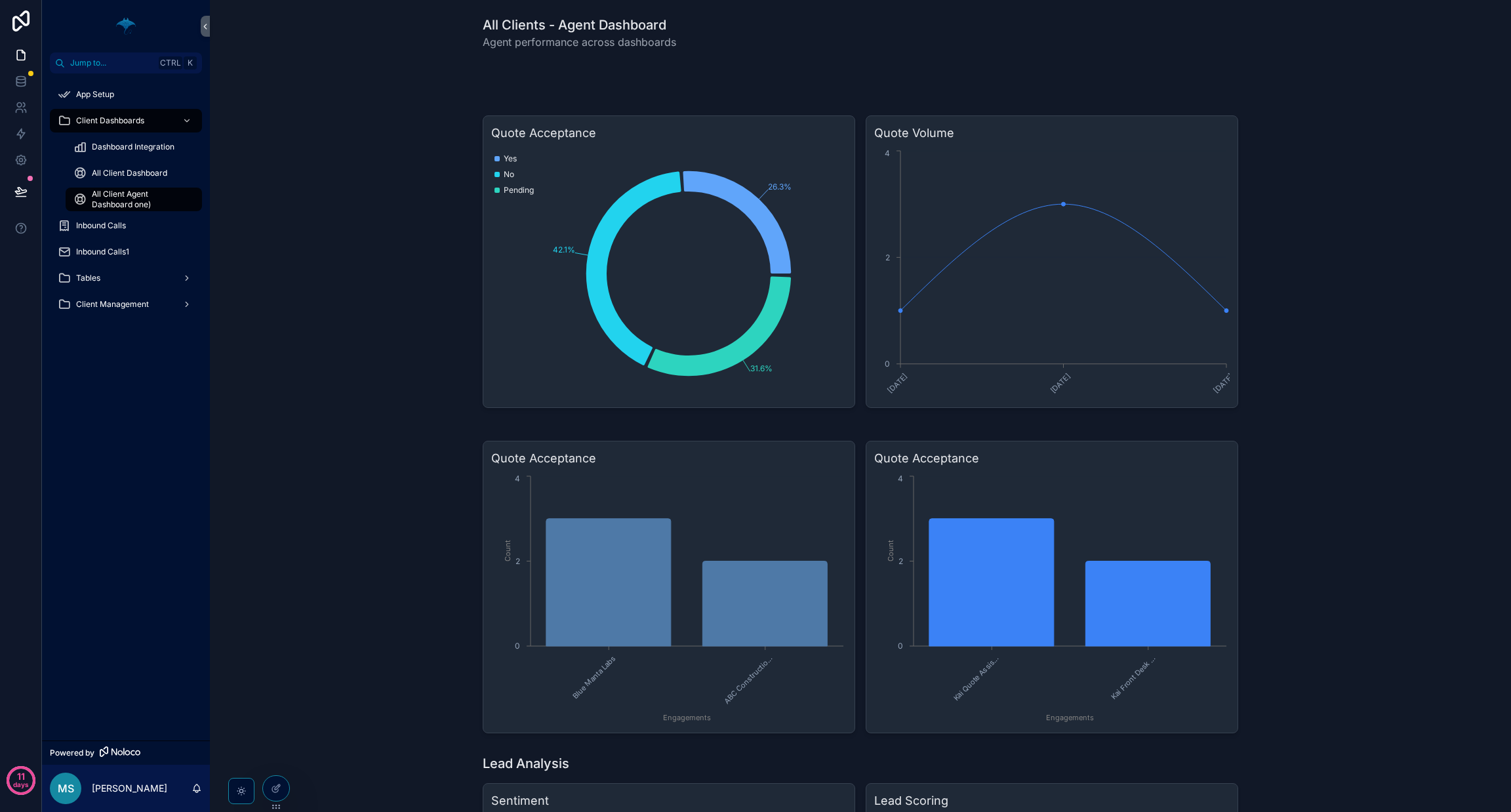
click at [181, 196] on span "All Client Agent Dashboard one)" at bounding box center [140, 200] width 97 height 21
click at [755, 132] on h3 "Quote Volume" at bounding box center [1053, 133] width 356 height 18
click at [590, 30] on h1 "All Clients - Agent Dashboard" at bounding box center [580, 25] width 194 height 18
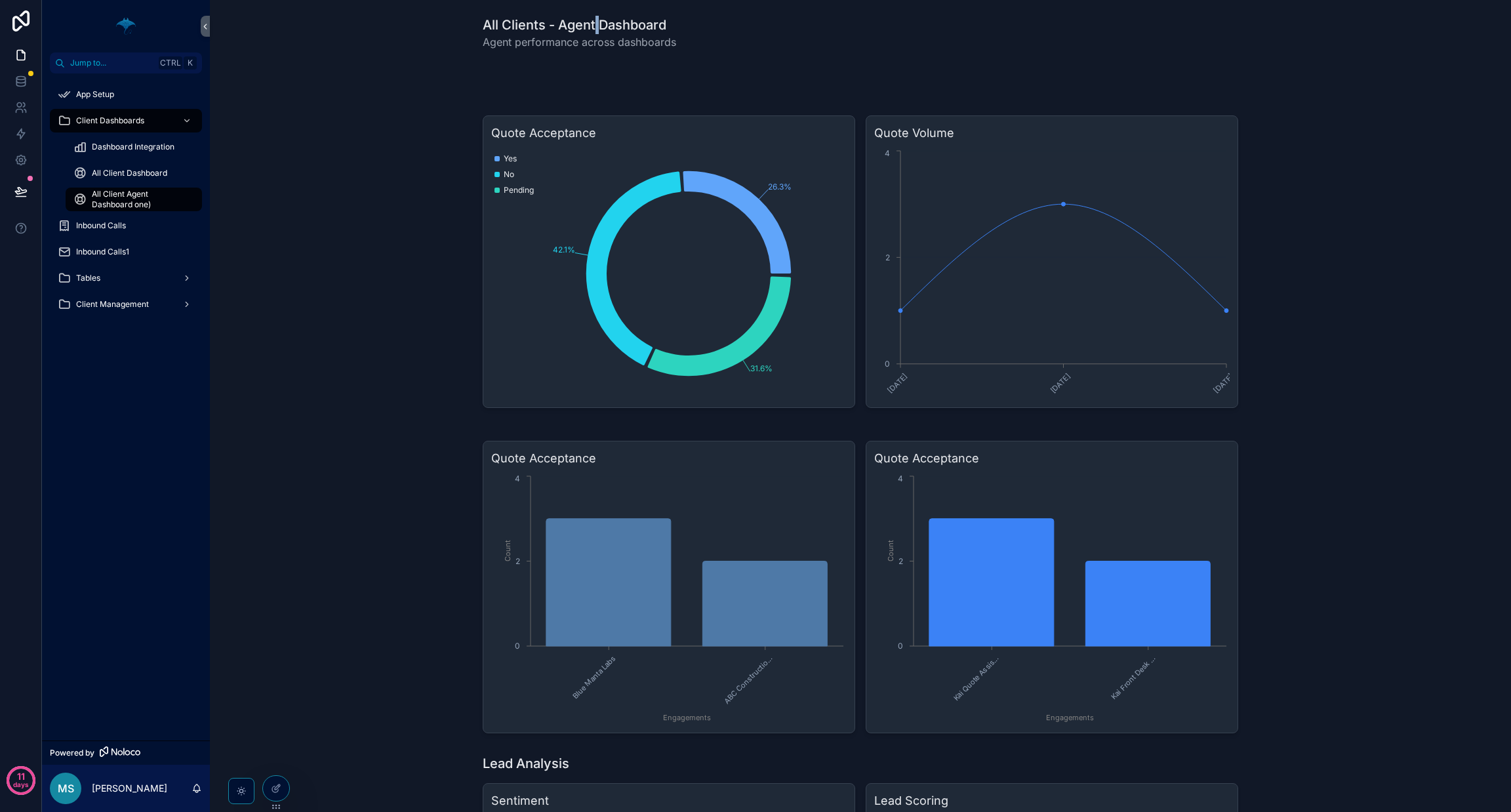
click at [149, 189] on span "All Client Agent Dashboard one)" at bounding box center [140, 200] width 97 height 21
click at [114, 198] on span "All Client Agent Dashboard one)" at bounding box center [140, 200] width 97 height 21
click at [125, 207] on span "All Client Agent Dashboard one)" at bounding box center [140, 200] width 97 height 21
click at [103, 197] on span "All Client Agent Dashboard one)" at bounding box center [140, 200] width 97 height 21
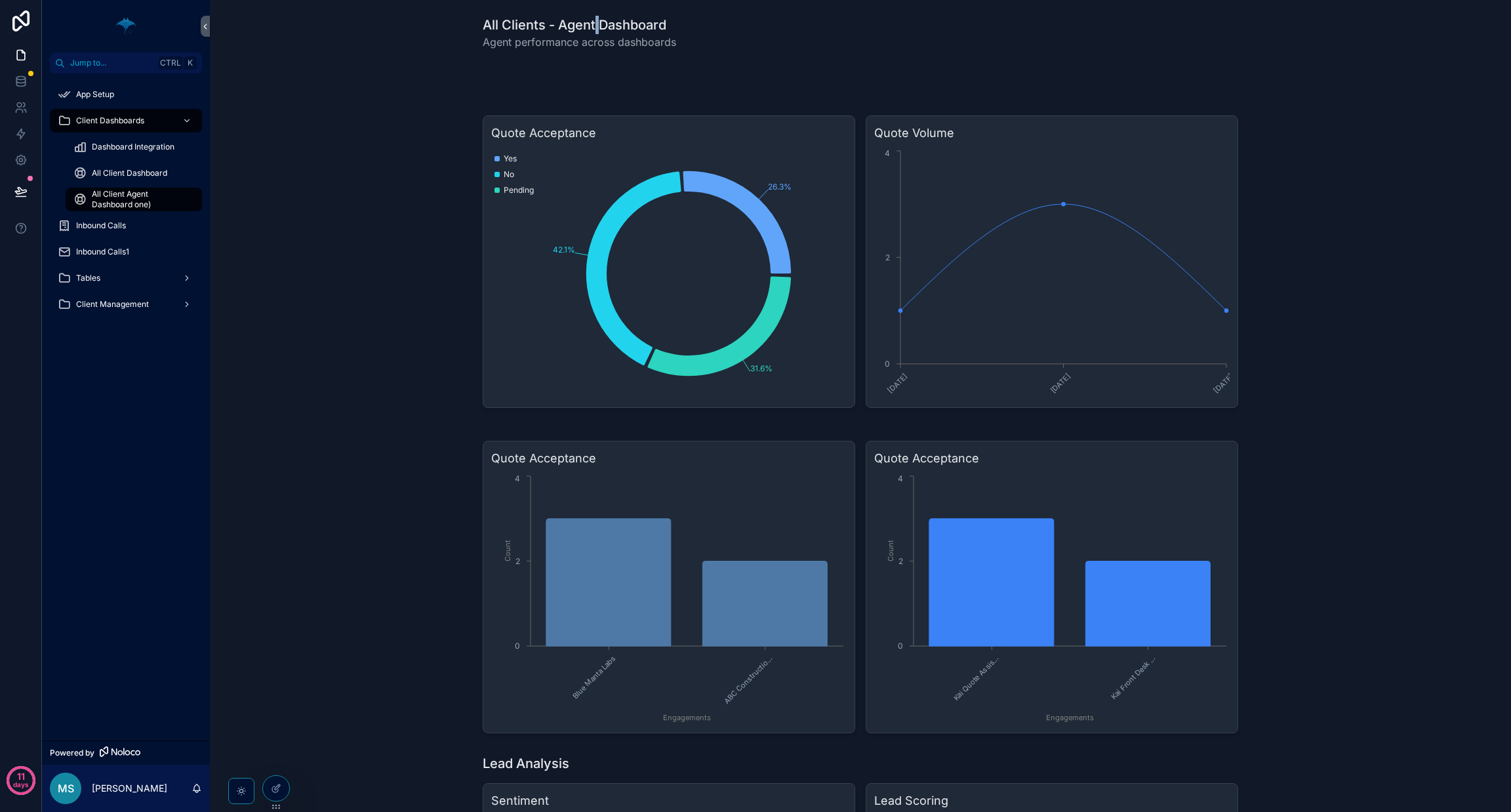
click at [103, 197] on span "All Client Agent Dashboard one)" at bounding box center [140, 200] width 97 height 21
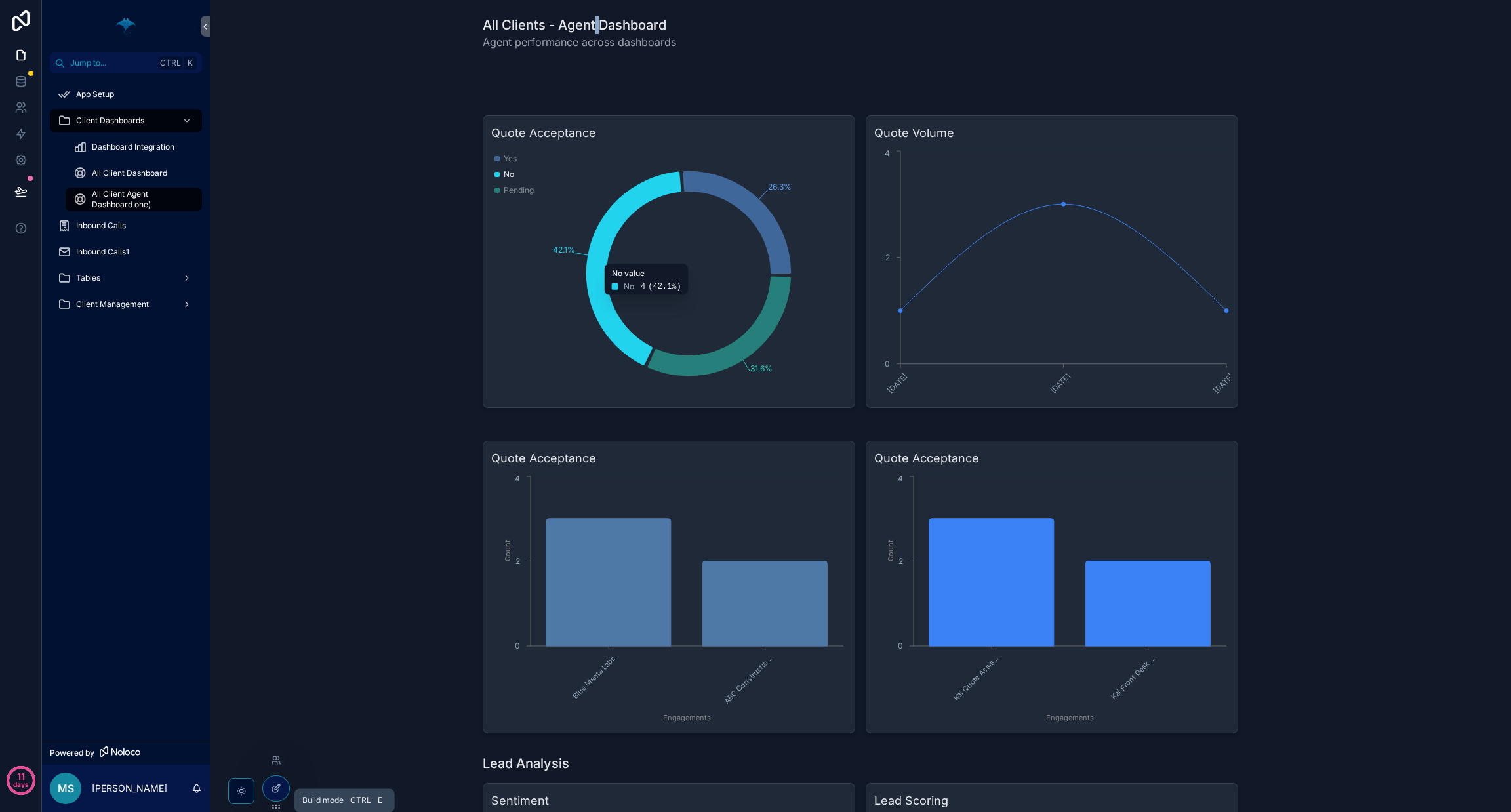
click at [282, 789] on div at bounding box center [276, 788] width 26 height 25
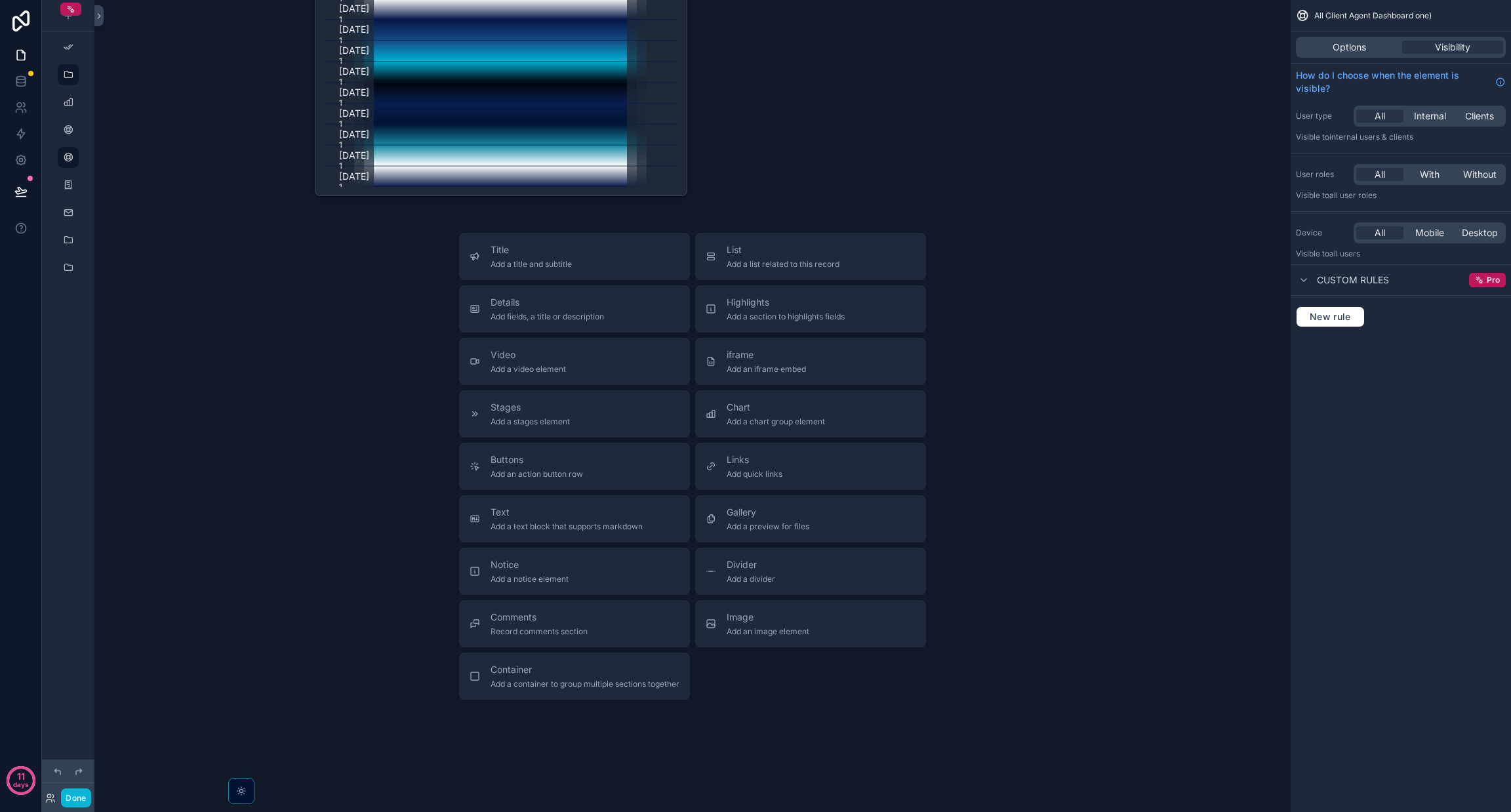
scroll to position [5746, 0]
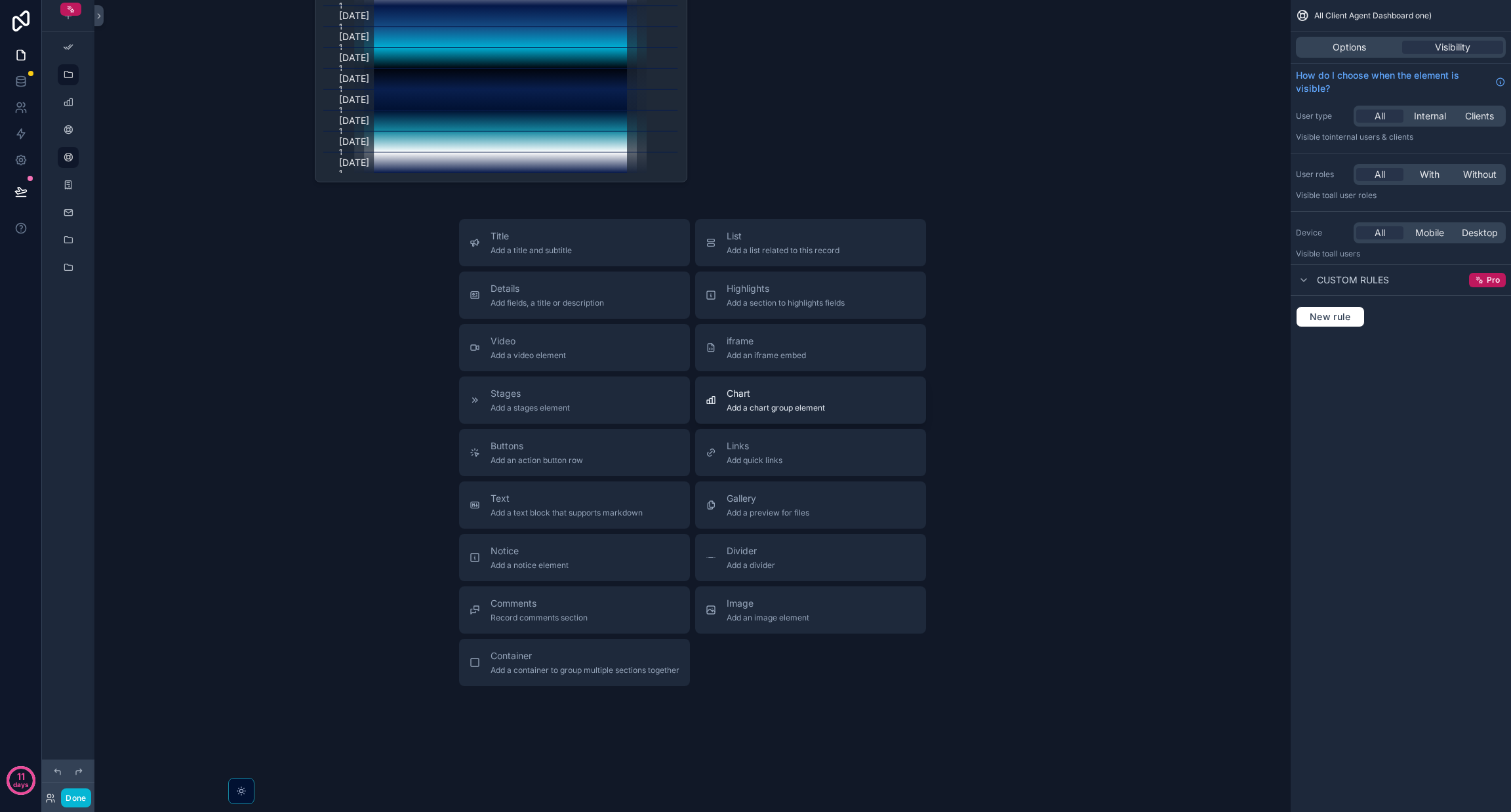
click at [755, 401] on div "Chart Add a chart group element" at bounding box center [776, 400] width 99 height 26
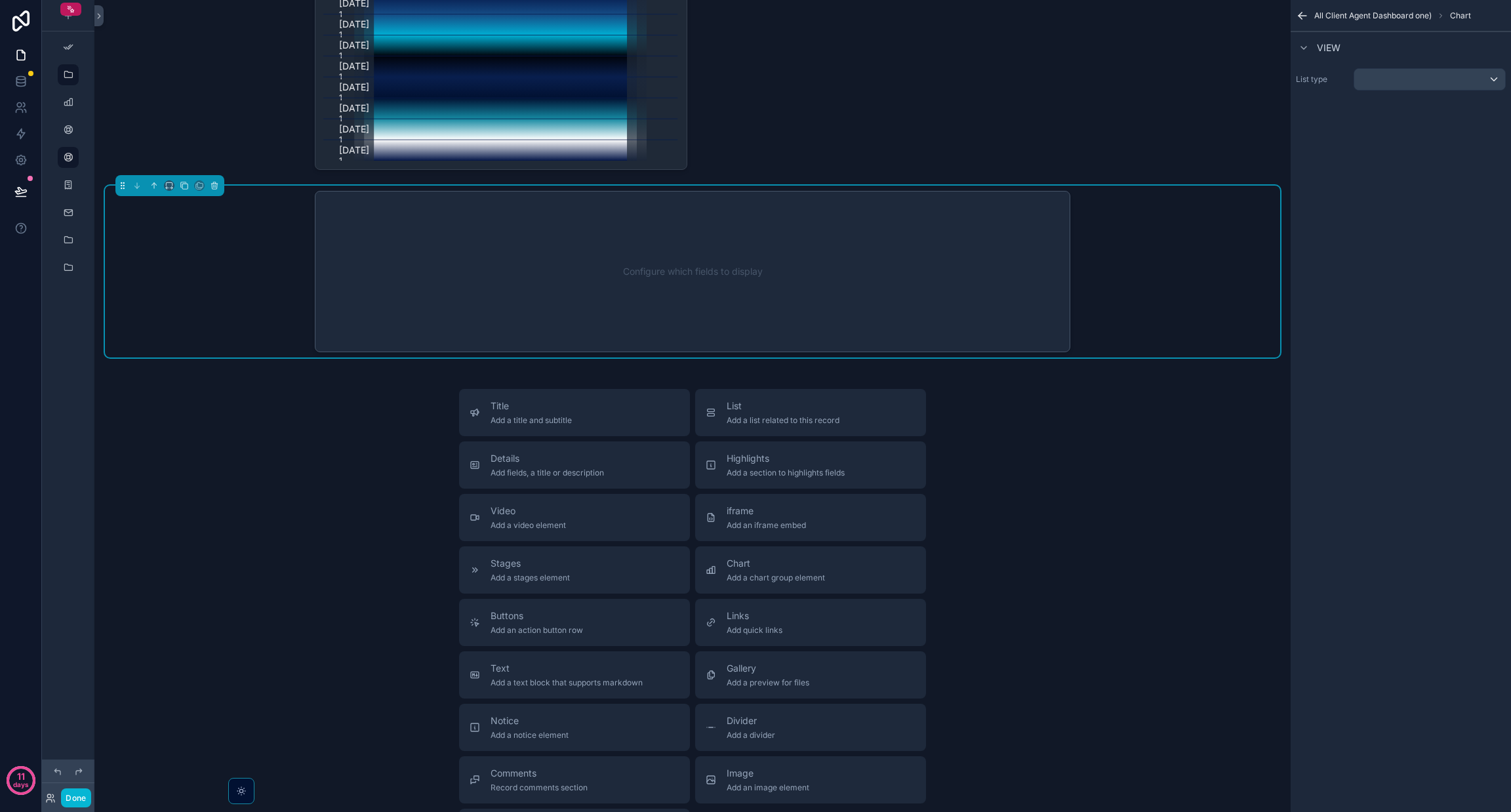
scroll to position [5626, 0]
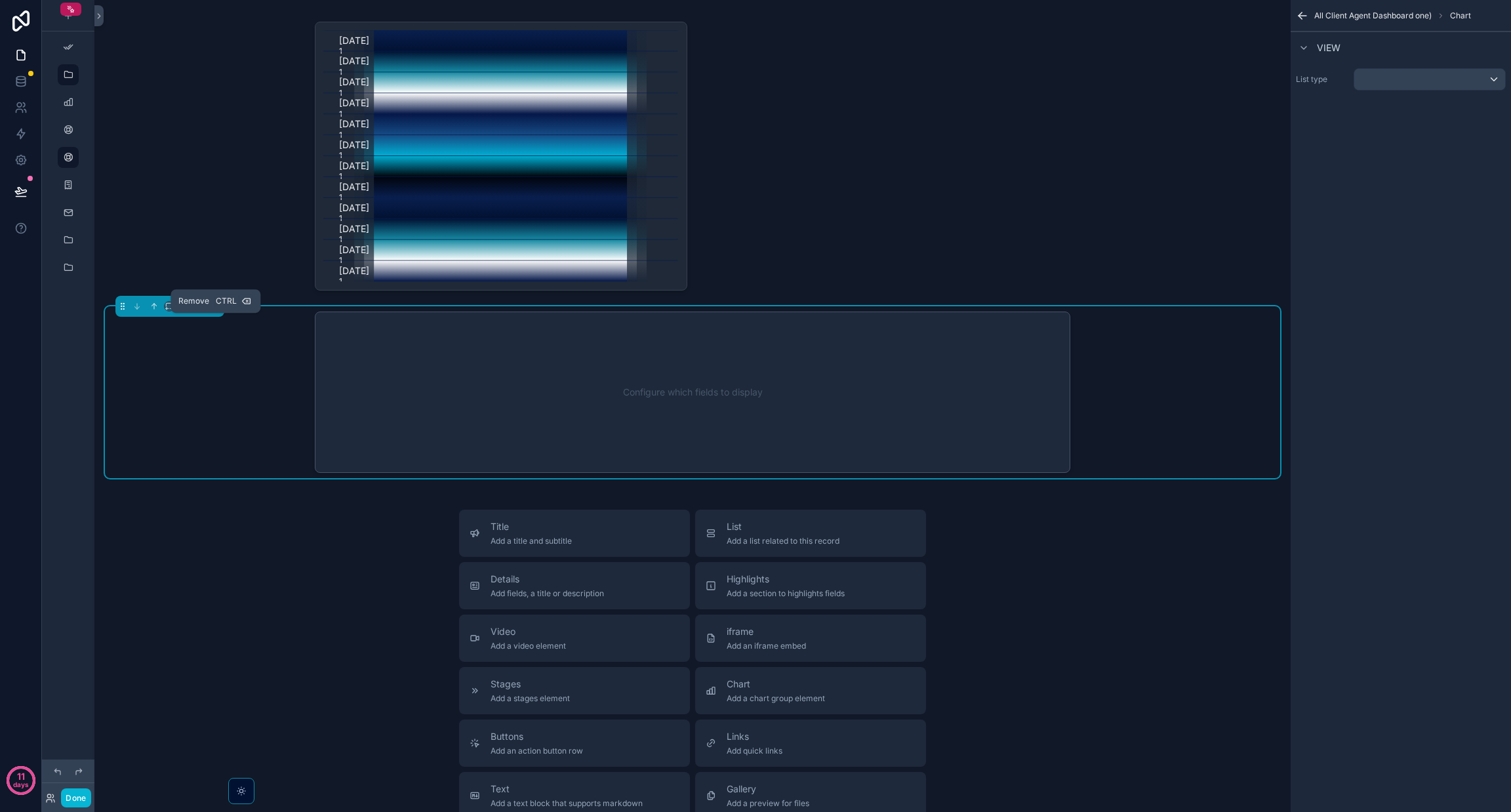
click at [217, 304] on icon "scrollable content" at bounding box center [214, 304] width 6 height 0
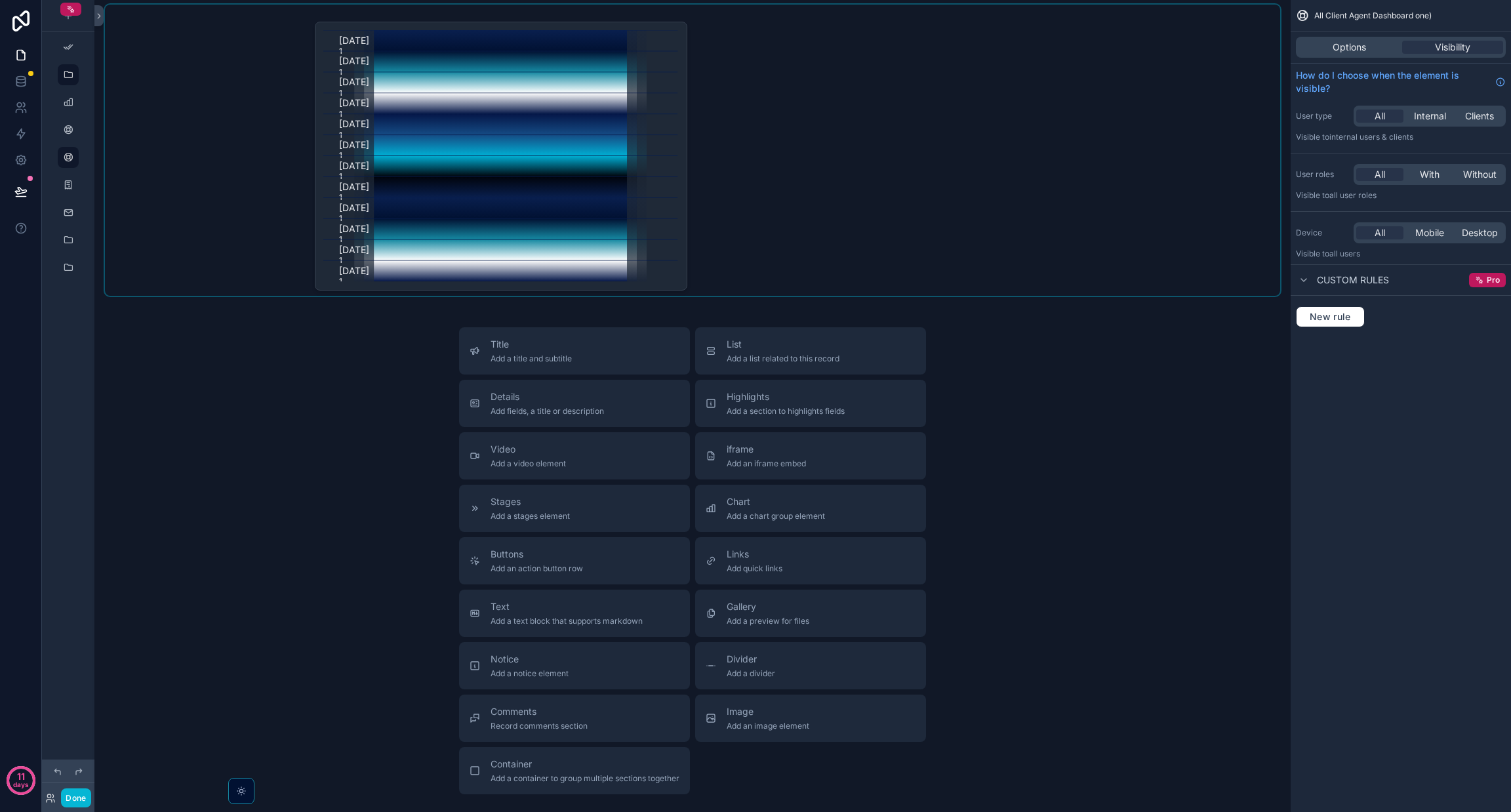
click at [403, 153] on div "scrollable content" at bounding box center [693, 150] width 1176 height 291
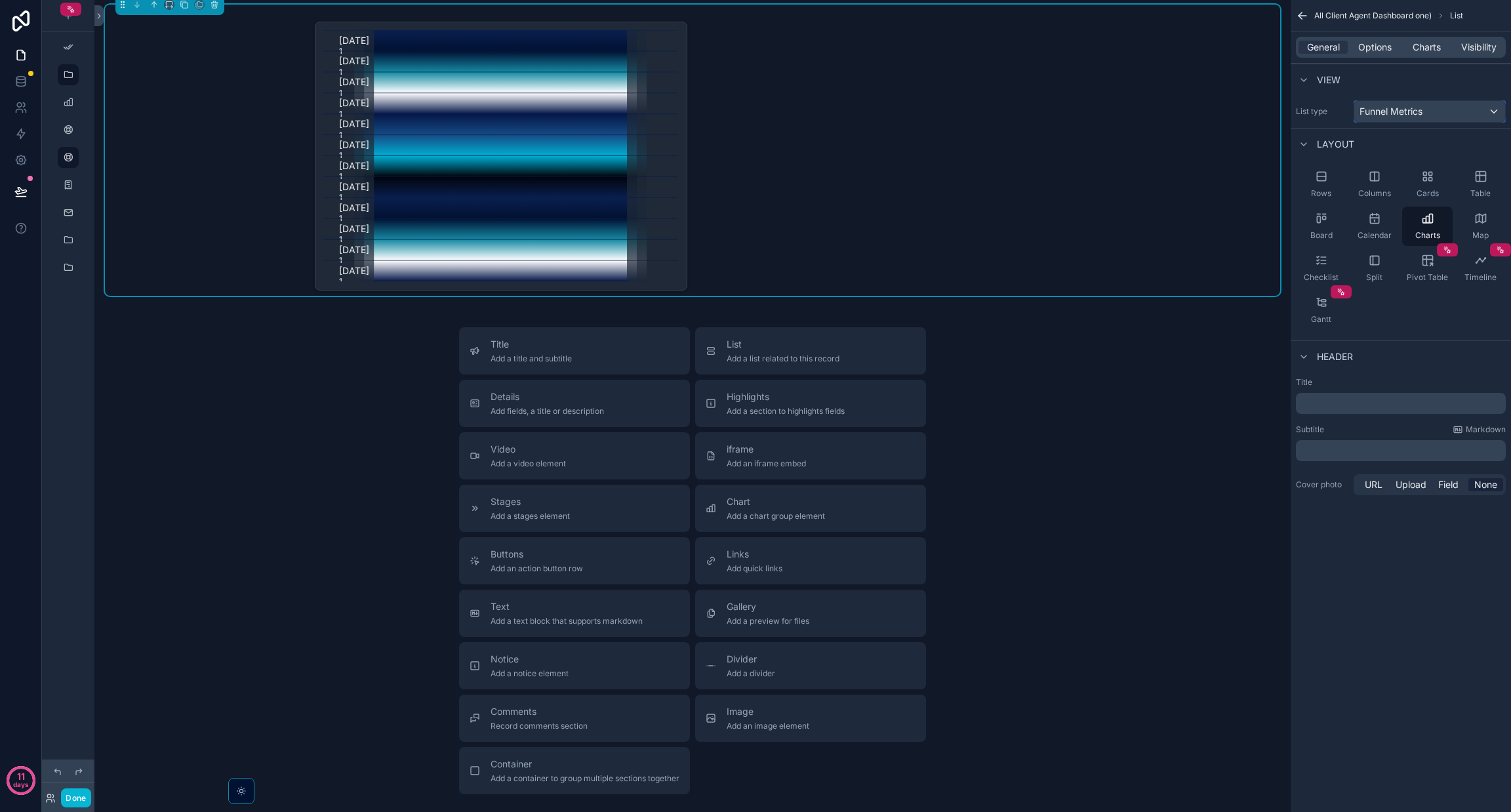
click at [755, 109] on div "Funnel Metrics" at bounding box center [1429, 112] width 150 height 21
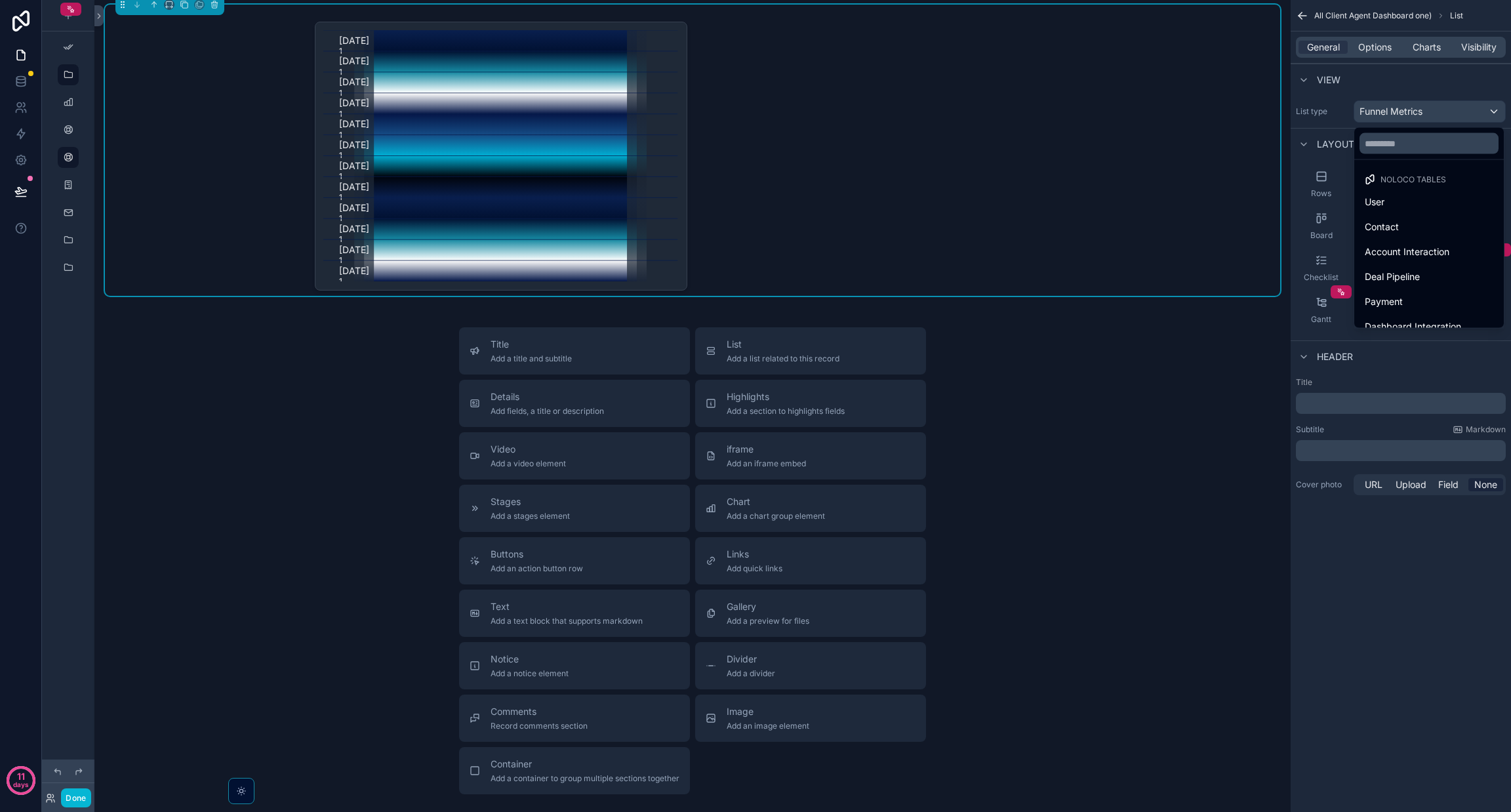
click at [755, 106] on div "scrollable content" at bounding box center [755, 406] width 1511 height 812
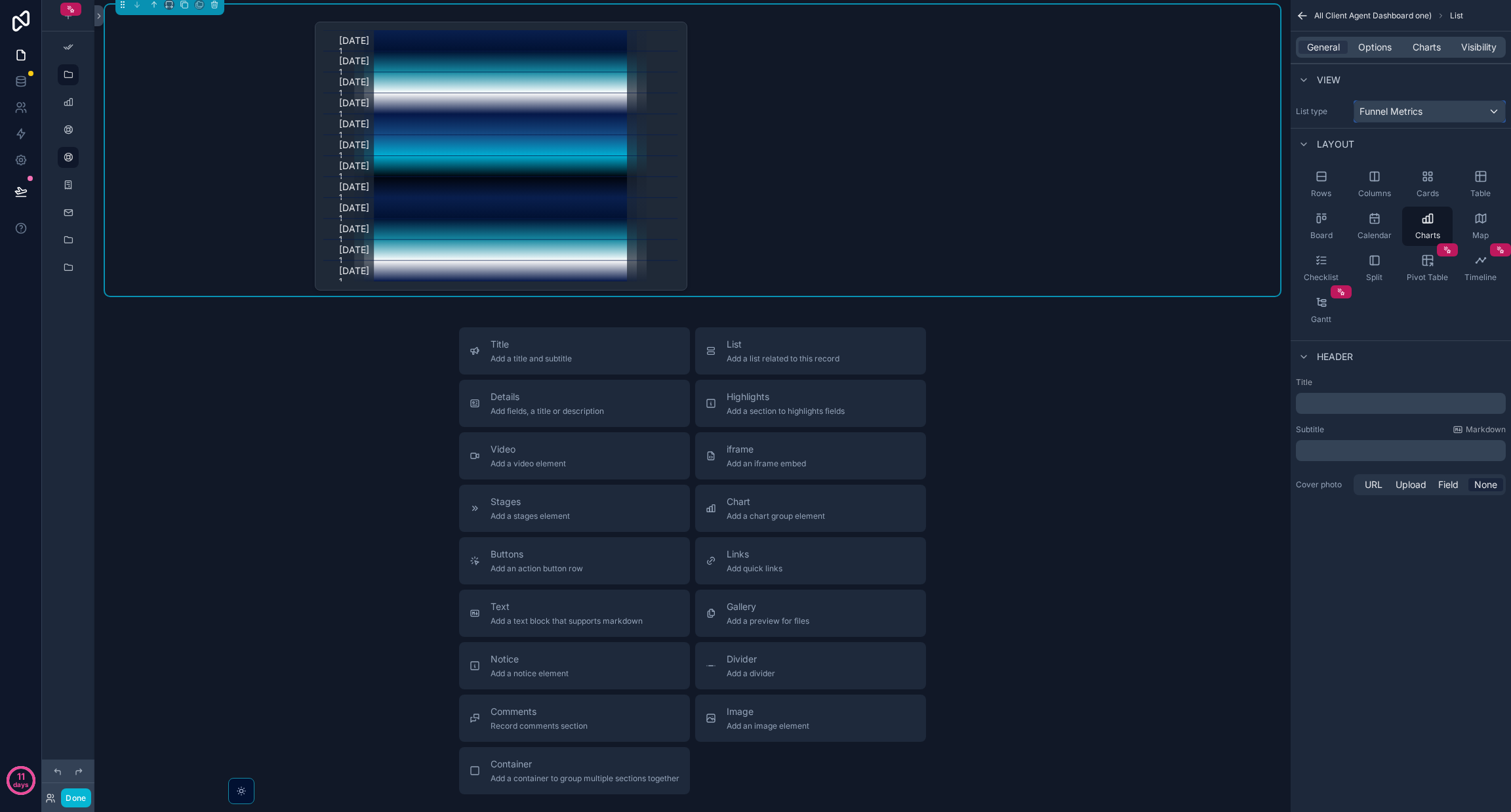
click at [755, 106] on div "Funnel Metrics" at bounding box center [1429, 112] width 150 height 21
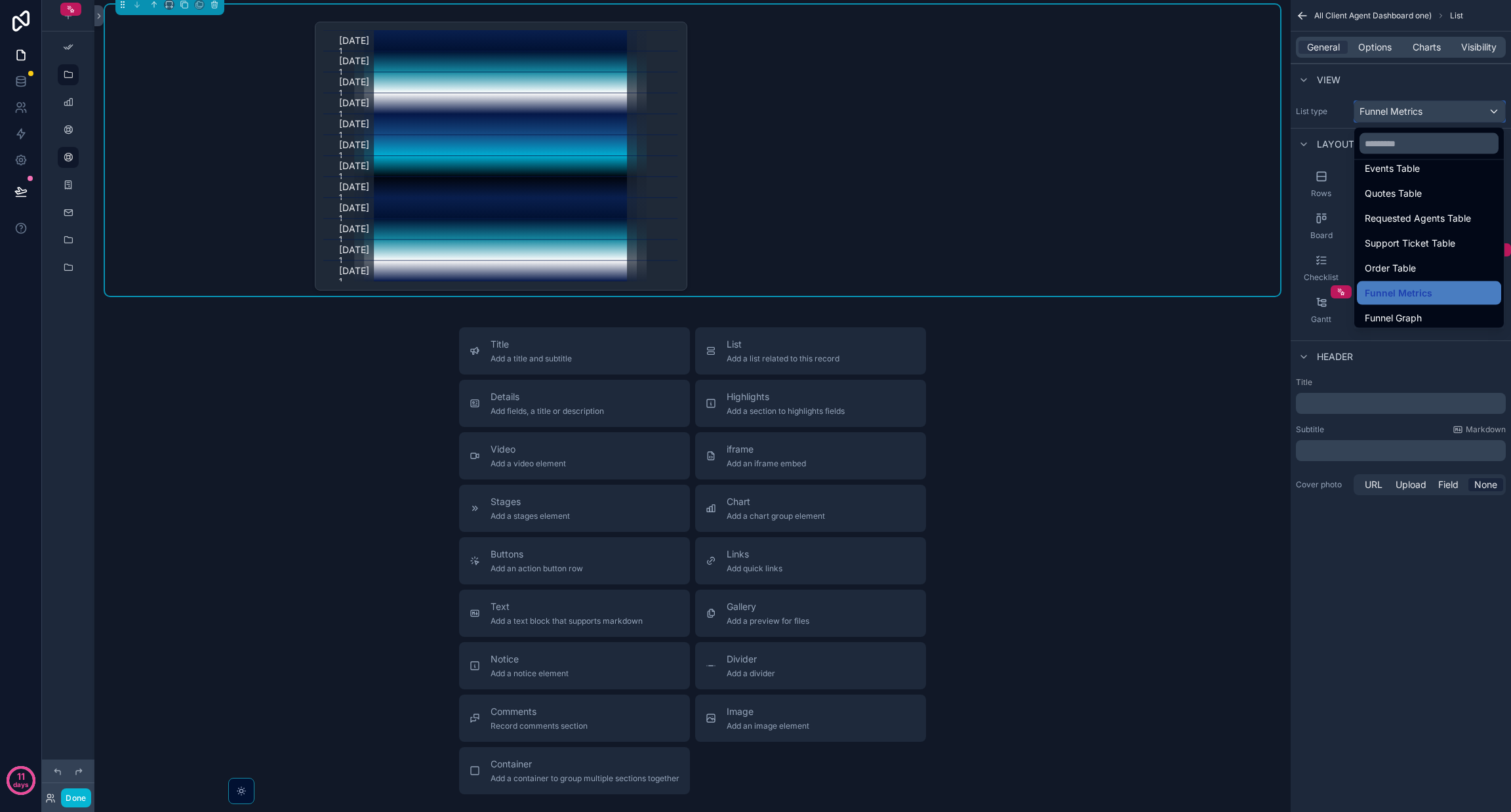
scroll to position [455, 0]
click at [755, 311] on span "Funnel Graph" at bounding box center [1393, 315] width 57 height 16
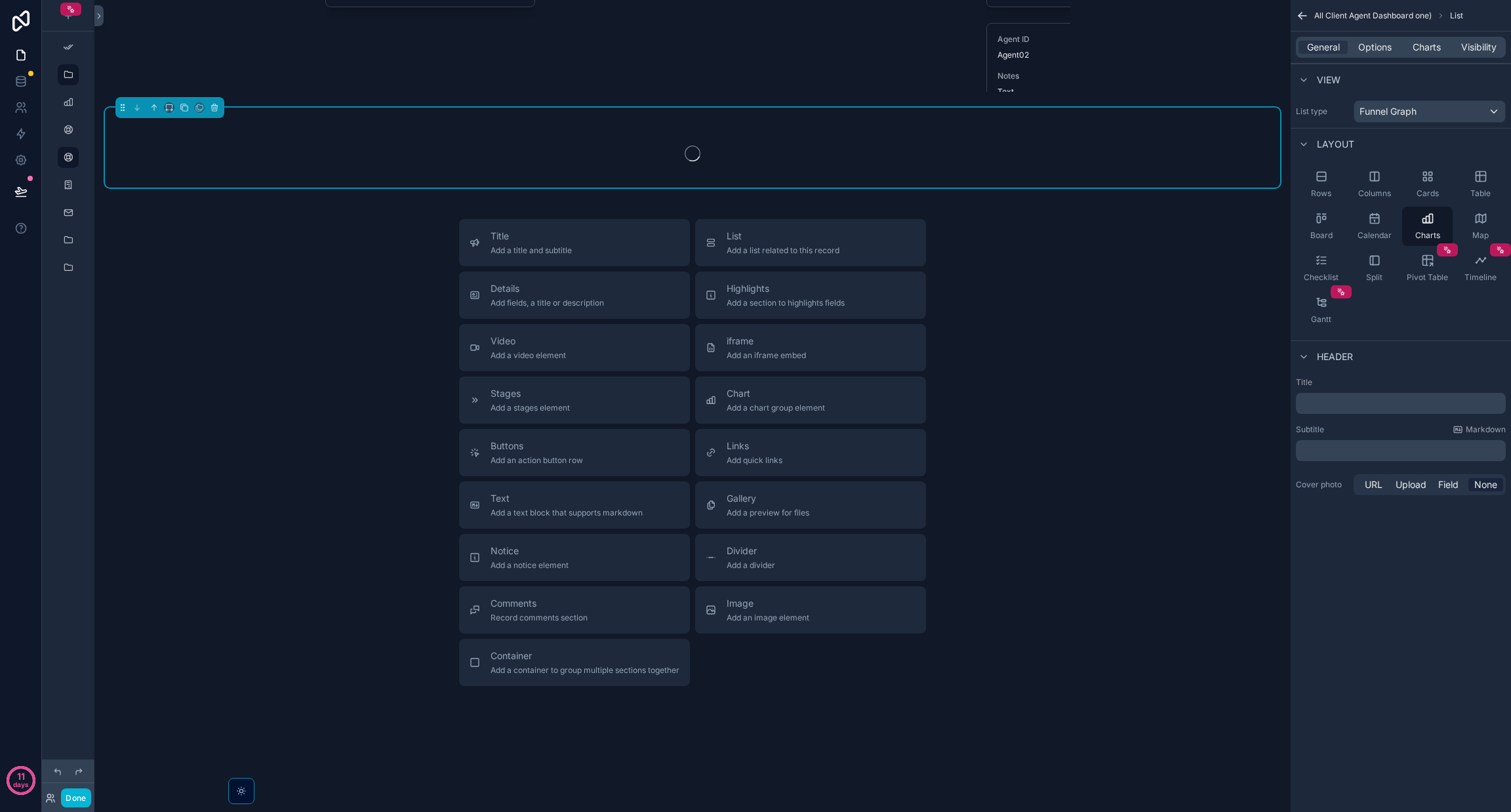
scroll to position [5626, 0]
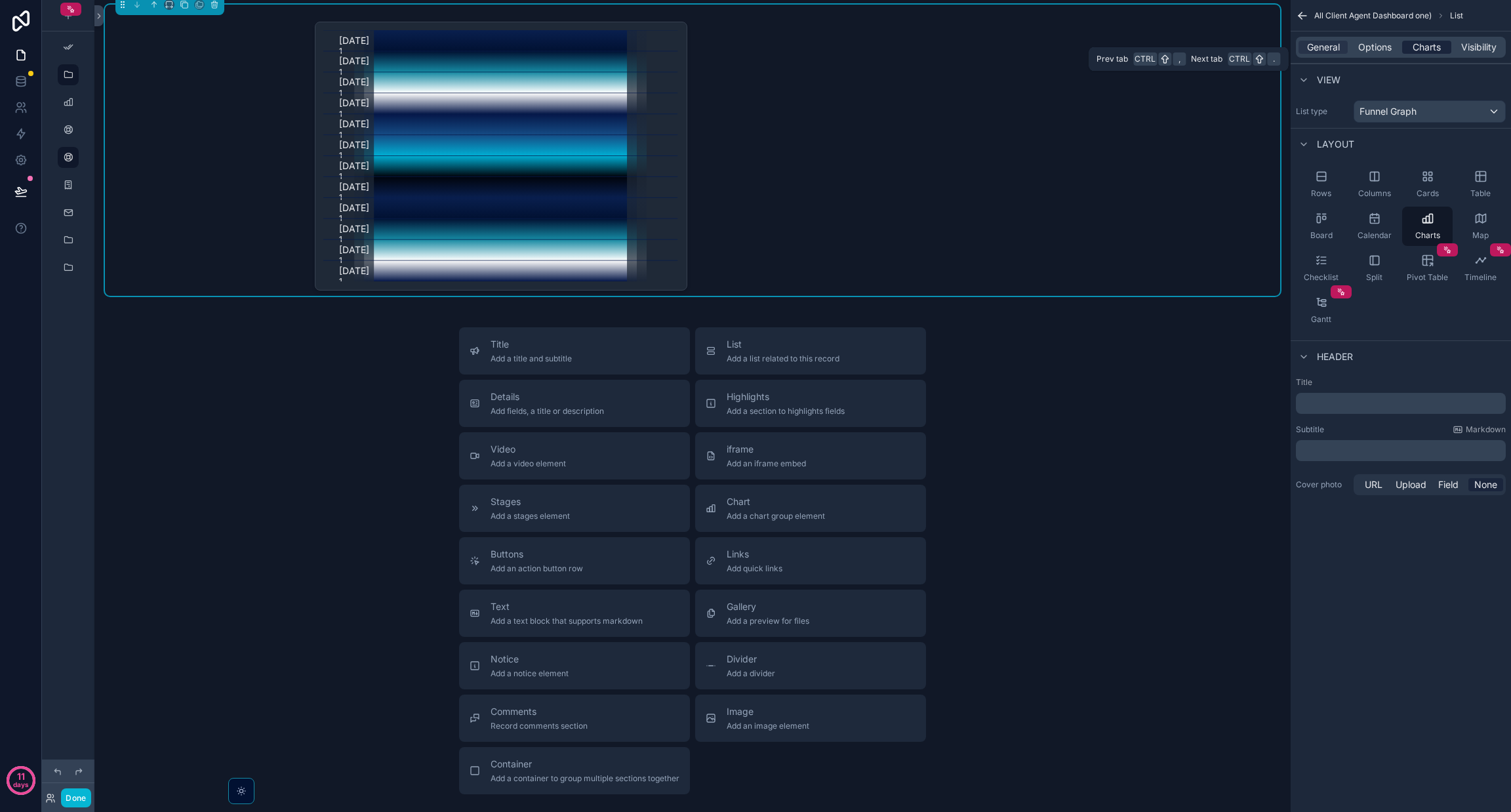
click at [755, 43] on span "Charts" at bounding box center [1427, 47] width 28 height 13
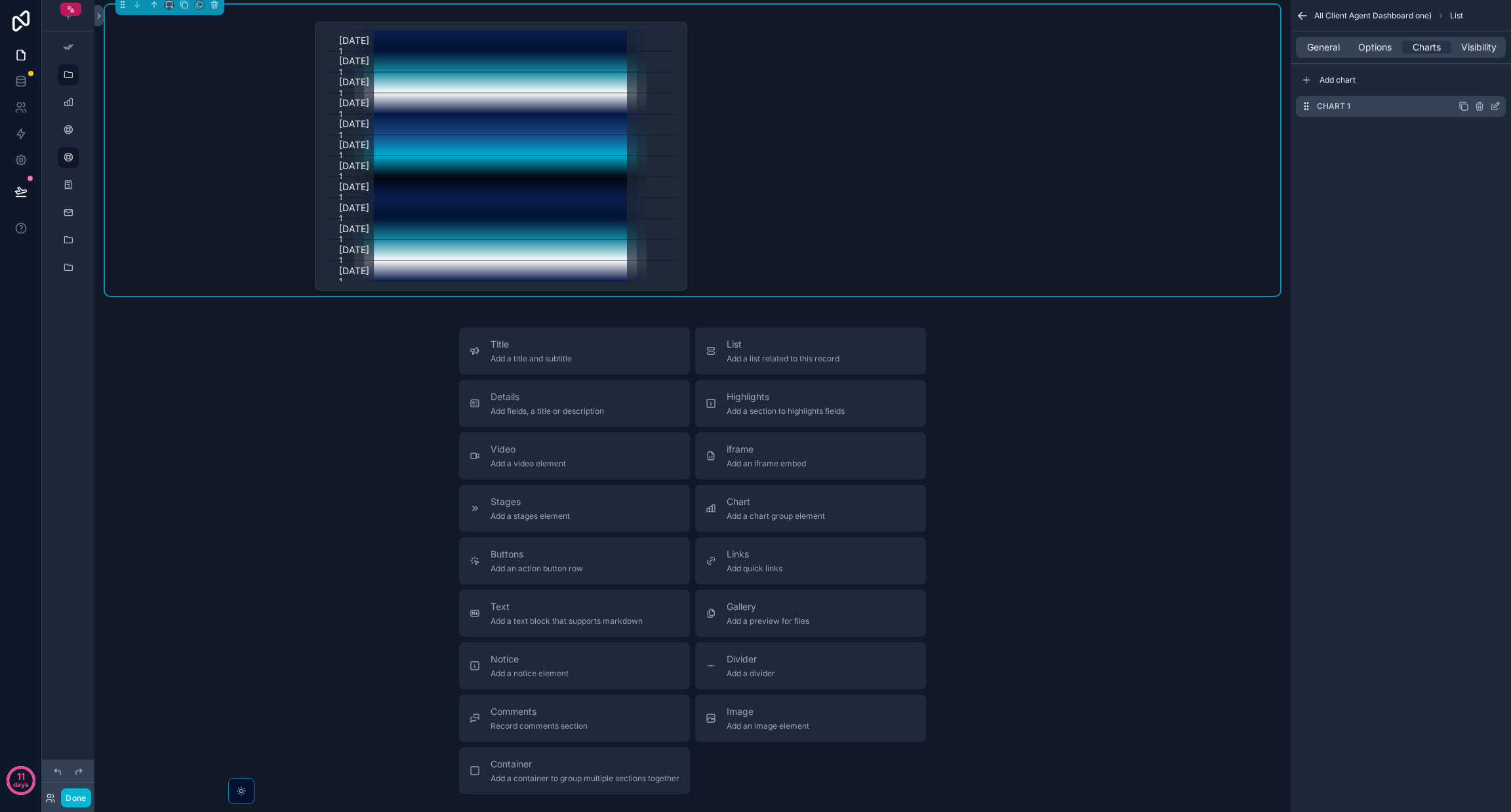
click at [755, 105] on icon "scrollable content" at bounding box center [1495, 106] width 11 height 11
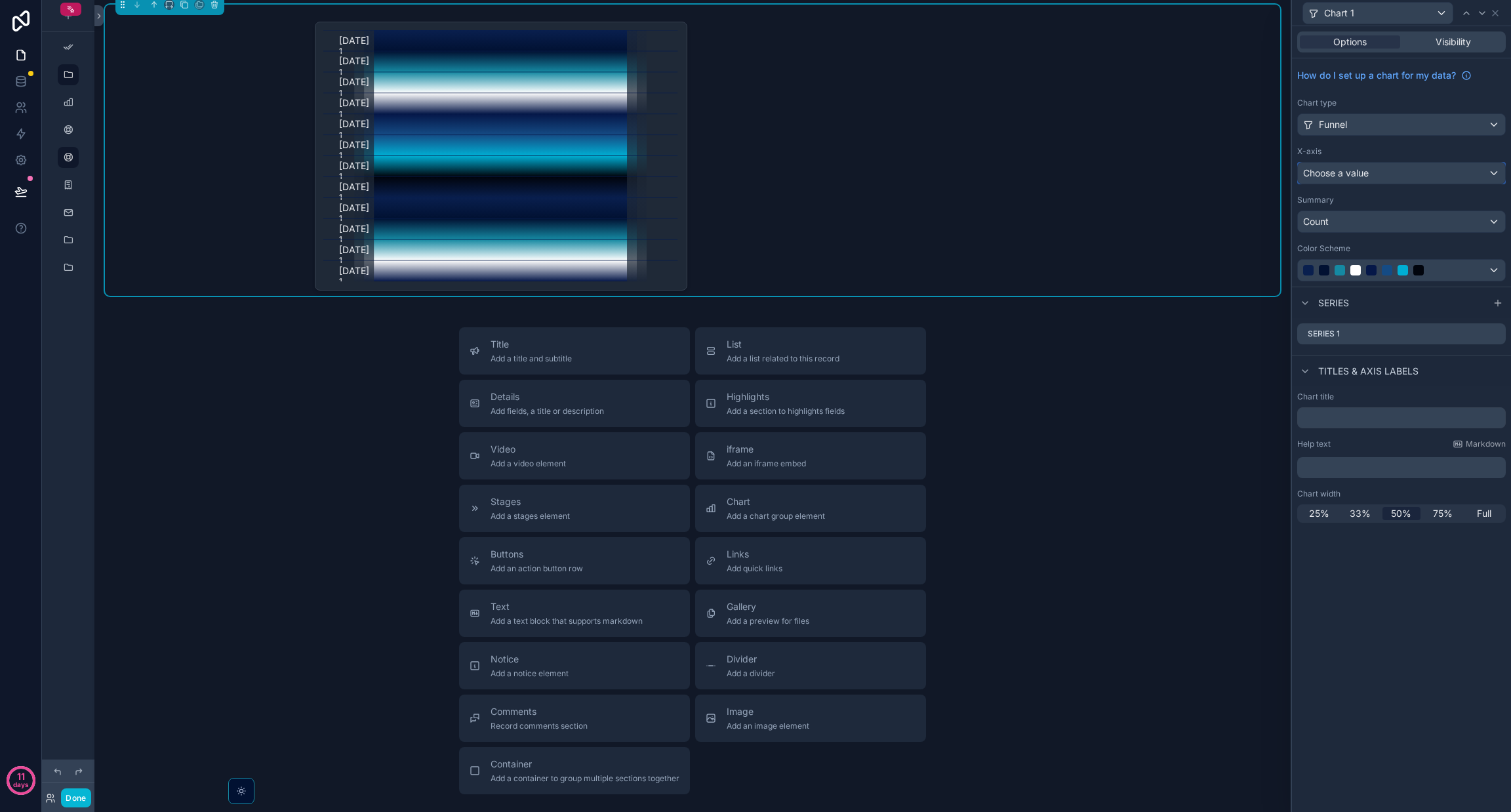
click at [755, 167] on span "Choose a value" at bounding box center [1336, 172] width 66 height 11
click at [755, 173] on div at bounding box center [1401, 406] width 219 height 812
click at [755, 173] on span "Choose a value" at bounding box center [1336, 172] width 66 height 11
click at [755, 338] on div at bounding box center [1401, 406] width 219 height 812
click at [755, 332] on icon at bounding box center [1495, 333] width 11 height 11
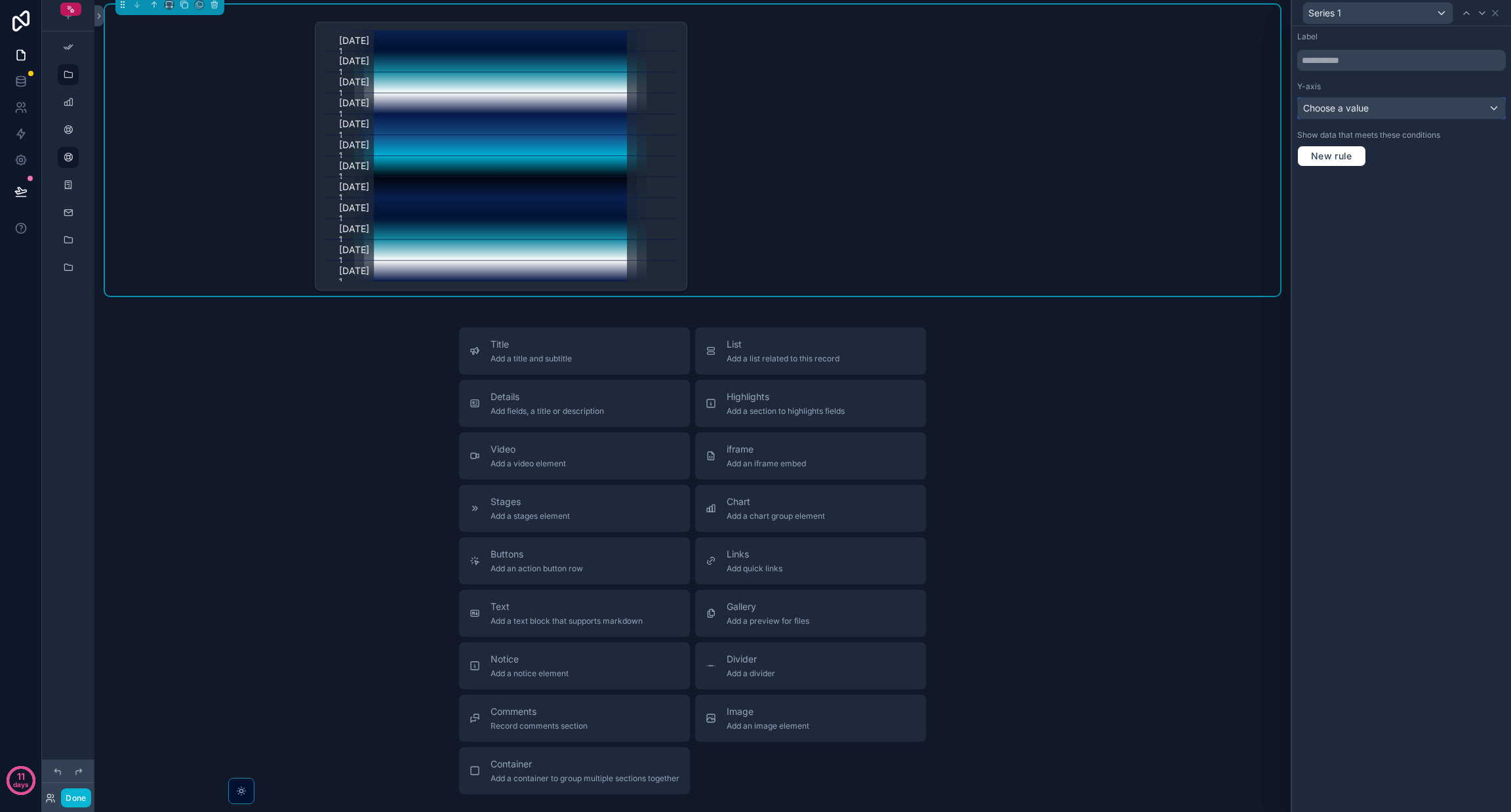
click at [755, 109] on span "Choose a value" at bounding box center [1336, 107] width 66 height 11
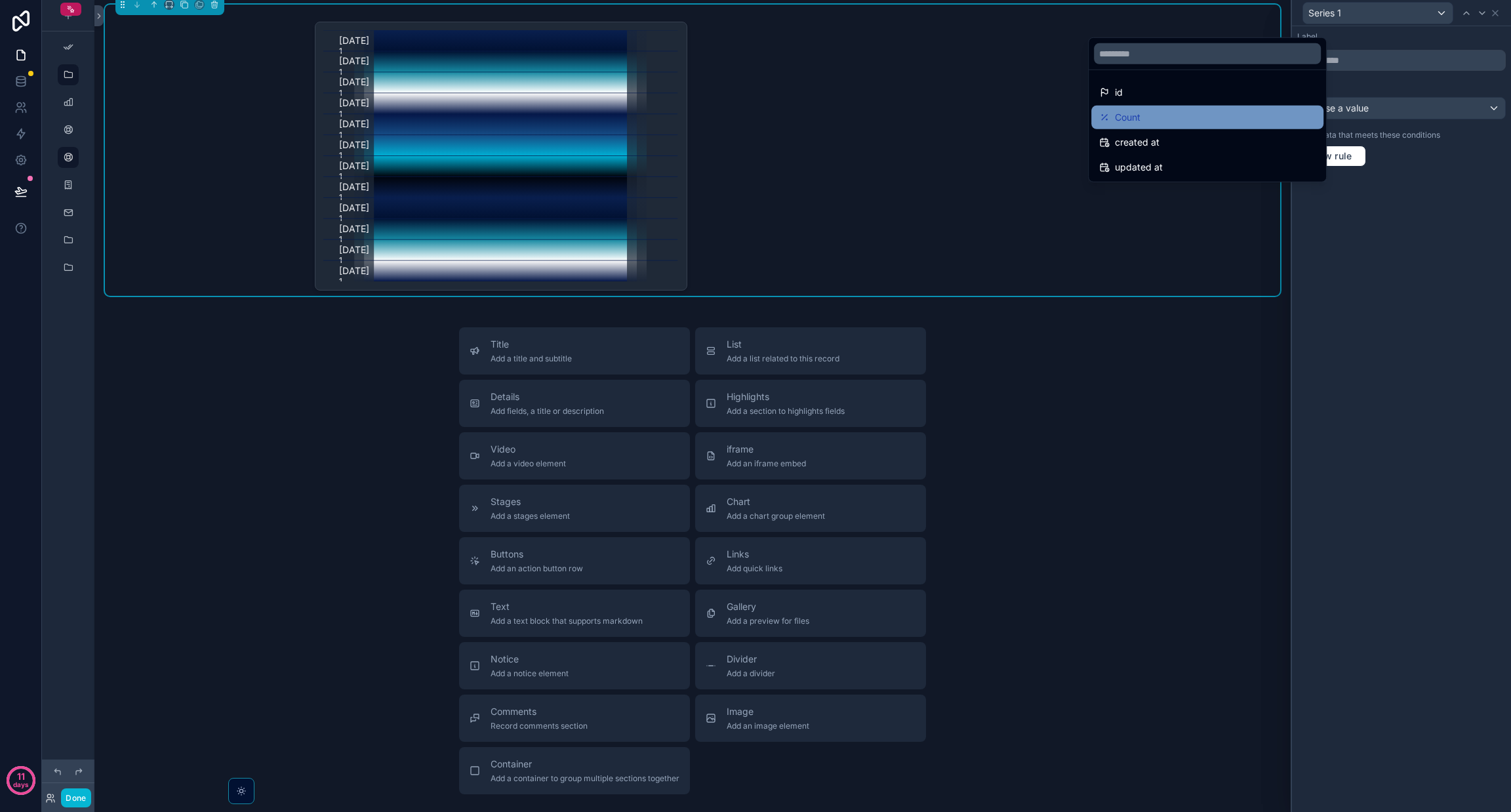
click at [755, 123] on div "Count" at bounding box center [1207, 117] width 216 height 16
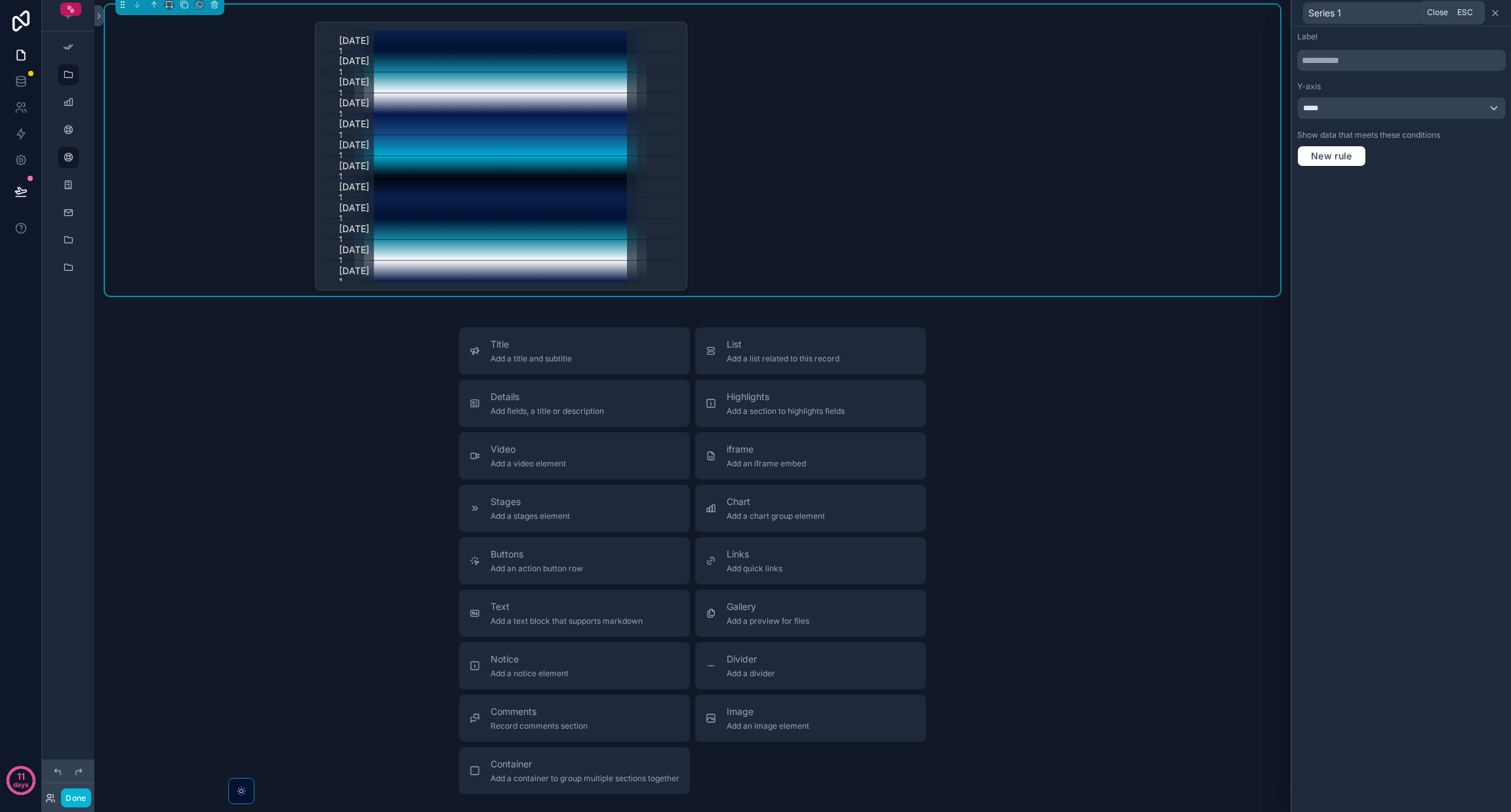
click at [755, 13] on icon at bounding box center [1495, 13] width 11 height 11
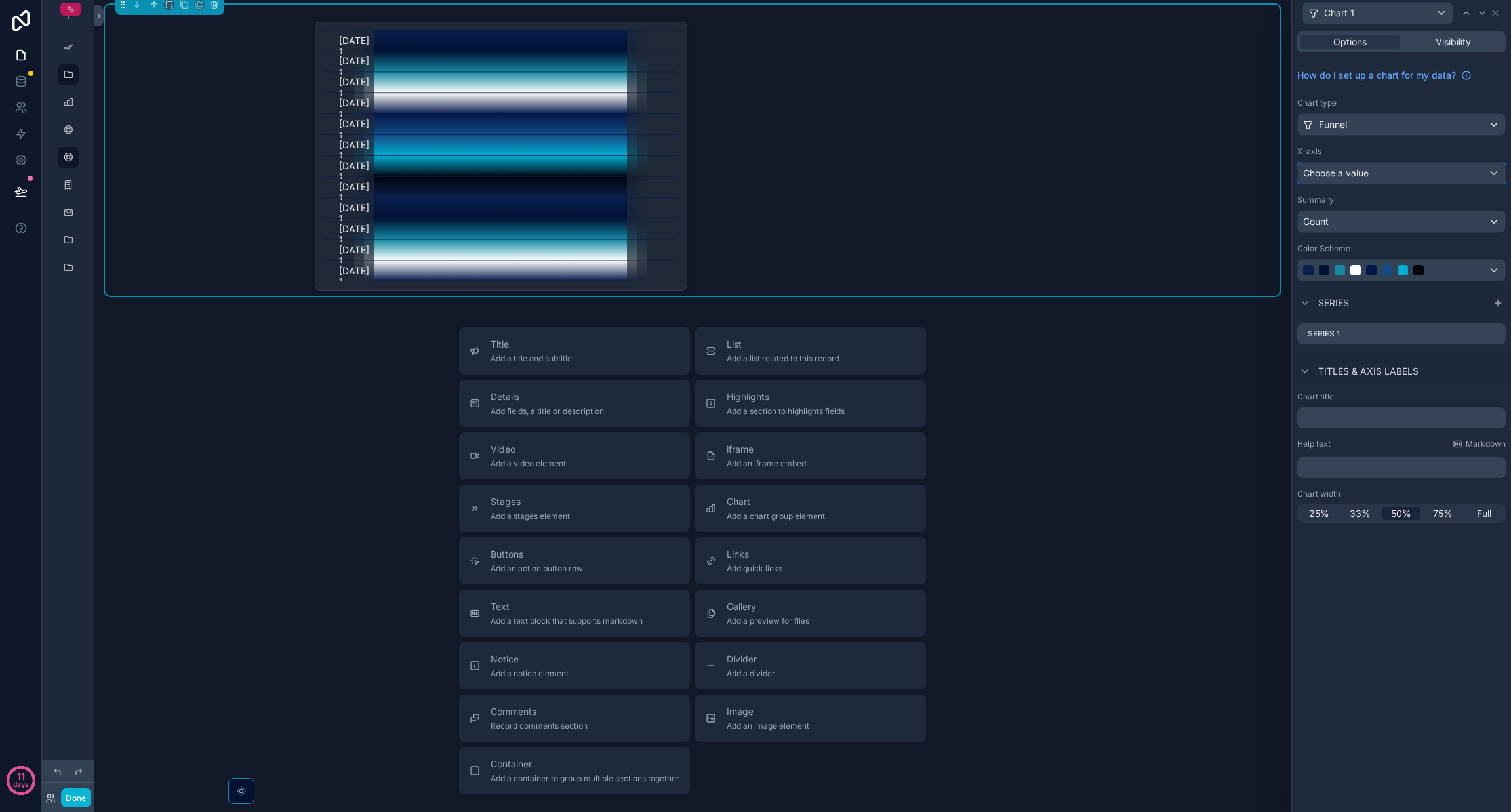
click at [755, 171] on span "Choose a value" at bounding box center [1336, 172] width 66 height 11
click at [755, 171] on div at bounding box center [1401, 406] width 219 height 812
click at [755, 171] on span "Choose a value" at bounding box center [1336, 172] width 66 height 11
drag, startPoint x: 1335, startPoint y: 170, endPoint x: 1386, endPoint y: 184, distance: 52.9
click at [755, 184] on div at bounding box center [1401, 406] width 219 height 812
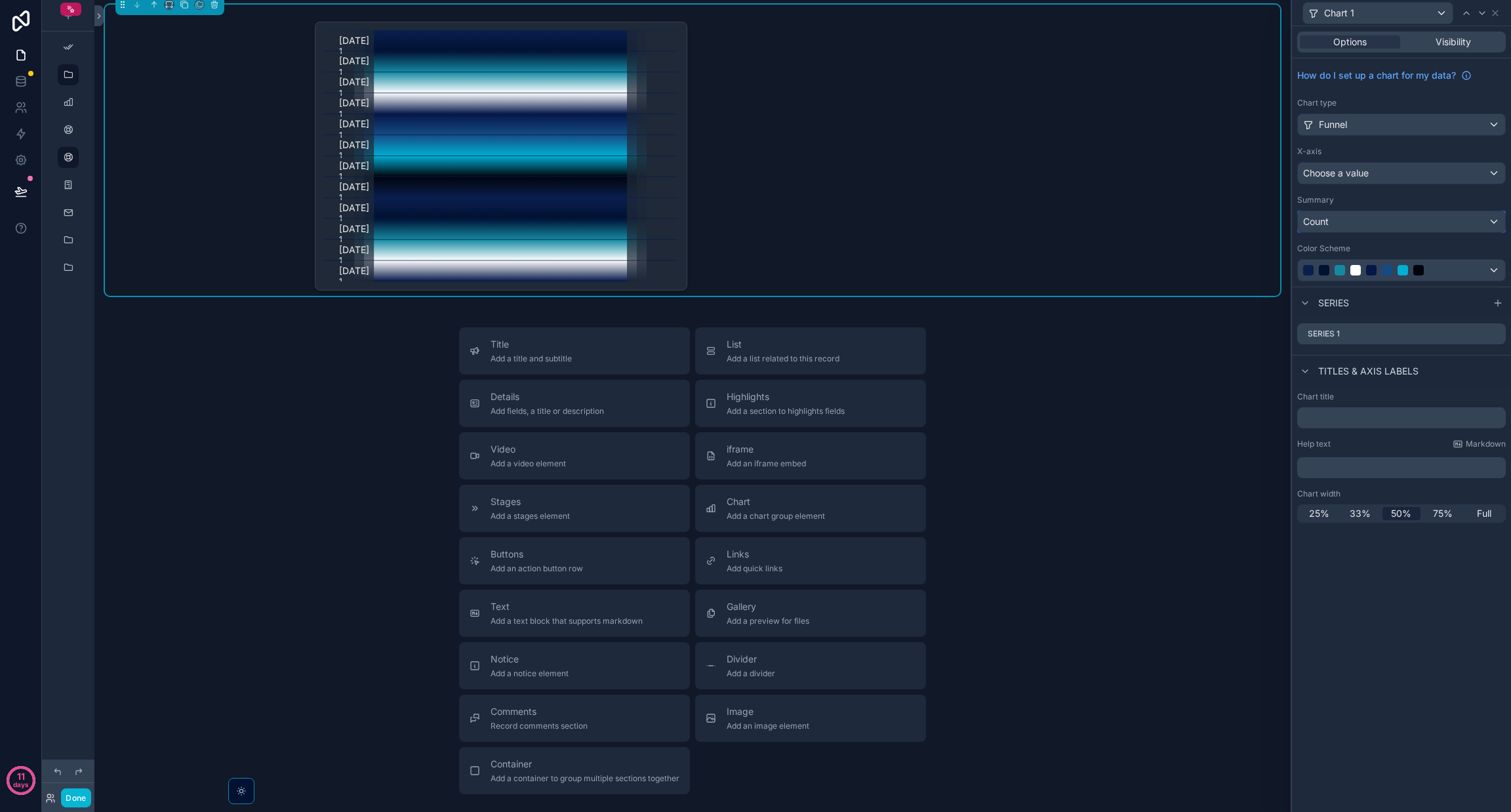
click at [755, 222] on div "Count" at bounding box center [1402, 222] width 208 height 21
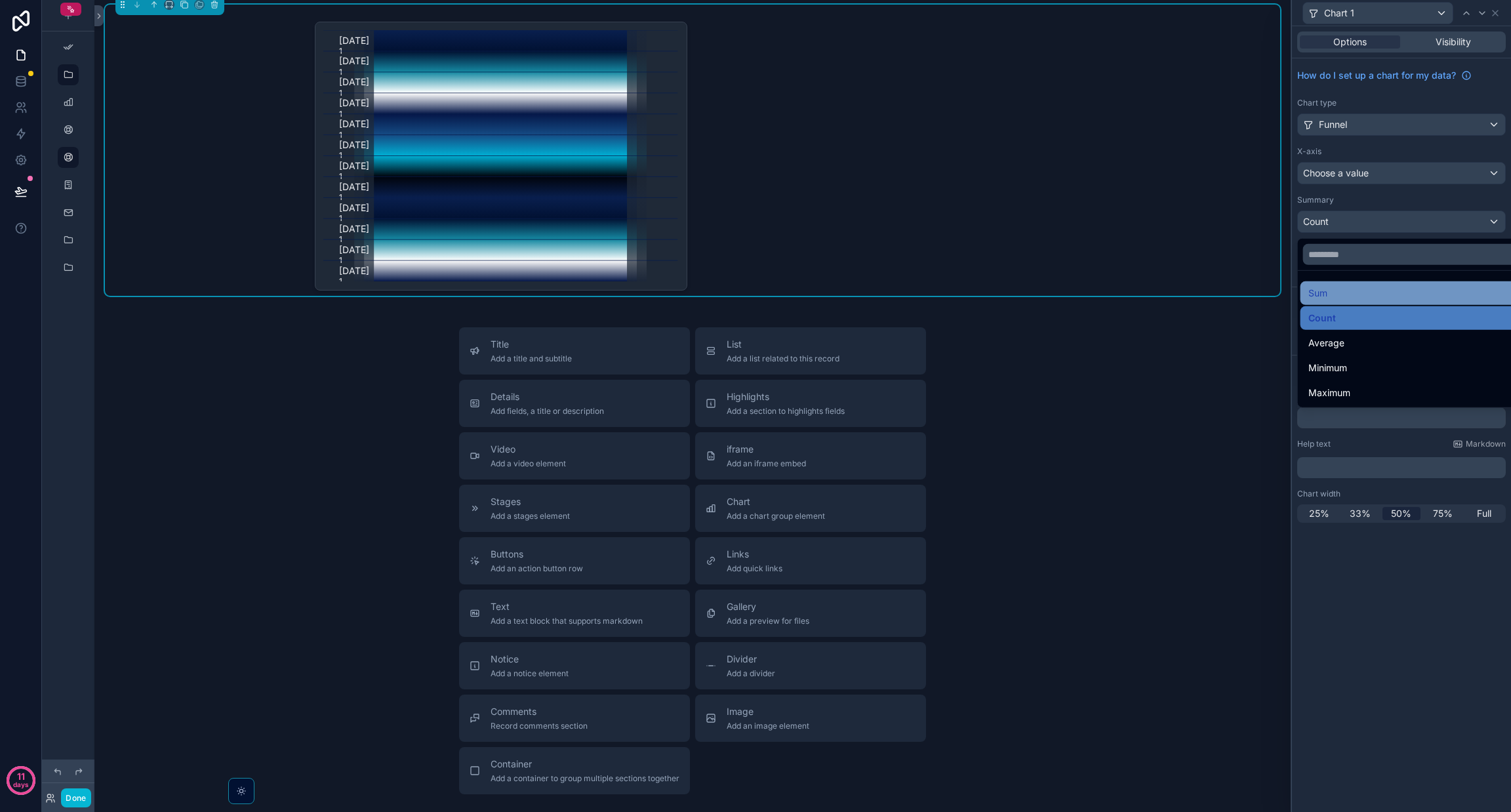
click at [755, 288] on div "Sum" at bounding box center [1417, 293] width 216 height 16
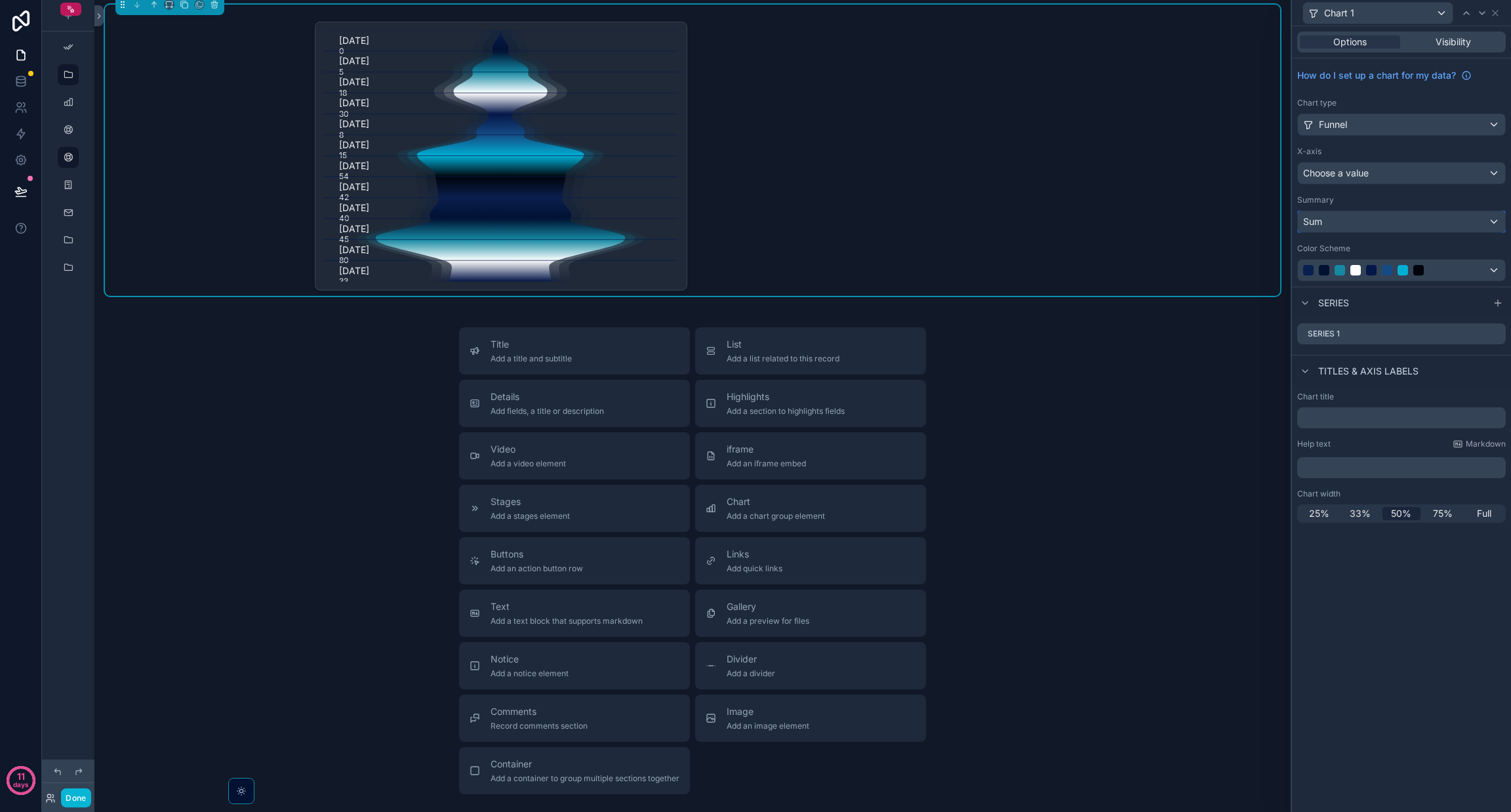
click at [755, 217] on div "Sum" at bounding box center [1402, 222] width 208 height 21
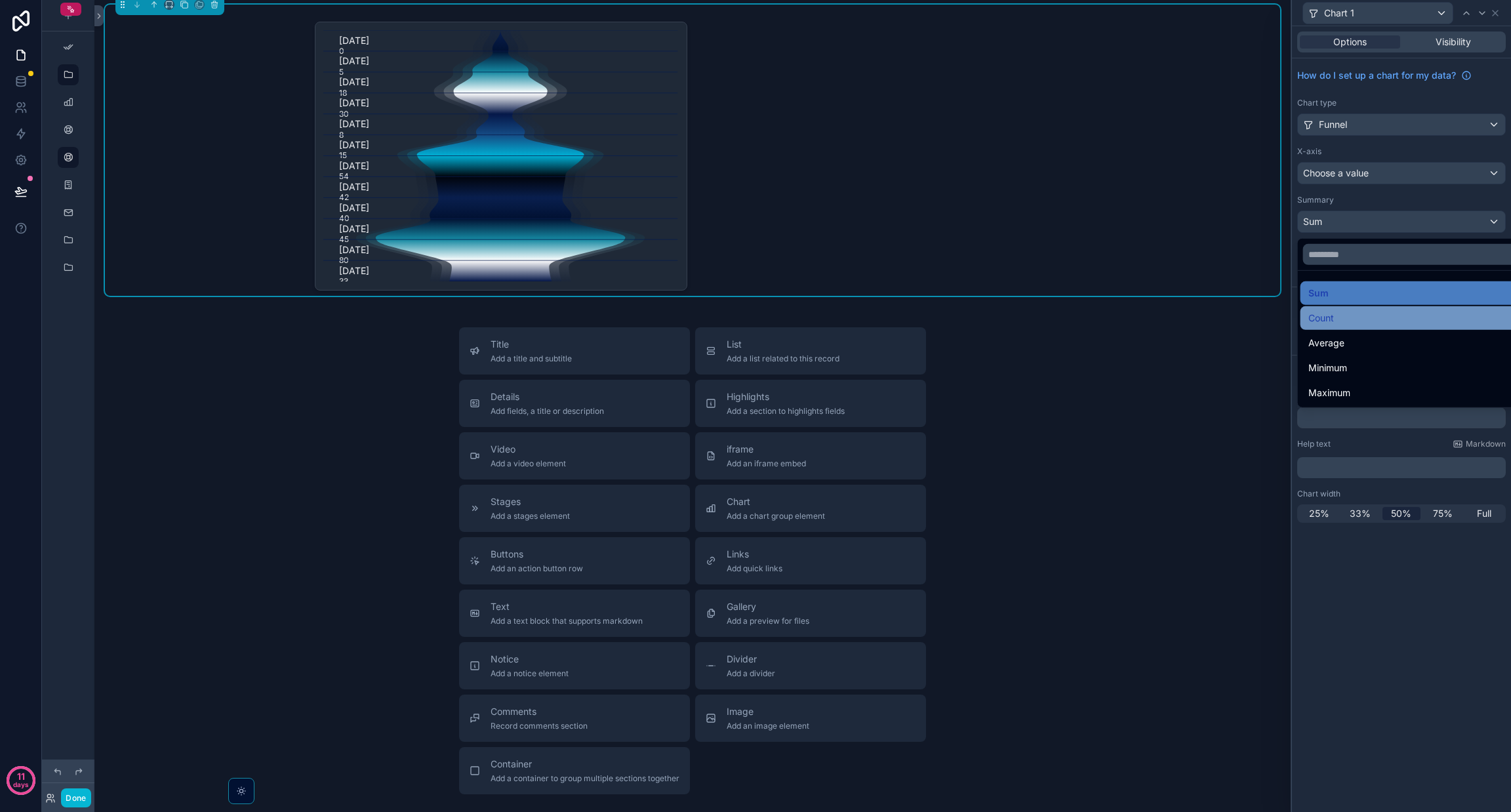
click at [755, 308] on div "Count" at bounding box center [1417, 318] width 232 height 24
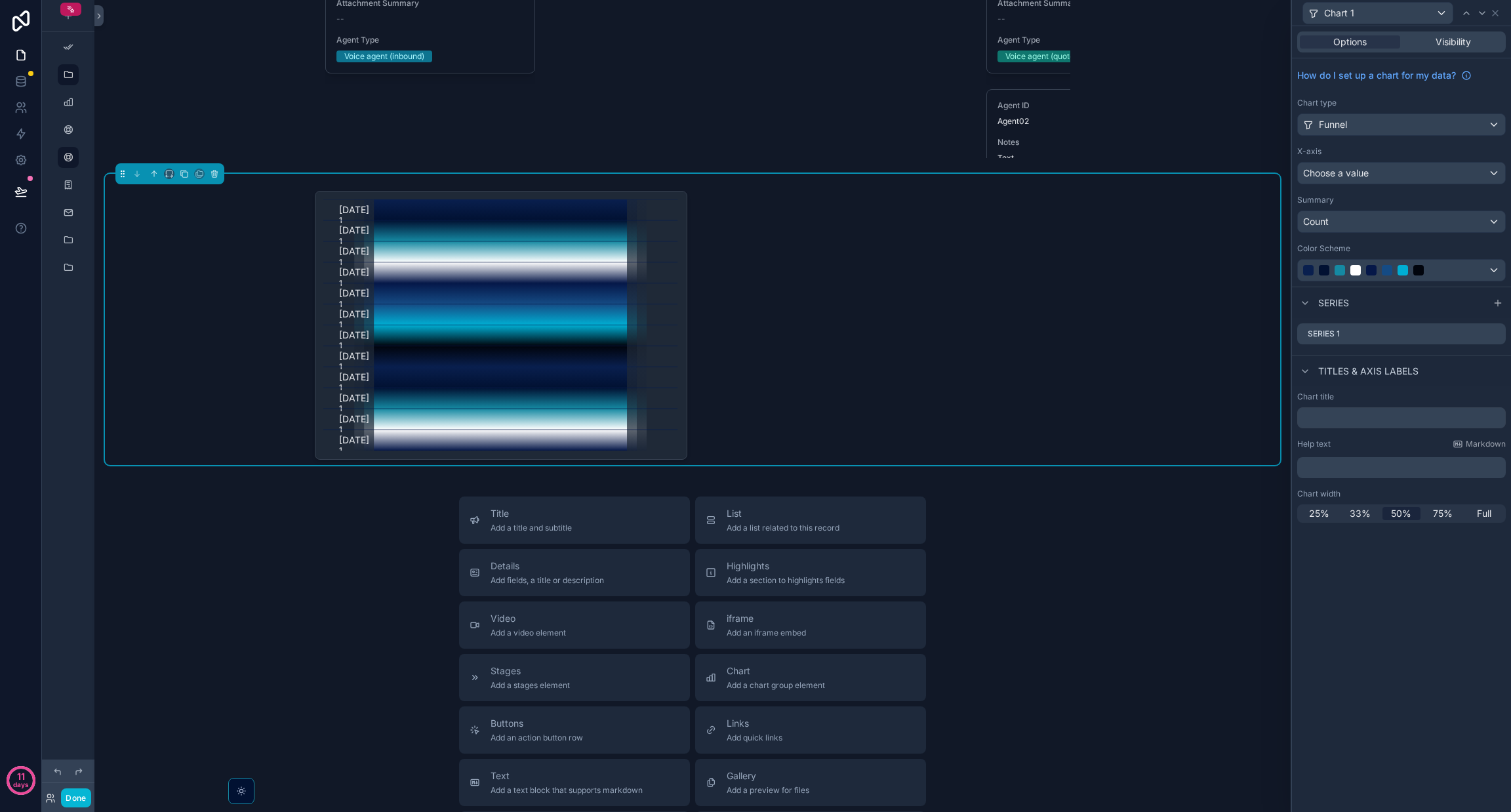
scroll to position [5457, 0]
click at [755, 9] on icon at bounding box center [1495, 13] width 11 height 11
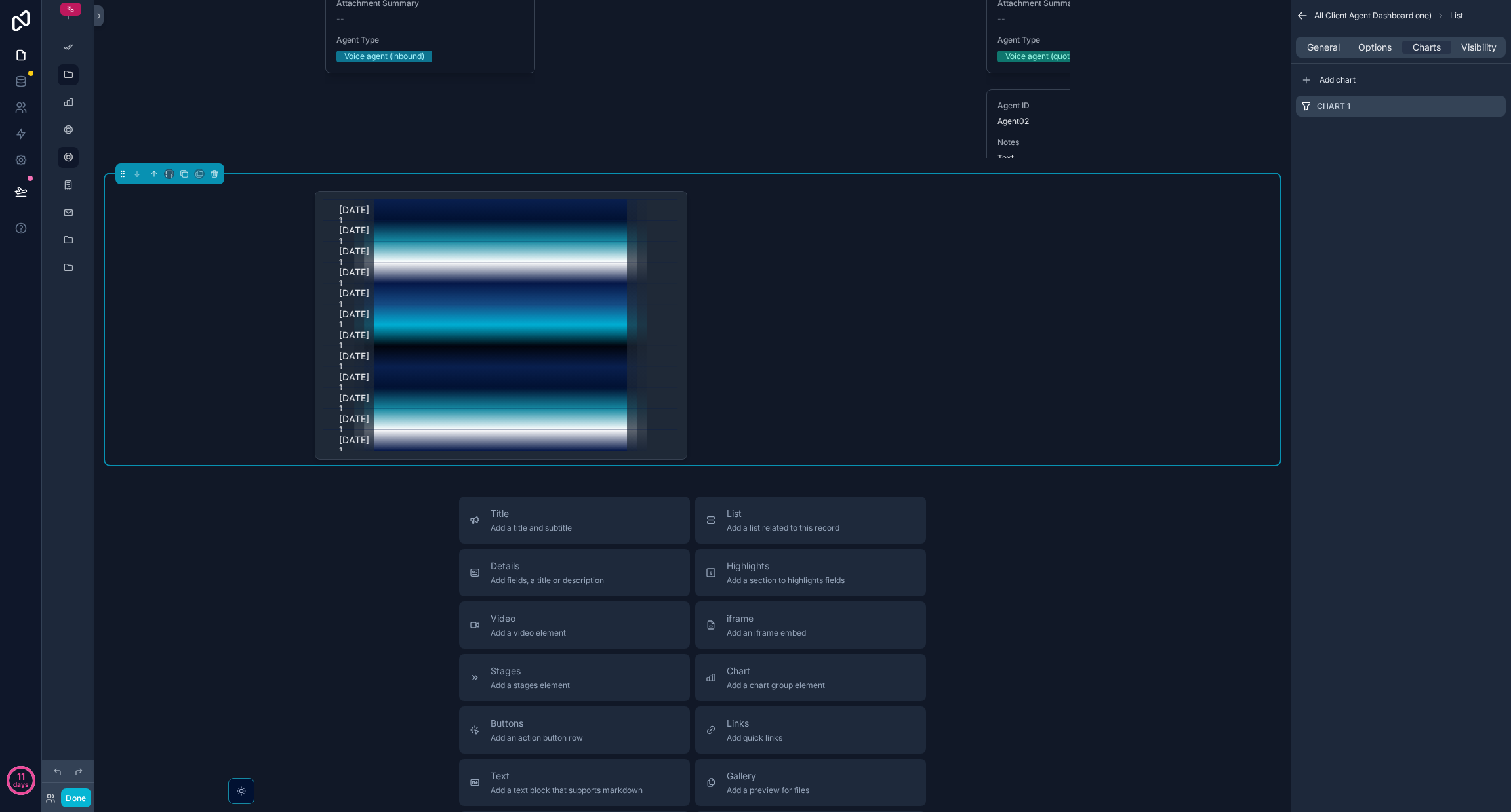
click at [755, 57] on div "General Options Charts Visibility" at bounding box center [1401, 48] width 220 height 32
click at [755, 50] on span "General" at bounding box center [1323, 47] width 33 height 13
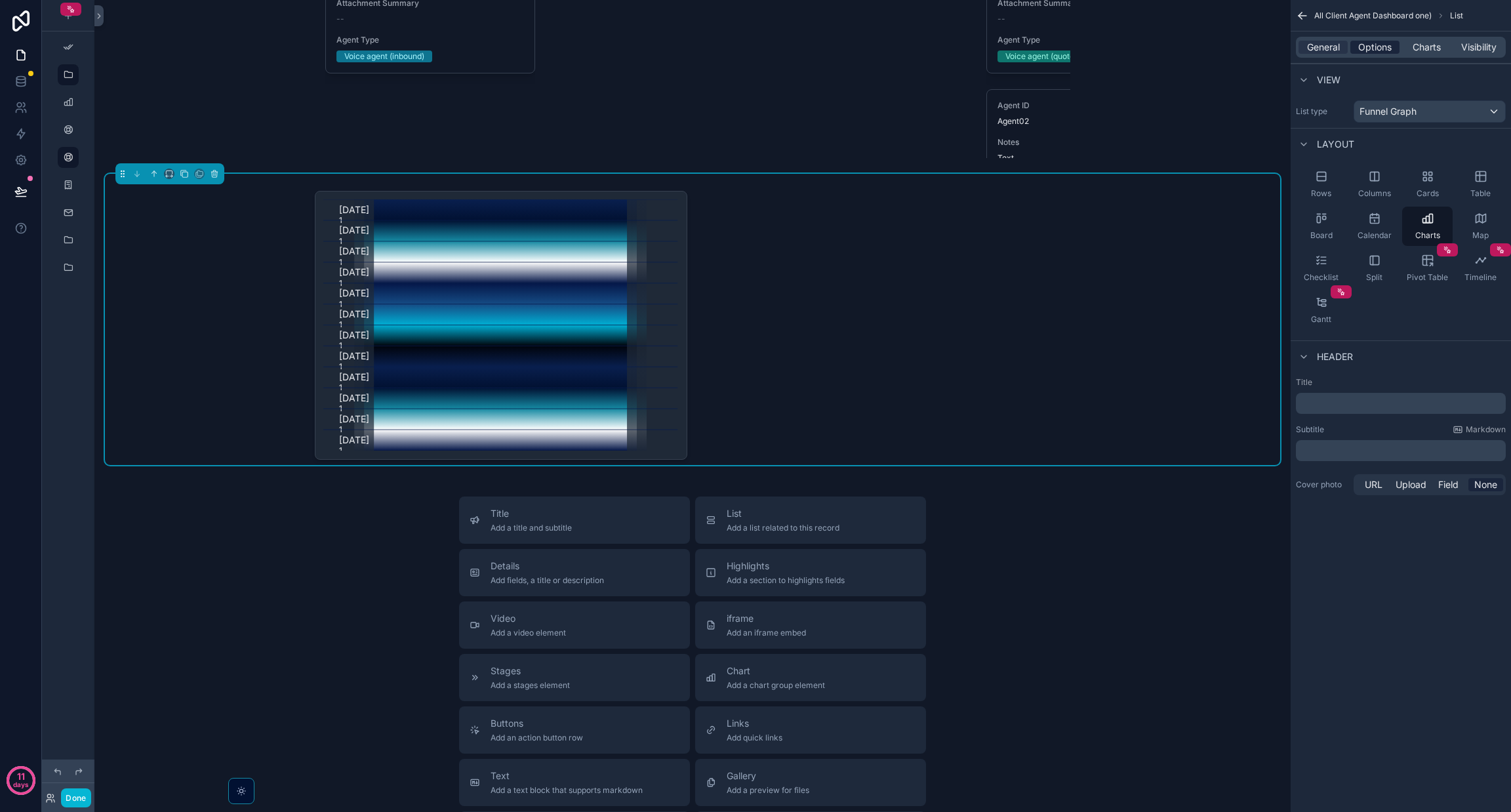
click at [755, 40] on span "Options" at bounding box center [1375, 47] width 33 height 13
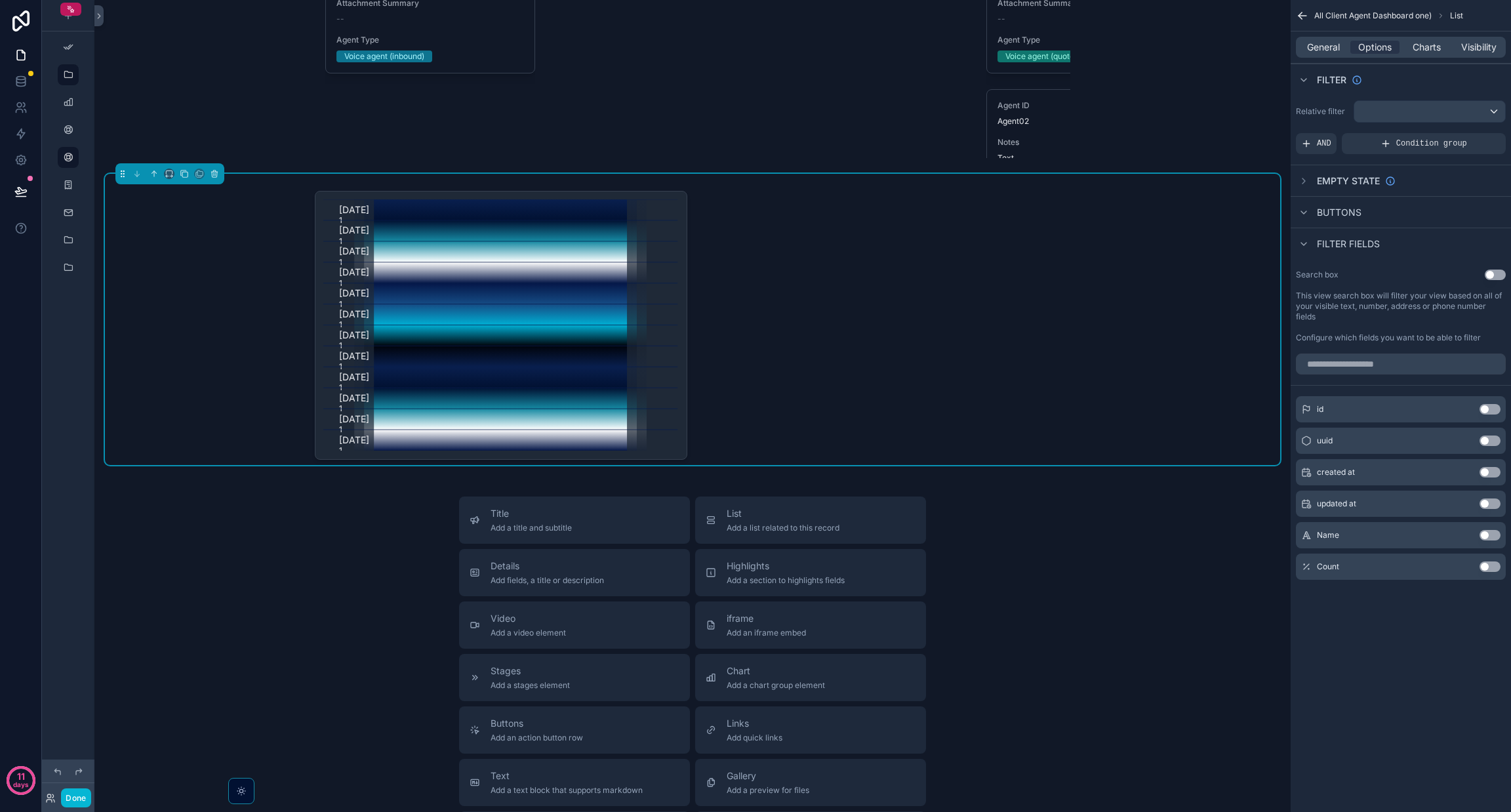
click at [755, 571] on div "Use setting" at bounding box center [1490, 567] width 21 height 11
click at [755, 563] on button "Use setting" at bounding box center [1490, 567] width 21 height 11
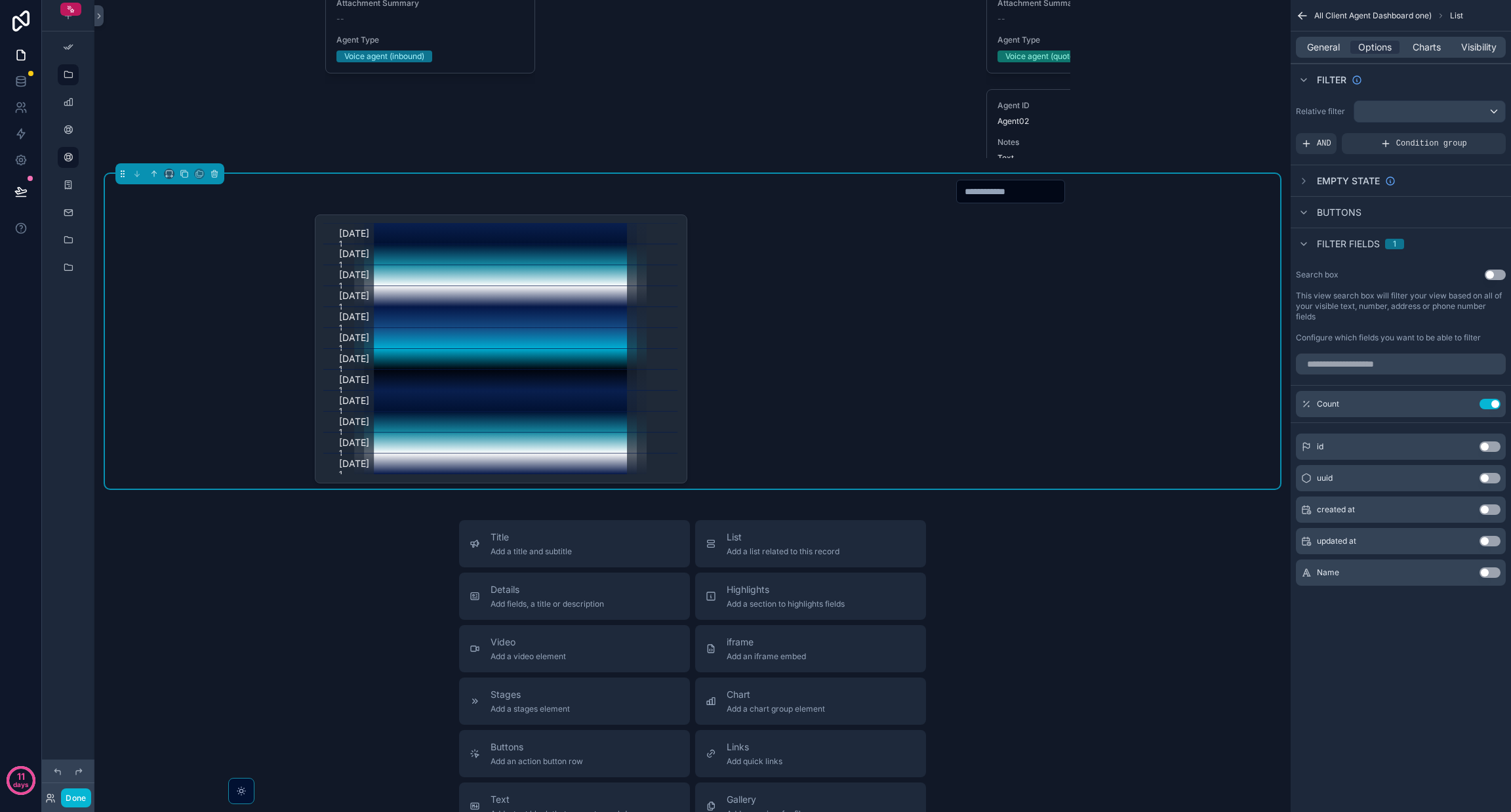
click at [755, 573] on button "Use setting" at bounding box center [1490, 573] width 21 height 11
click at [755, 408] on button "Use setting" at bounding box center [1490, 404] width 21 height 11
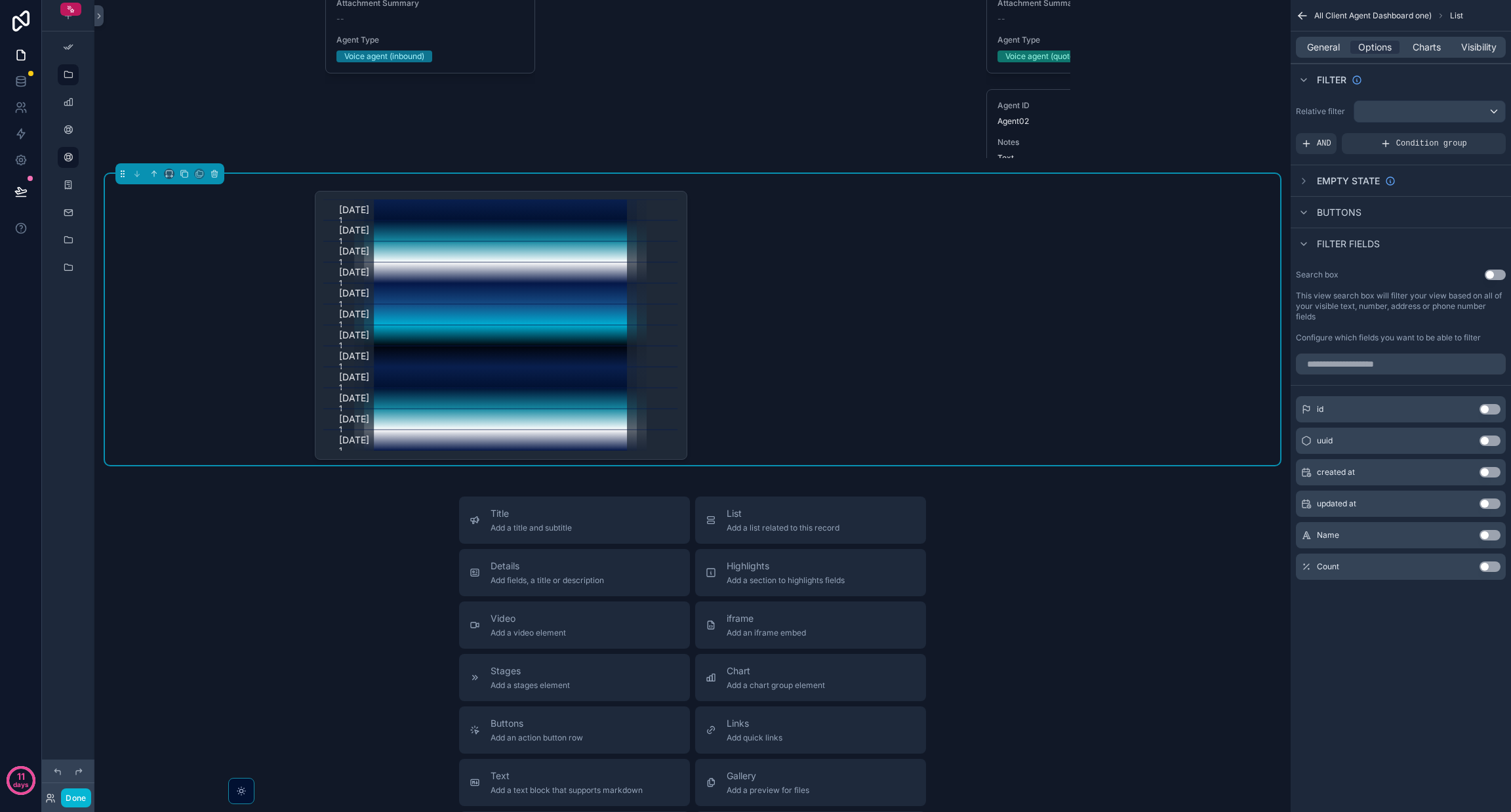
click at [755, 55] on div "General Options Charts Visibility" at bounding box center [1401, 48] width 210 height 21
click at [755, 45] on span "General" at bounding box center [1323, 47] width 33 height 13
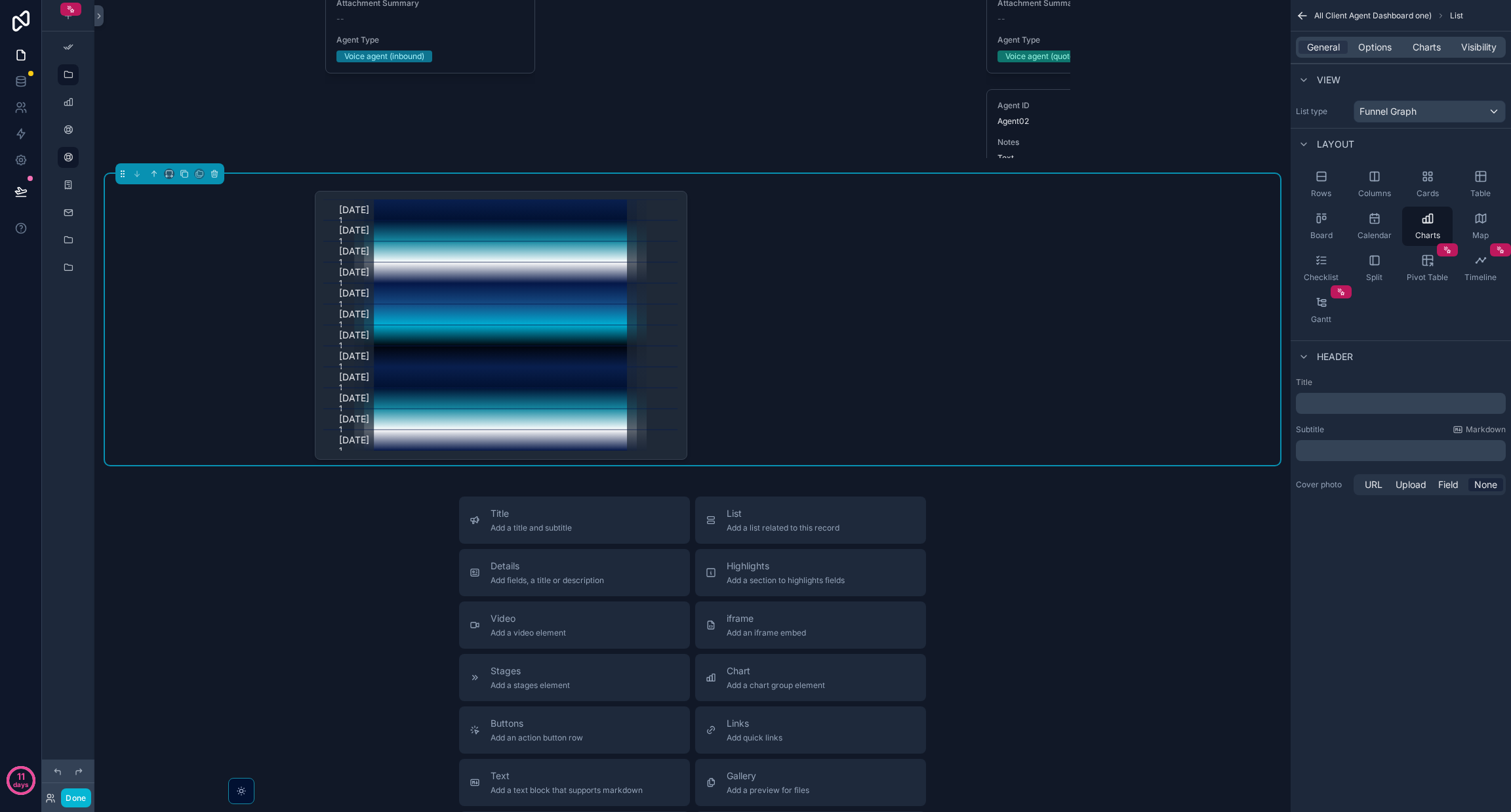
click at [320, 634] on div "Title Add a title and subtitle List Add a list related to this record Details A…" at bounding box center [693, 729] width 1176 height 467
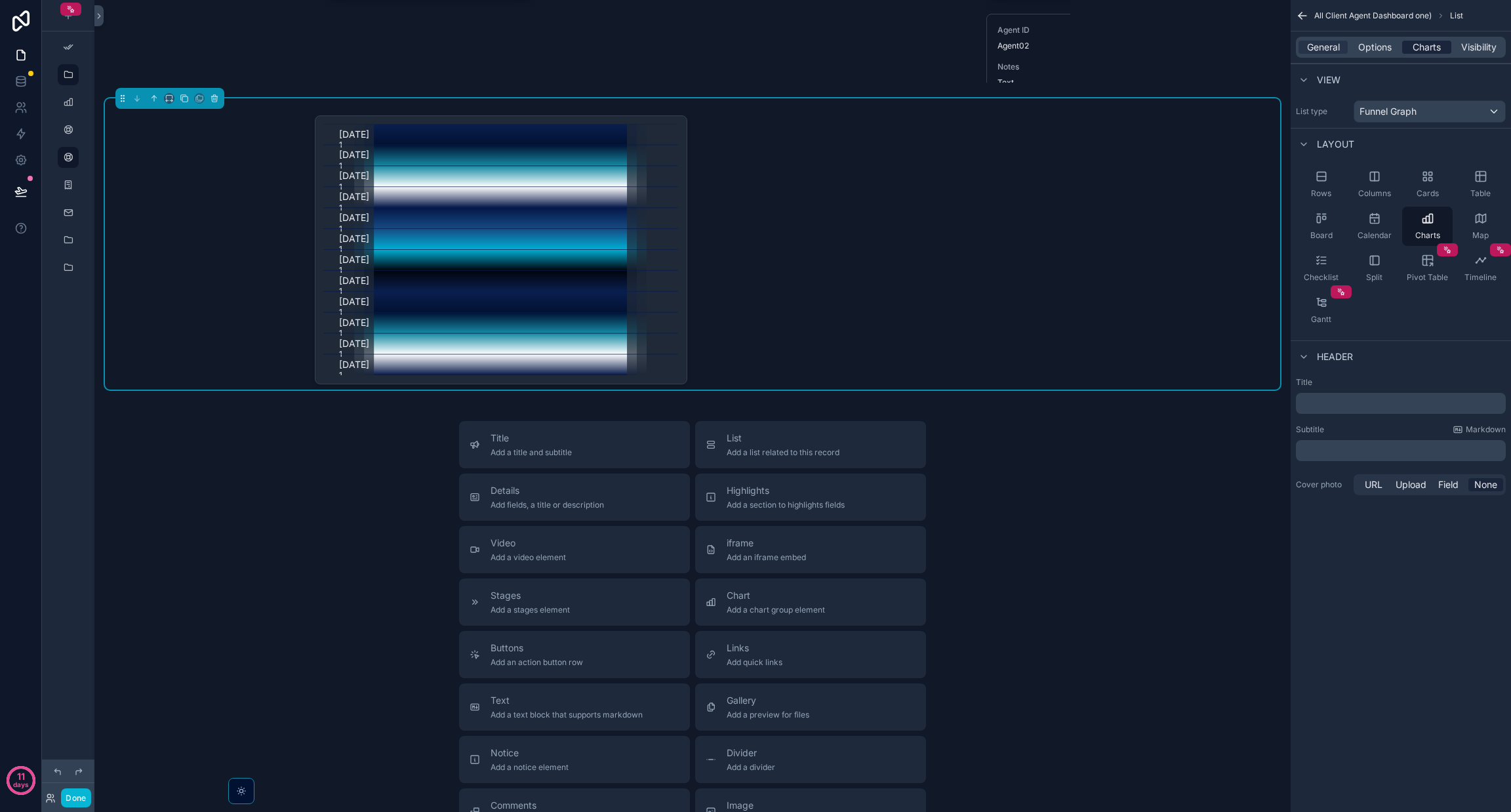
click at [755, 45] on span "Charts" at bounding box center [1427, 47] width 28 height 13
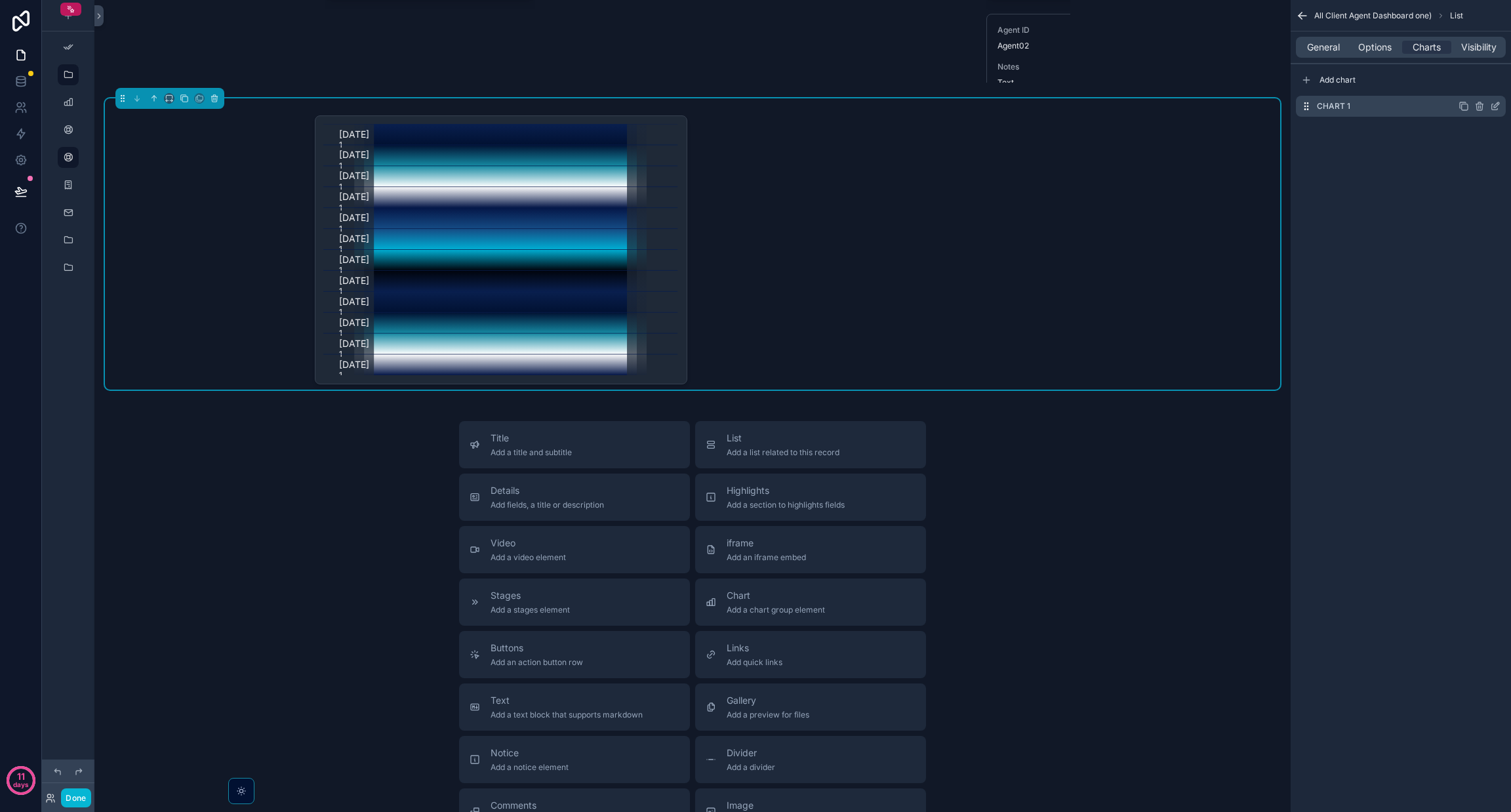
click at [755, 106] on icon "scrollable content" at bounding box center [1497, 105] width 5 height 5
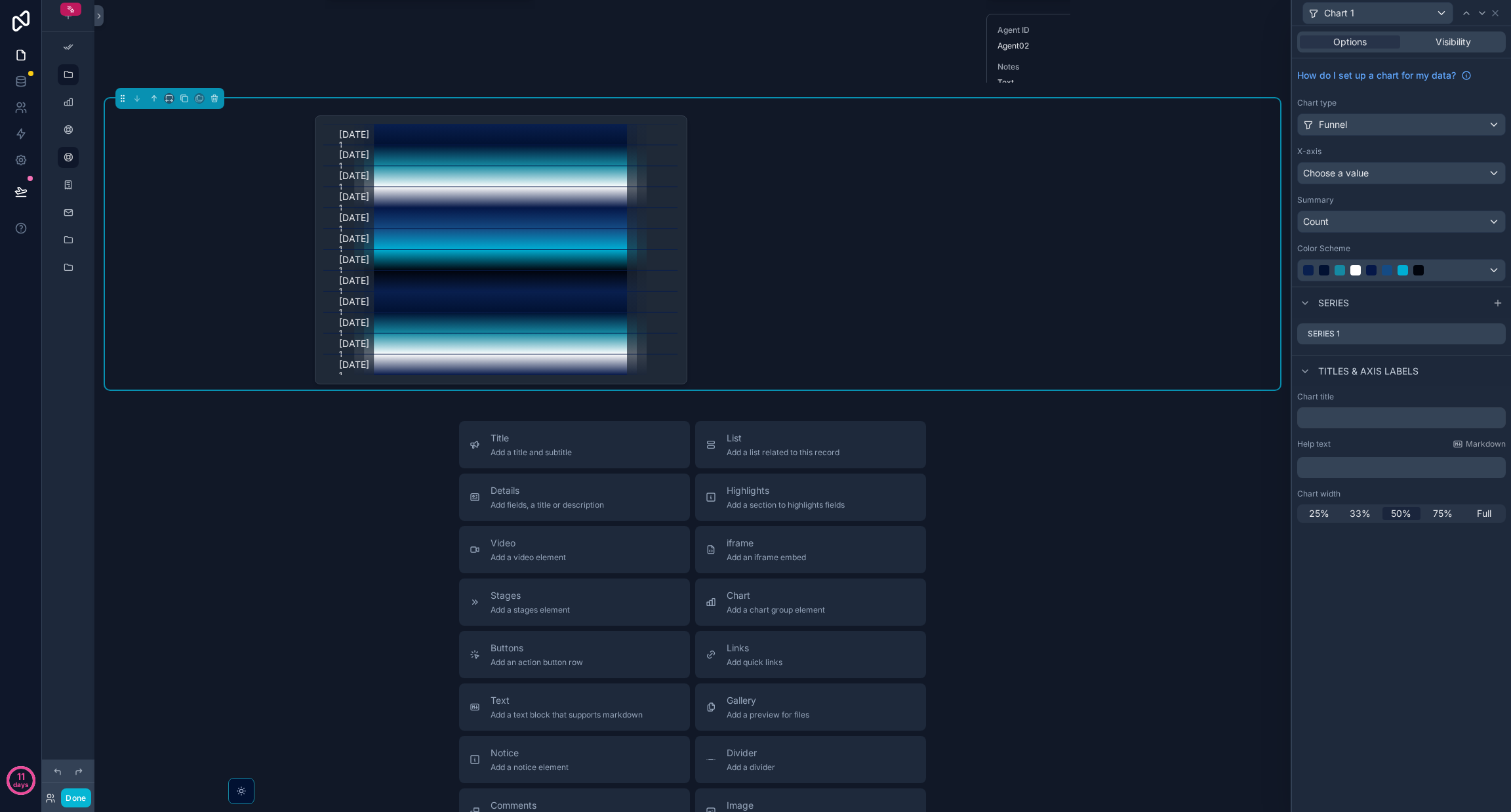
click at [308, 562] on div "Title Add a title and subtitle List Add a list related to this record Details A…" at bounding box center [693, 655] width 1176 height 467
click at [755, 181] on div "Choose a value" at bounding box center [1402, 173] width 208 height 21
click at [755, 172] on div at bounding box center [1401, 406] width 219 height 812
click at [755, 172] on div "Choose a value" at bounding box center [1402, 173] width 208 height 21
click at [755, 200] on input "text" at bounding box center [1401, 205] width 195 height 21
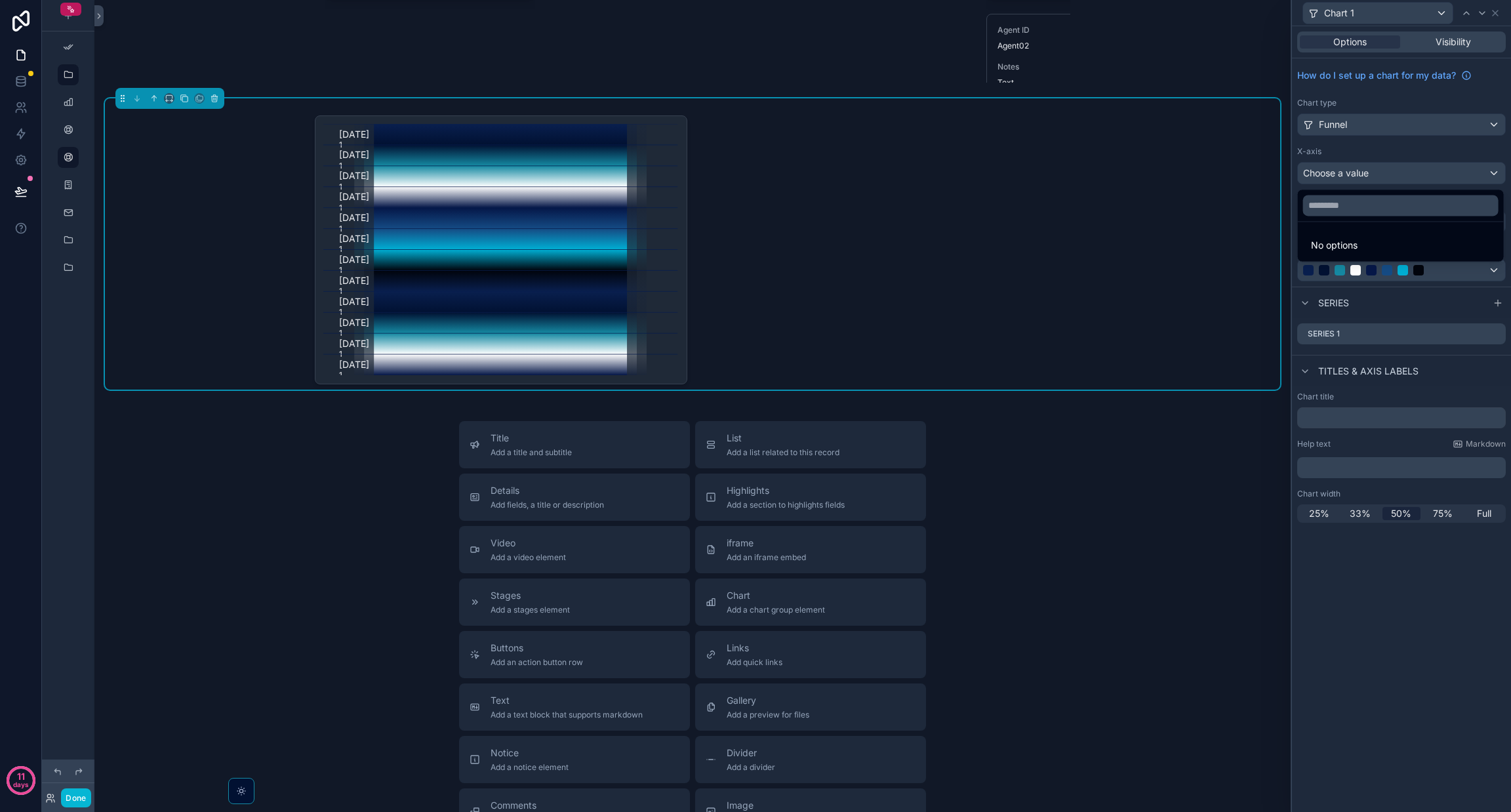
click at [46, 418] on div "scrollable content" at bounding box center [69, 398] width 53 height 796
click at [264, 524] on div "Title Add a title and subtitle List Add a list related to this record Details A…" at bounding box center [693, 655] width 1176 height 467
click at [755, 128] on div "[DATE] 1 [DATE] 1 [DATE] 1 [DATE] 1 [DATE] 1 [DATE] 1 [DATE] 1 [DATE] 1 [DATE] …" at bounding box center [693, 244] width 1176 height 291
click at [217, 103] on icon "scrollable content" at bounding box center [215, 99] width 9 height 9
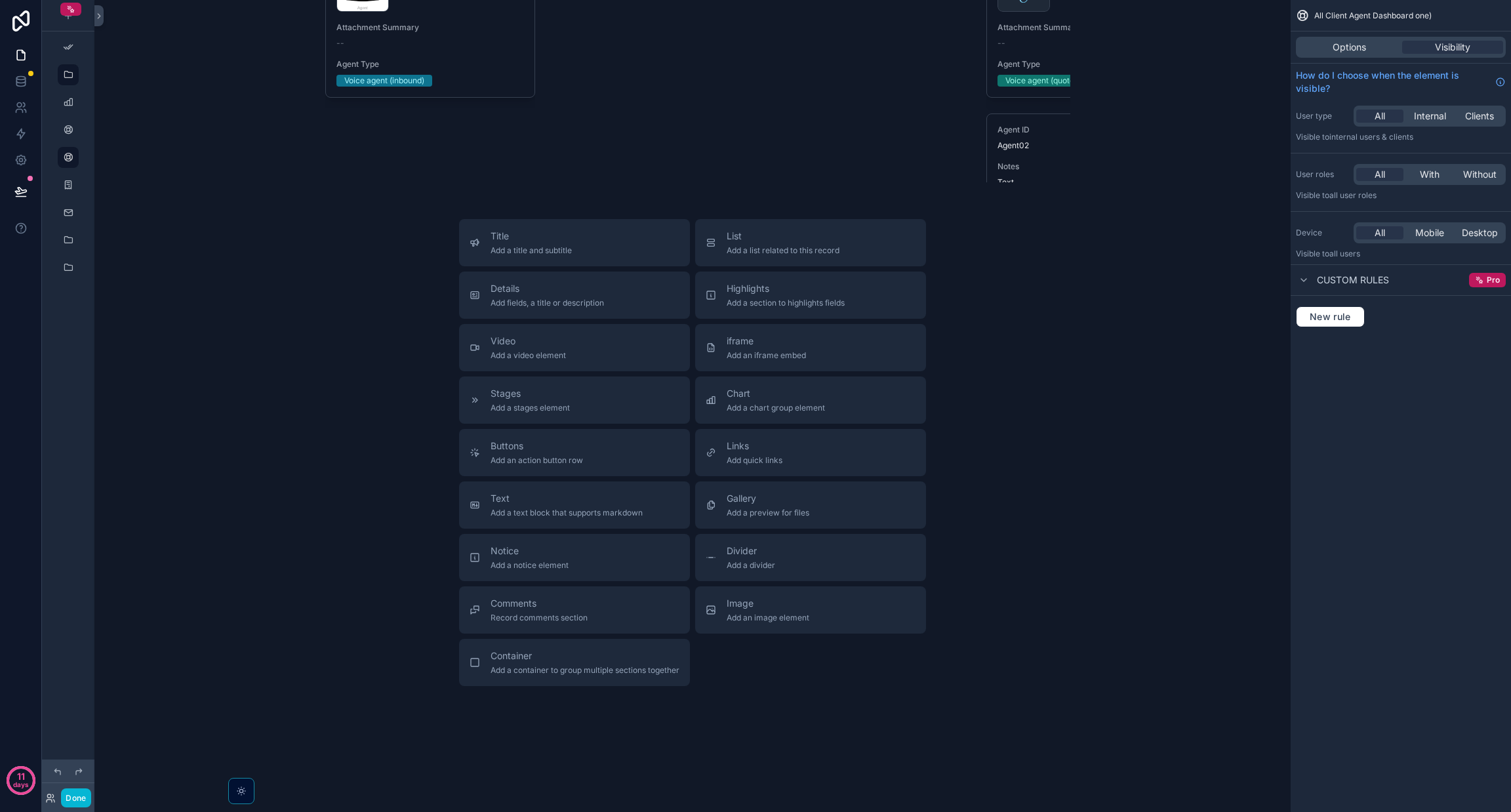
scroll to position [5446, 0]
click at [755, 393] on span "Chart" at bounding box center [776, 393] width 99 height 13
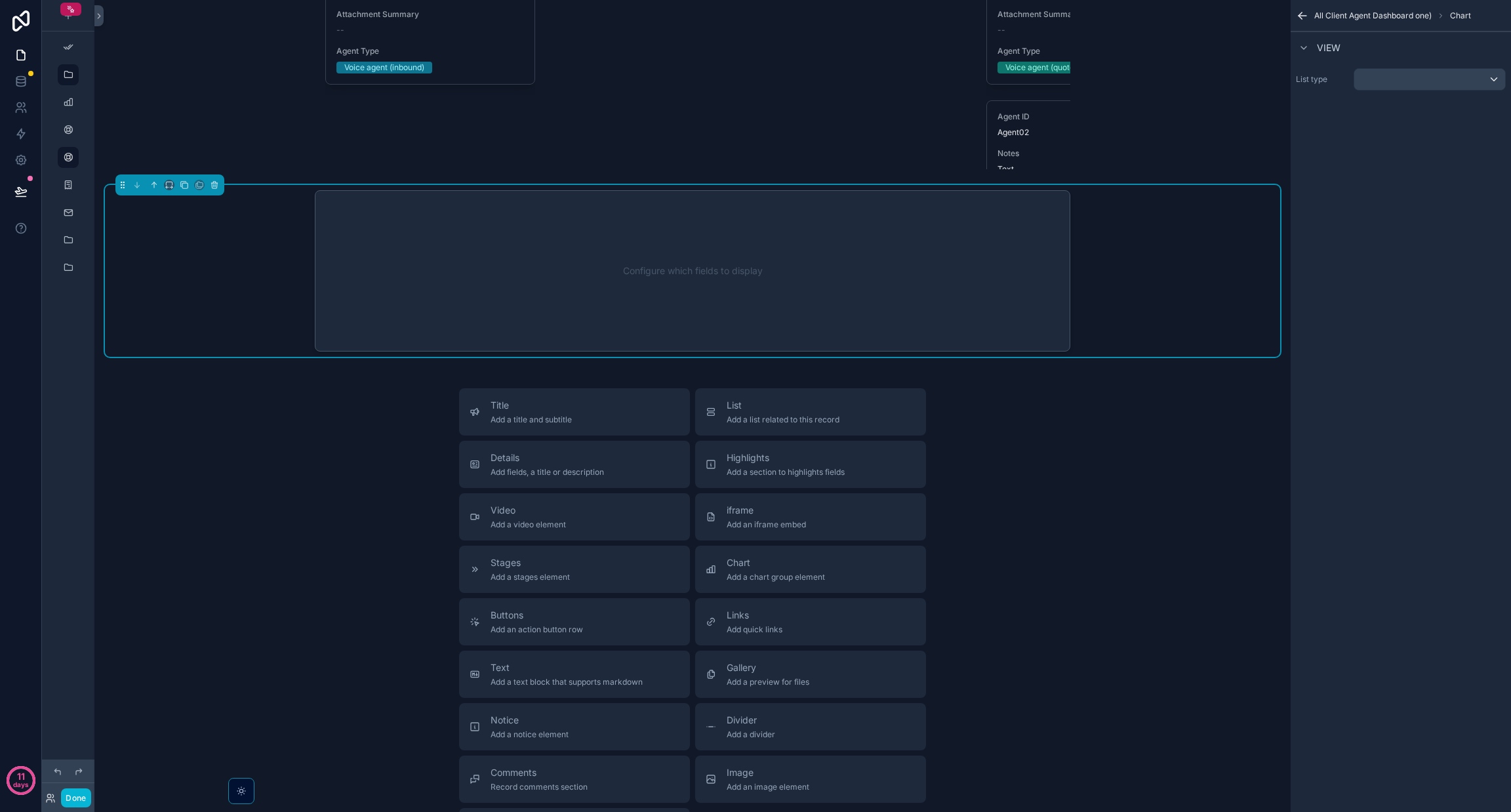
scroll to position [5323, 0]
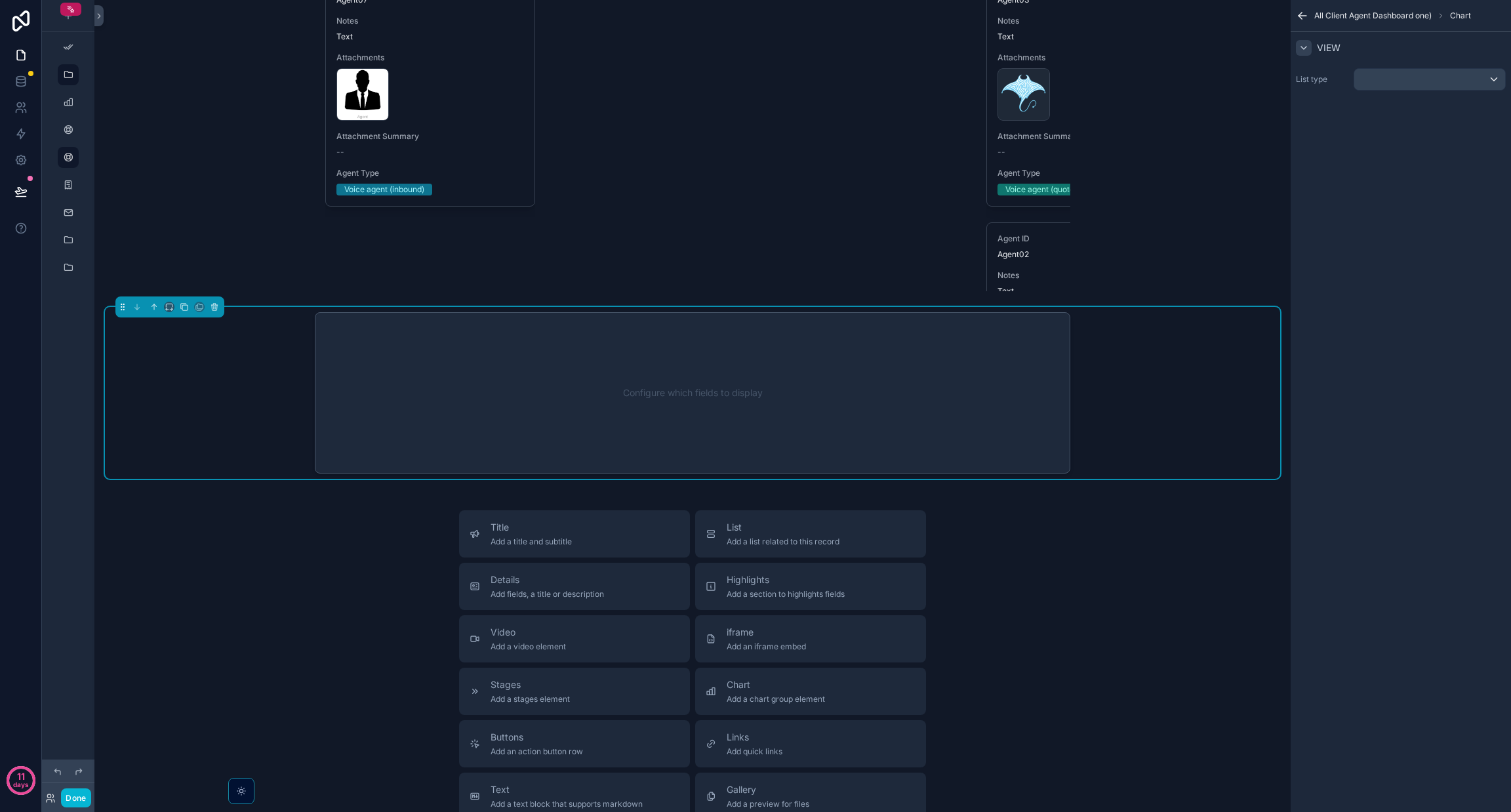
click at [755, 48] on icon "scrollable content" at bounding box center [1304, 48] width 5 height 3
click at [755, 65] on div "List type" at bounding box center [1401, 79] width 220 height 33
click at [755, 78] on div "scrollable content" at bounding box center [1429, 79] width 150 height 21
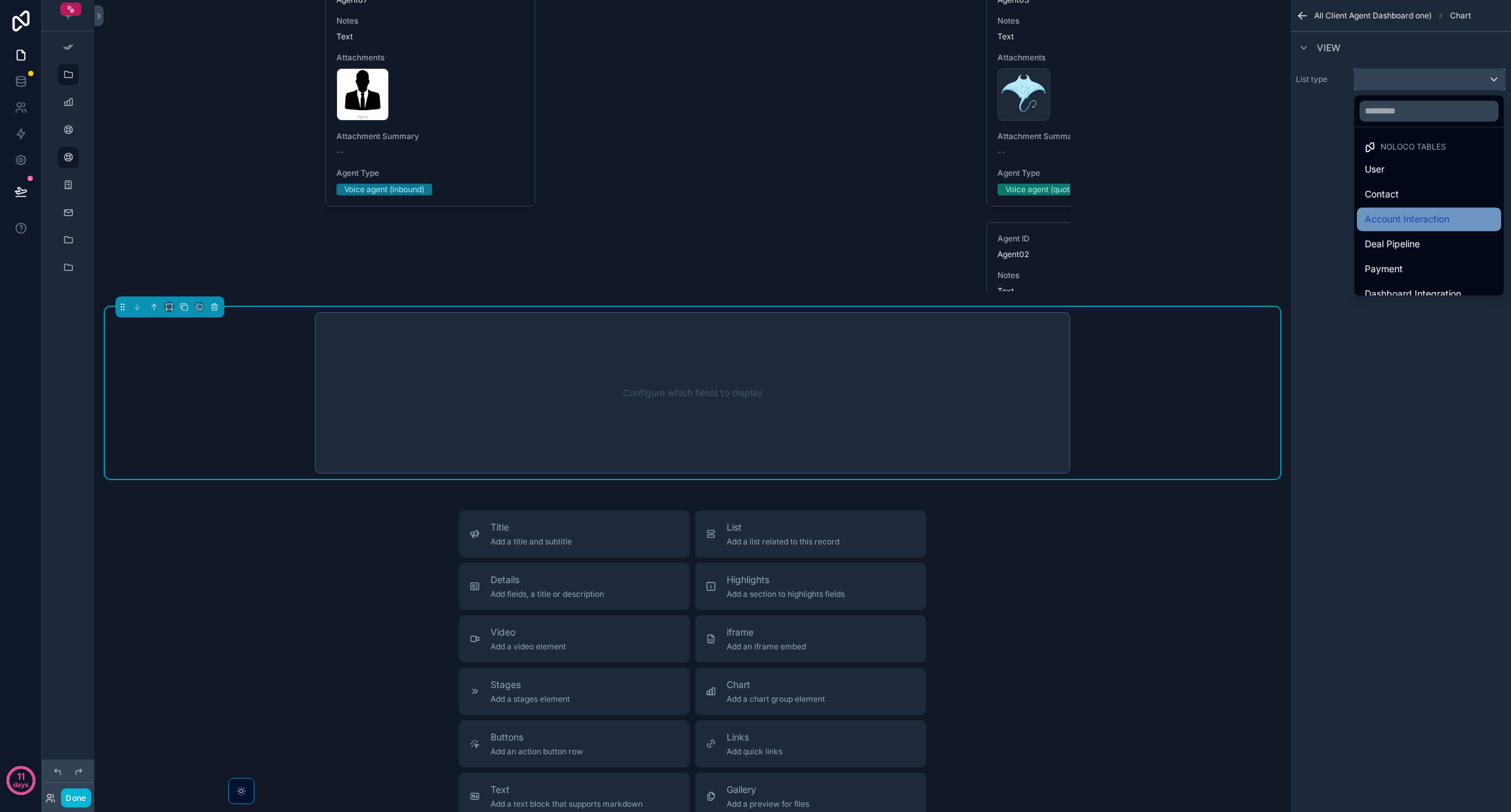
scroll to position [455, 0]
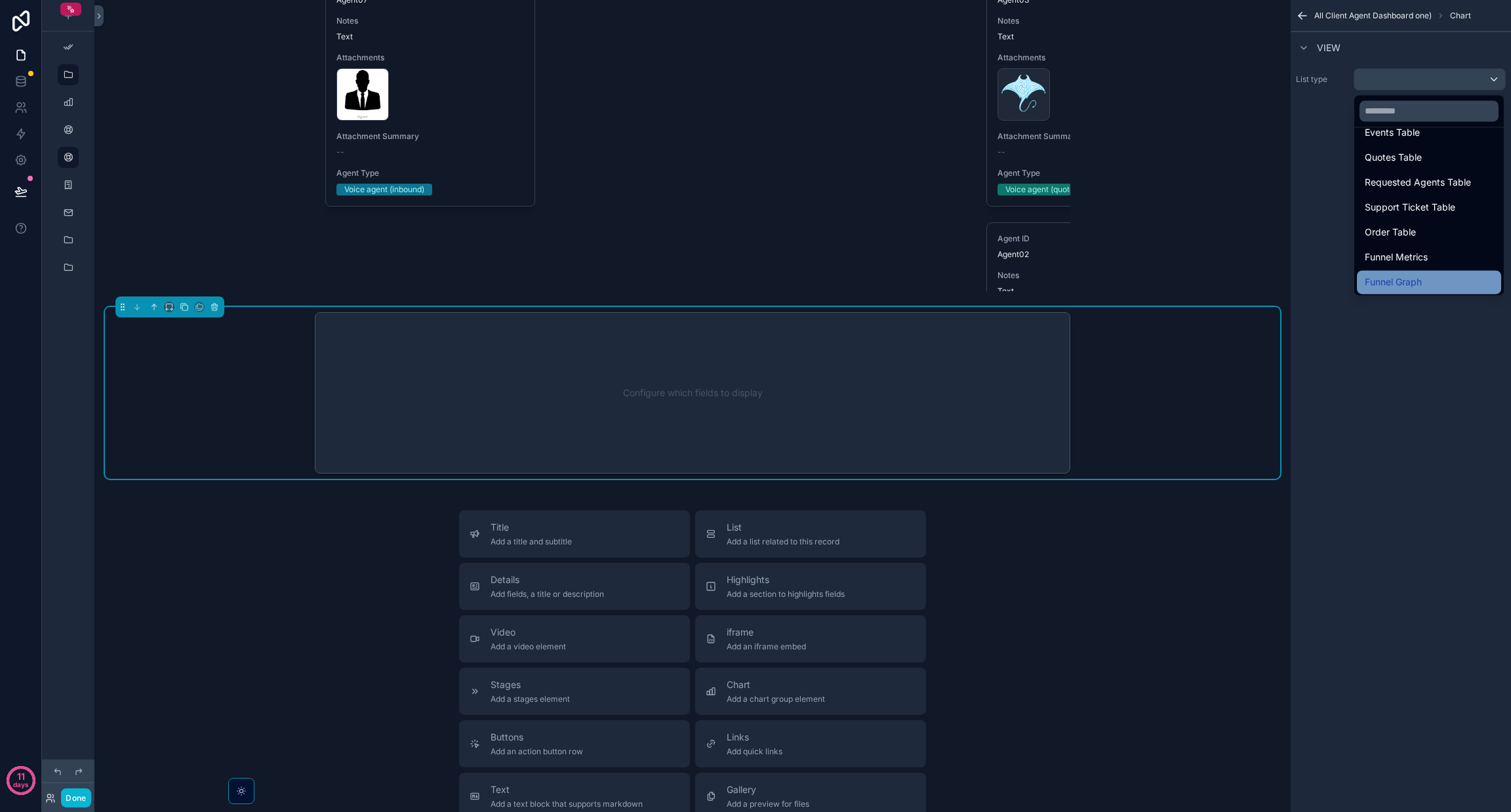
click at [755, 284] on div "Funnel Graph" at bounding box center [1429, 282] width 128 height 16
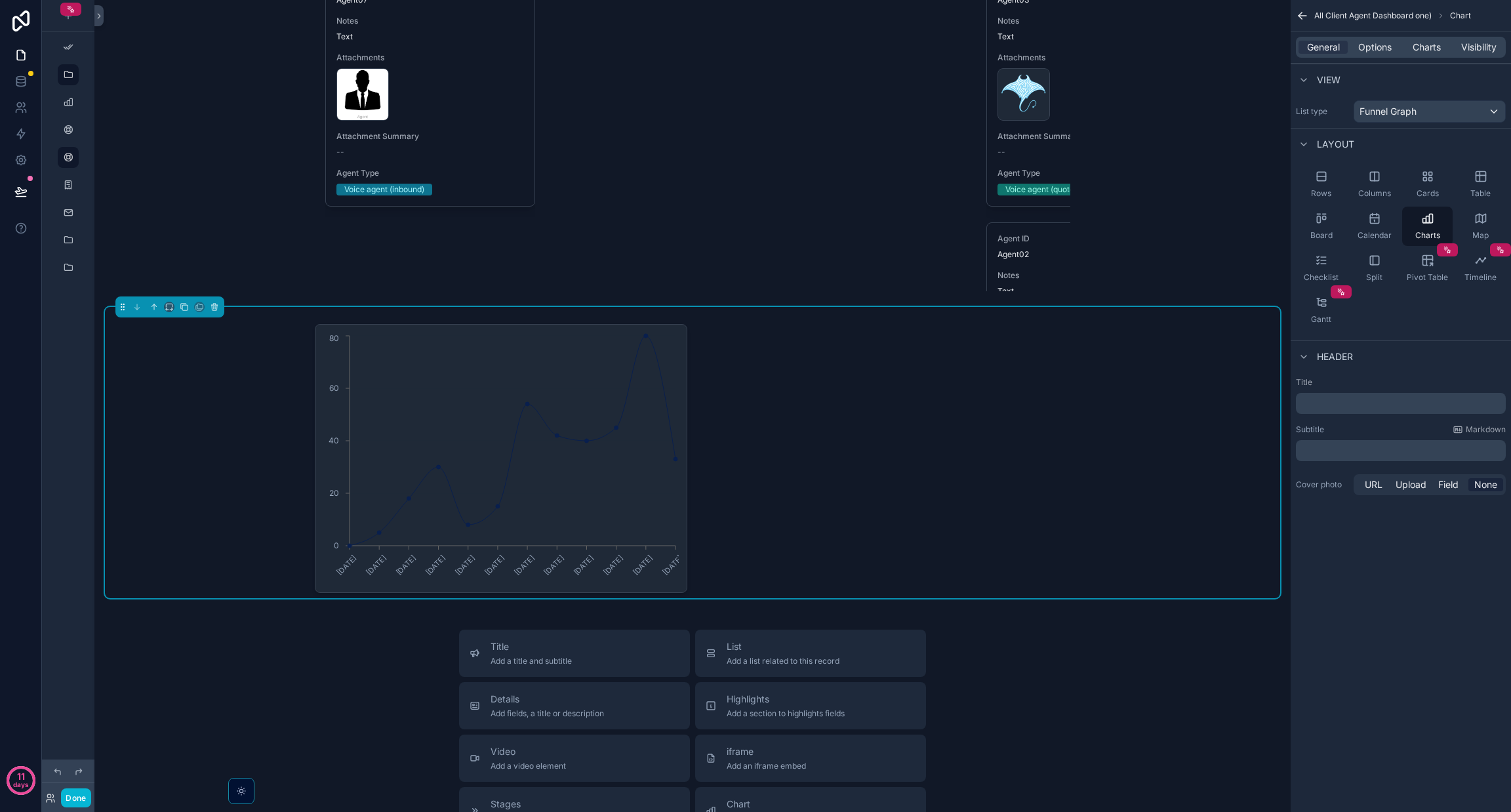
click at [755, 55] on div "General Options Charts Visibility" at bounding box center [1401, 48] width 210 height 21
click at [755, 48] on span "Charts" at bounding box center [1427, 47] width 28 height 13
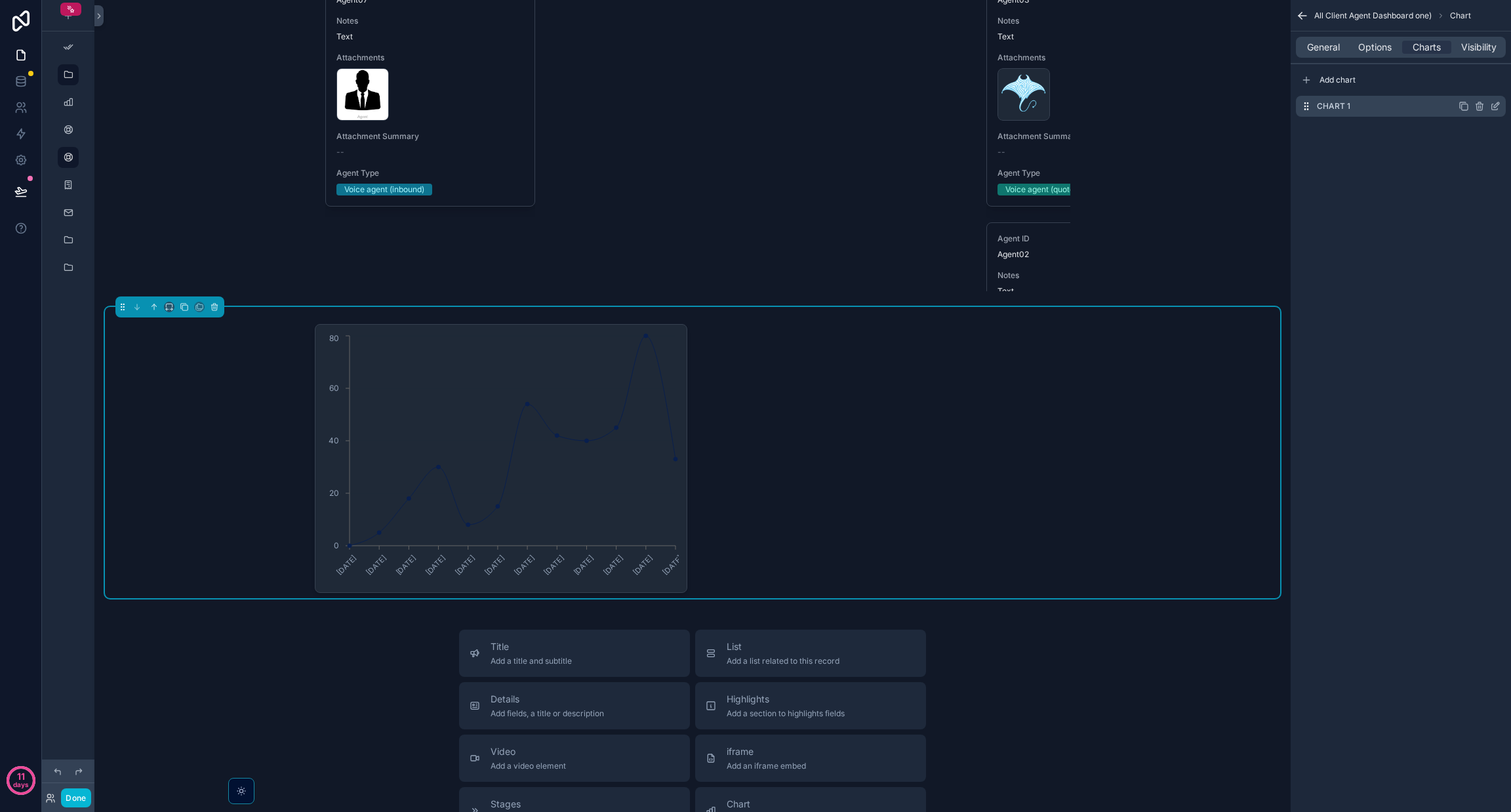
click at [755, 100] on div "Chart 1" at bounding box center [1401, 106] width 210 height 21
click at [755, 106] on icon "scrollable content" at bounding box center [1495, 106] width 11 height 11
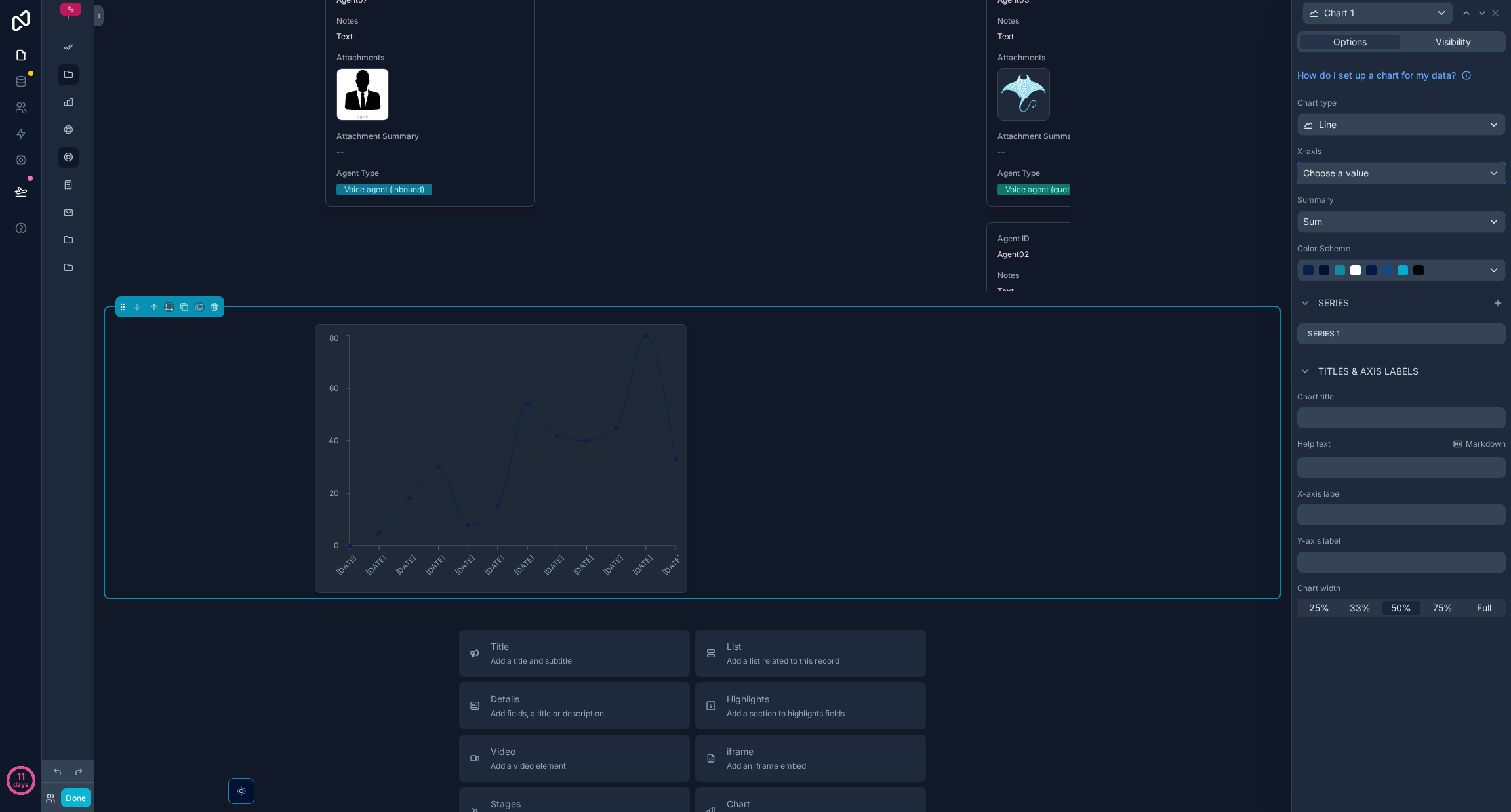
click at [755, 169] on span "Choose a value" at bounding box center [1336, 172] width 66 height 11
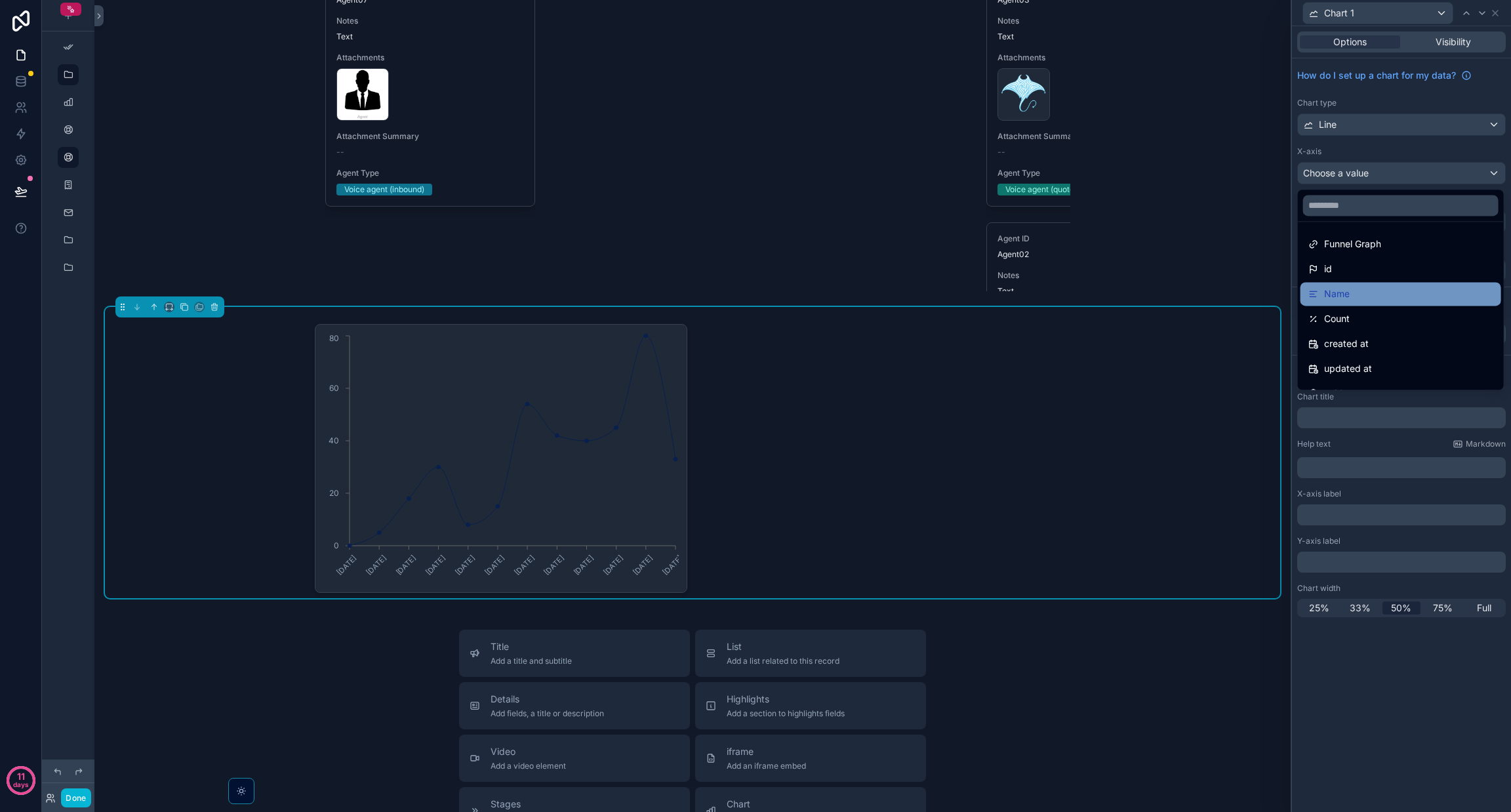
click at [755, 293] on div "Name" at bounding box center [1401, 294] width 185 height 16
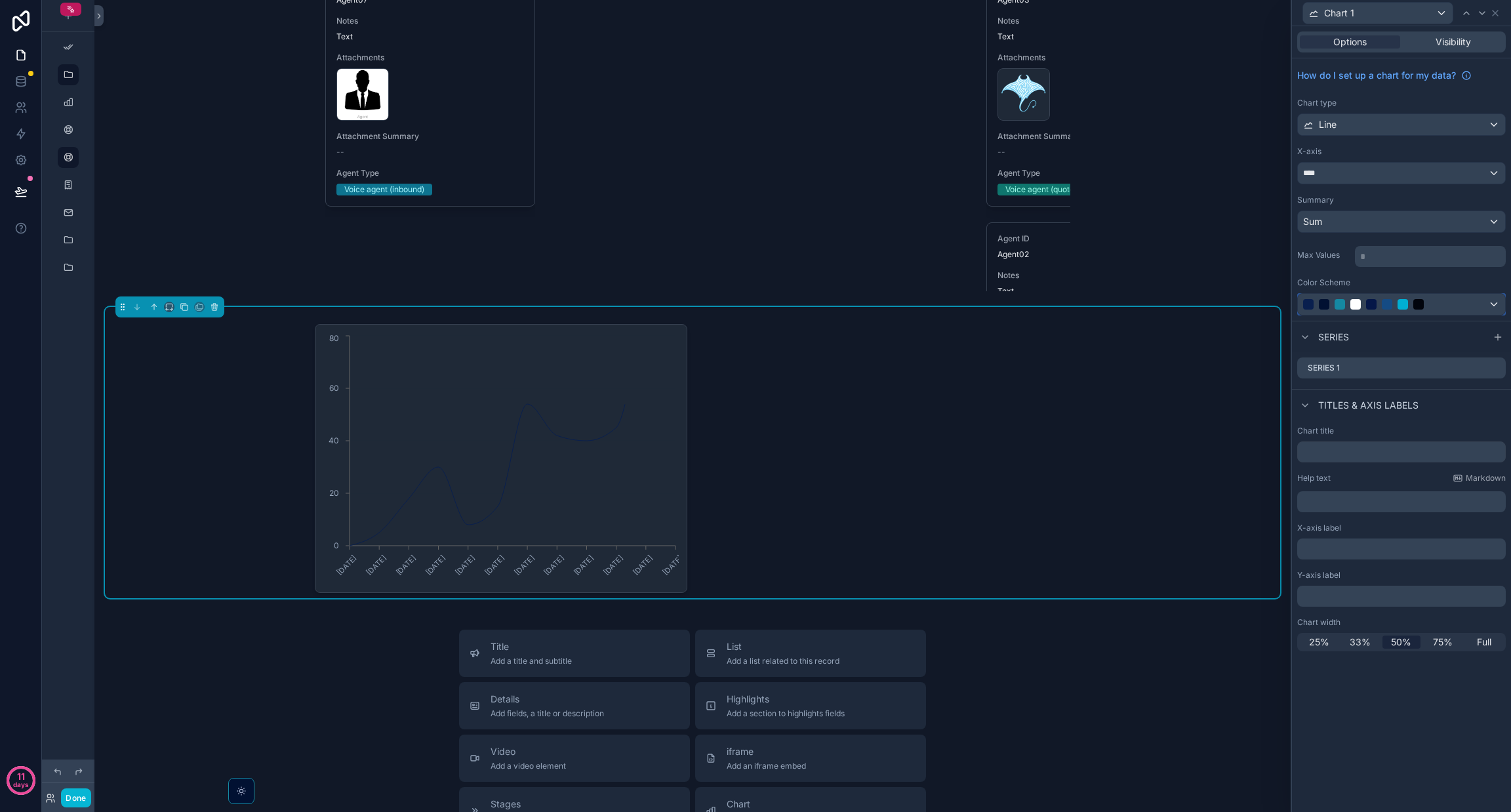
click at [755, 293] on button at bounding box center [1401, 304] width 209 height 22
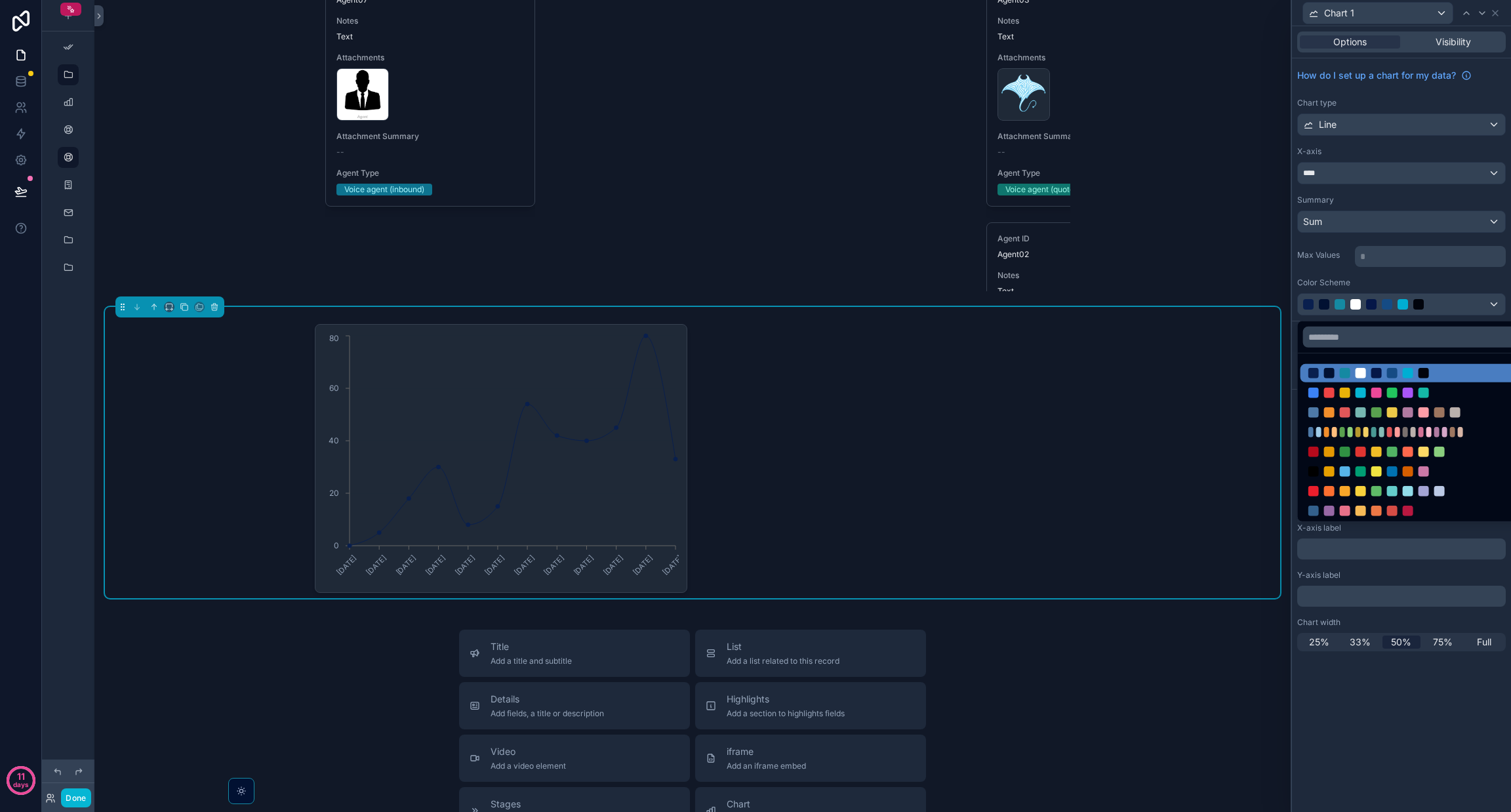
click at [755, 174] on div at bounding box center [1401, 406] width 219 height 812
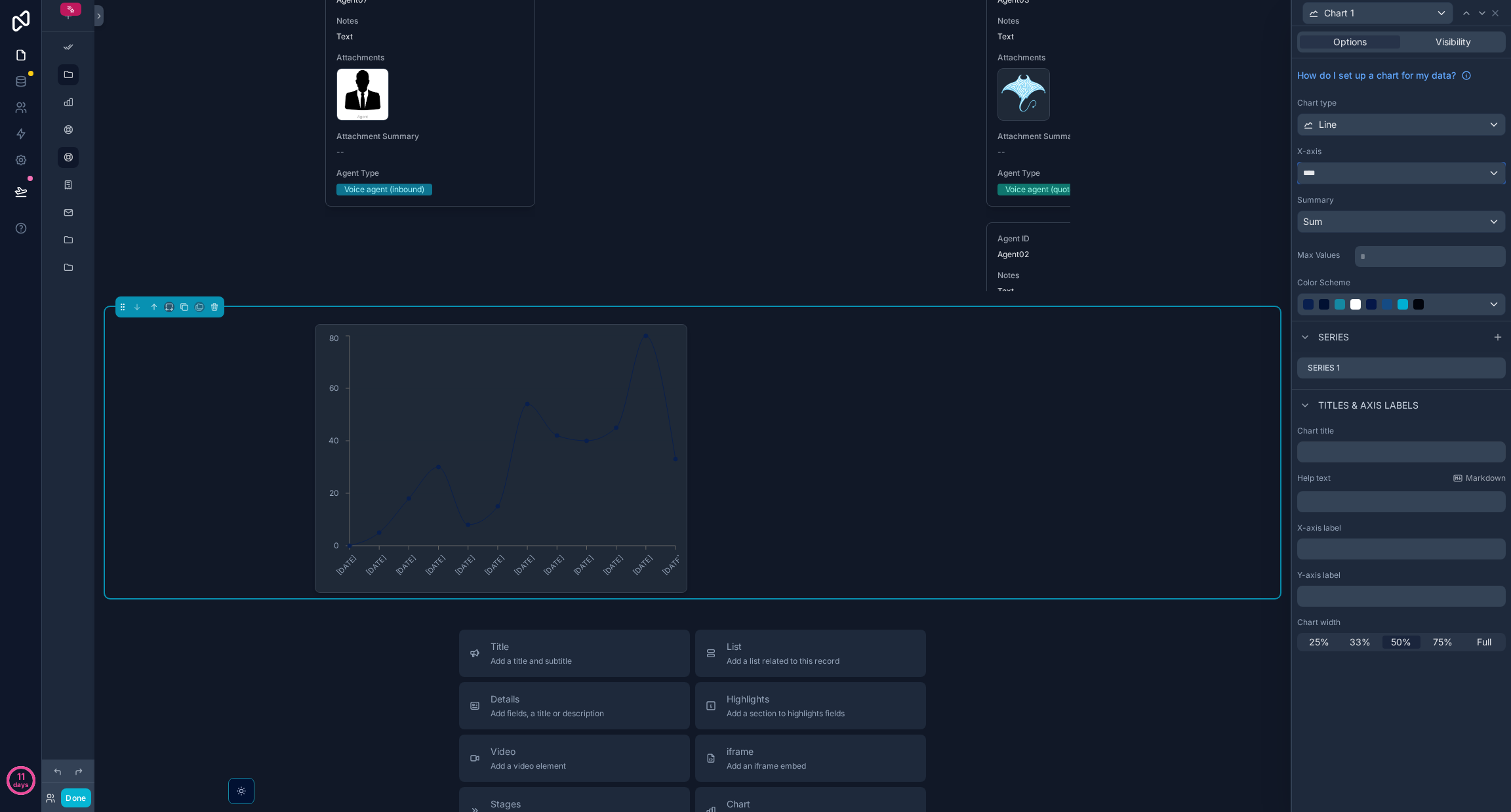
click at [755, 174] on div "****" at bounding box center [1402, 173] width 208 height 21
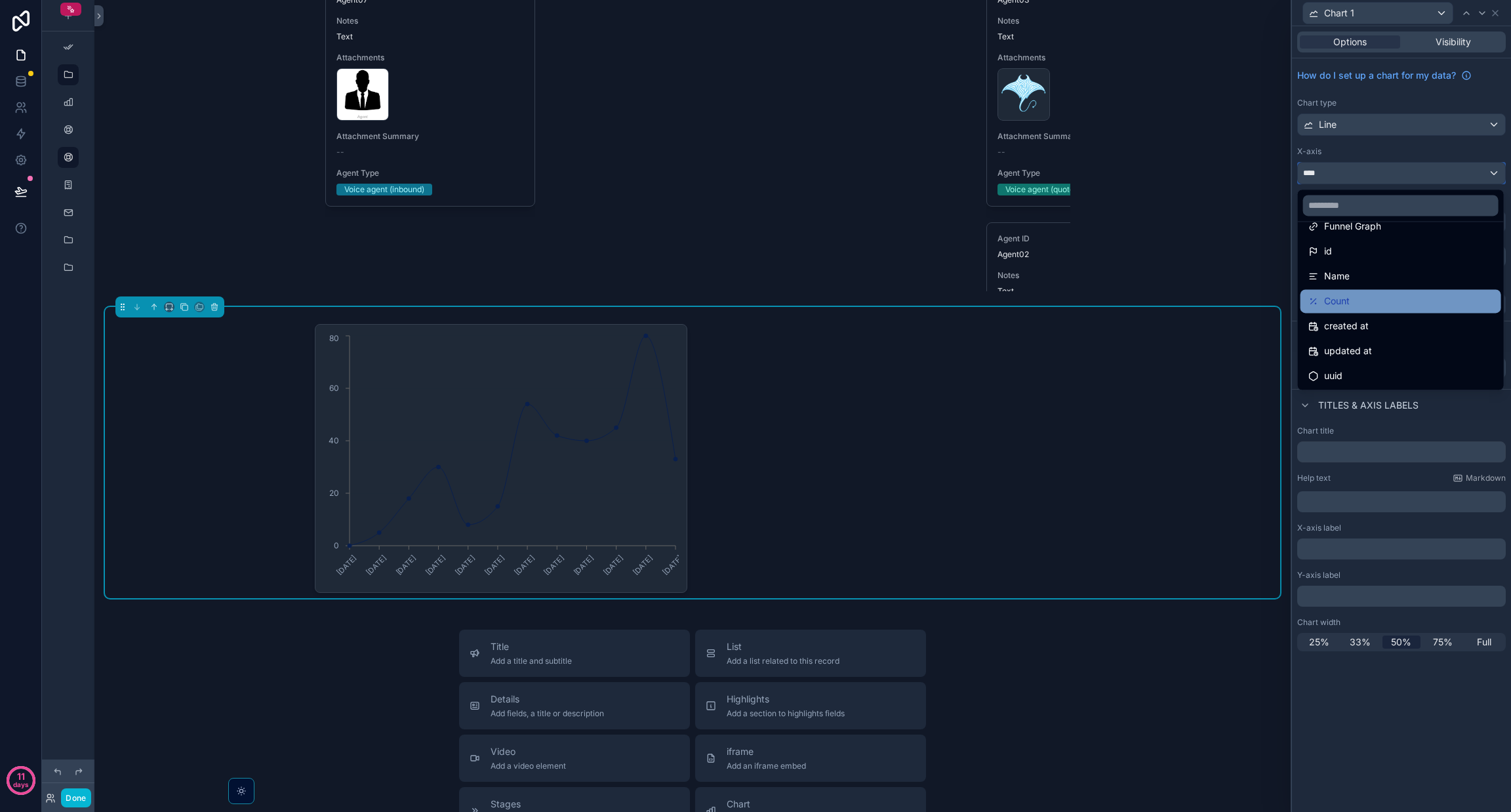
scroll to position [0, 0]
click at [755, 292] on div "Name" at bounding box center [1401, 294] width 185 height 16
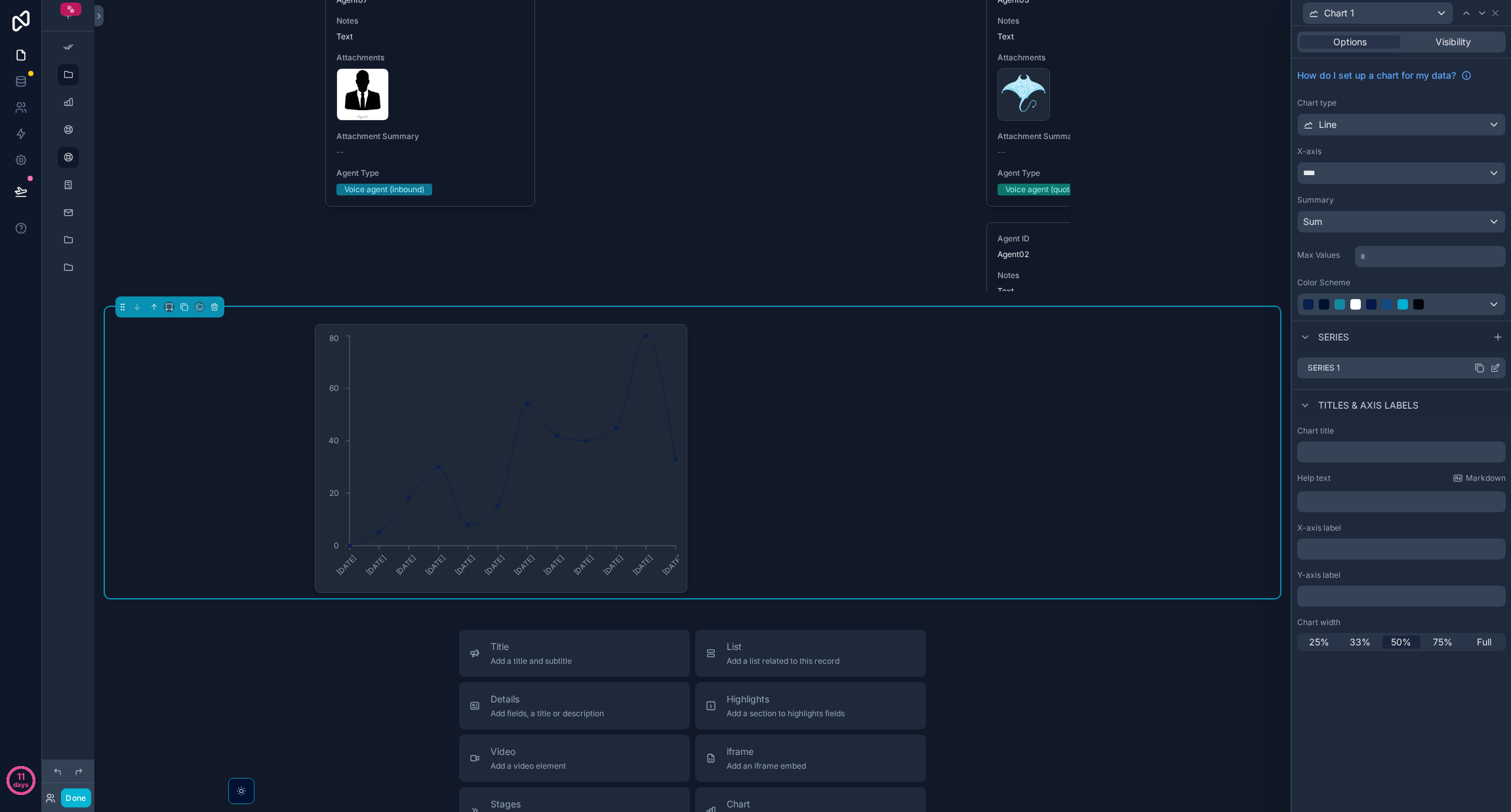
click at [755, 362] on div "Series 1" at bounding box center [1401, 368] width 209 height 21
click at [755, 367] on icon at bounding box center [1495, 368] width 11 height 11
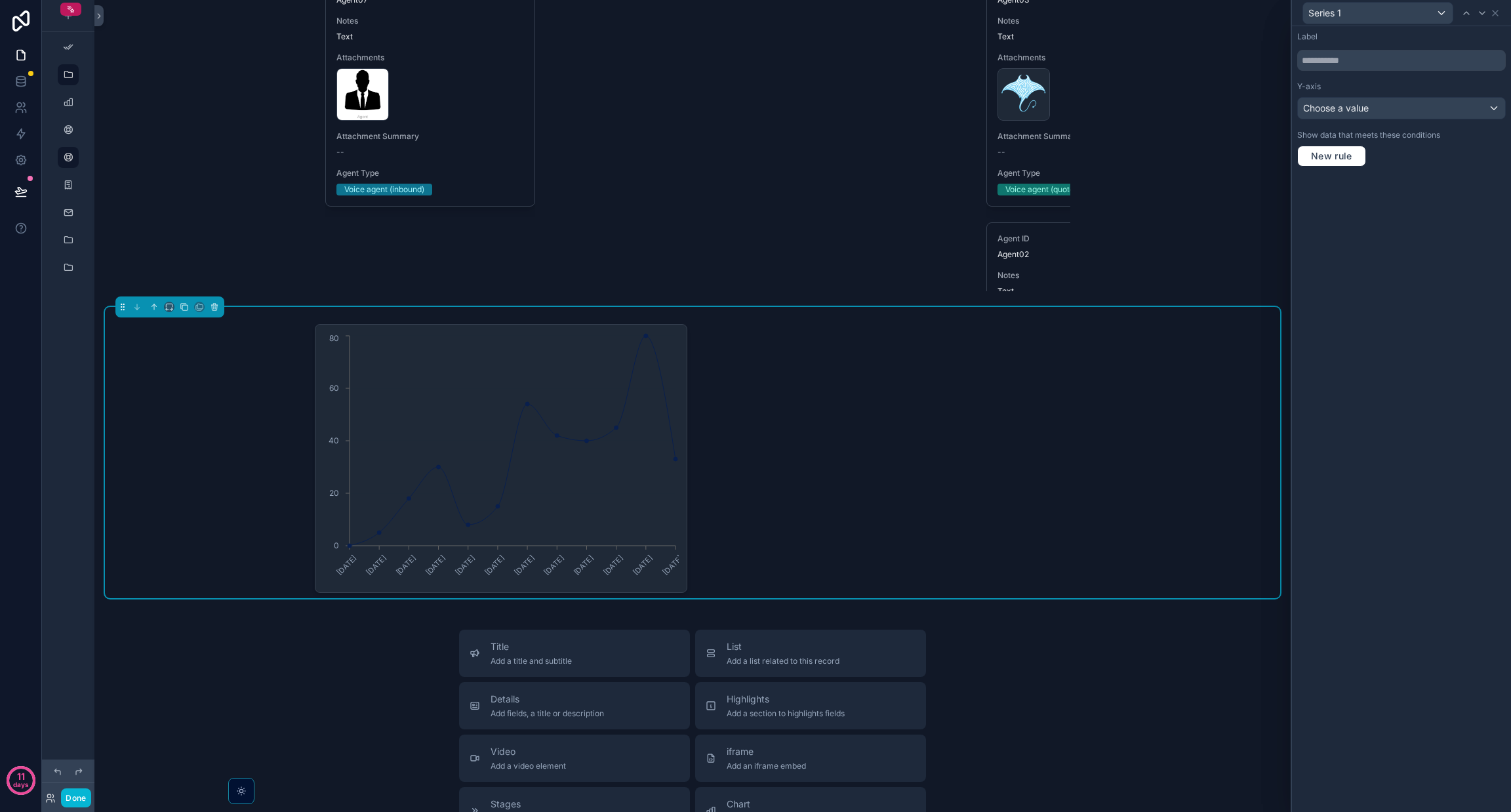
click at [755, 84] on div "Y-axis" at bounding box center [1401, 86] width 209 height 11
click at [755, 102] on div "Choose a value" at bounding box center [1402, 108] width 208 height 21
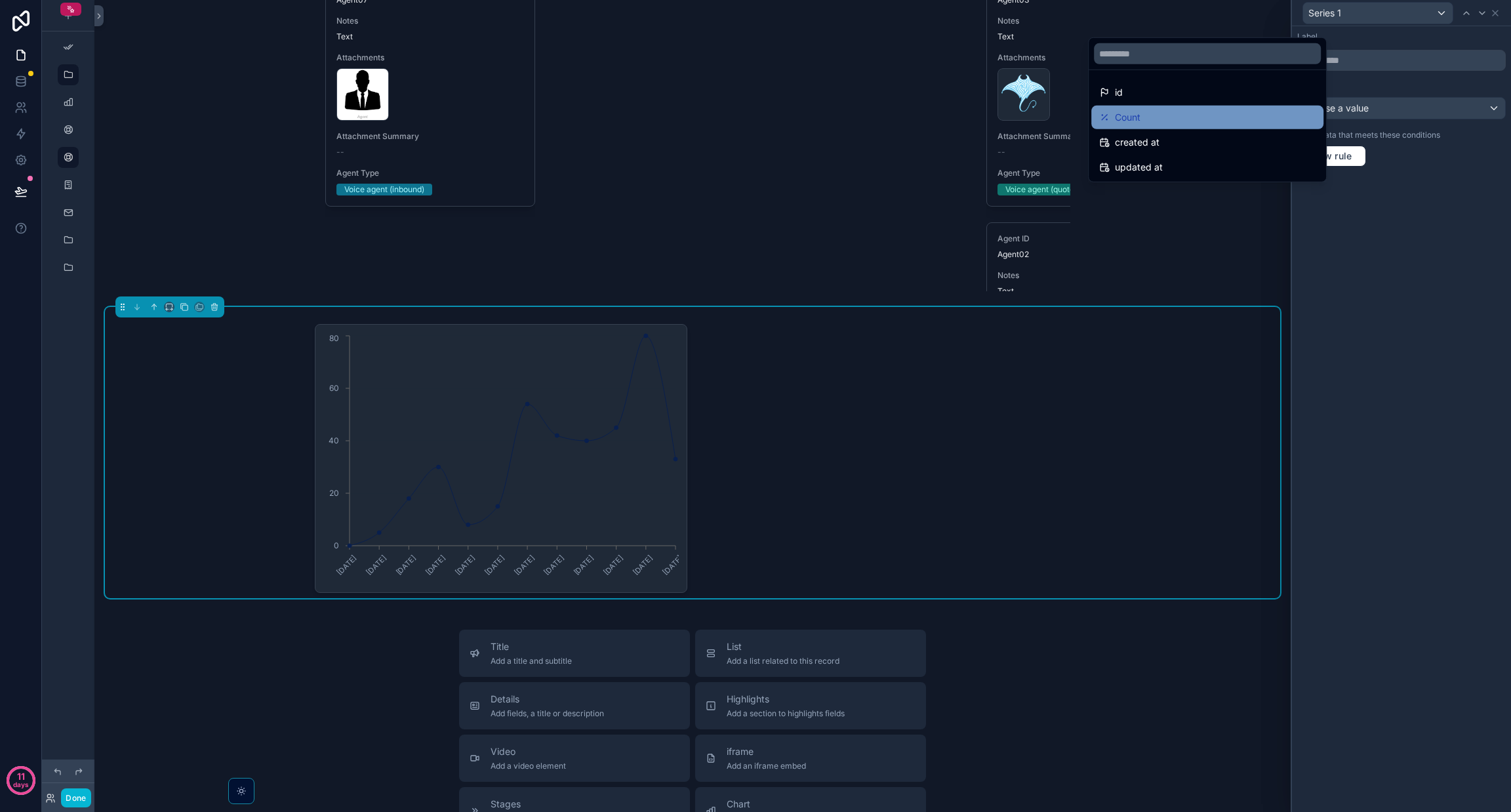
click at [755, 114] on div "Count" at bounding box center [1207, 117] width 216 height 16
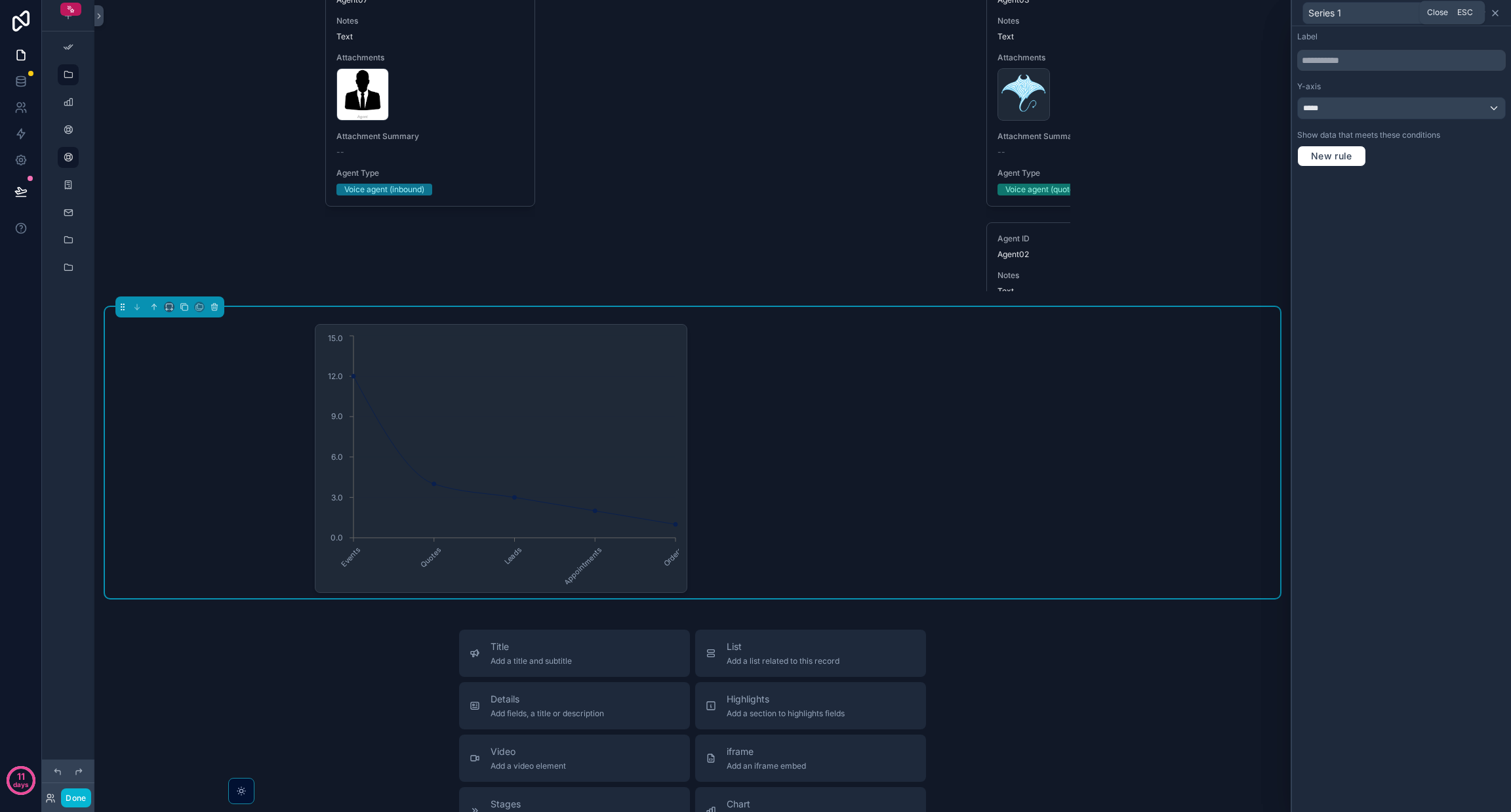
click at [755, 13] on icon at bounding box center [1495, 13] width 11 height 11
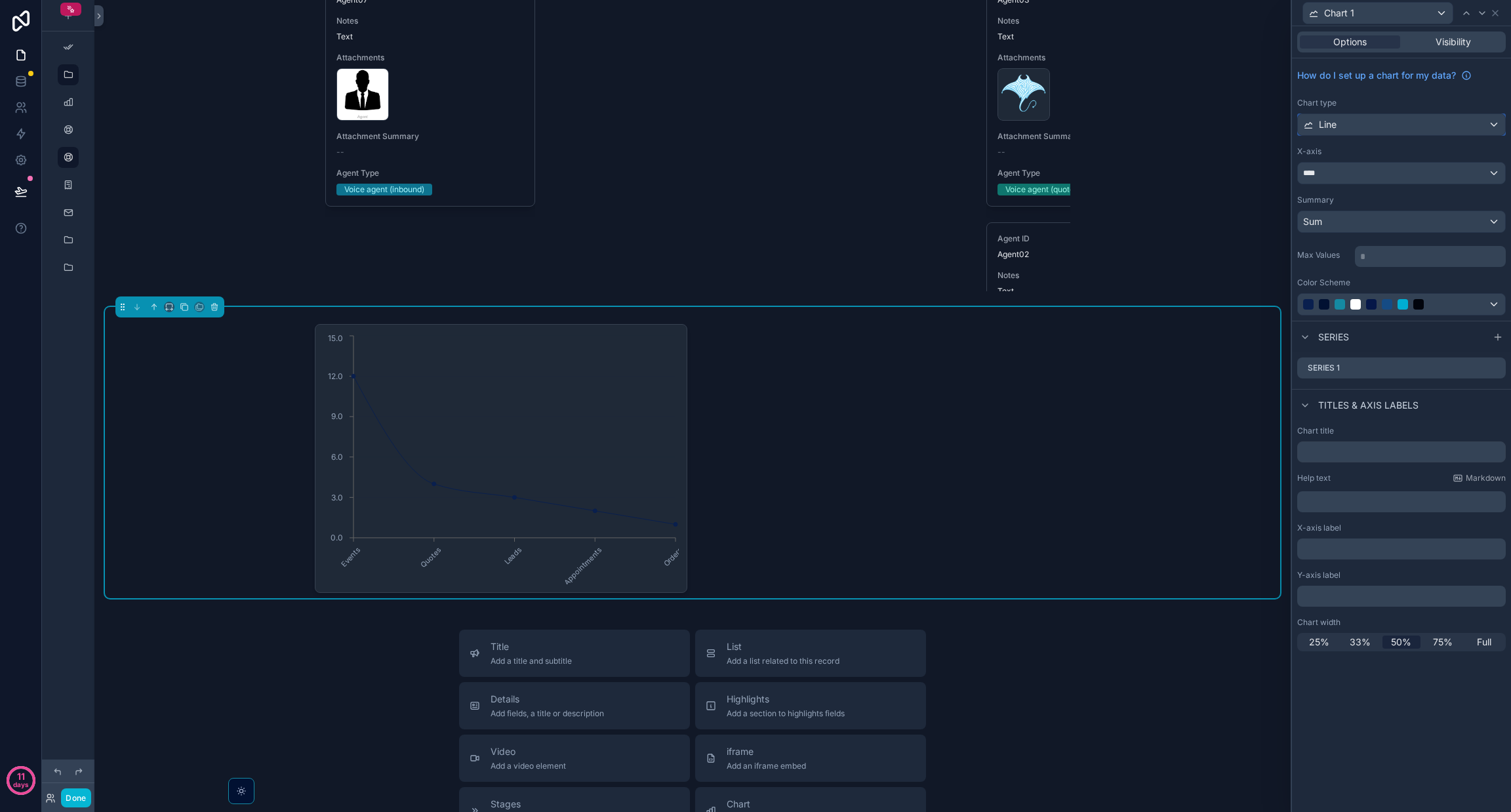
click at [755, 125] on div "Line" at bounding box center [1402, 125] width 208 height 21
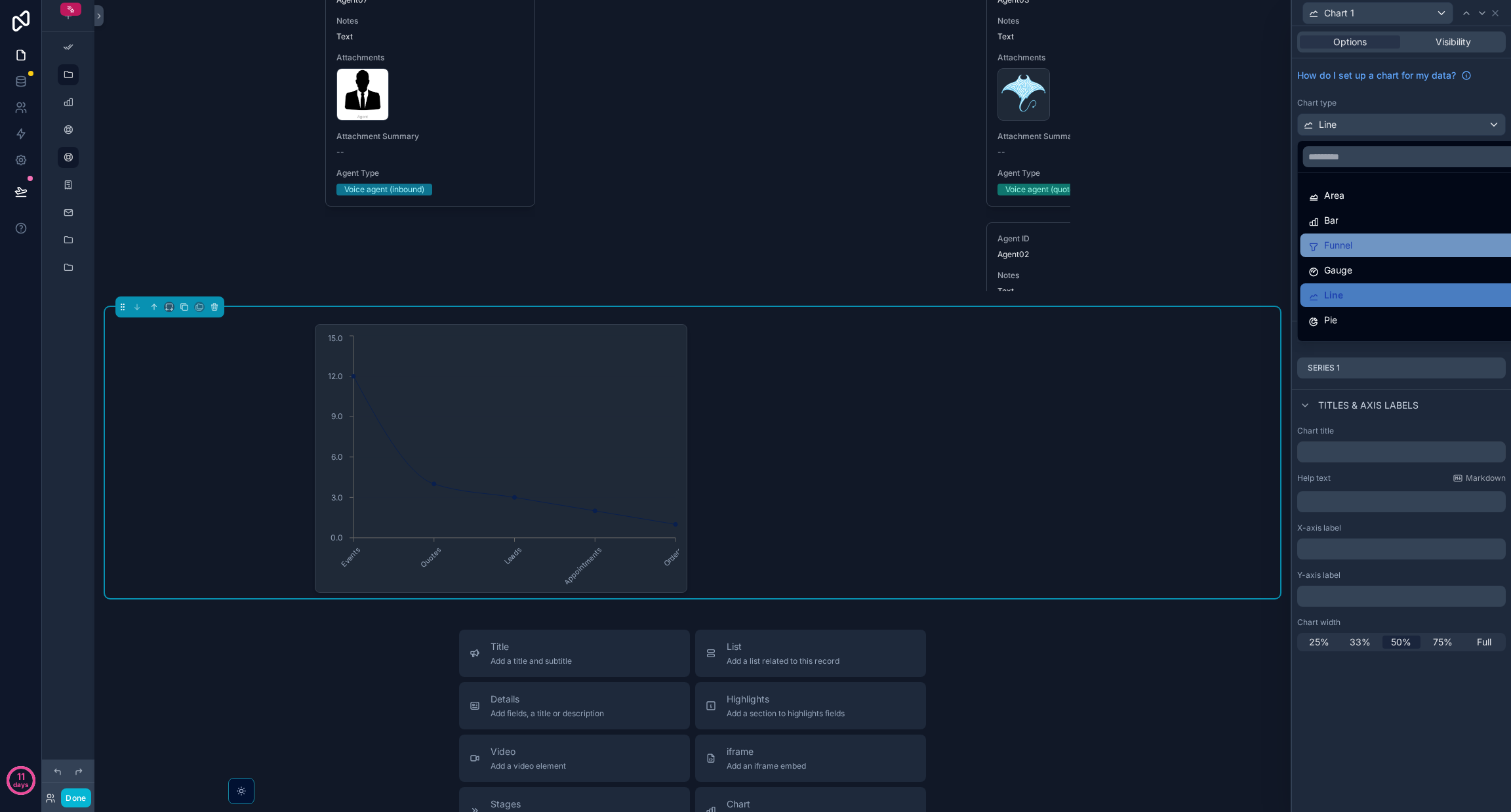
click at [755, 245] on span "Funnel" at bounding box center [1339, 245] width 28 height 16
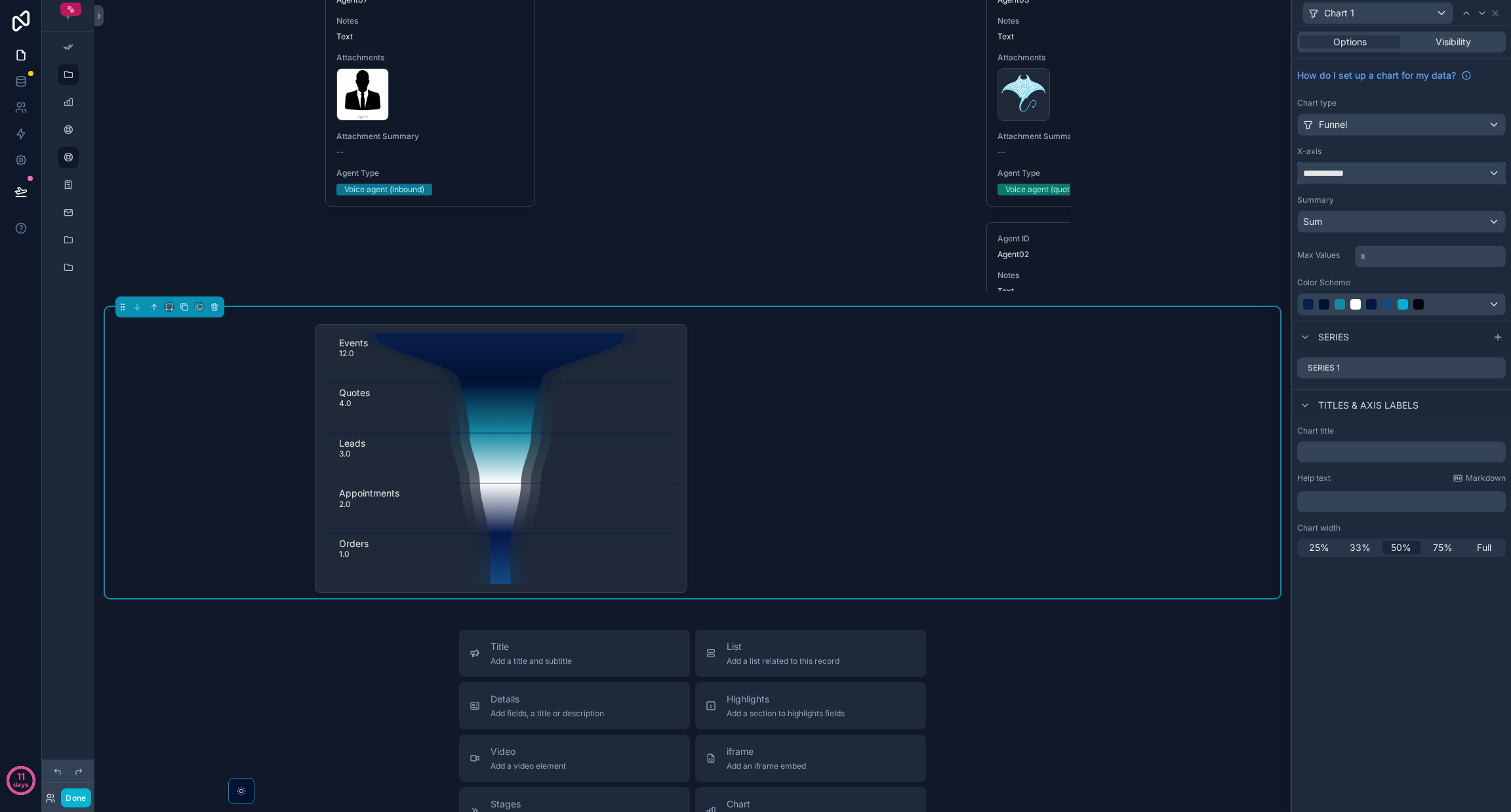
click at [755, 172] on div "**********" at bounding box center [1402, 173] width 208 height 21
click at [755, 406] on div "Events 12.0 Quotes 4.0 Leads 3.0 Appointments 2.0 Orders 1.0" at bounding box center [693, 452] width 1176 height 291
click at [755, 452] on div at bounding box center [1401, 406] width 219 height 812
click at [755, 450] on input "text" at bounding box center [1401, 452] width 209 height 21
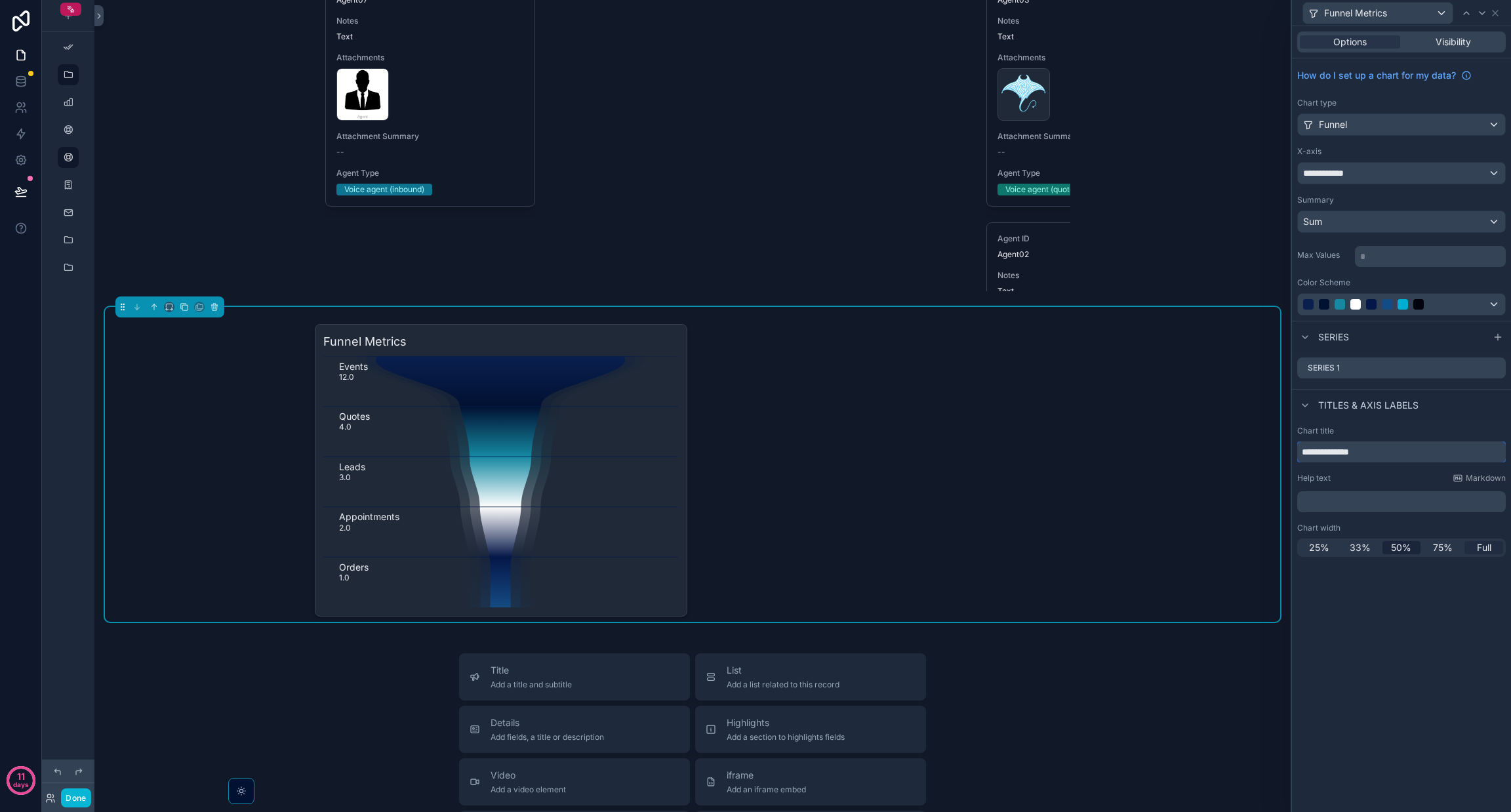
type input "**********"
click at [755, 548] on span "Full" at bounding box center [1484, 547] width 14 height 13
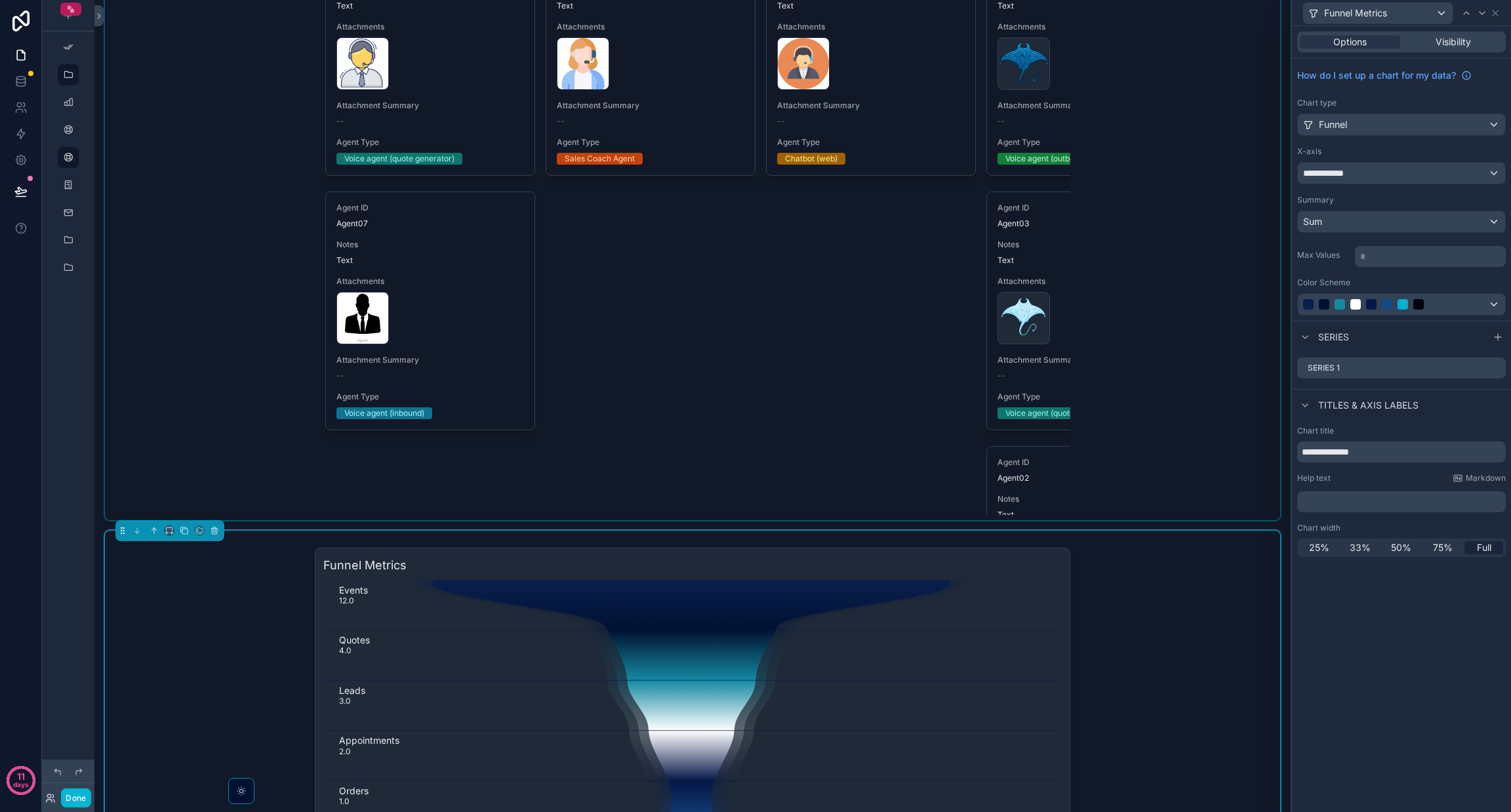
scroll to position [5108, 0]
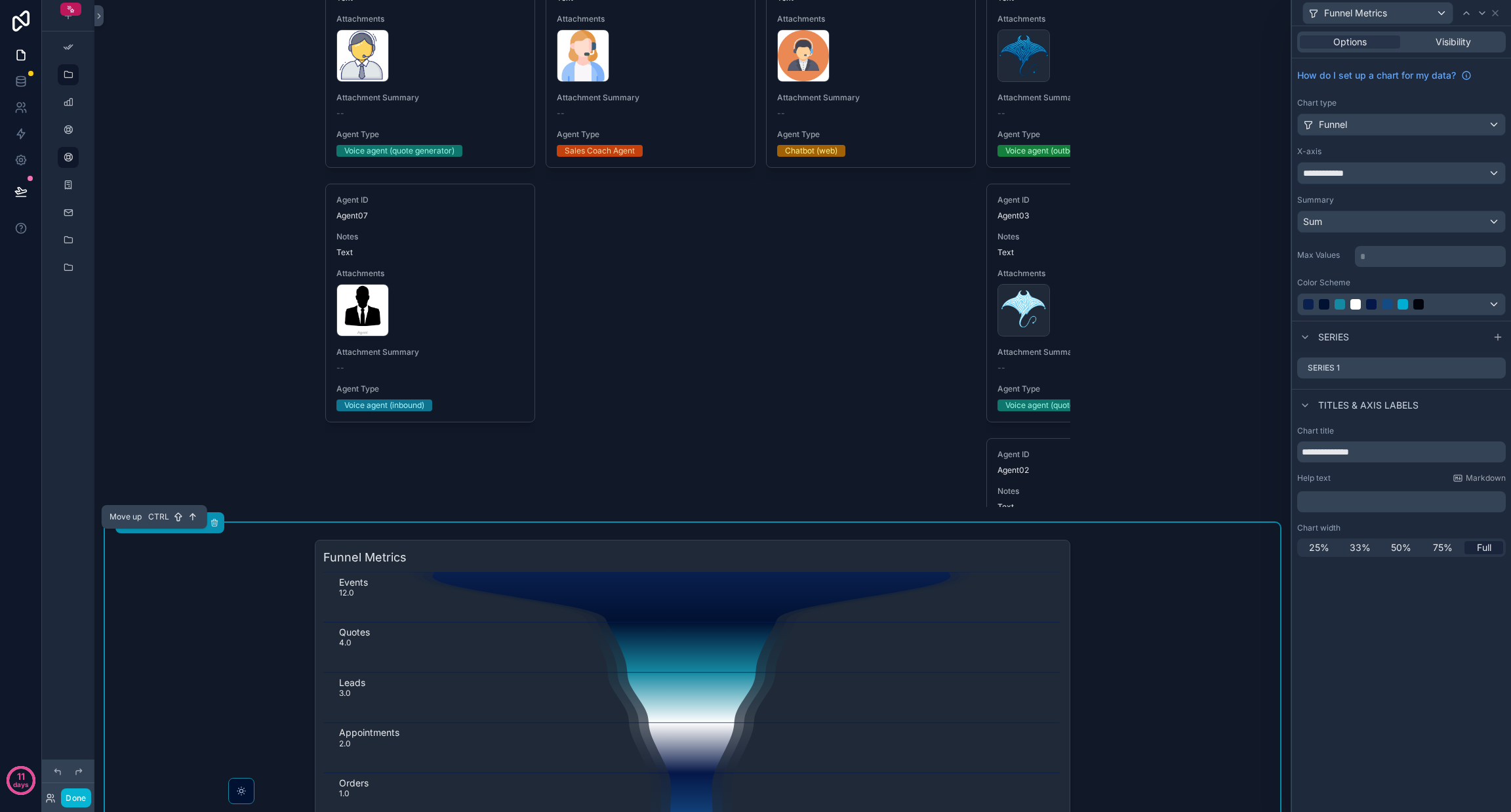
click at [152, 527] on icon "scrollable content" at bounding box center [154, 523] width 9 height 9
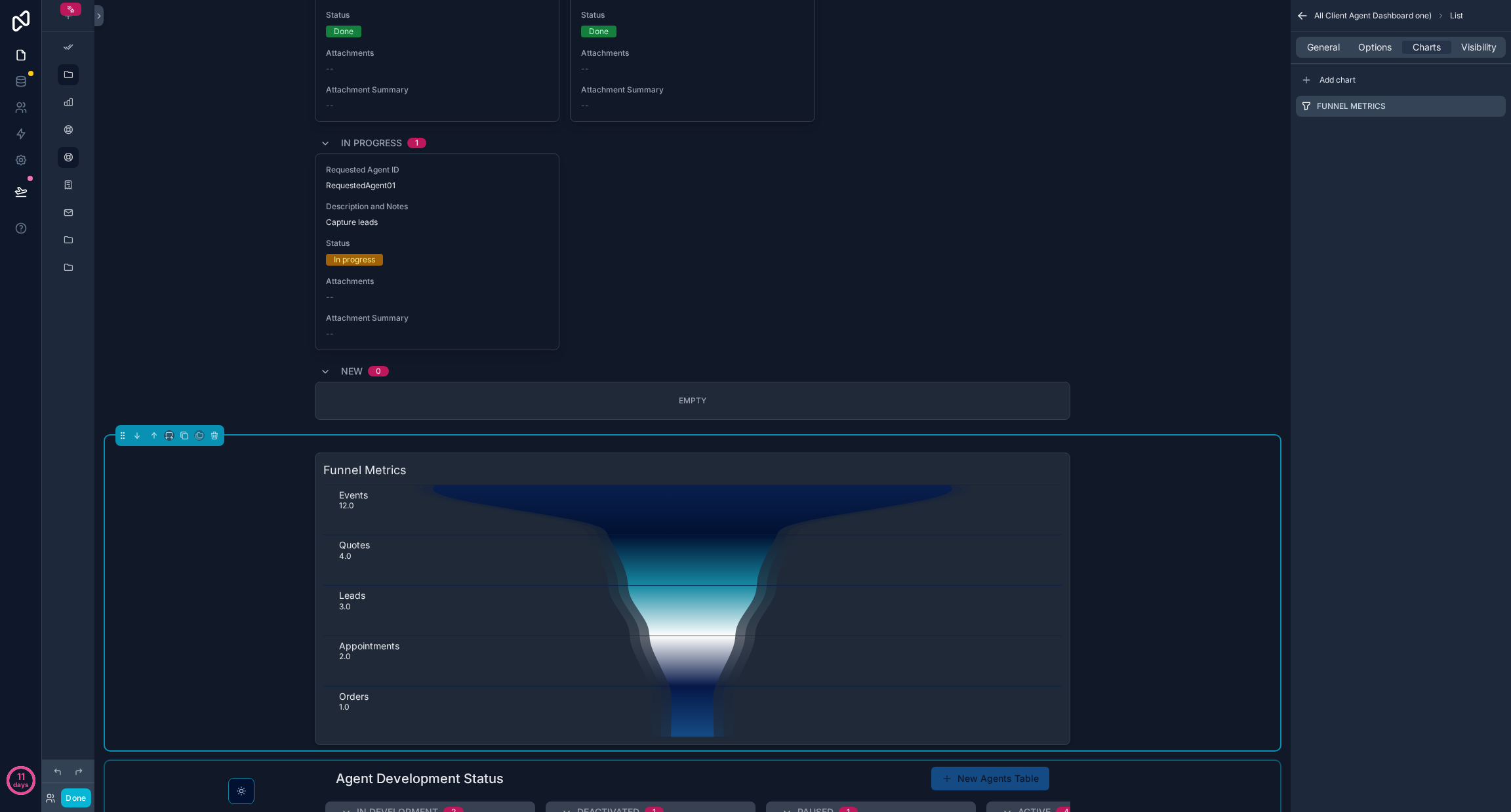
scroll to position [4516, 0]
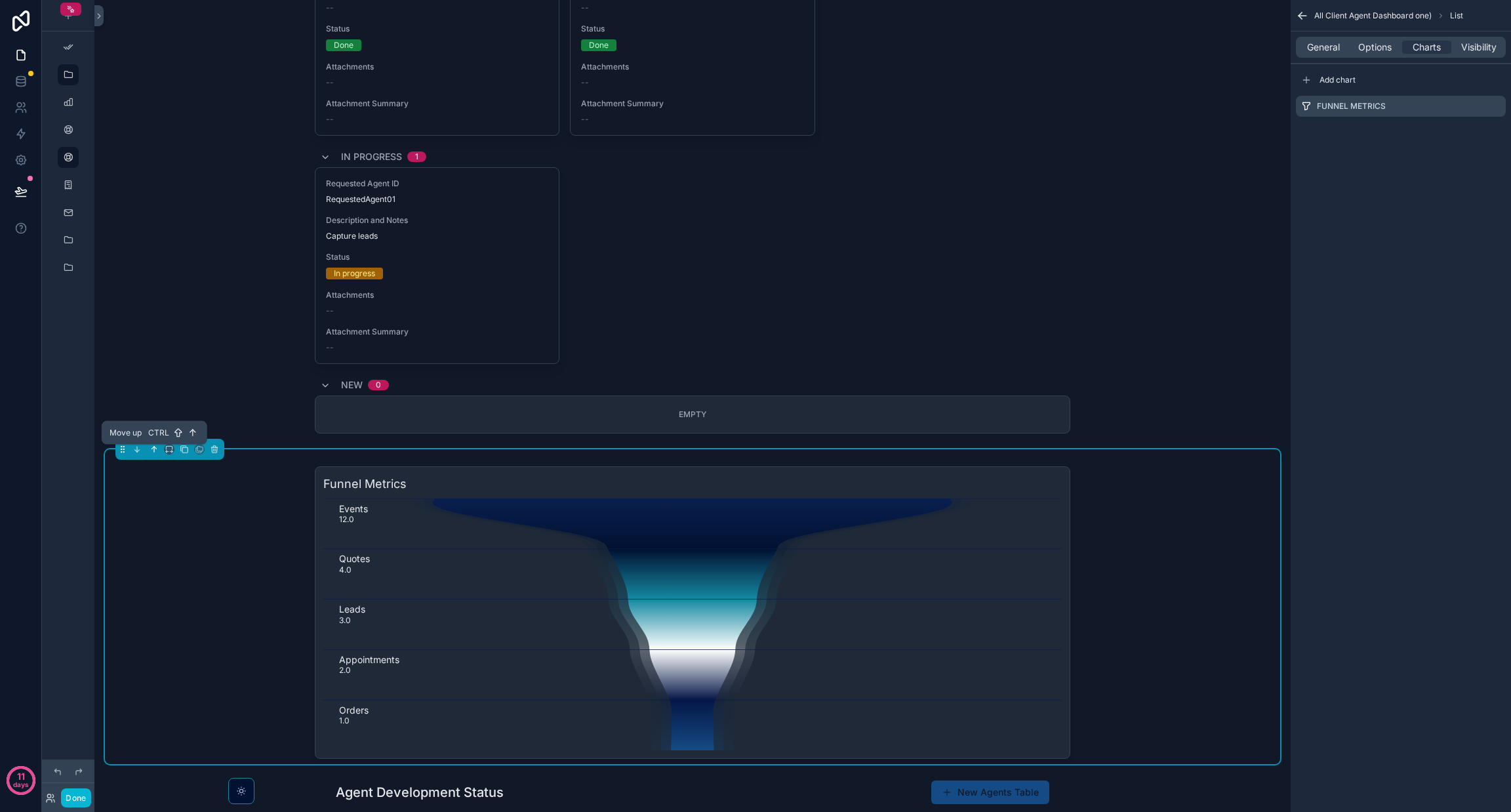
click at [156, 452] on icon "scrollable content" at bounding box center [154, 449] width 9 height 9
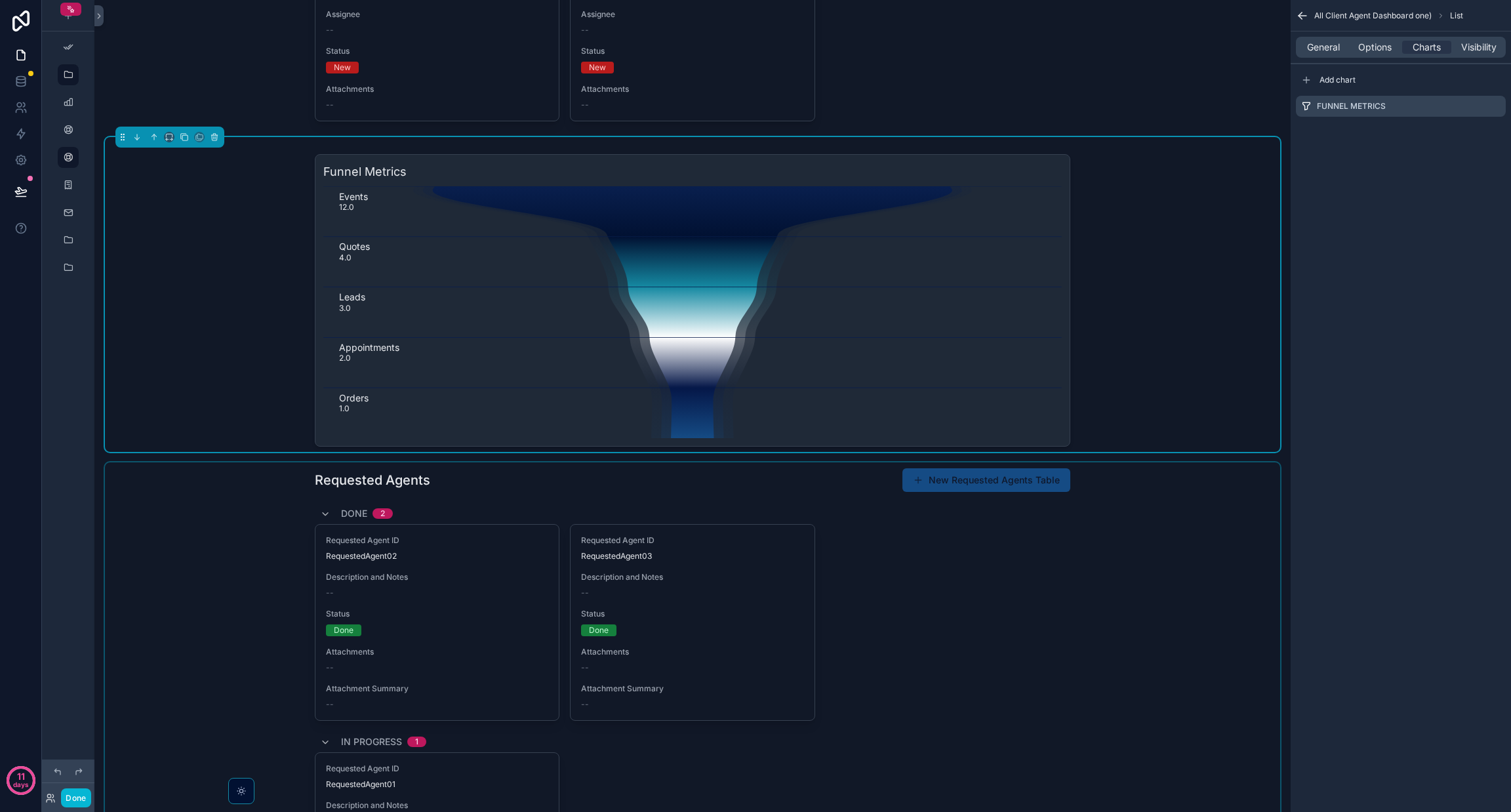
scroll to position [4190, 0]
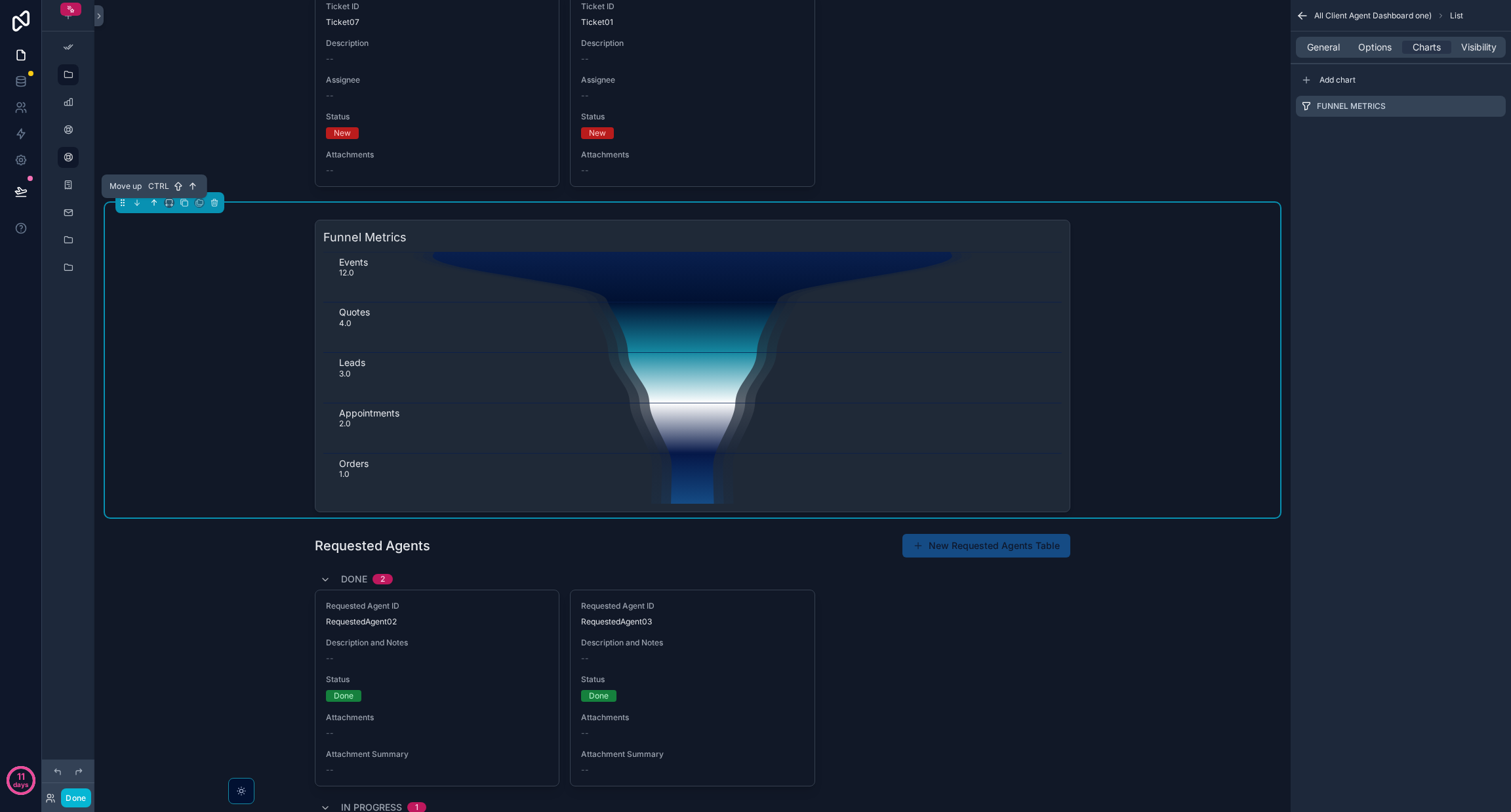
click at [152, 208] on icon "scrollable content" at bounding box center [154, 202] width 9 height 9
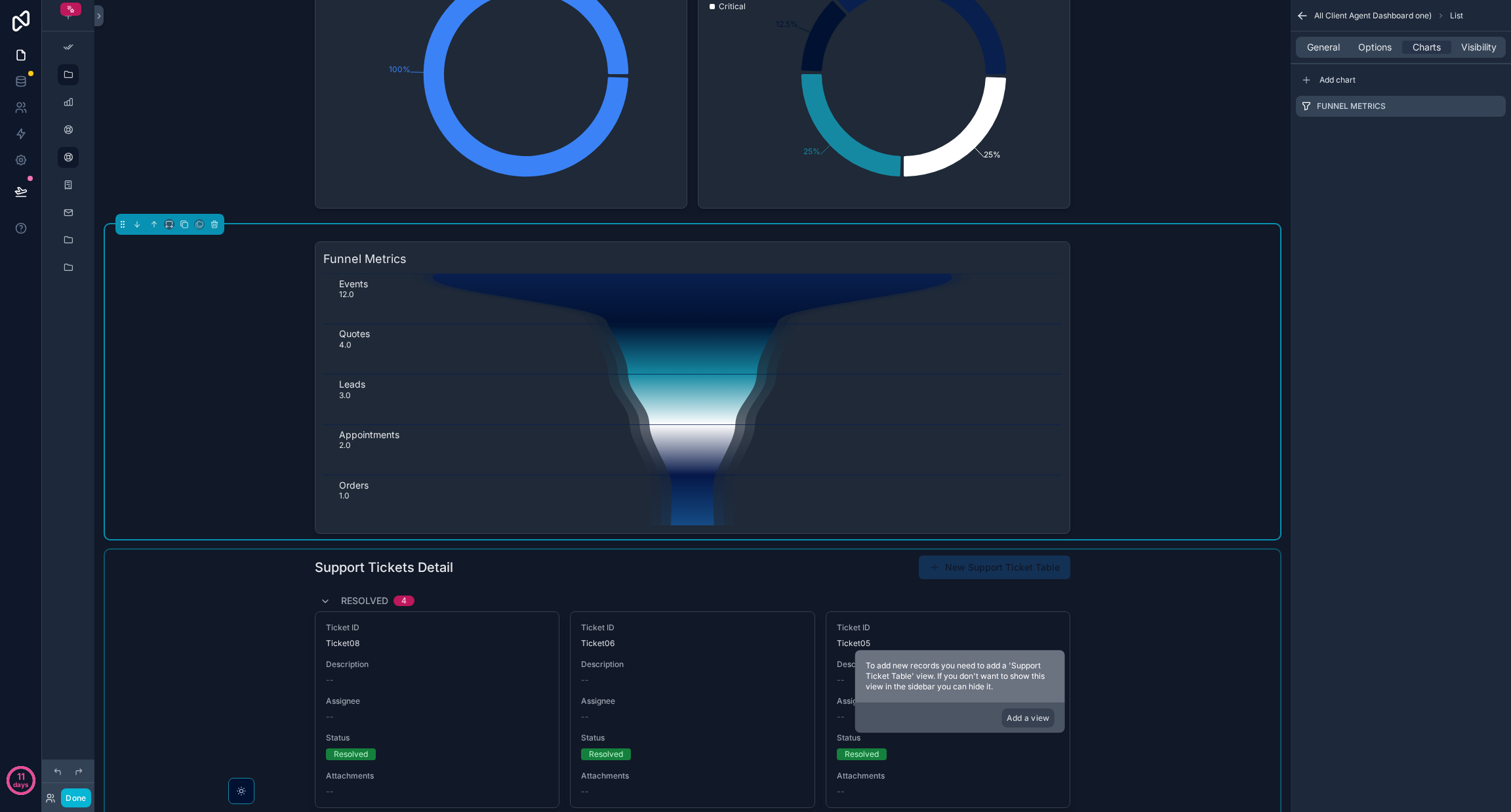
scroll to position [3156, 0]
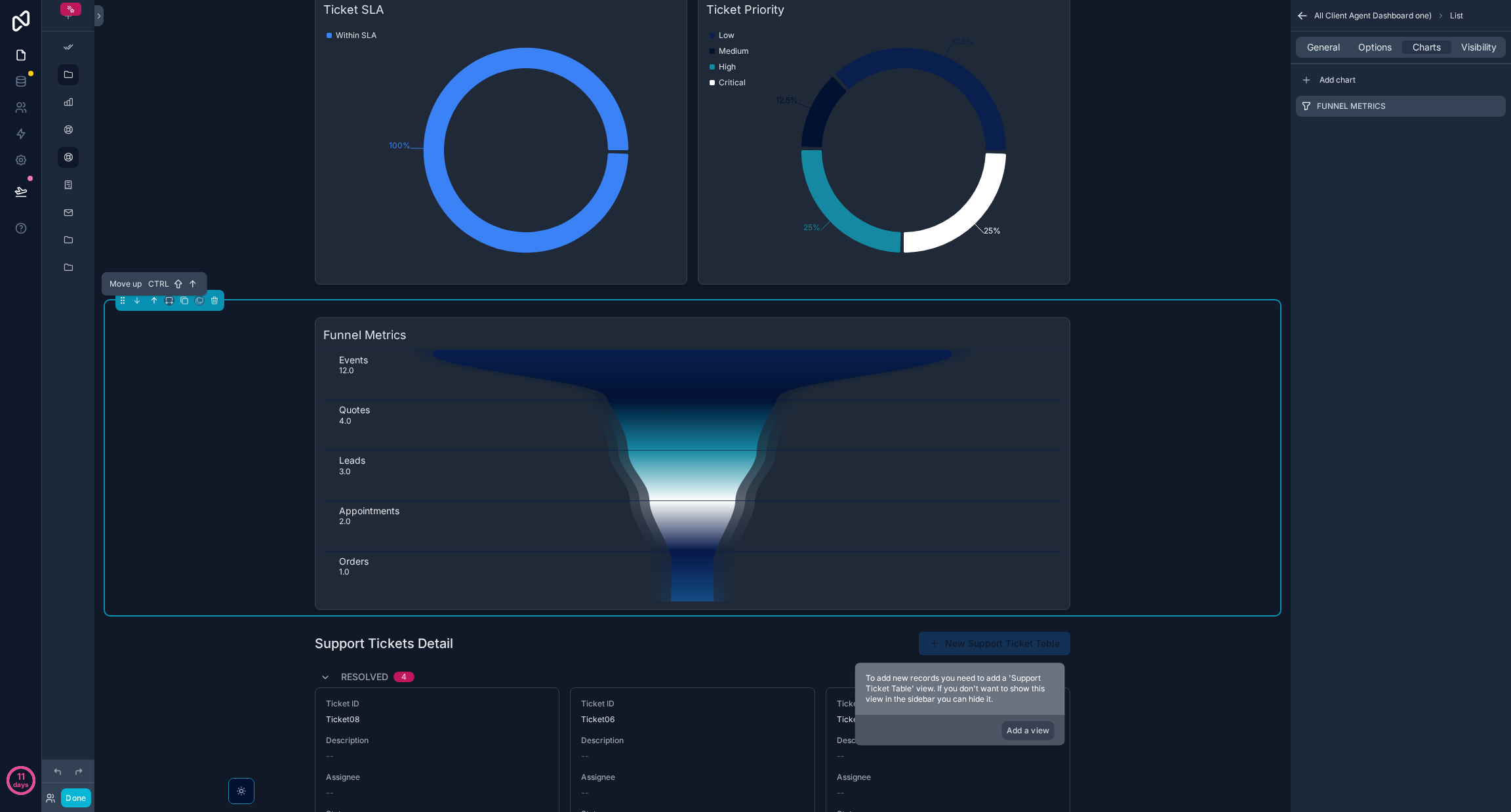
click at [151, 305] on icon "scrollable content" at bounding box center [154, 300] width 9 height 9
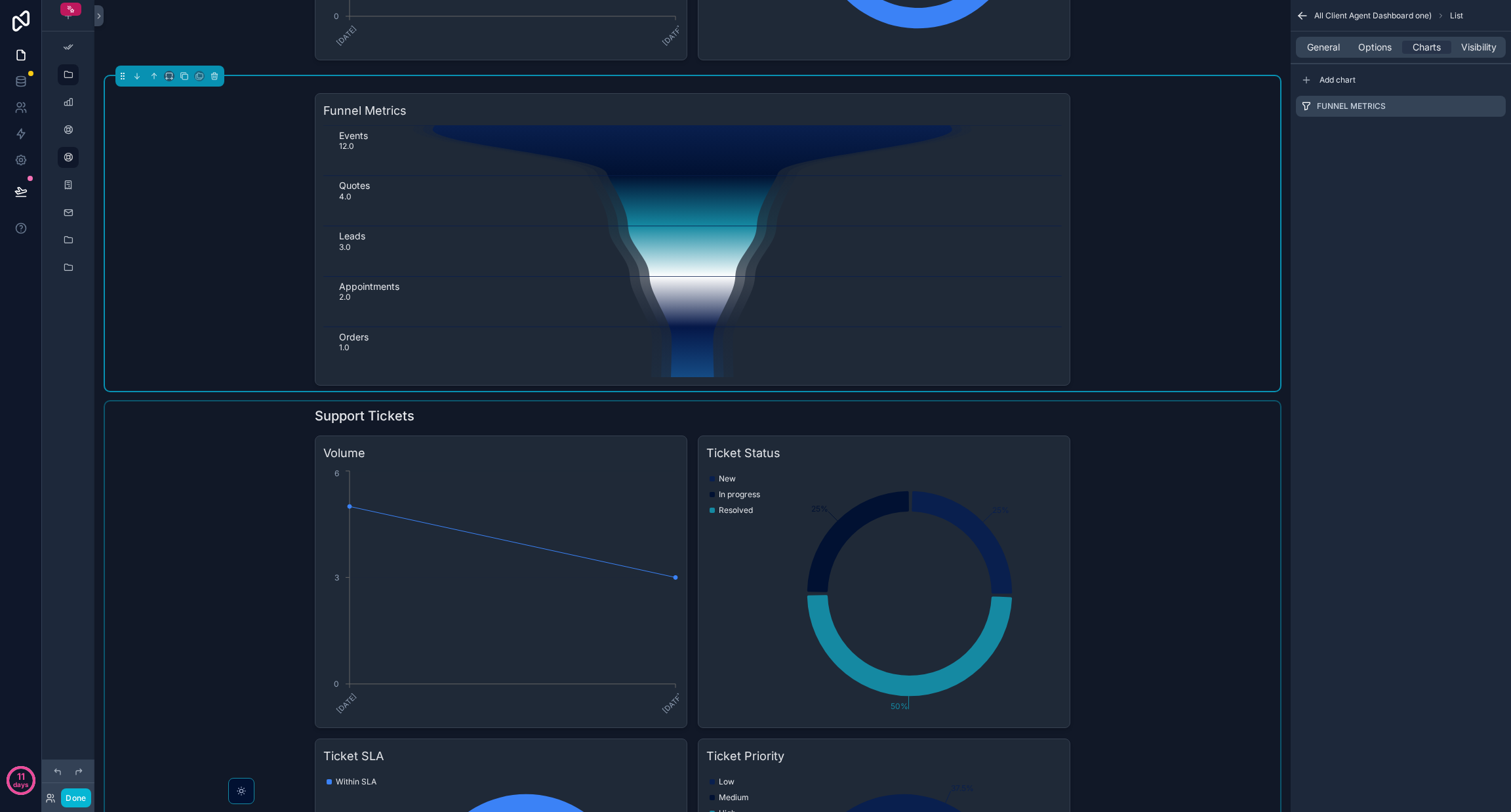
scroll to position [2699, 0]
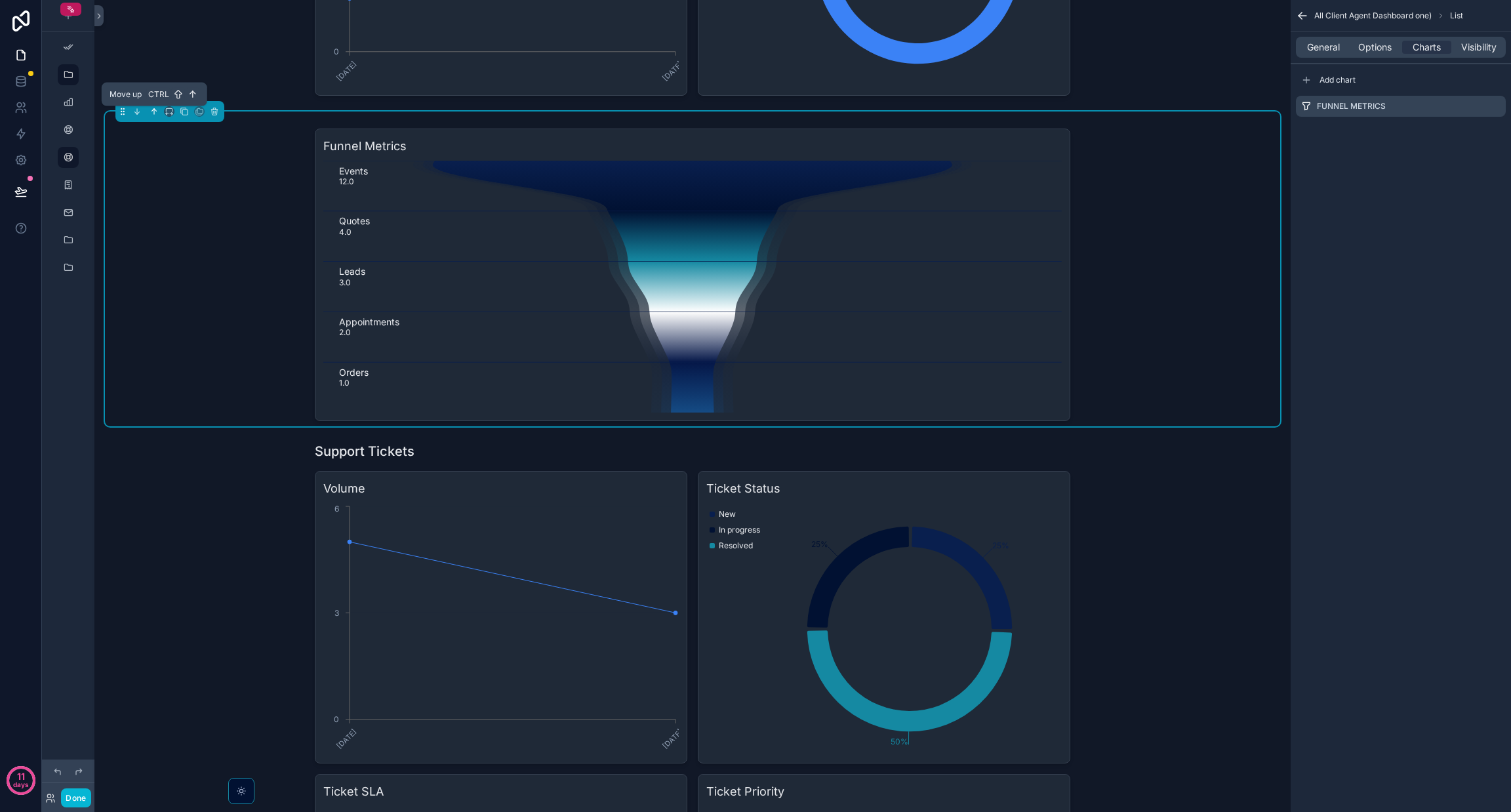
click at [154, 116] on icon "scrollable content" at bounding box center [154, 111] width 9 height 9
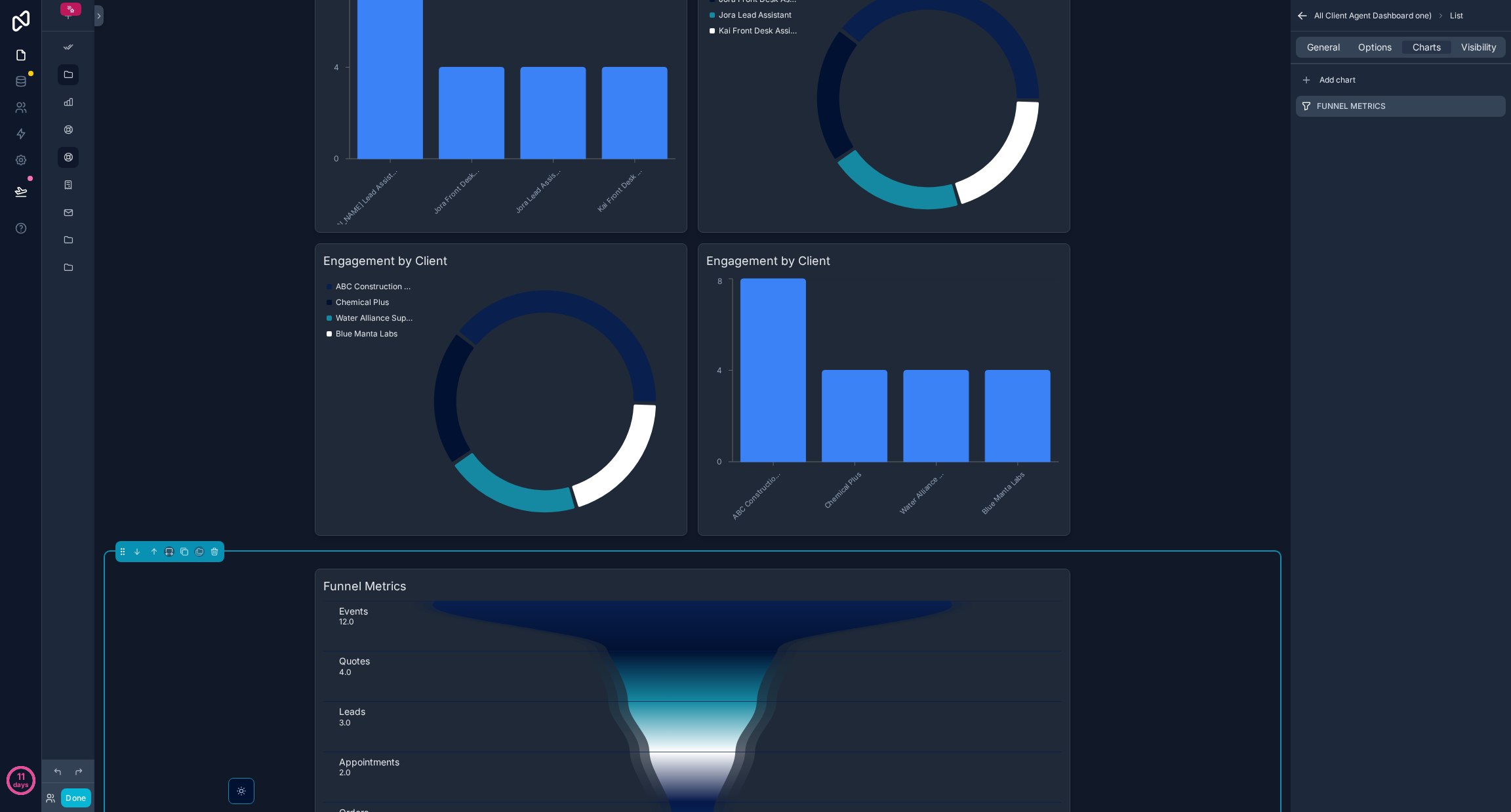
scroll to position [1917, 0]
click at [152, 554] on icon "scrollable content" at bounding box center [154, 551] width 9 height 9
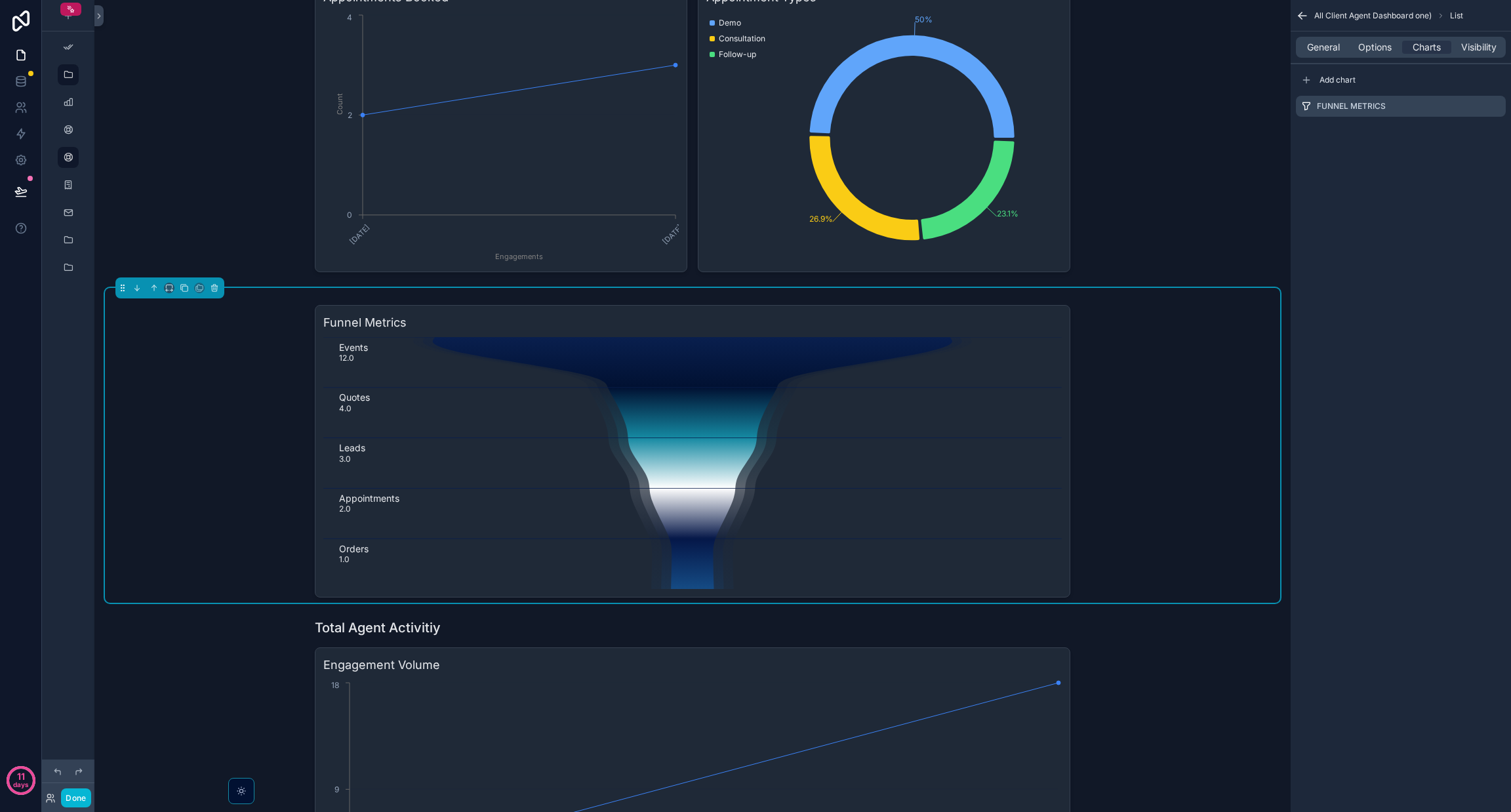
scroll to position [1230, 0]
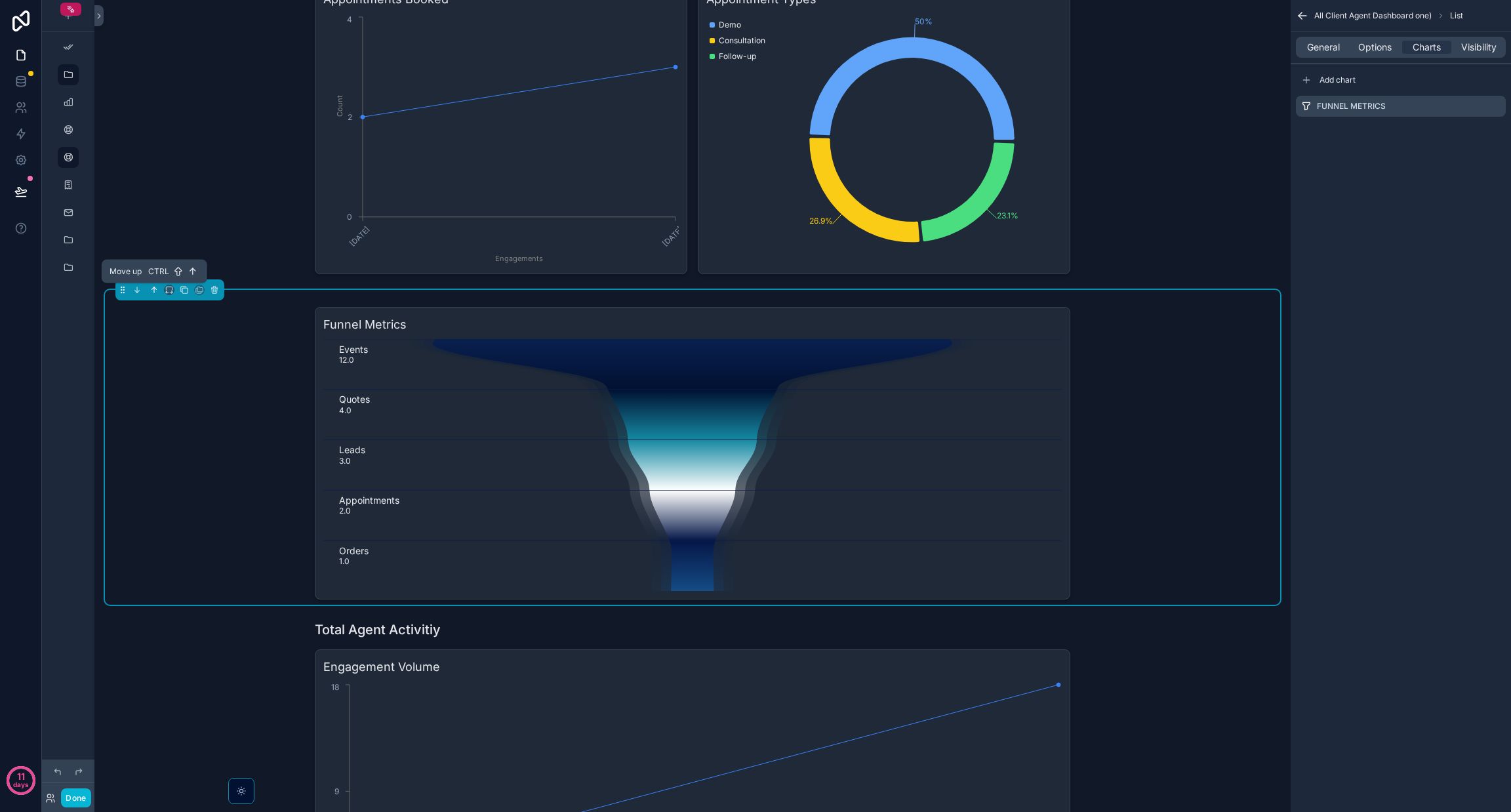
click at [155, 285] on icon "scrollable content" at bounding box center [154, 289] width 9 height 9
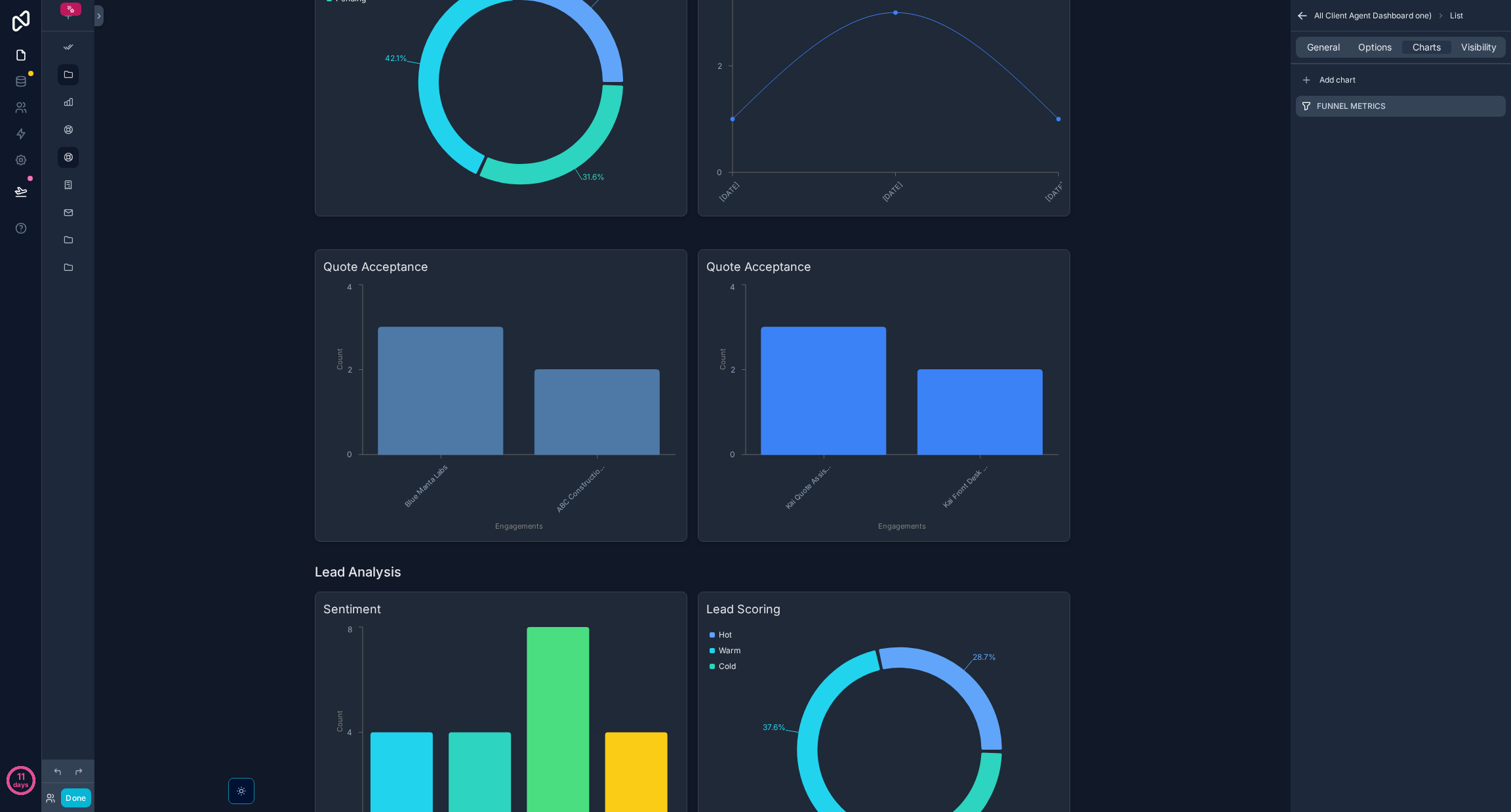
scroll to position [195, 0]
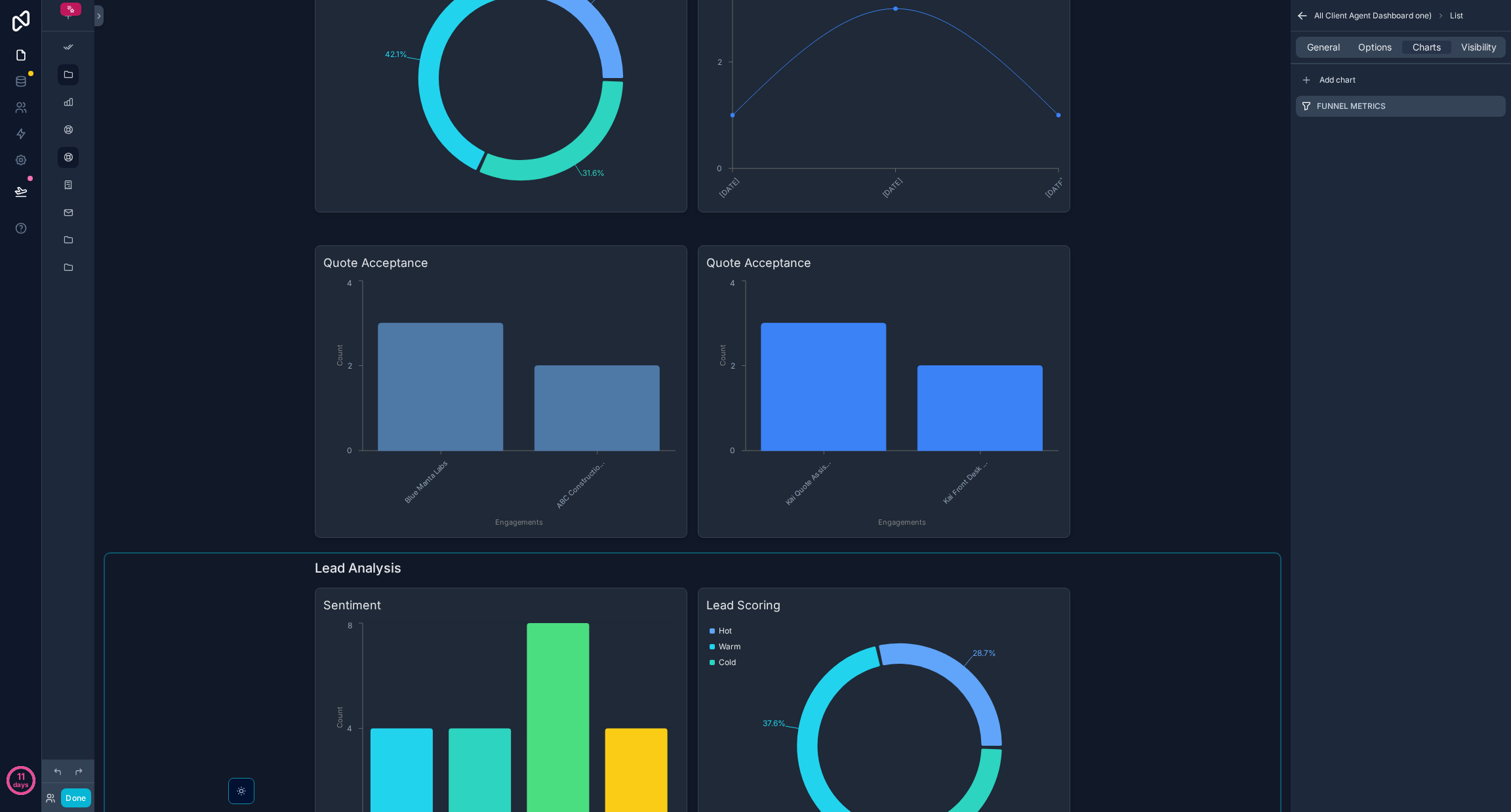
click at [243, 589] on div "scrollable content" at bounding box center [693, 719] width 1176 height 332
click at [150, 554] on icon "scrollable content" at bounding box center [154, 553] width 9 height 9
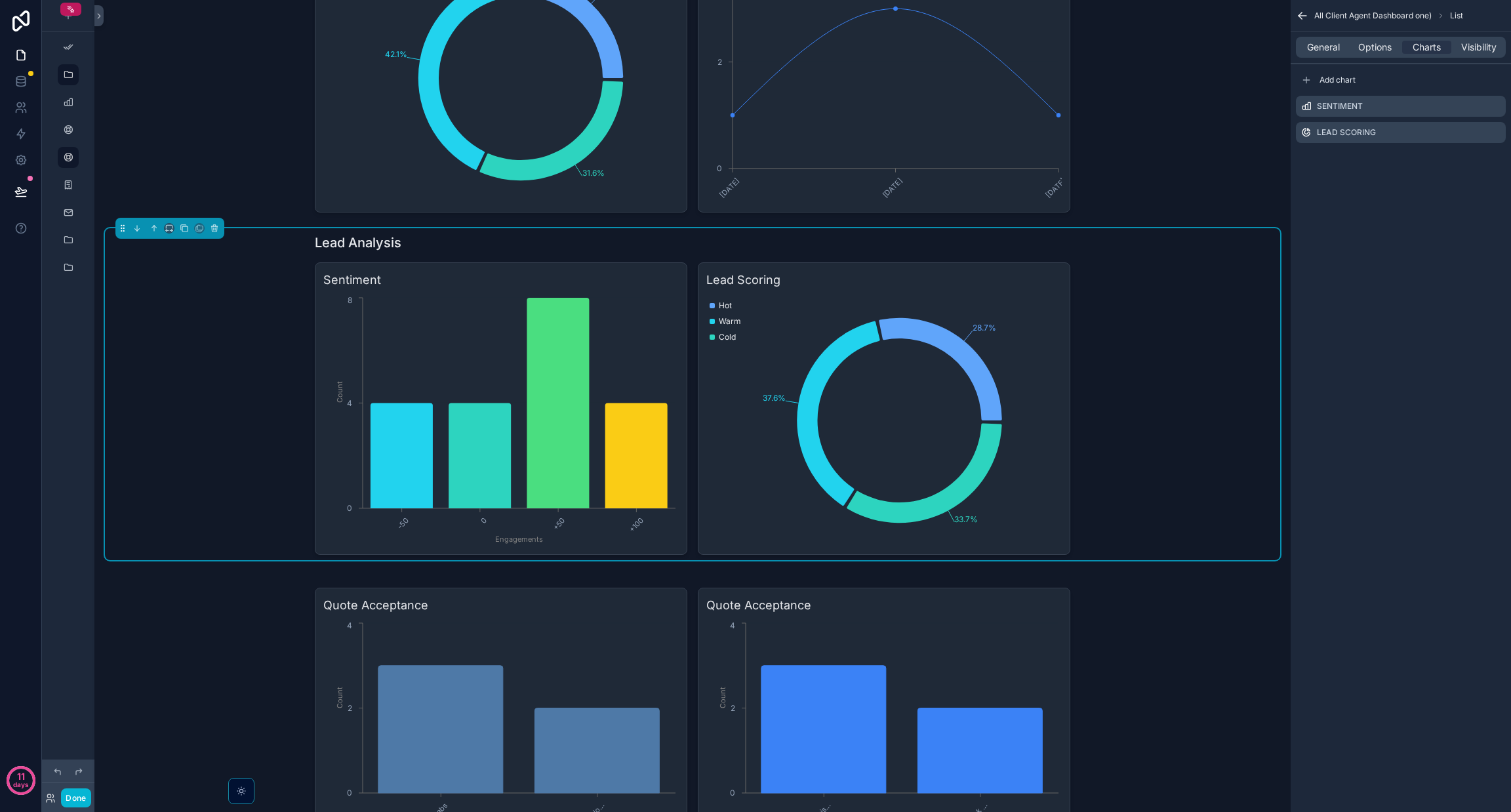
scroll to position [0, 0]
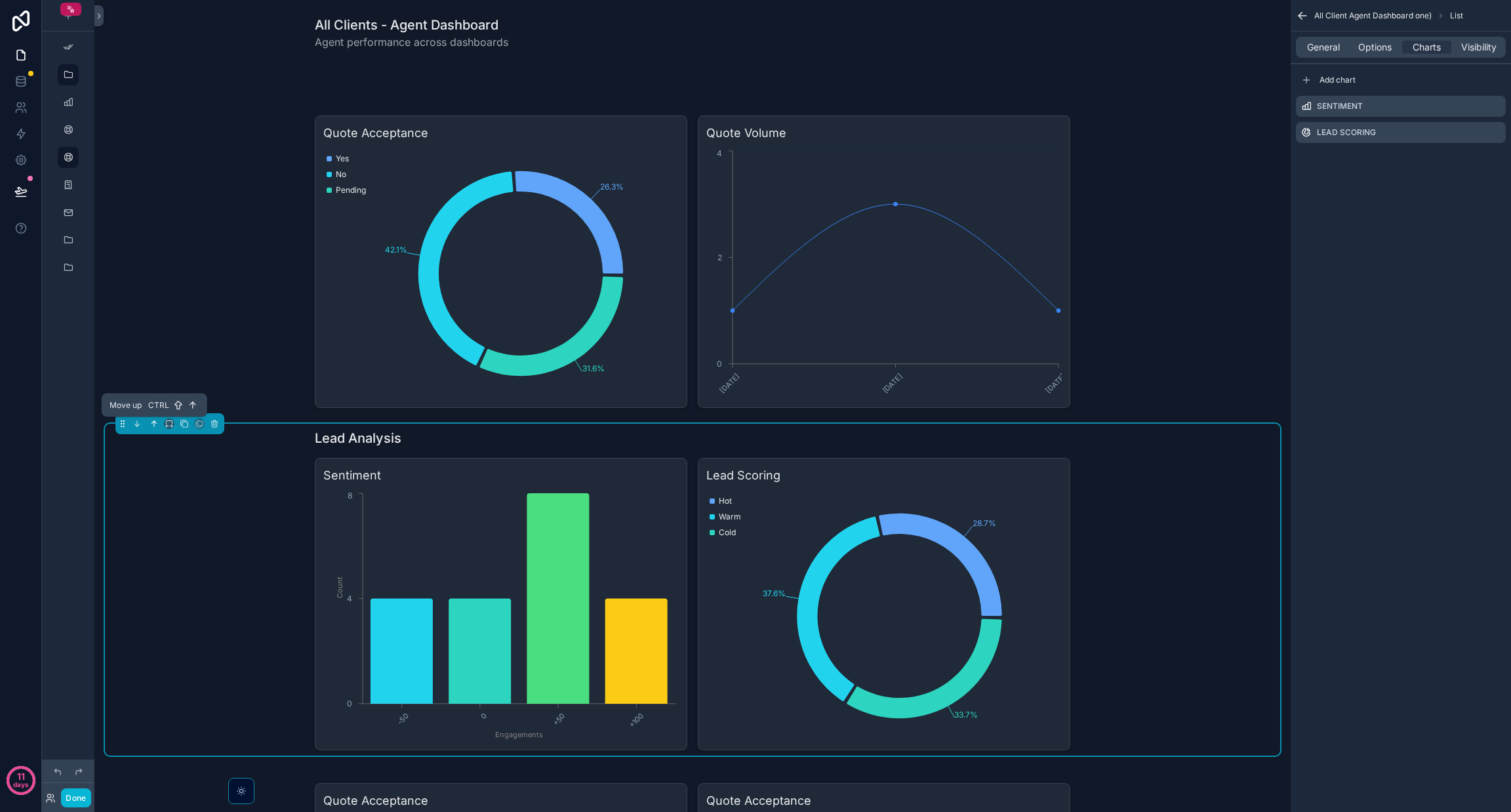
click at [154, 419] on icon "scrollable content" at bounding box center [154, 423] width 9 height 9
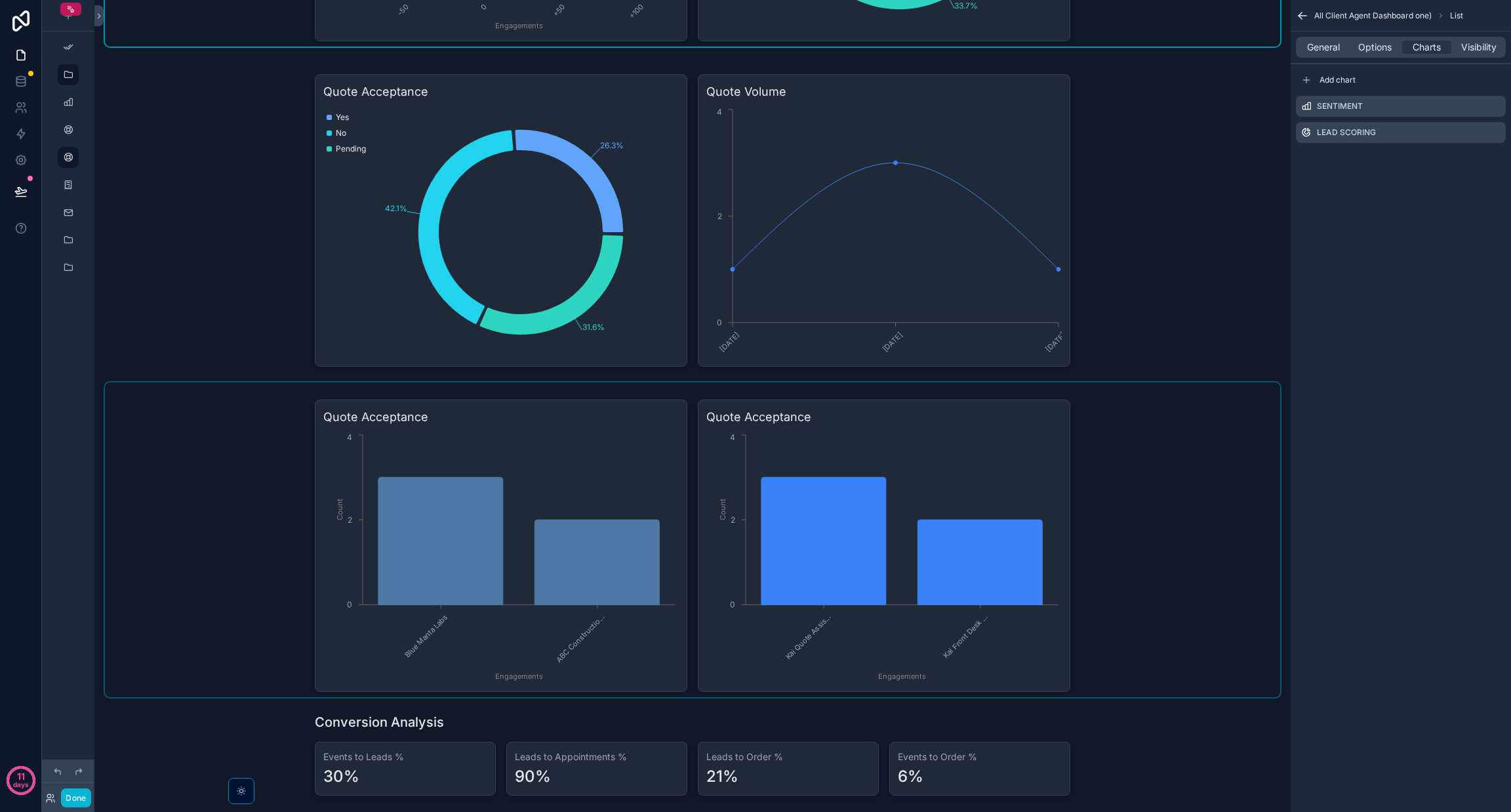
scroll to position [699, 0]
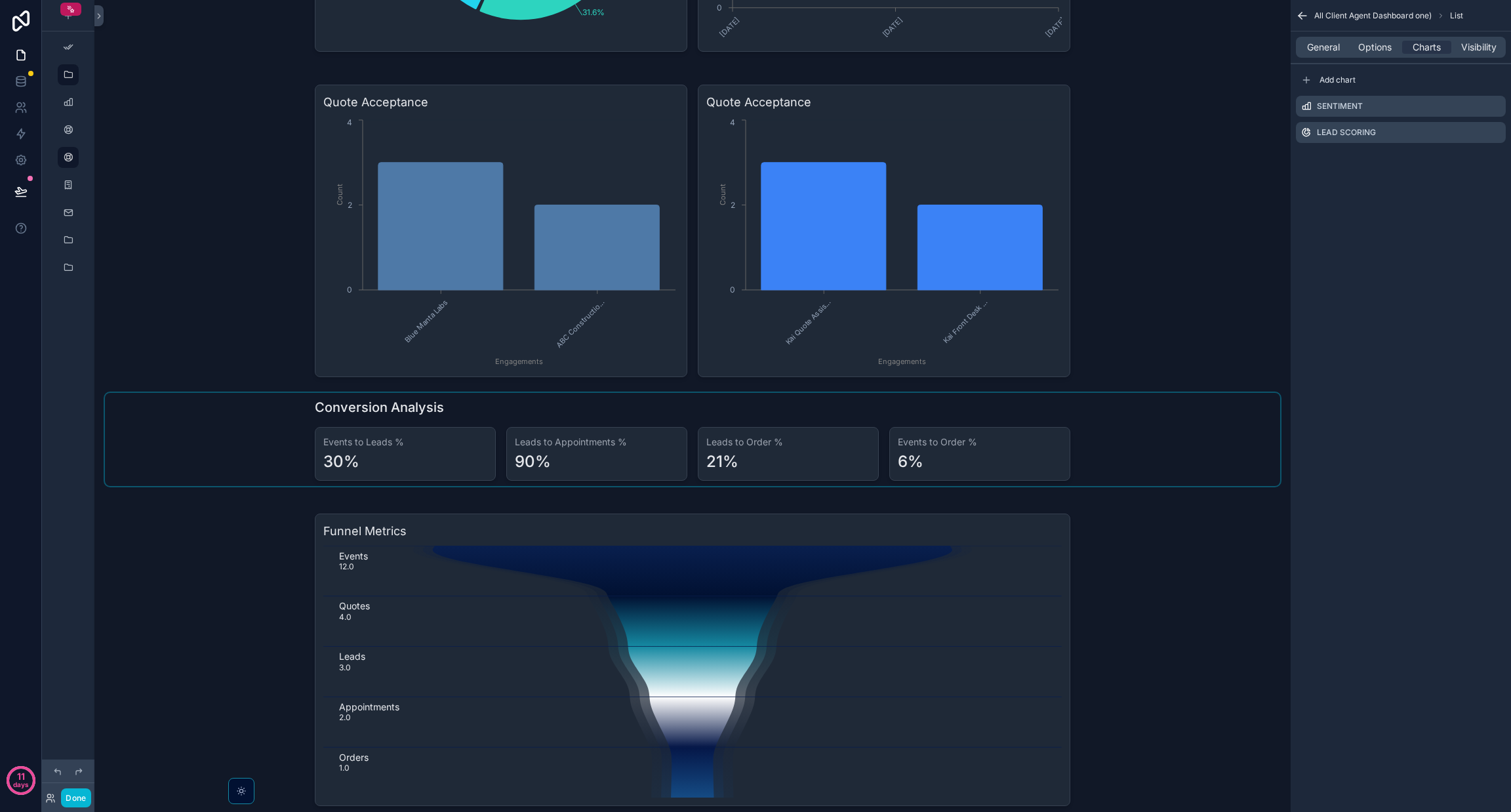
click at [246, 406] on div "scrollable content" at bounding box center [693, 439] width 1176 height 93
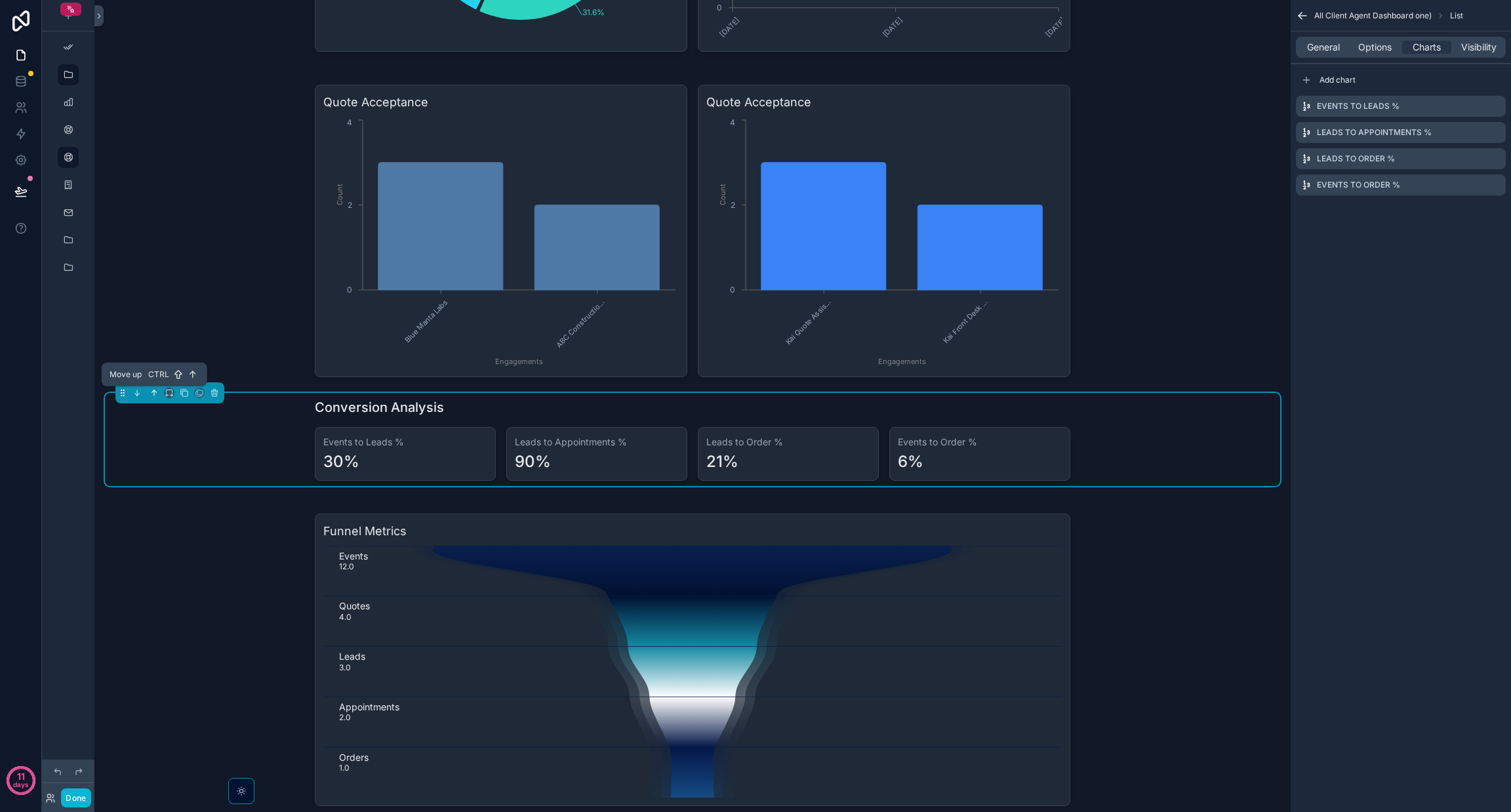
click at [152, 391] on icon "scrollable content" at bounding box center [153, 391] width 3 height 3
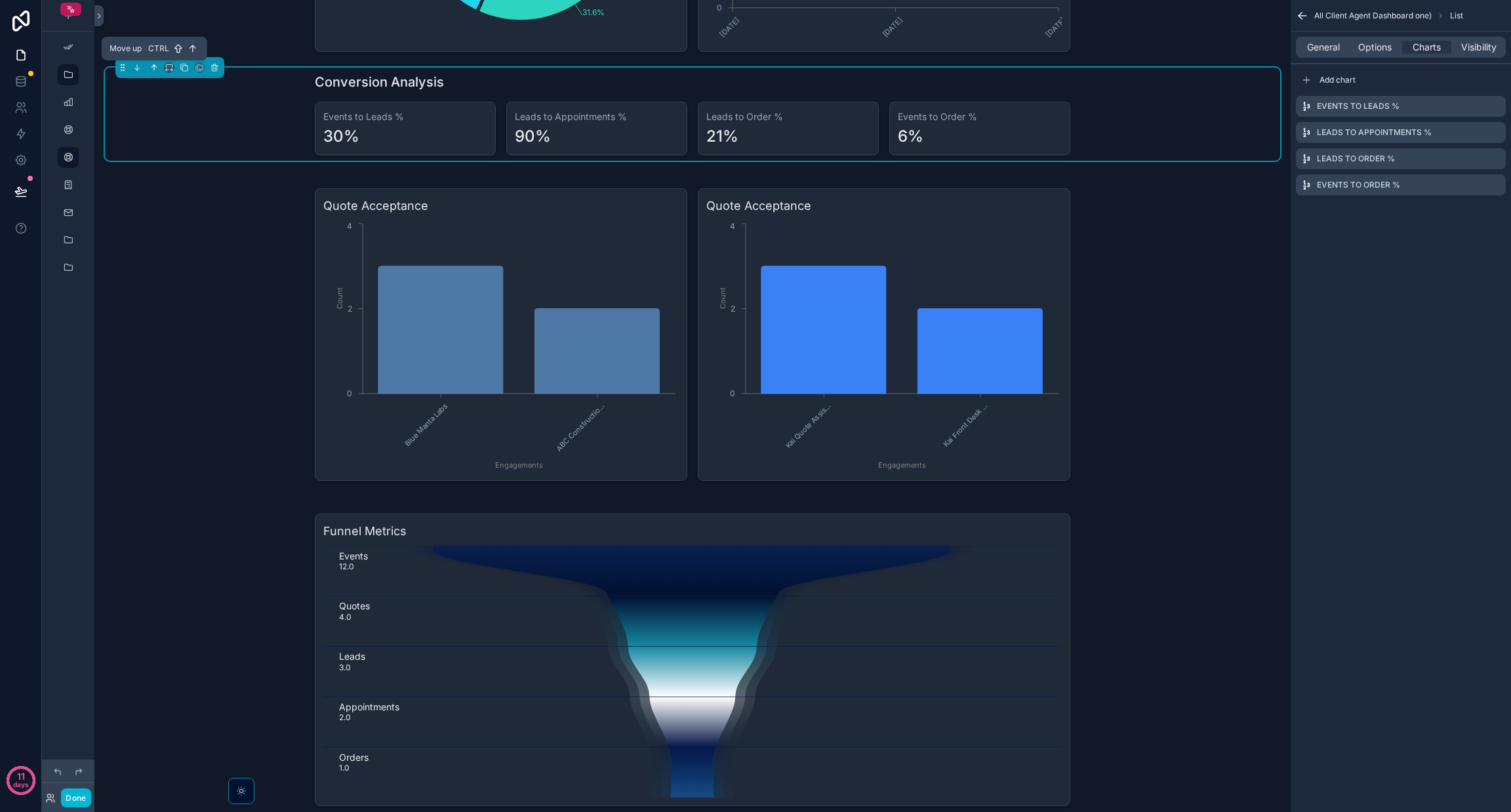
click at [152, 68] on icon "scrollable content" at bounding box center [154, 68] width 9 height 9
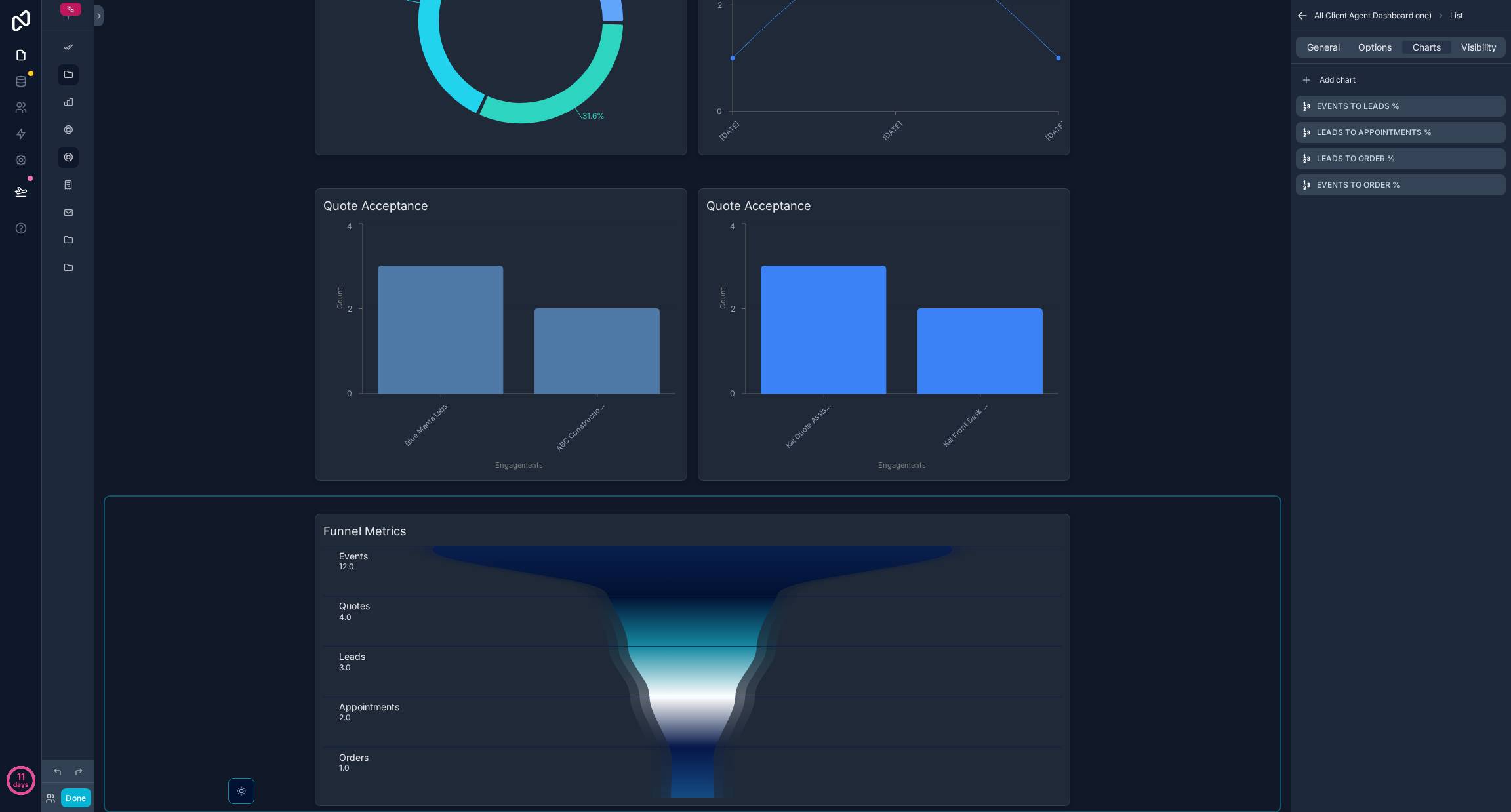
click at [231, 516] on div "scrollable content" at bounding box center [693, 654] width 1176 height 315
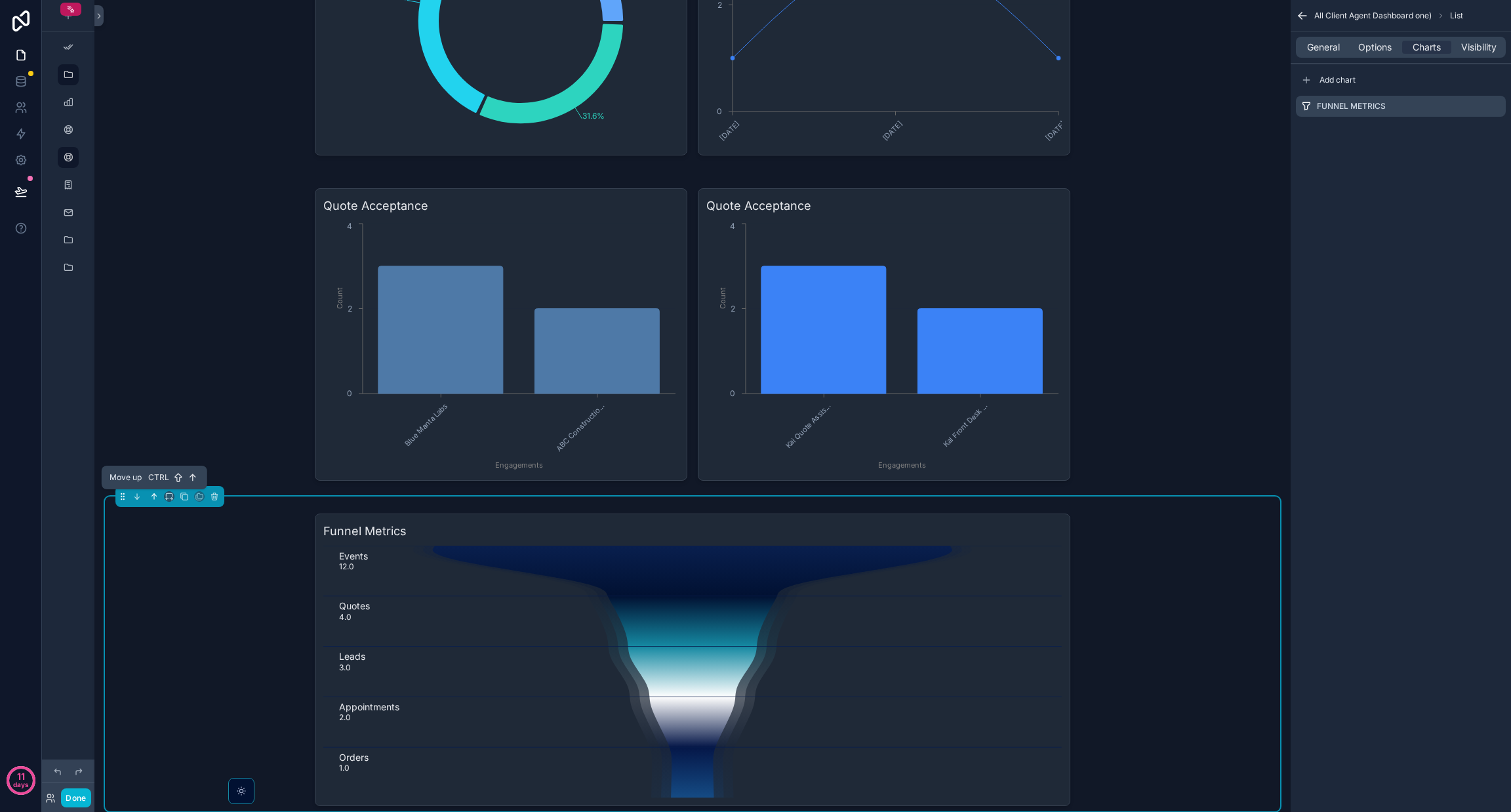
click at [153, 496] on icon "scrollable content" at bounding box center [154, 496] width 9 height 9
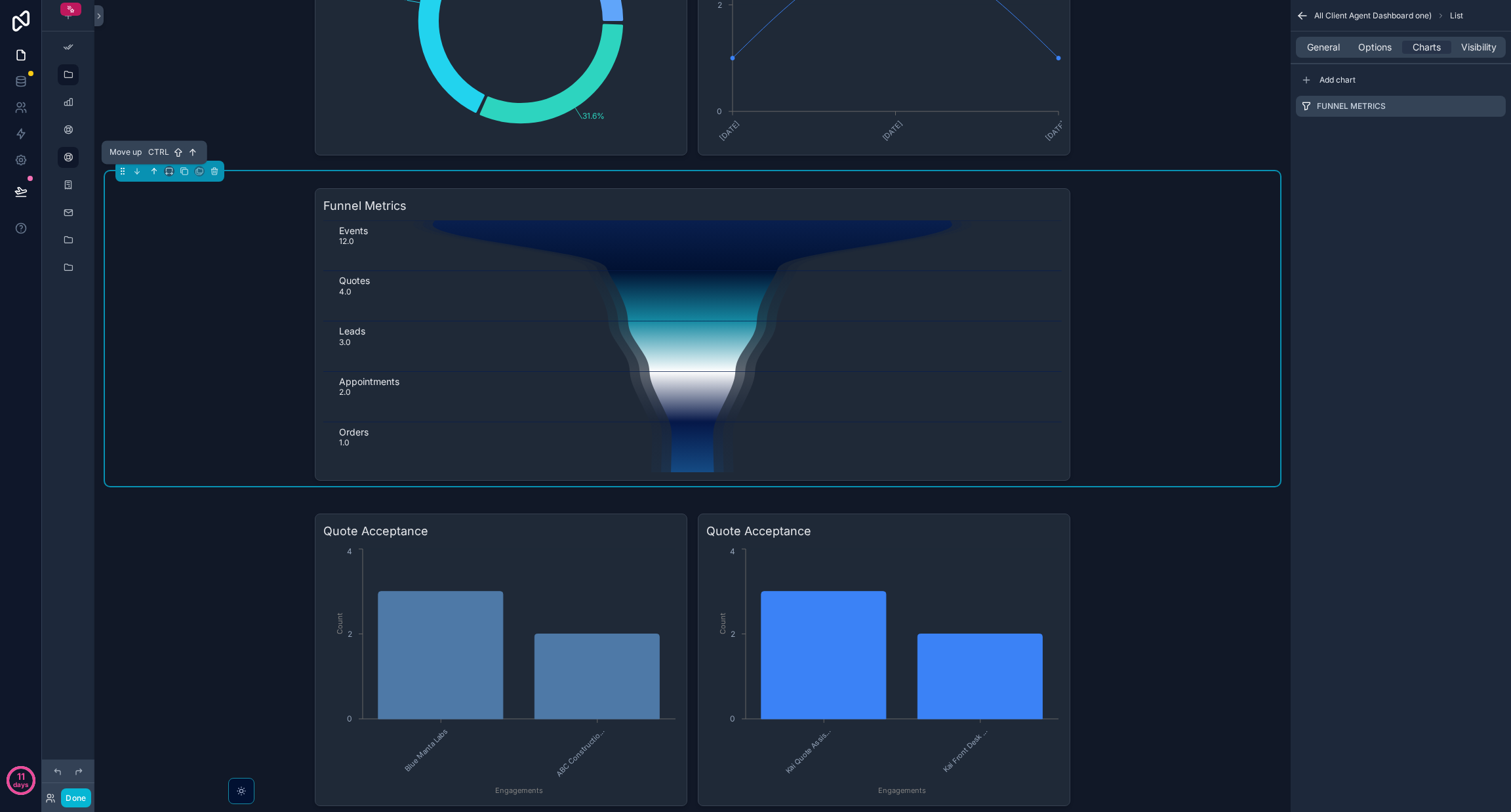
click at [147, 165] on button "scrollable content" at bounding box center [154, 171] width 14 height 14
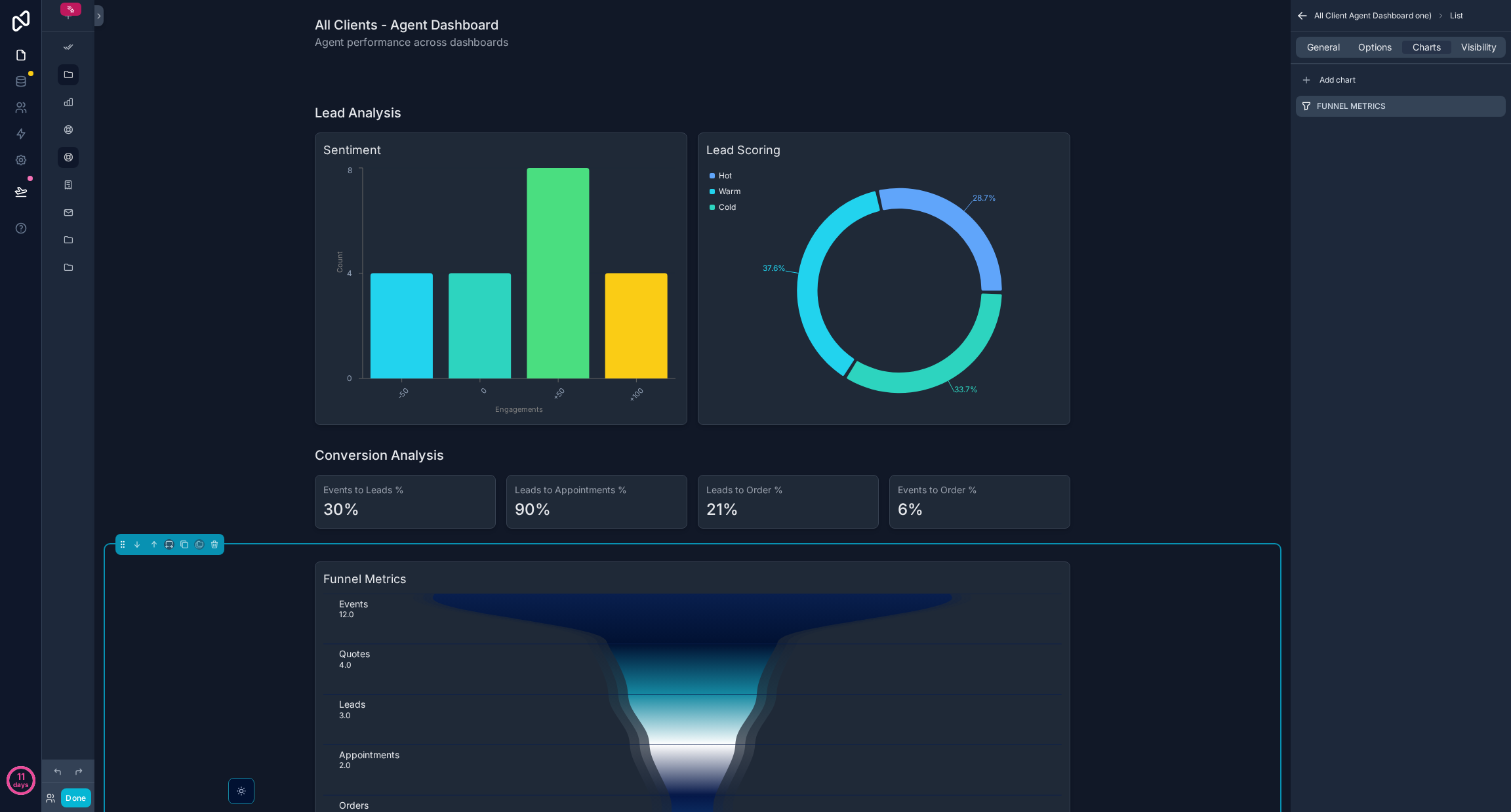
scroll to position [0, 0]
click at [211, 476] on div "scrollable content" at bounding box center [693, 487] width 1176 height 93
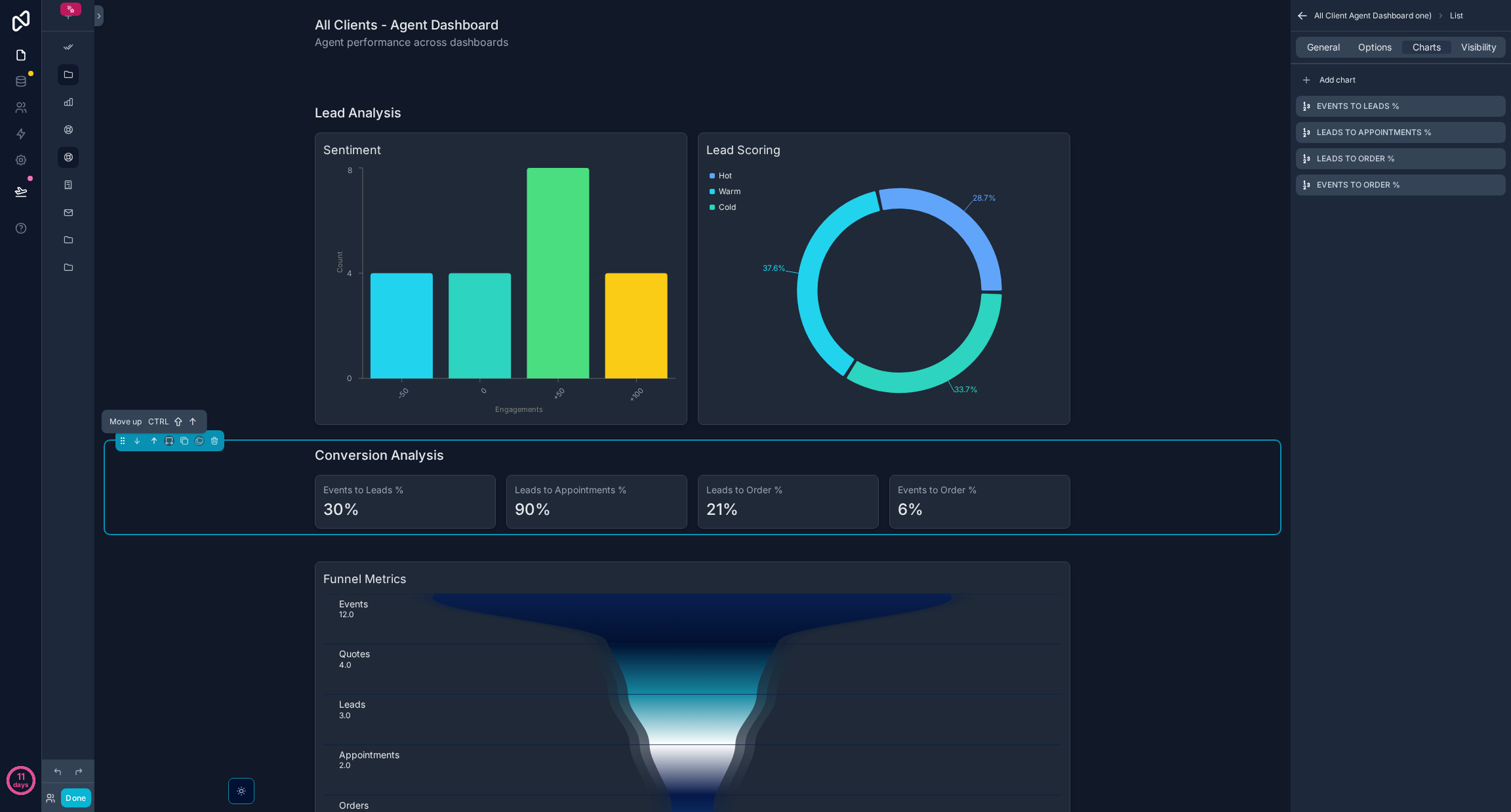
click at [152, 438] on icon "scrollable content" at bounding box center [154, 441] width 9 height 9
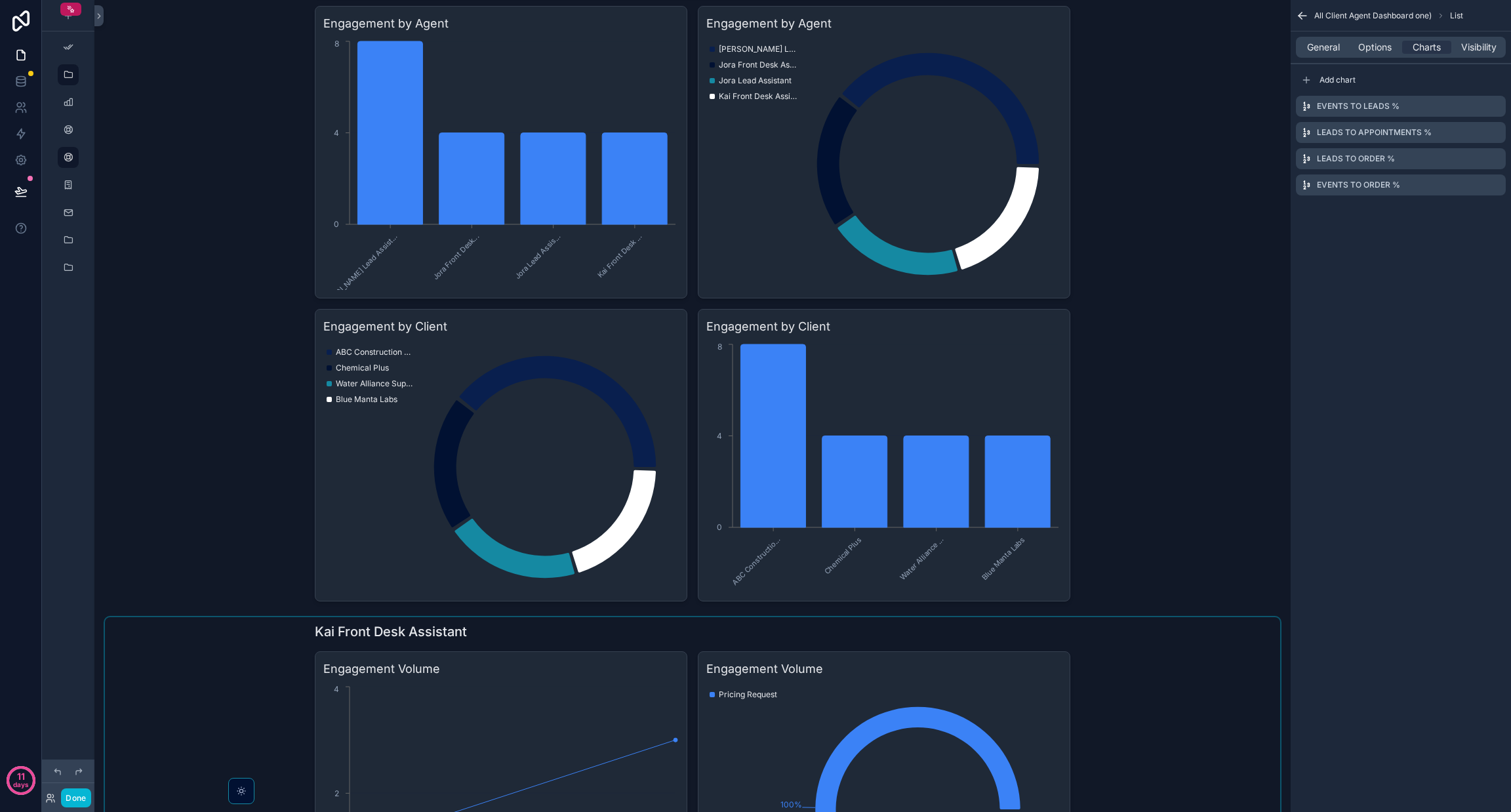
scroll to position [1863, 0]
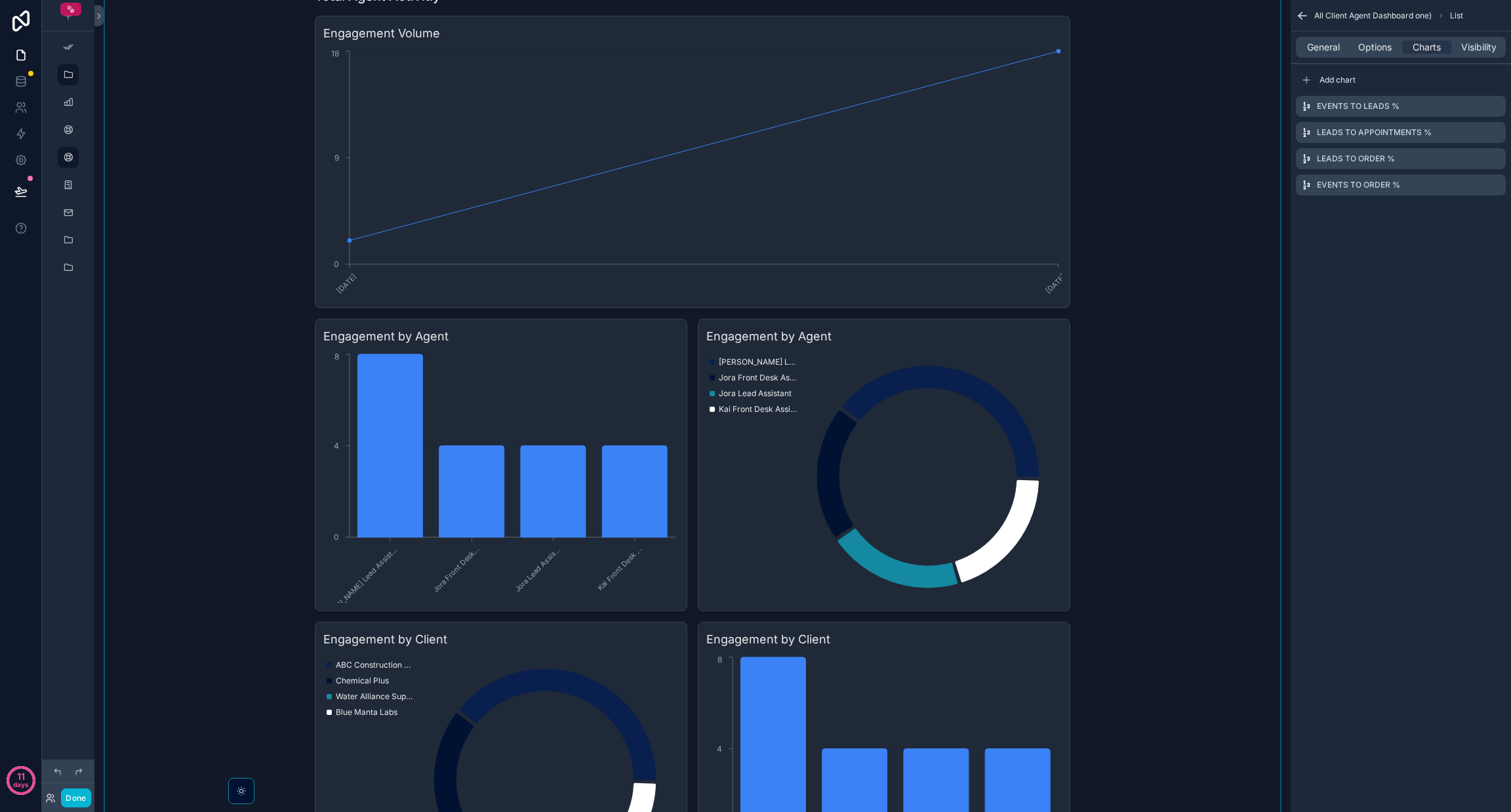
click at [220, 457] on div "scrollable content" at bounding box center [693, 450] width 1176 height 938
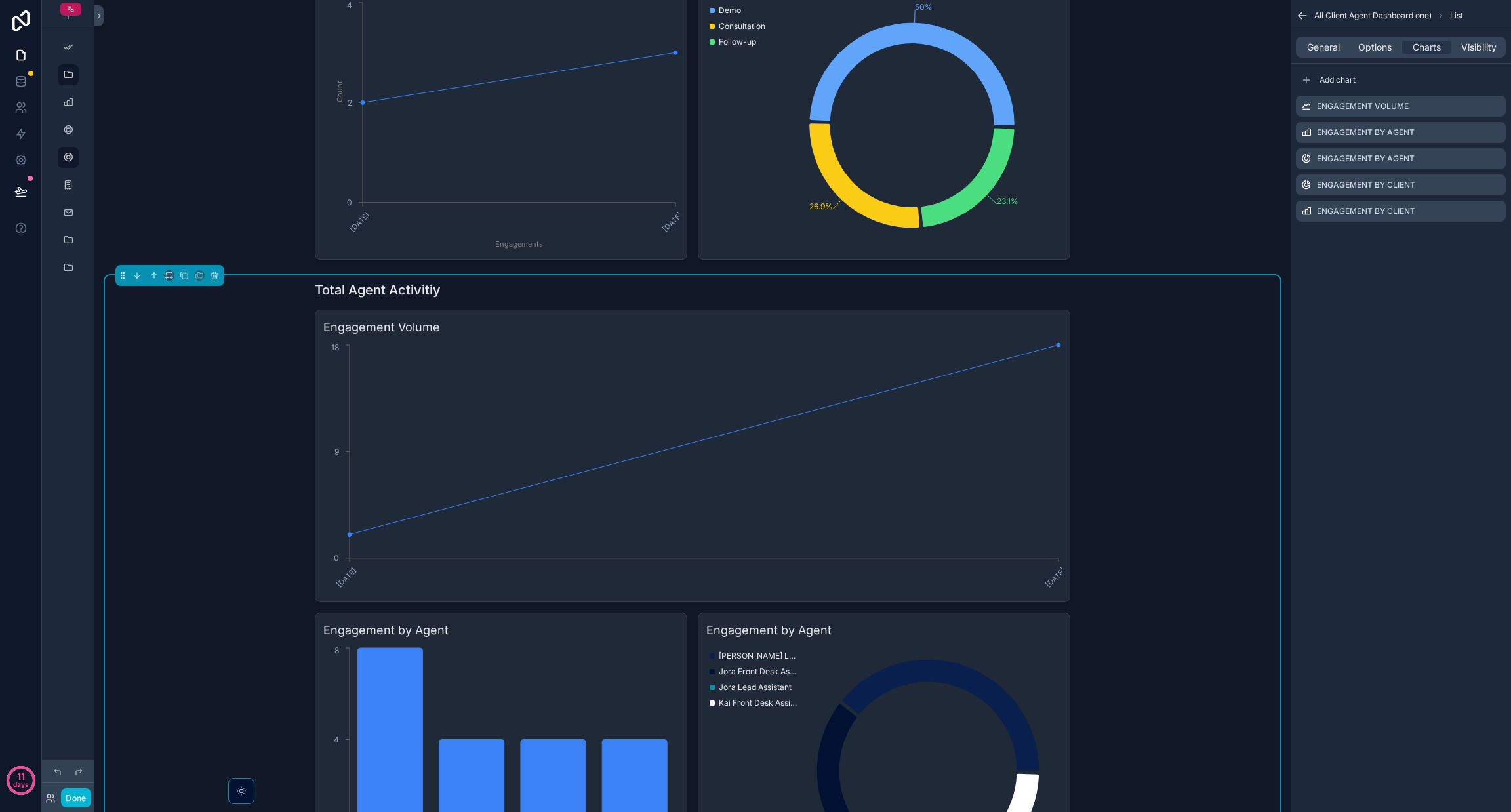
scroll to position [1569, 0]
click at [755, 50] on span "General" at bounding box center [1323, 47] width 33 height 13
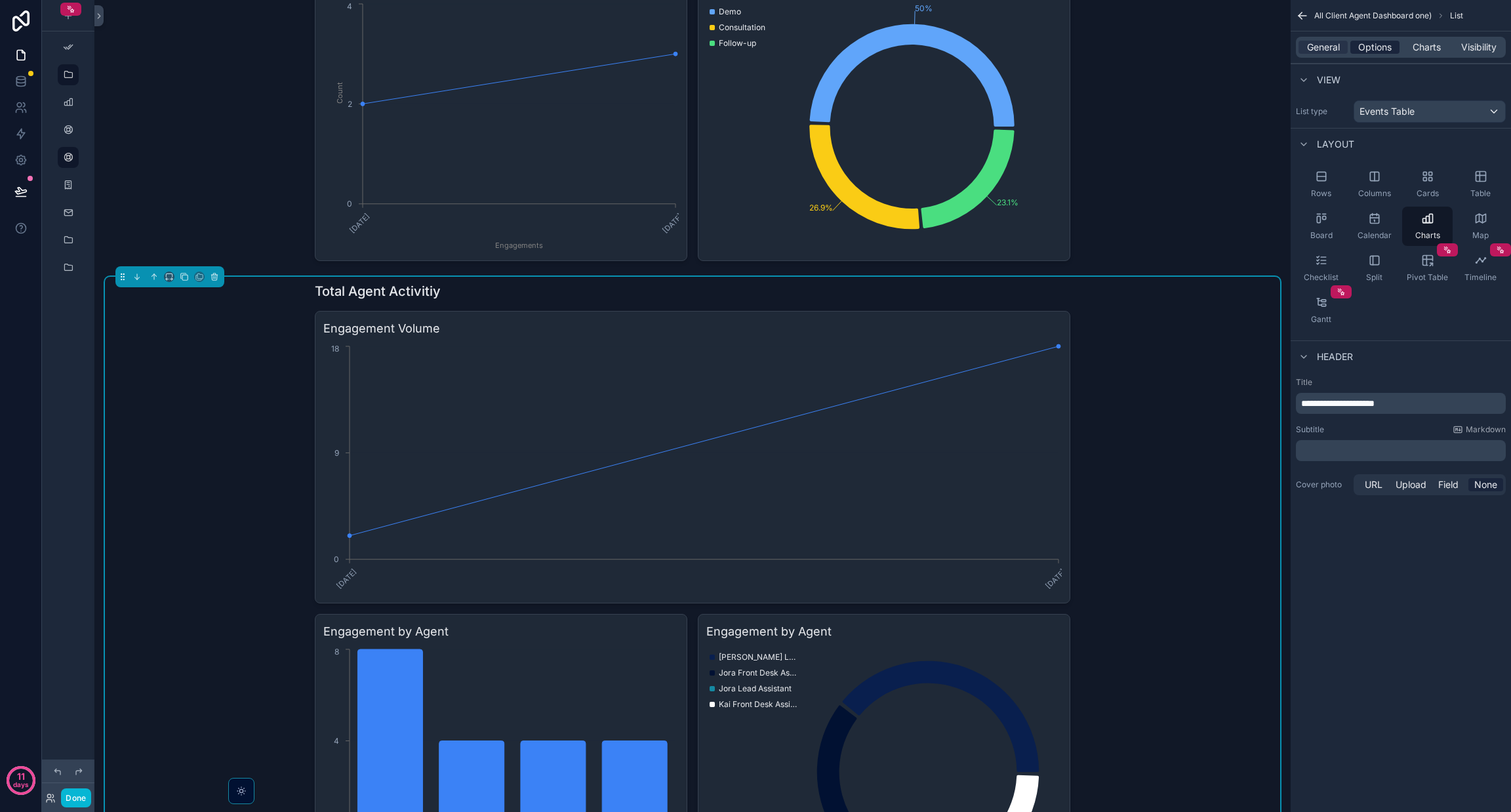
click at [755, 47] on span "Options" at bounding box center [1375, 47] width 33 height 13
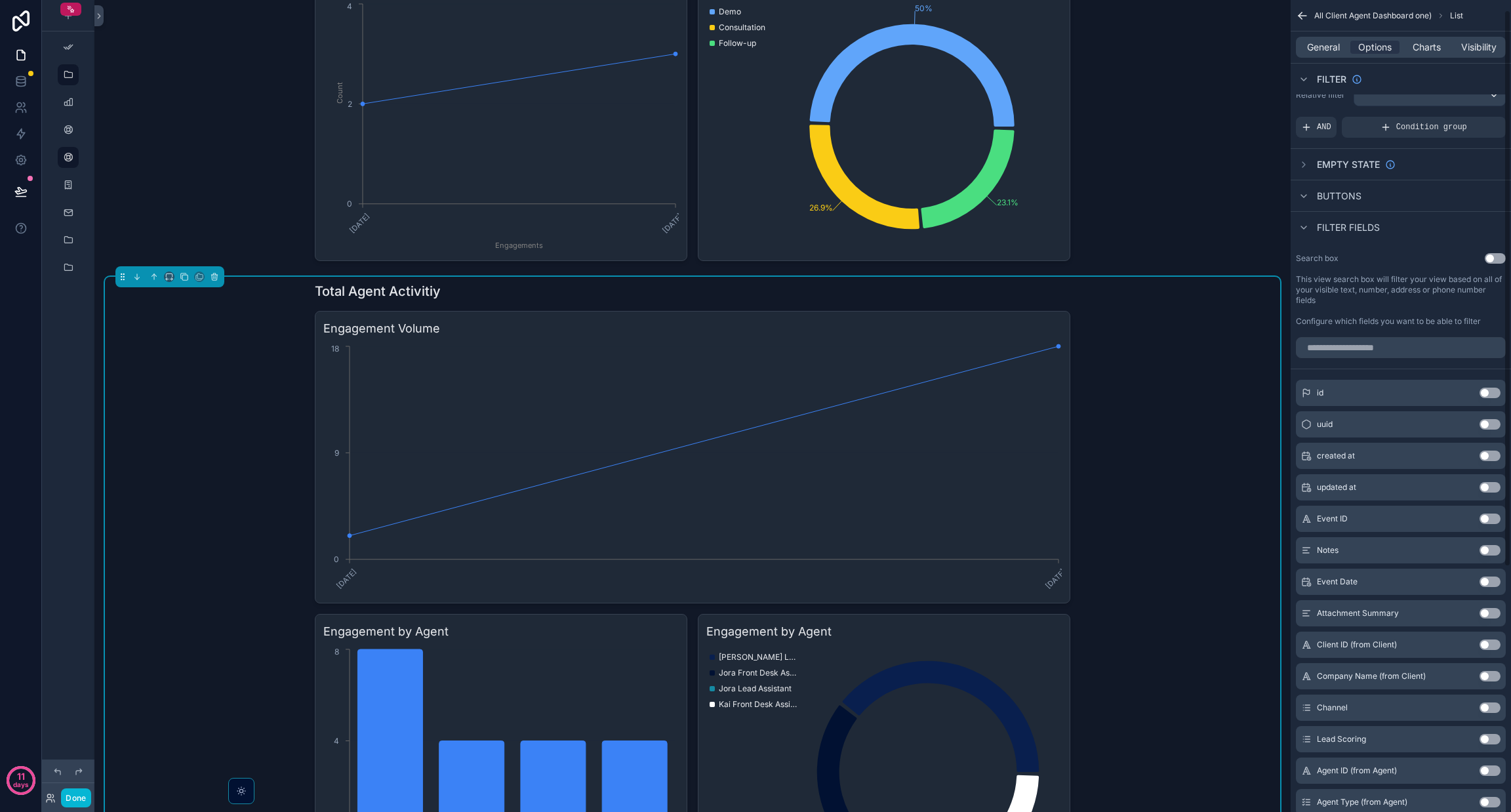
scroll to position [15, 0]
click at [755, 677] on button "Use setting" at bounding box center [1490, 677] width 21 height 11
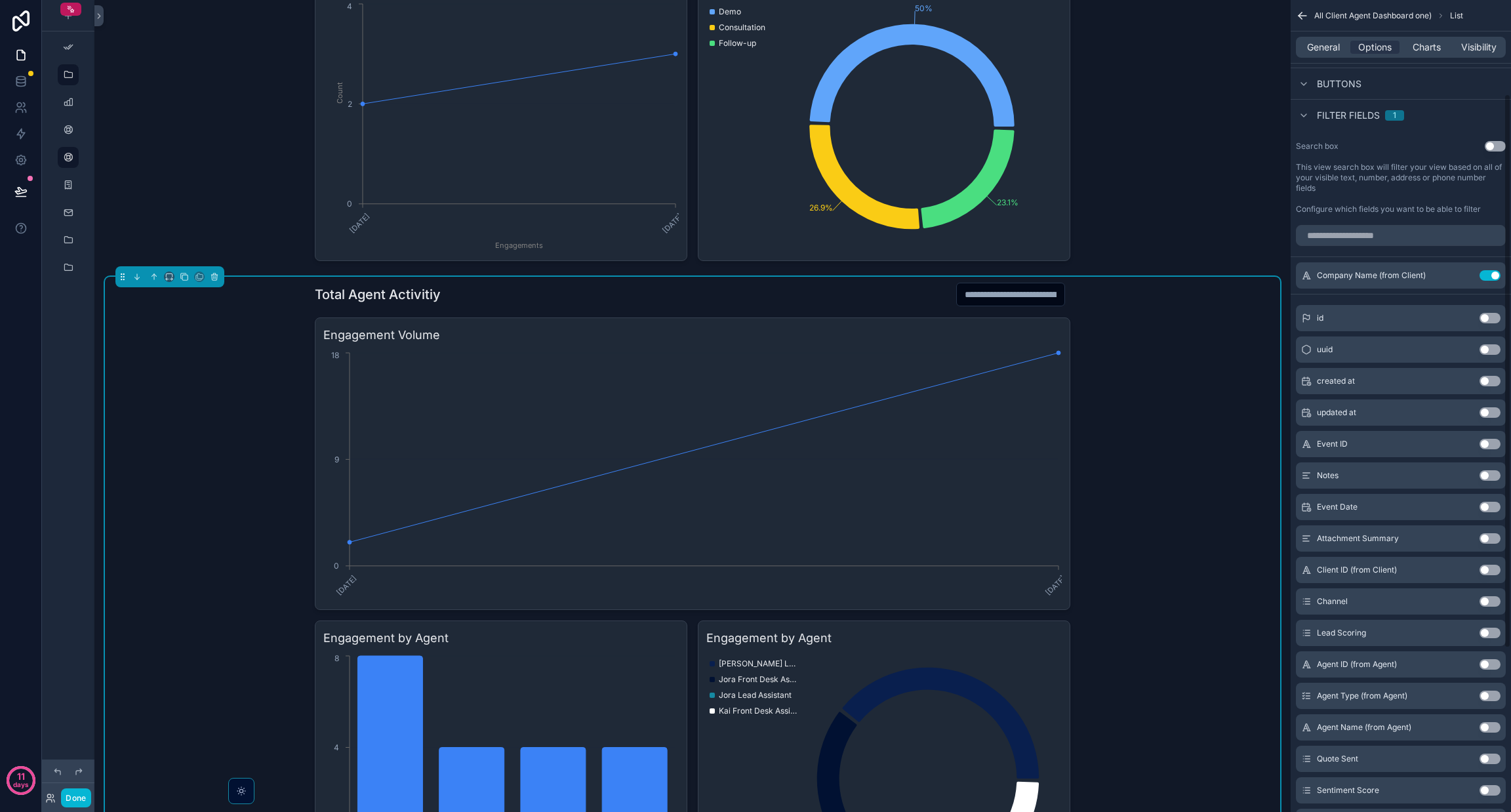
scroll to position [137, 0]
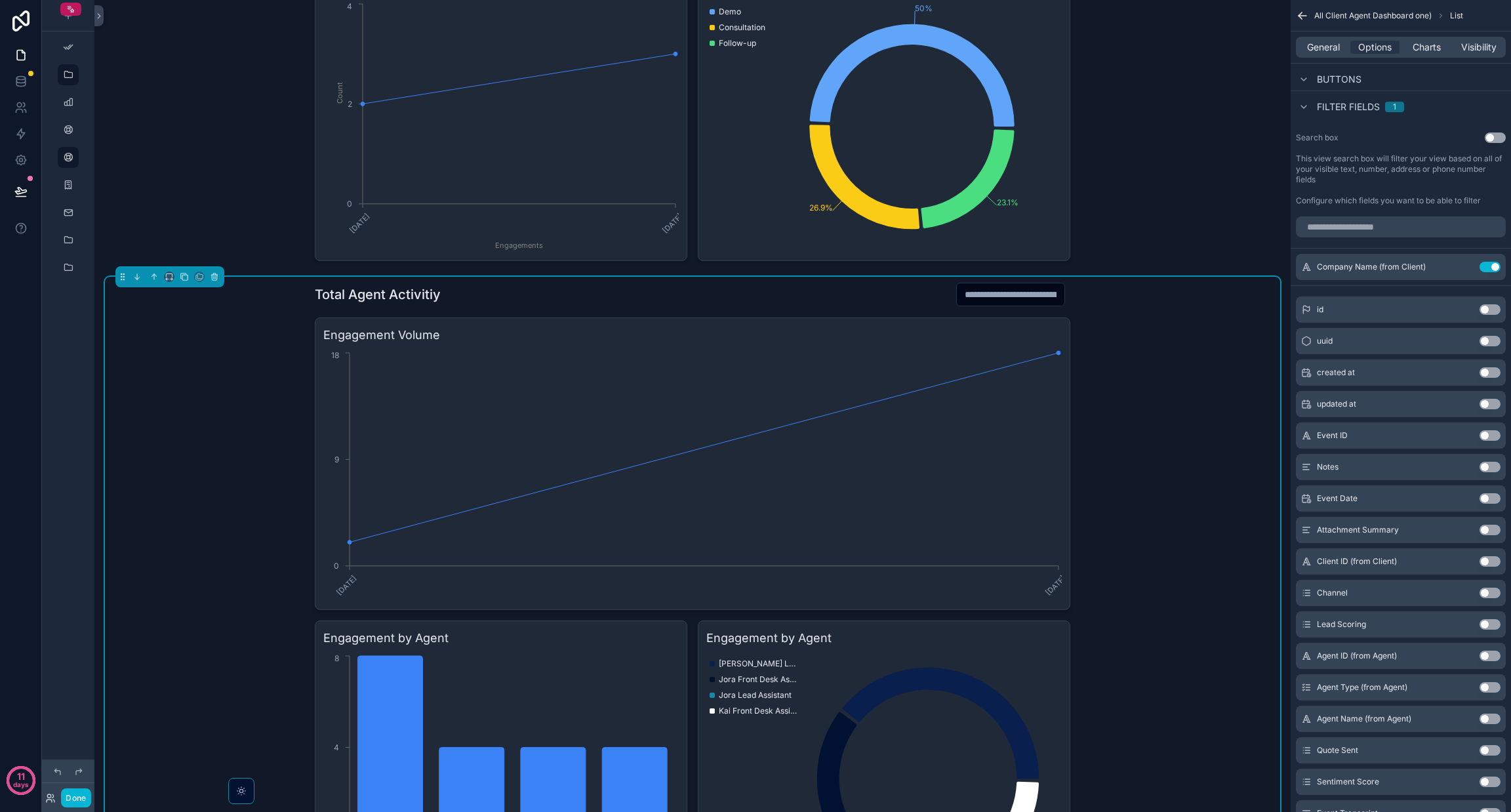
click at [755, 724] on div "Agent Name (from Agent) Use setting" at bounding box center [1401, 719] width 210 height 26
click at [755, 712] on div "Agent Name (from Agent) Use setting" at bounding box center [1401, 719] width 210 height 26
click at [755, 713] on button "Use setting" at bounding box center [1490, 719] width 21 height 11
click at [755, 296] on input "scrollable content" at bounding box center [897, 294] width 107 height 18
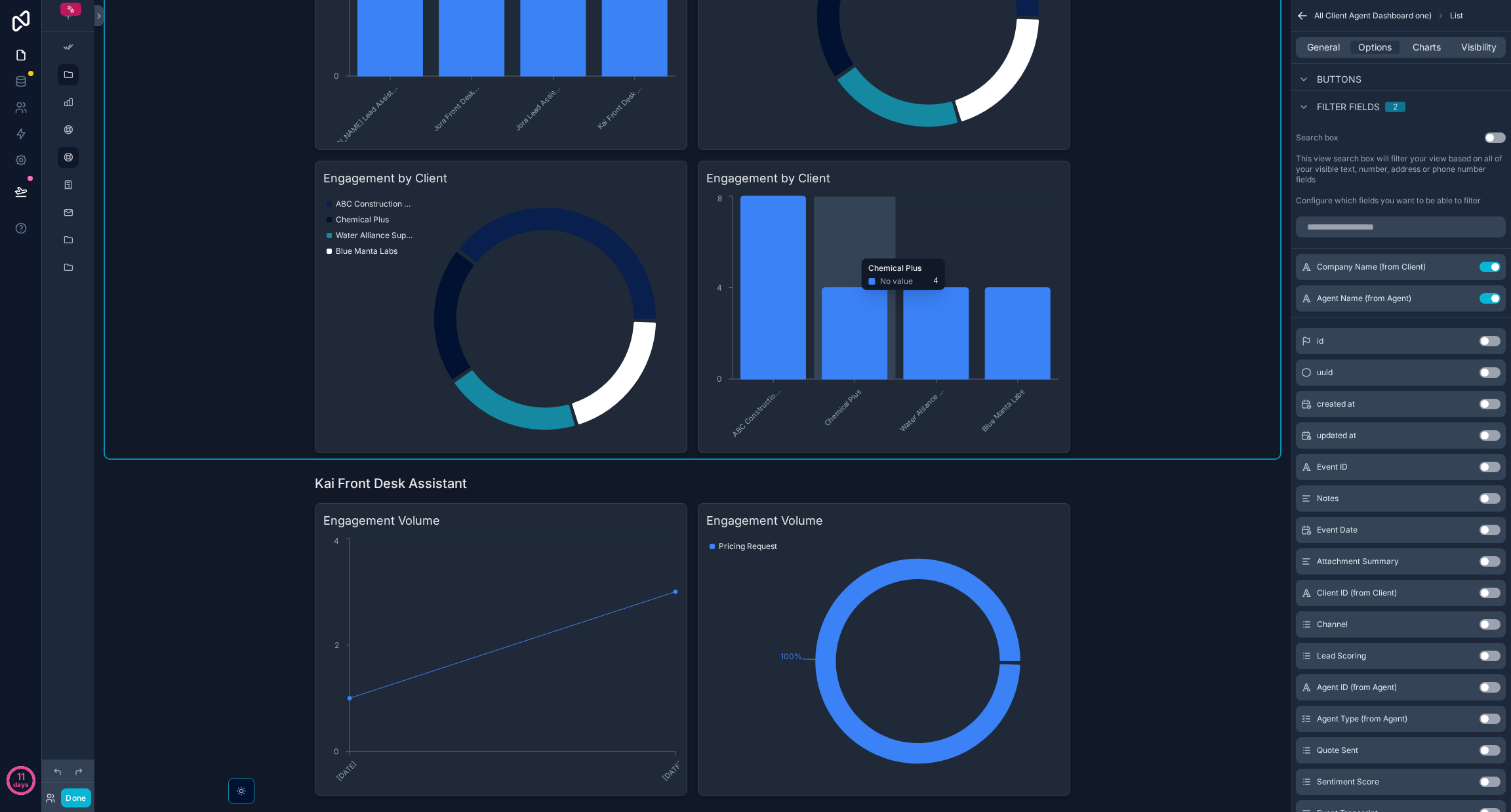
scroll to position [2331, 0]
click at [755, 476] on div "scrollable content" at bounding box center [693, 633] width 1176 height 332
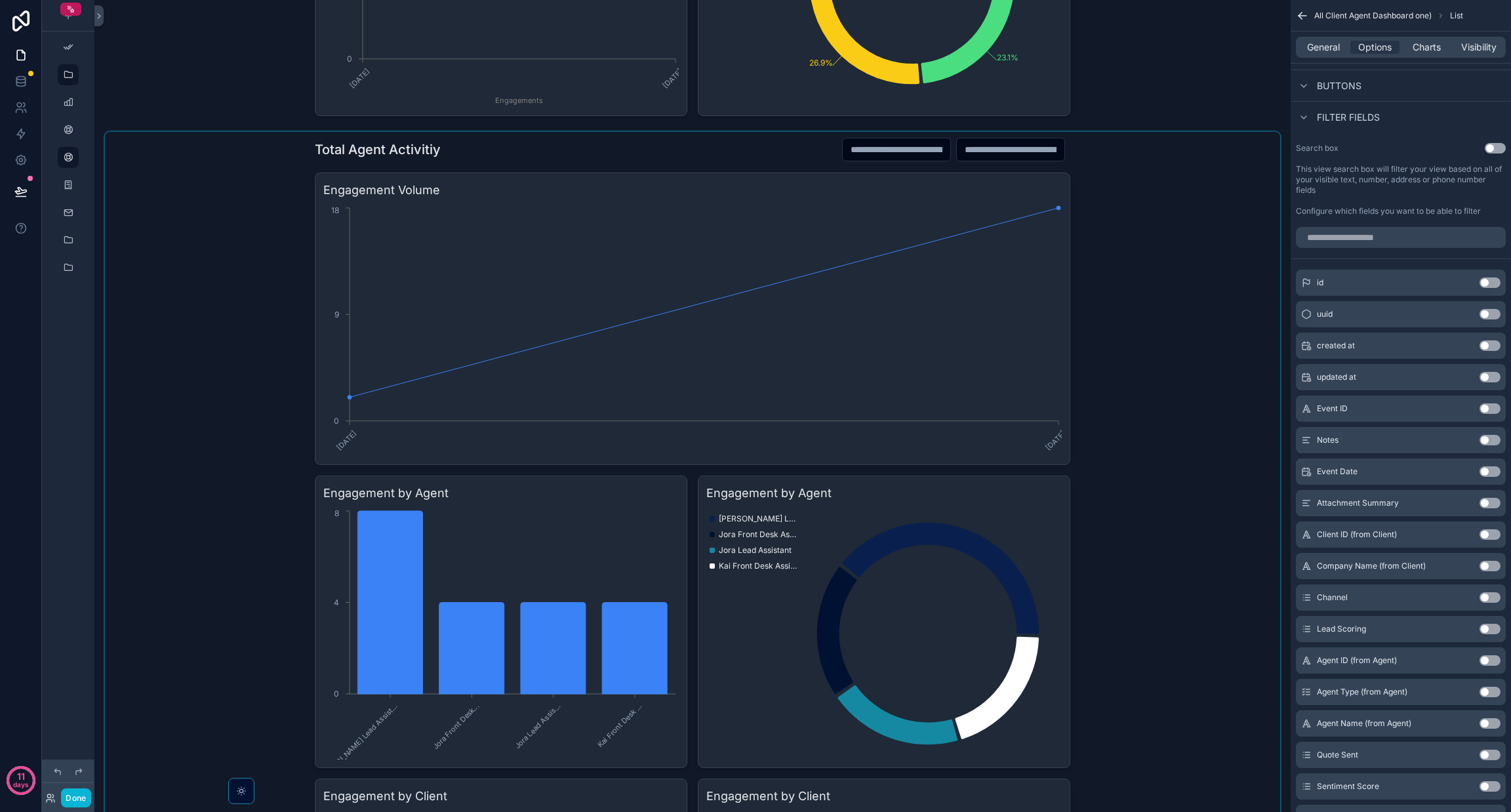
scroll to position [1702, 0]
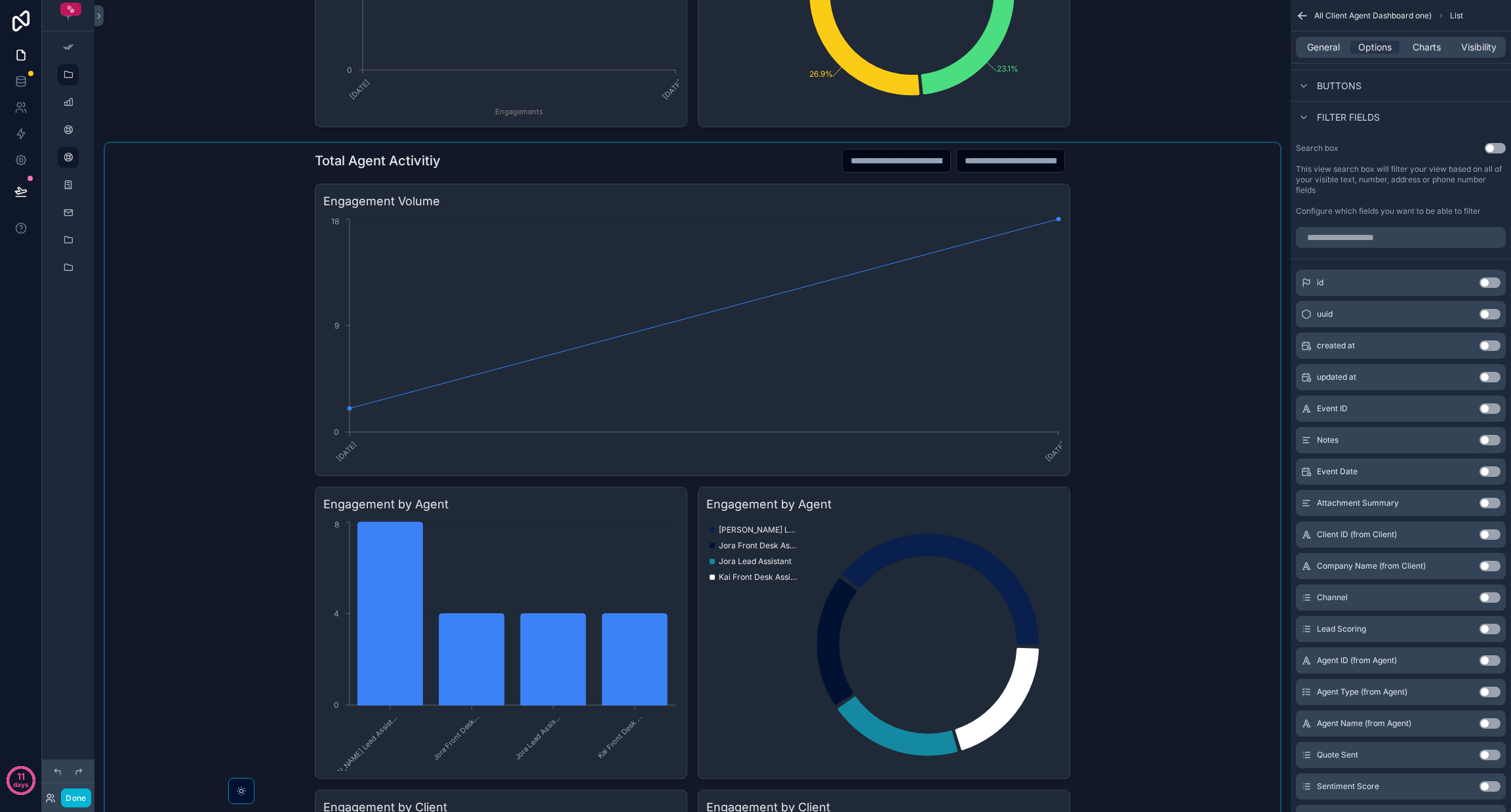
click at [755, 166] on div "scrollable content" at bounding box center [693, 614] width 1176 height 944
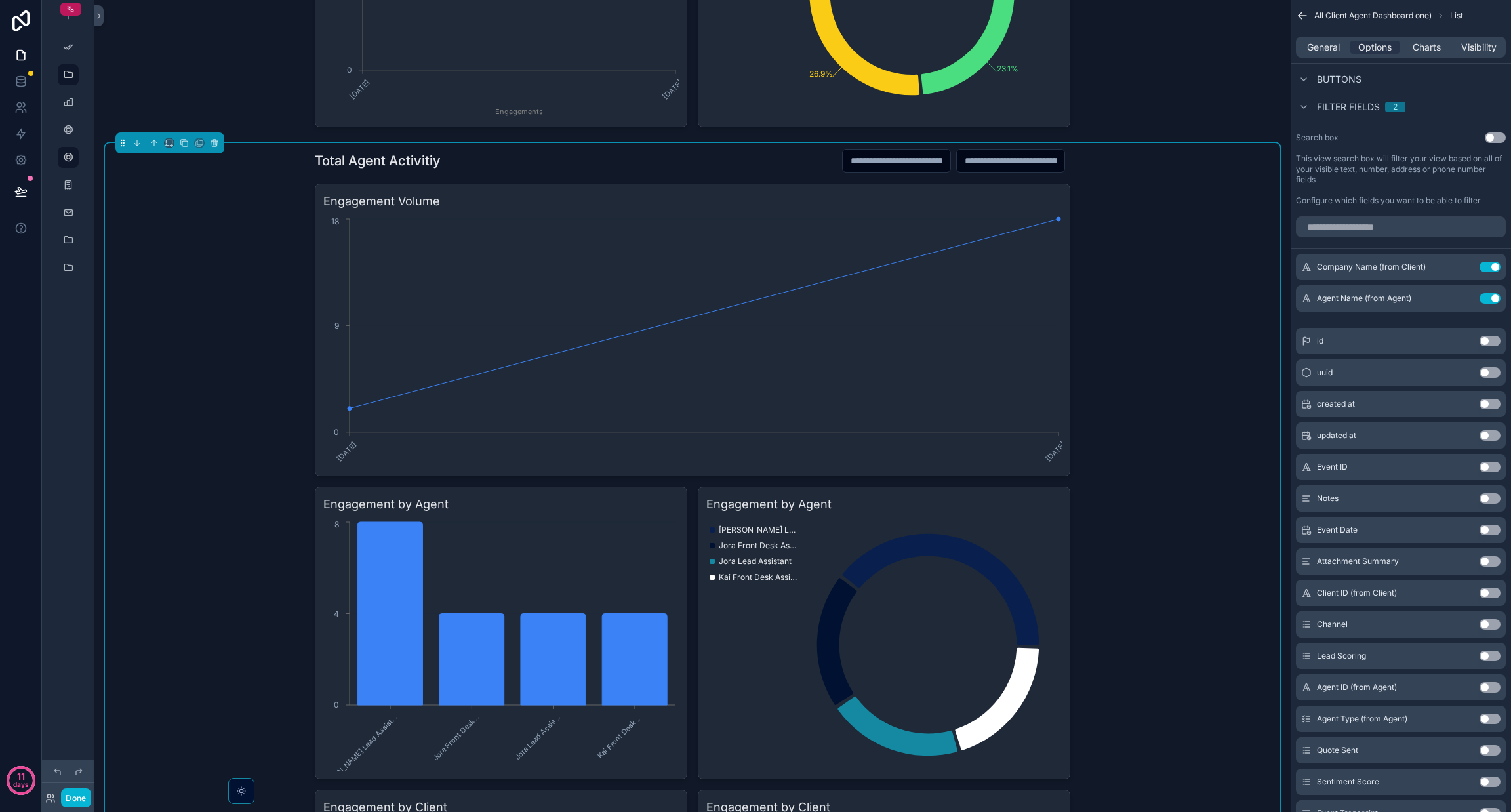
click at [755, 161] on input "scrollable content" at bounding box center [897, 160] width 107 height 18
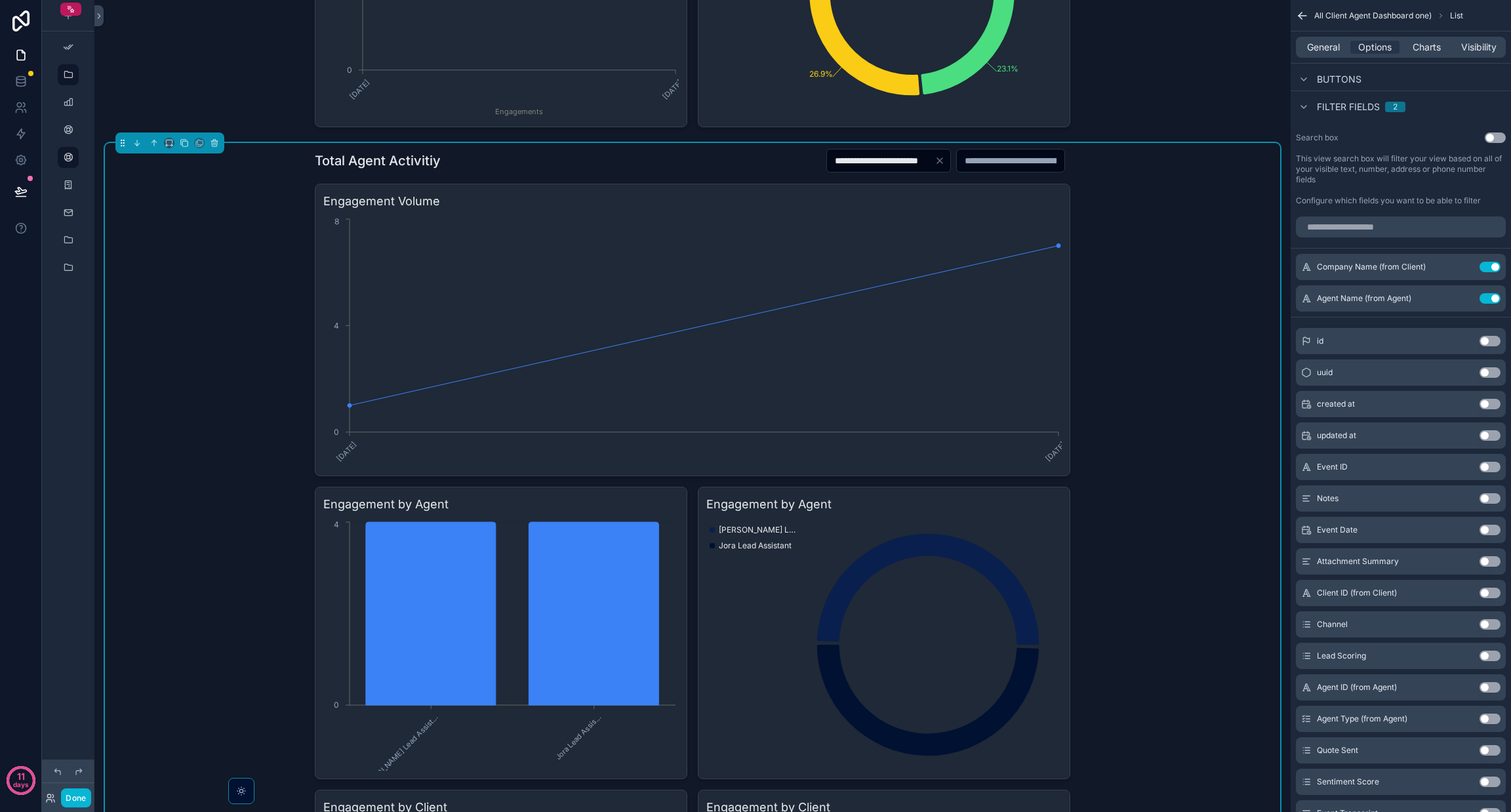
type input "**********"
click at [755, 161] on icon "Clear" at bounding box center [940, 161] width 11 height 11
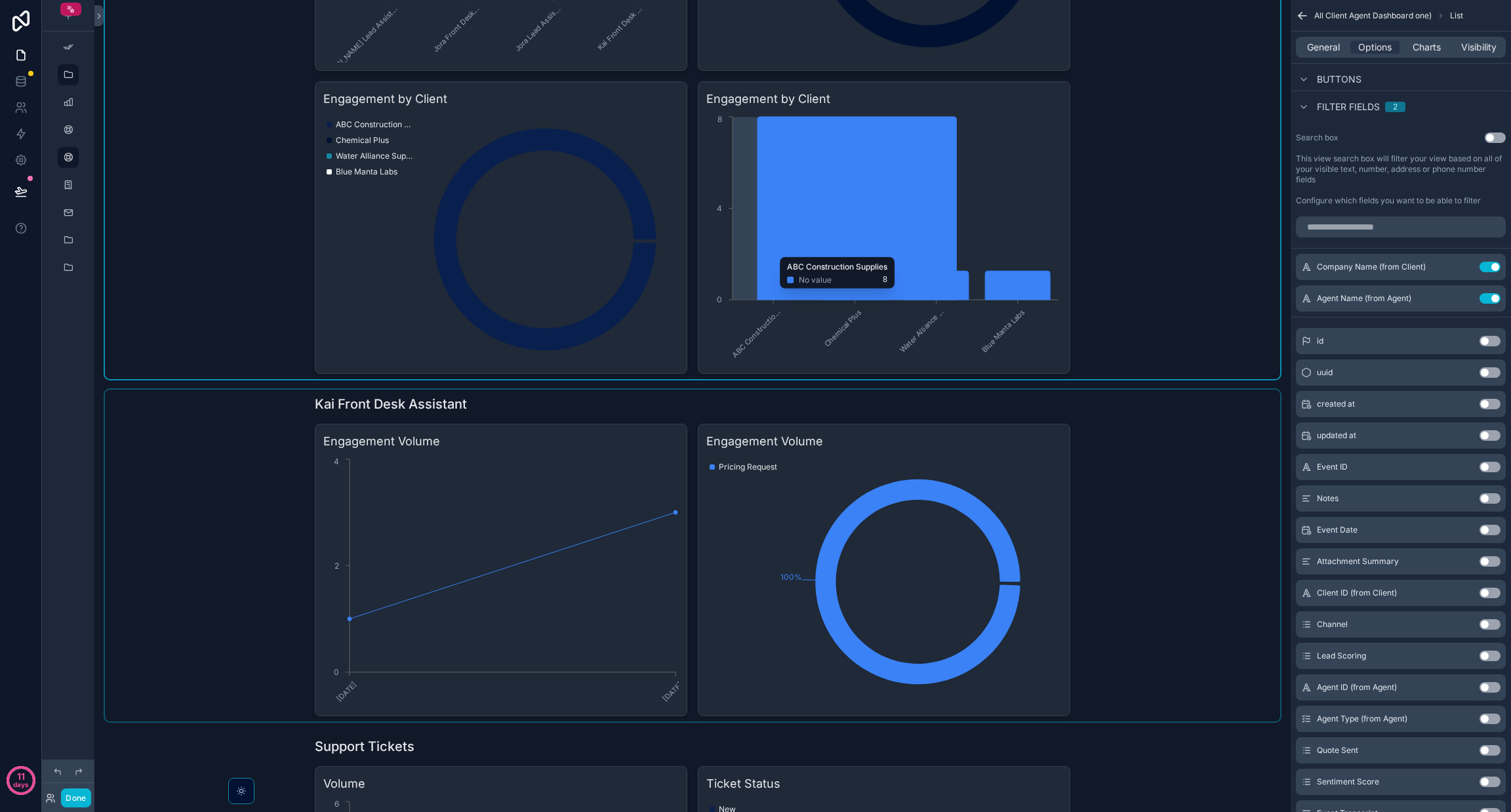
scroll to position [2410, 0]
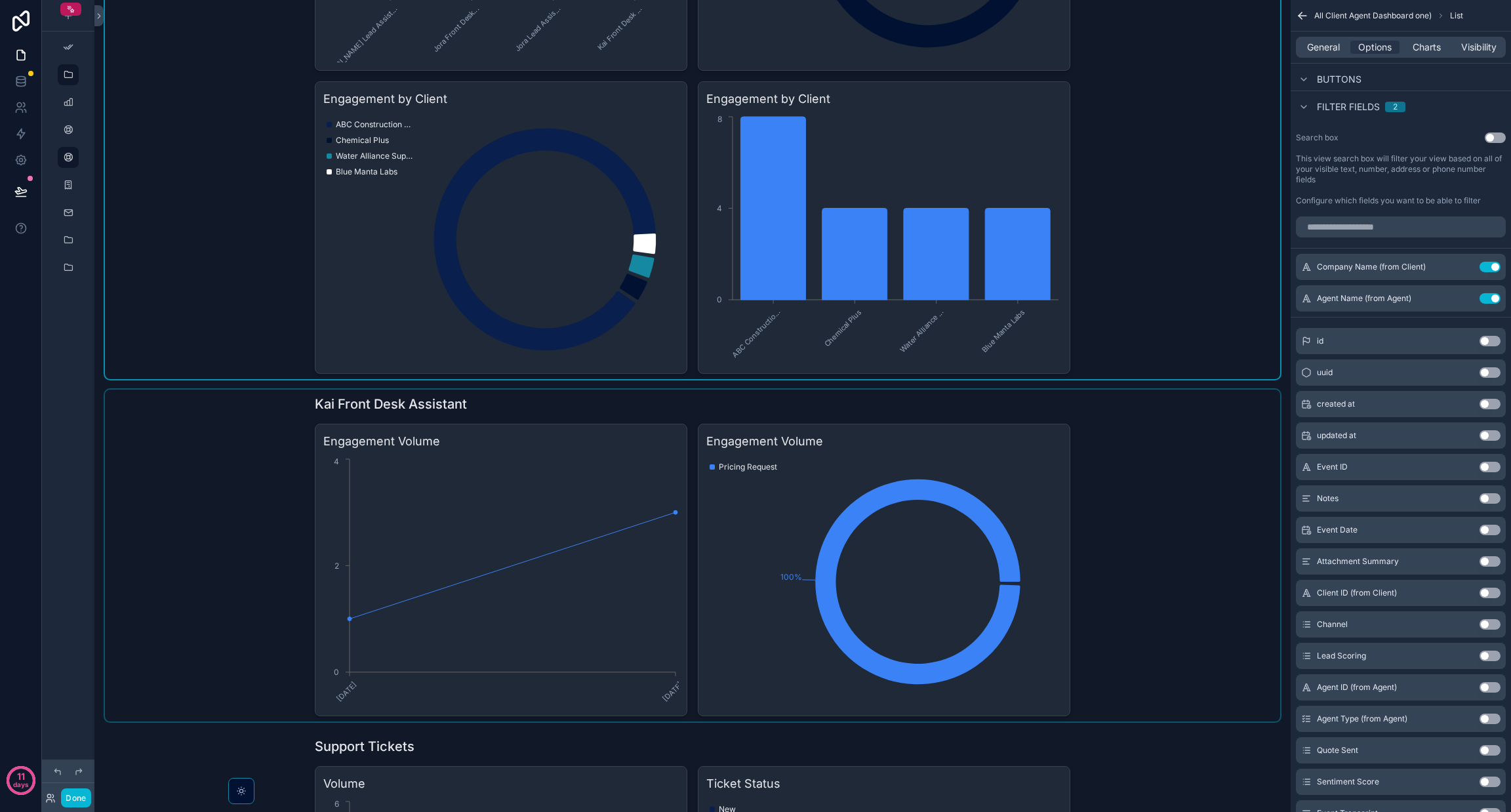
click at [227, 445] on div "scrollable content" at bounding box center [693, 555] width 1176 height 332
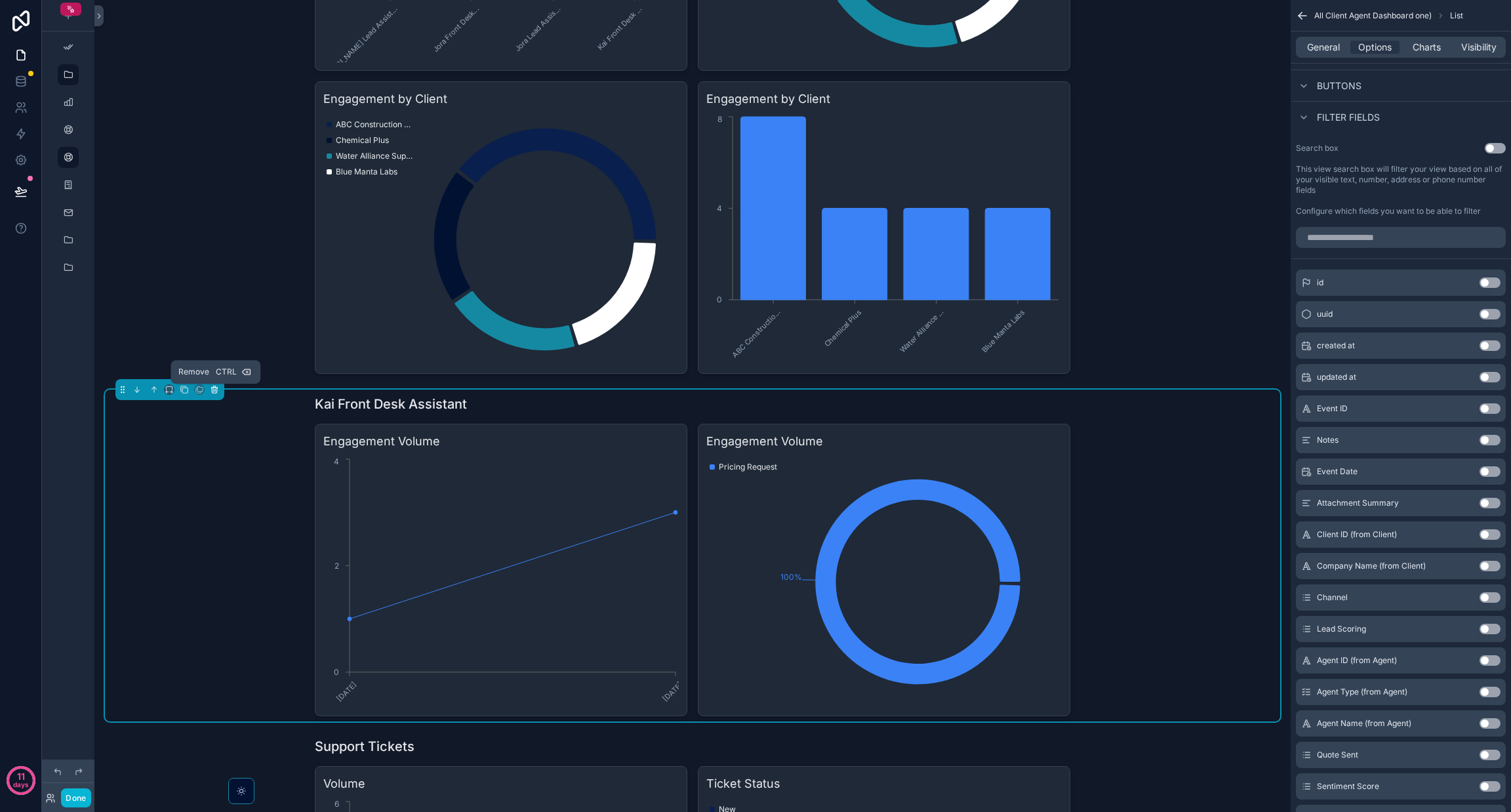
click at [213, 387] on icon "scrollable content" at bounding box center [214, 387] width 6 height 0
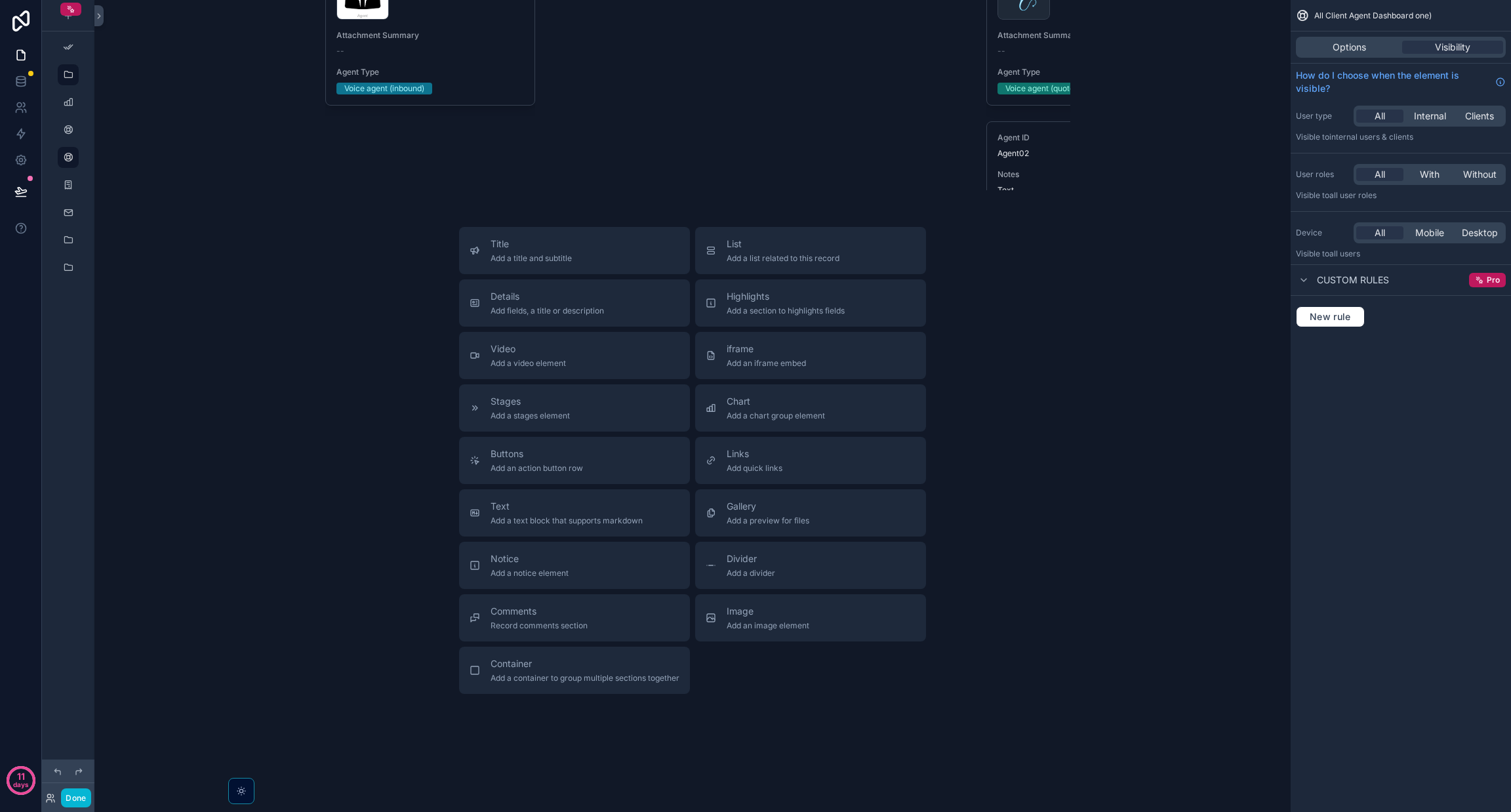
scroll to position [5434, 0]
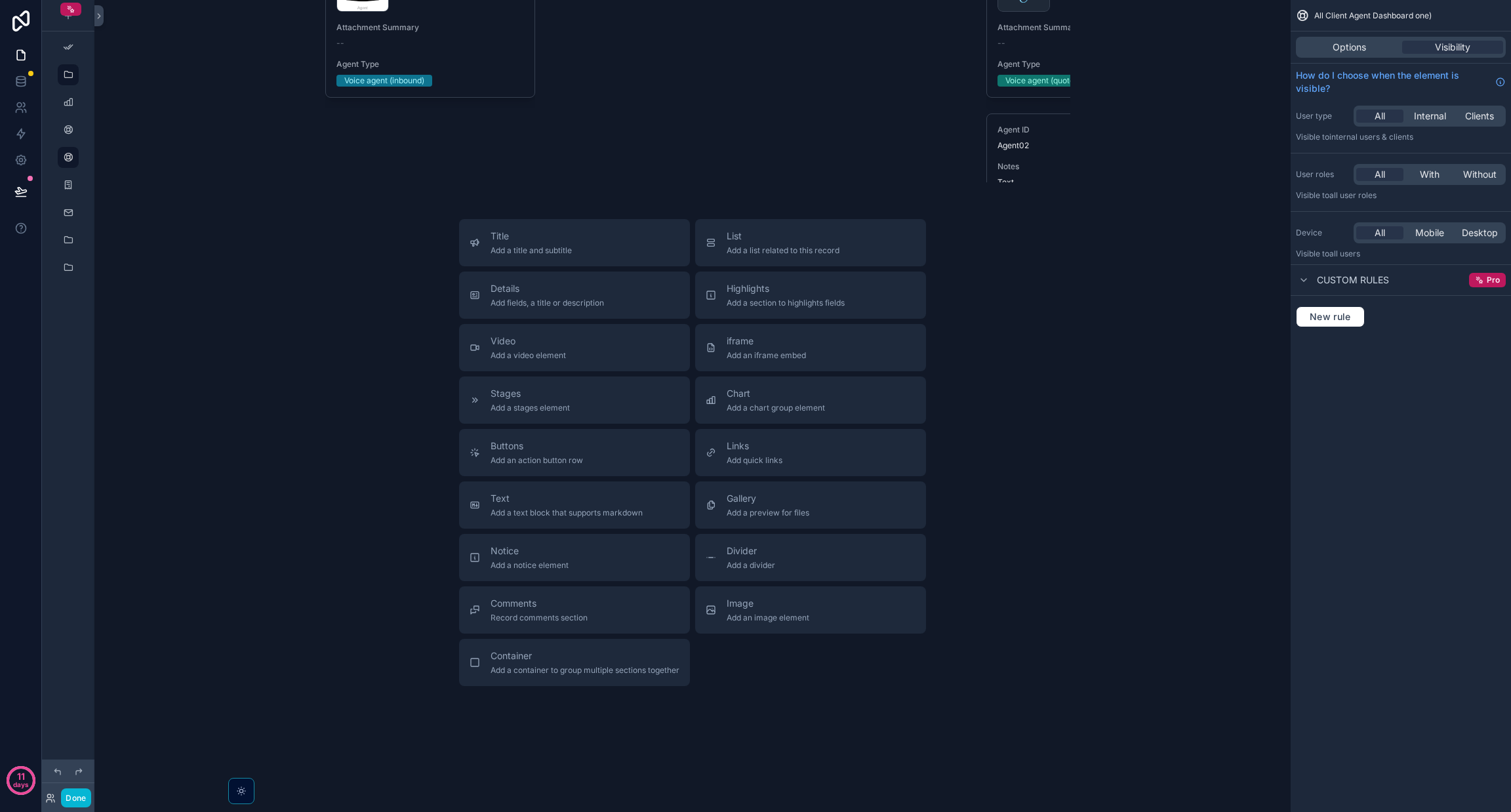
click at [336, 347] on div "Title Add a title and subtitle List Add a list related to this record Details A…" at bounding box center [693, 452] width 1176 height 467
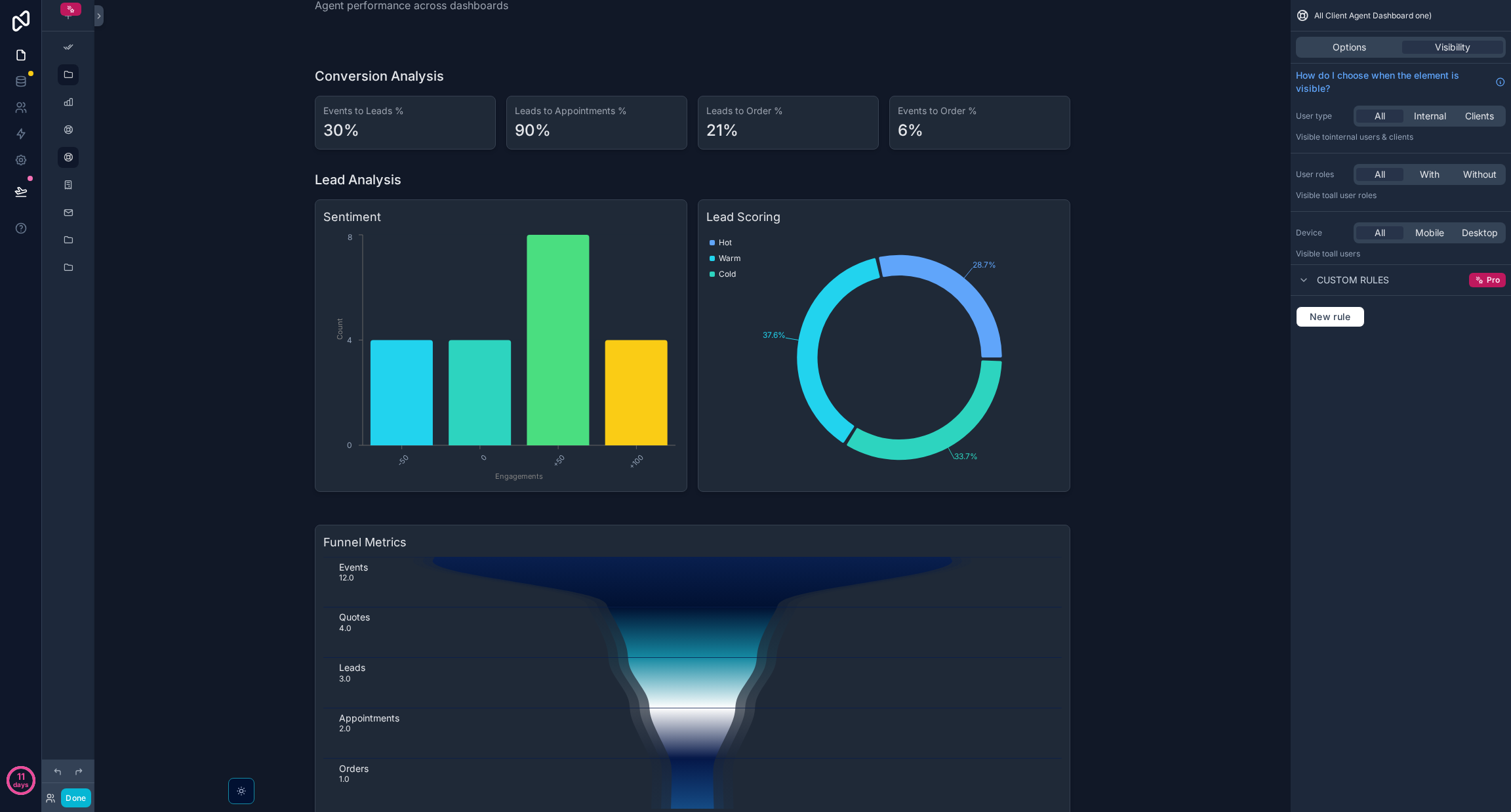
scroll to position [0, 0]
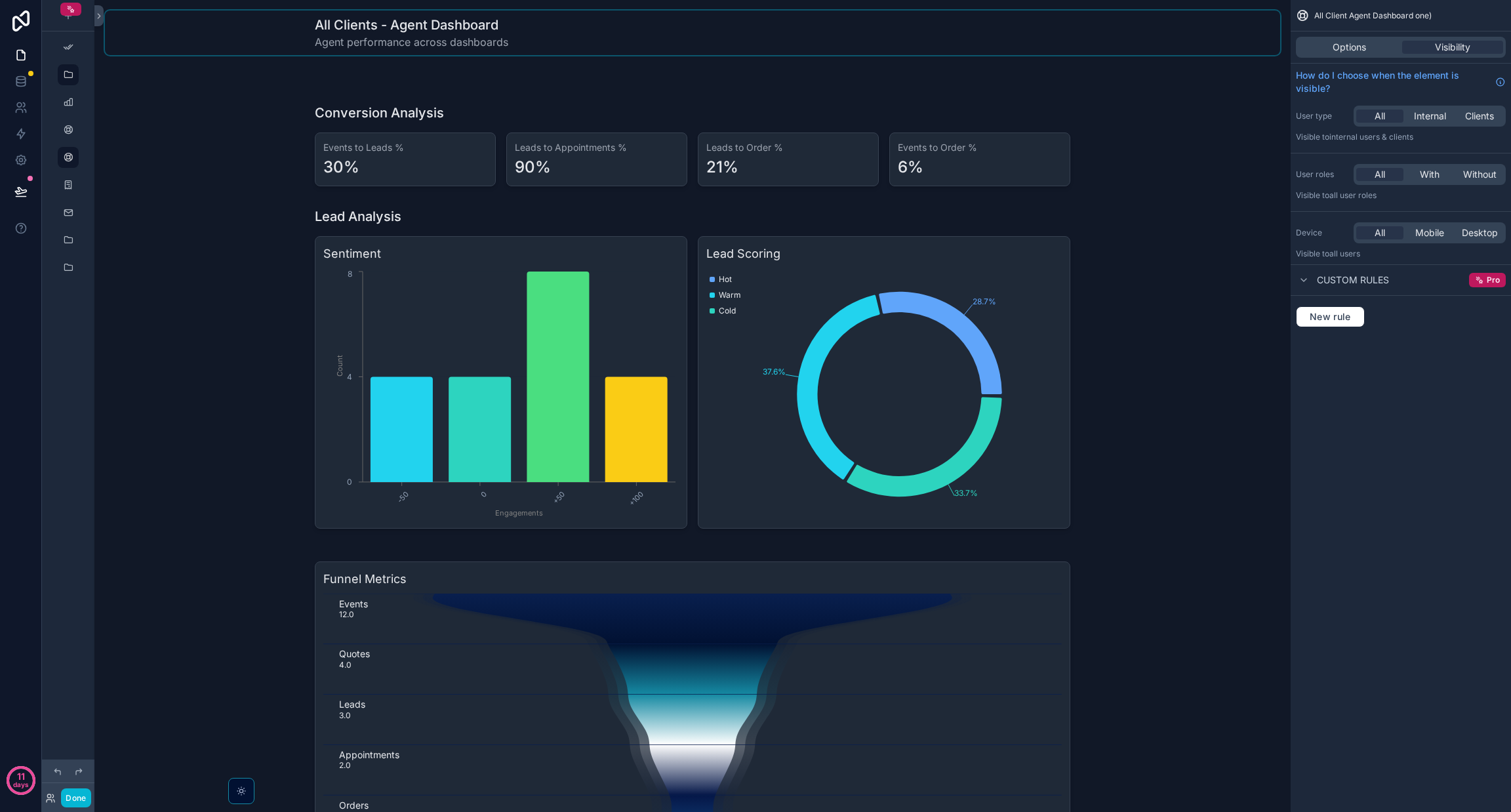
click at [363, 23] on div "scrollable content" at bounding box center [693, 33] width 1176 height 45
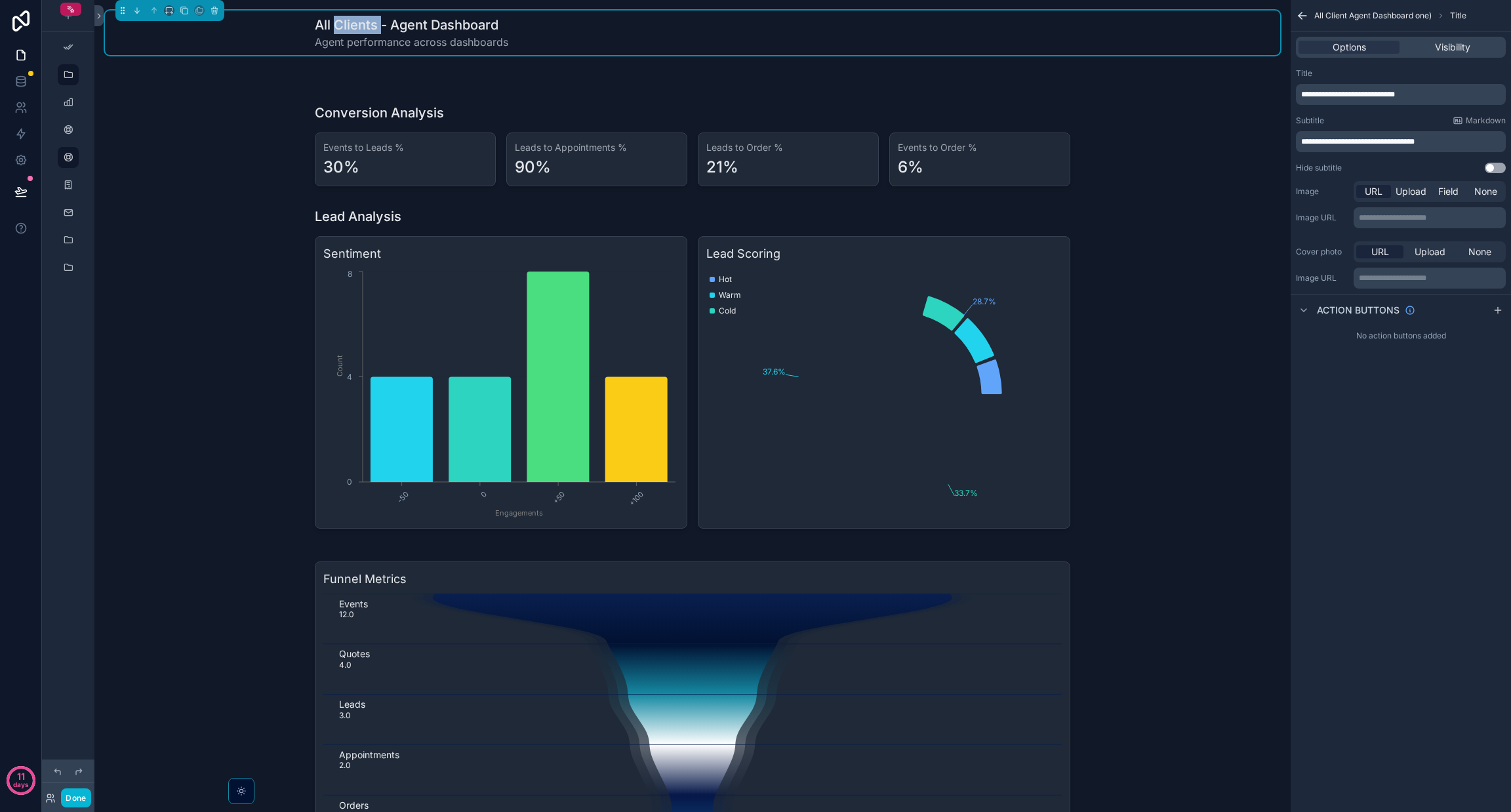
click at [334, 19] on h1 "All Clients - Agent Dashboard" at bounding box center [412, 25] width 194 height 18
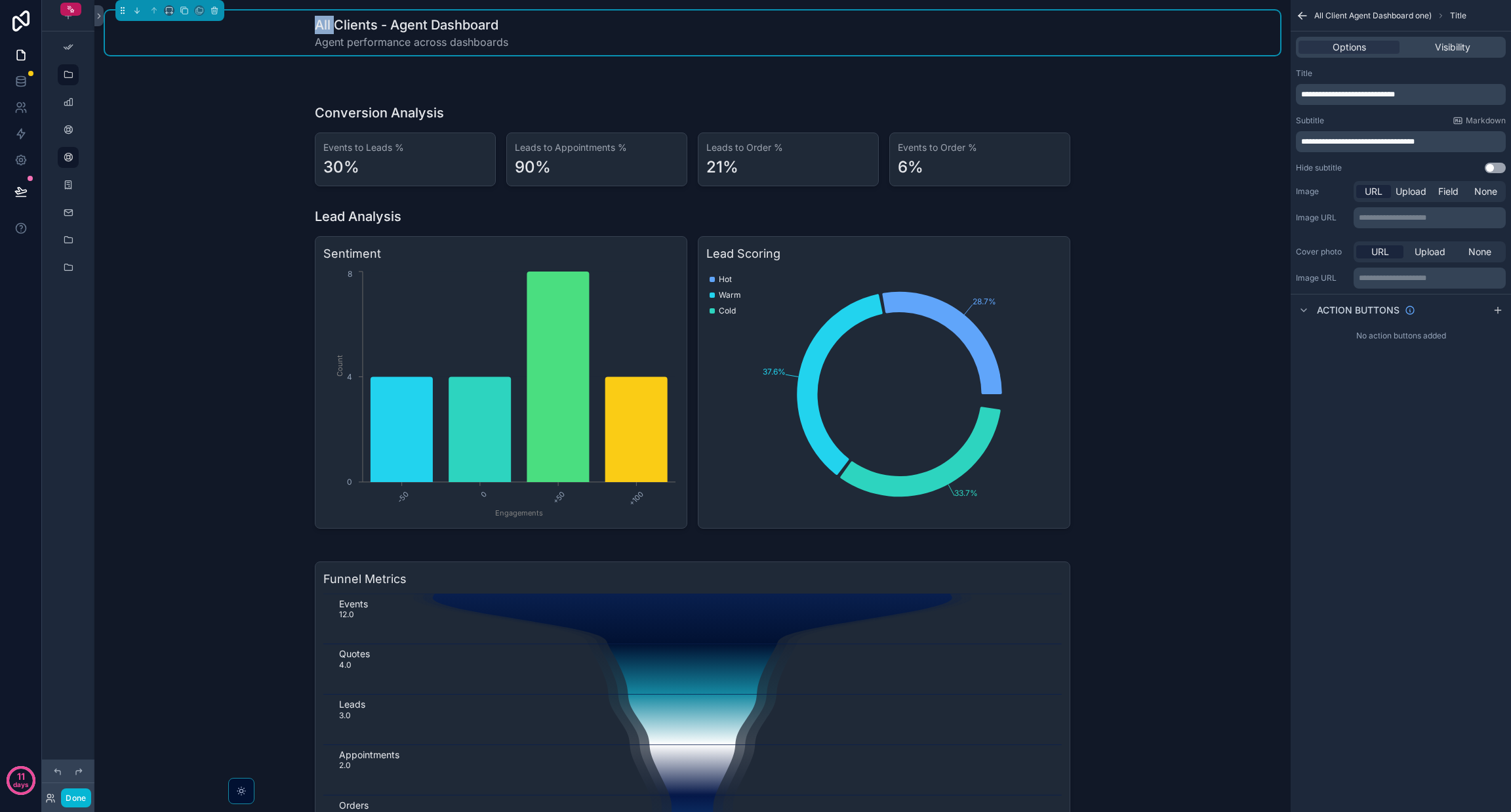
drag, startPoint x: 331, startPoint y: 19, endPoint x: 285, endPoint y: 25, distance: 46.4
click at [285, 25] on div "All Clients - Agent Dashboard Agent performance across dashboards" at bounding box center [693, 33] width 1176 height 45
click at [320, 32] on h1 "All Clients - Agent Dashboard" at bounding box center [412, 25] width 194 height 18
click at [333, 25] on h1 "All Clients - Agent Dashboard" at bounding box center [412, 25] width 194 height 18
click at [327, 24] on h1 "All Clients - Agent Dashboard" at bounding box center [412, 25] width 194 height 18
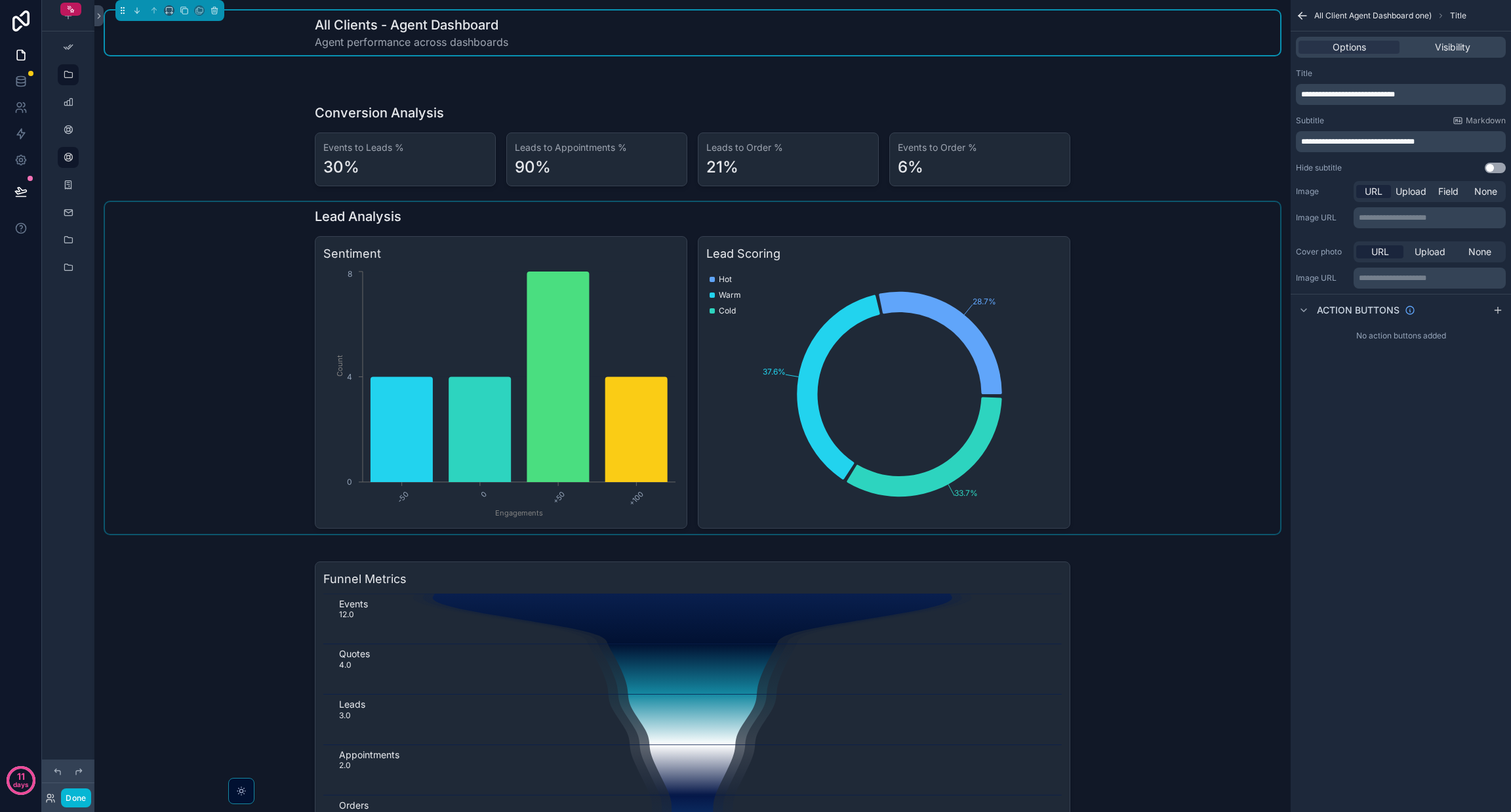
click at [676, 217] on div "scrollable content" at bounding box center [693, 368] width 1176 height 332
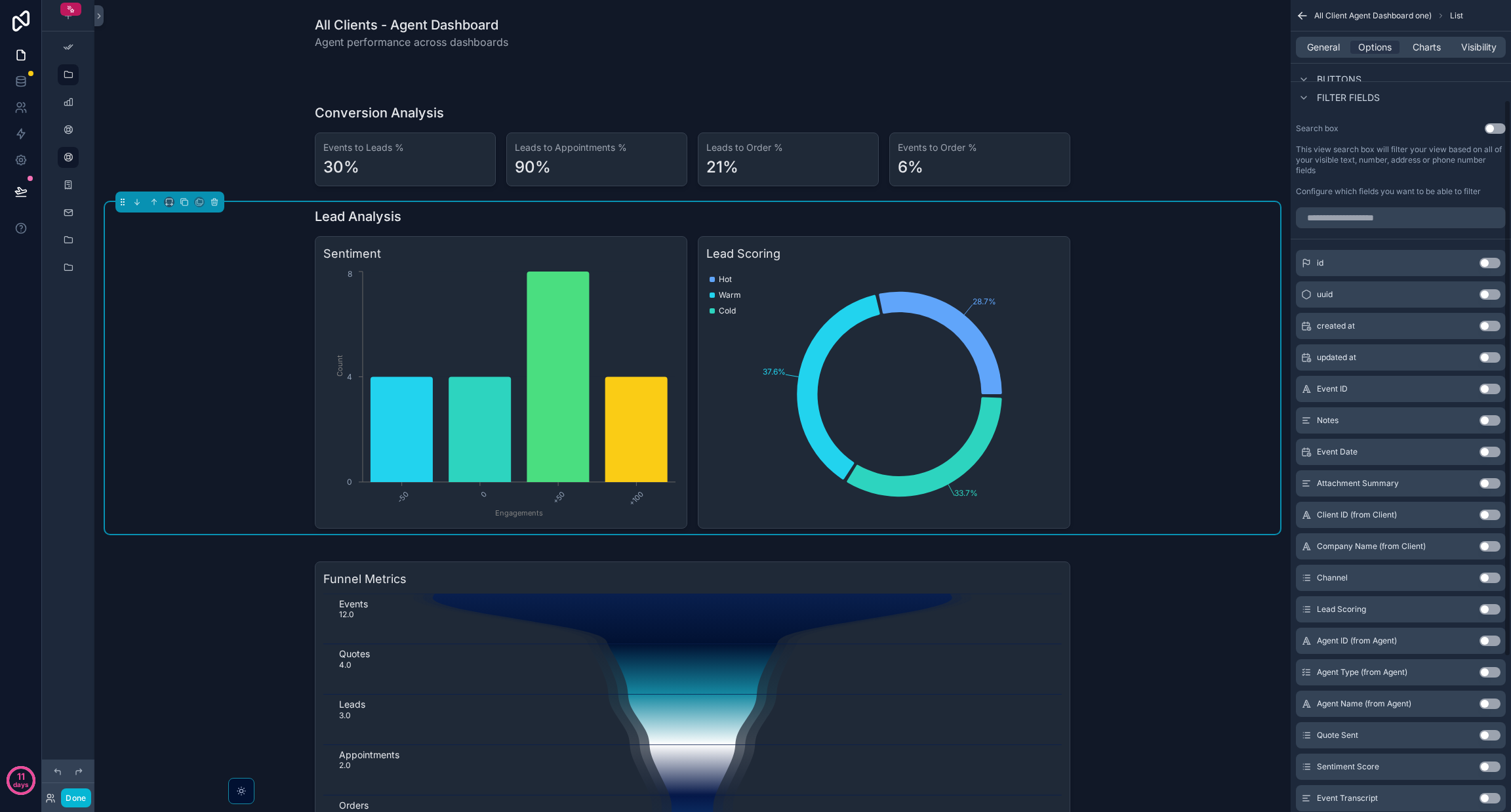
scroll to position [145, 0]
click at [755, 550] on button "Use setting" at bounding box center [1490, 547] width 21 height 11
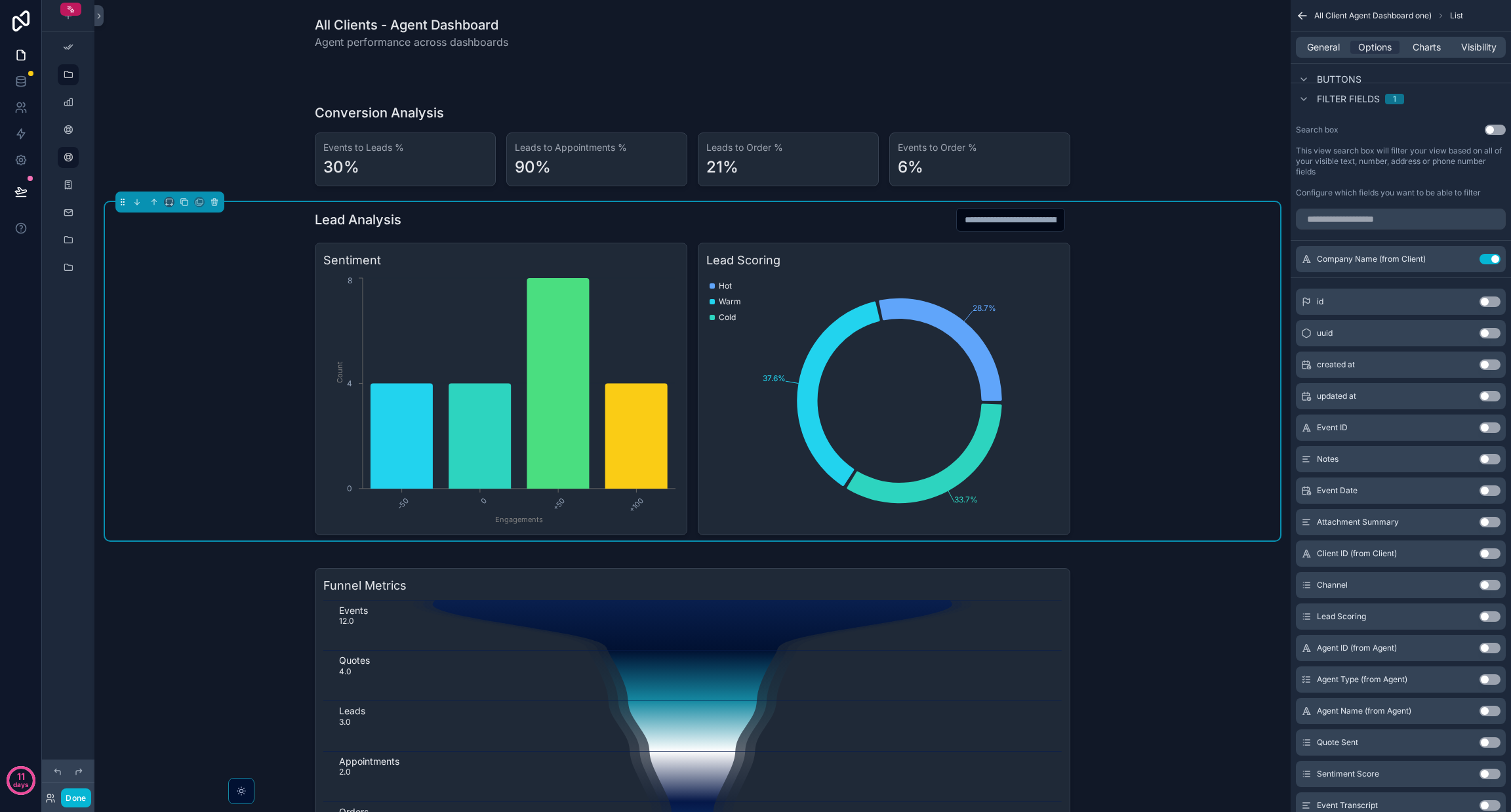
click at [755, 715] on div "Agent Name (from Agent) Use setting" at bounding box center [1401, 711] width 210 height 26
click at [755, 707] on button "Use setting" at bounding box center [1490, 711] width 21 height 11
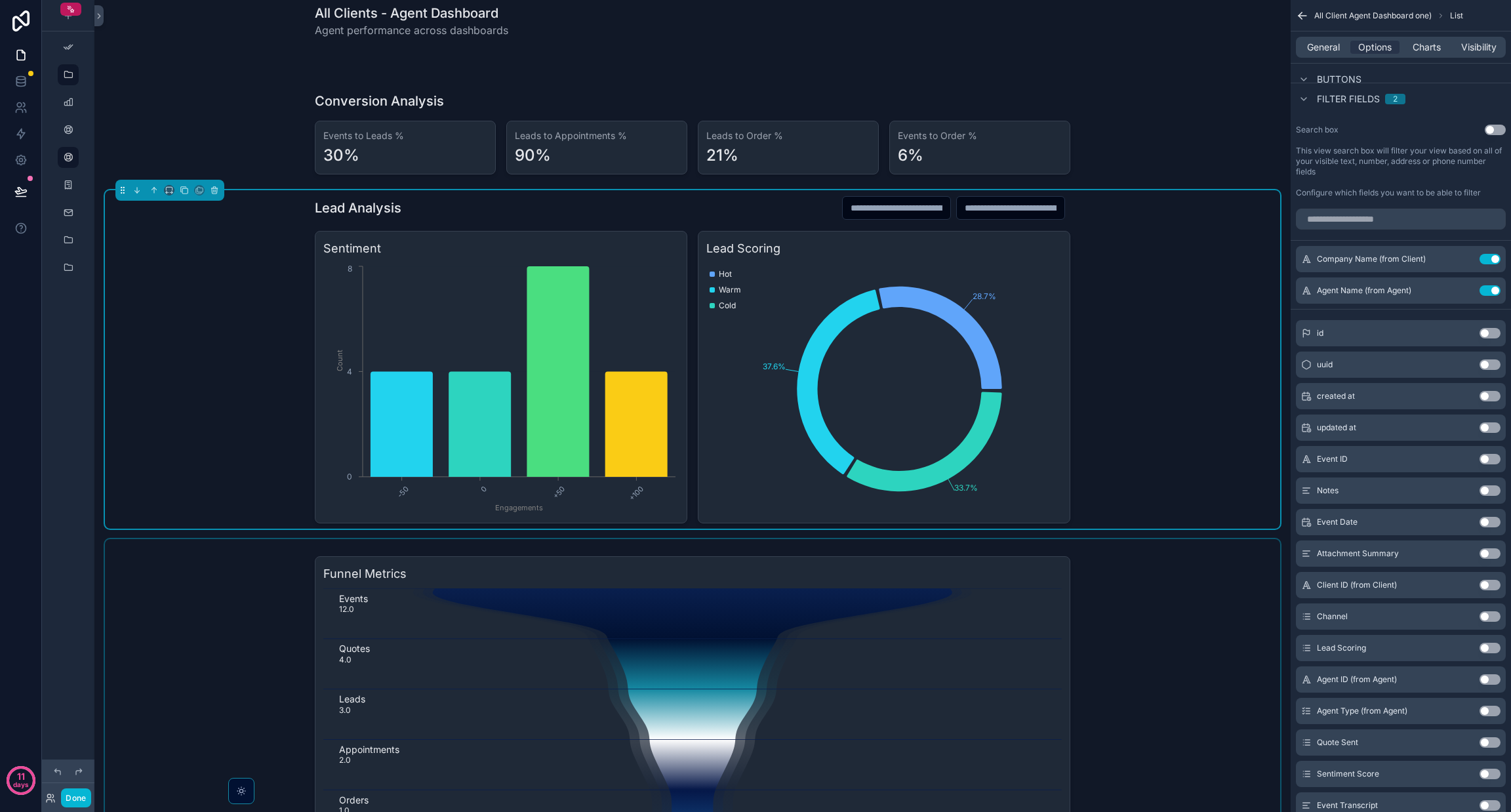
scroll to position [0, 0]
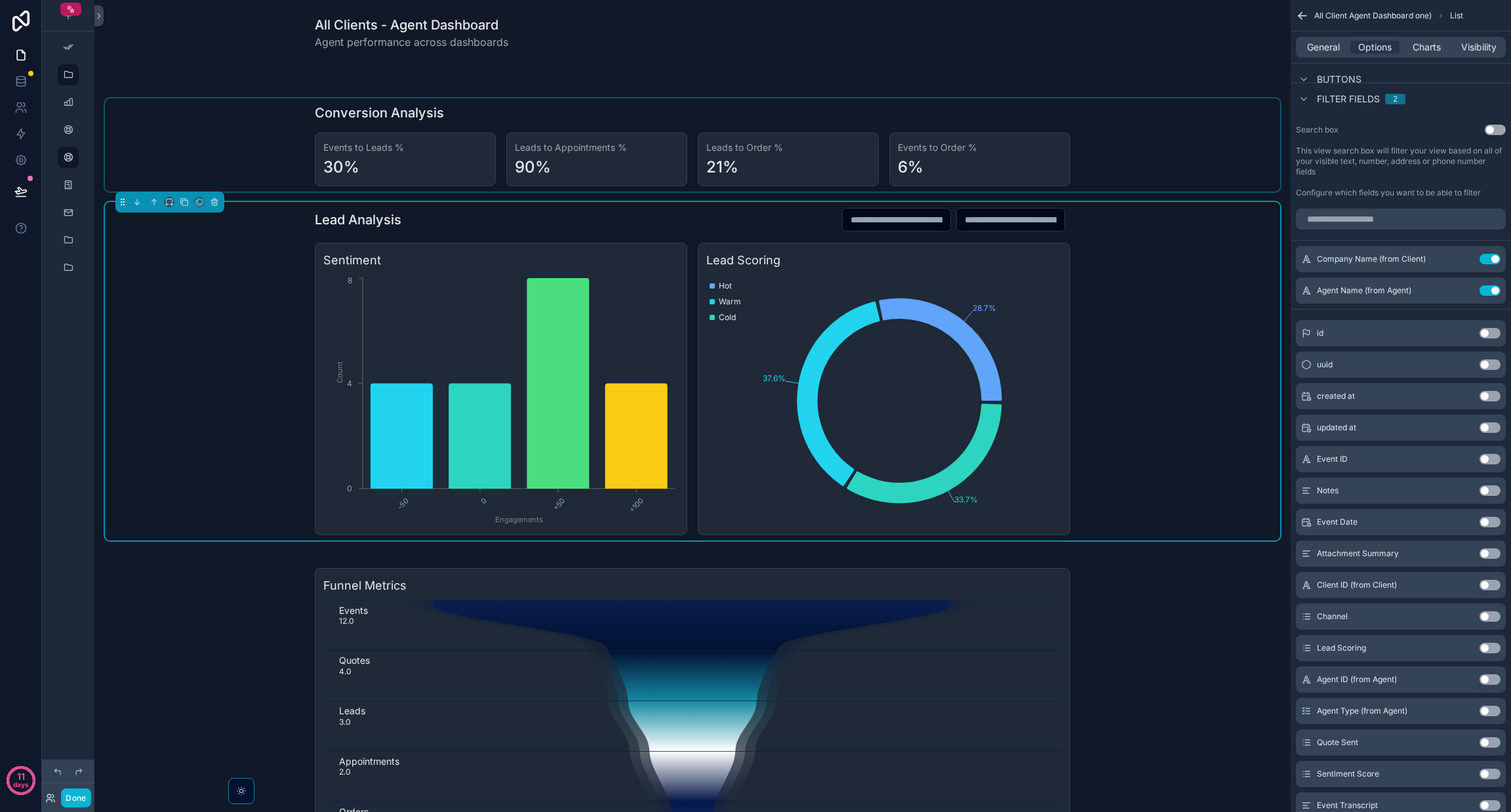
click at [755, 133] on div "scrollable content" at bounding box center [693, 145] width 1176 height 93
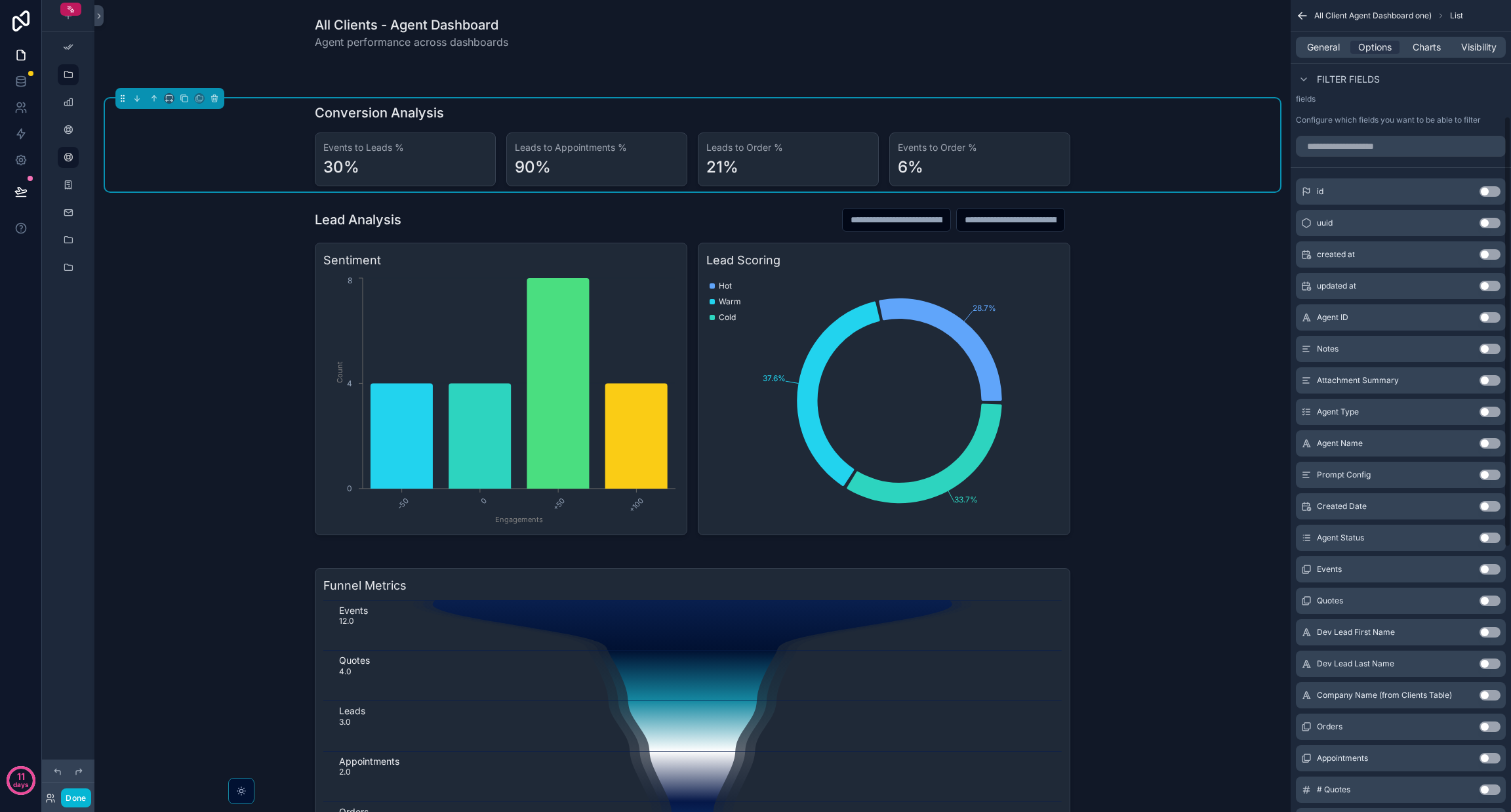
scroll to position [219, 0]
click at [755, 694] on button "Use setting" at bounding box center [1490, 694] width 21 height 11
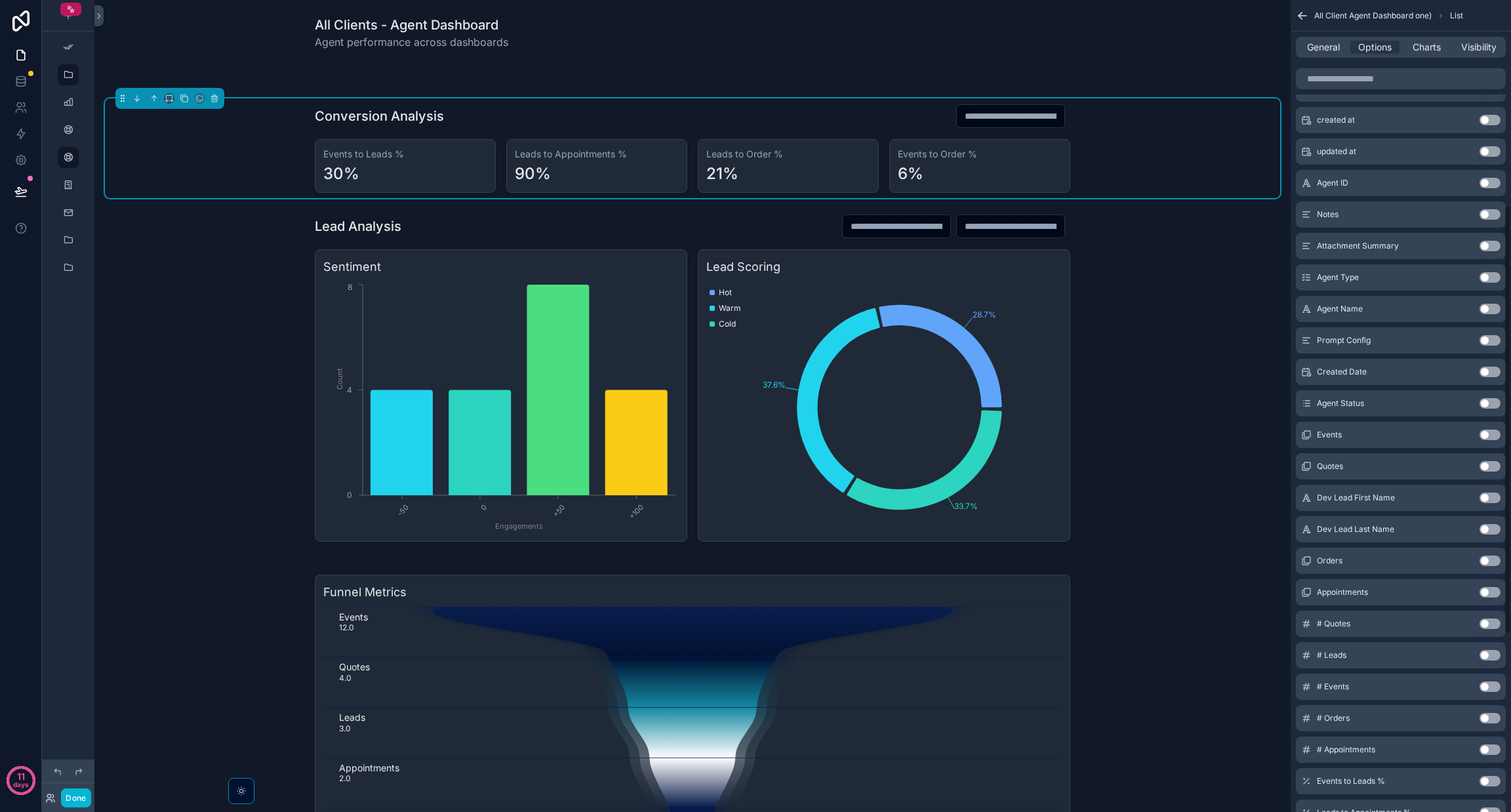
scroll to position [385, 0]
click at [755, 308] on button "Use setting" at bounding box center [1490, 313] width 21 height 11
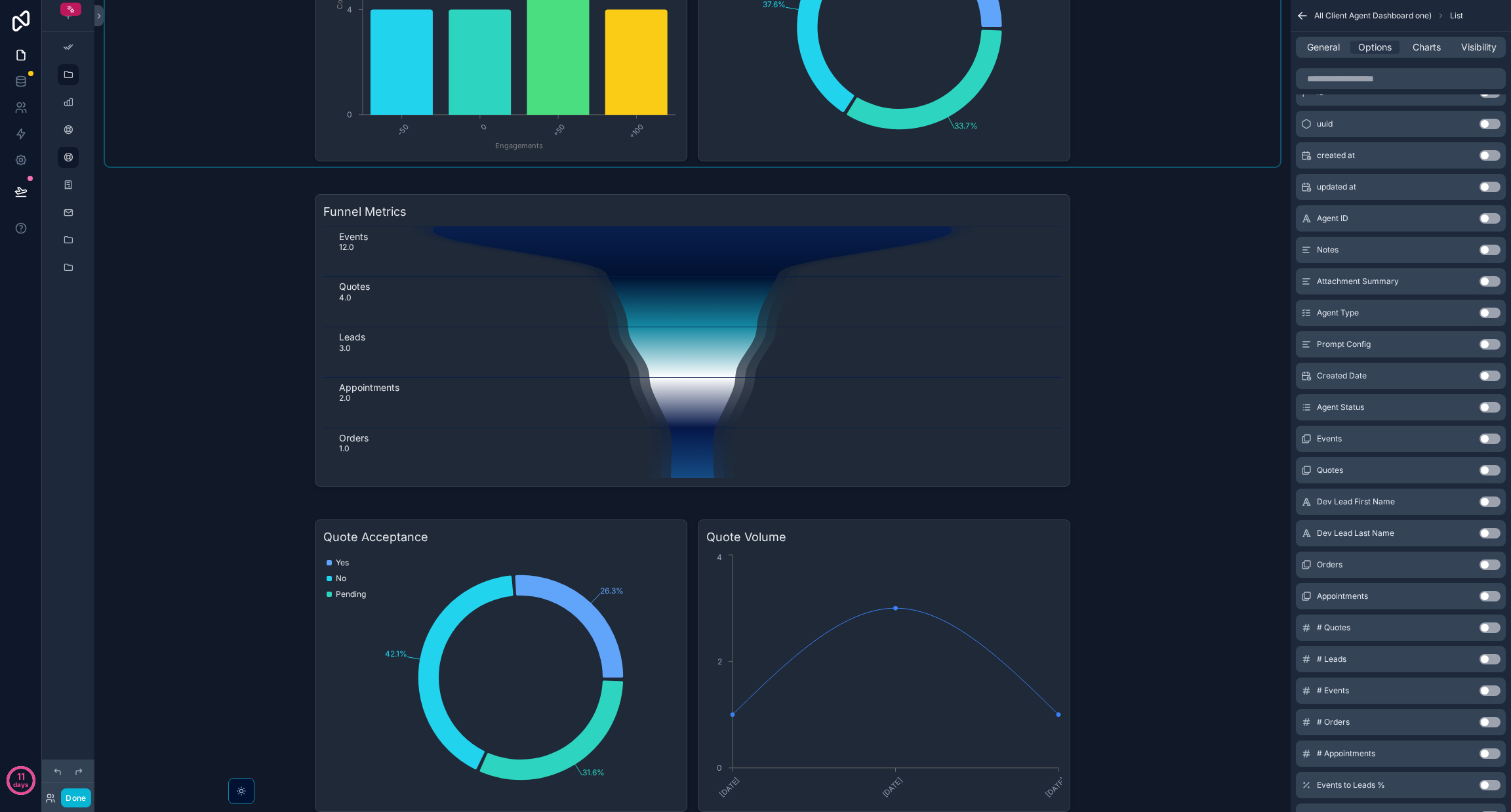
scroll to position [382, 0]
click at [755, 253] on div "scrollable content" at bounding box center [693, 333] width 1176 height 315
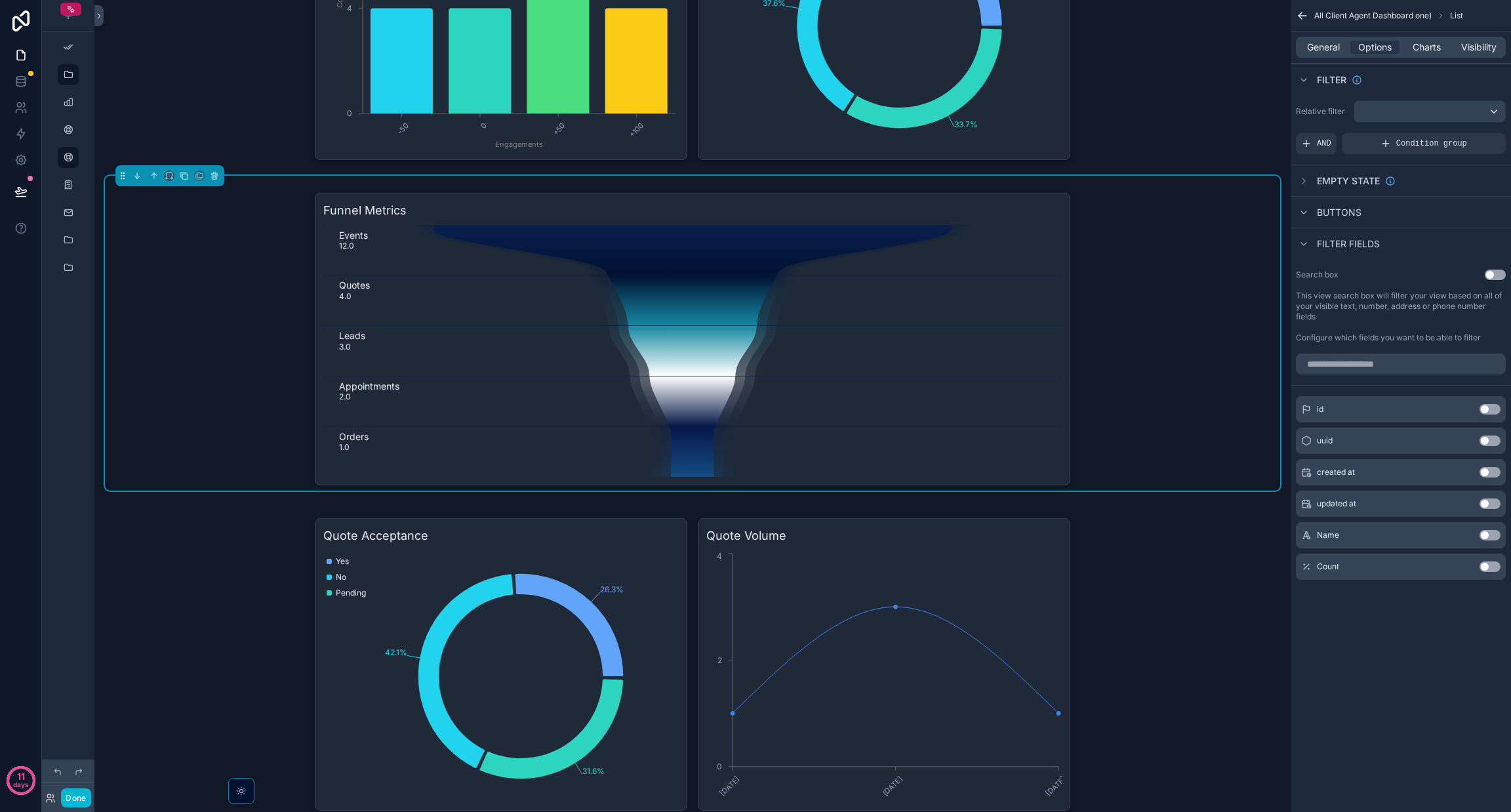
scroll to position [0, 0]
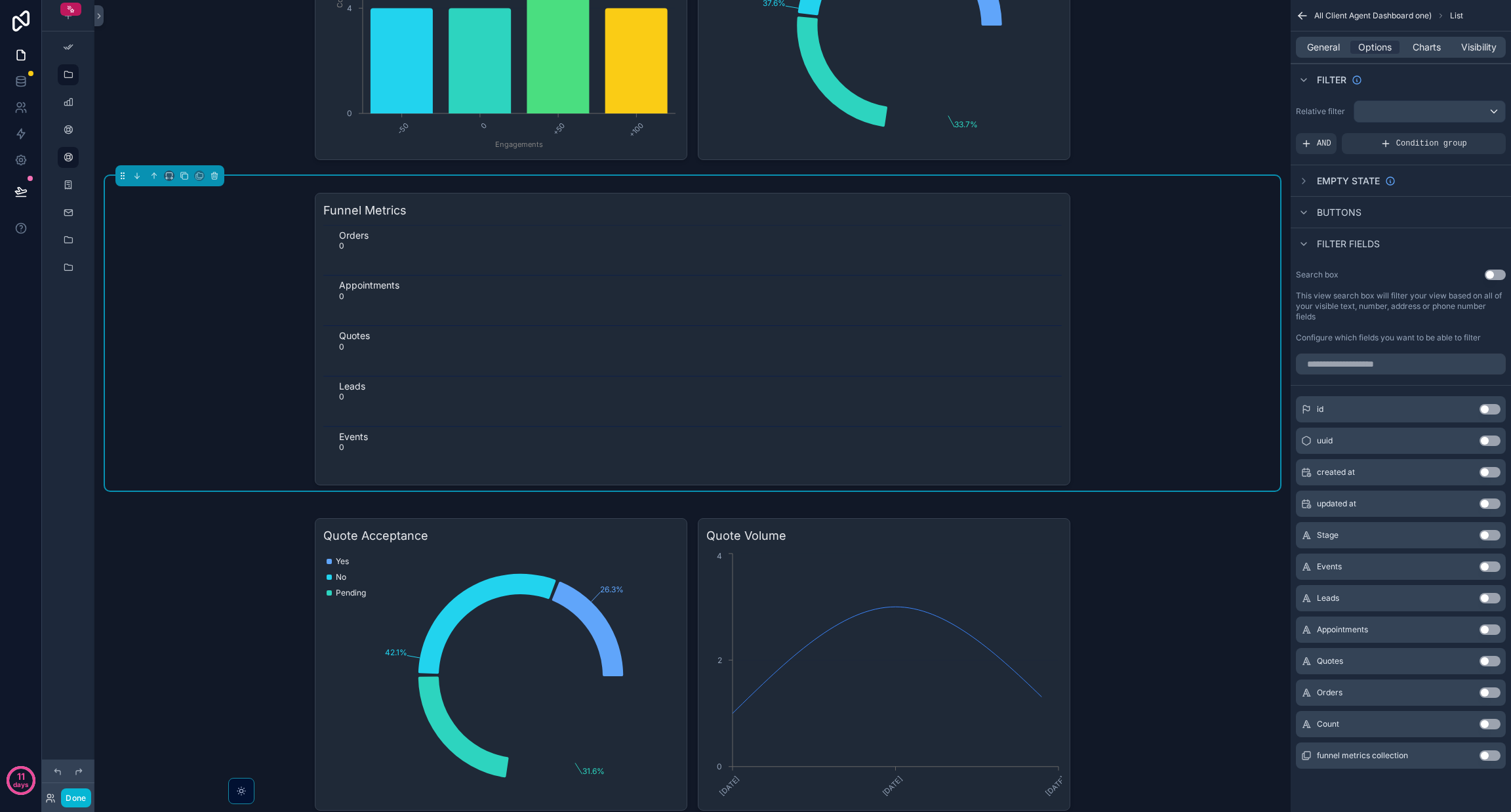
click at [723, 274] on icon "Orders 0 Appointments 0 Quotes 0 Leads 0 Events 0" at bounding box center [692, 351] width 738 height 252
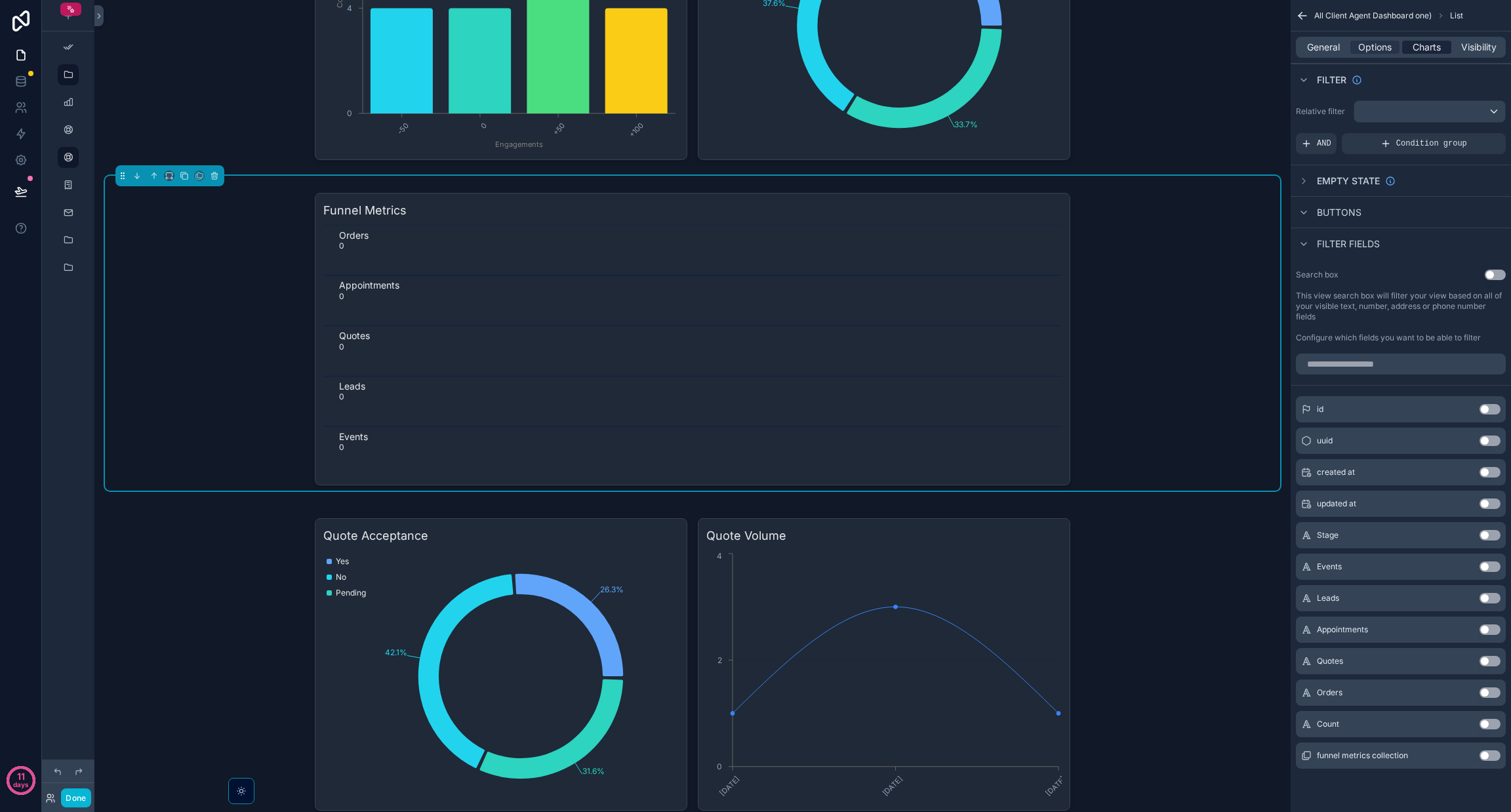
click at [755, 44] on span "Charts" at bounding box center [1427, 47] width 28 height 13
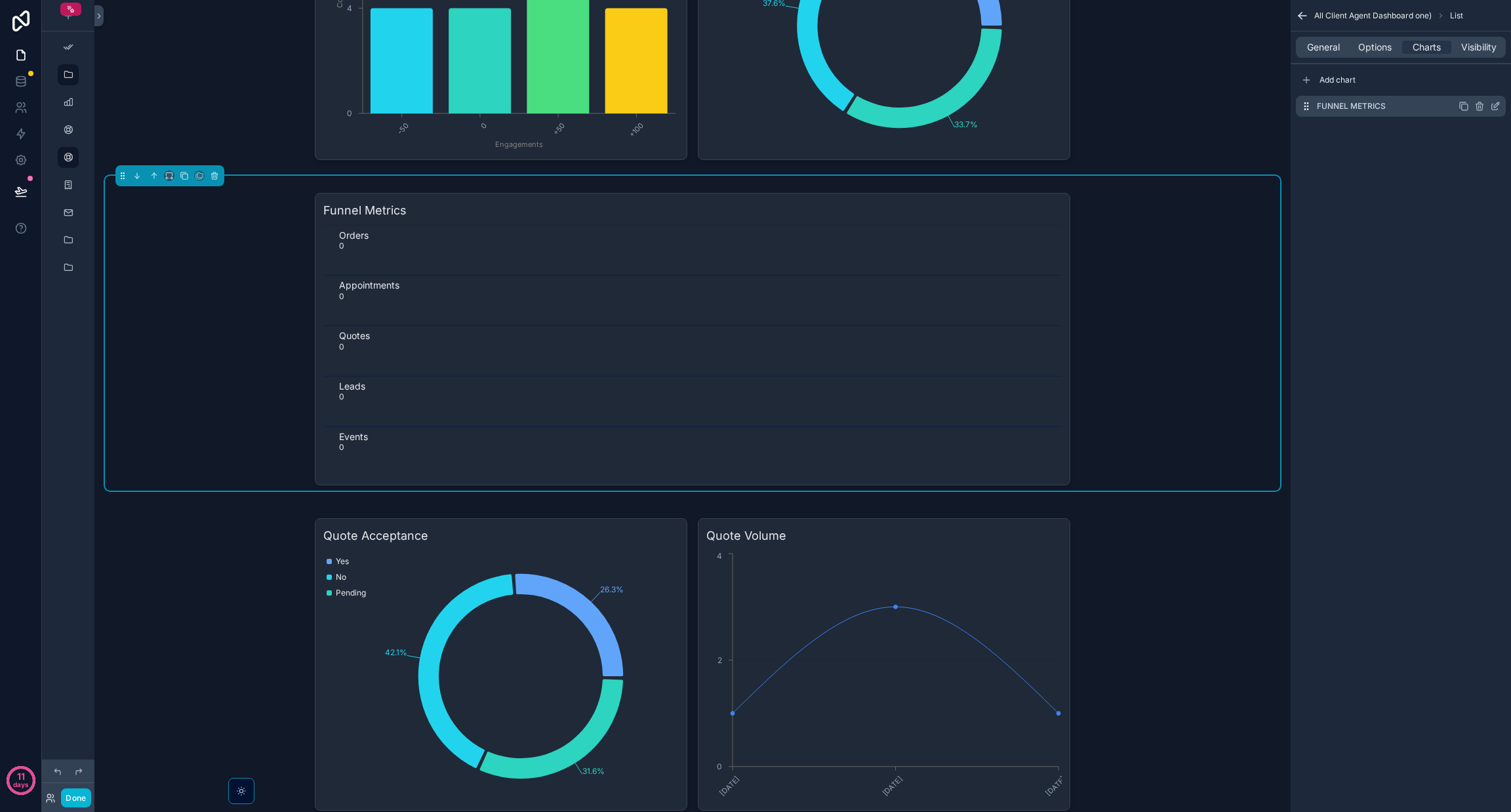
click at [755, 106] on icon "scrollable content" at bounding box center [1497, 105] width 5 height 5
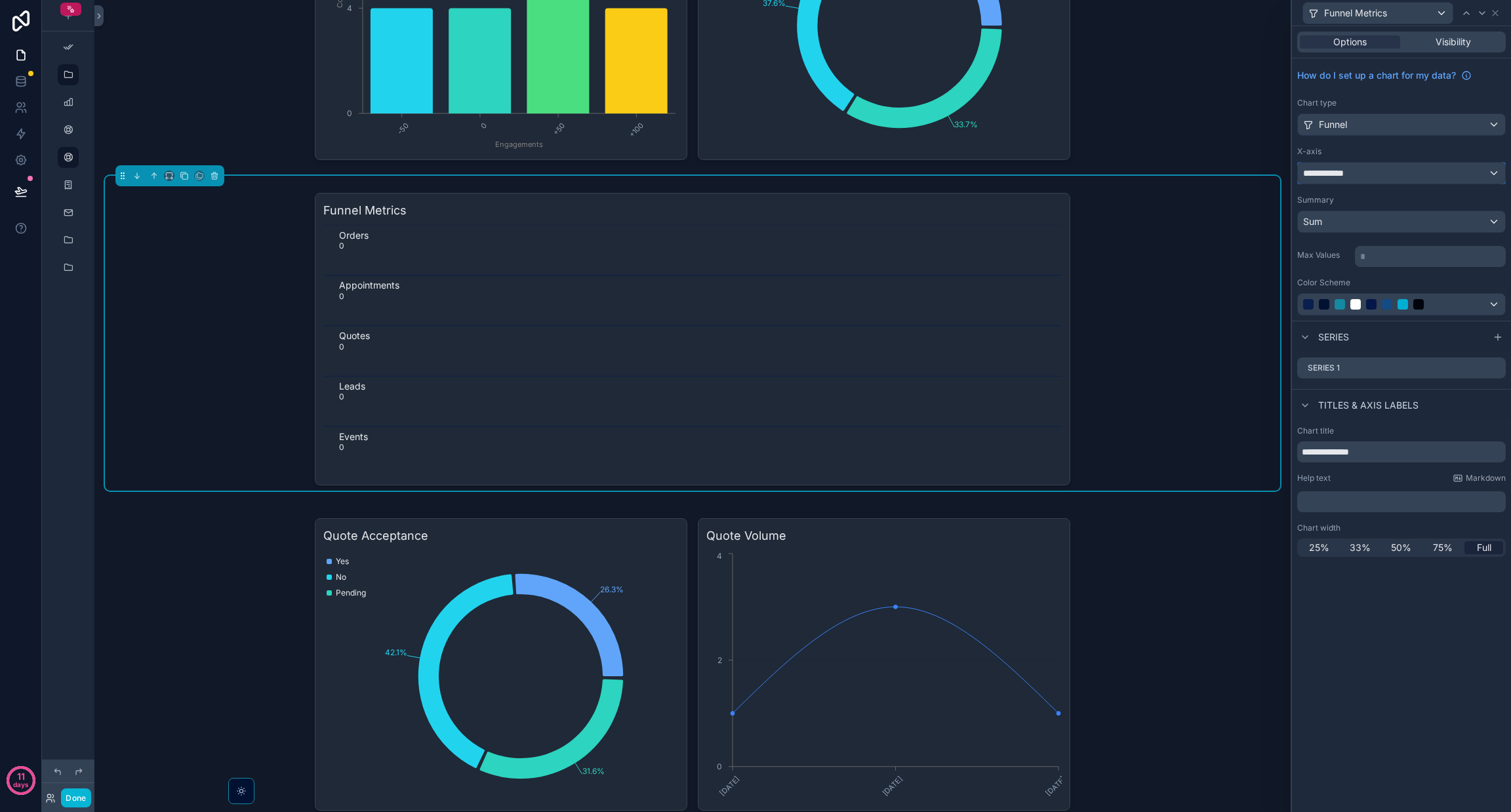
click at [755, 169] on div "**********" at bounding box center [1402, 173] width 208 height 21
click at [755, 245] on span "funnel metrics collection" at bounding box center [1376, 244] width 104 height 16
click at [755, 244] on div "funnel metrics collection" at bounding box center [1401, 244] width 185 height 16
click at [755, 244] on span "funnel metrics collection" at bounding box center [1376, 244] width 104 height 16
click at [755, 651] on div at bounding box center [1401, 406] width 219 height 812
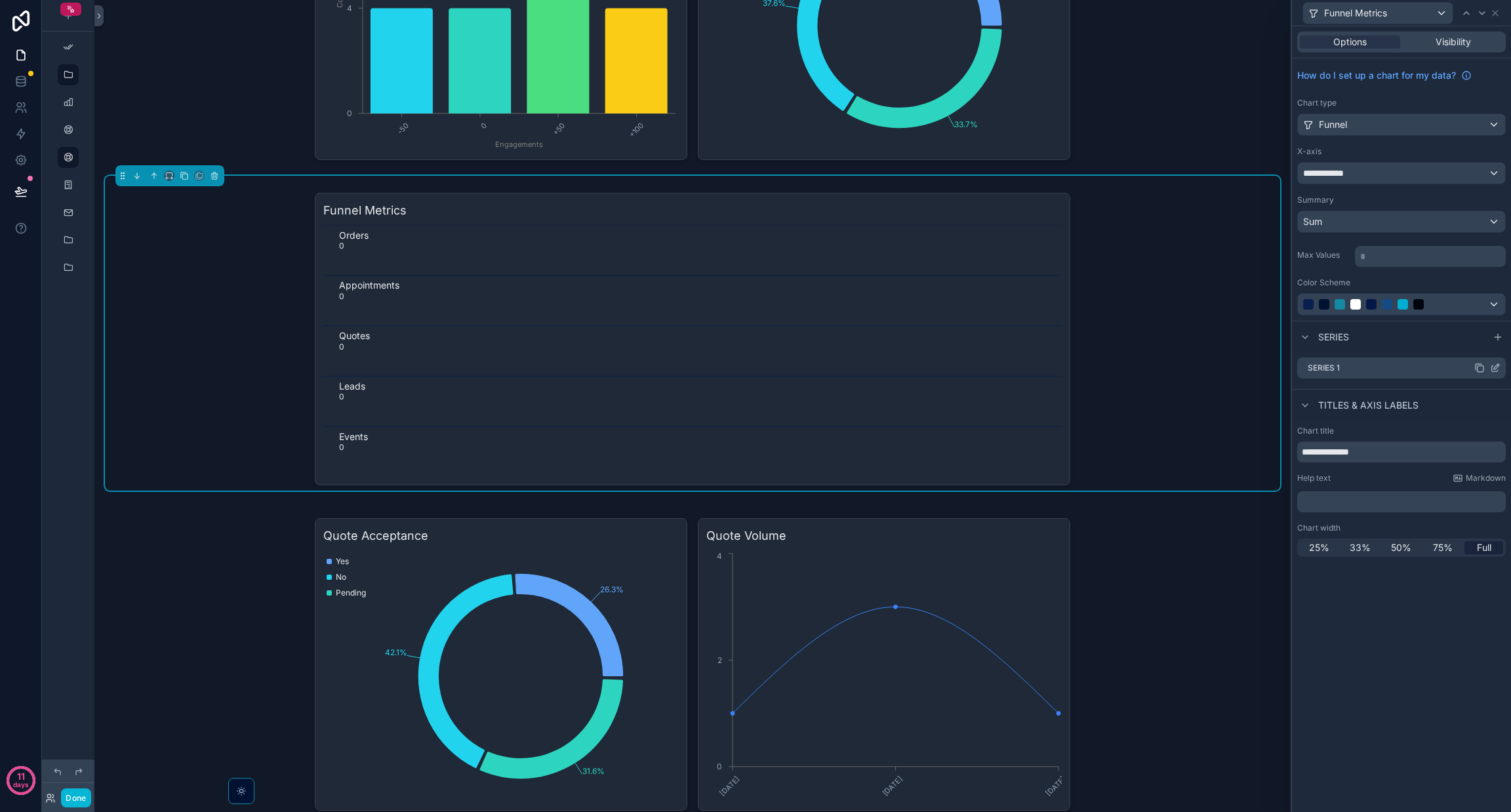
click at [755, 359] on div "Series 1" at bounding box center [1401, 368] width 209 height 21
click at [755, 369] on icon at bounding box center [1495, 368] width 11 height 11
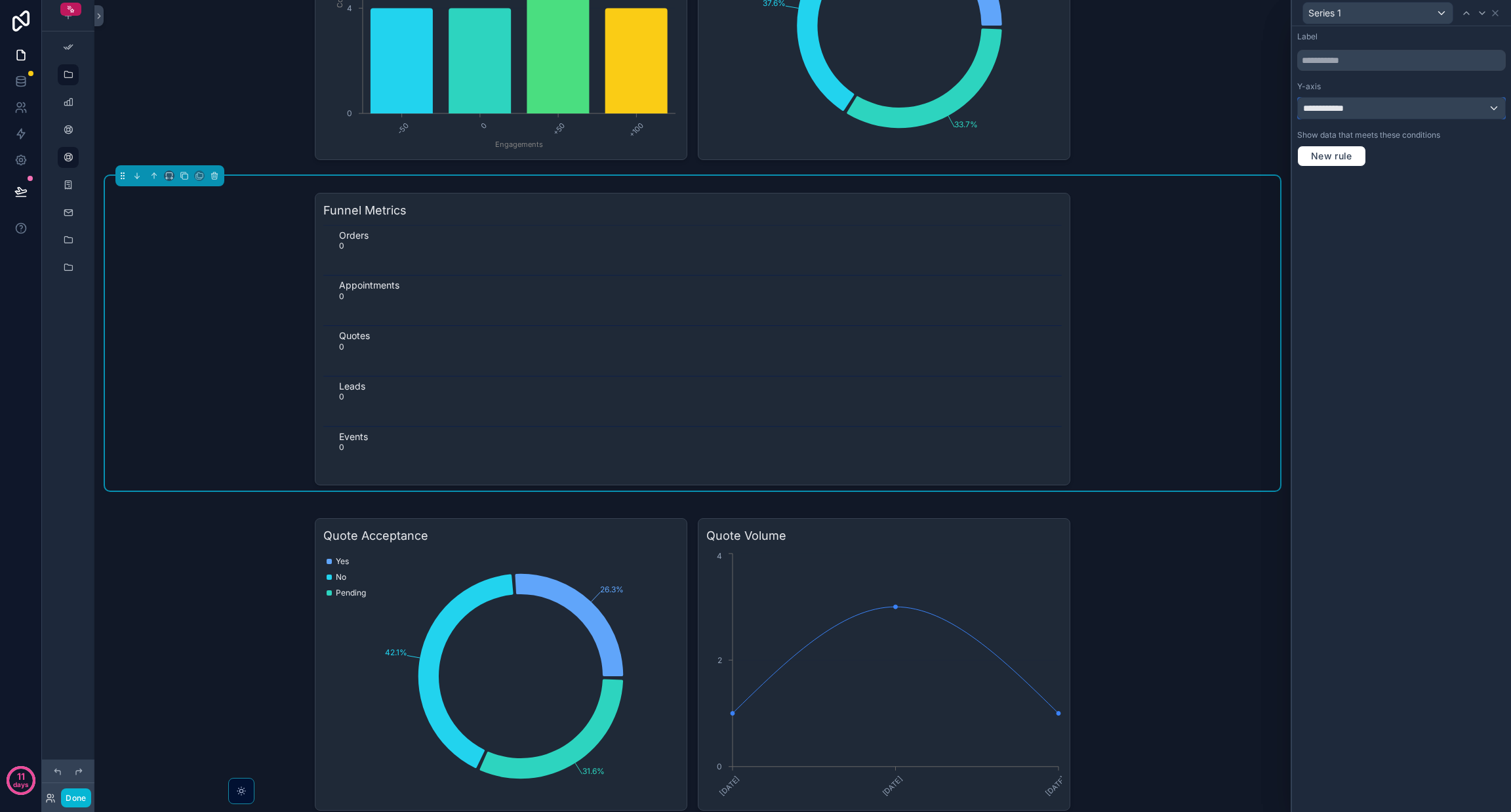
click at [755, 104] on div "**********" at bounding box center [1402, 108] width 208 height 21
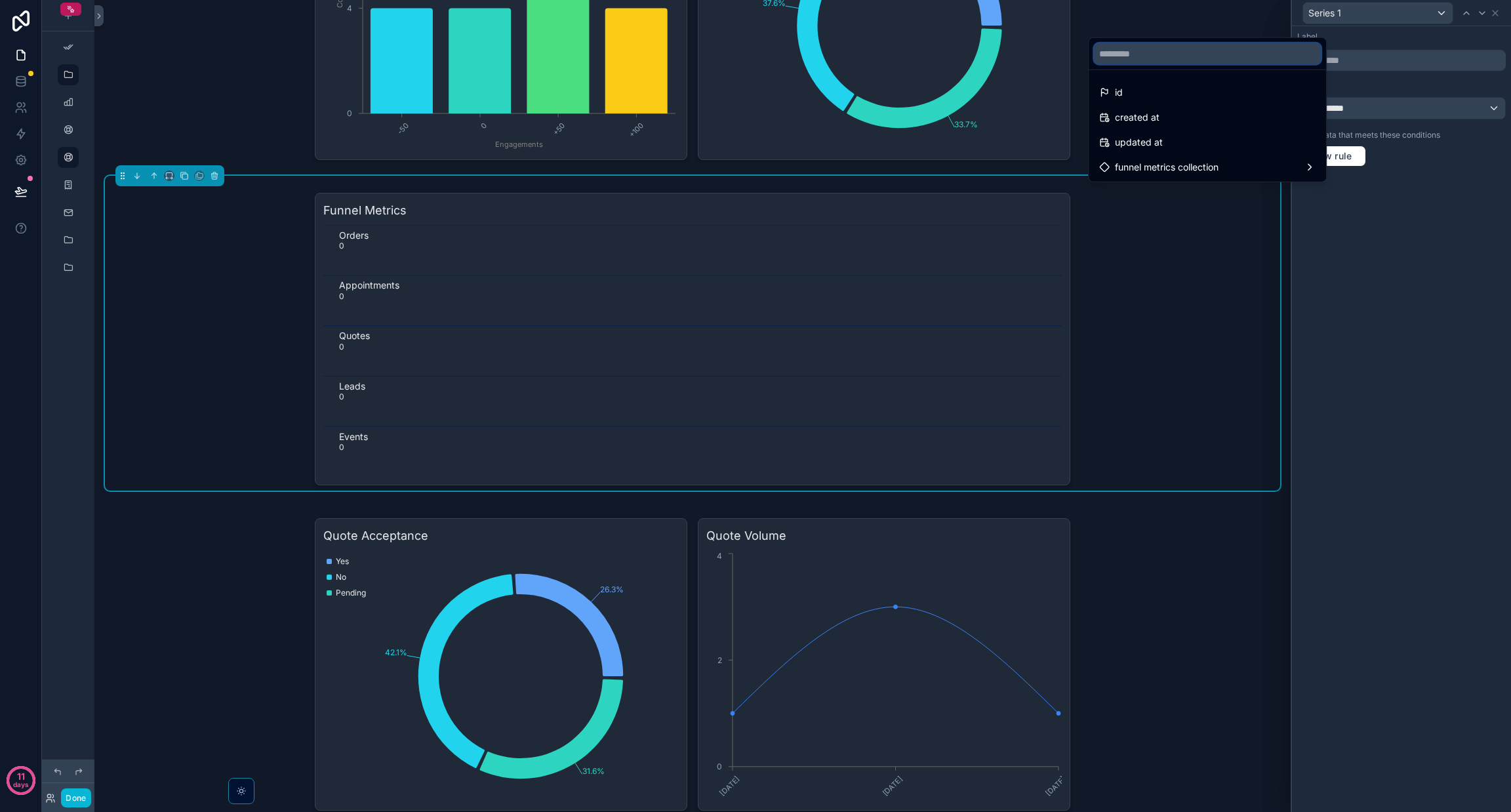
click at [755, 48] on input "text" at bounding box center [1207, 54] width 227 height 21
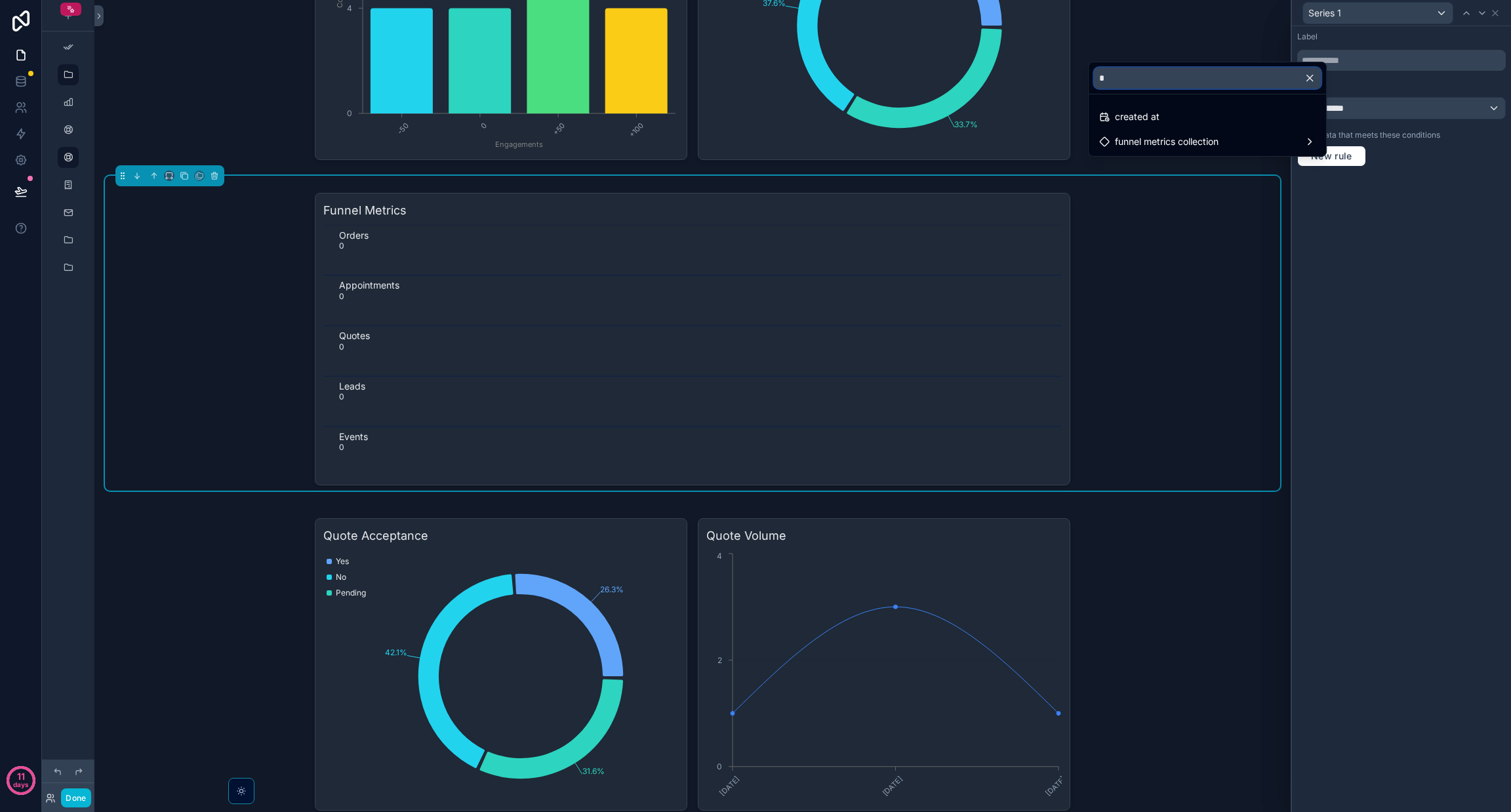
type input "*"
click at [755, 293] on div at bounding box center [1401, 406] width 219 height 812
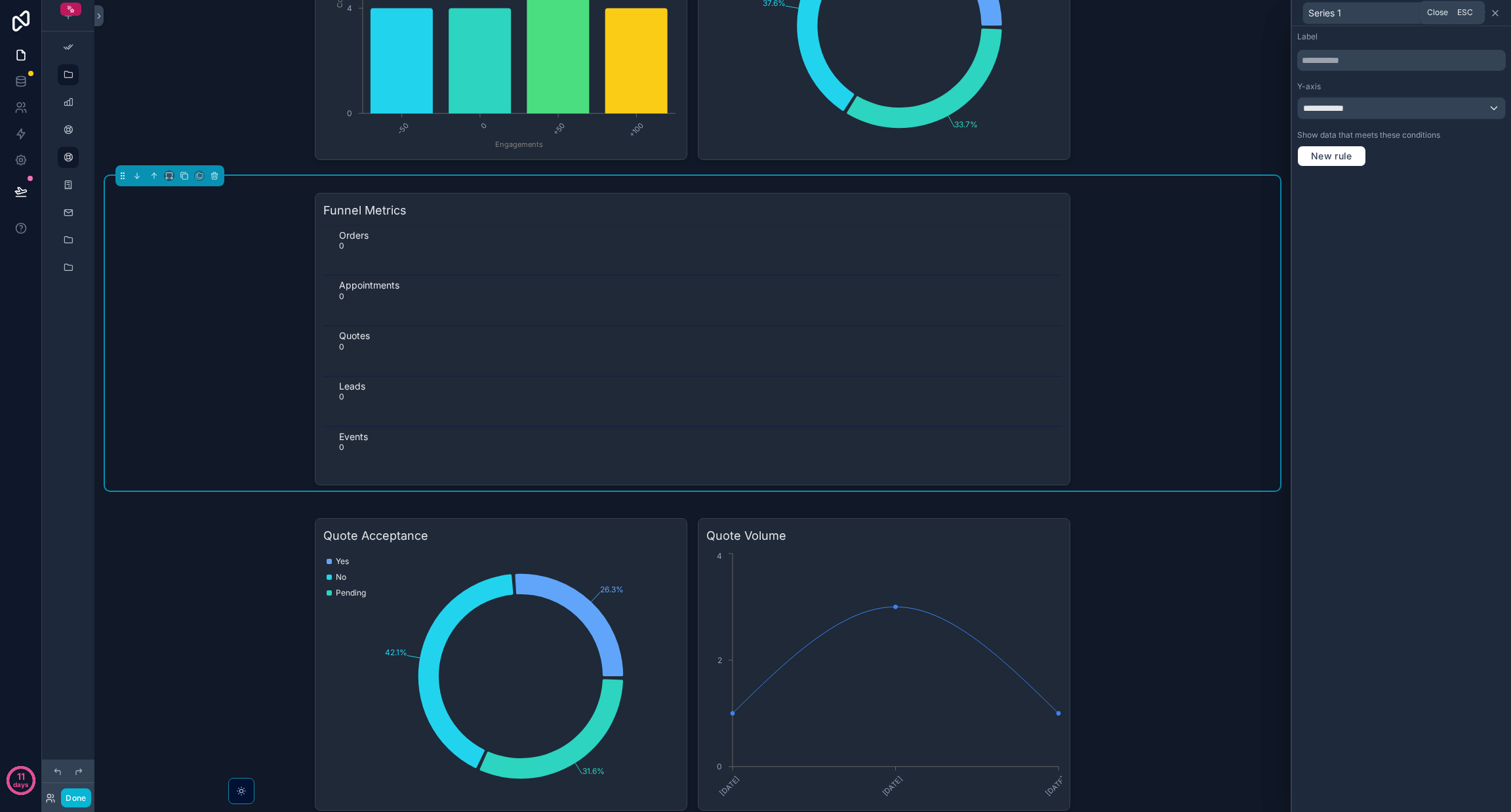
click at [755, 9] on icon at bounding box center [1495, 13] width 11 height 11
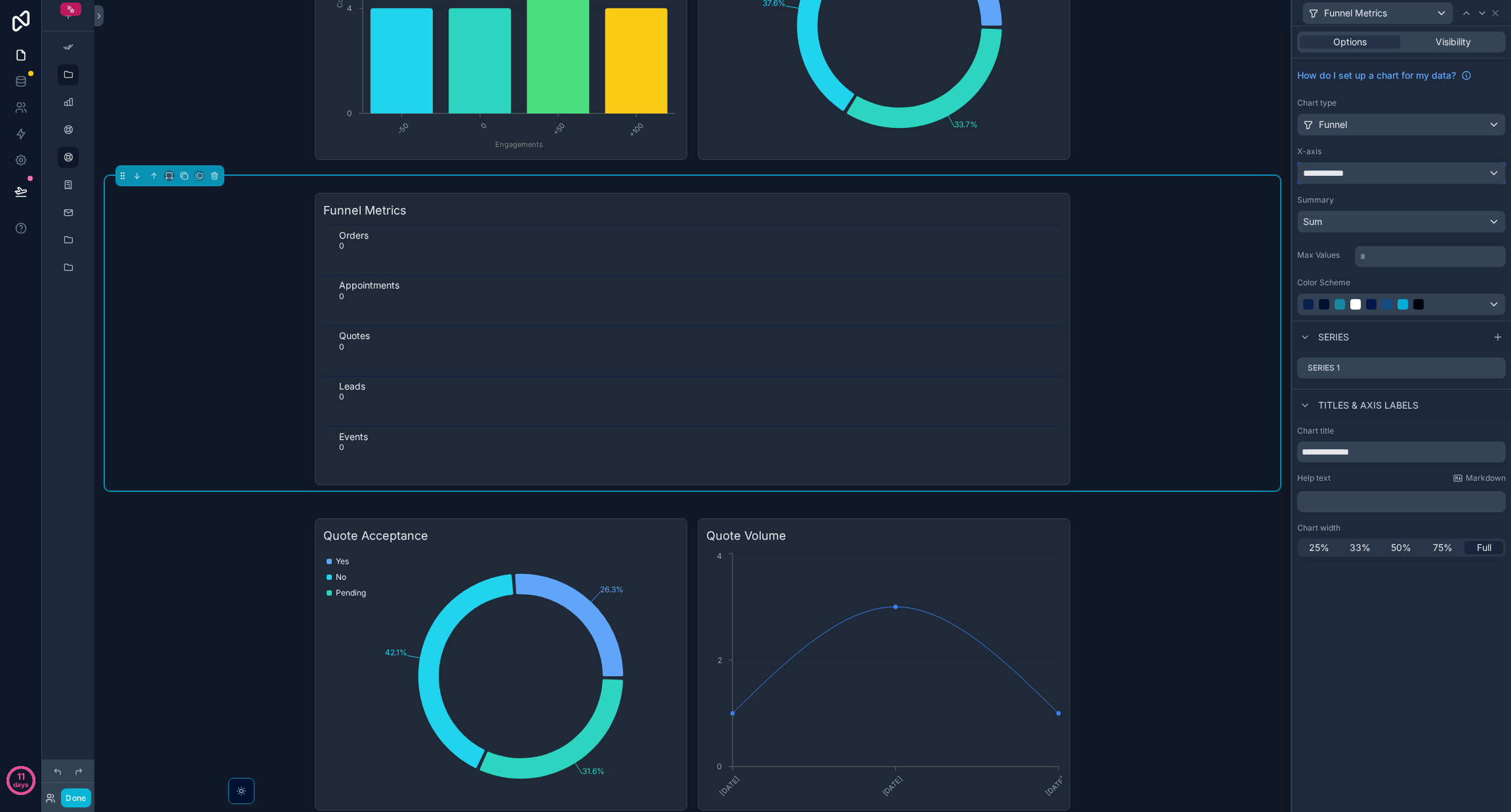
click at [755, 167] on div "**********" at bounding box center [1402, 173] width 208 height 21
click at [755, 238] on div "funnel metrics collection" at bounding box center [1401, 244] width 185 height 16
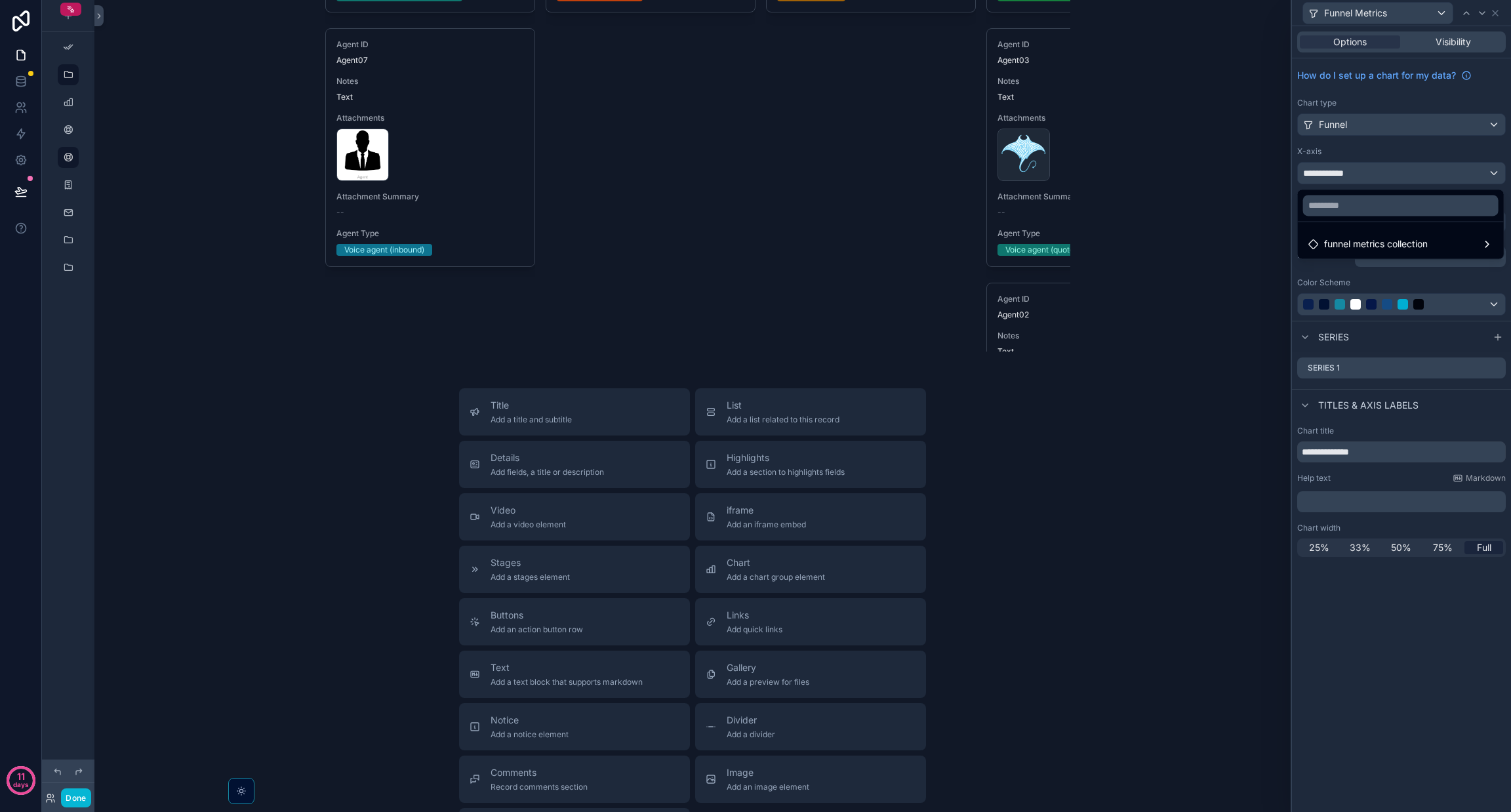
scroll to position [5447, 0]
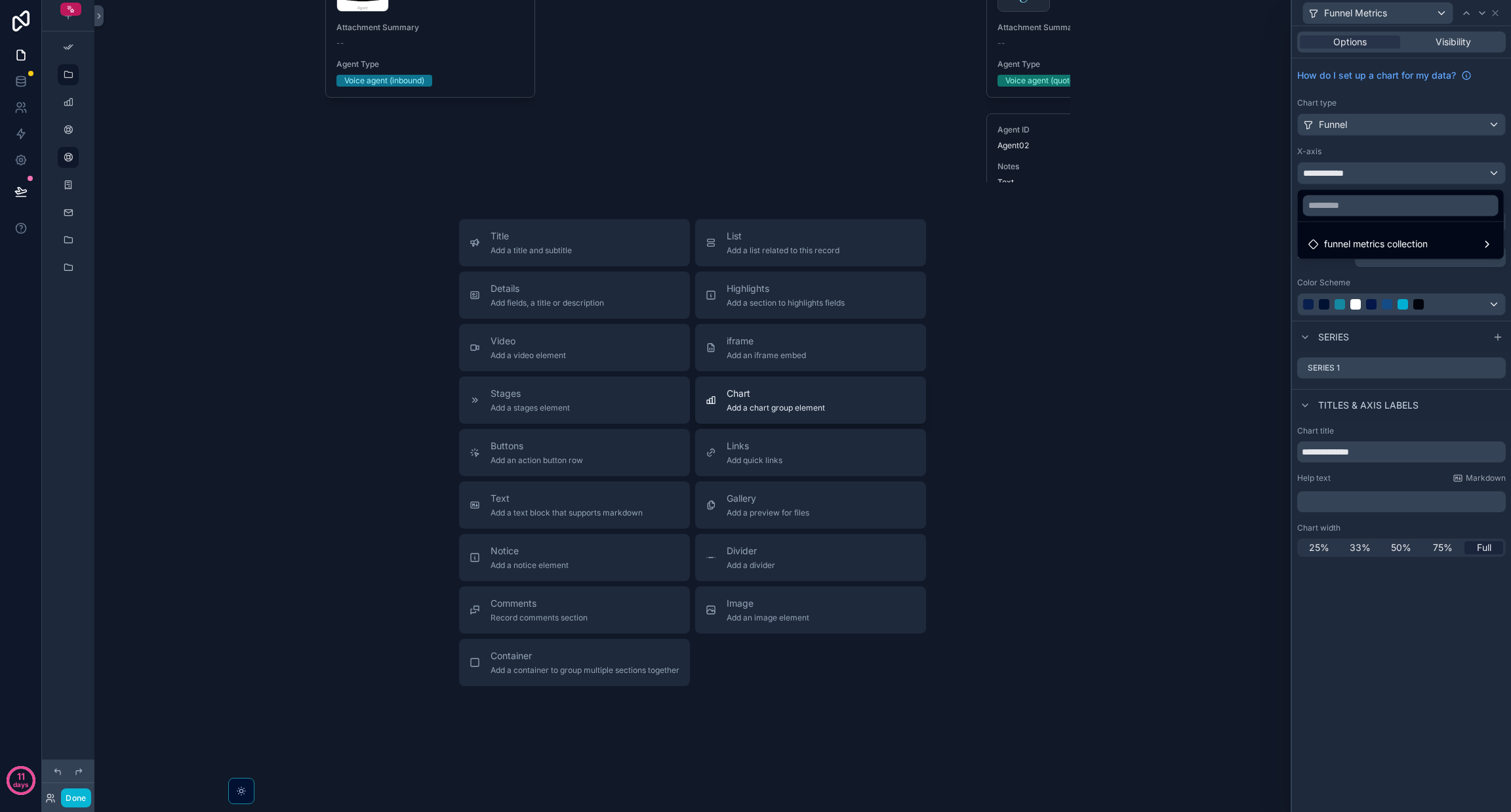
click at [751, 397] on span "Chart" at bounding box center [776, 393] width 99 height 13
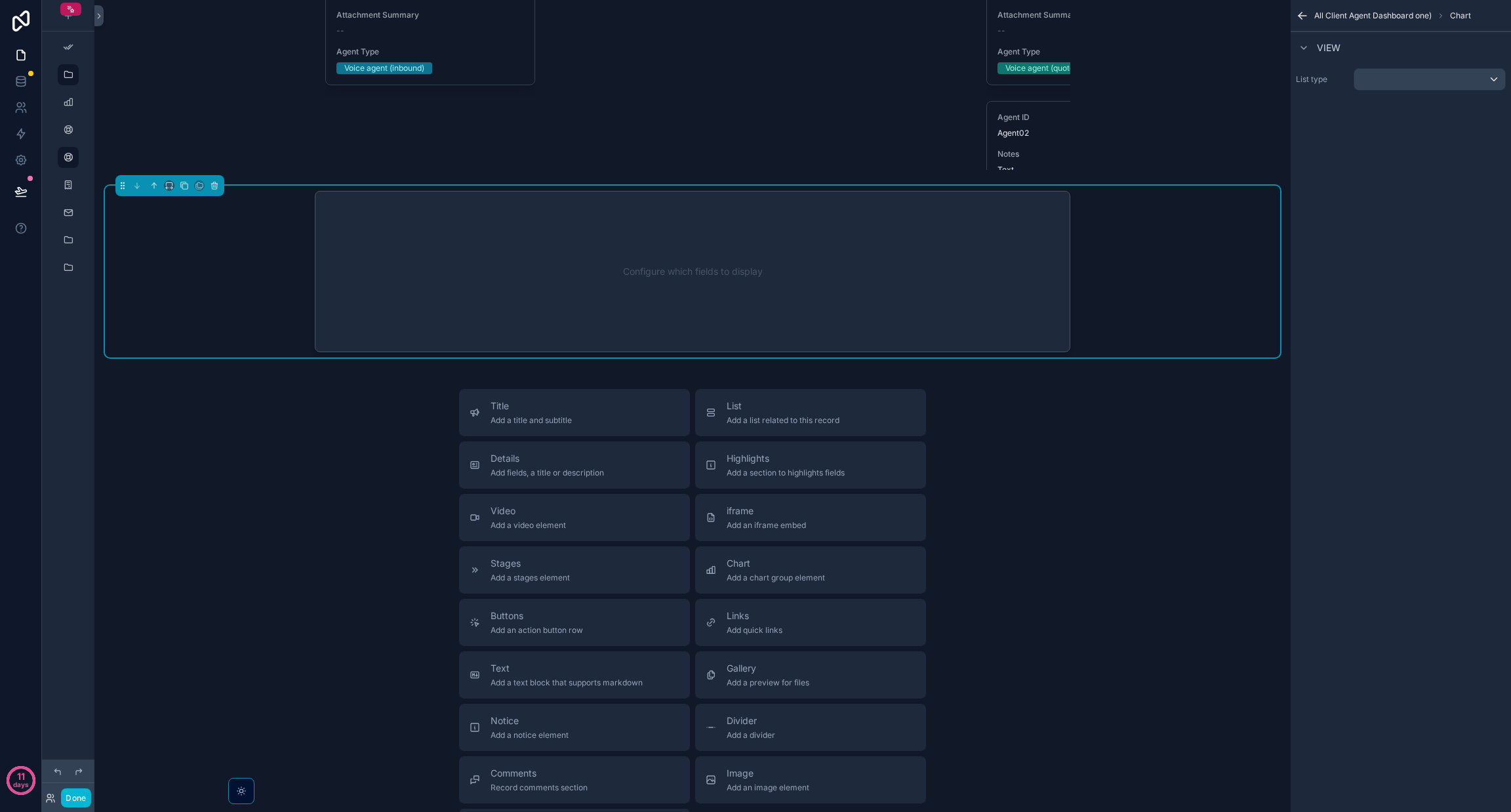
scroll to position [5326, 0]
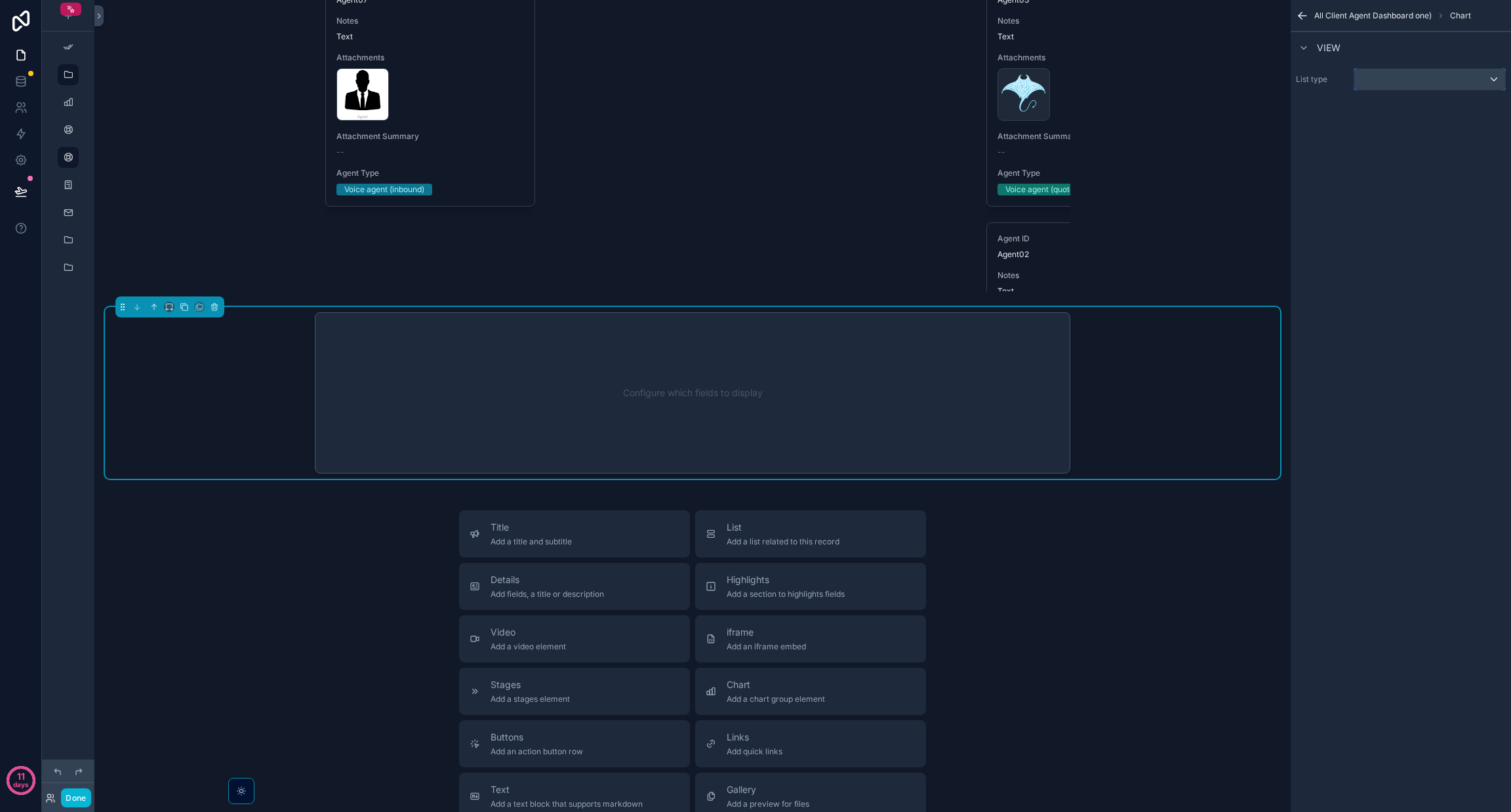
click at [755, 86] on div "scrollable content" at bounding box center [1429, 79] width 150 height 21
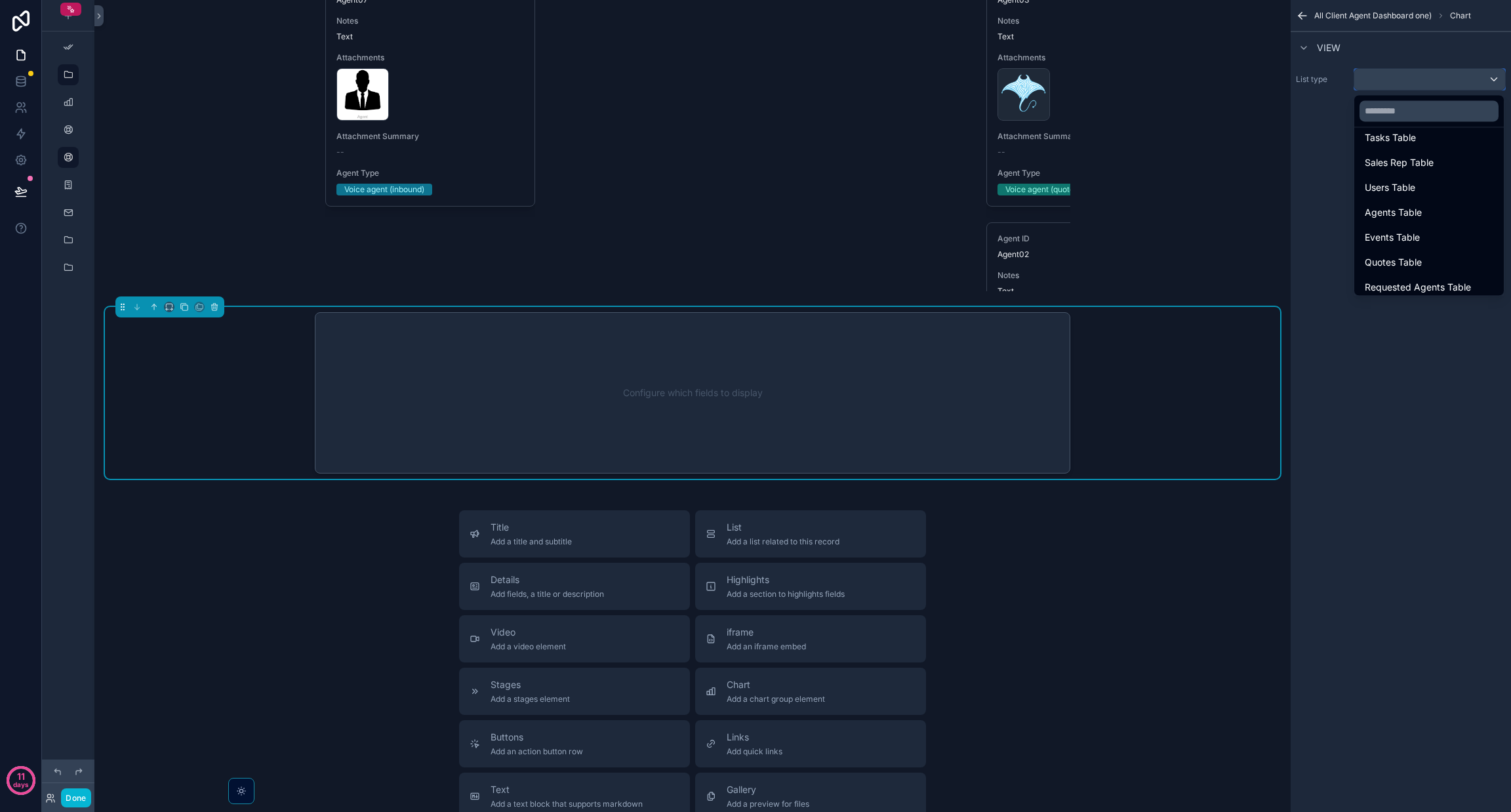
scroll to position [455, 0]
click at [755, 282] on div "Funnel Graph" at bounding box center [1429, 282] width 128 height 16
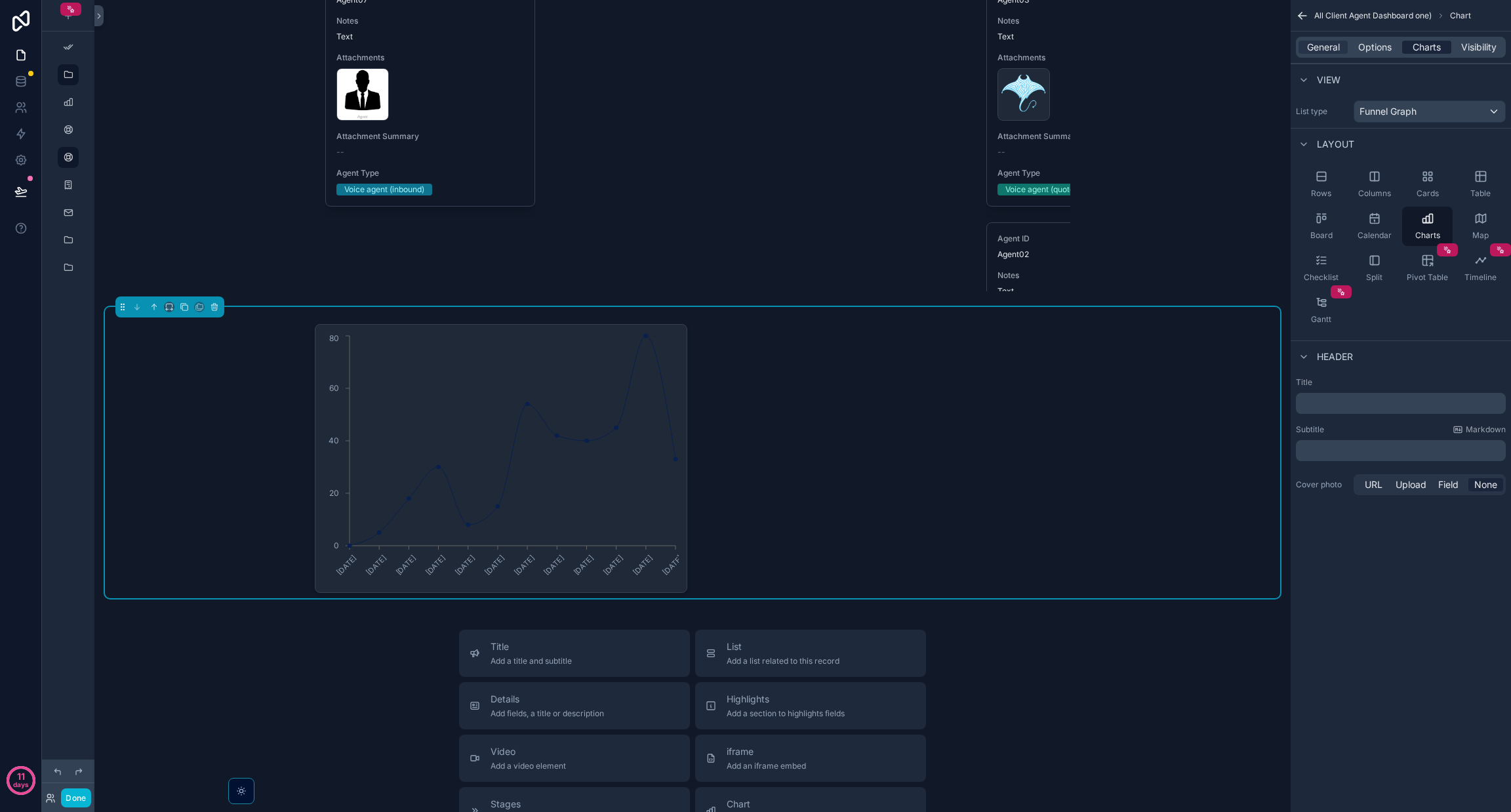
click at [755, 48] on span "Charts" at bounding box center [1427, 47] width 28 height 13
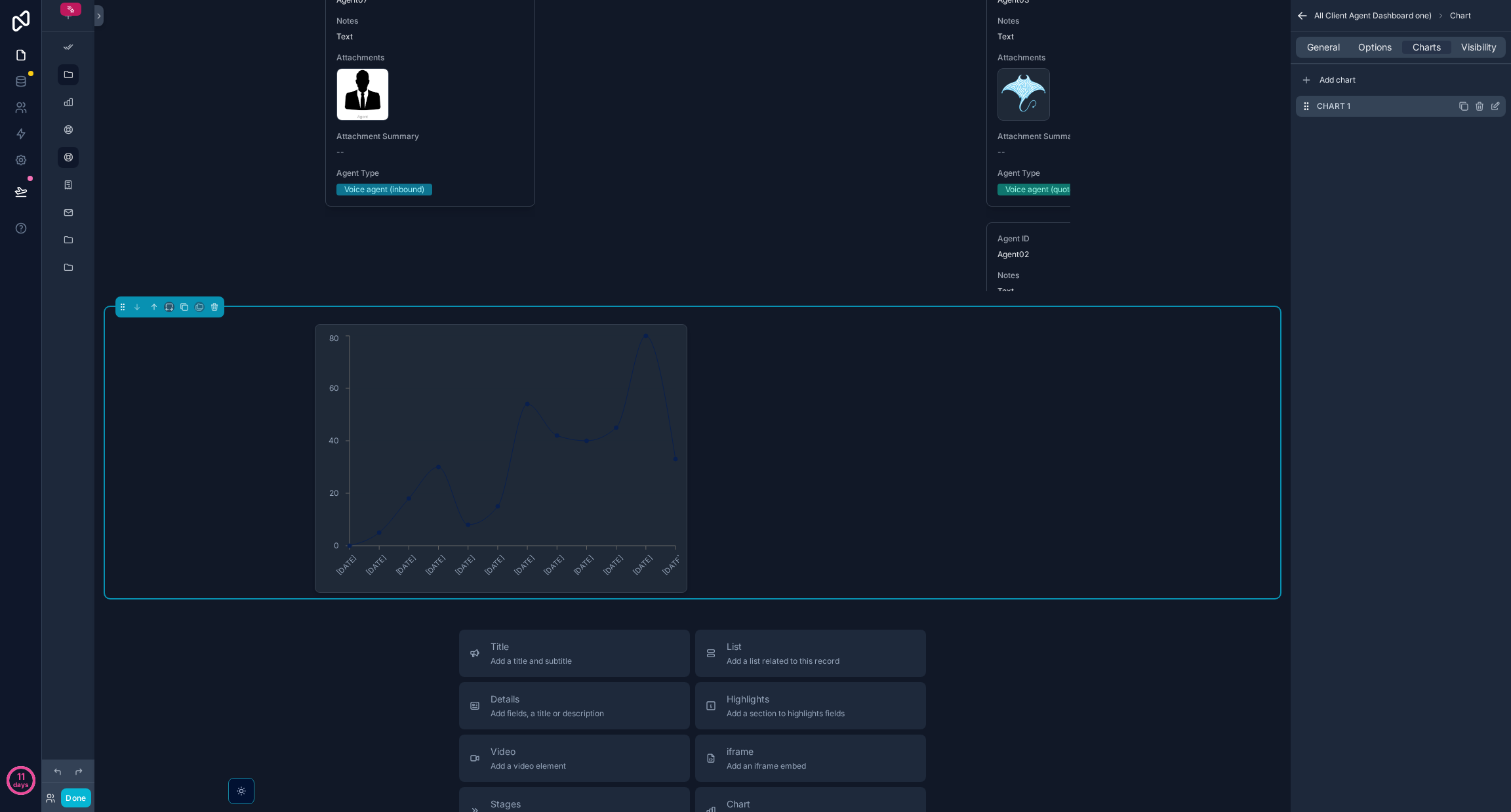
click at [755, 106] on div "scrollable content" at bounding box center [1480, 106] width 42 height 11
click at [755, 106] on icon "scrollable content" at bounding box center [1495, 106] width 11 height 11
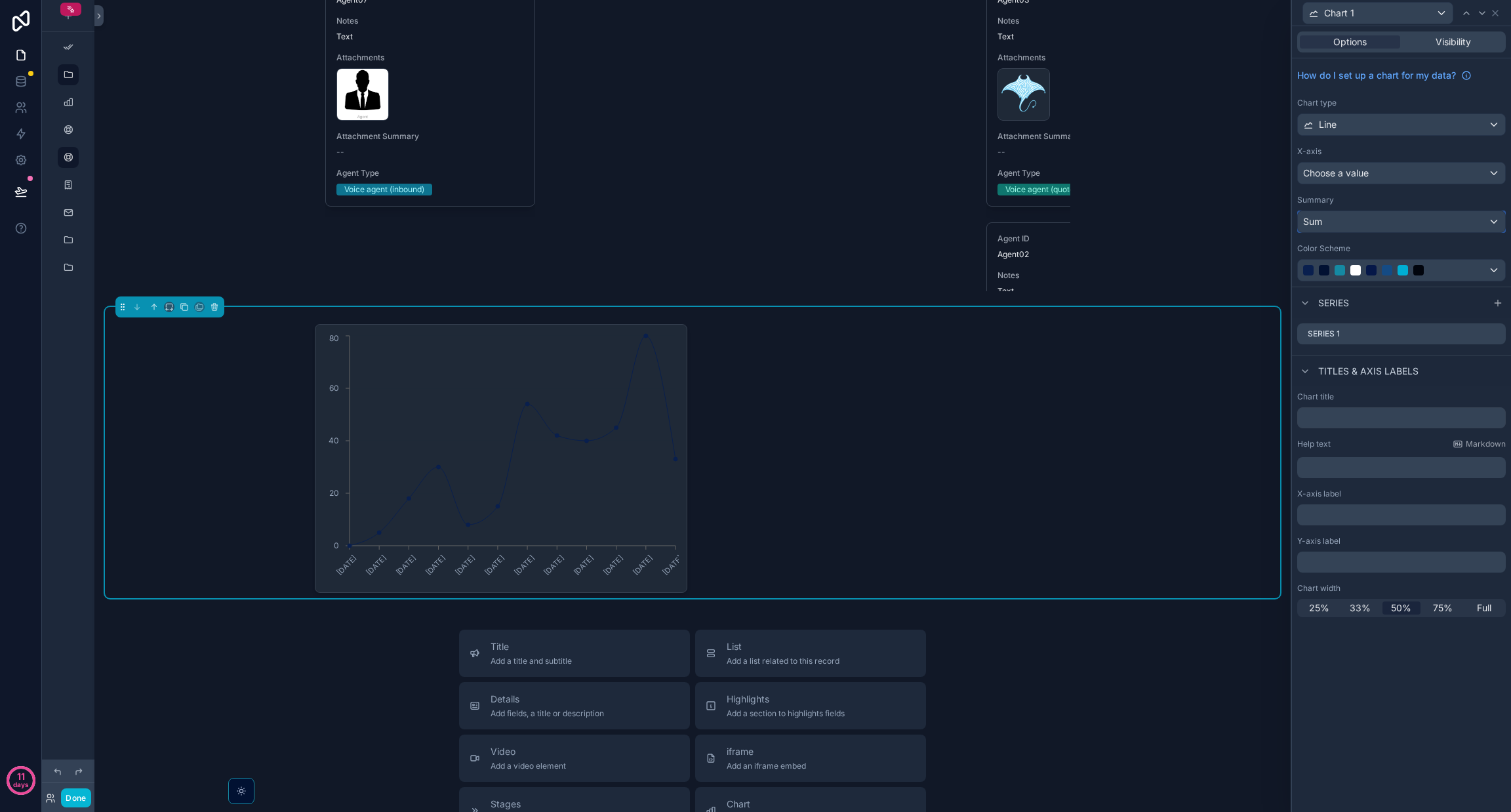
click at [755, 225] on div "Sum" at bounding box center [1402, 222] width 208 height 21
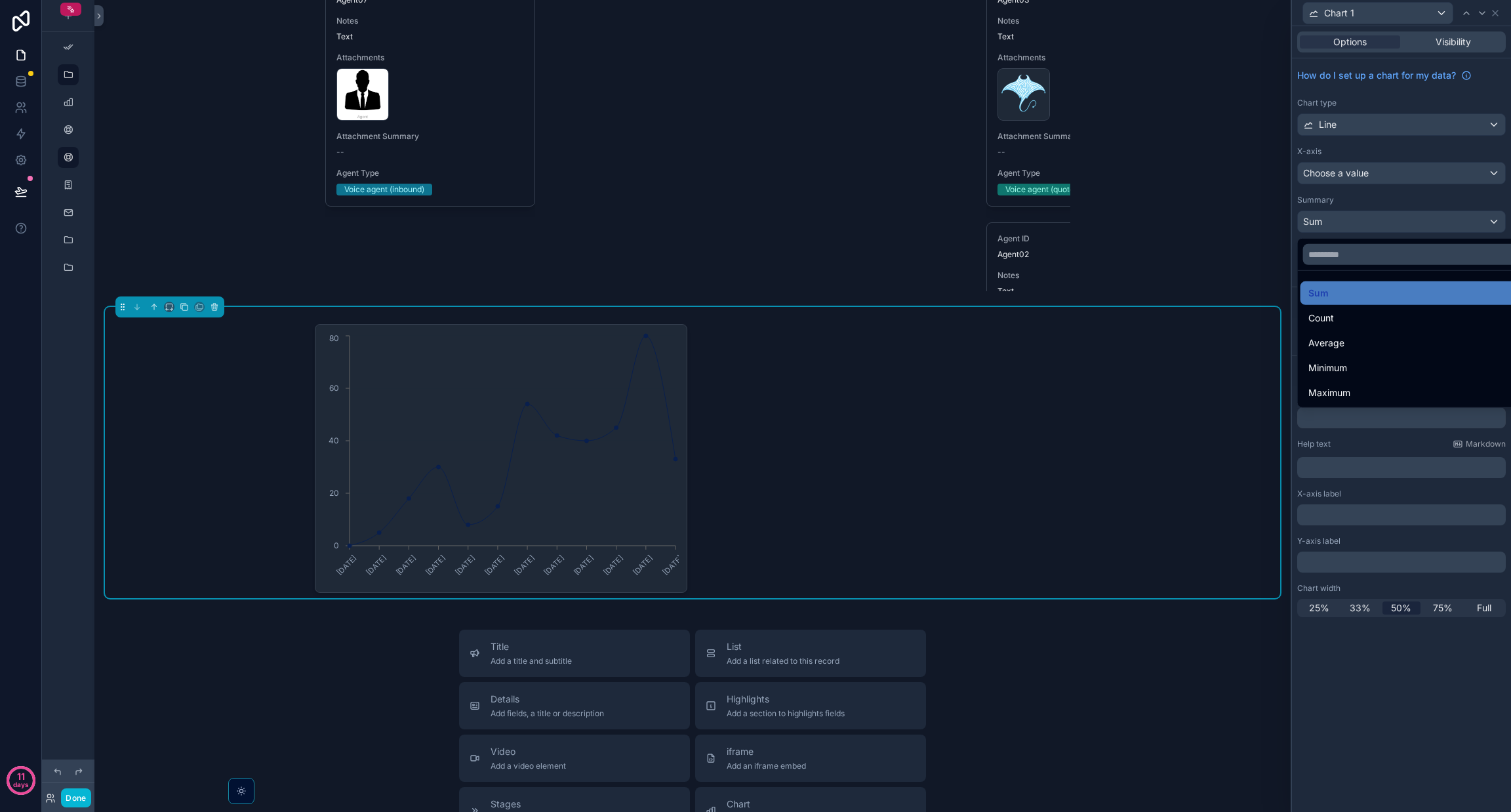
click at [755, 182] on div at bounding box center [1401, 406] width 219 height 812
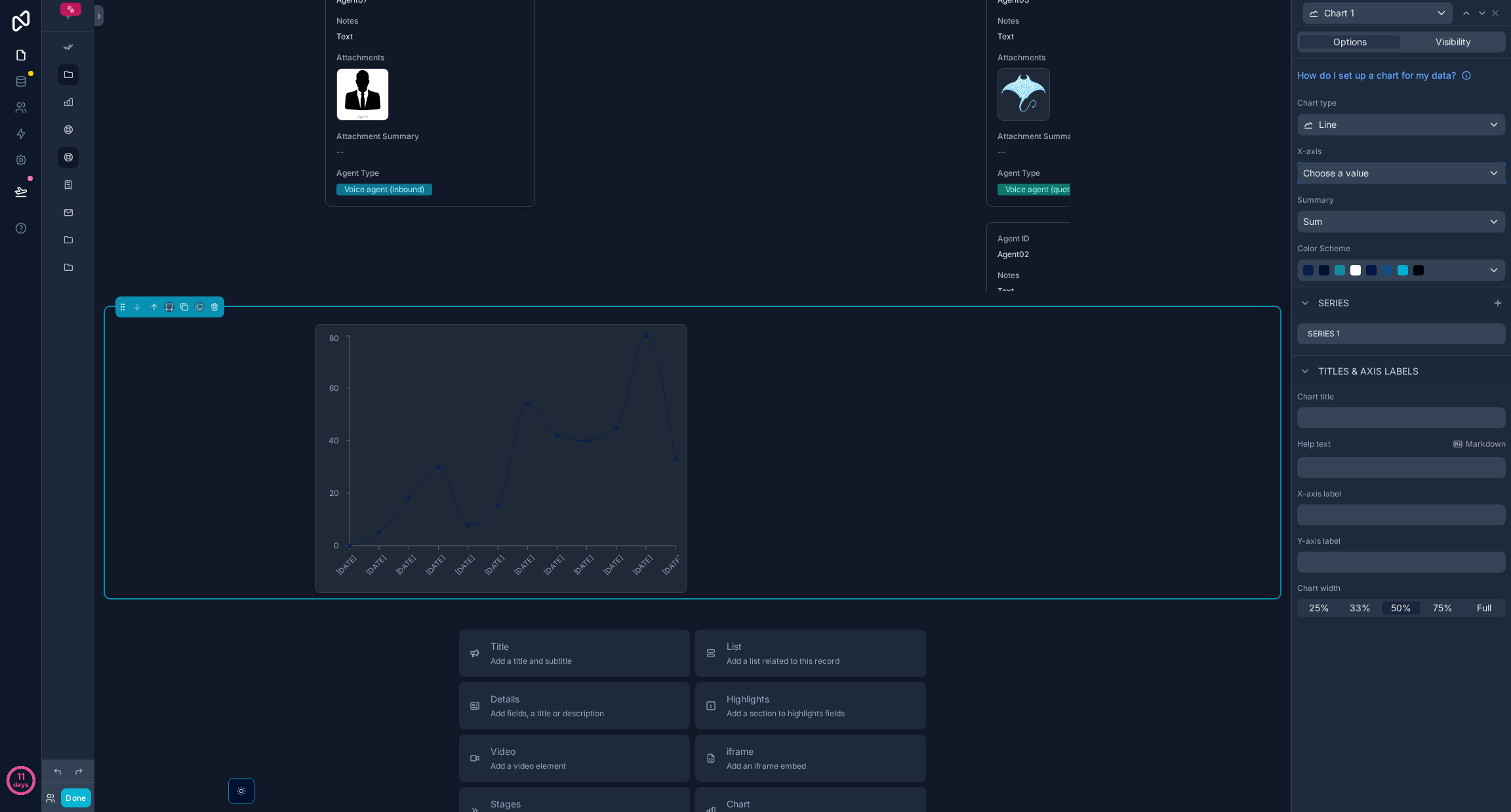
click at [755, 175] on span "Choose a value" at bounding box center [1336, 172] width 66 height 11
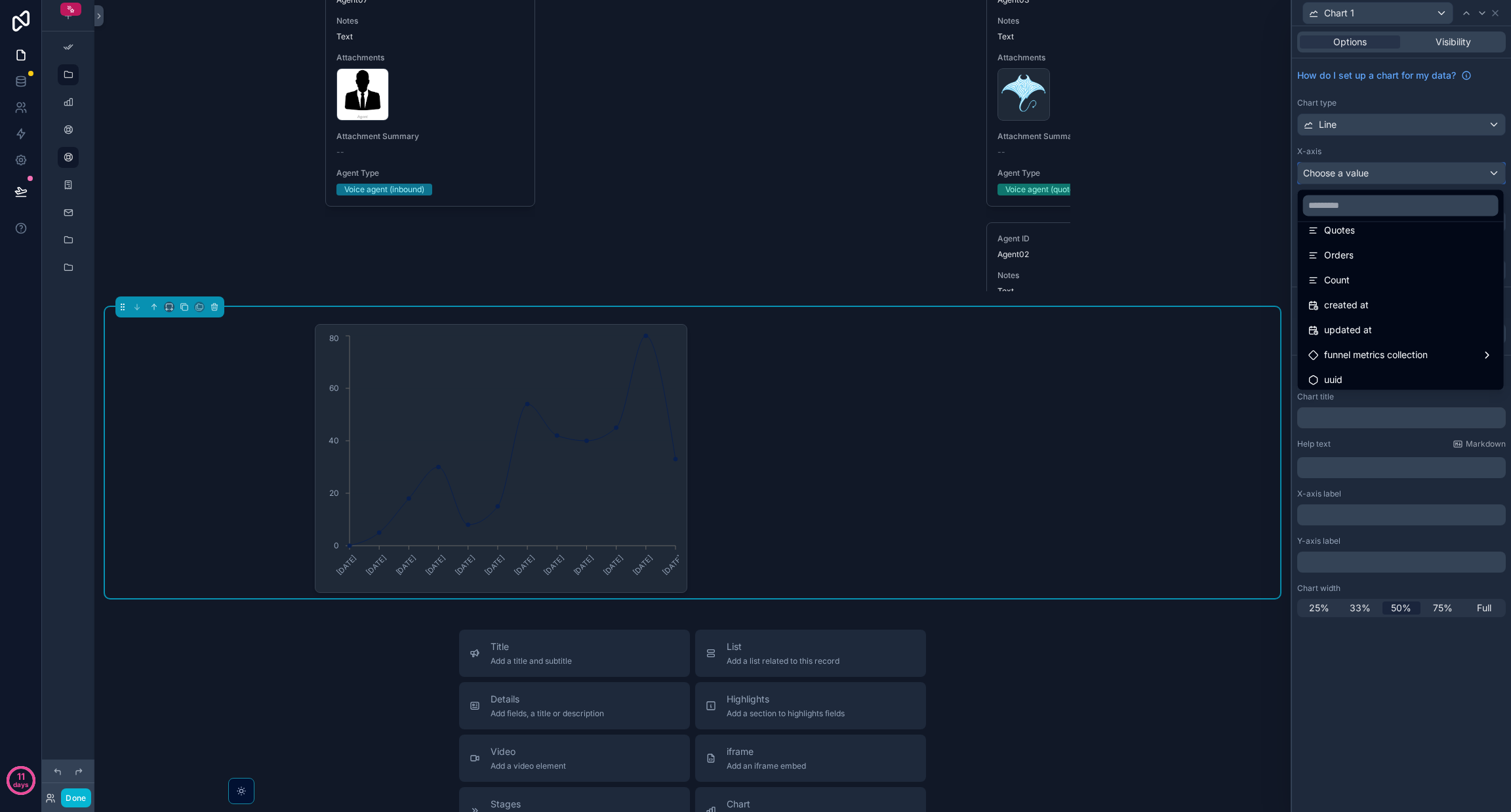
scroll to position [167, 0]
click at [755, 269] on div "Count" at bounding box center [1401, 276] width 185 height 16
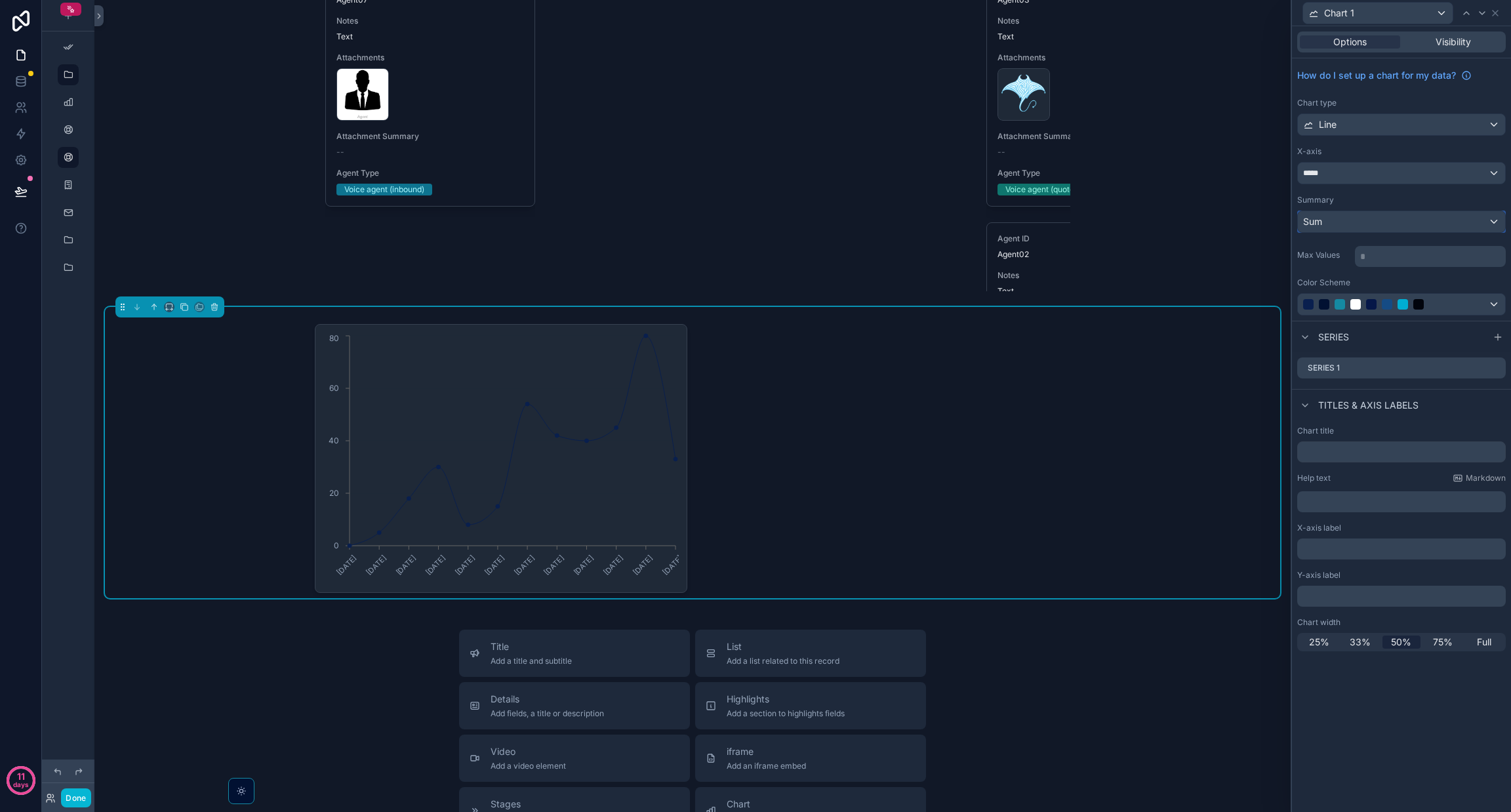
click at [755, 226] on div "Sum" at bounding box center [1402, 222] width 208 height 21
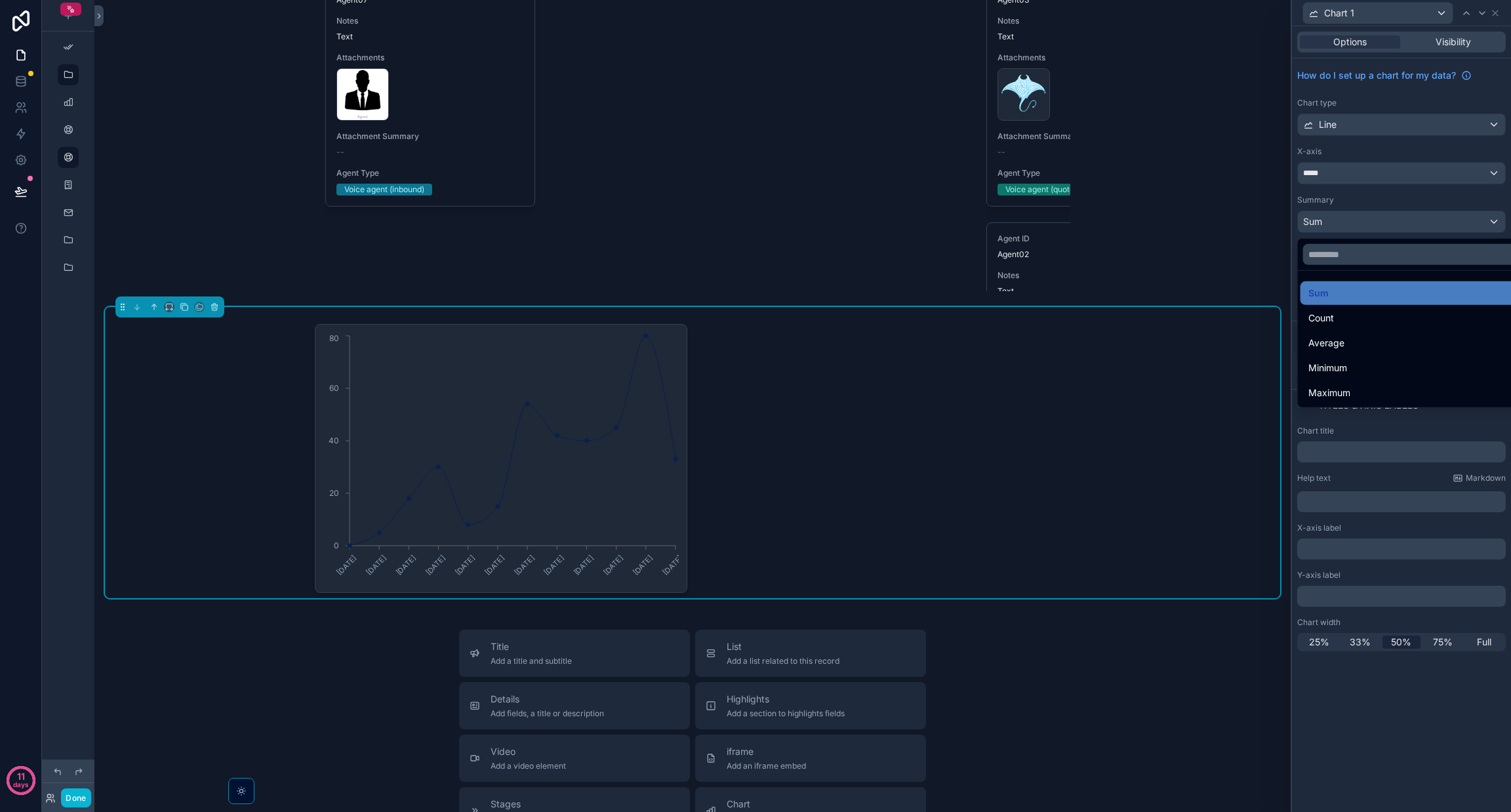
click at [755, 172] on div at bounding box center [1401, 406] width 219 height 812
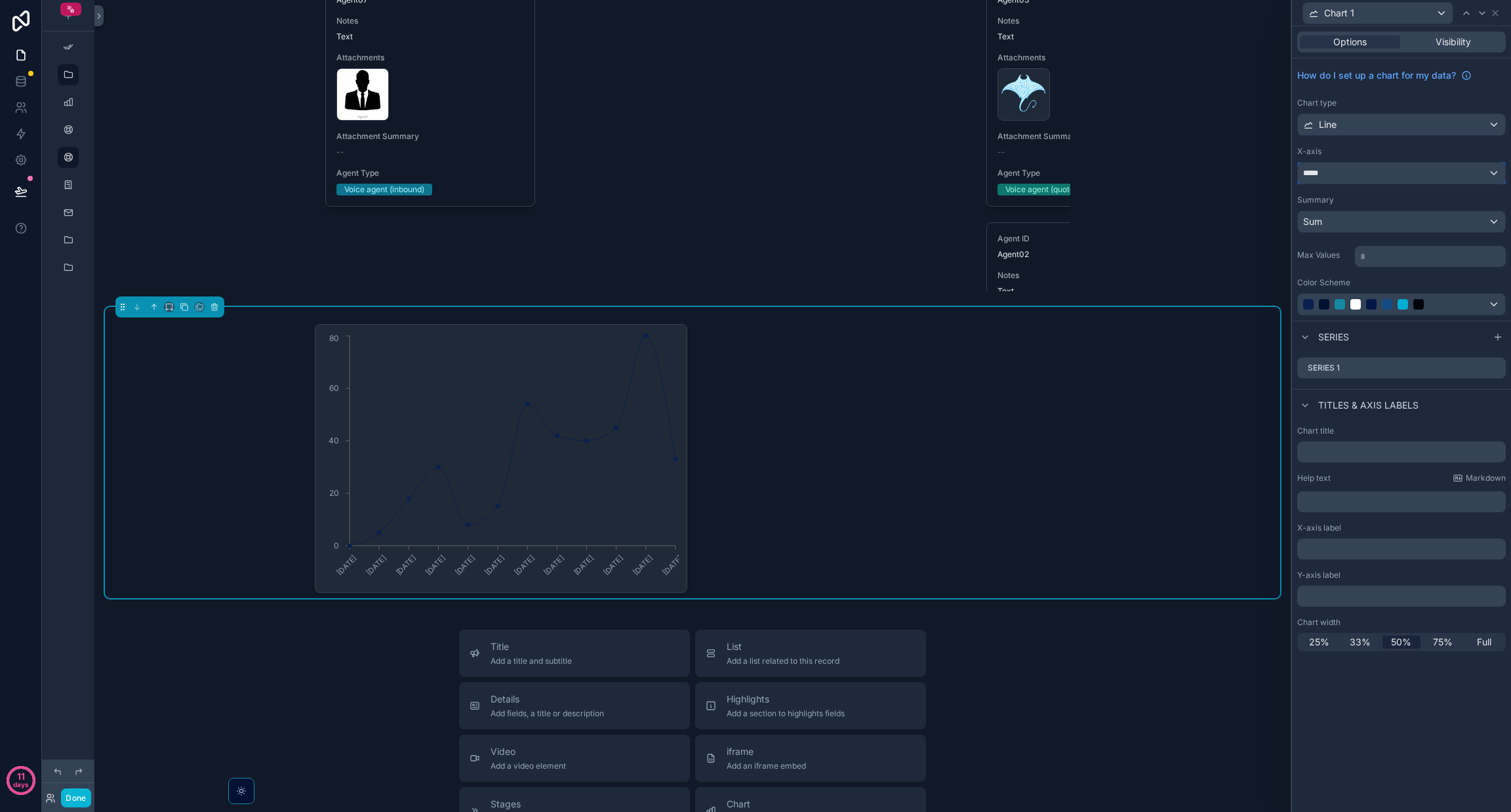
click at [755, 170] on div "*****" at bounding box center [1402, 173] width 208 height 21
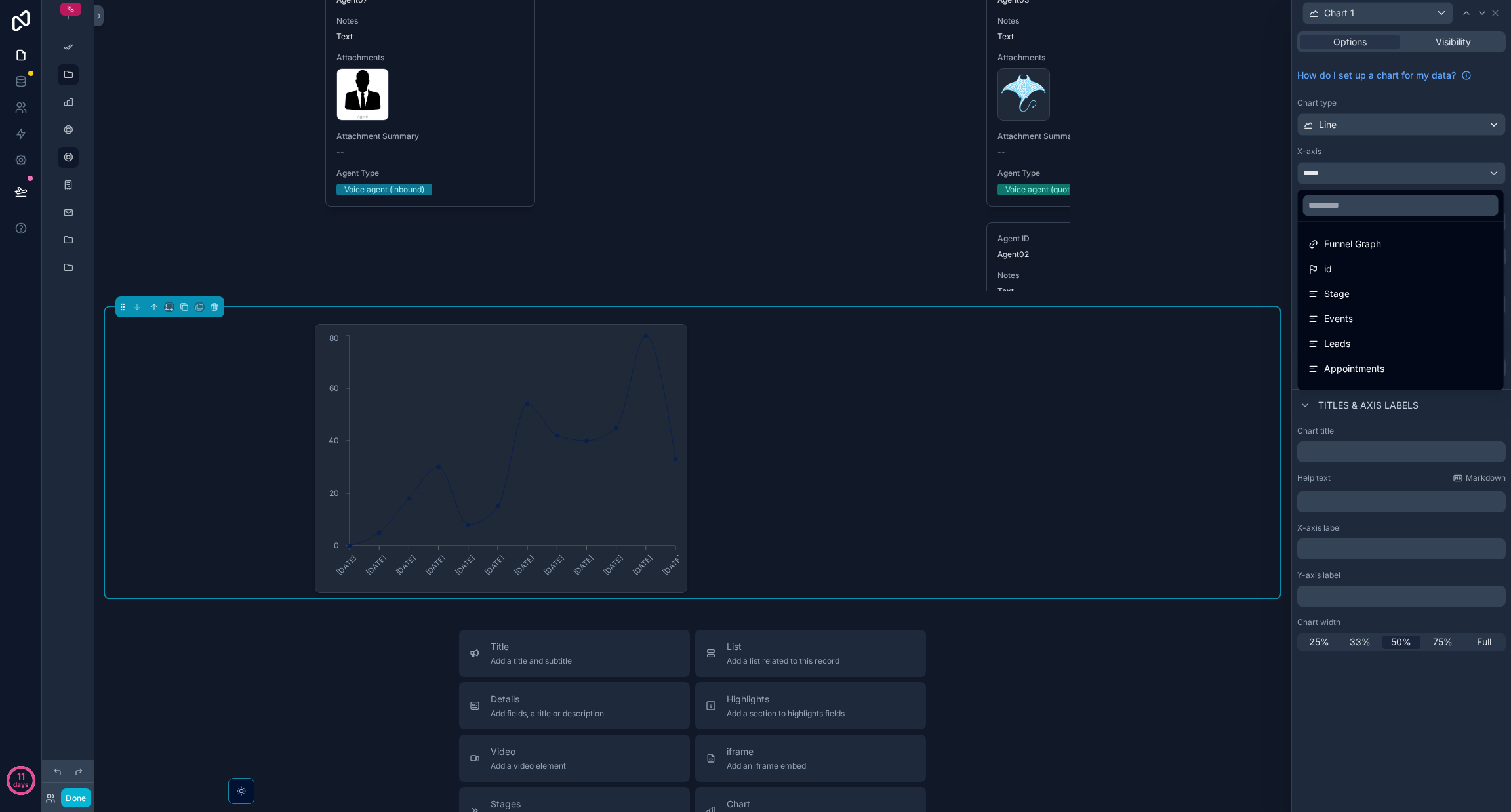
click at [755, 699] on div at bounding box center [1401, 406] width 219 height 812
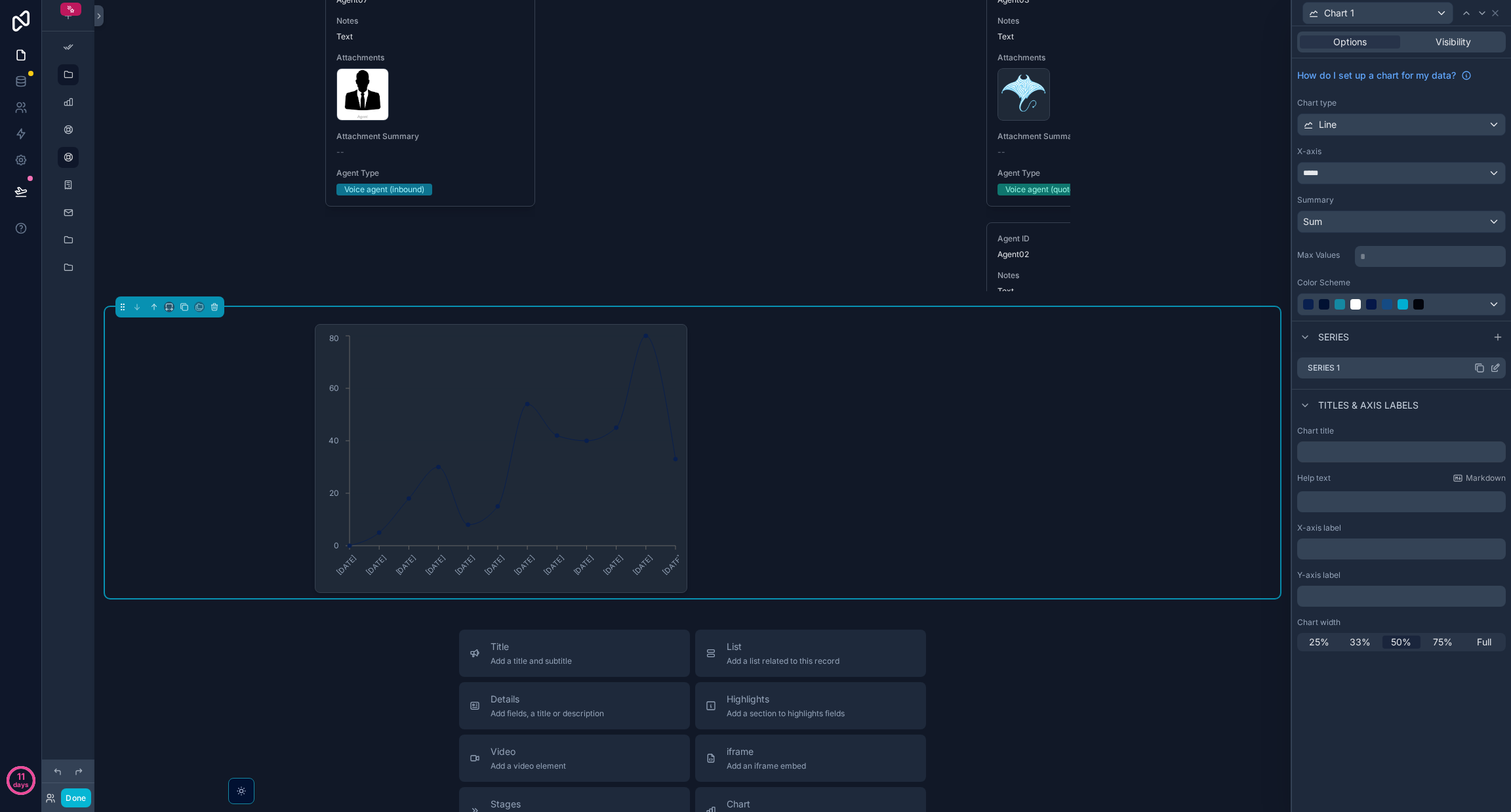
click at [755, 367] on icon at bounding box center [1495, 369] width 6 height 6
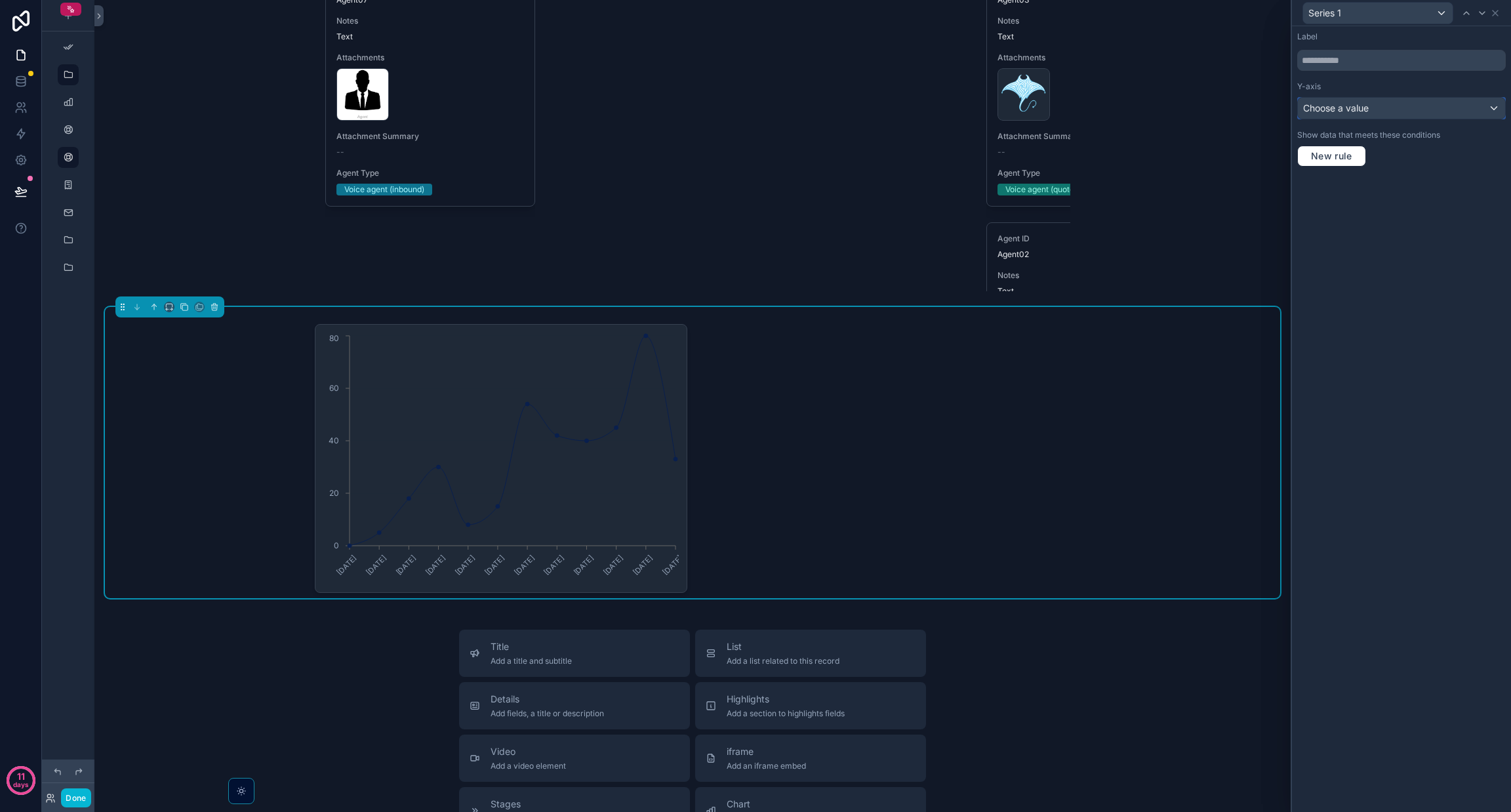
click at [755, 106] on div "Choose a value" at bounding box center [1402, 108] width 208 height 21
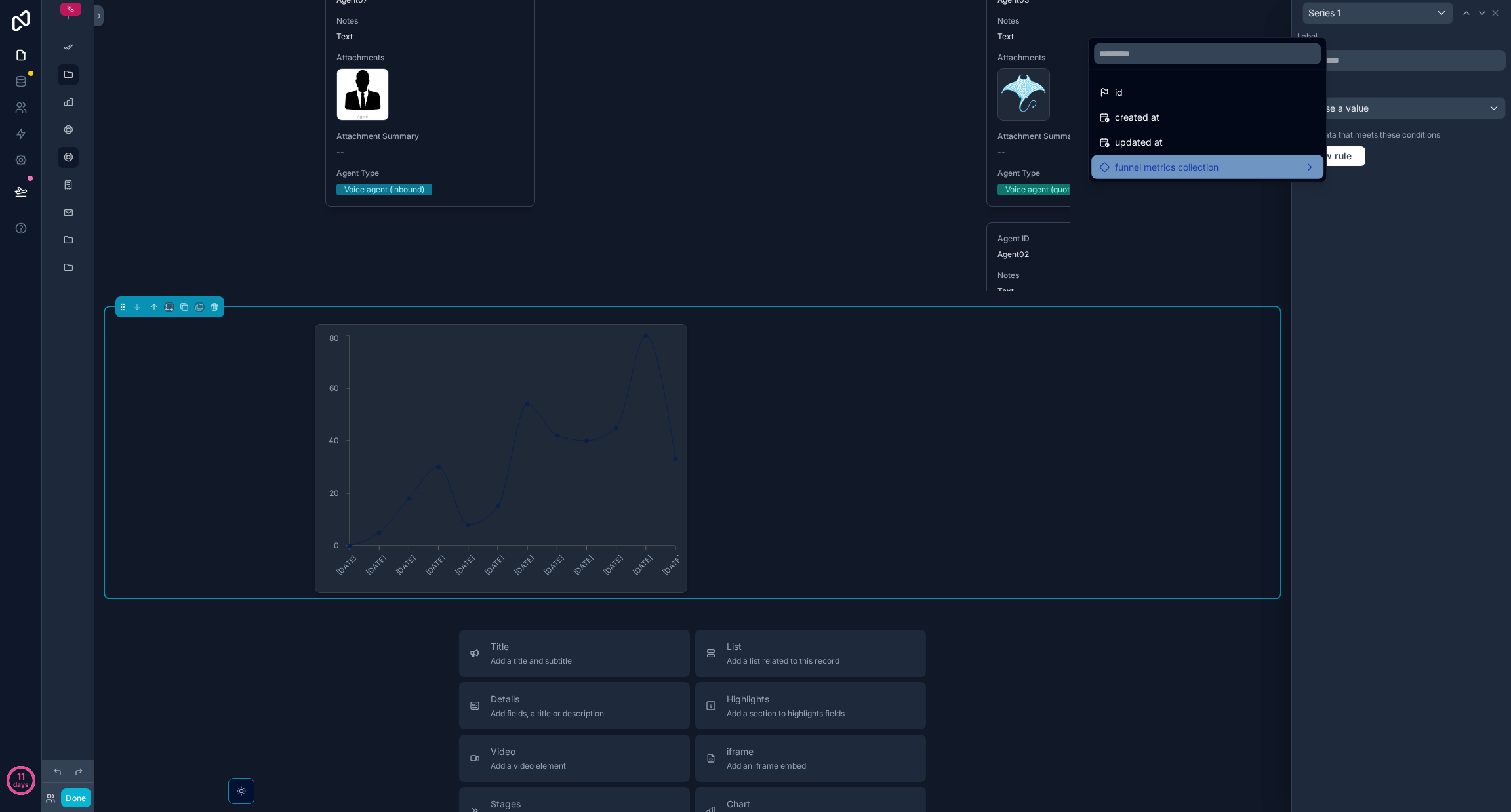
click at [755, 164] on span "funnel metrics collection" at bounding box center [1167, 167] width 104 height 16
click at [755, 216] on div at bounding box center [1401, 406] width 219 height 812
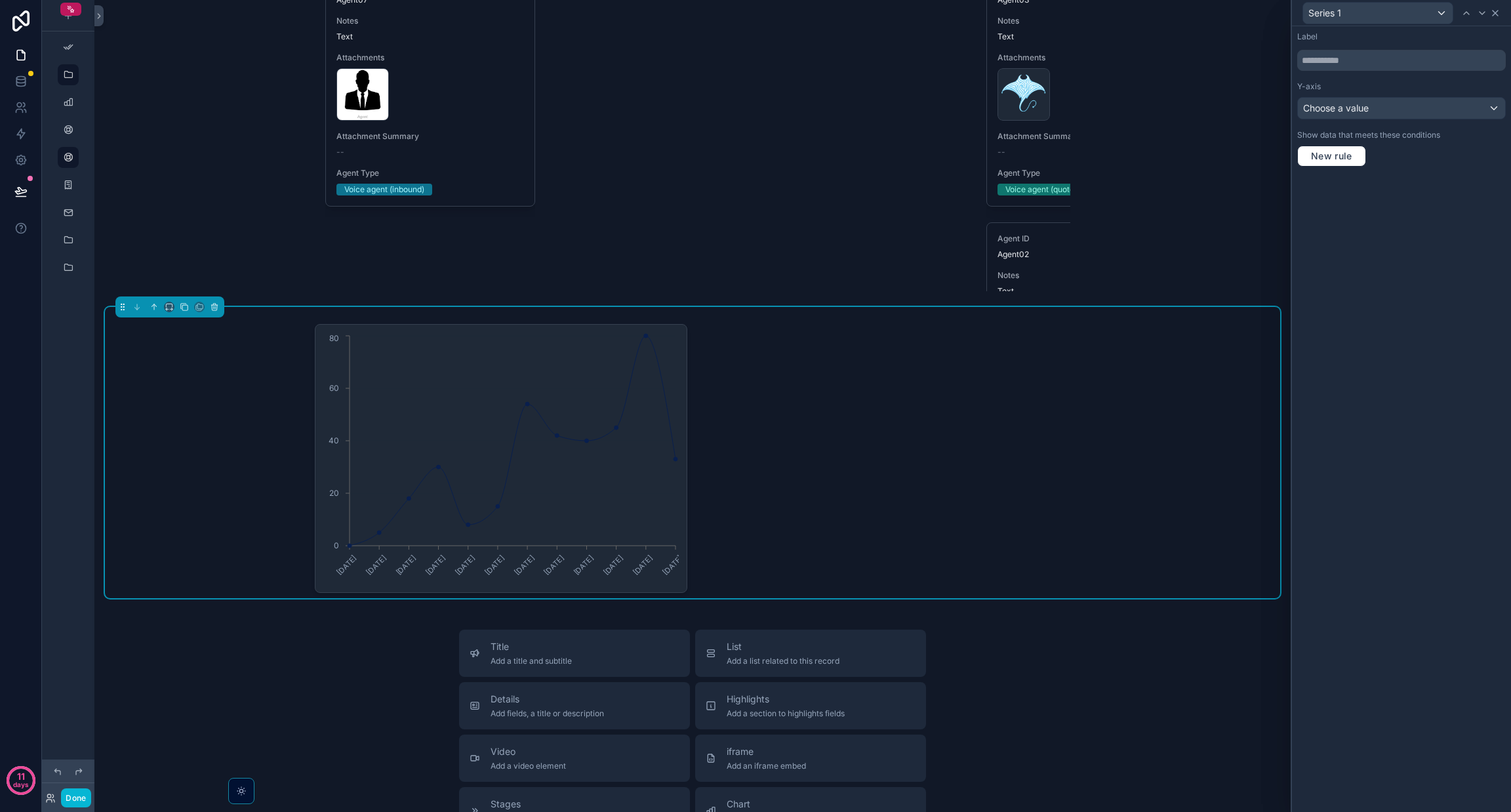
click at [755, 14] on icon at bounding box center [1495, 13] width 11 height 11
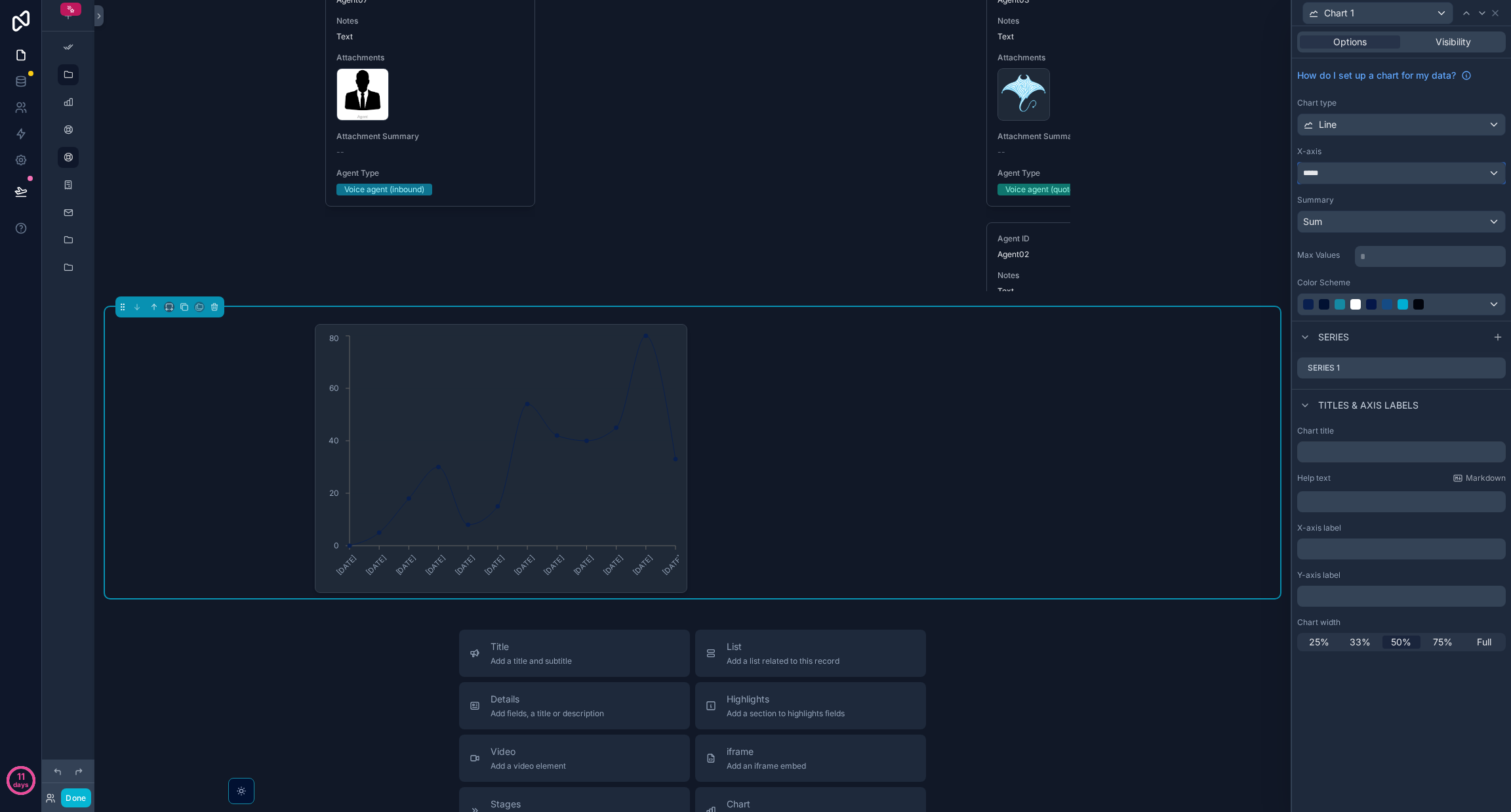
click at [755, 175] on div "*****" at bounding box center [1402, 173] width 208 height 21
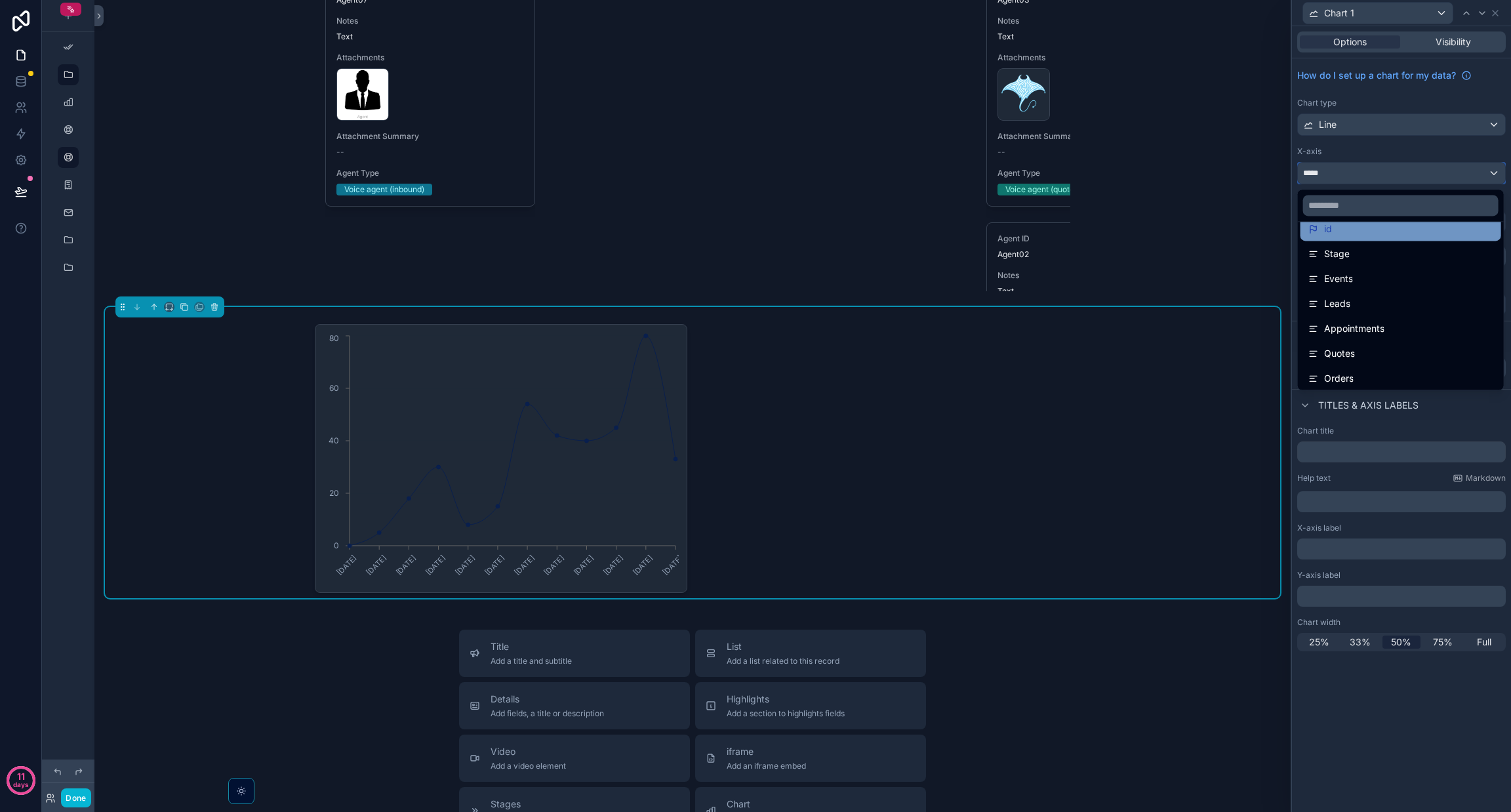
scroll to position [34, 0]
click at [755, 261] on div "Stage" at bounding box center [1401, 260] width 185 height 16
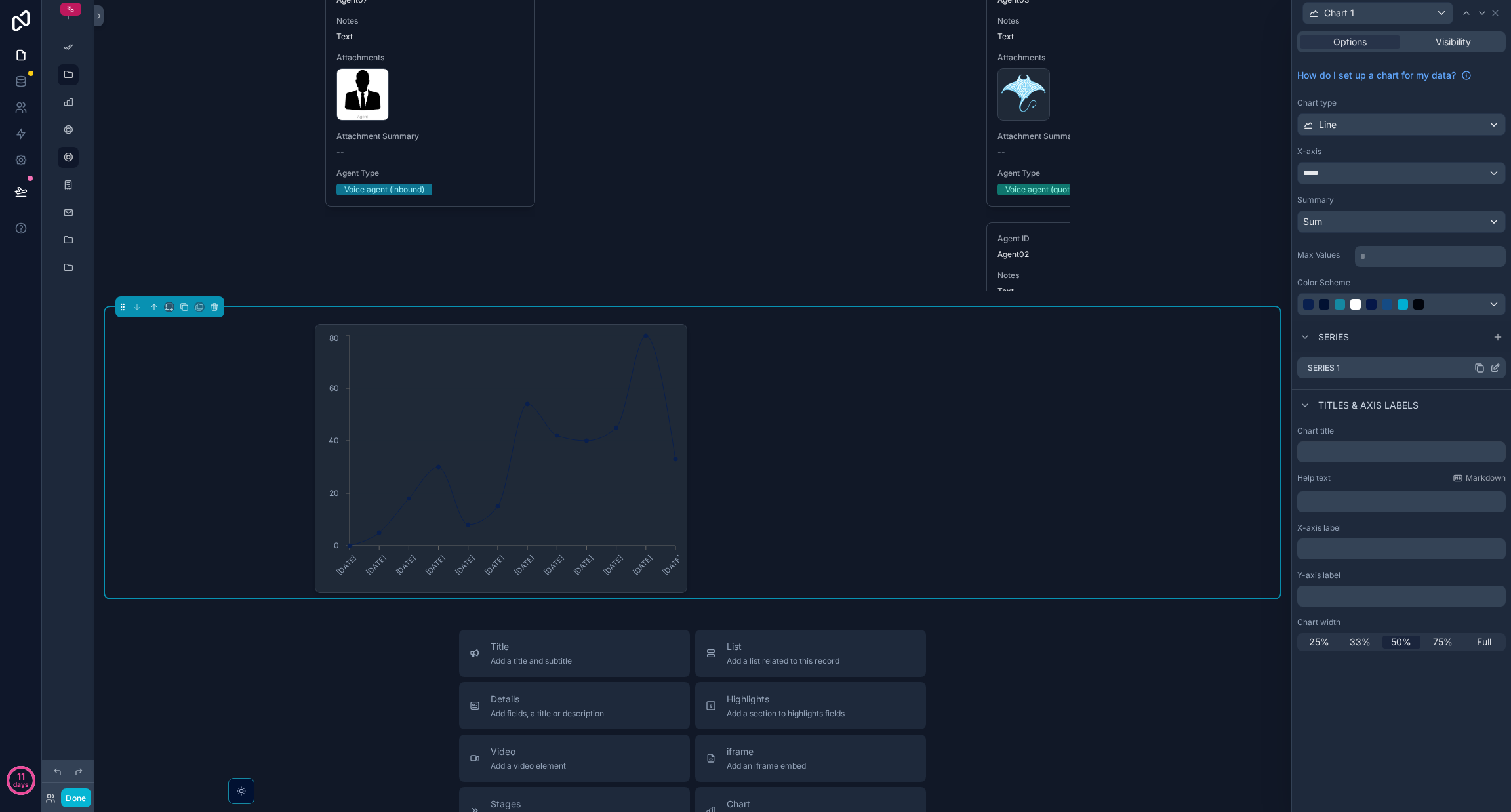
click at [755, 363] on icon at bounding box center [1495, 368] width 11 height 11
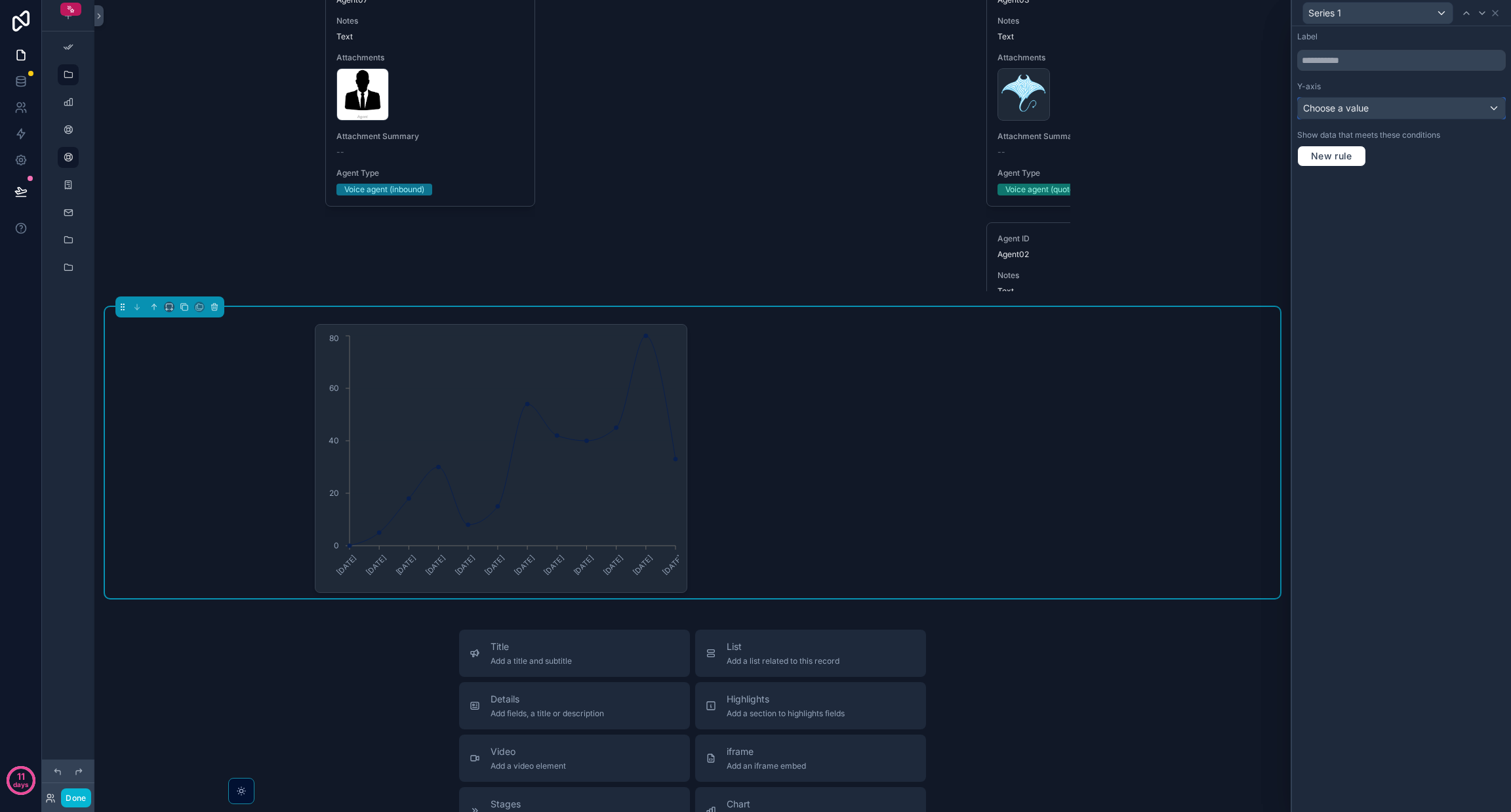
click at [755, 114] on div "Choose a value" at bounding box center [1402, 108] width 208 height 21
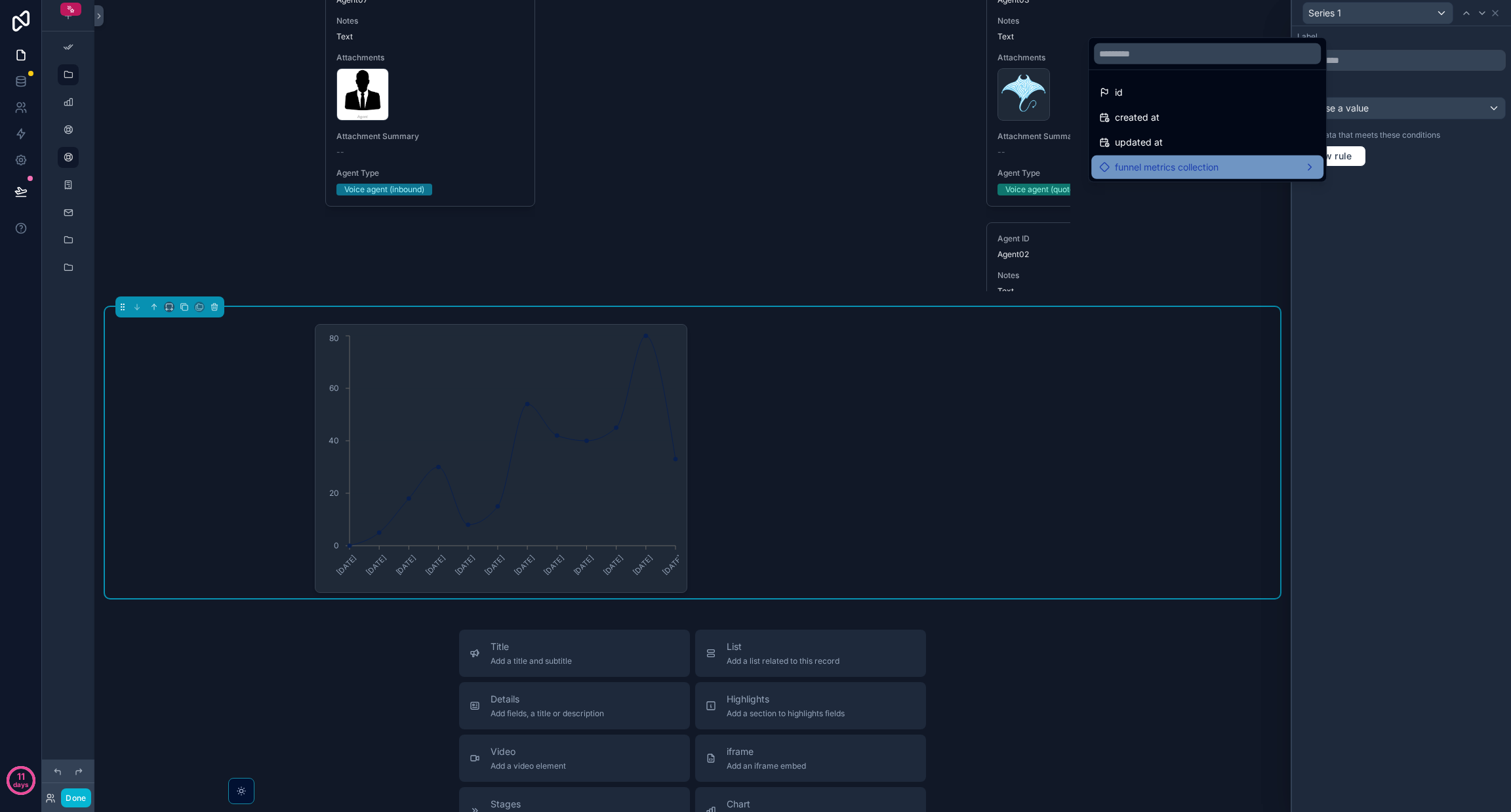
click at [755, 163] on div "funnel metrics collection" at bounding box center [1207, 167] width 216 height 16
click at [755, 166] on span "funnel metrics collection count" at bounding box center [1417, 169] width 130 height 16
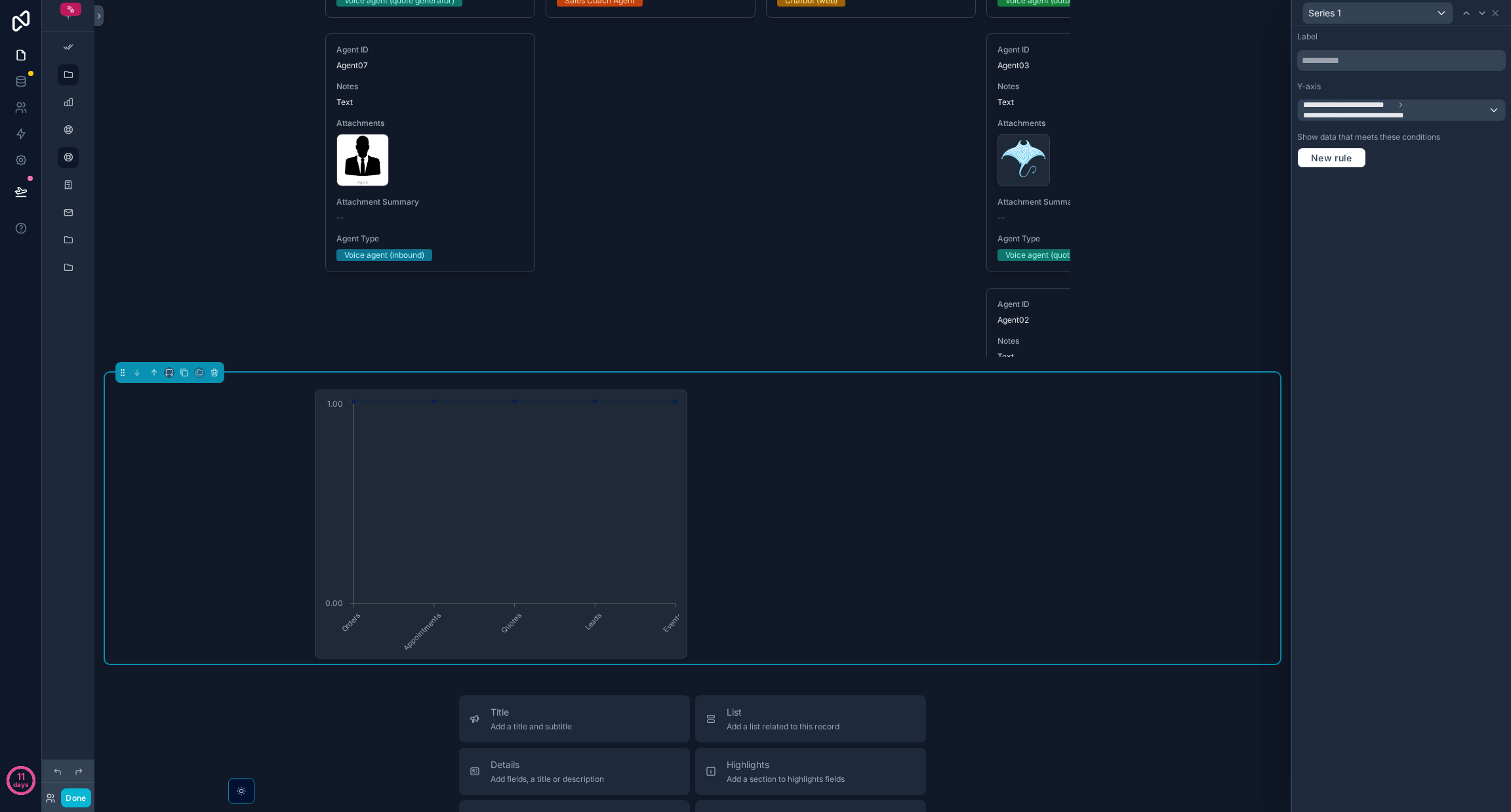
scroll to position [5468, 0]
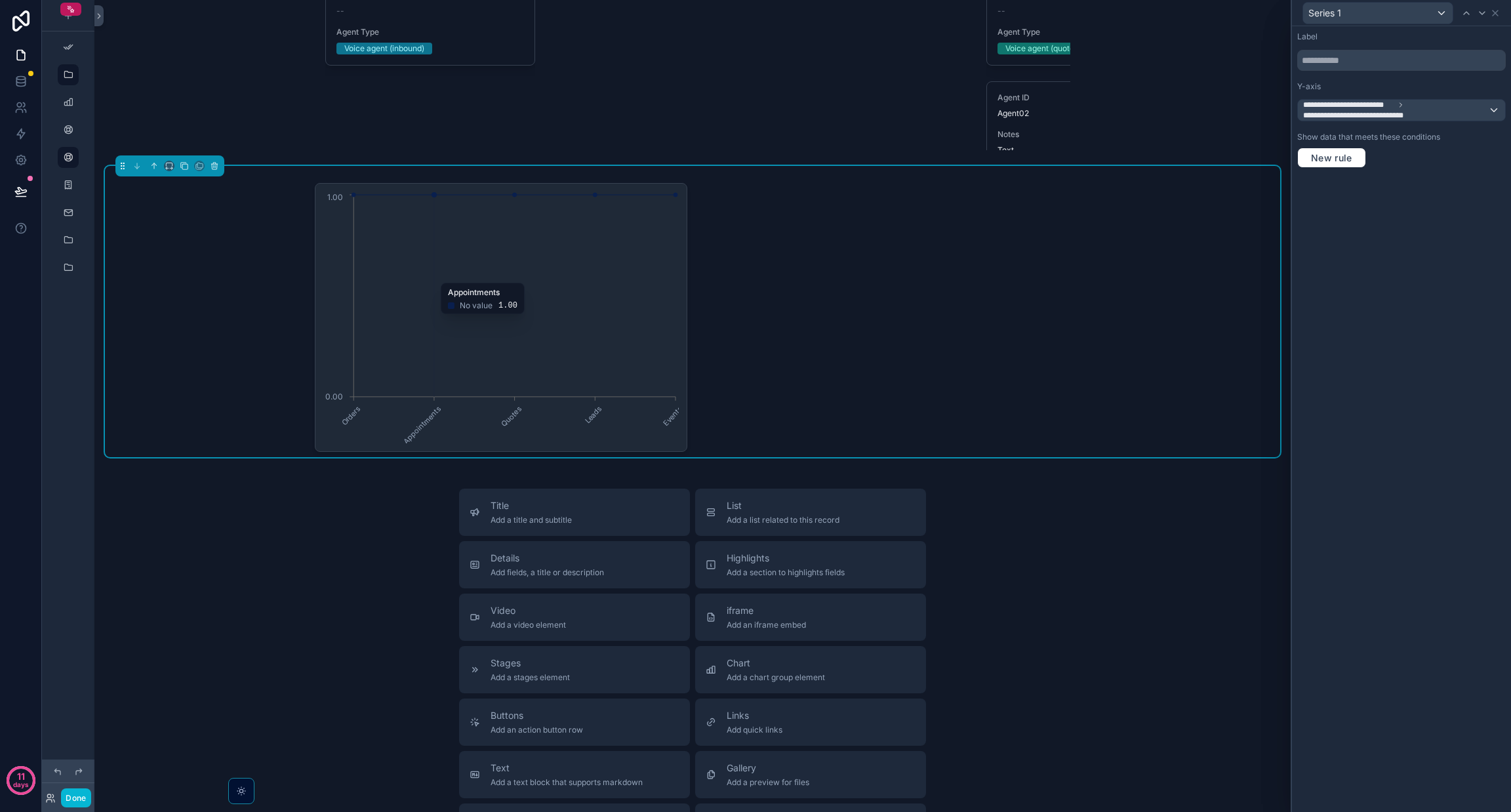
click at [445, 289] on icon "Orders Appointments Quotes Leads Events 0.00 1.00" at bounding box center [501, 318] width 356 height 252
click at [755, 106] on div "**********" at bounding box center [1402, 110] width 208 height 21
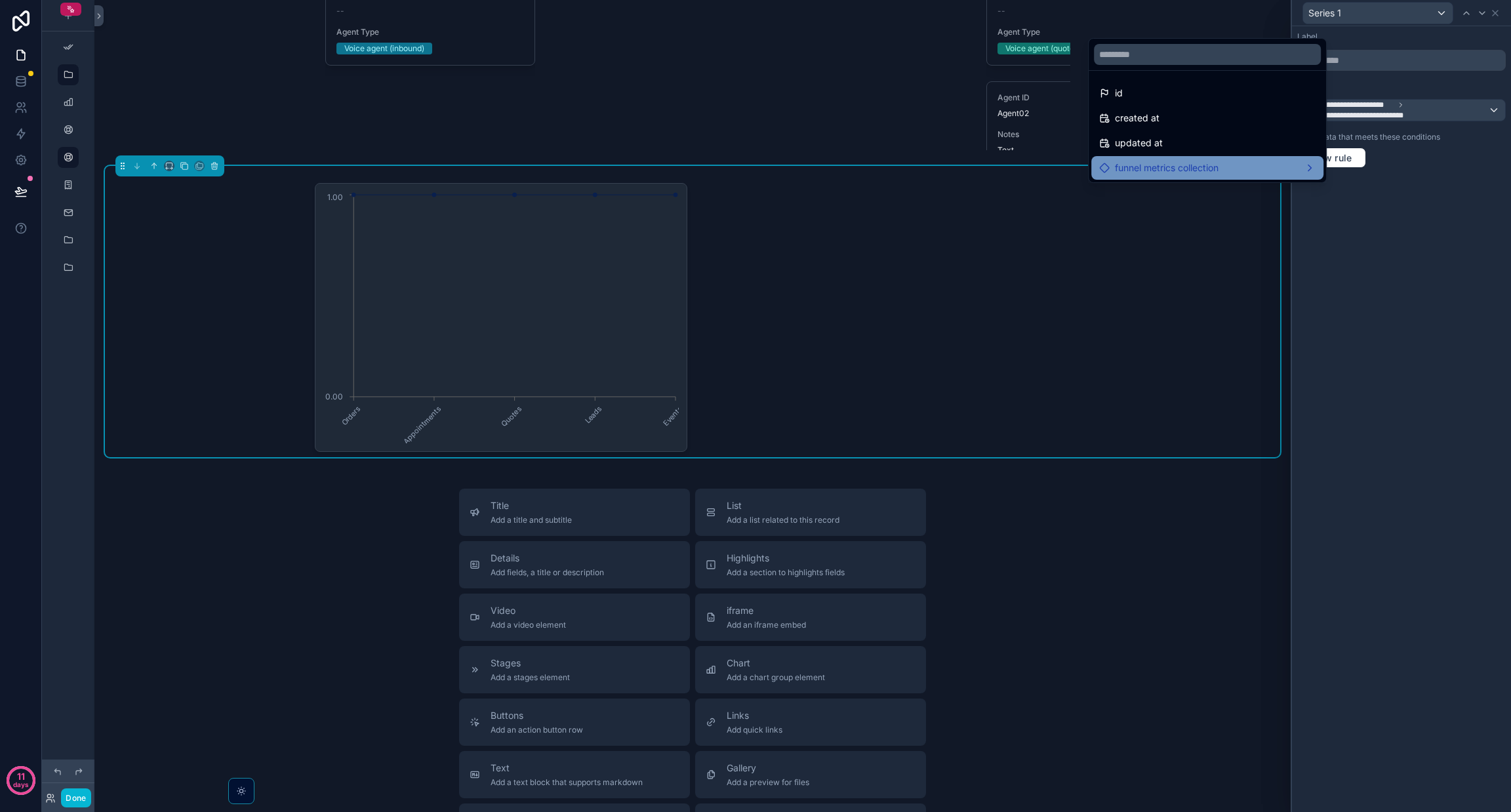
click at [755, 161] on span "funnel metrics collection" at bounding box center [1167, 168] width 104 height 16
click at [755, 167] on icon at bounding box center [1341, 170] width 11 height 11
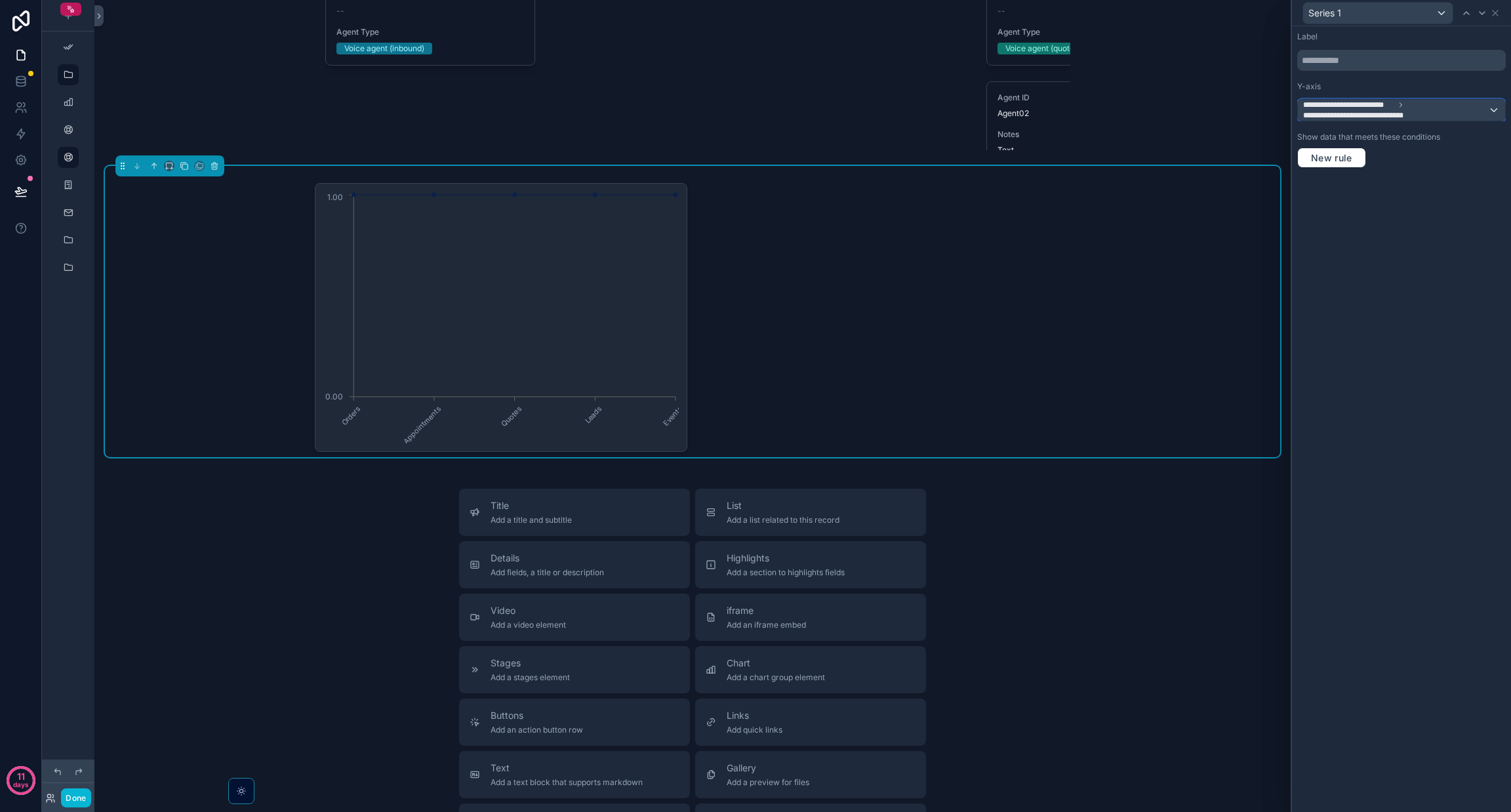
click at [755, 107] on div "**********" at bounding box center [1402, 110] width 208 height 21
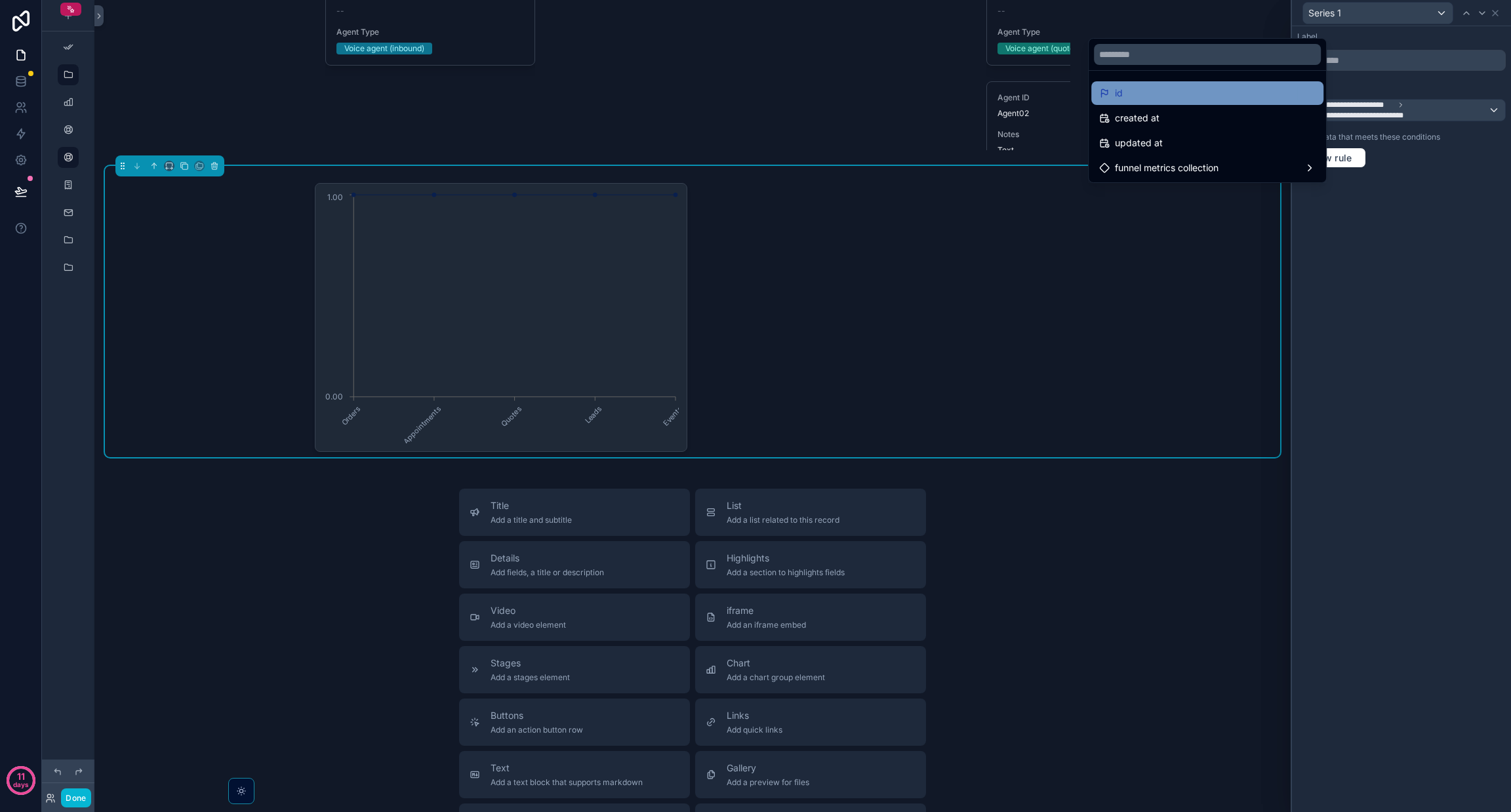
click at [755, 97] on div "id" at bounding box center [1207, 93] width 216 height 16
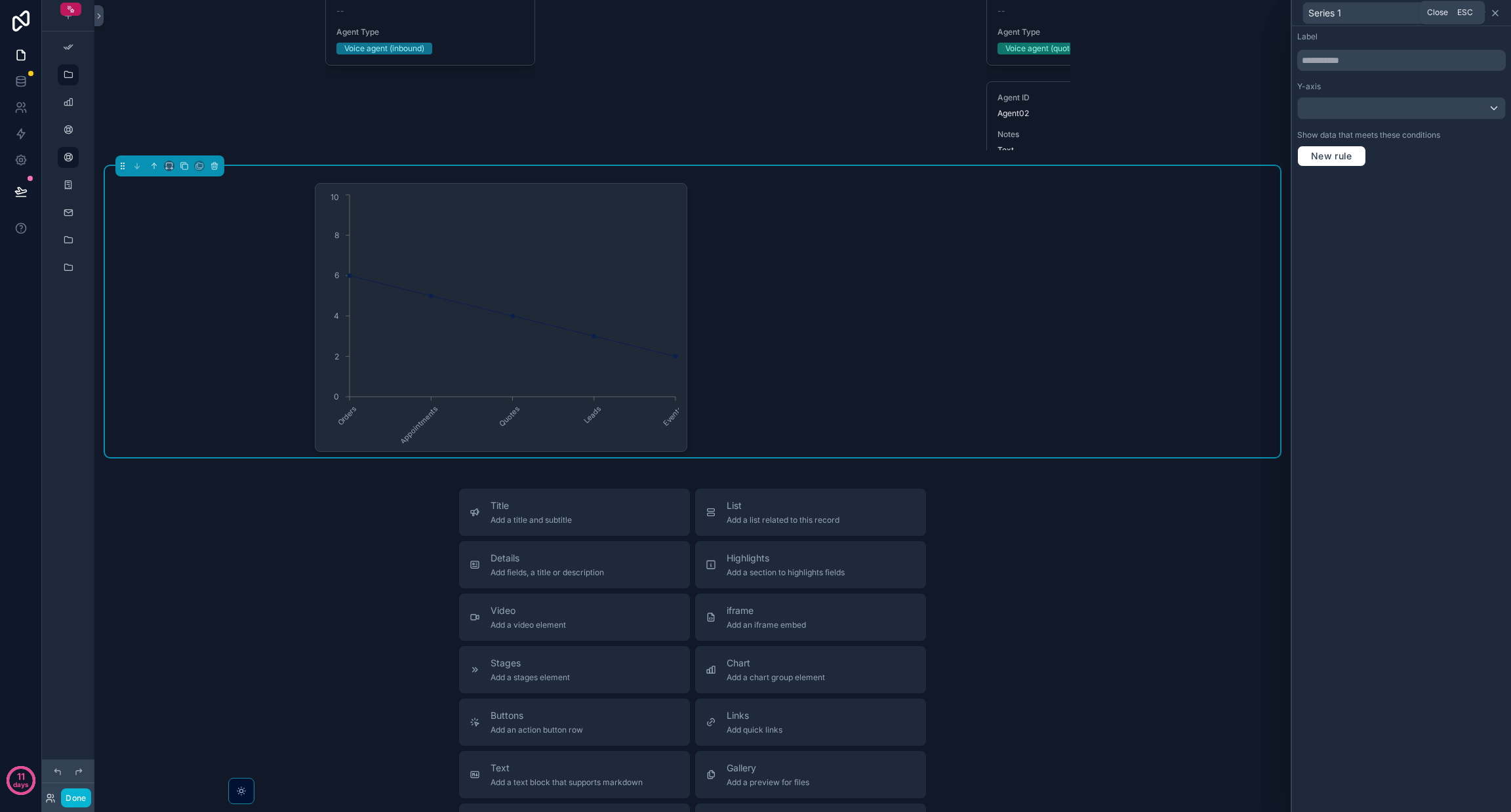
click at [755, 12] on icon at bounding box center [1495, 13] width 11 height 11
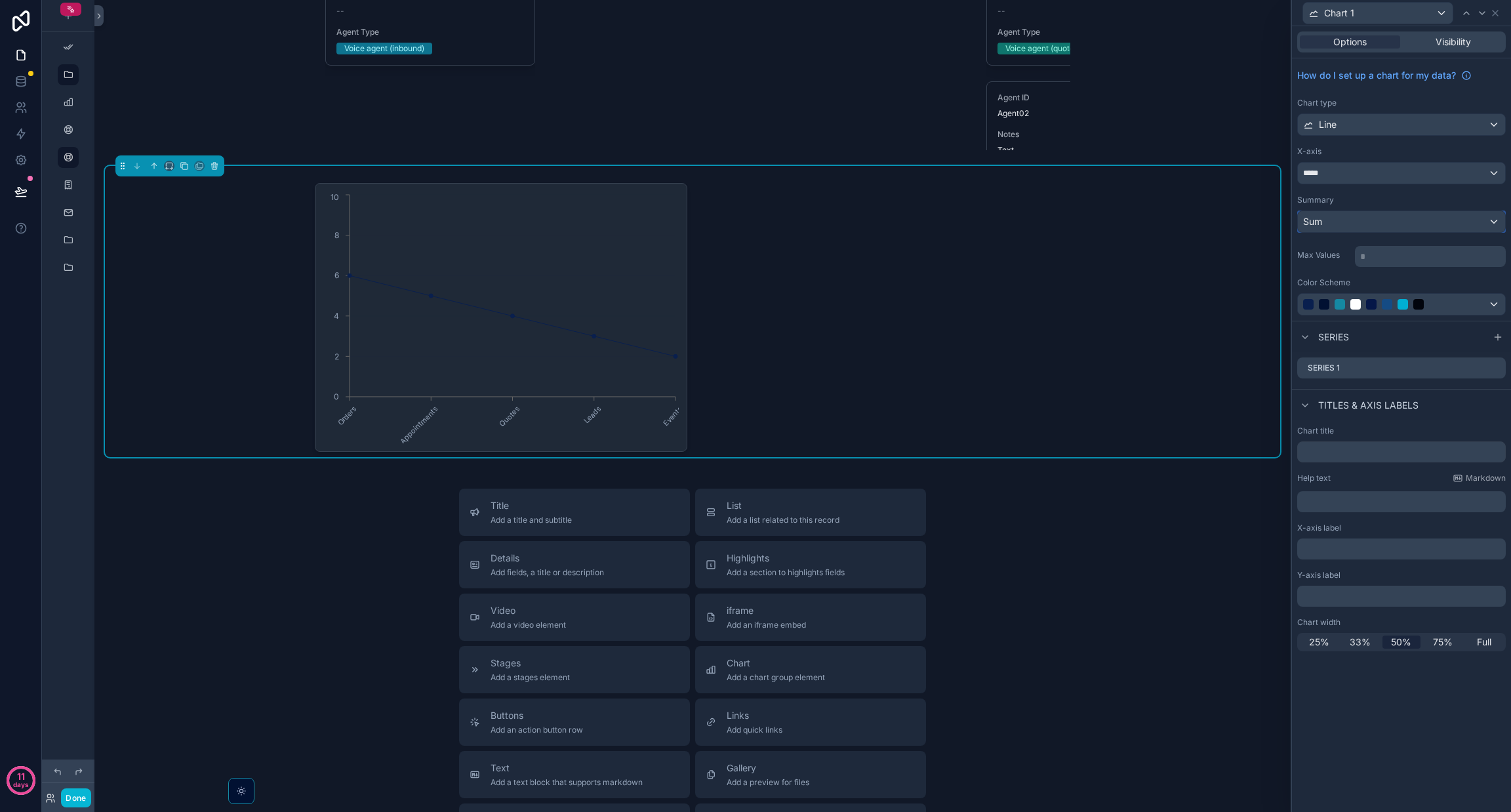
click at [755, 221] on div "Sum" at bounding box center [1402, 222] width 208 height 21
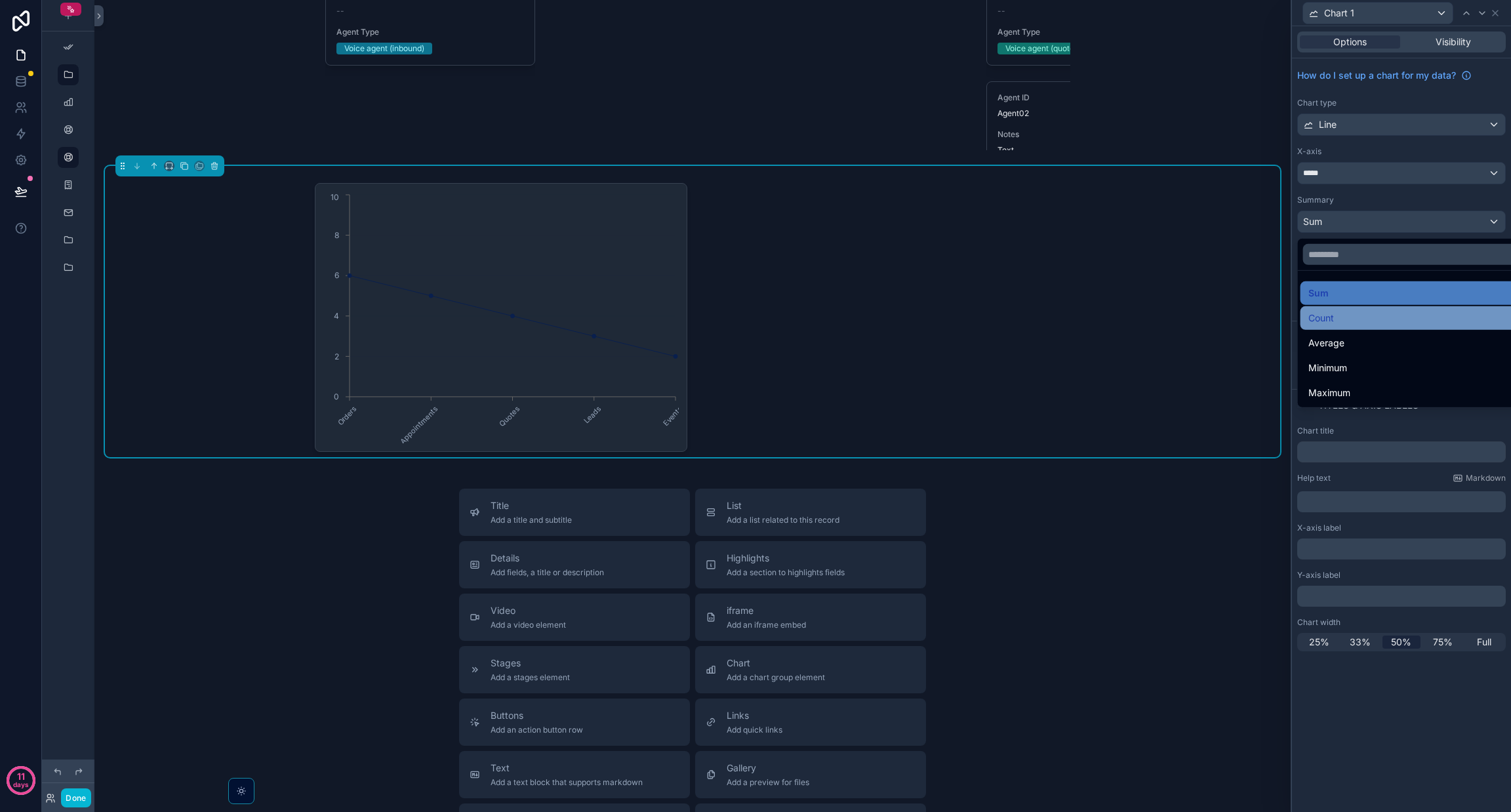
click at [755, 324] on div "Count" at bounding box center [1417, 318] width 216 height 16
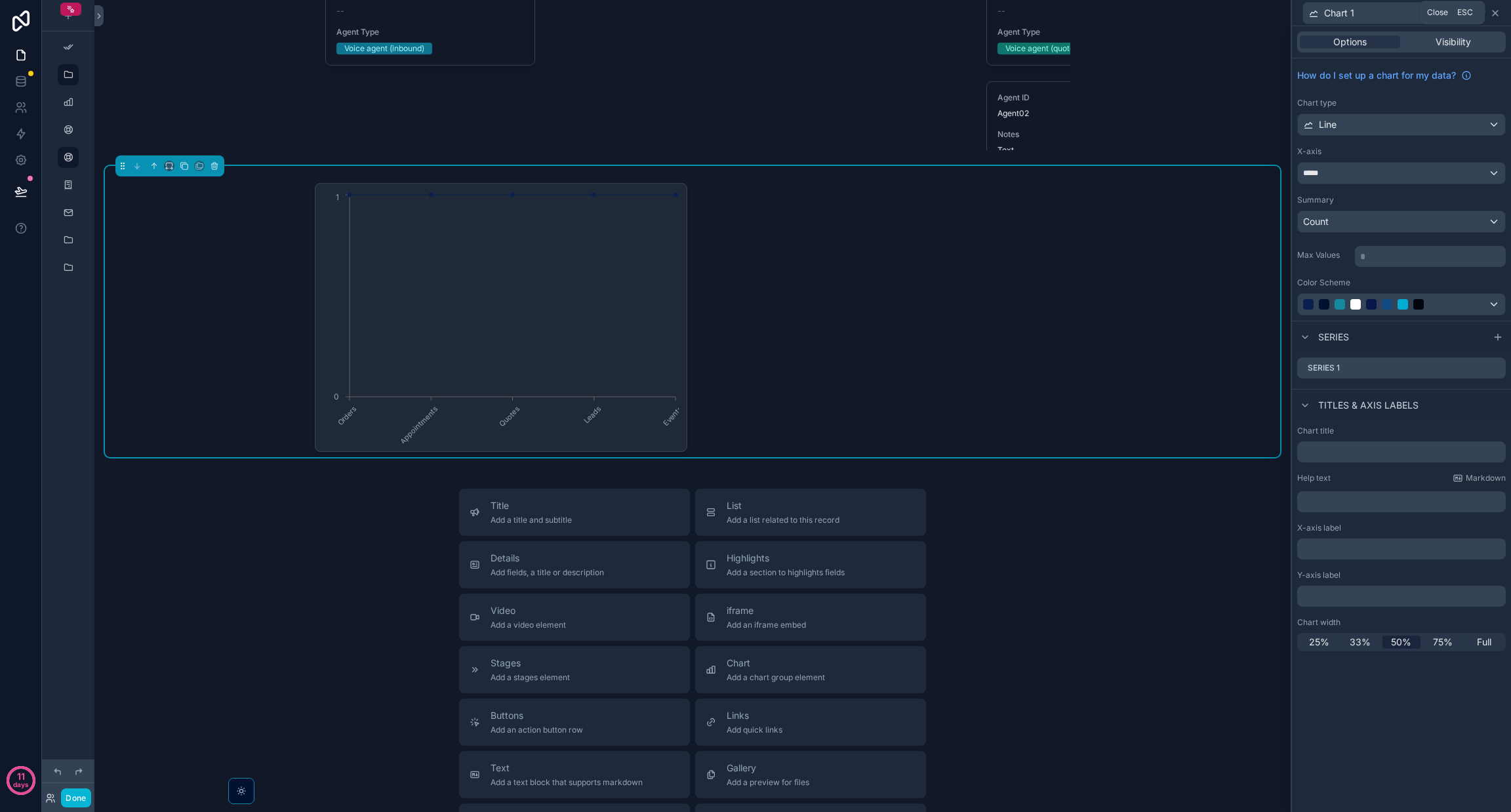
click at [755, 14] on icon at bounding box center [1495, 13] width 11 height 11
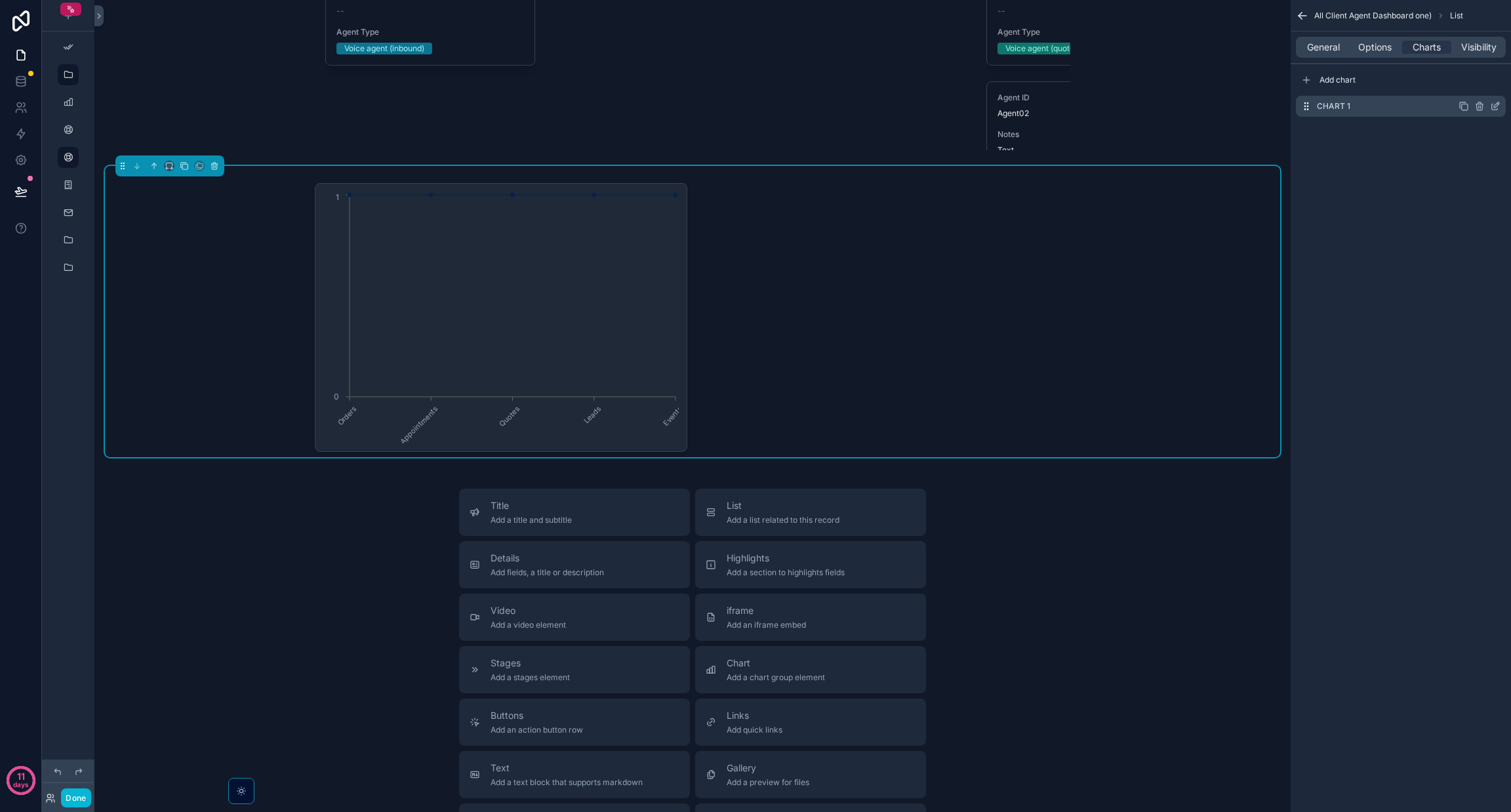
click at [755, 105] on icon "scrollable content" at bounding box center [1495, 106] width 11 height 11
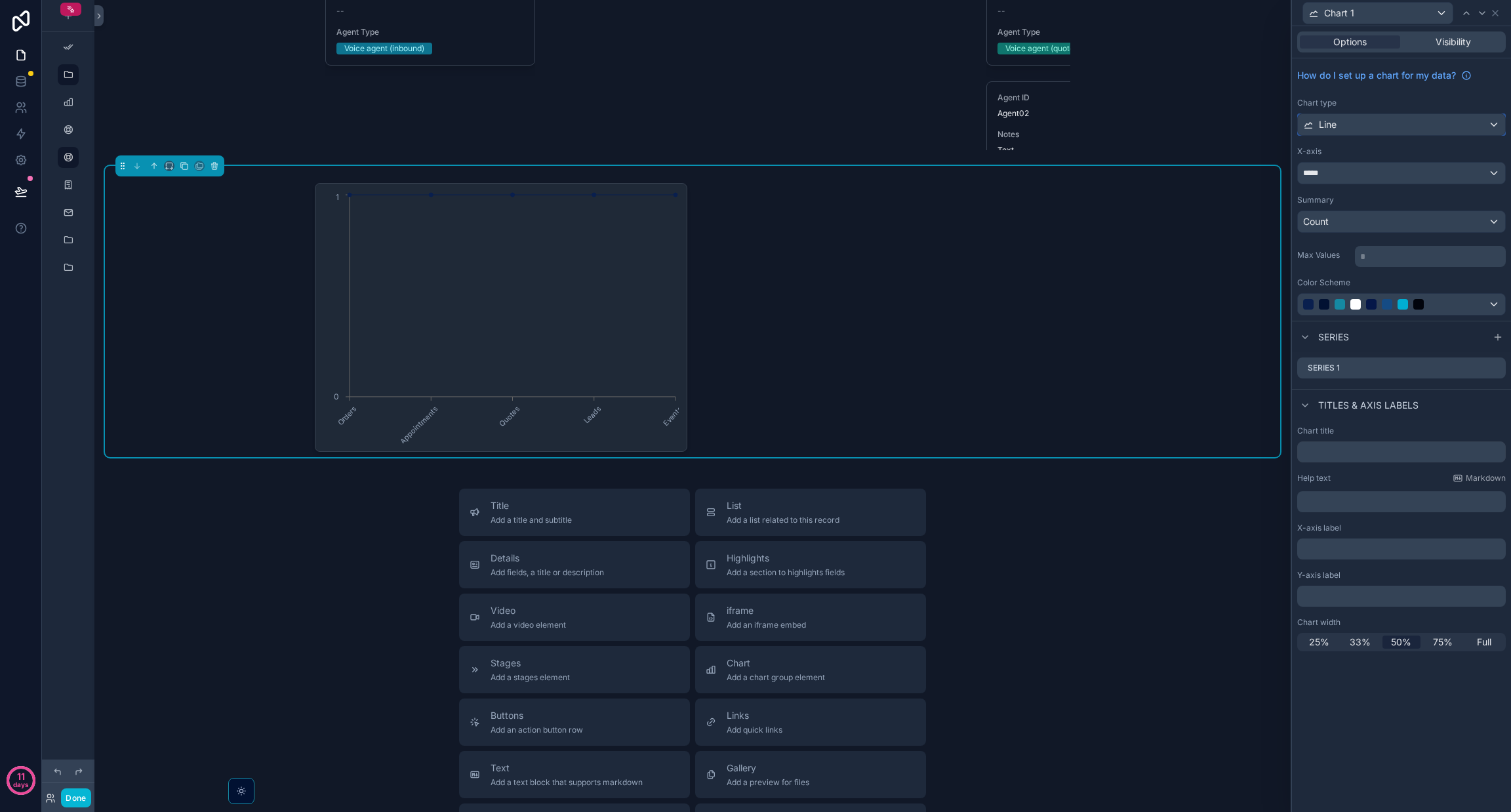
click at [755, 123] on div "Line" at bounding box center [1402, 125] width 208 height 21
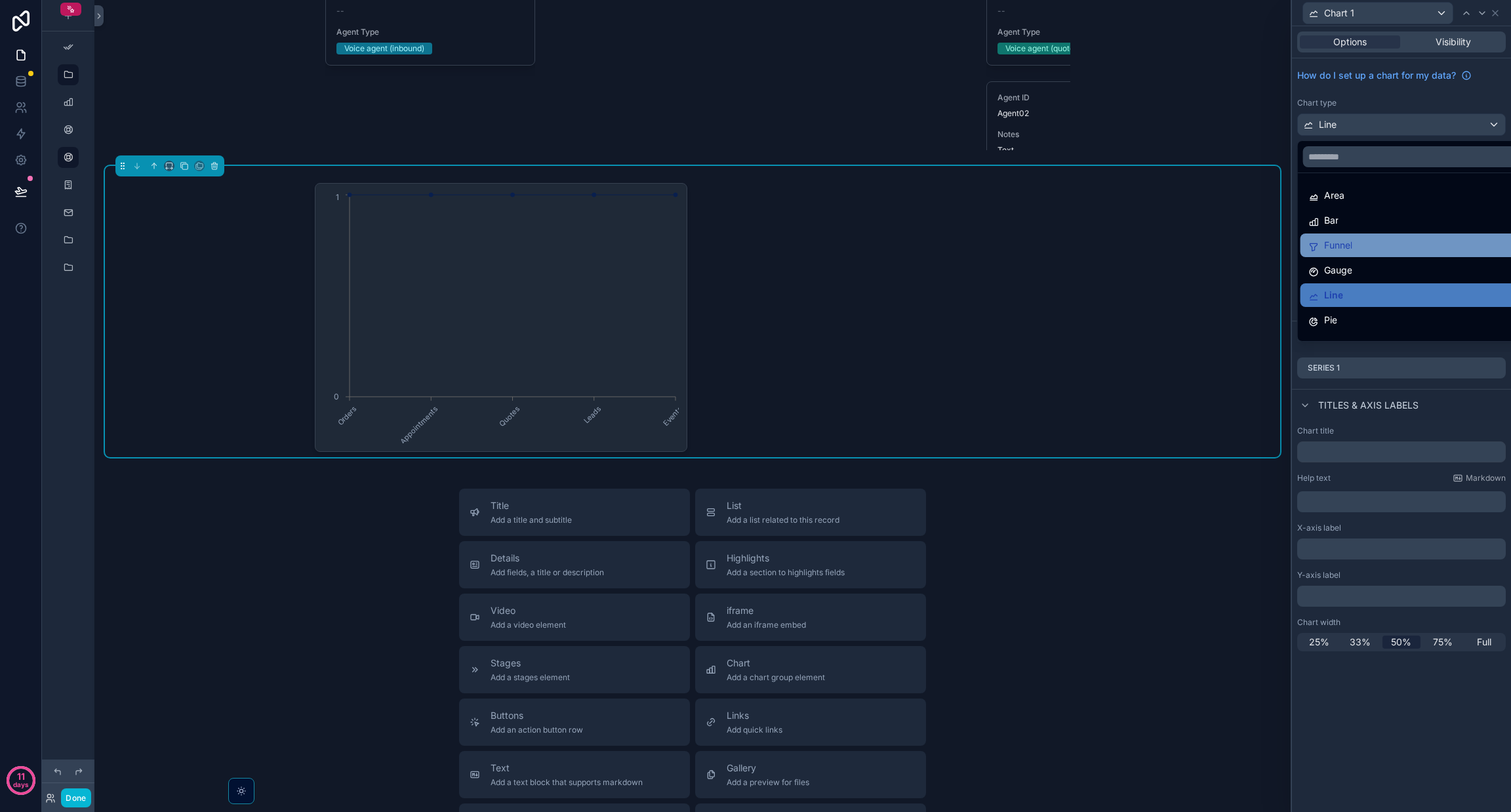
click at [755, 241] on div "Funnel" at bounding box center [1417, 245] width 216 height 16
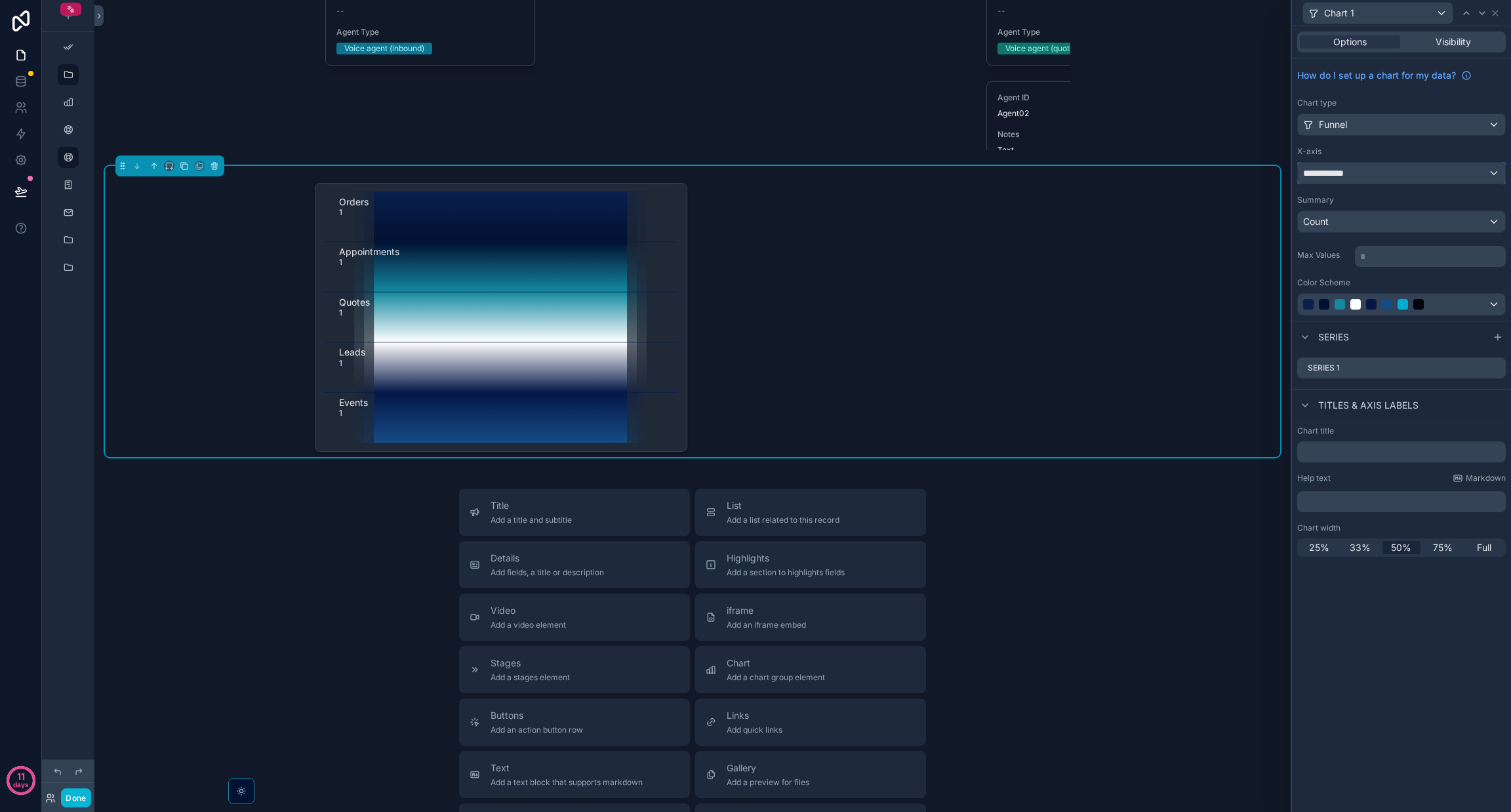
click at [755, 169] on div "**********" at bounding box center [1402, 173] width 208 height 21
click at [755, 248] on span "funnel metrics collection" at bounding box center [1376, 244] width 104 height 16
click at [755, 239] on div "funnel metrics collection" at bounding box center [1401, 244] width 185 height 16
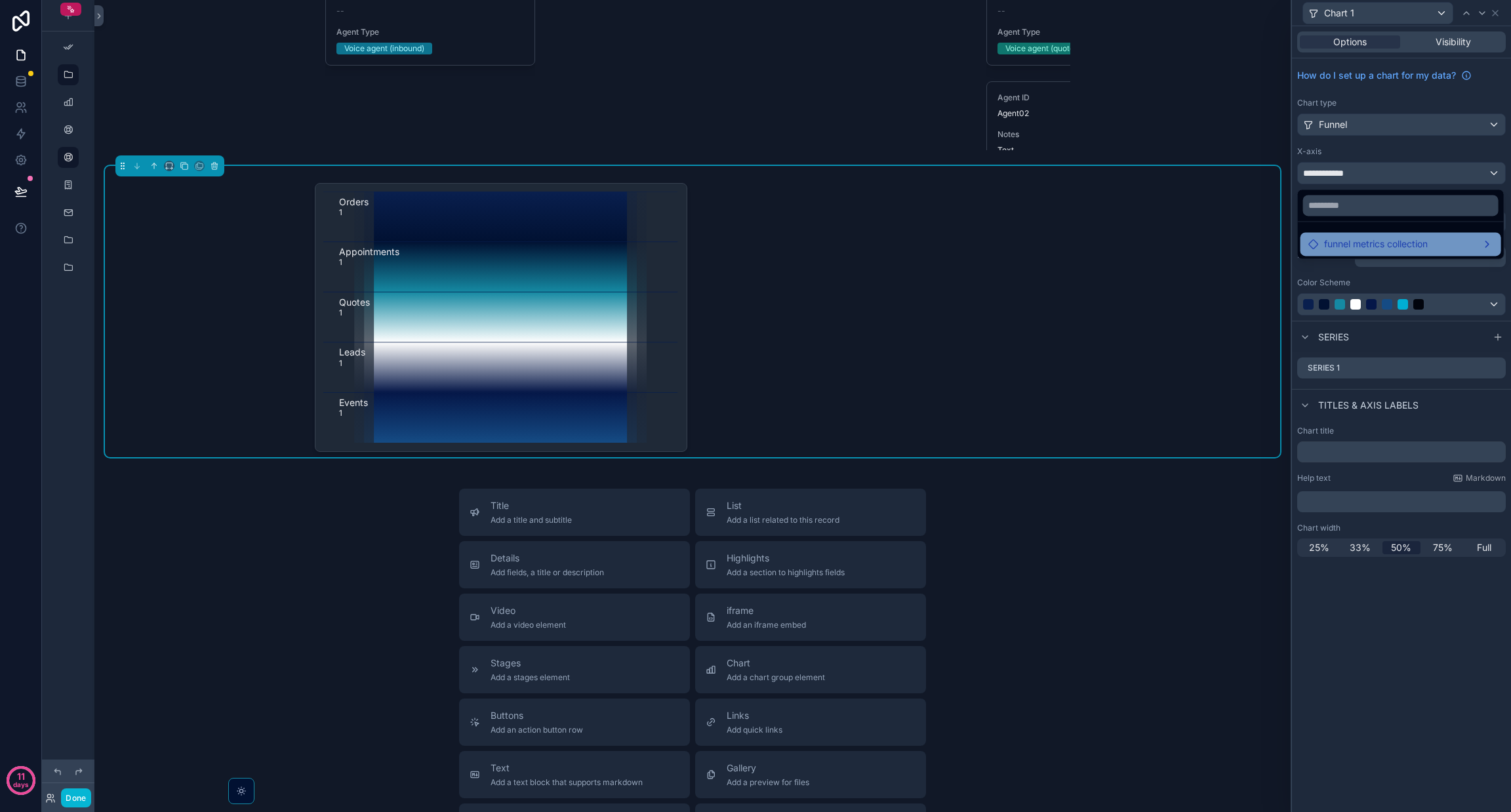
click at [755, 239] on span "funnel metrics collection" at bounding box center [1376, 244] width 104 height 16
click at [755, 244] on span "funnel metrics collection" at bounding box center [1376, 244] width 104 height 16
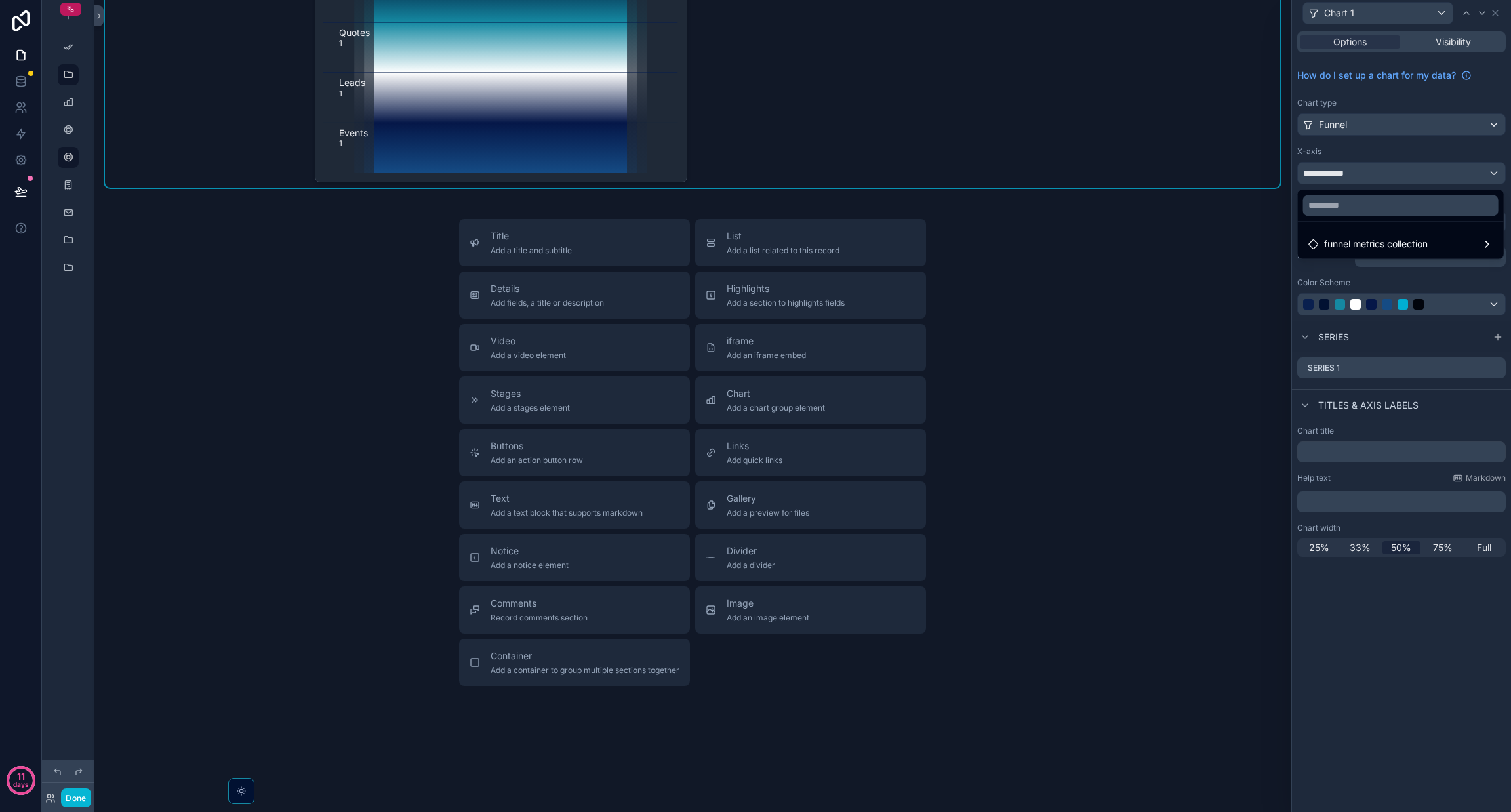
click at [300, 470] on div "Title Add a title and subtitle List Add a list related to this record Details A…" at bounding box center [693, 452] width 1176 height 467
click at [744, 406] on span "Add a chart group element" at bounding box center [776, 408] width 99 height 11
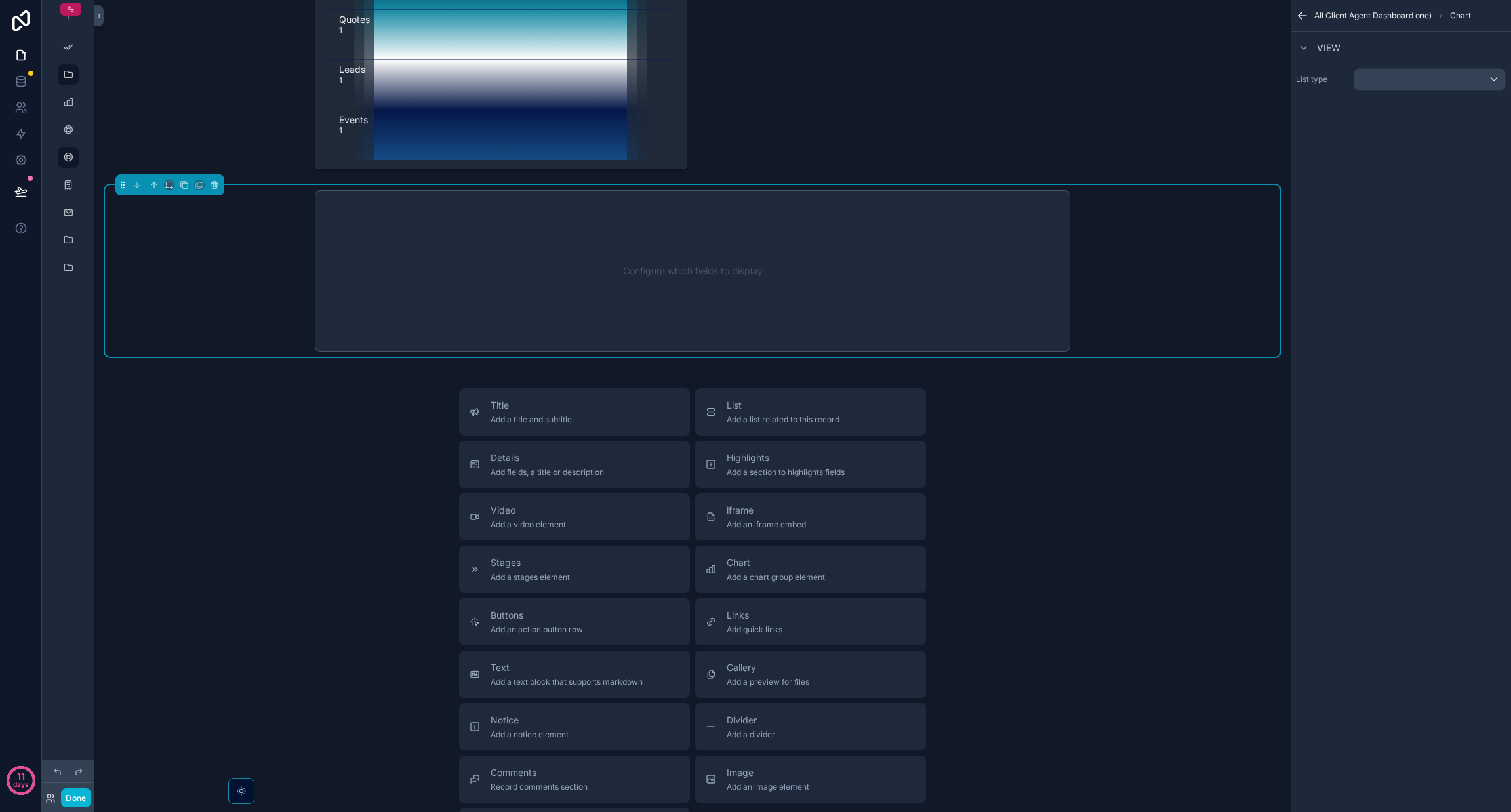
scroll to position [5628, 0]
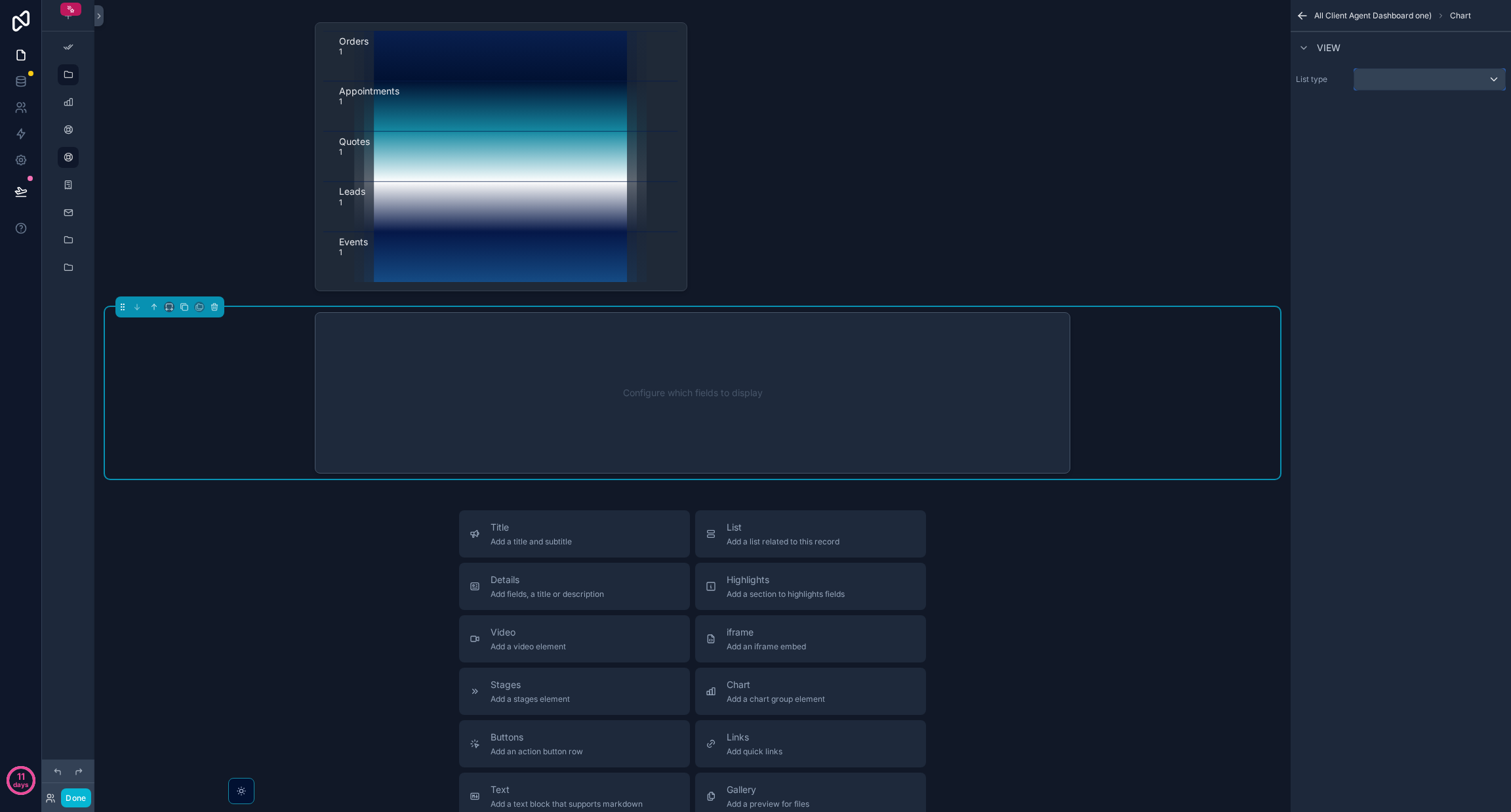
click at [755, 81] on div "scrollable content" at bounding box center [1429, 79] width 150 height 21
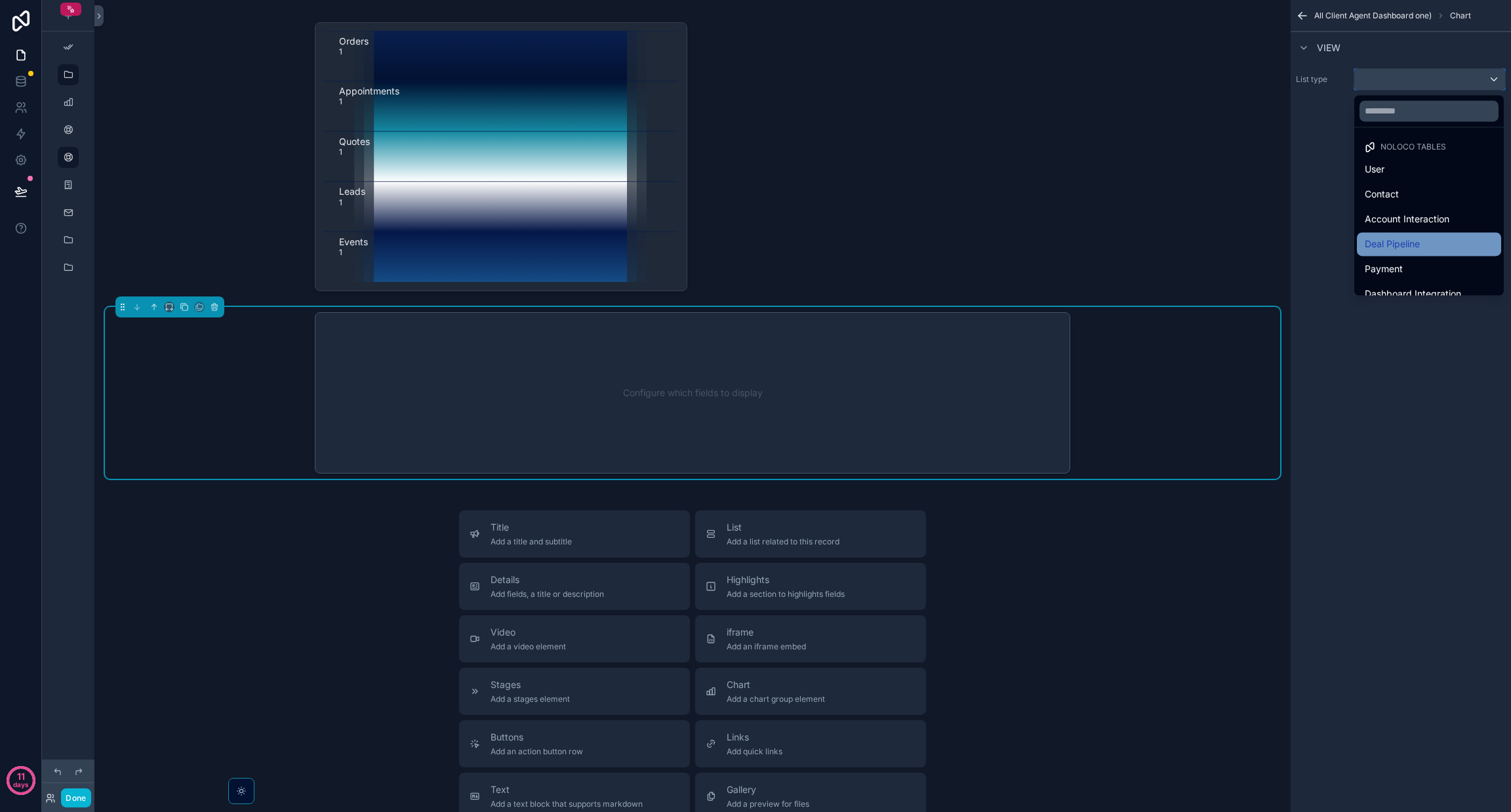
scroll to position [455, 0]
click at [755, 249] on span "Funnel Metrics" at bounding box center [1397, 257] width 63 height 16
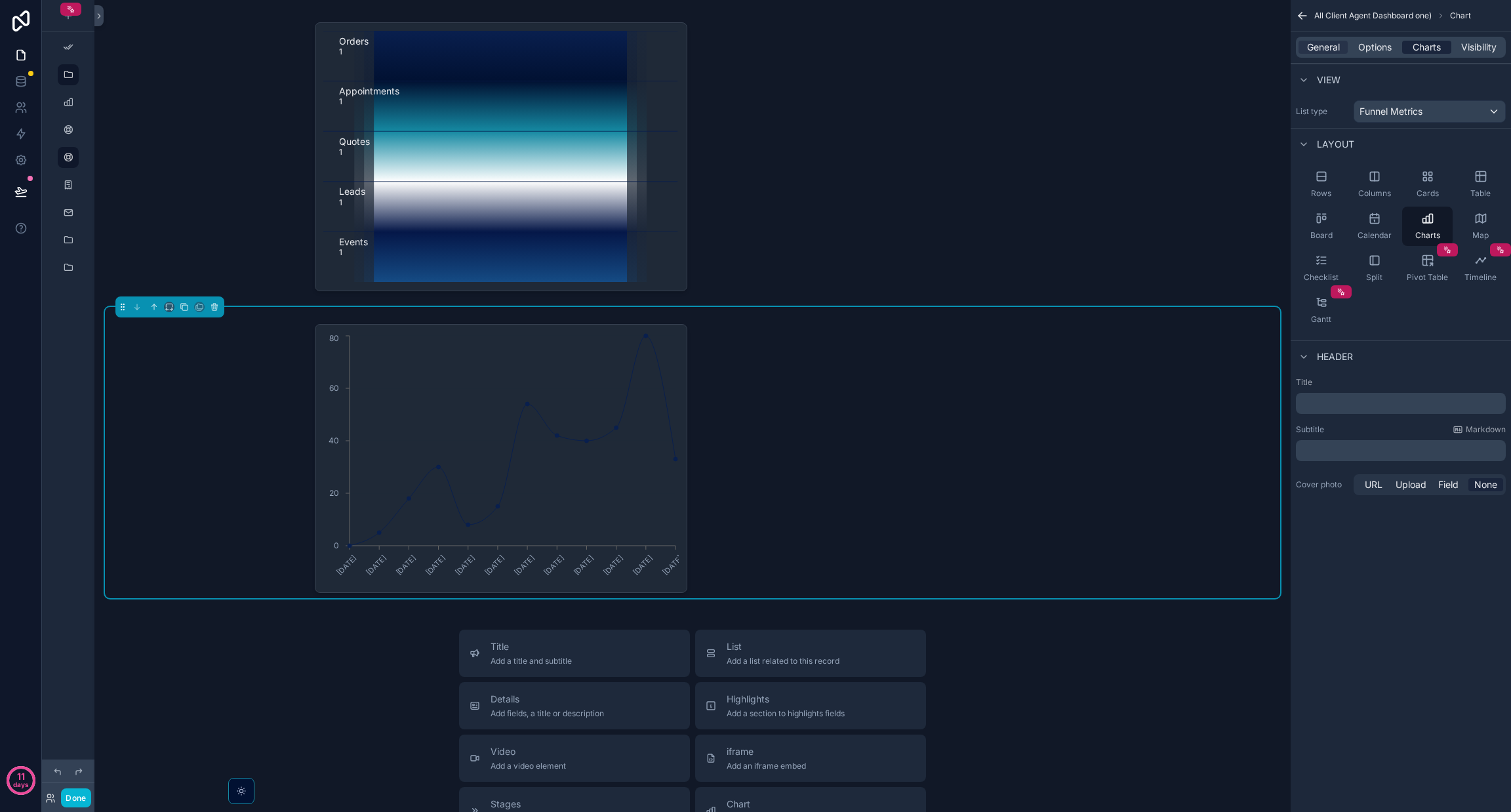
click at [755, 44] on span "Charts" at bounding box center [1427, 47] width 28 height 13
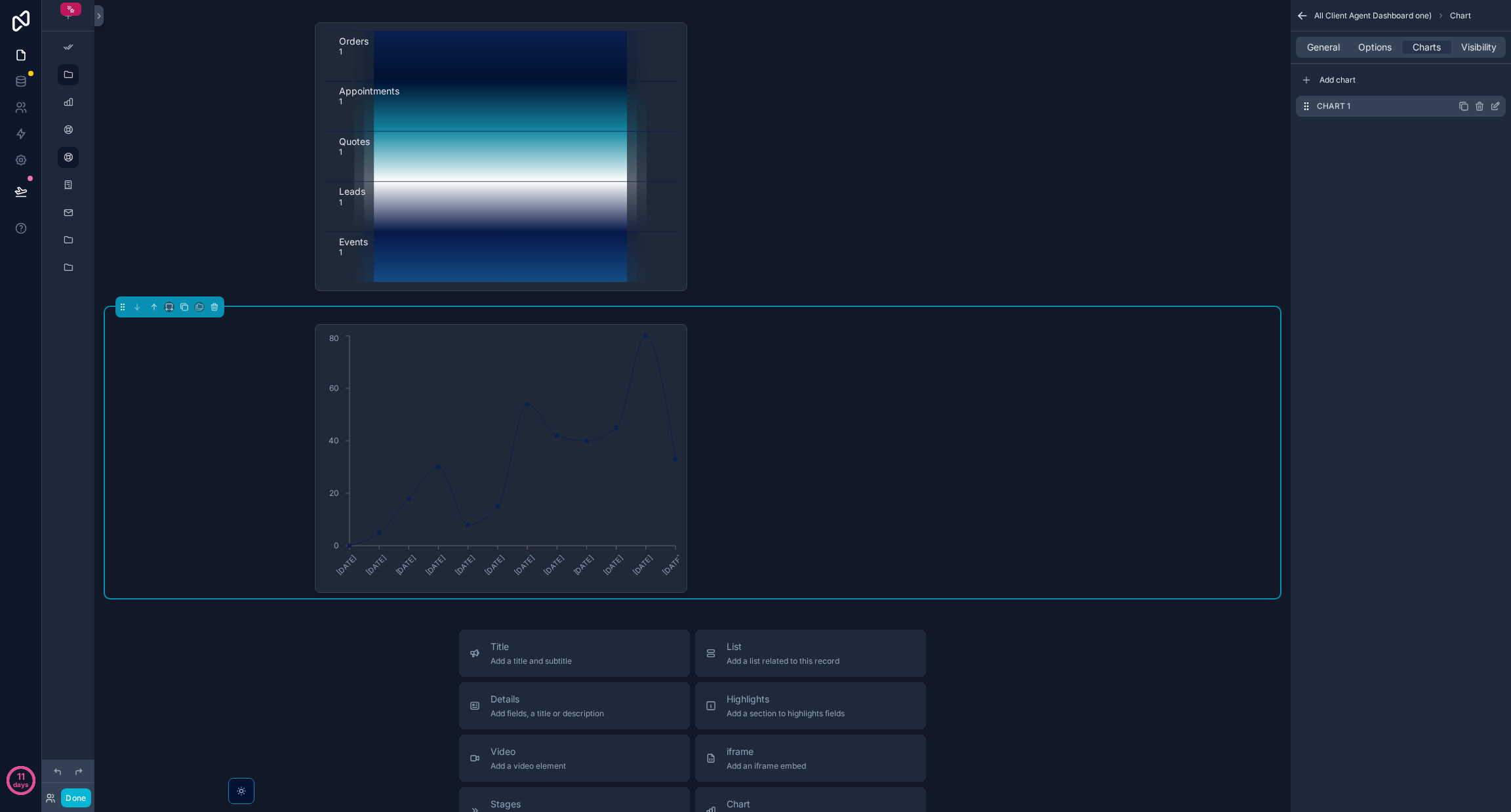
click at [755, 106] on icon "scrollable content" at bounding box center [1495, 106] width 11 height 11
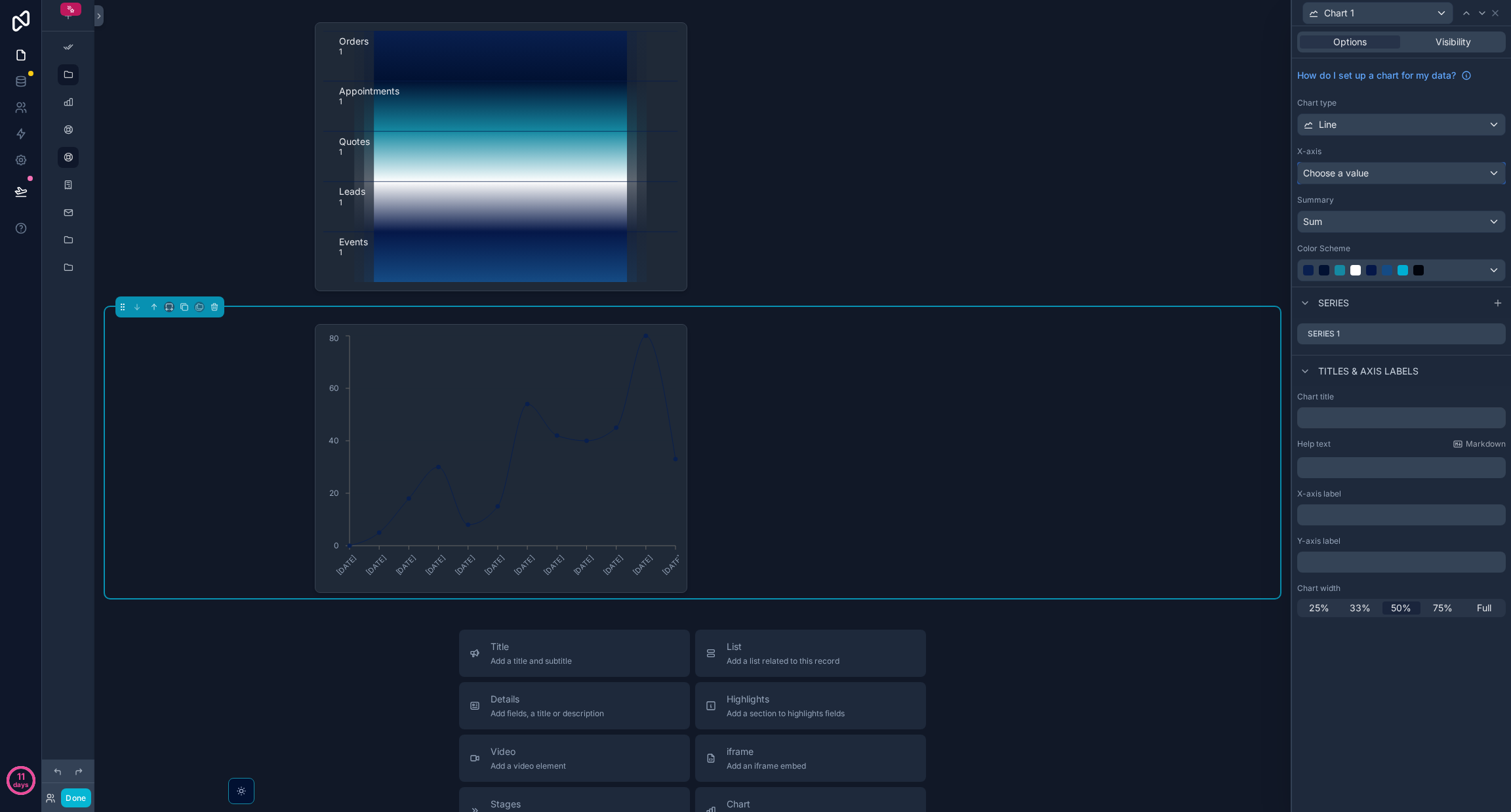
click at [755, 172] on div "Choose a value" at bounding box center [1402, 173] width 208 height 21
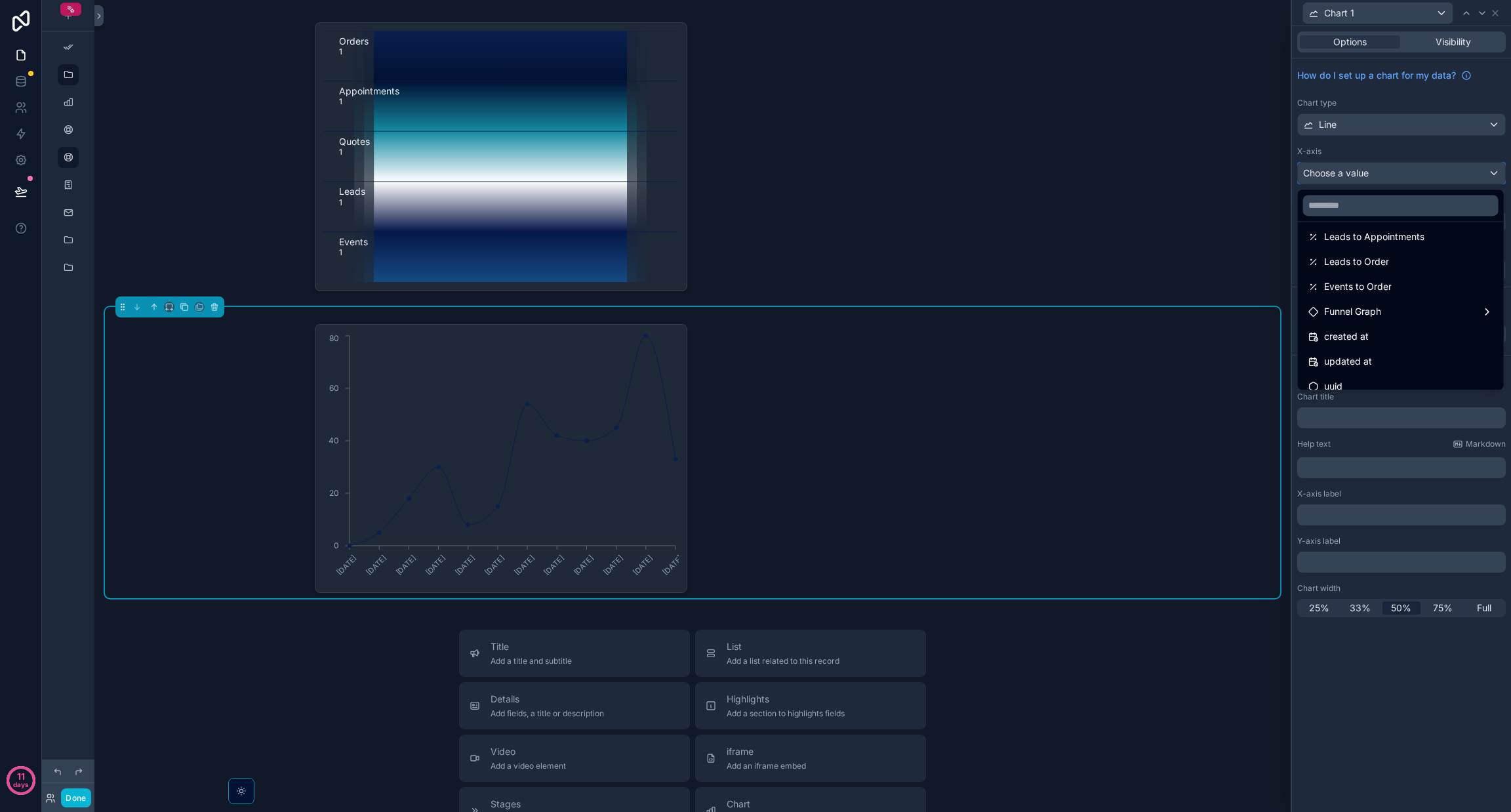
scroll to position [292, 0]
click at [755, 161] on div at bounding box center [1401, 406] width 219 height 812
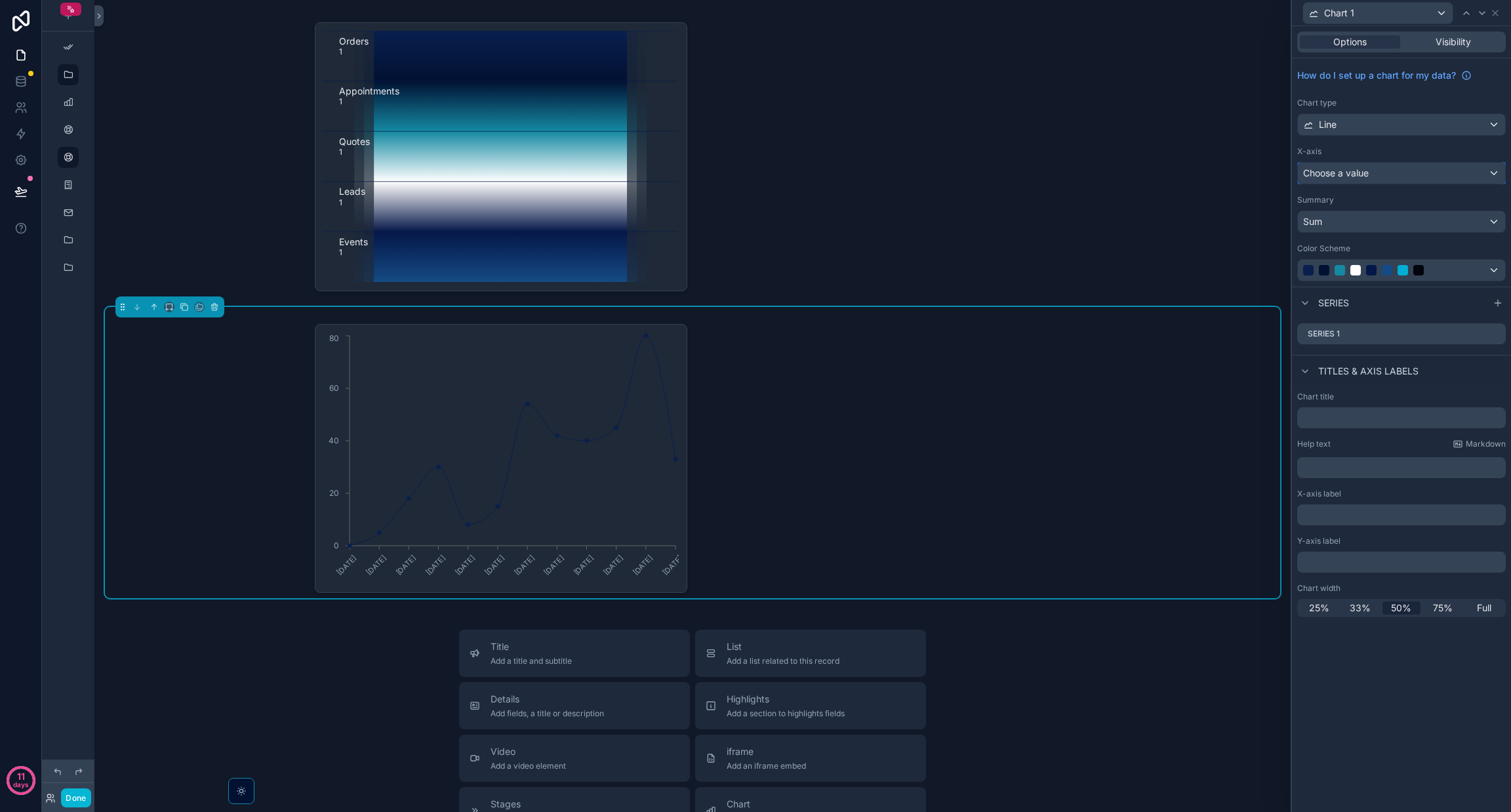
click at [755, 173] on span "Choose a value" at bounding box center [1336, 172] width 66 height 11
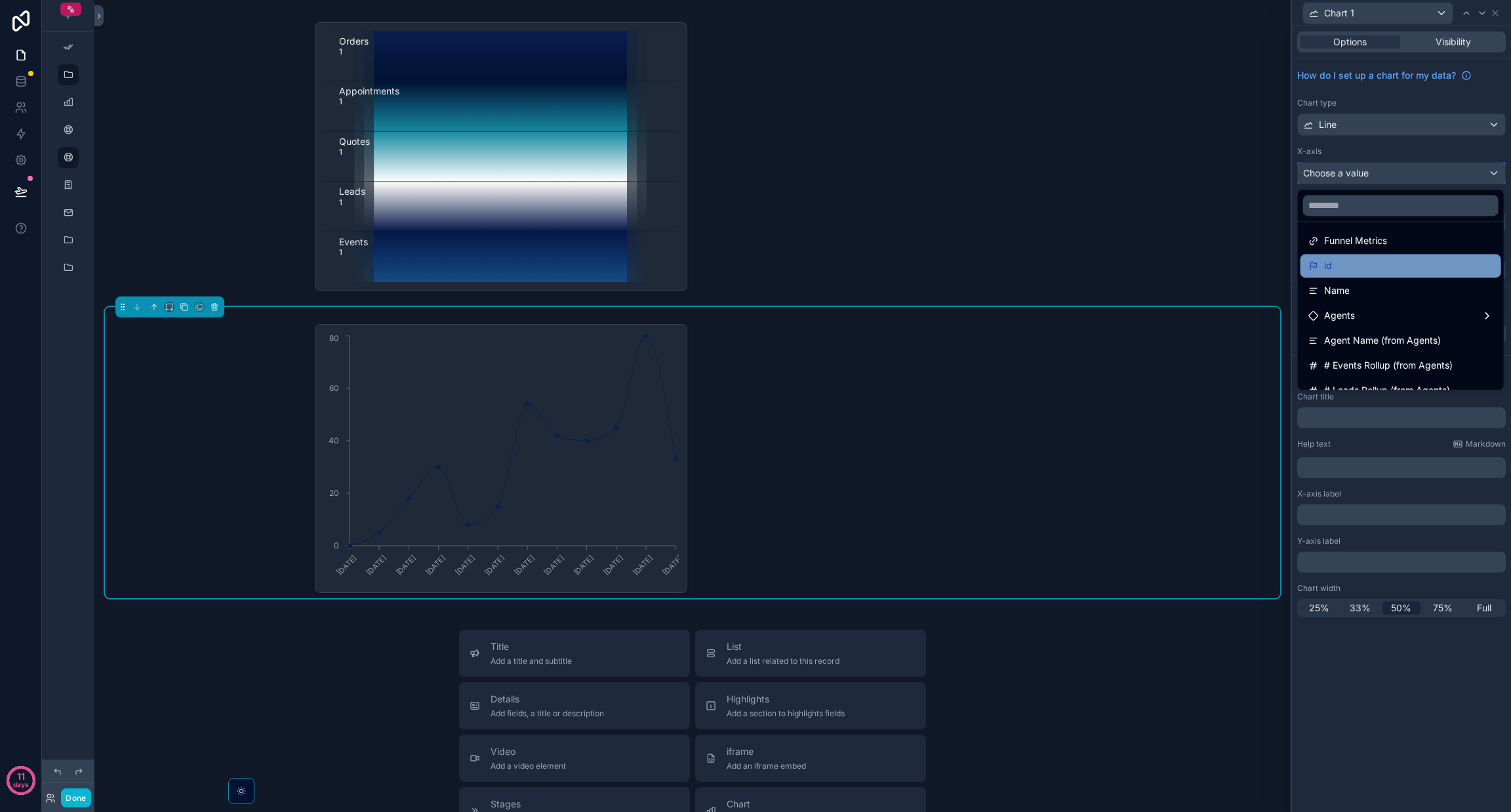
scroll to position [0, 0]
click at [755, 295] on div "Name" at bounding box center [1401, 294] width 185 height 16
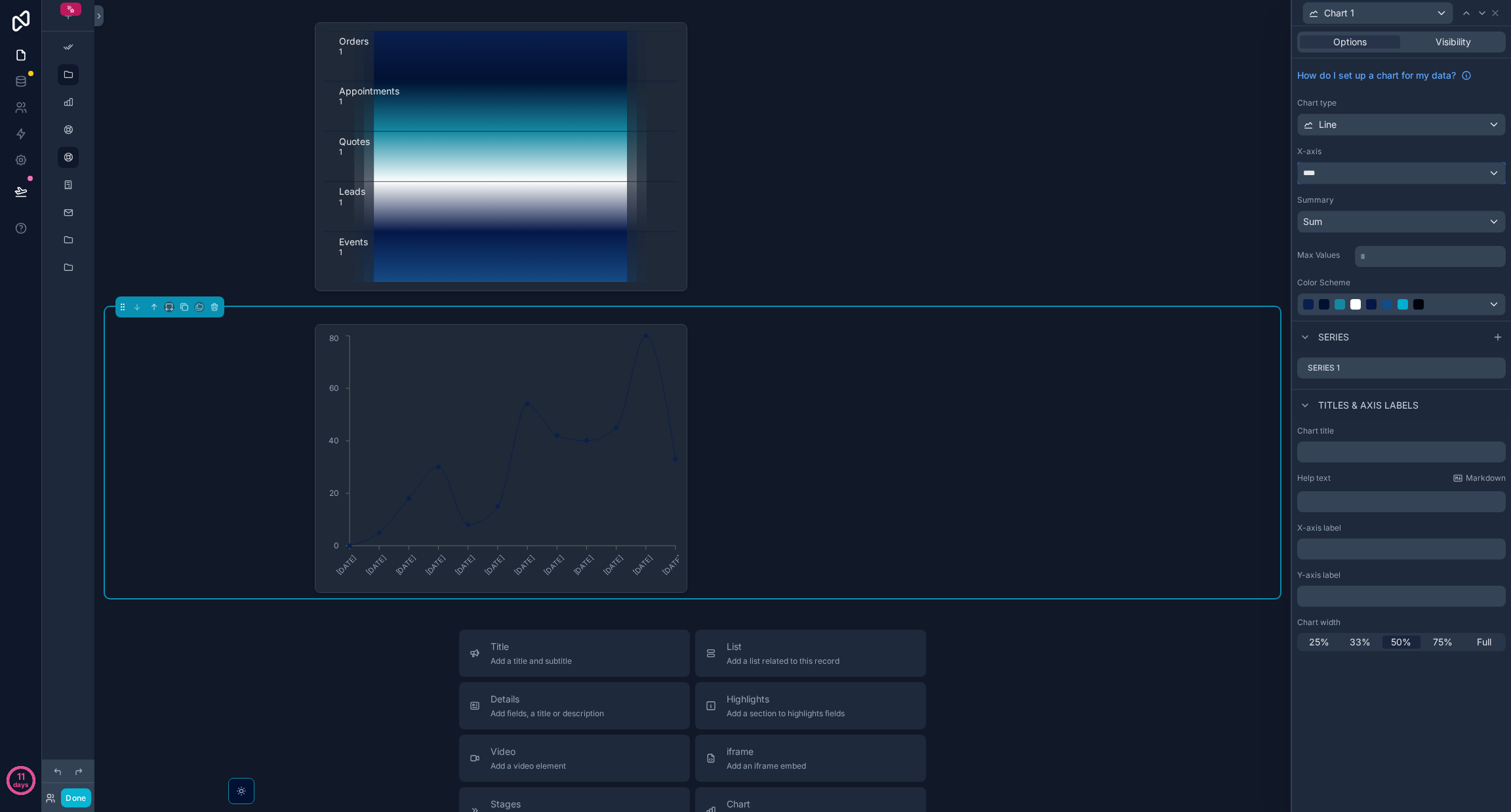
click at [755, 169] on div "****" at bounding box center [1402, 173] width 208 height 21
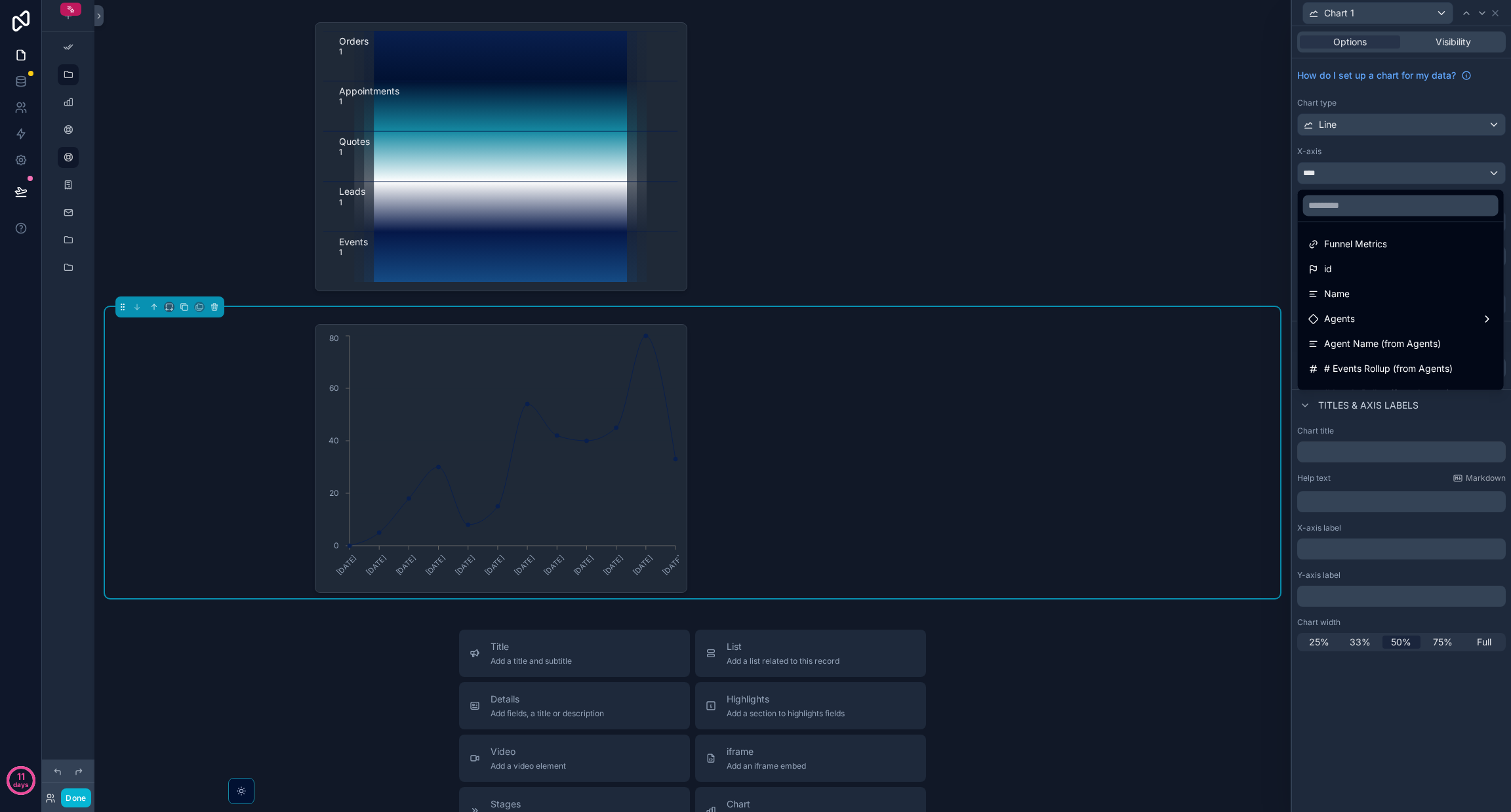
click at [755, 116] on div at bounding box center [1401, 406] width 219 height 812
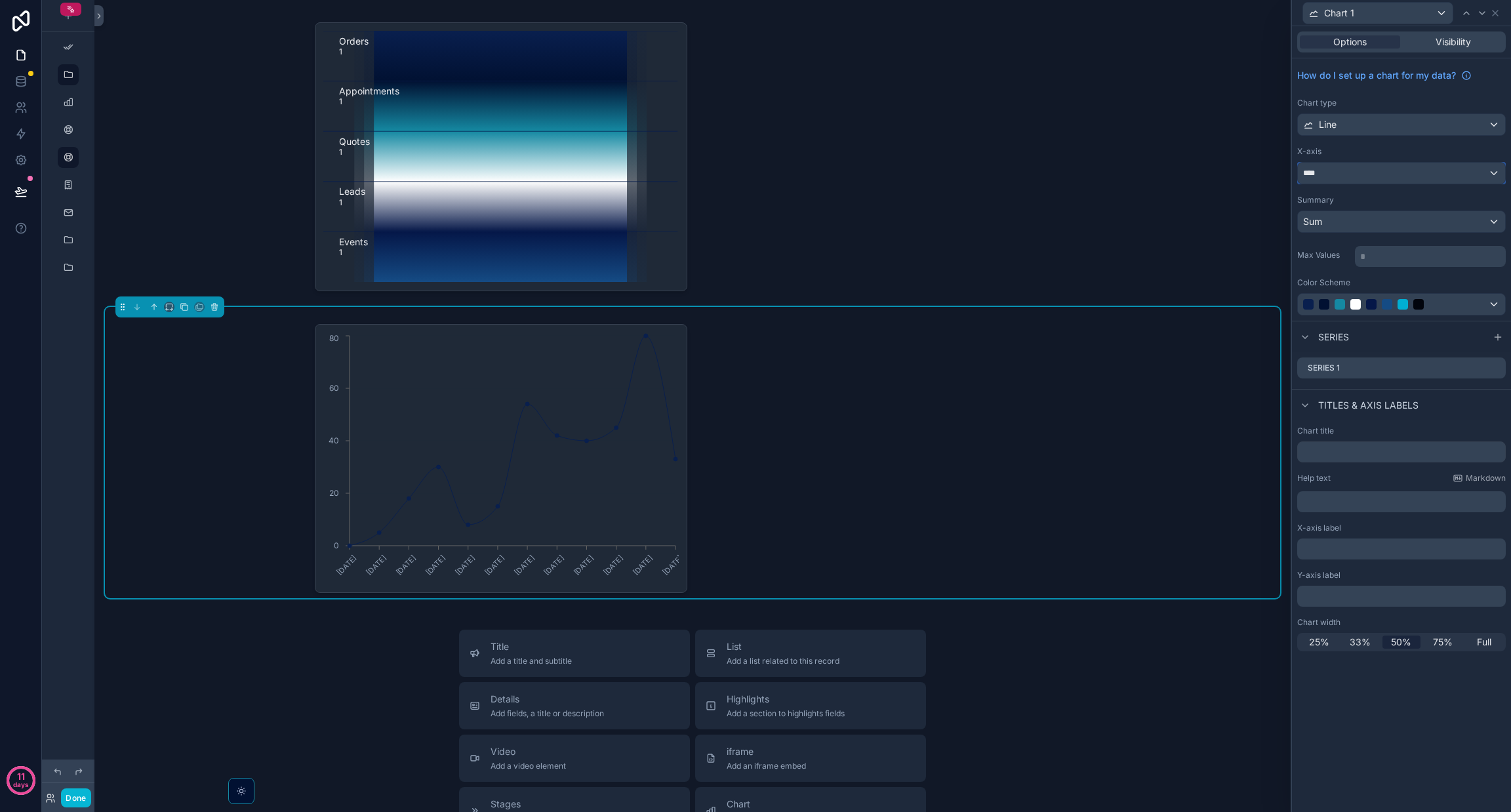
click at [755, 175] on div "****" at bounding box center [1402, 173] width 208 height 21
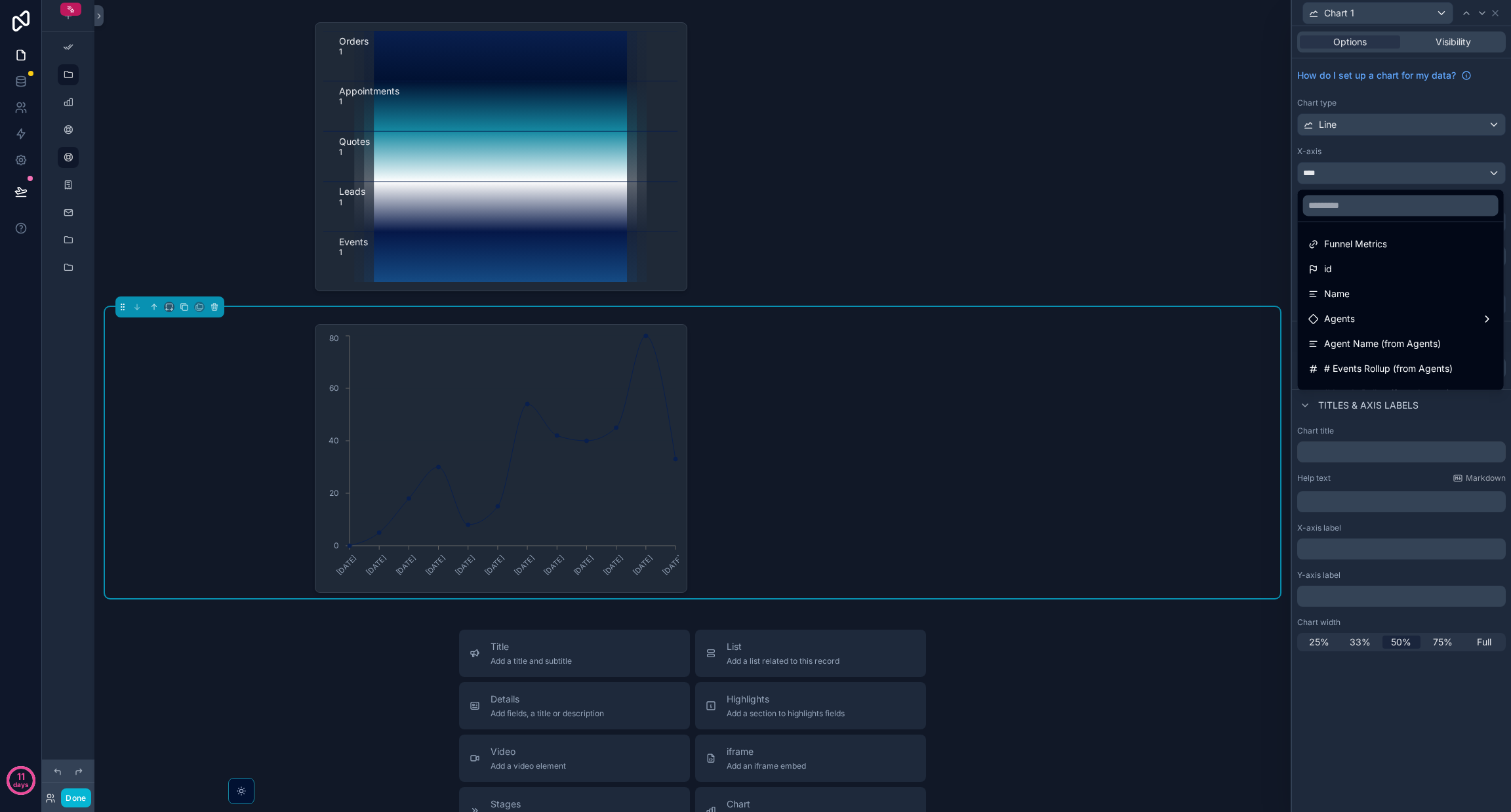
click at [755, 112] on div at bounding box center [1401, 406] width 219 height 812
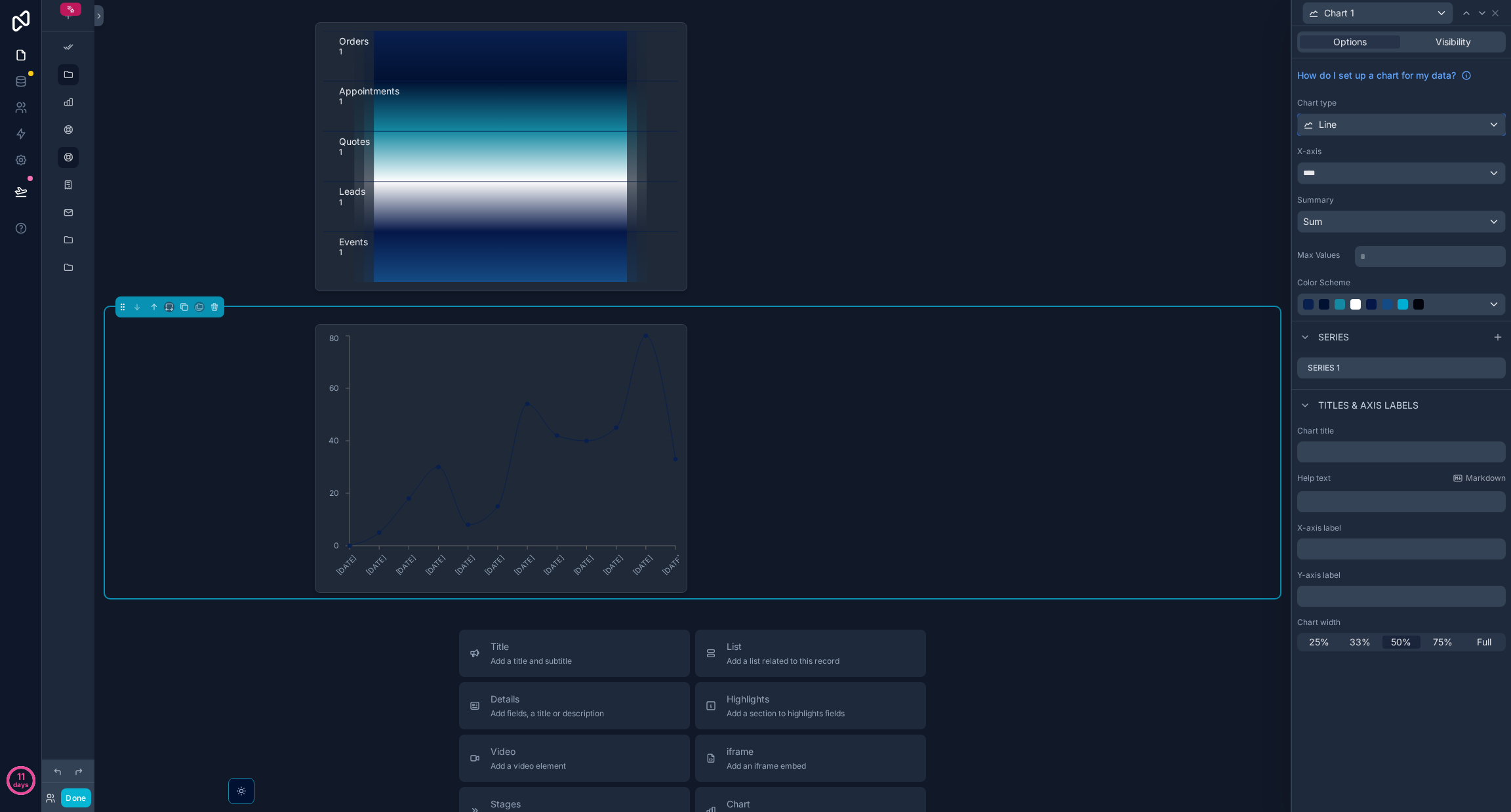
click at [755, 114] on div "Line" at bounding box center [1402, 125] width 208 height 21
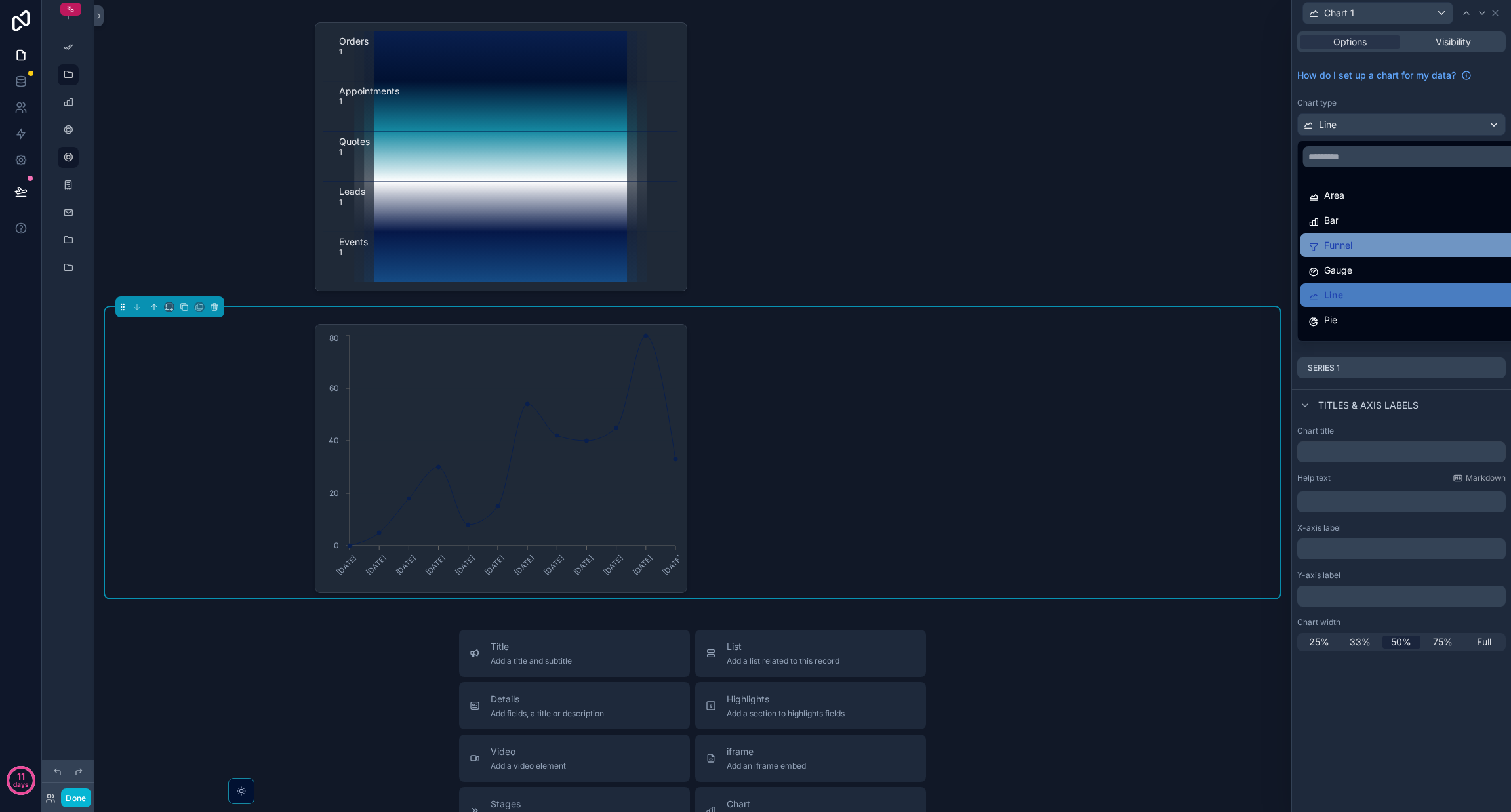
click at [755, 247] on div "Funnel" at bounding box center [1417, 245] width 216 height 16
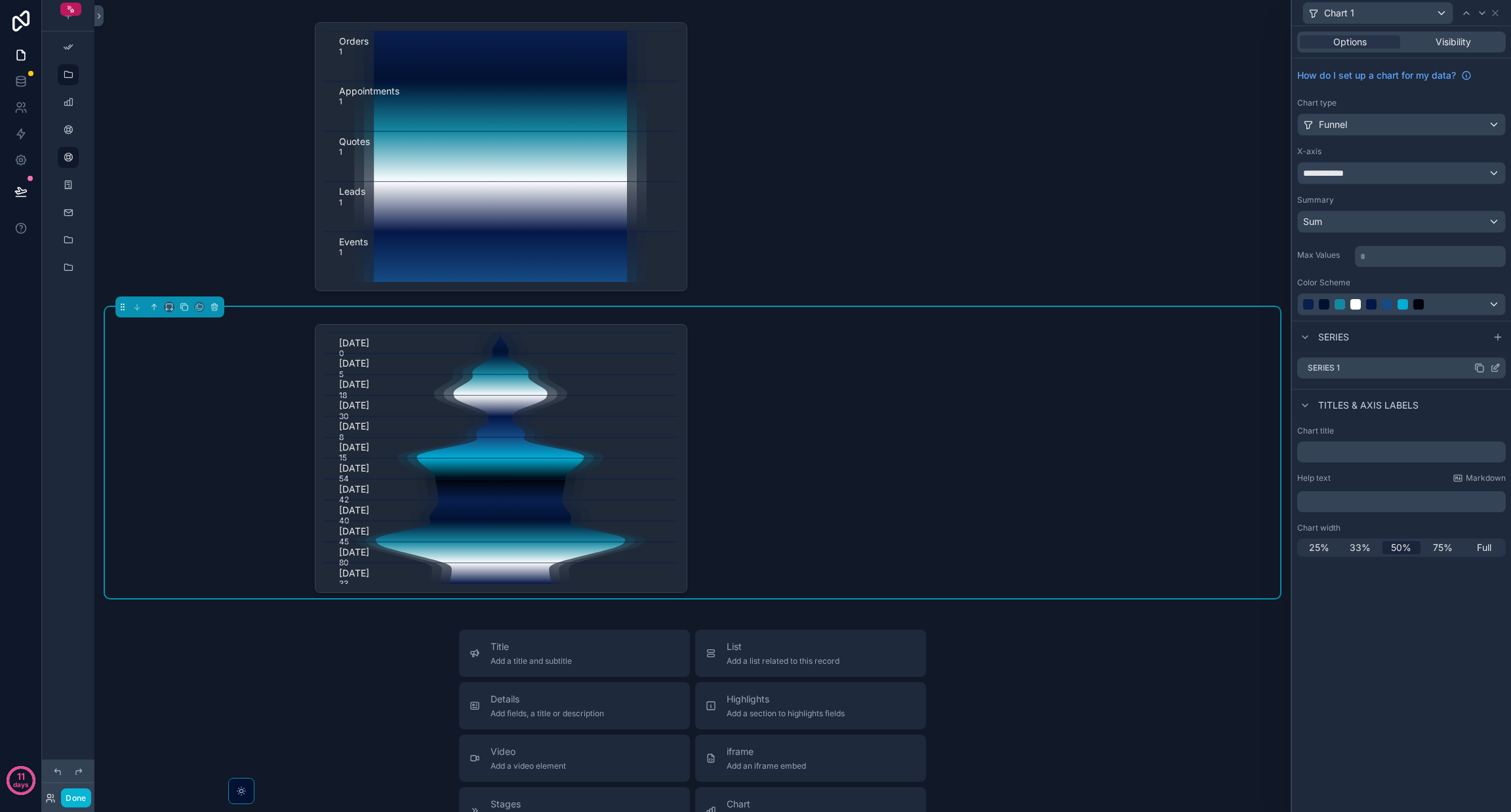
click at [755, 367] on div "Series 1" at bounding box center [1401, 368] width 209 height 21
click at [755, 370] on icon at bounding box center [1495, 368] width 11 height 11
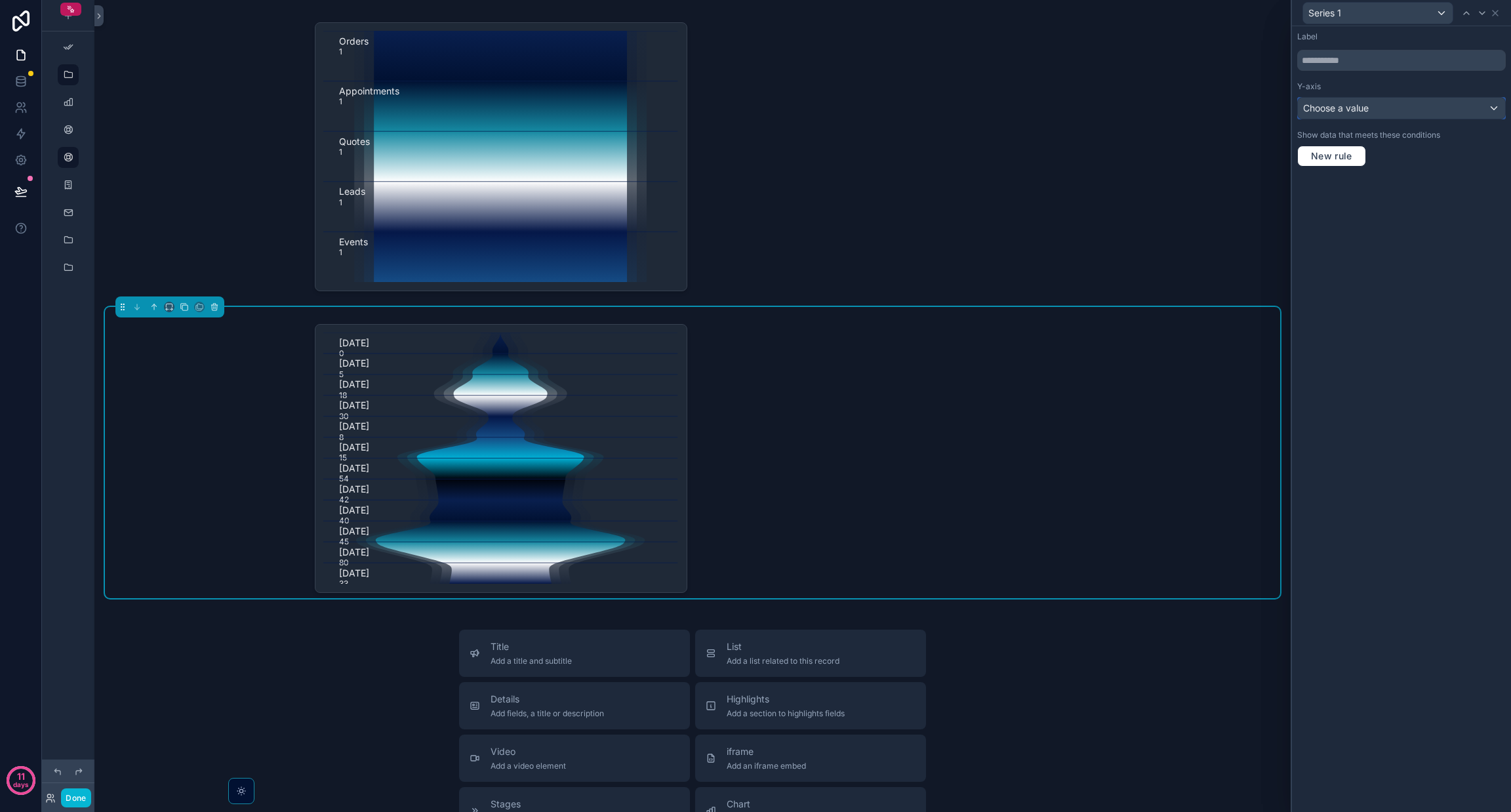
click at [755, 102] on div "Choose a value" at bounding box center [1402, 108] width 208 height 21
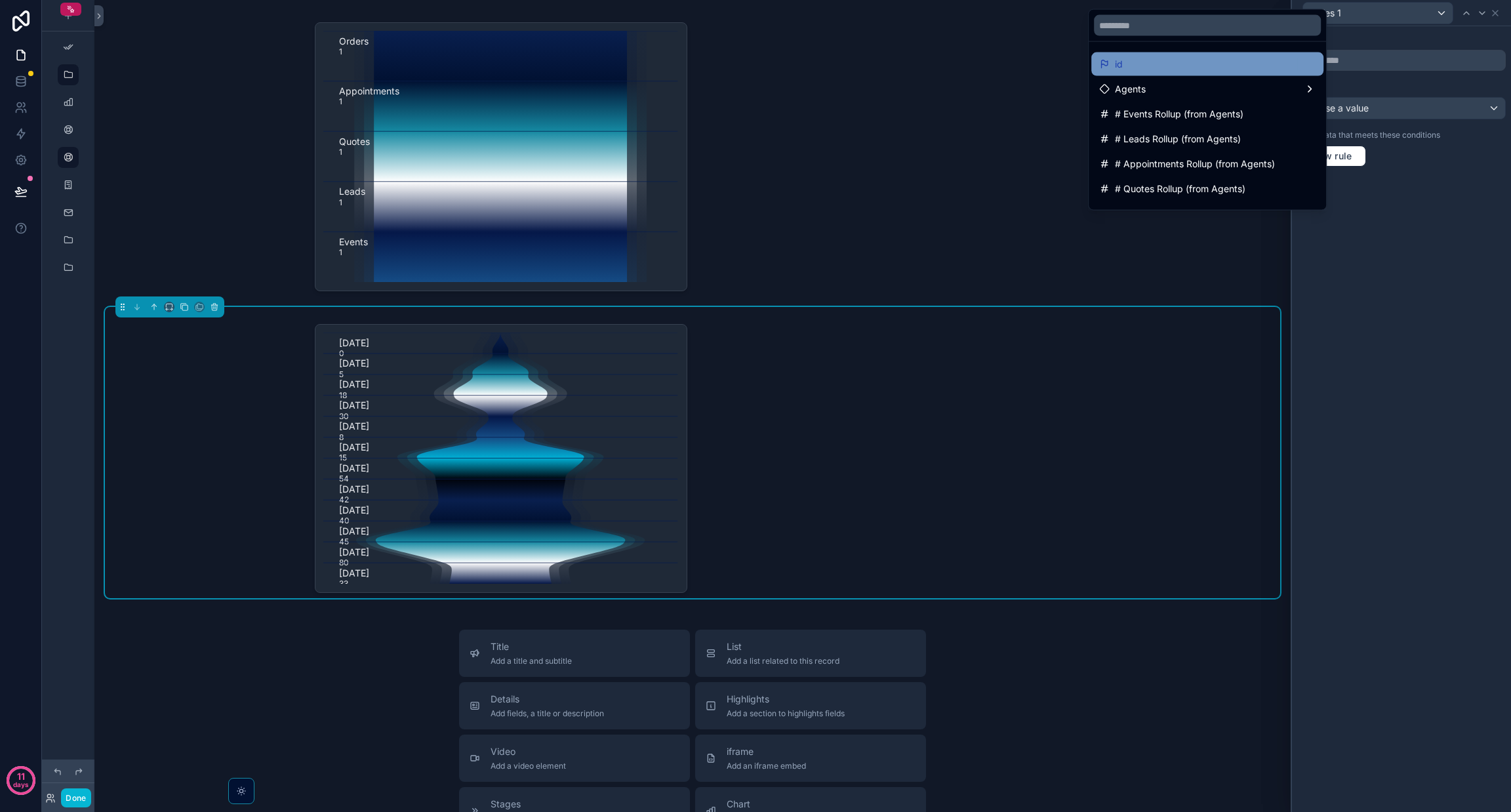
click at [755, 64] on div "id" at bounding box center [1207, 64] width 216 height 16
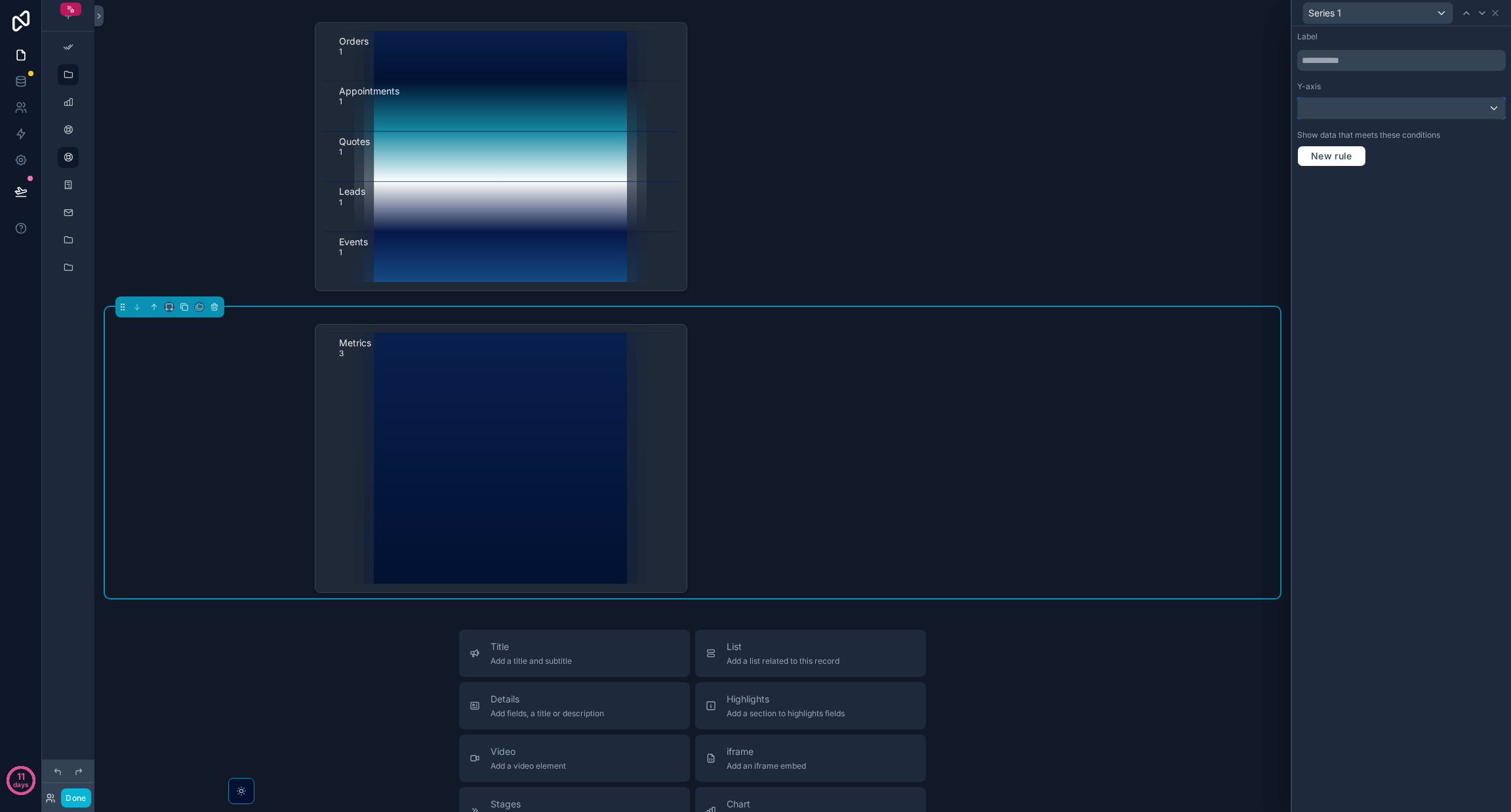
click at [755, 106] on div at bounding box center [1402, 108] width 208 height 21
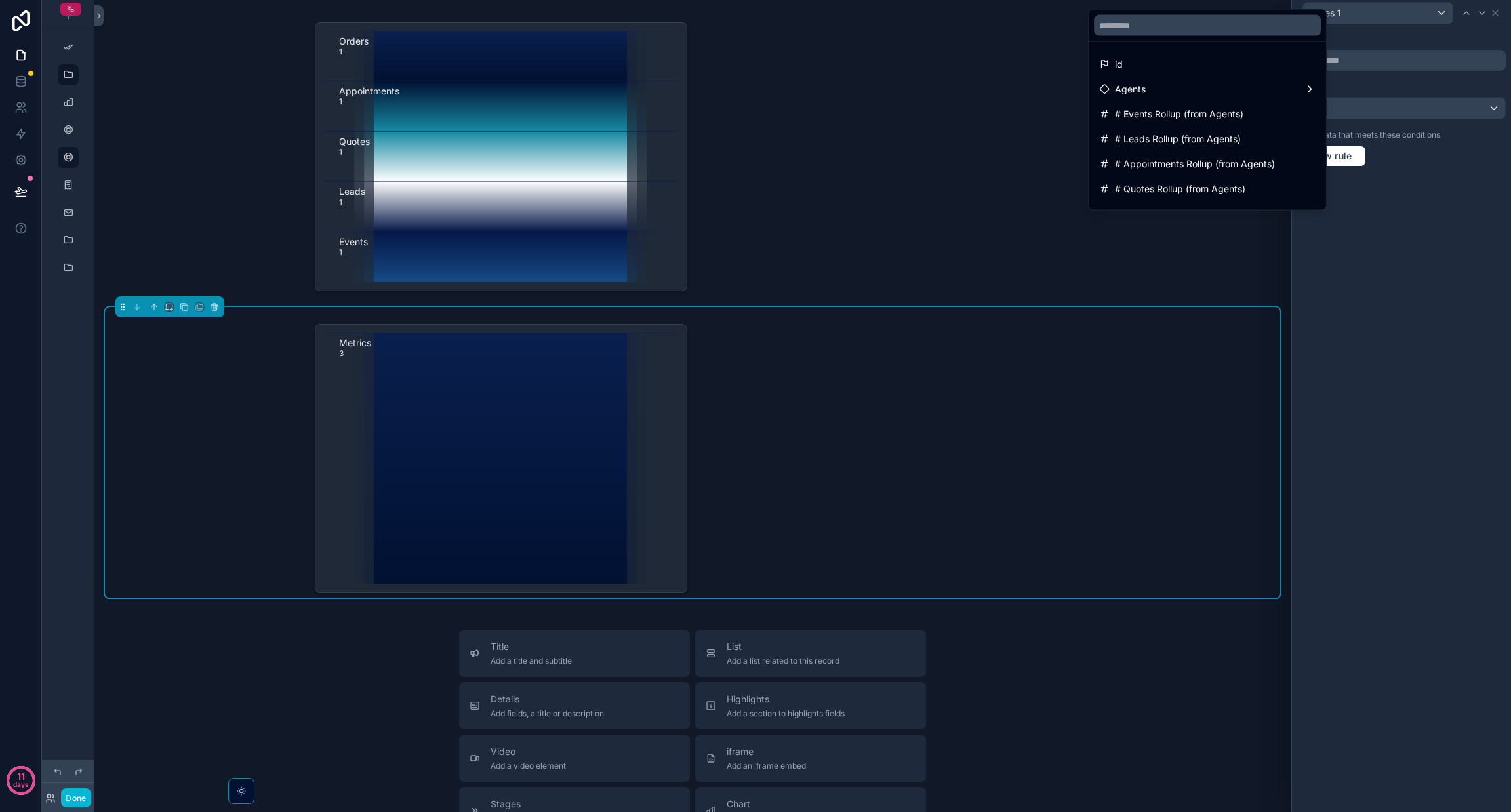
click at [755, 272] on div at bounding box center [1401, 406] width 219 height 812
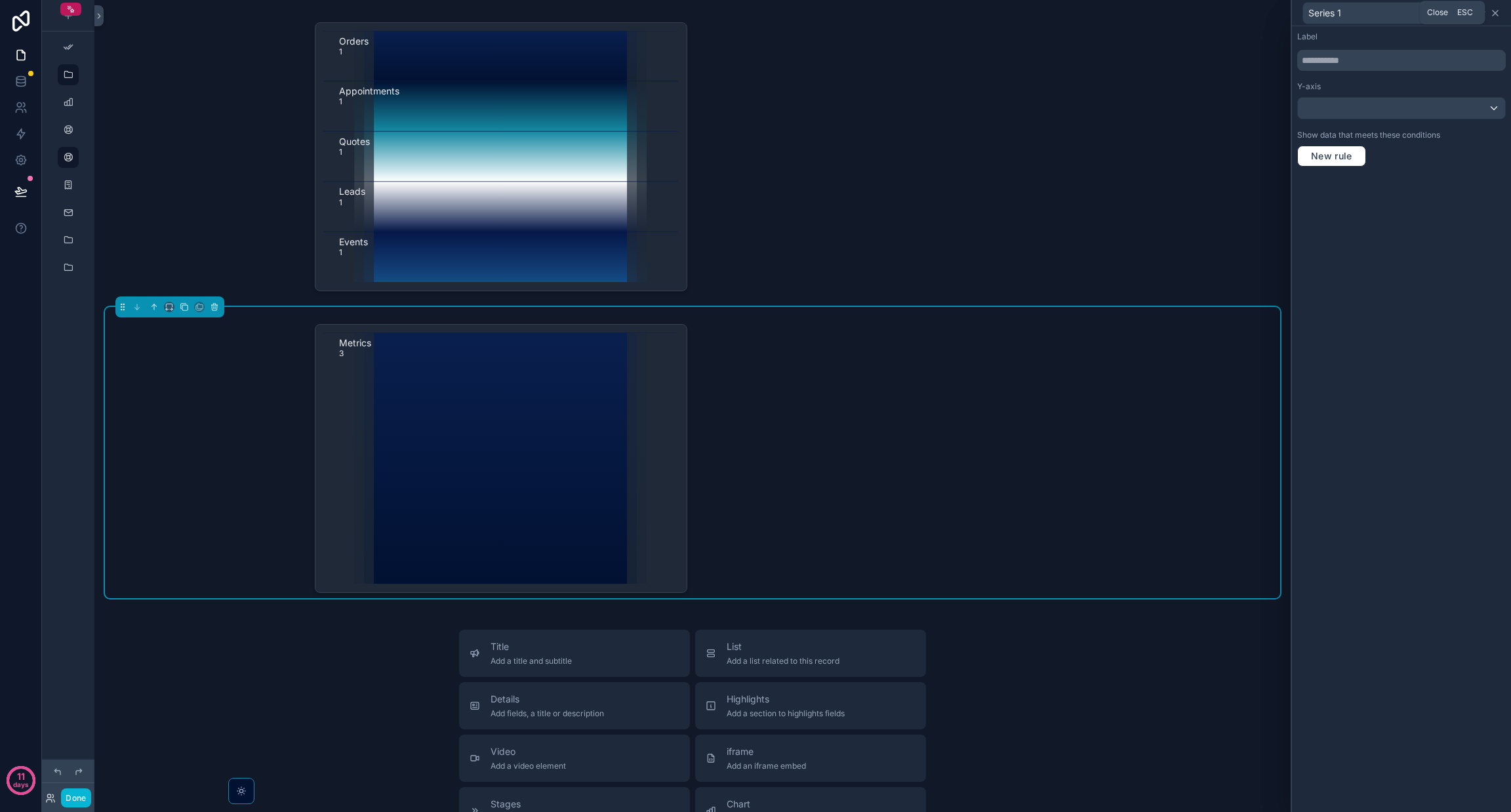
click at [755, 14] on icon at bounding box center [1495, 13] width 11 height 11
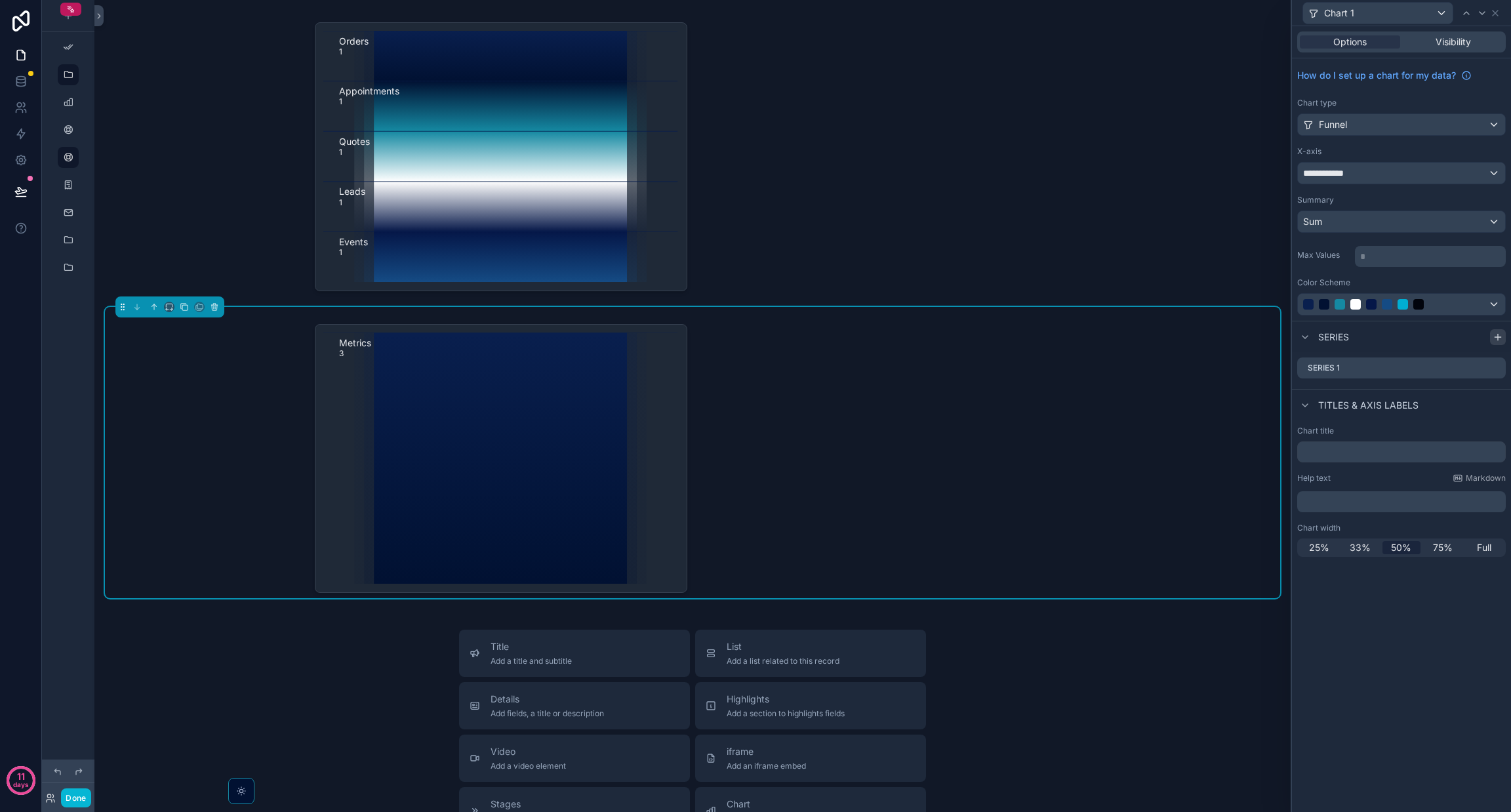
click at [755, 336] on icon at bounding box center [1498, 337] width 11 height 11
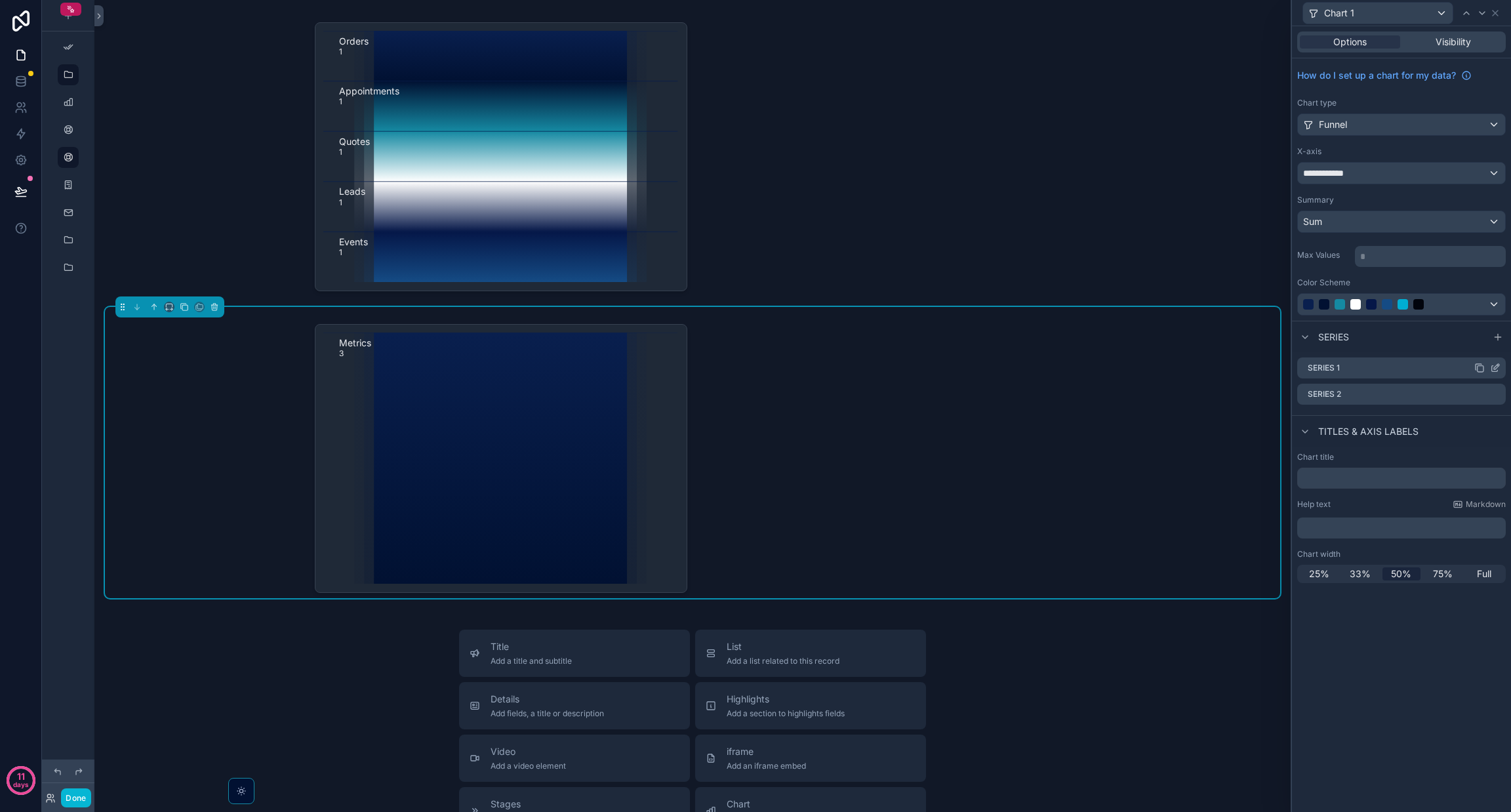
click at [755, 367] on icon at bounding box center [1495, 368] width 11 height 11
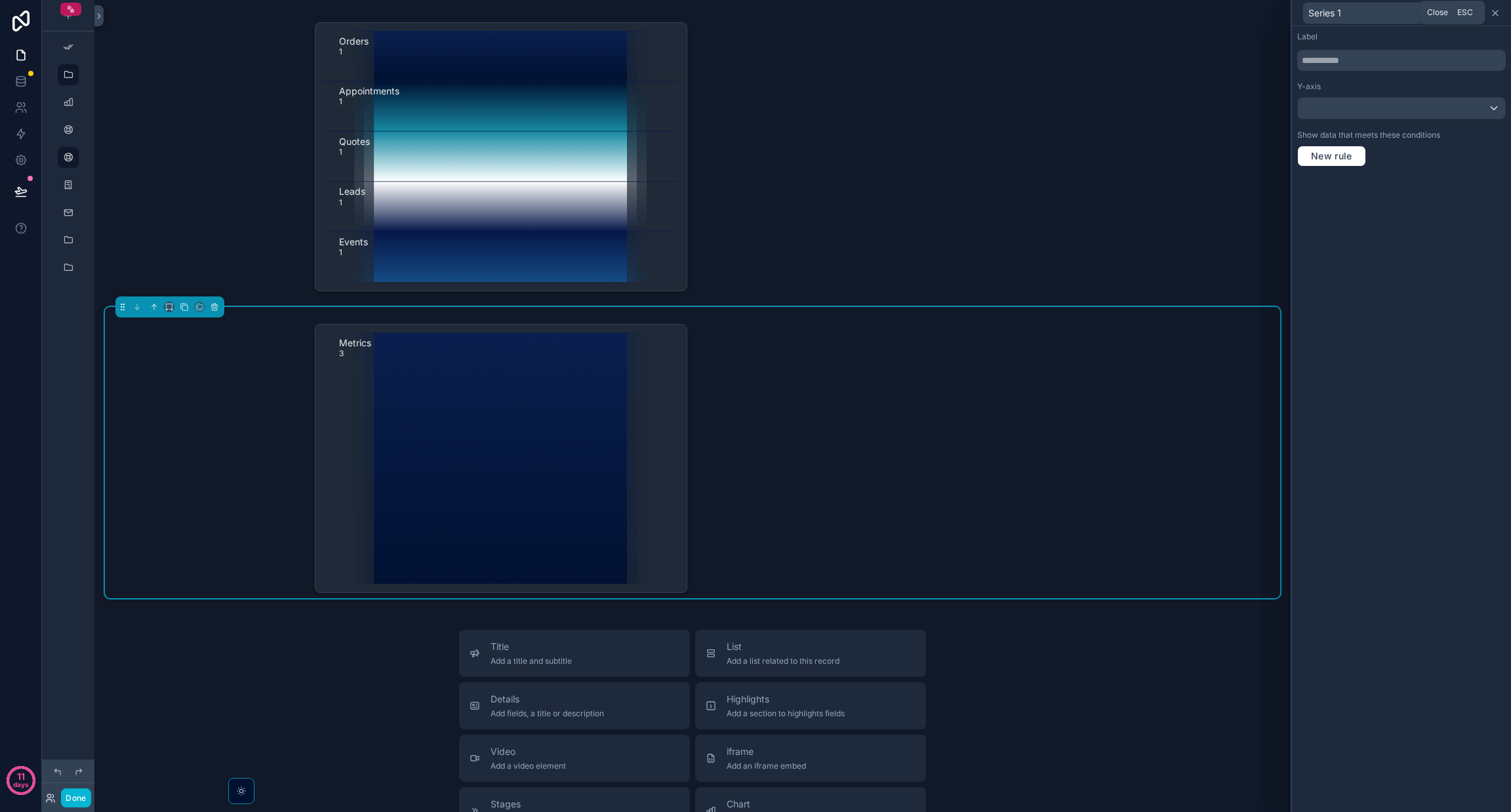
click at [755, 9] on icon at bounding box center [1495, 13] width 11 height 11
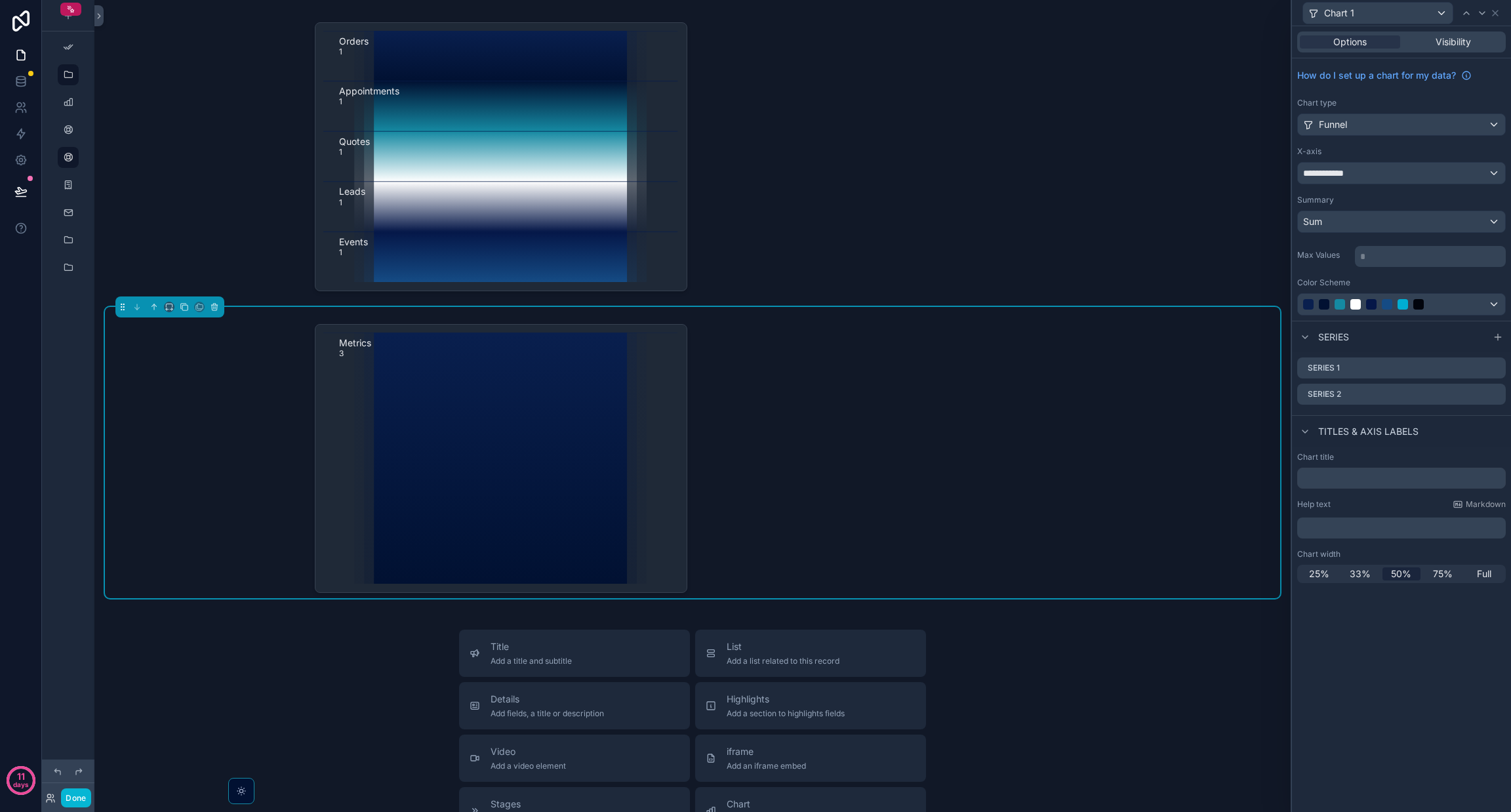
click at [755, 358] on div "Metrics 3" at bounding box center [693, 458] width 756 height 269
click at [213, 311] on icon "scrollable content" at bounding box center [215, 307] width 9 height 9
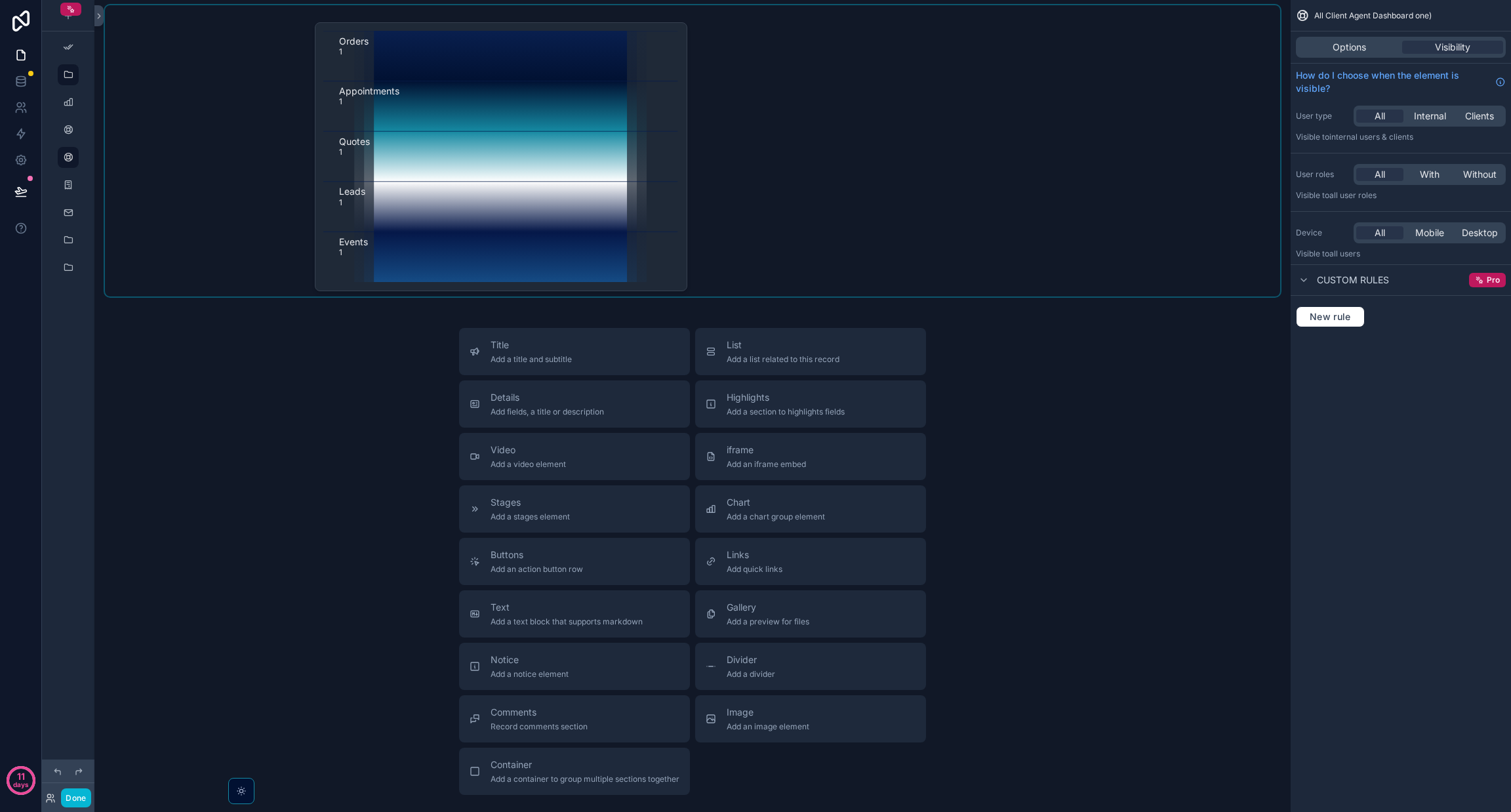
click at [620, 230] on div "scrollable content" at bounding box center [693, 150] width 1176 height 291
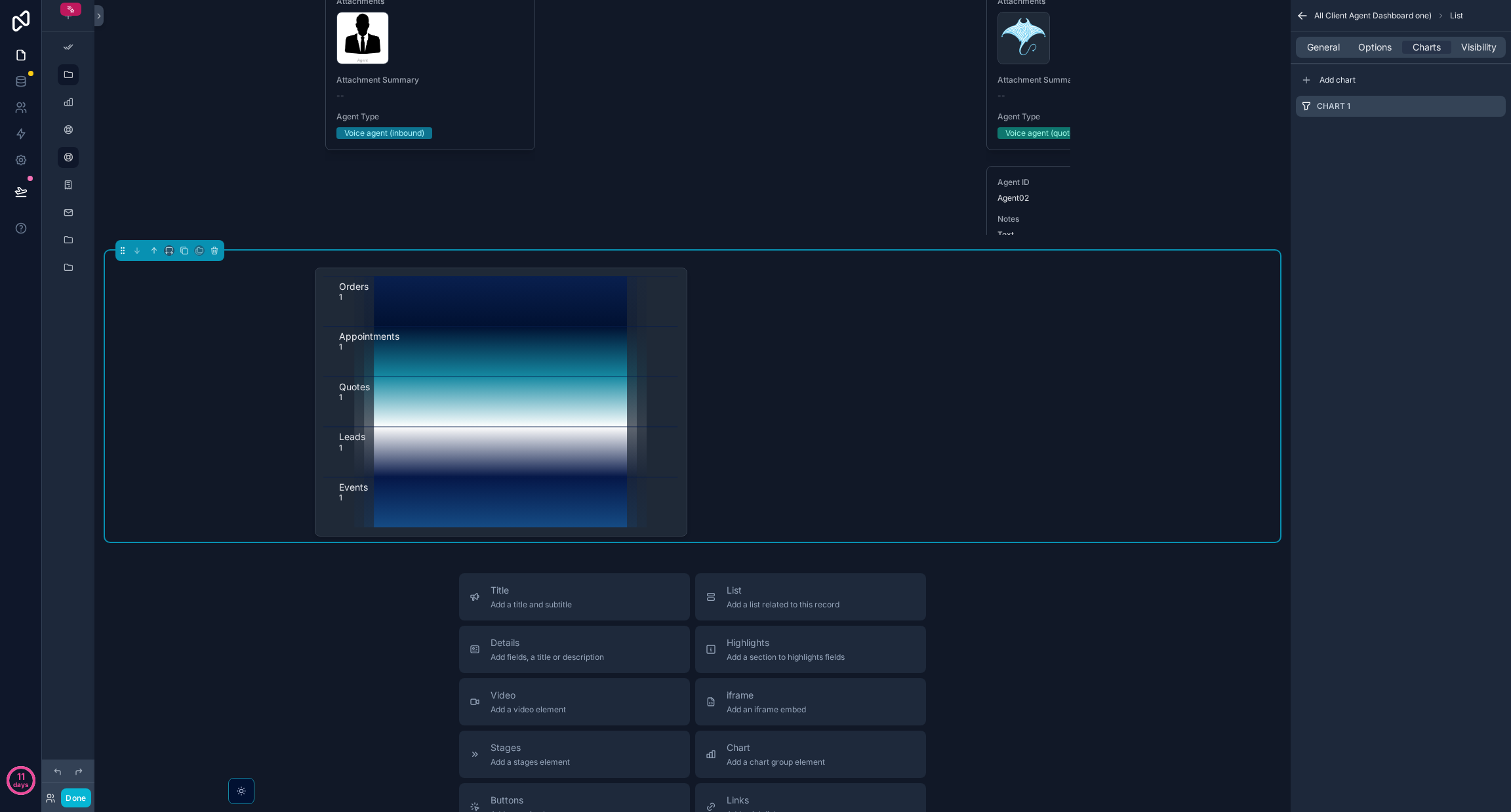
scroll to position [5376, 0]
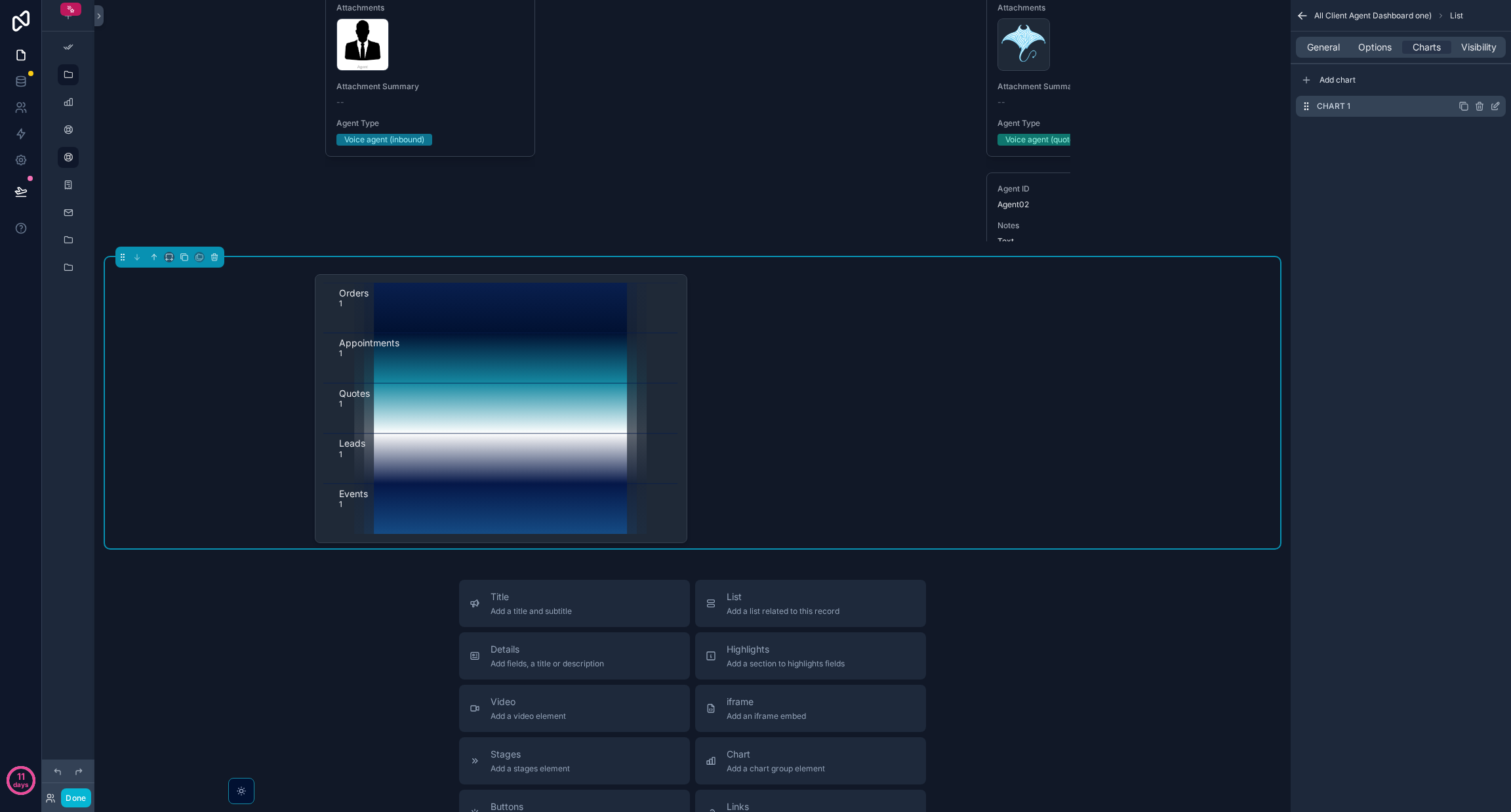
click at [755, 106] on icon "scrollable content" at bounding box center [1497, 105] width 5 height 5
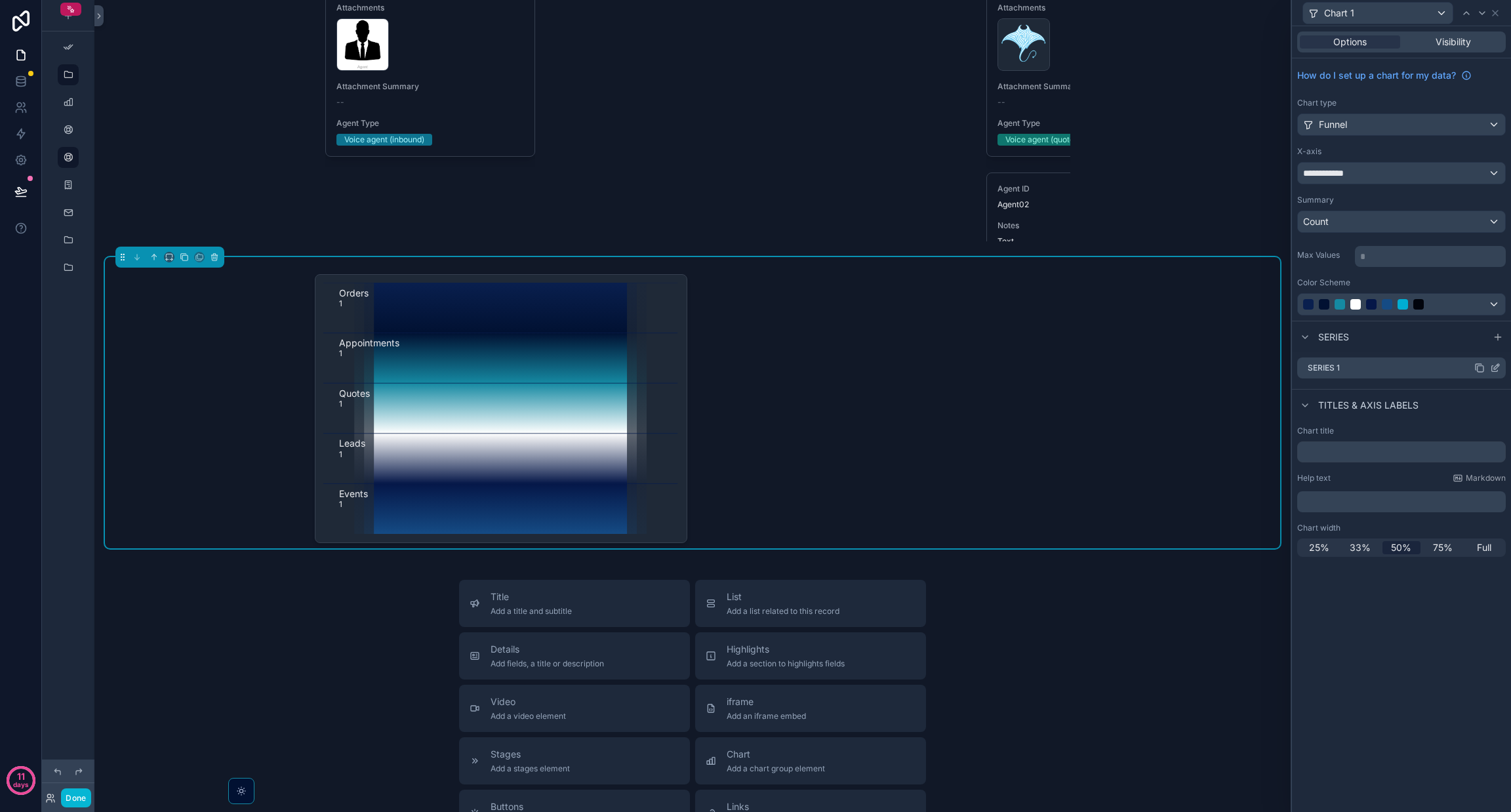
click at [755, 378] on div "Series 1" at bounding box center [1401, 368] width 209 height 21
click at [755, 368] on icon at bounding box center [1495, 368] width 11 height 11
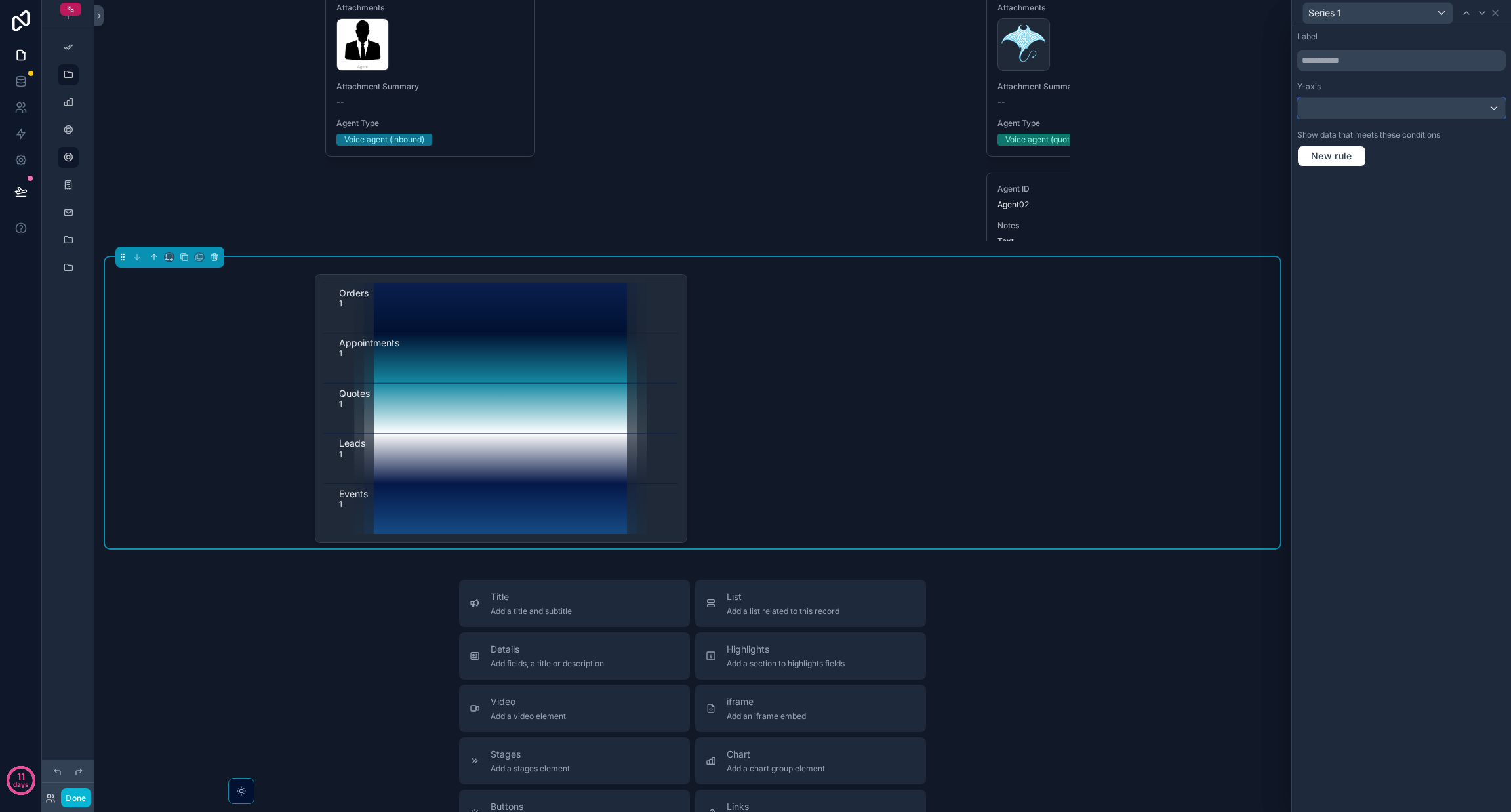
click at [755, 106] on div at bounding box center [1402, 108] width 208 height 21
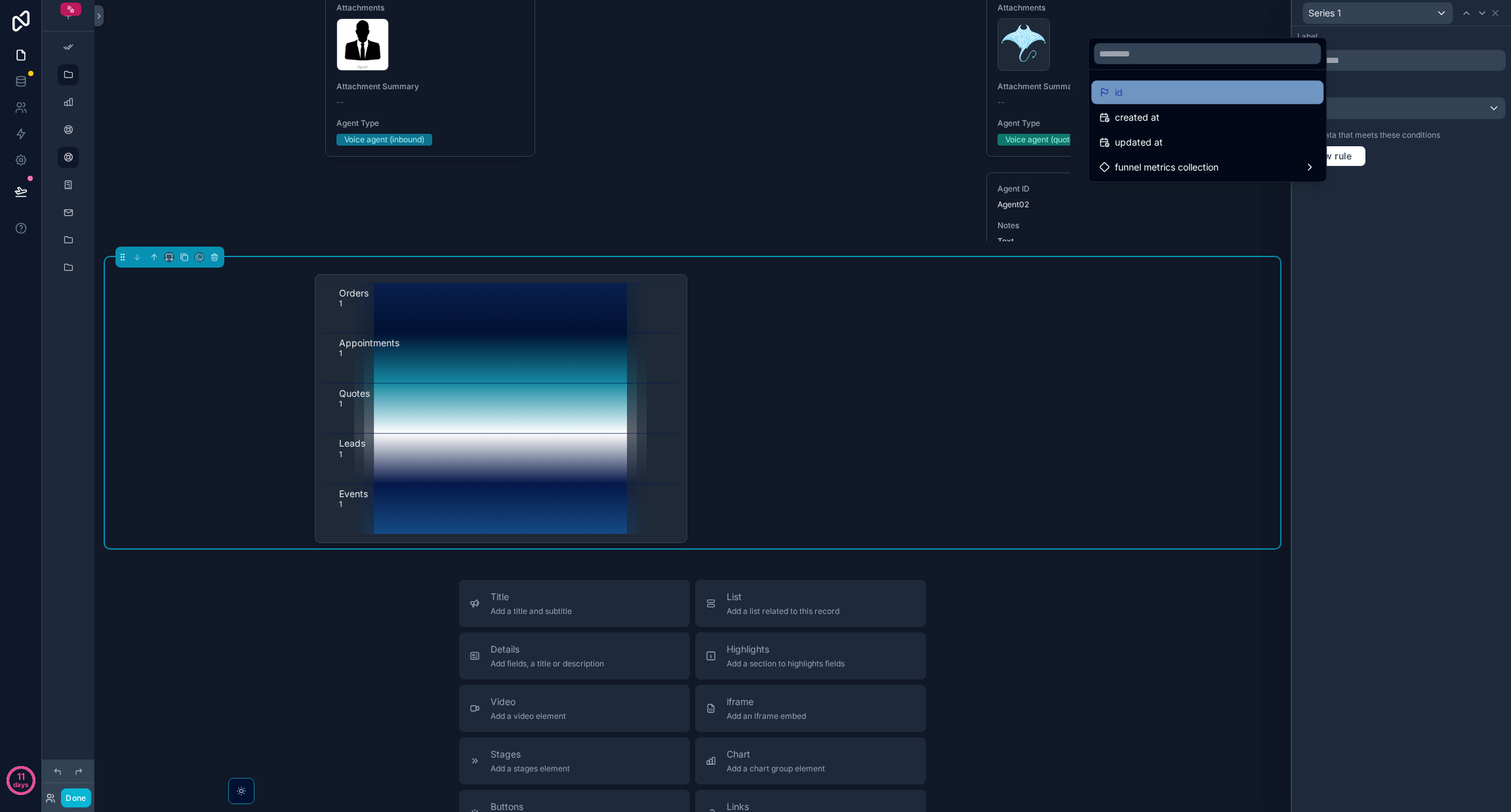
click at [755, 95] on div "id" at bounding box center [1207, 92] width 216 height 16
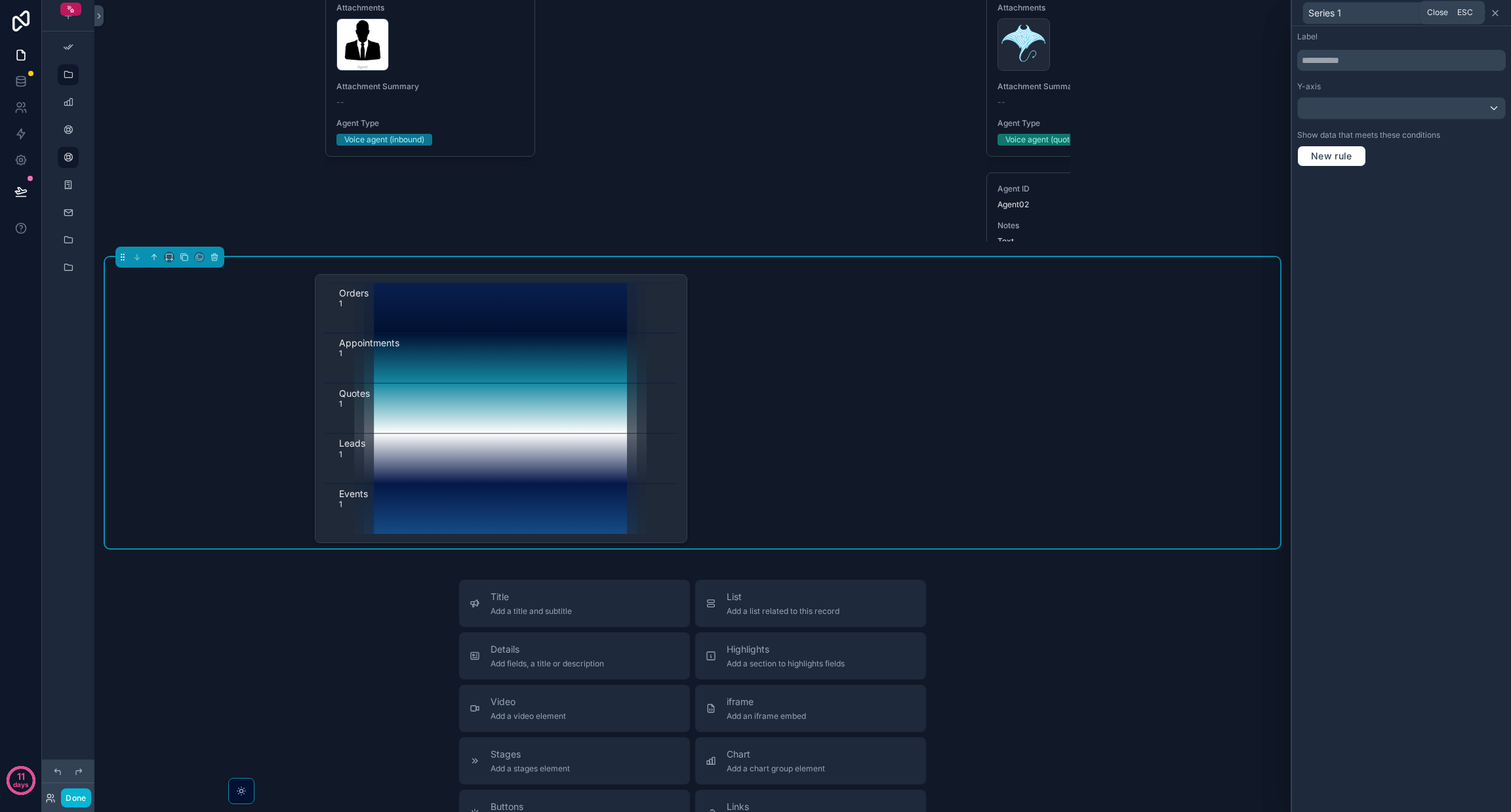
click at [755, 11] on icon at bounding box center [1495, 13] width 11 height 11
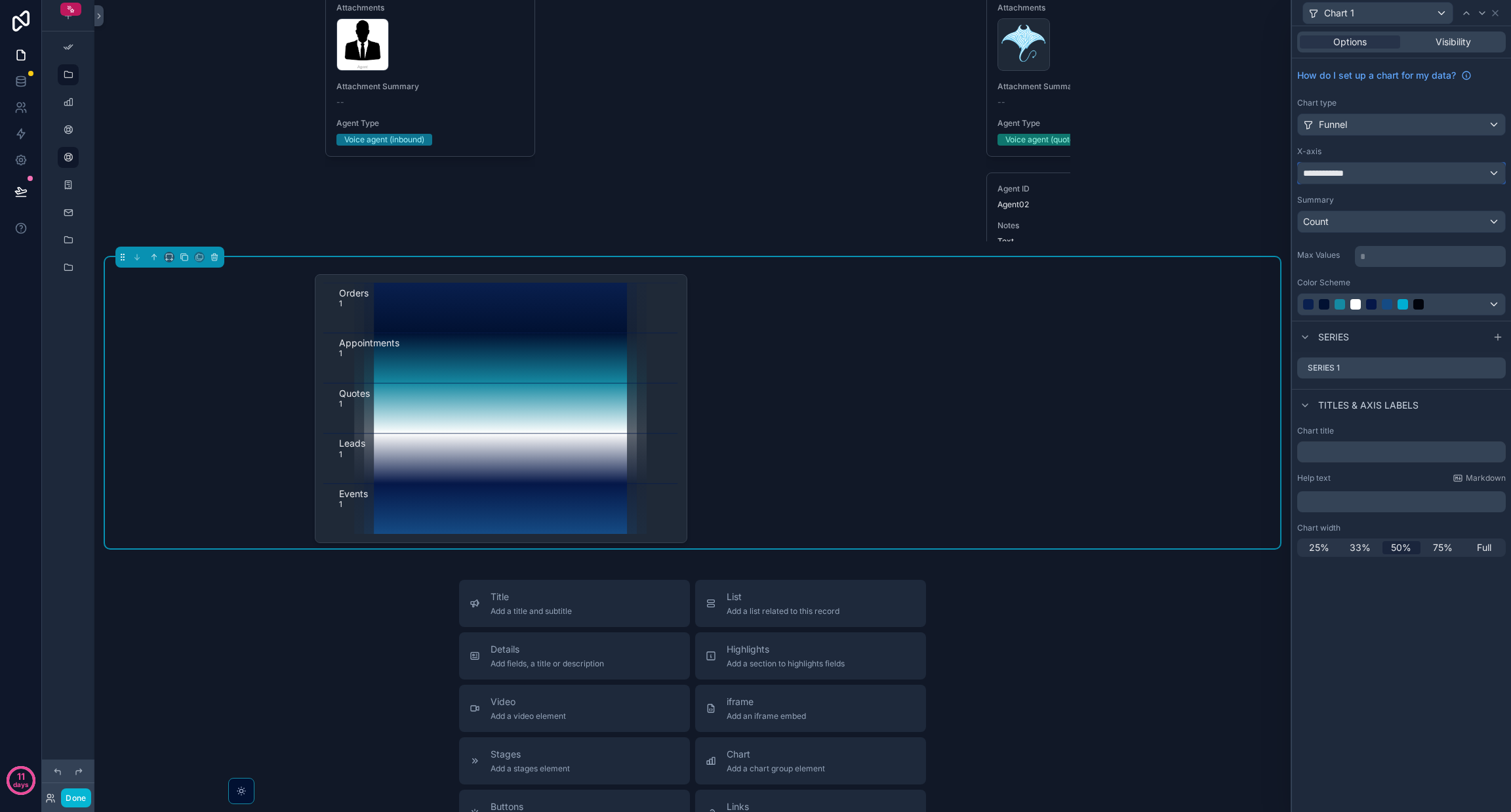
click at [755, 170] on span "**********" at bounding box center [1328, 172] width 49 height 13
click at [258, 358] on div "Orders 1 Appointments 1 Quotes 1 Leads 1 Events 1" at bounding box center [693, 402] width 1176 height 291
click at [210, 261] on icon "scrollable content" at bounding box center [215, 257] width 9 height 9
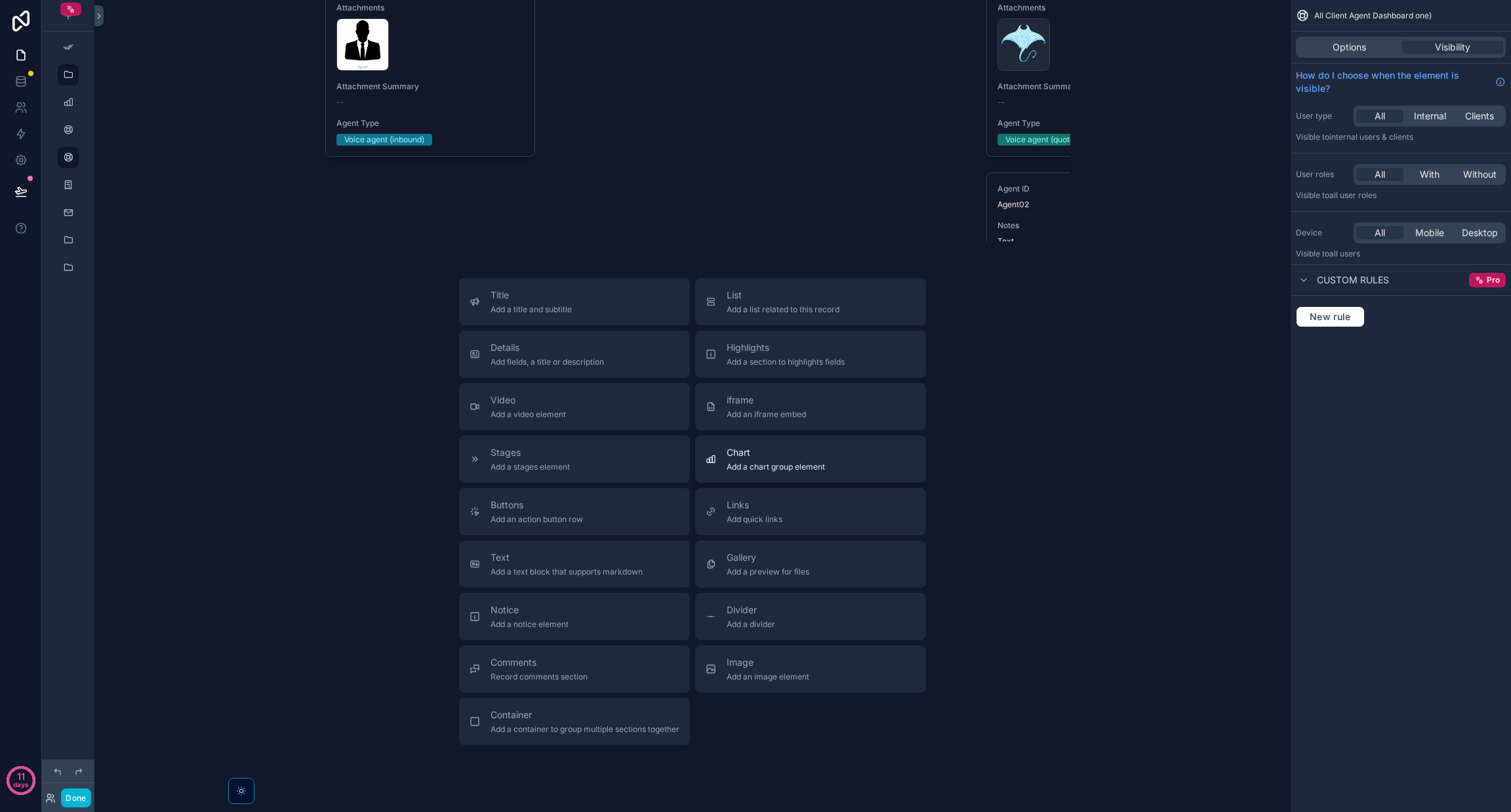
click at [755, 472] on span "Add a chart group element" at bounding box center [776, 467] width 99 height 11
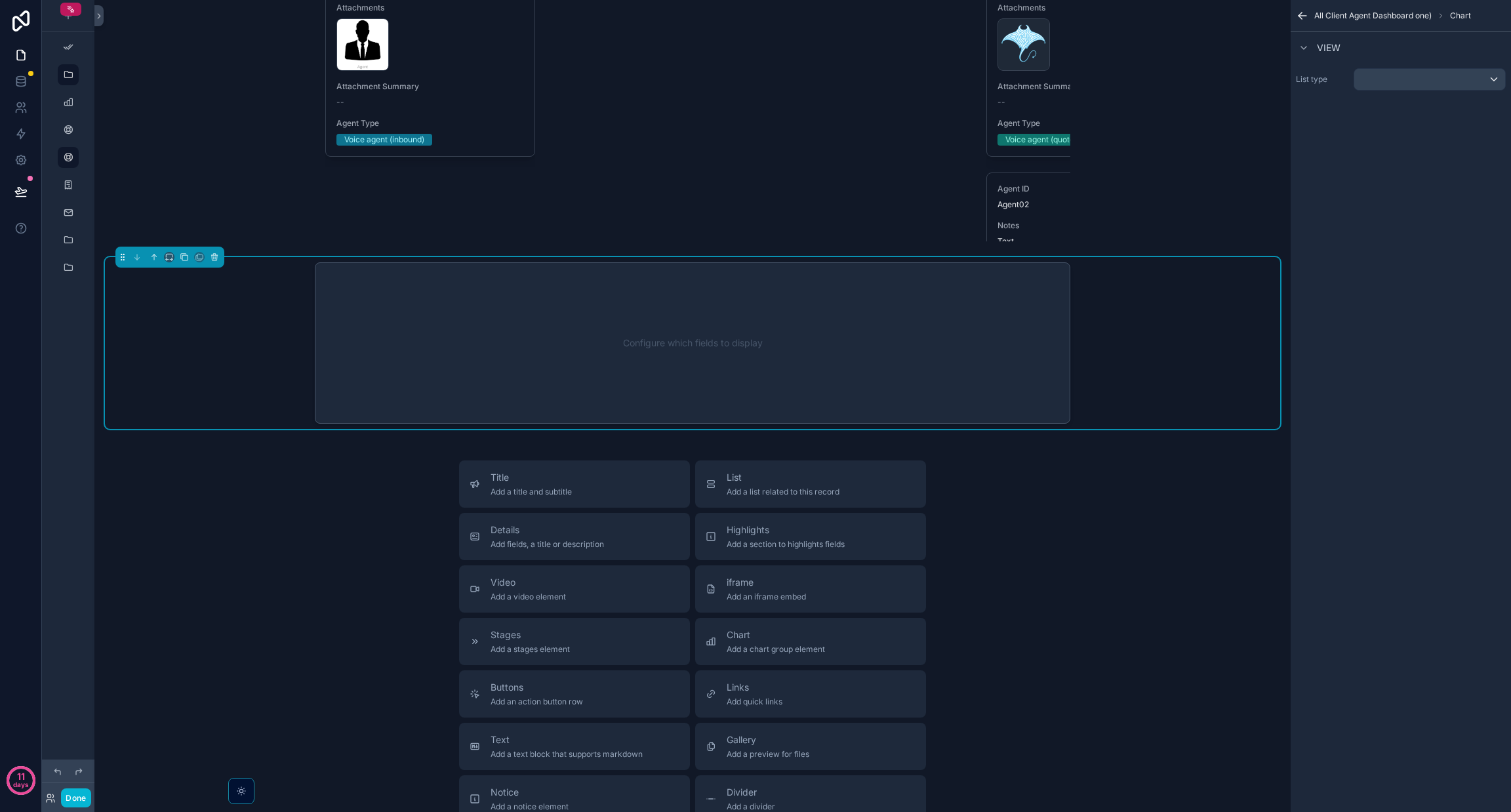
scroll to position [5326, 0]
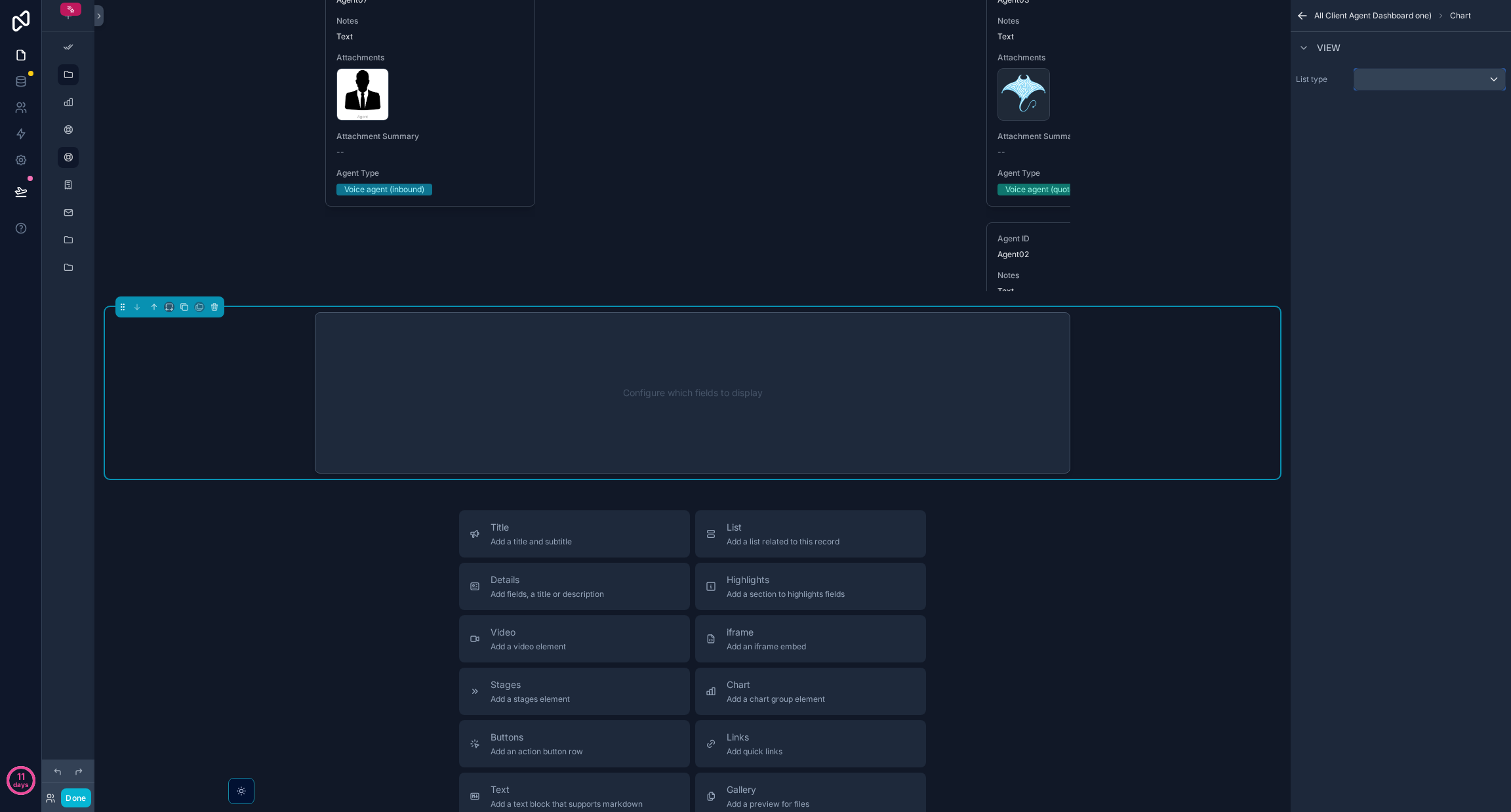
click at [755, 84] on div "scrollable content" at bounding box center [1429, 79] width 150 height 21
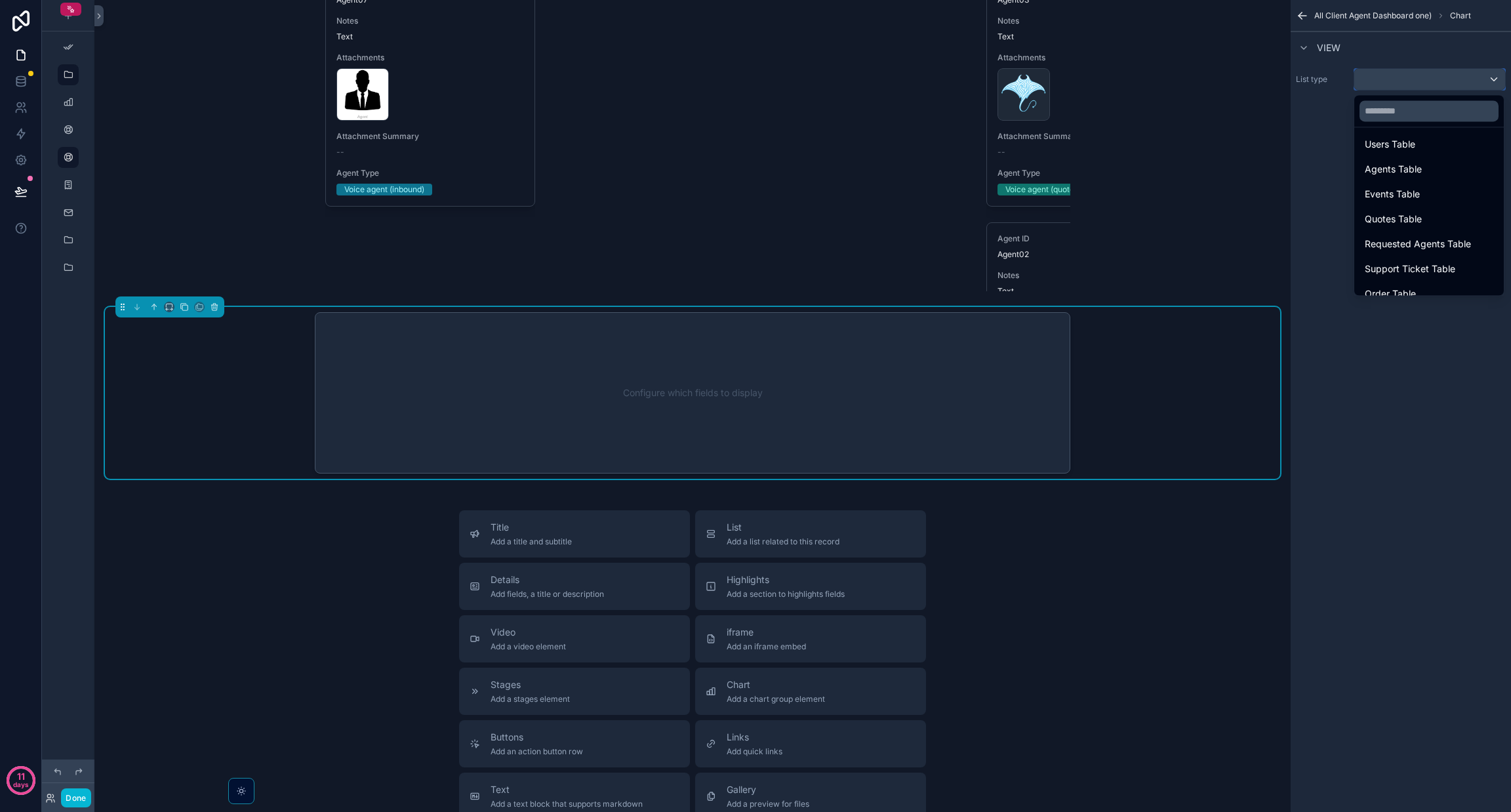
scroll to position [455, 0]
click at [755, 282] on div "Funnel Graph" at bounding box center [1429, 282] width 128 height 16
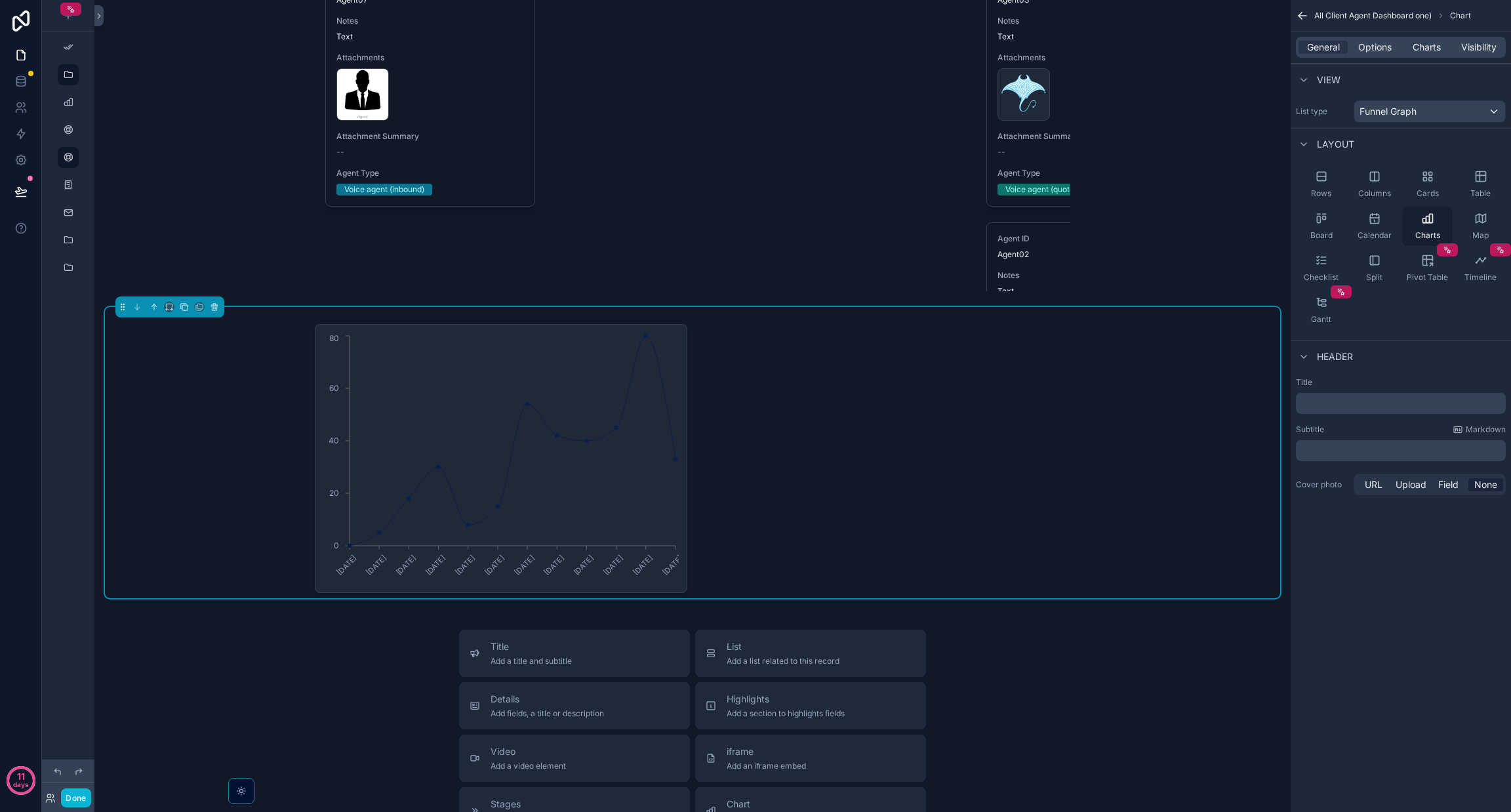
click at [755, 218] on icon "scrollable content" at bounding box center [1427, 218] width 13 height 13
click at [755, 43] on span "Charts" at bounding box center [1427, 47] width 28 height 13
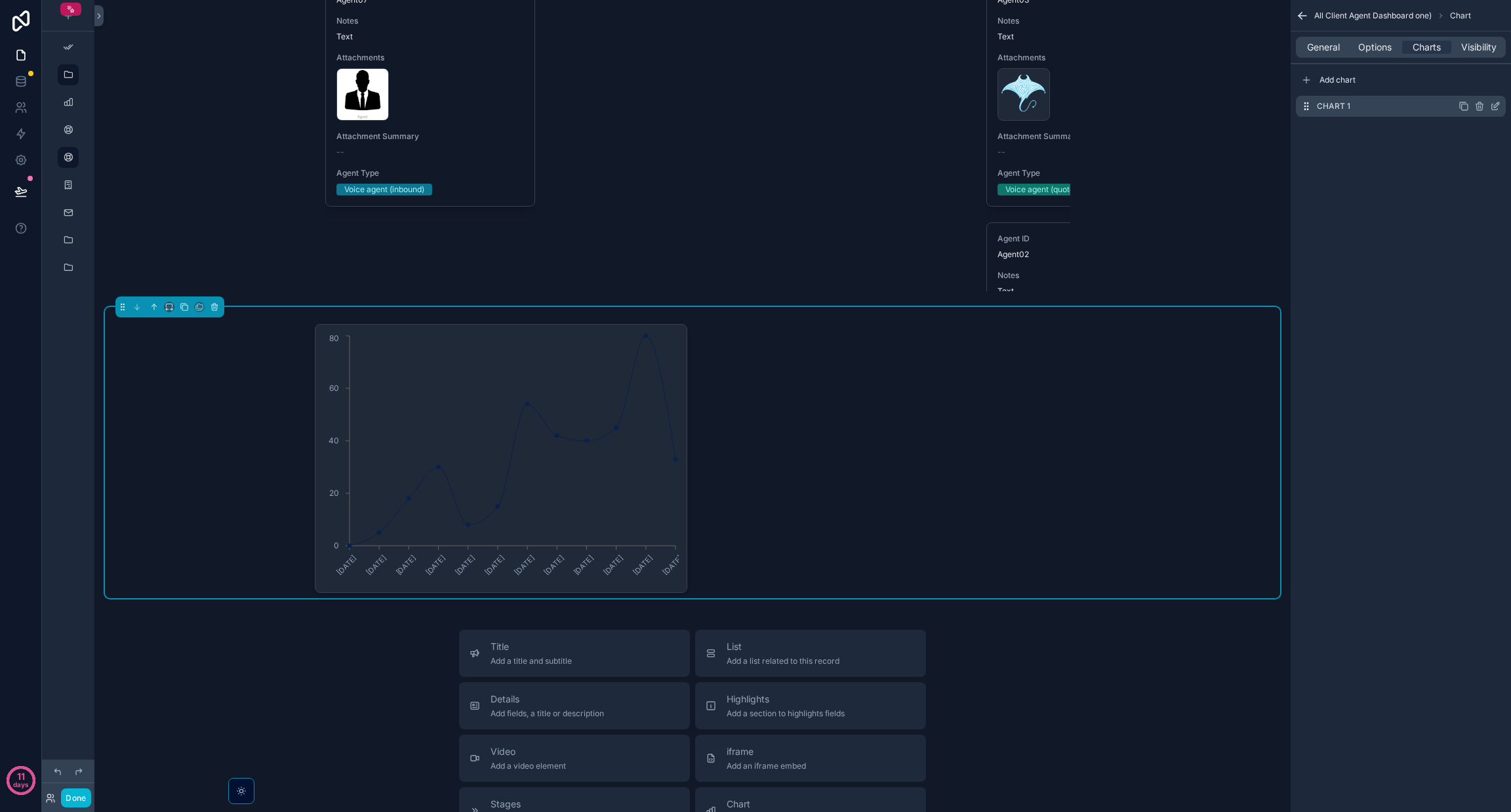
click at [755, 109] on div "Chart 1" at bounding box center [1401, 106] width 210 height 21
click at [755, 111] on icon "scrollable content" at bounding box center [1495, 106] width 11 height 11
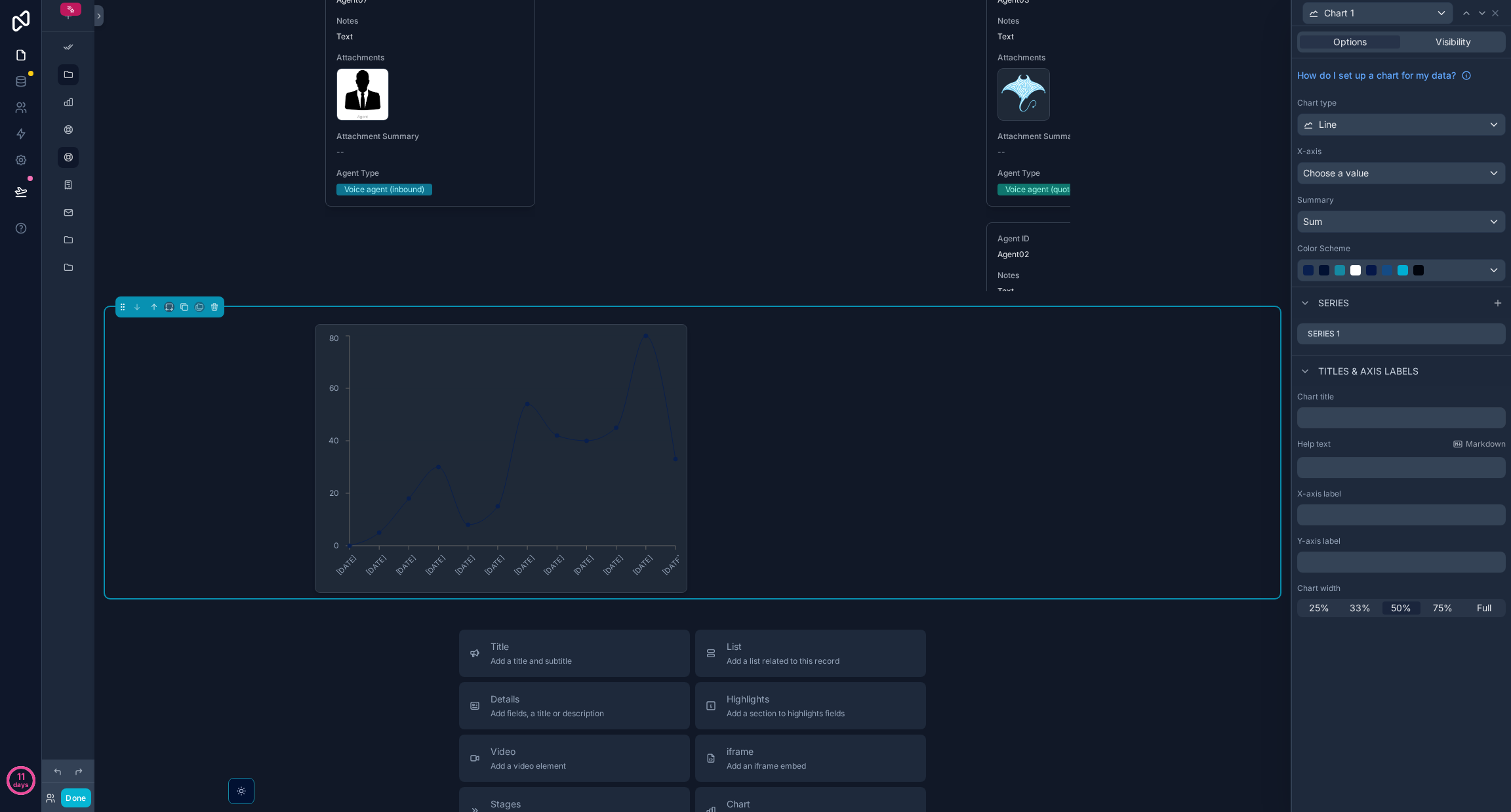
click at [755, 158] on div "X-axis Choose a value" at bounding box center [1401, 165] width 209 height 38
click at [755, 167] on div "Choose a value" at bounding box center [1402, 173] width 208 height 21
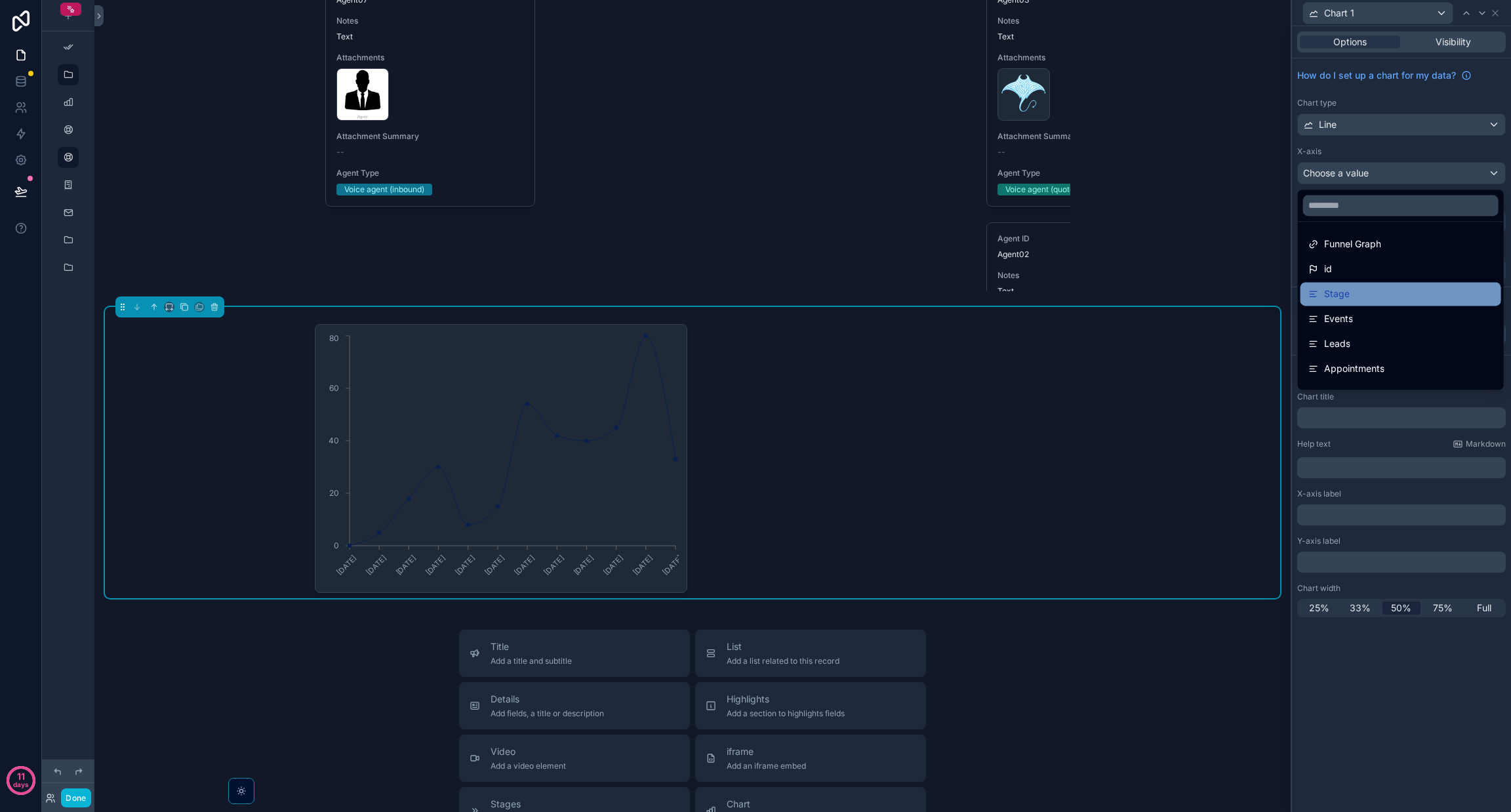
click at [755, 289] on div "Stage" at bounding box center [1401, 294] width 185 height 16
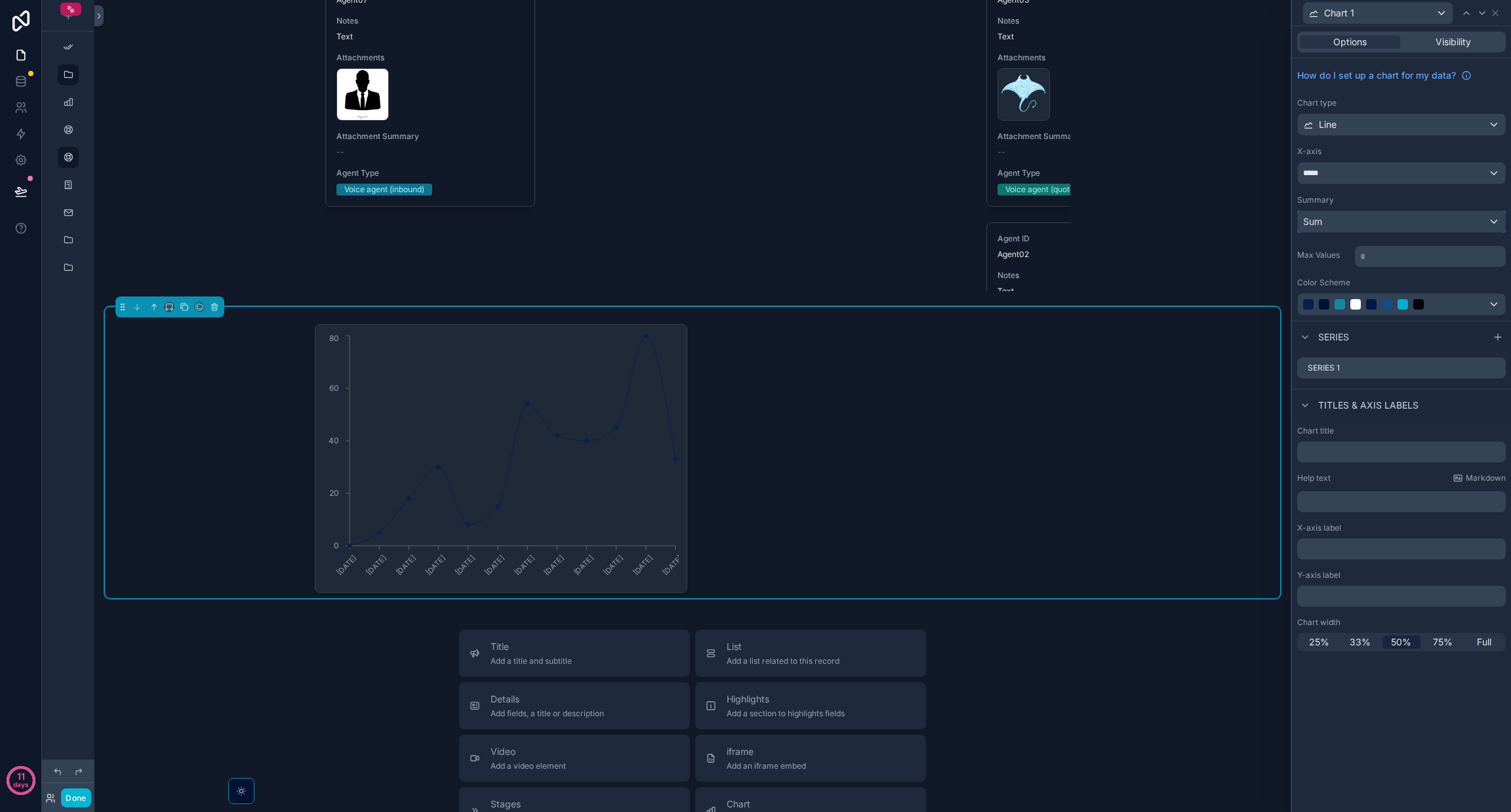
click at [755, 217] on div "Sum" at bounding box center [1402, 222] width 208 height 21
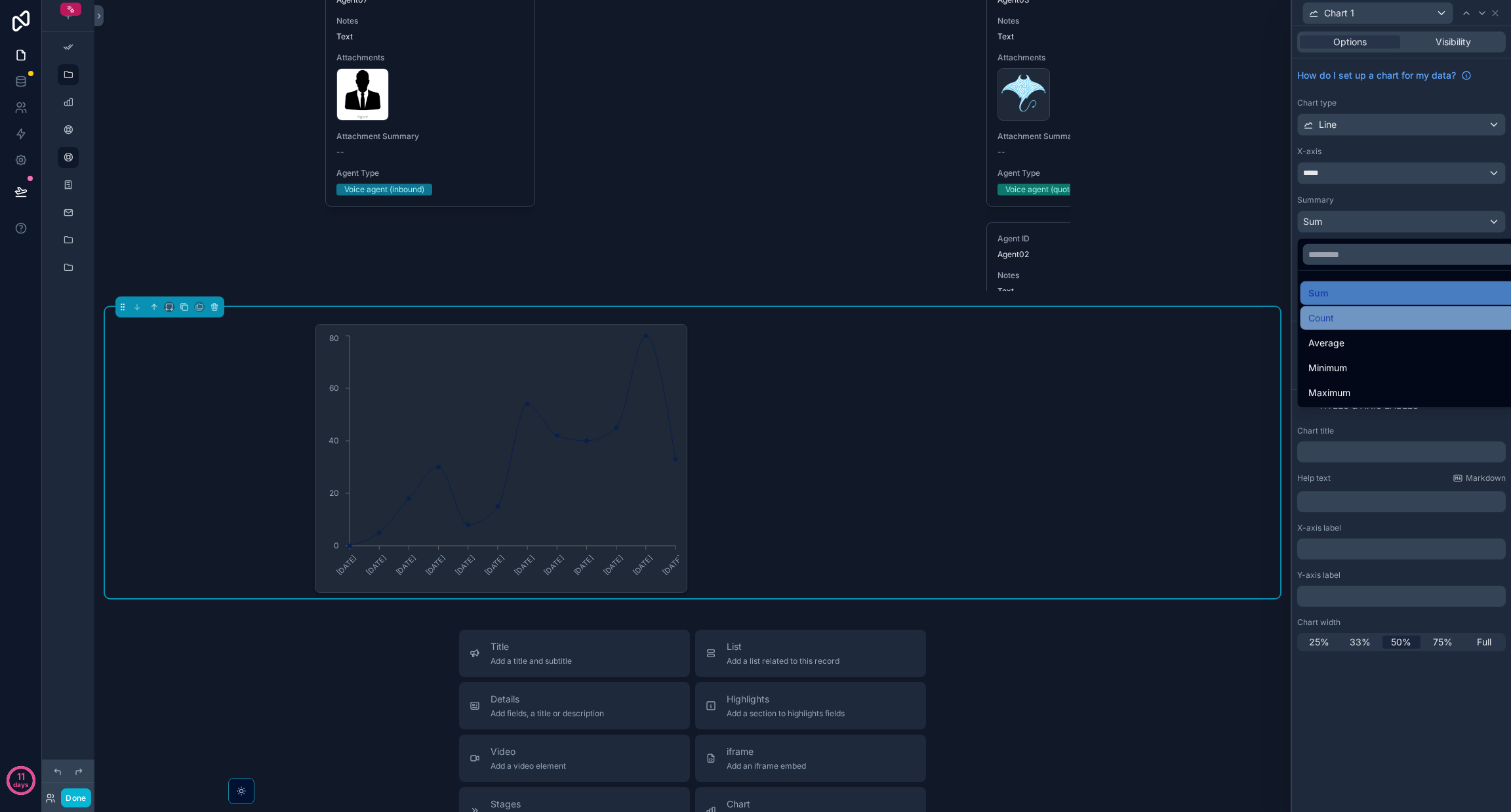
click at [755, 314] on span "Count" at bounding box center [1321, 318] width 26 height 16
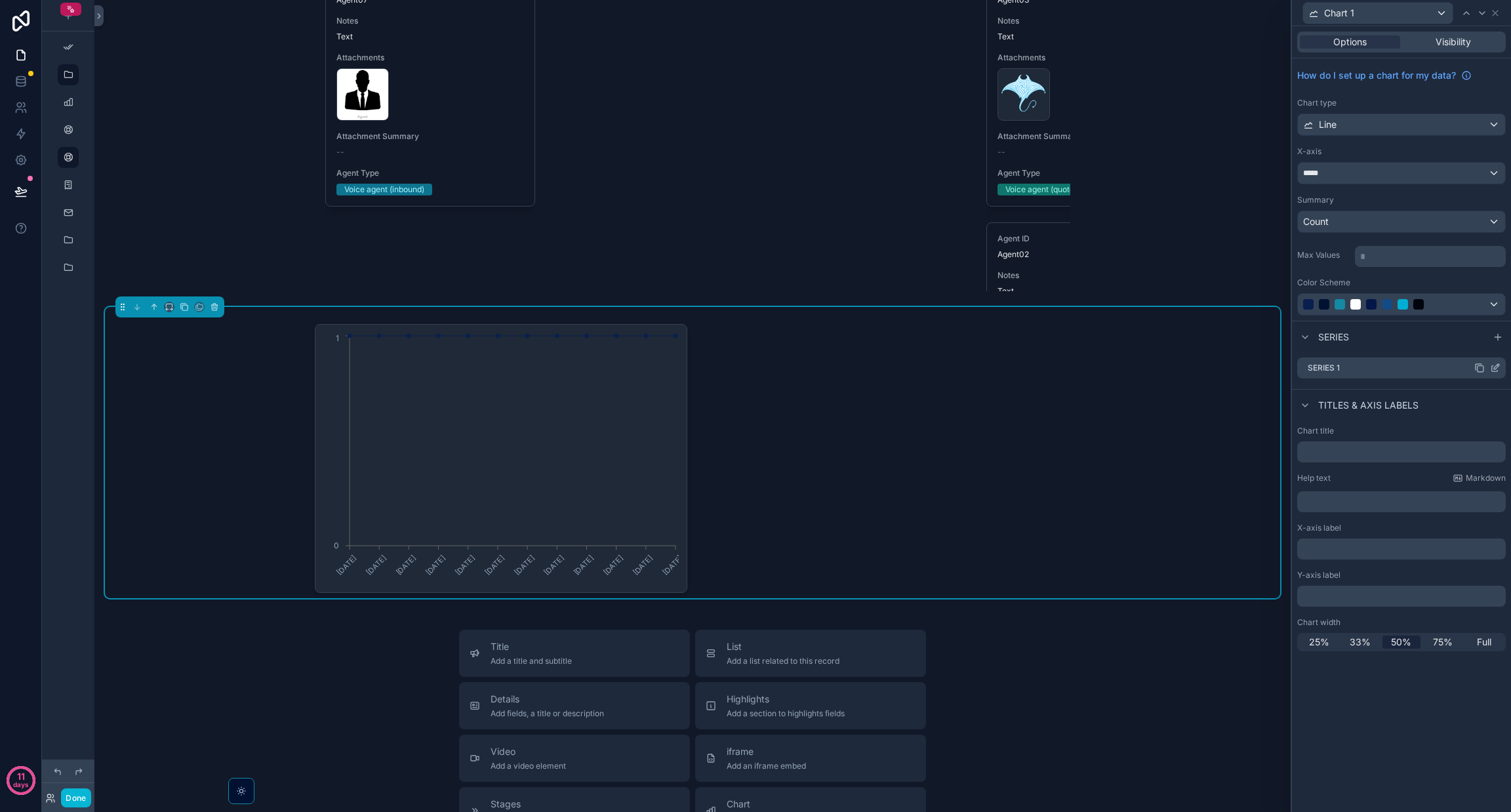
click at [755, 363] on div at bounding box center [1487, 368] width 26 height 11
click at [755, 363] on icon at bounding box center [1495, 368] width 11 height 11
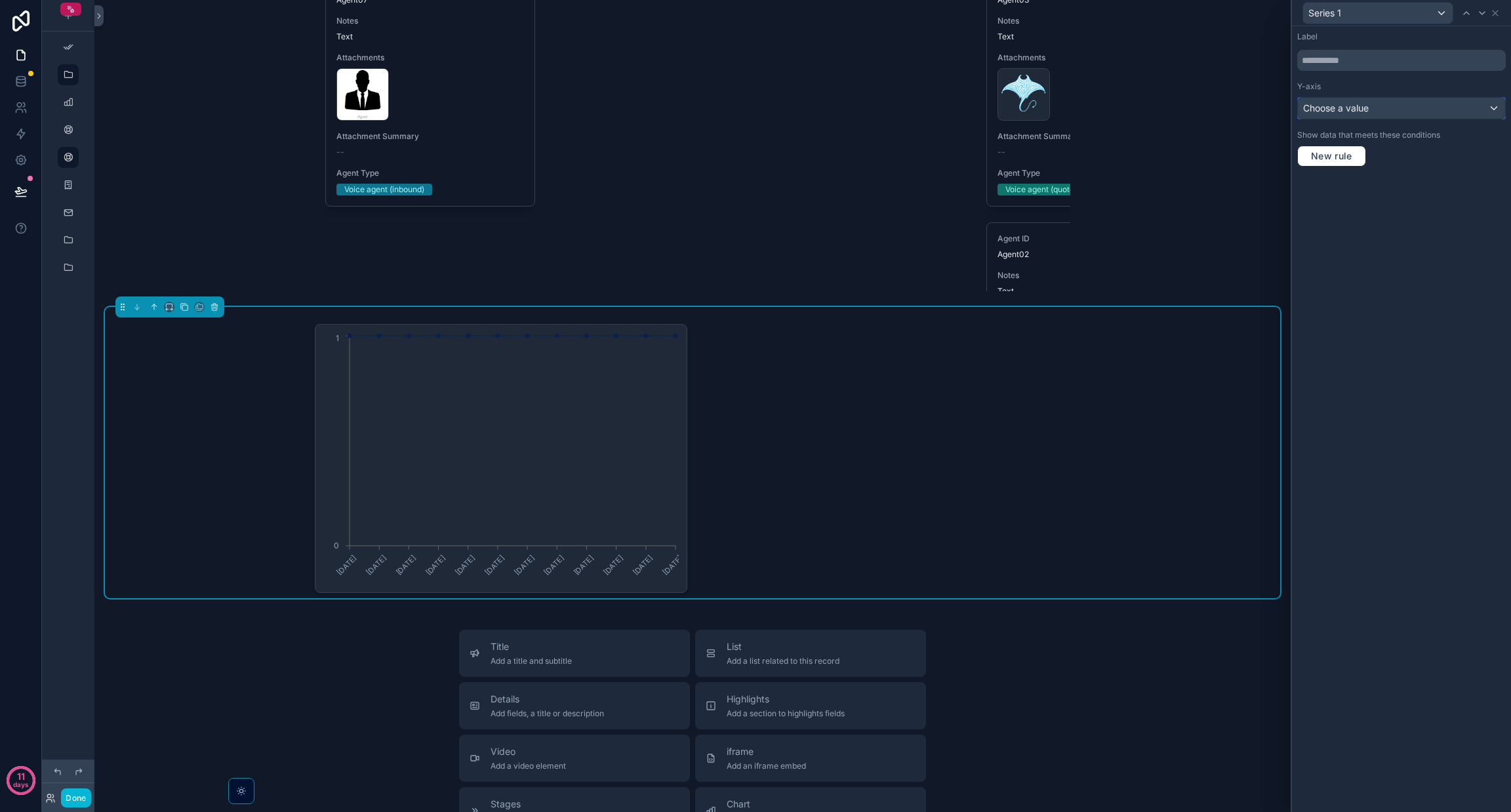
click at [755, 106] on div "Choose a value" at bounding box center [1402, 108] width 208 height 21
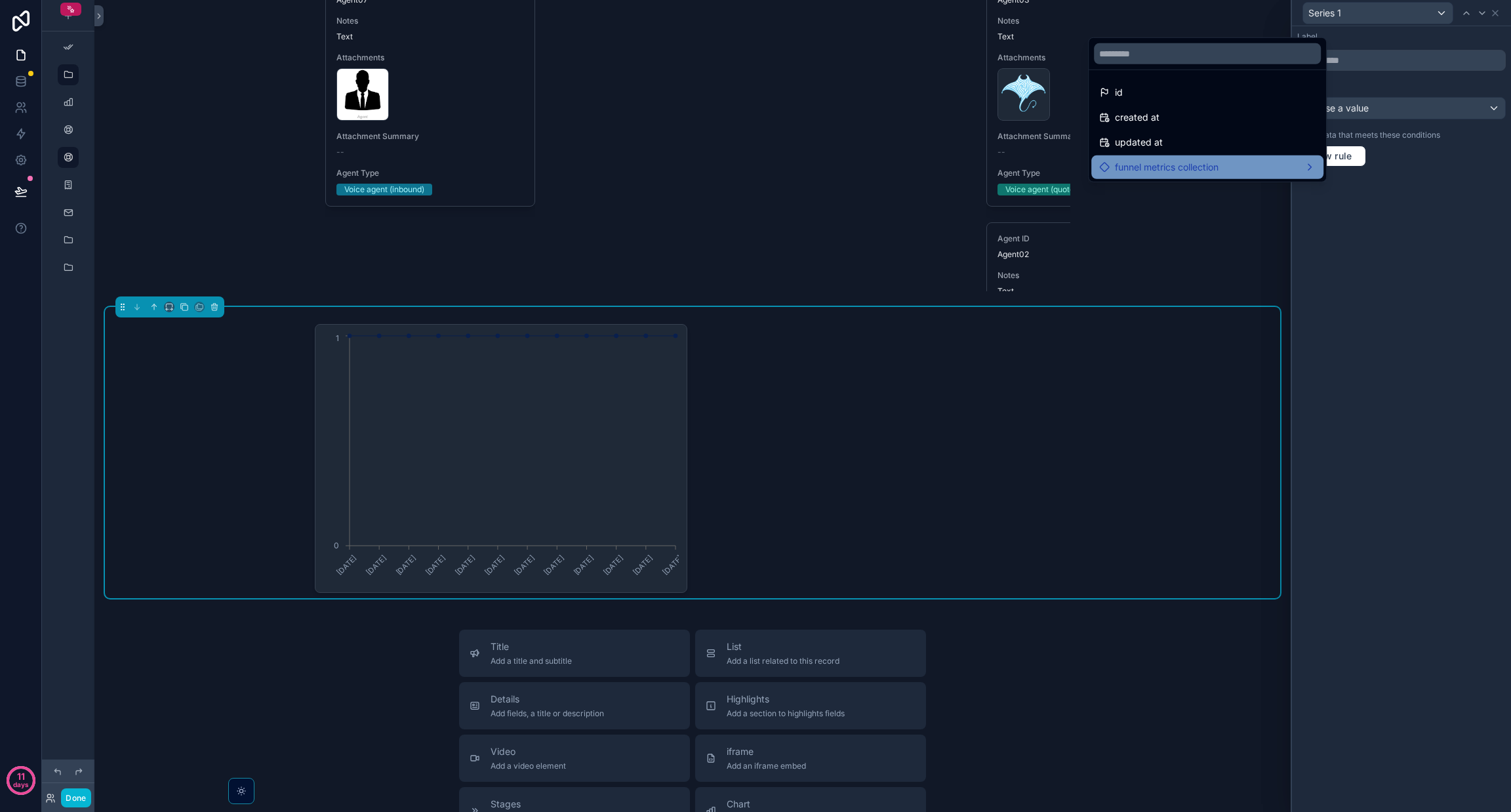
click at [755, 161] on div "funnel metrics collection" at bounding box center [1207, 167] width 216 height 16
click at [755, 172] on div "funnel metrics collection count" at bounding box center [1409, 169] width 146 height 16
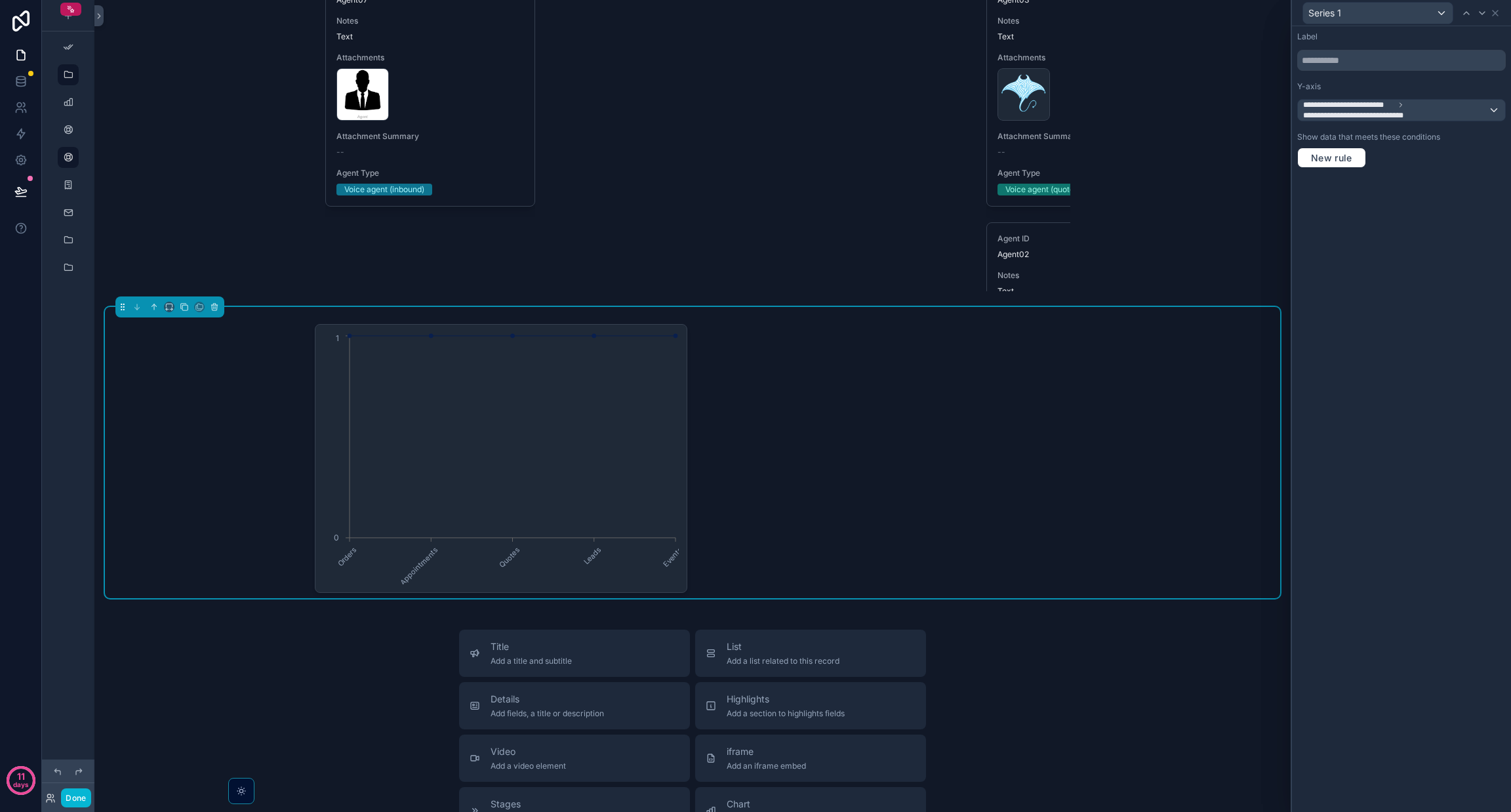
click at [755, 4] on div "Series 1" at bounding box center [1401, 12] width 209 height 26
click at [755, 10] on icon at bounding box center [1495, 13] width 11 height 11
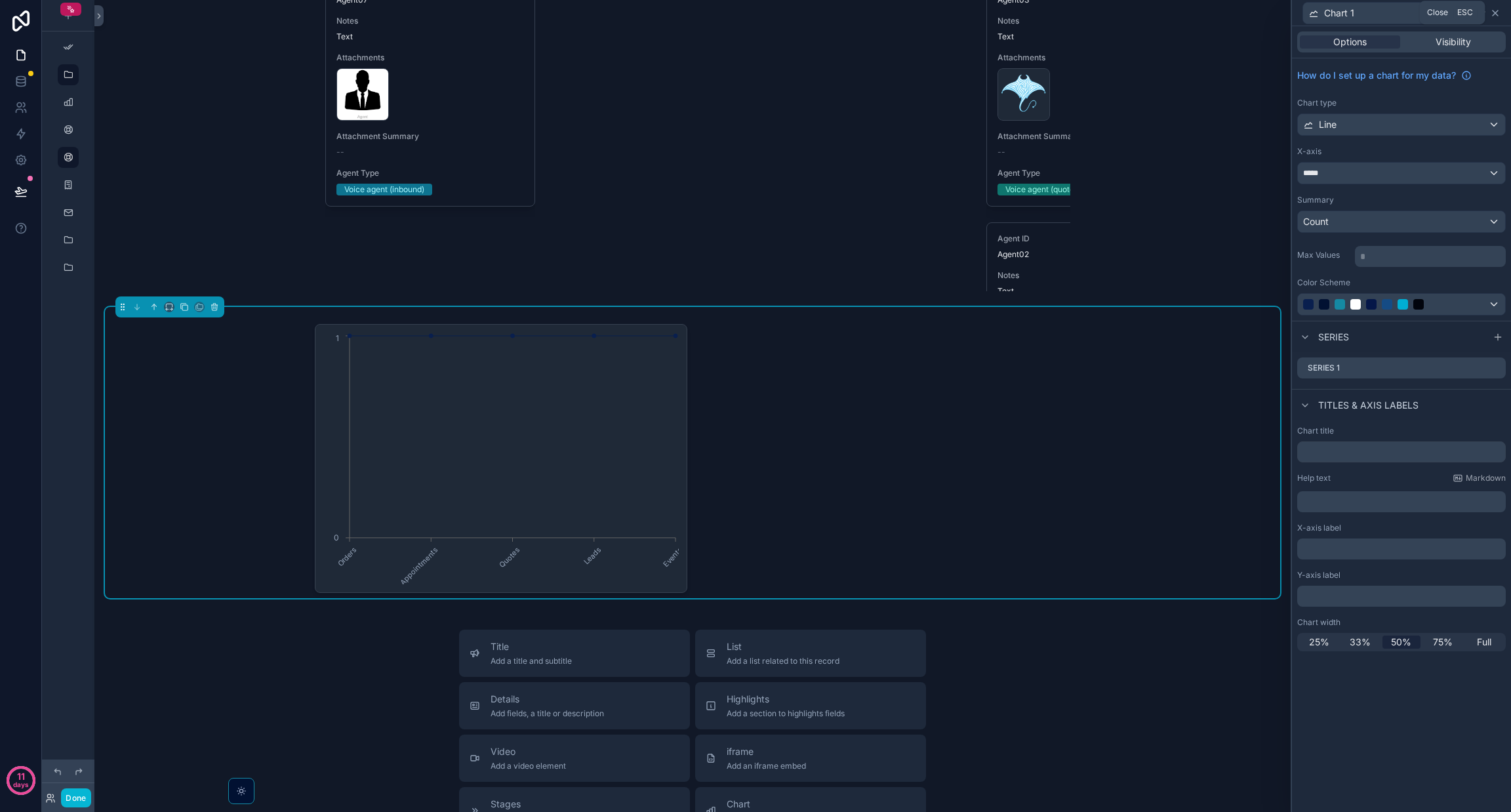
click at [755, 11] on icon at bounding box center [1495, 13] width 5 height 5
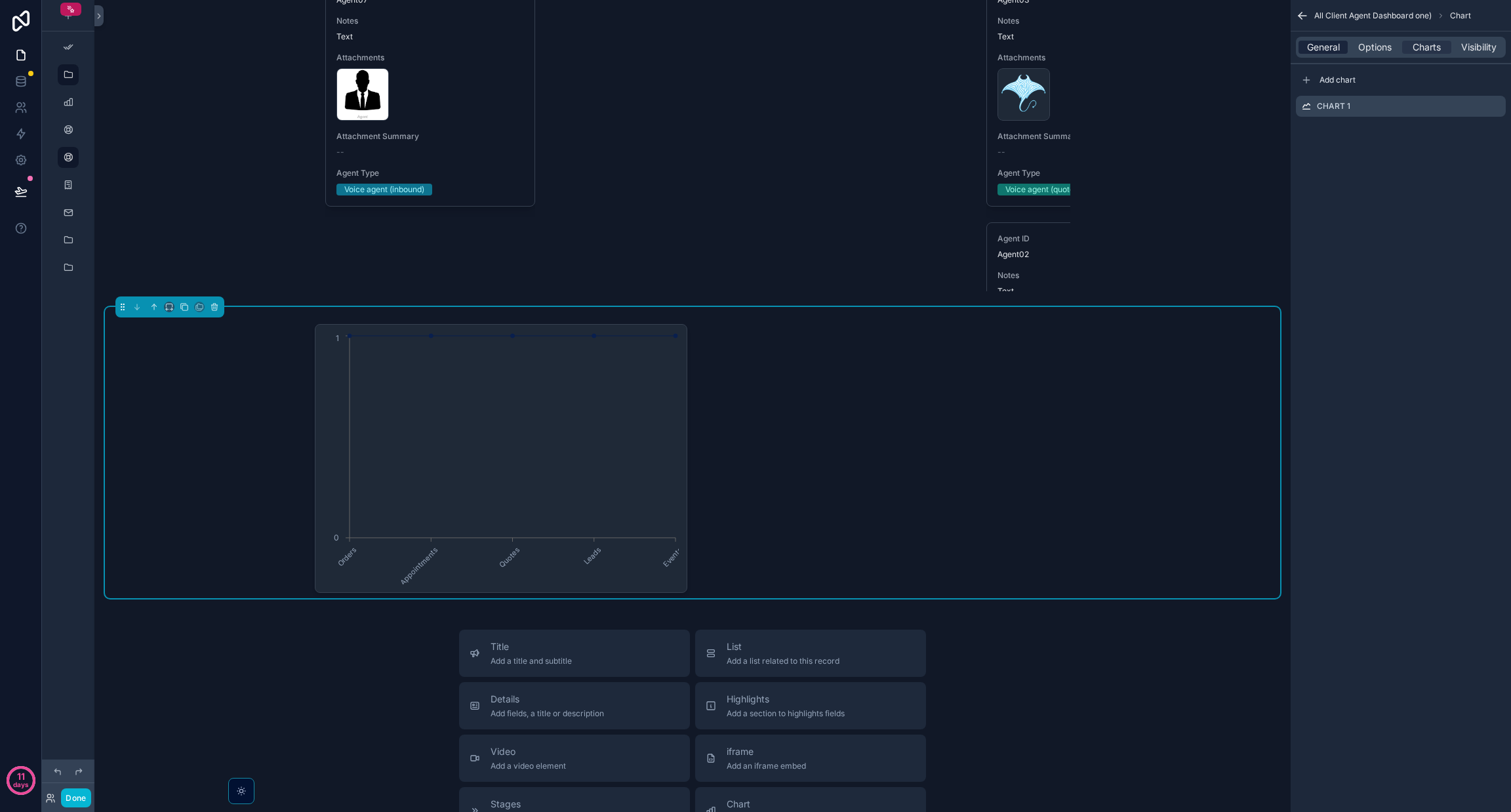
click at [755, 44] on span "General" at bounding box center [1323, 47] width 33 height 13
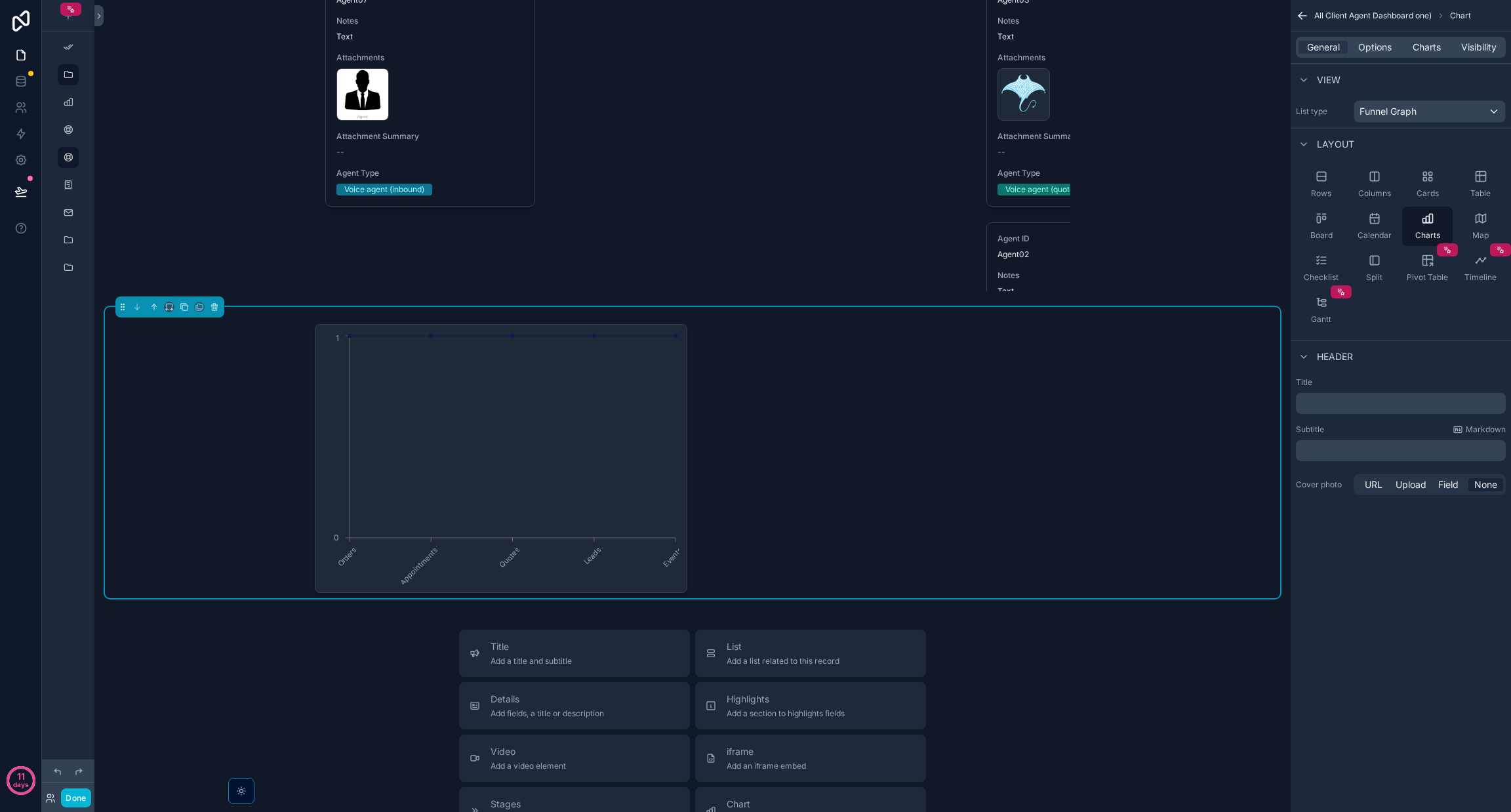
click at [717, 406] on div "Orders Appointments Quotes Leads Events 0 1" at bounding box center [693, 458] width 756 height 269
click at [755, 56] on div "General Options Charts Visibility" at bounding box center [1401, 48] width 210 height 21
click at [755, 49] on span "Charts" at bounding box center [1427, 47] width 28 height 13
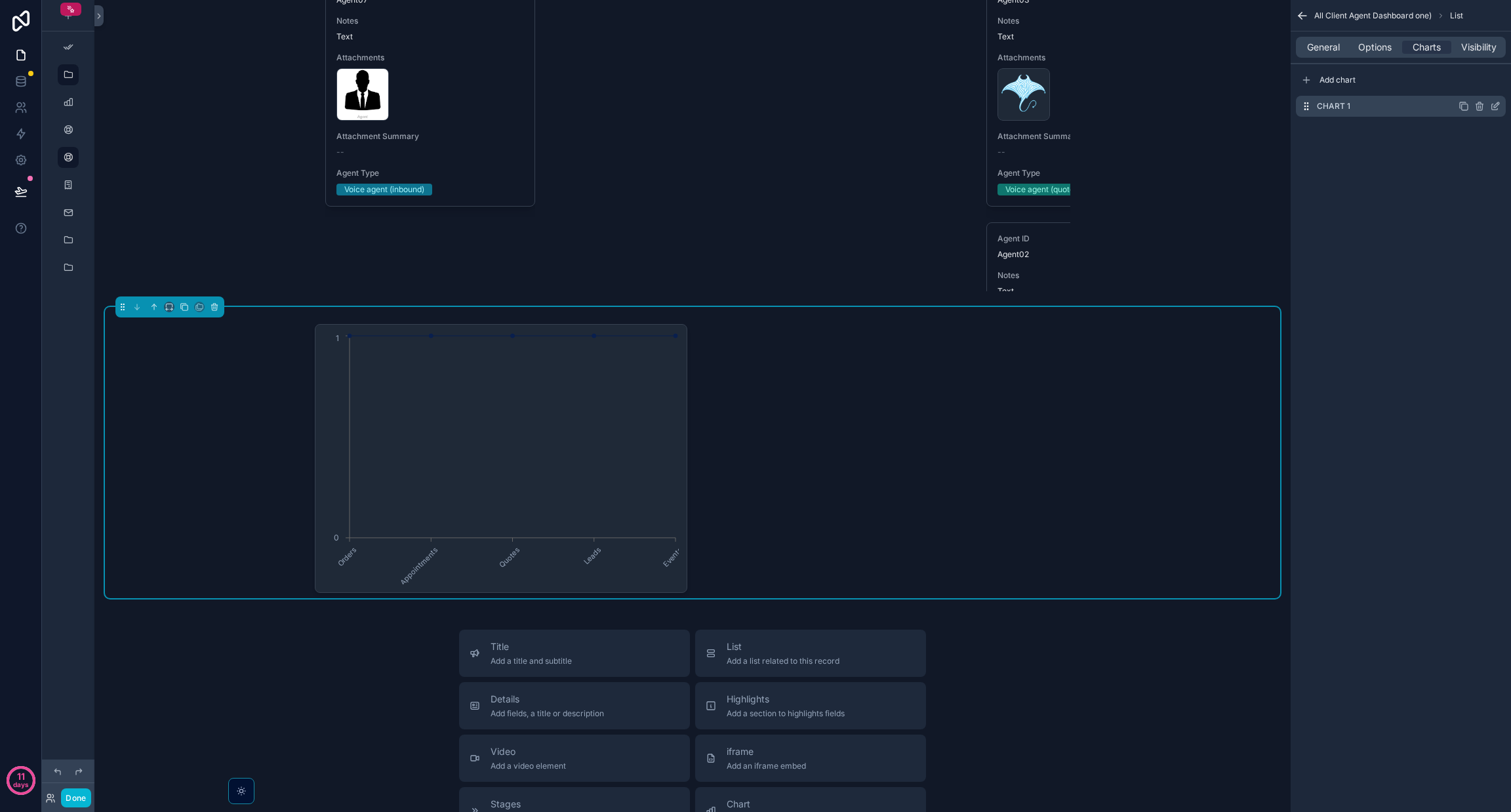
click at [755, 106] on icon "scrollable content" at bounding box center [1497, 105] width 5 height 5
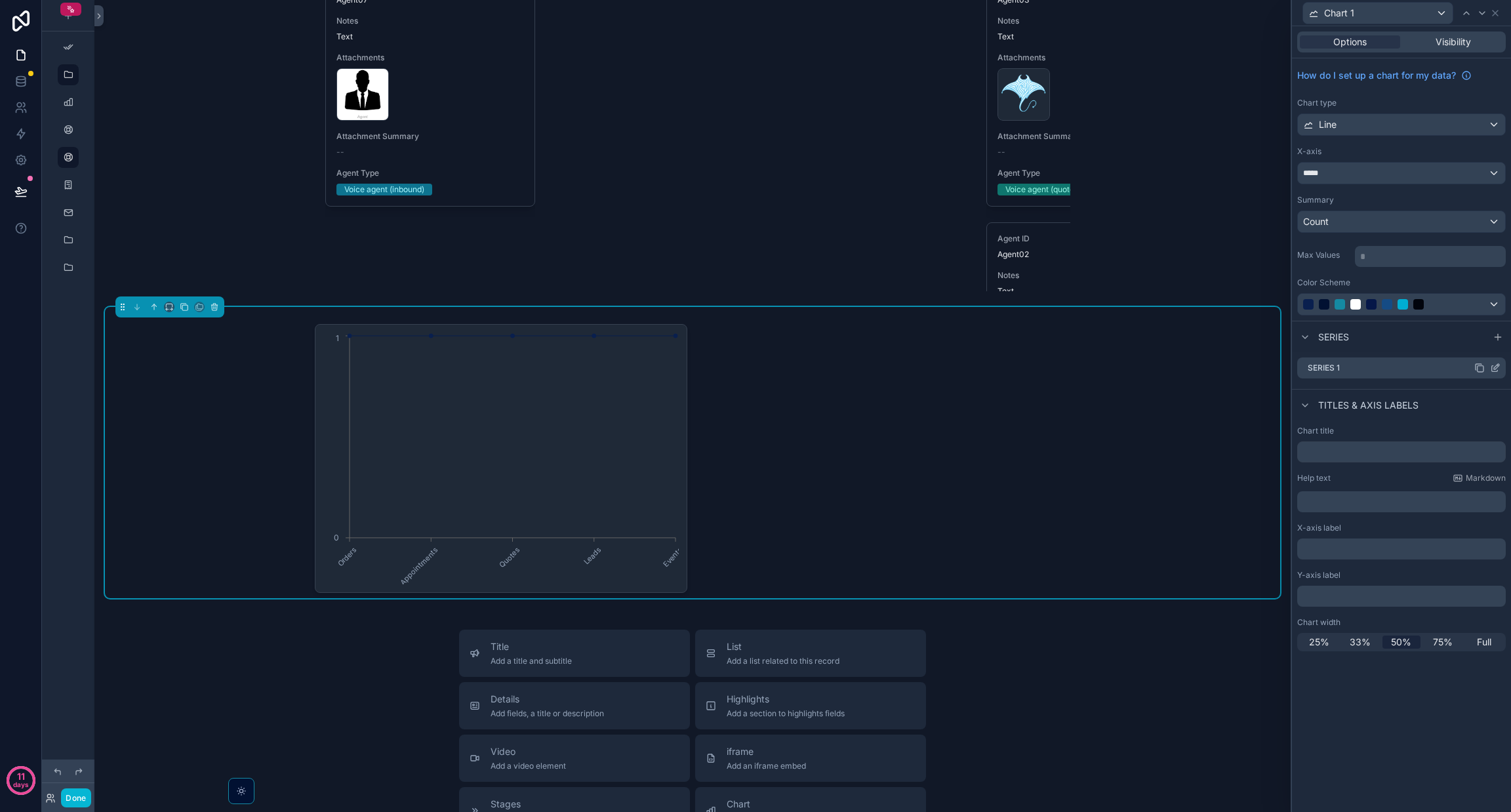
click at [755, 367] on div "Series 1" at bounding box center [1401, 368] width 209 height 21
click at [755, 369] on icon at bounding box center [1497, 367] width 5 height 5
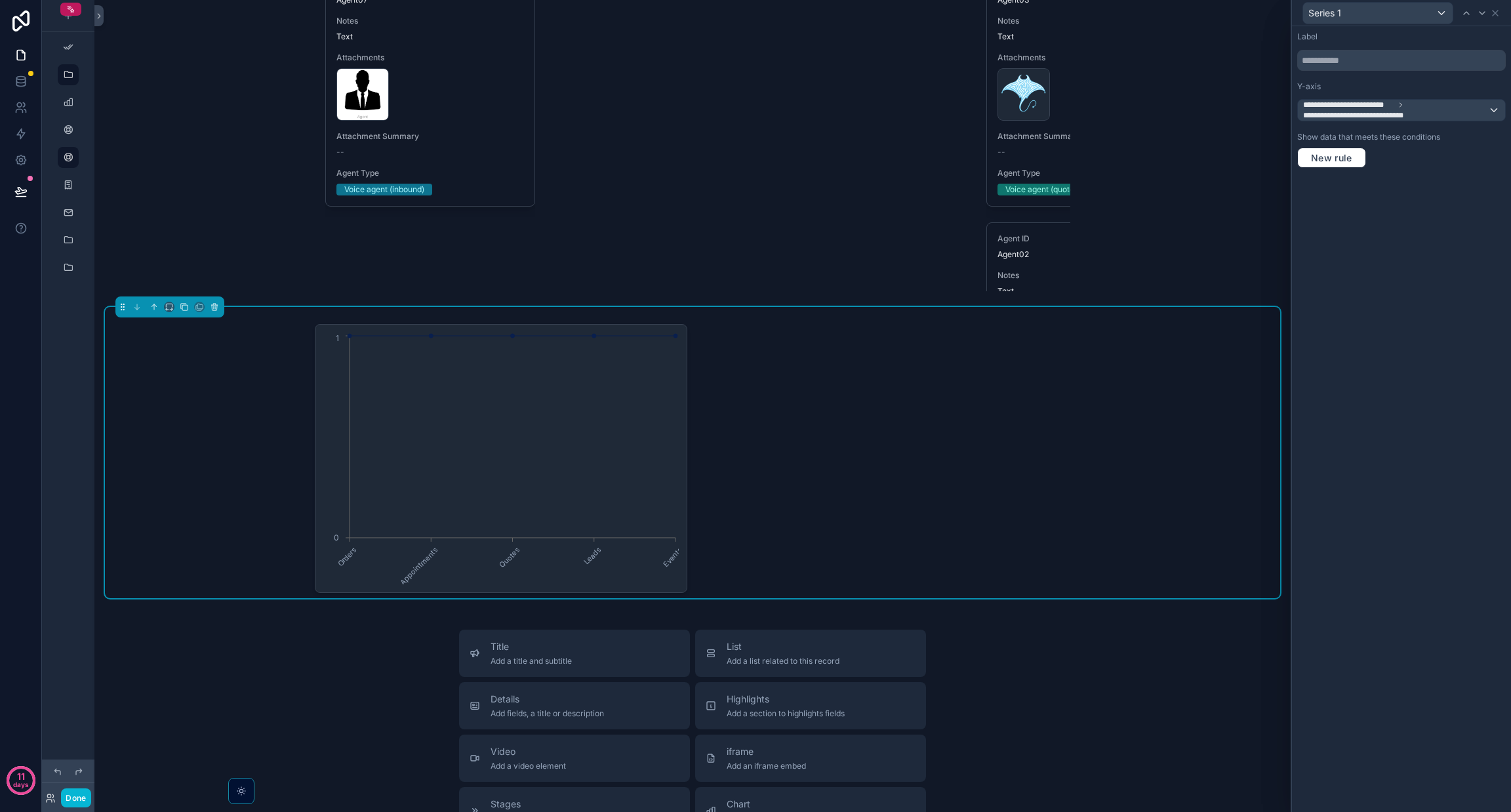
click at [755, 92] on div "**********" at bounding box center [1401, 100] width 209 height 40
click at [755, 103] on span "**********" at bounding box center [1396, 110] width 185 height 21
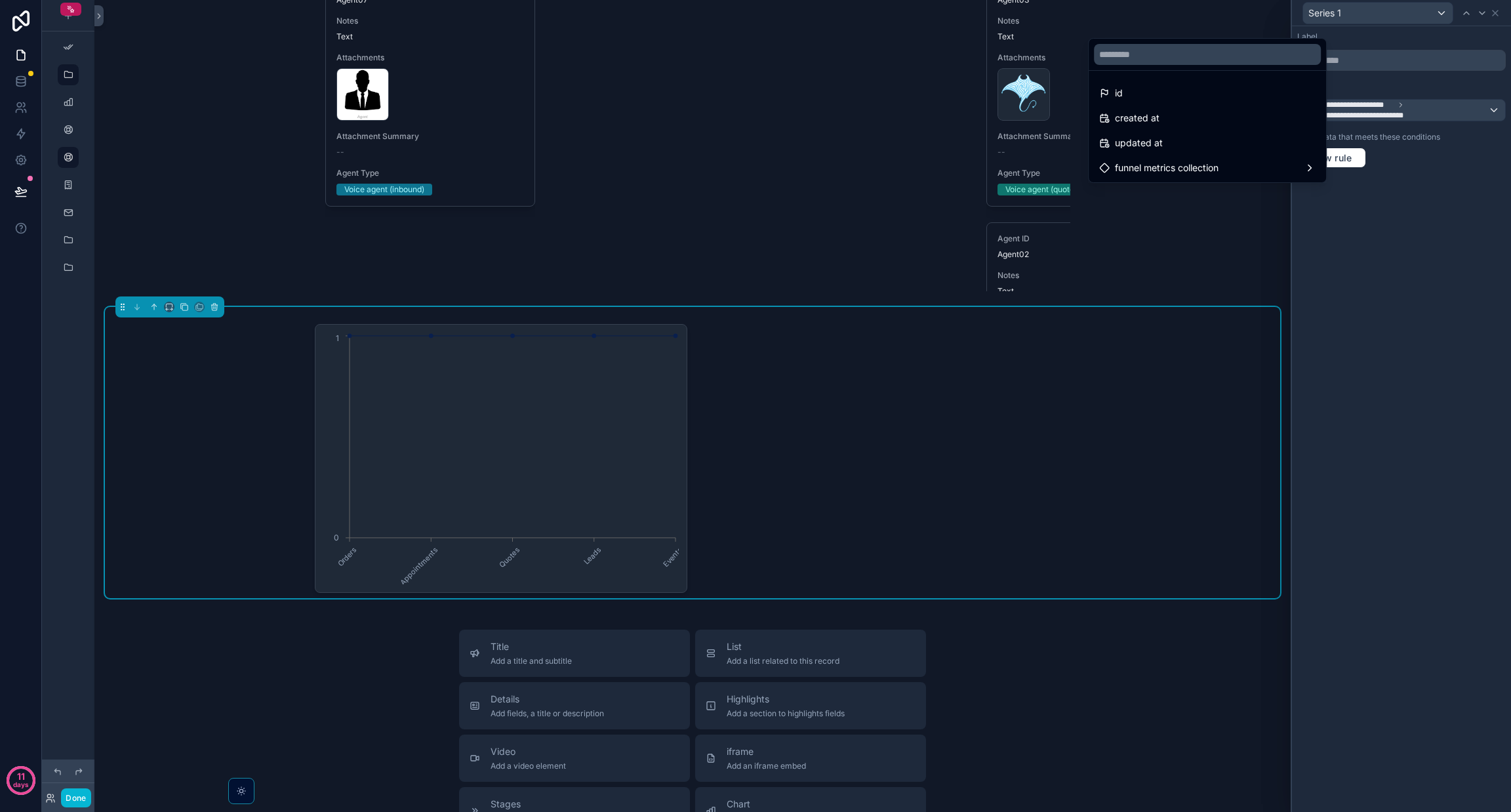
click at [755, 4] on div at bounding box center [1401, 406] width 219 height 812
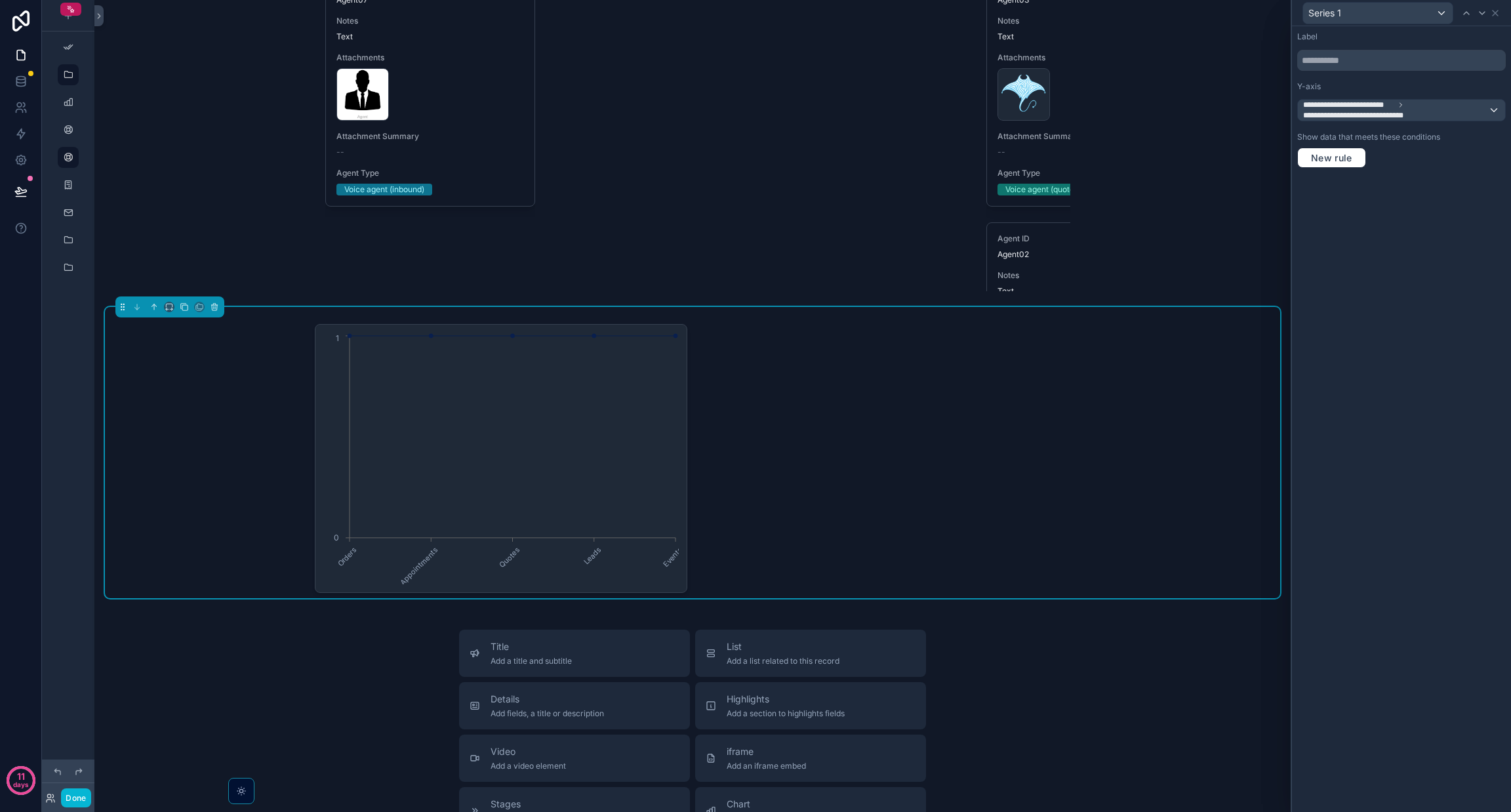
click at [755, 14] on div "Series 1" at bounding box center [1401, 12] width 209 height 26
click at [755, 13] on icon at bounding box center [1495, 13] width 11 height 11
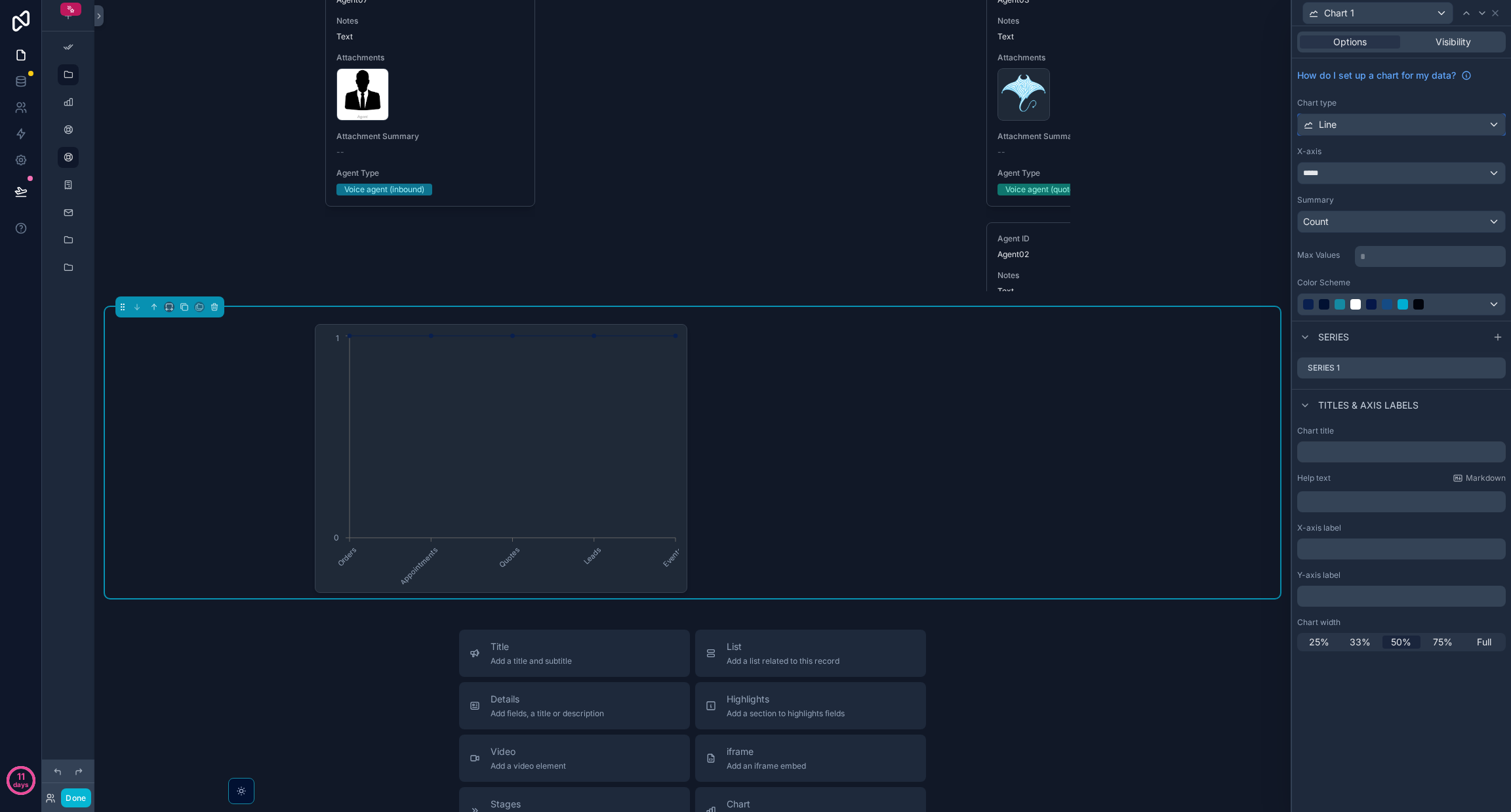
click at [755, 126] on div "Line" at bounding box center [1402, 125] width 208 height 21
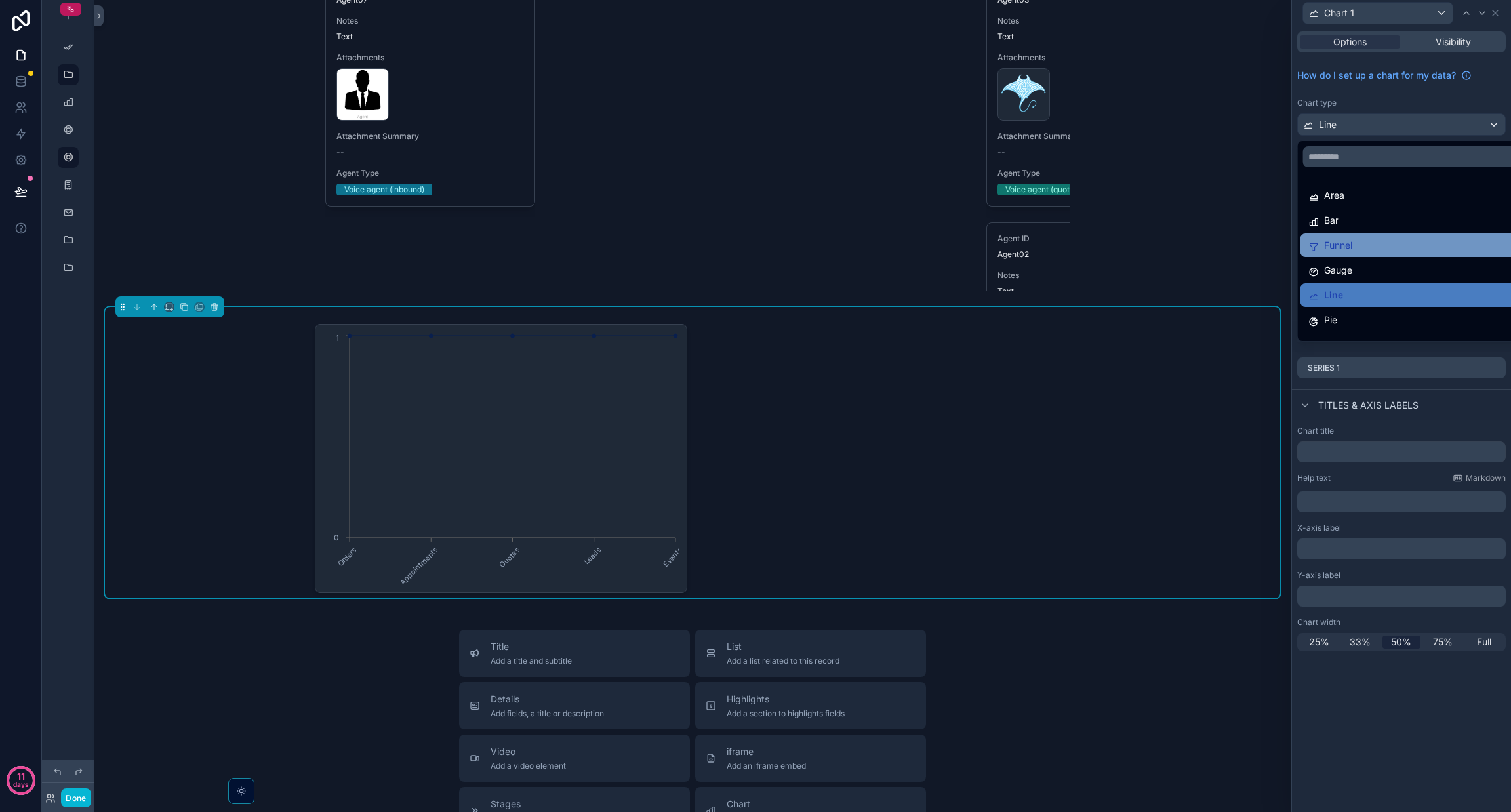
click at [755, 245] on span "Funnel" at bounding box center [1339, 245] width 28 height 16
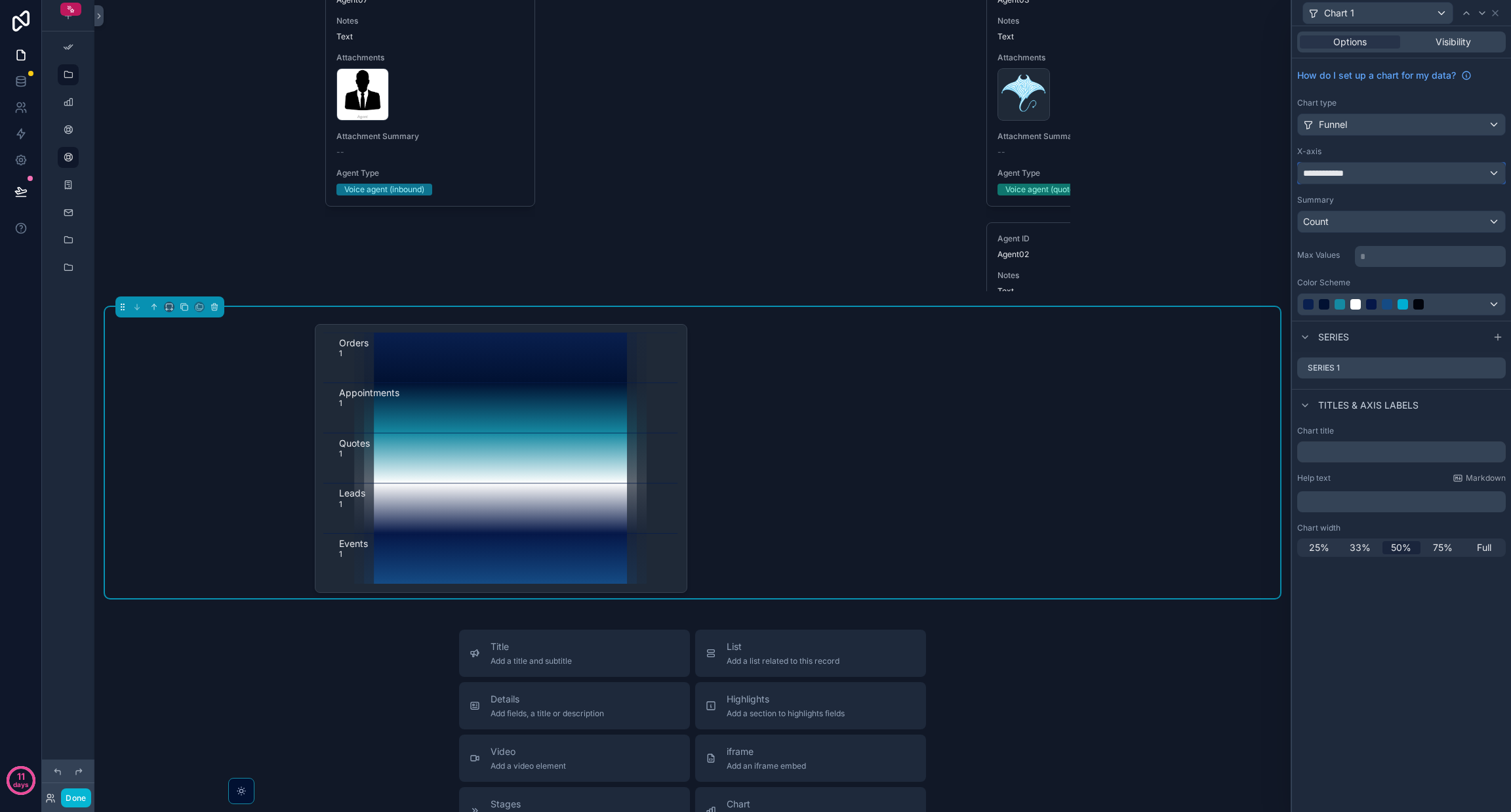
click at [755, 181] on div "**********" at bounding box center [1402, 173] width 208 height 21
click at [755, 174] on div at bounding box center [1401, 406] width 219 height 812
click at [755, 174] on span "**********" at bounding box center [1328, 172] width 49 height 13
click at [755, 346] on div at bounding box center [1401, 406] width 219 height 812
click at [217, 311] on icon "scrollable content" at bounding box center [215, 308] width 5 height 5
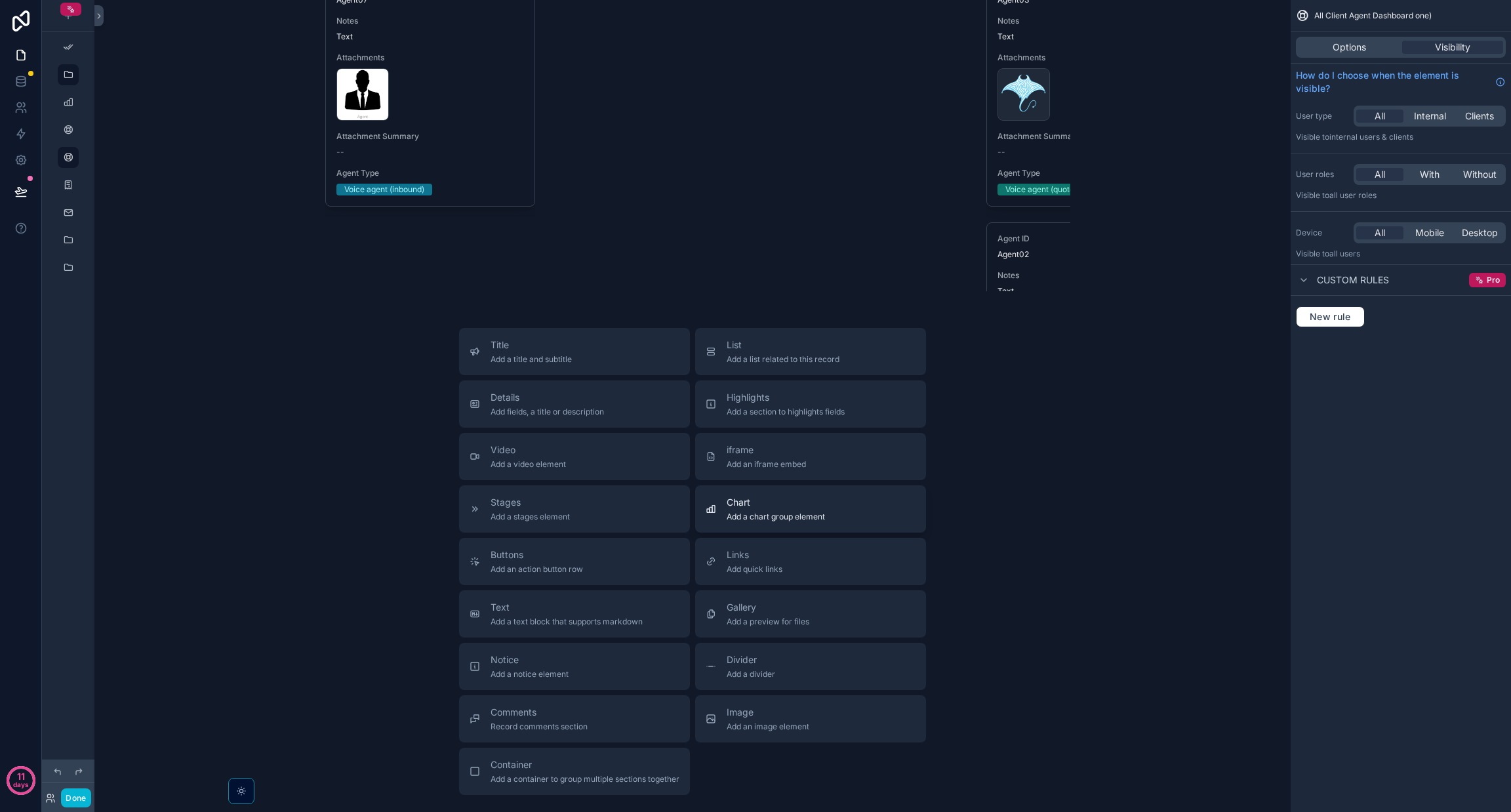
click at [755, 522] on span "Add a chart group element" at bounding box center [776, 516] width 99 height 11
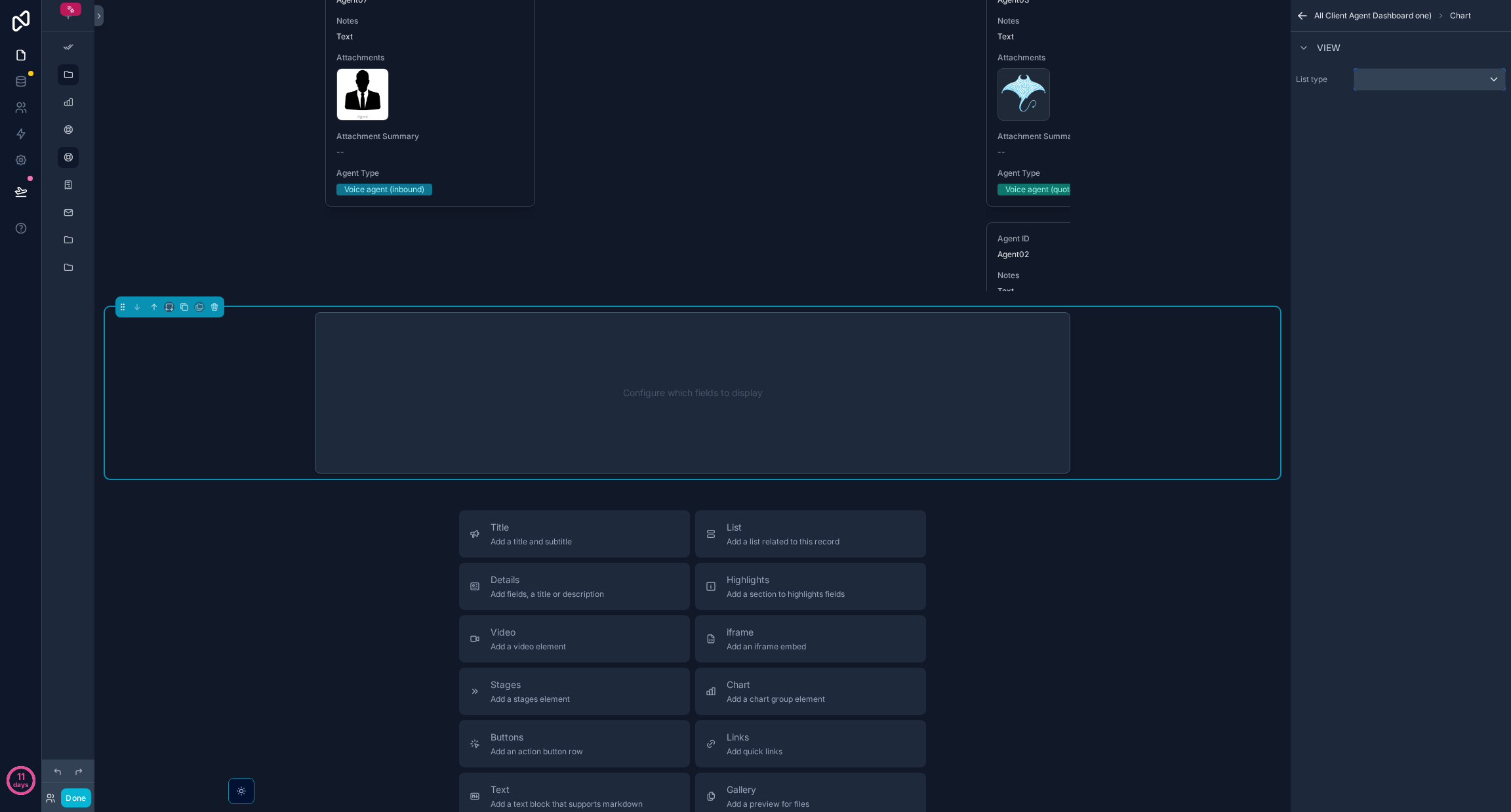
click at [755, 78] on div "scrollable content" at bounding box center [1429, 79] width 150 height 21
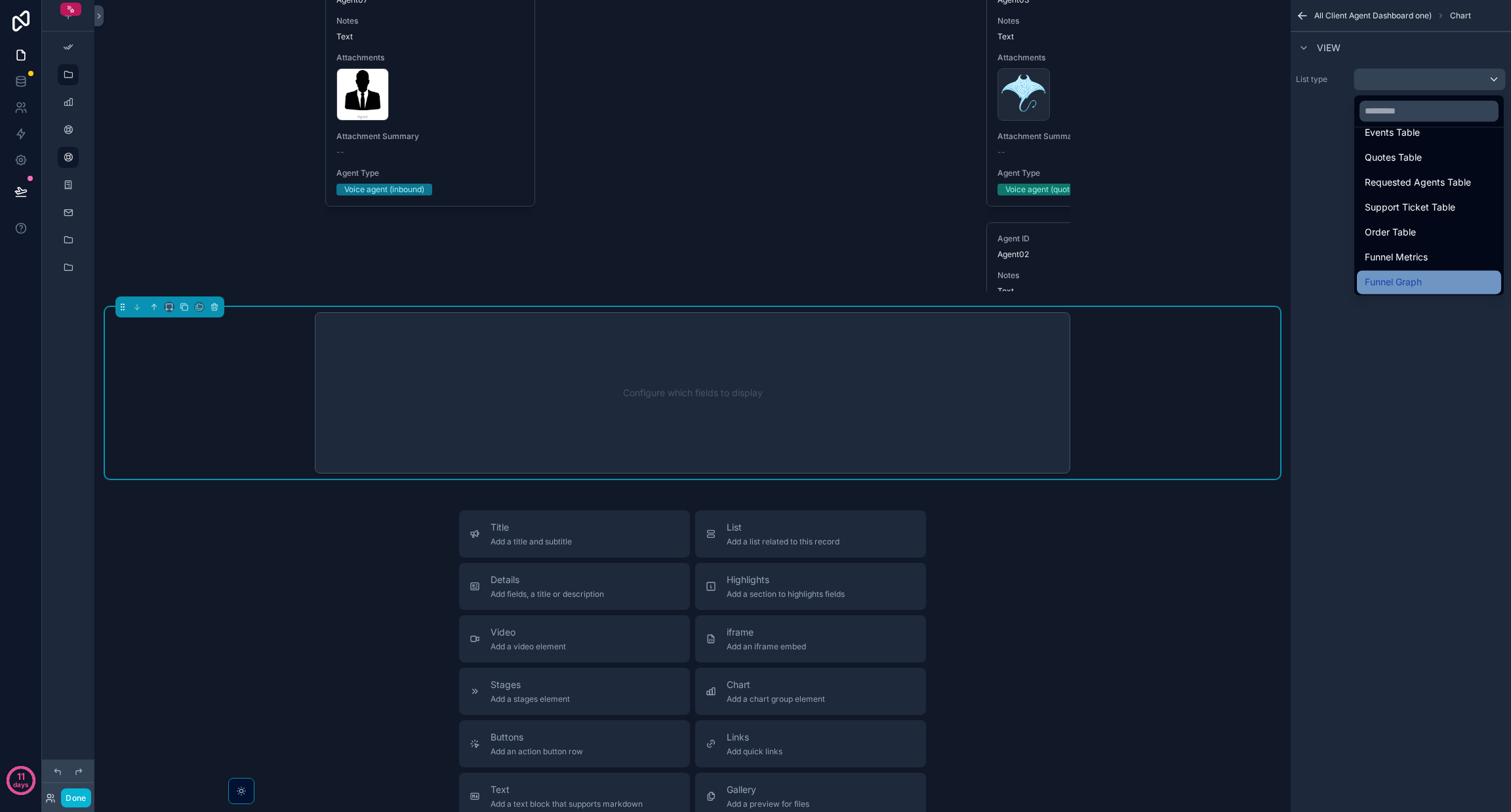
click at [755, 275] on span "Funnel Graph" at bounding box center [1393, 282] width 57 height 16
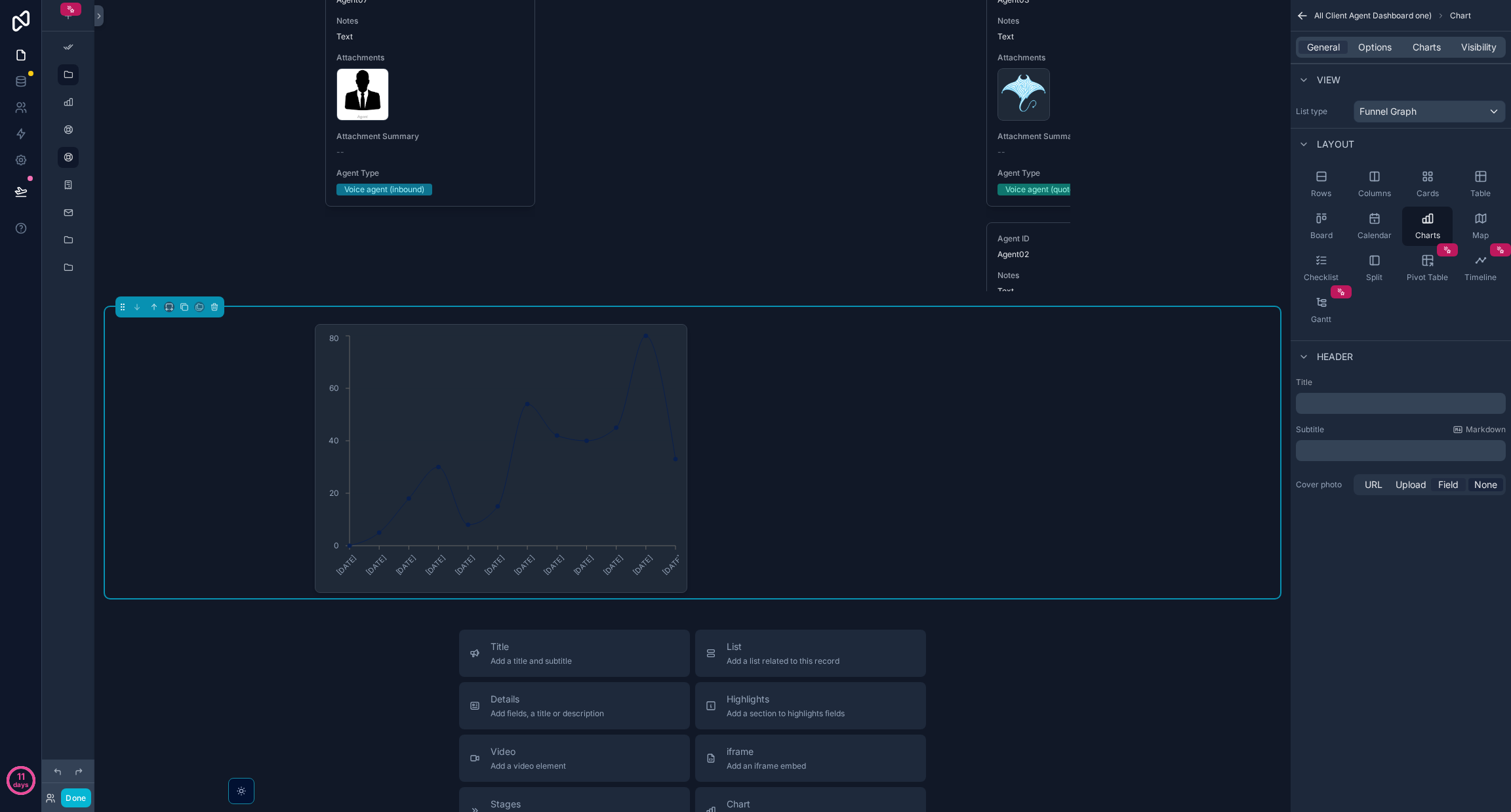
click at [755, 485] on span "Field" at bounding box center [1449, 484] width 20 height 13
click at [755, 511] on div "scrollable content" at bounding box center [1429, 511] width 150 height 21
click at [755, 443] on div "scrollable content" at bounding box center [755, 406] width 1511 height 812
click at [755, 29] on div "All Client Agent Dashboard one) Chart" at bounding box center [1401, 16] width 220 height 32
click at [755, 50] on span "Charts" at bounding box center [1427, 47] width 28 height 13
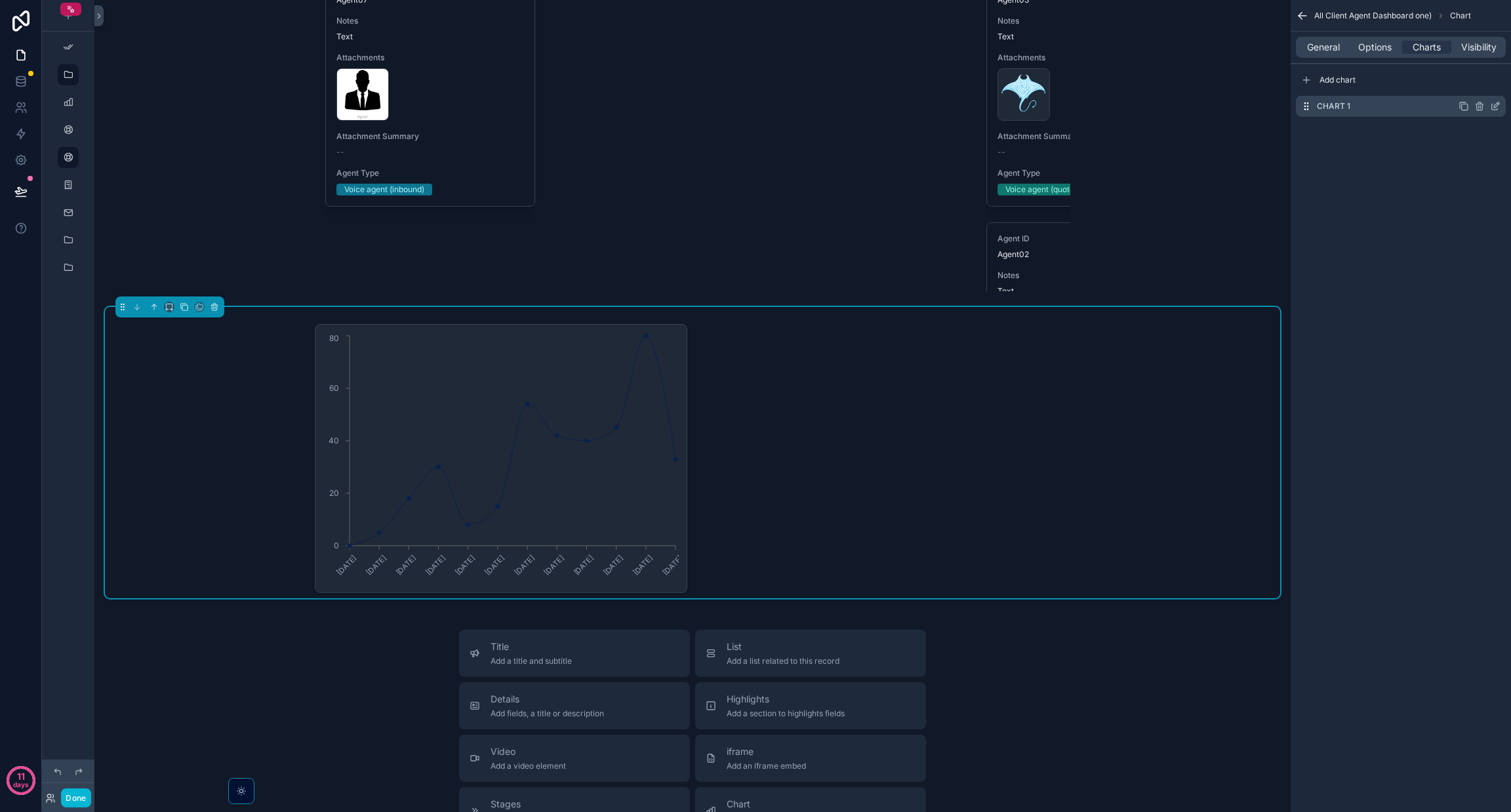
click at [755, 105] on div "Chart 1" at bounding box center [1401, 106] width 210 height 21
click at [755, 106] on icon "scrollable content" at bounding box center [1495, 106] width 11 height 11
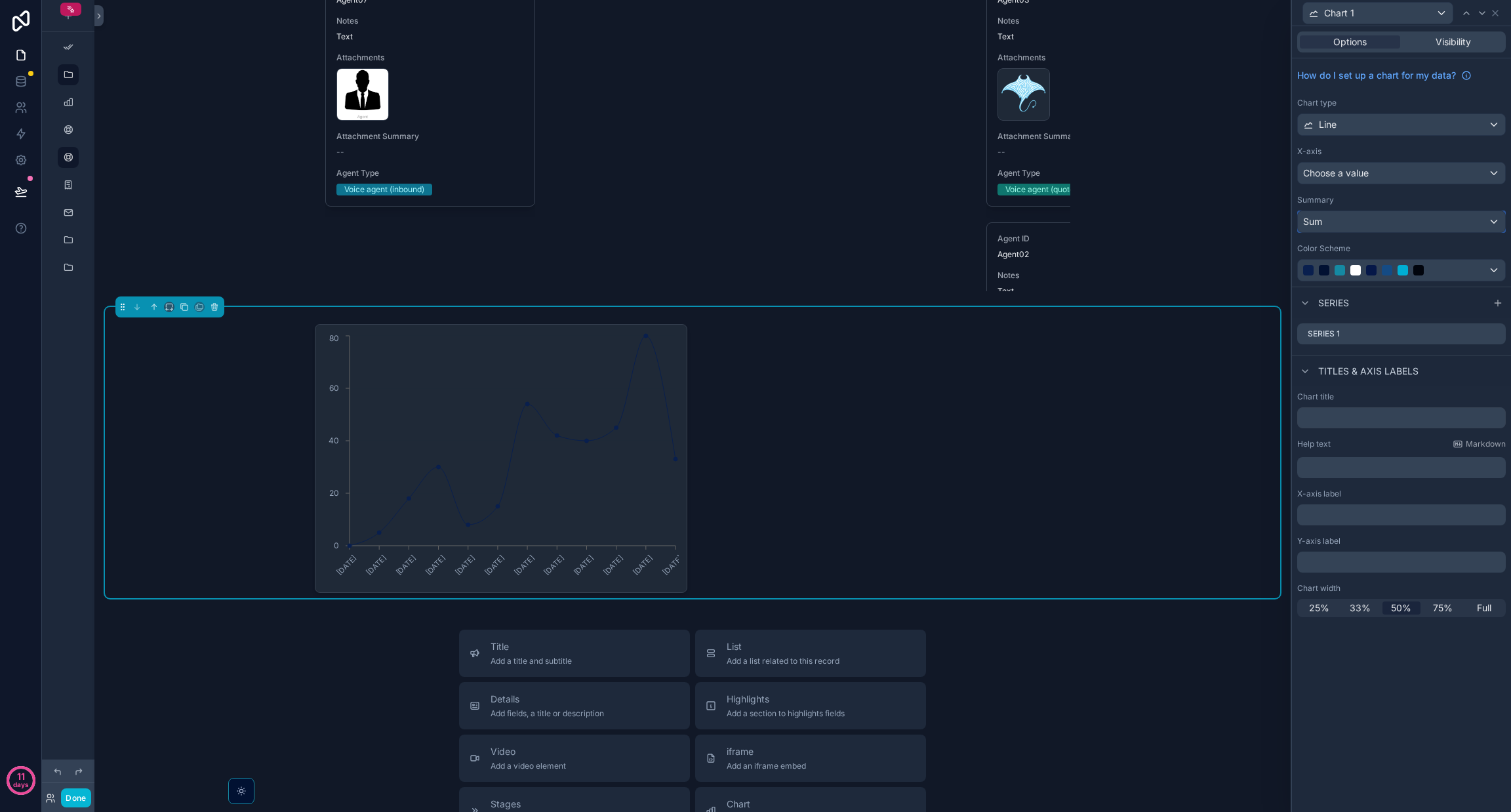
click at [755, 220] on div "Sum" at bounding box center [1402, 222] width 208 height 21
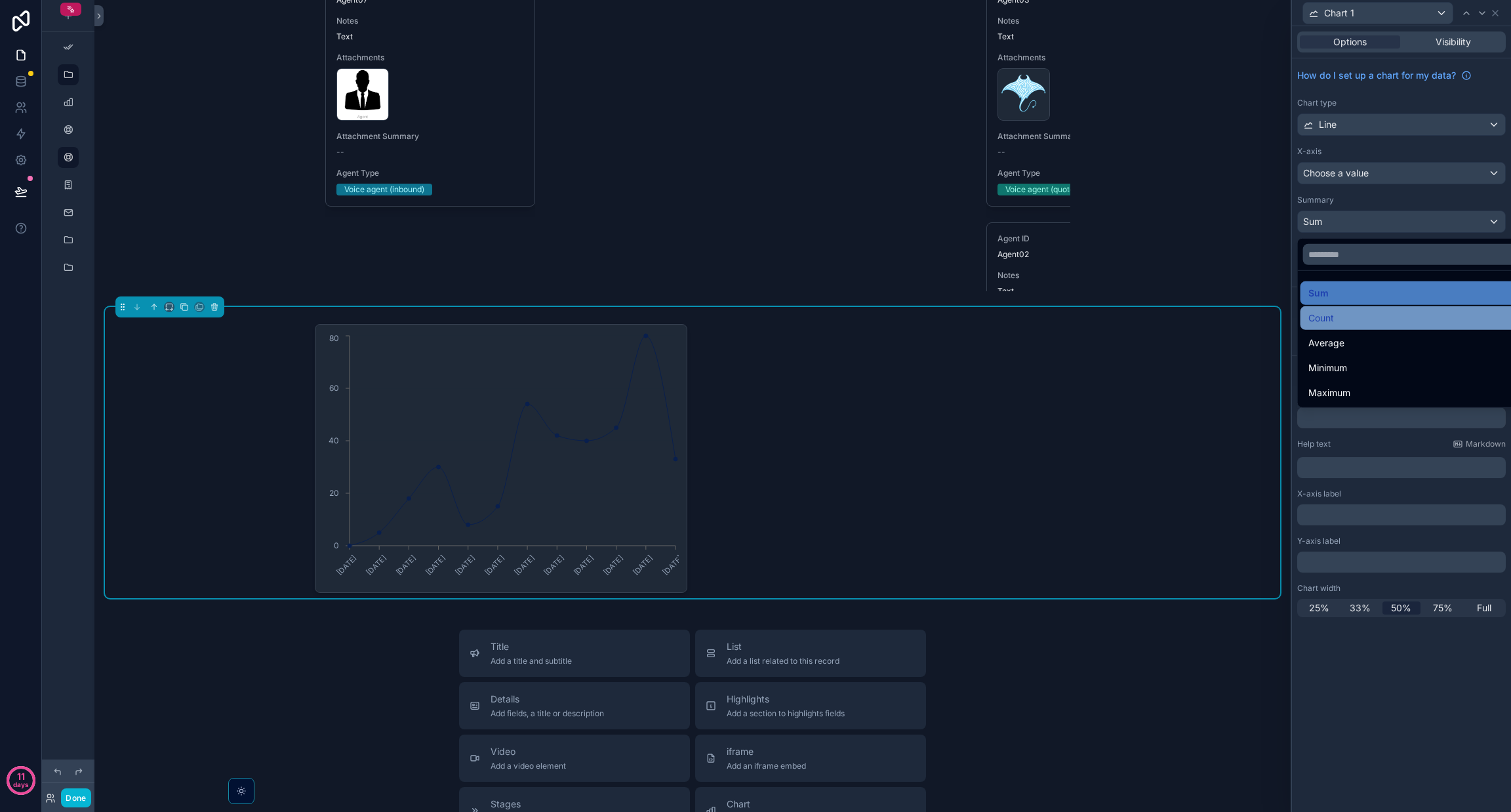
click at [755, 318] on div "Count" at bounding box center [1417, 318] width 216 height 16
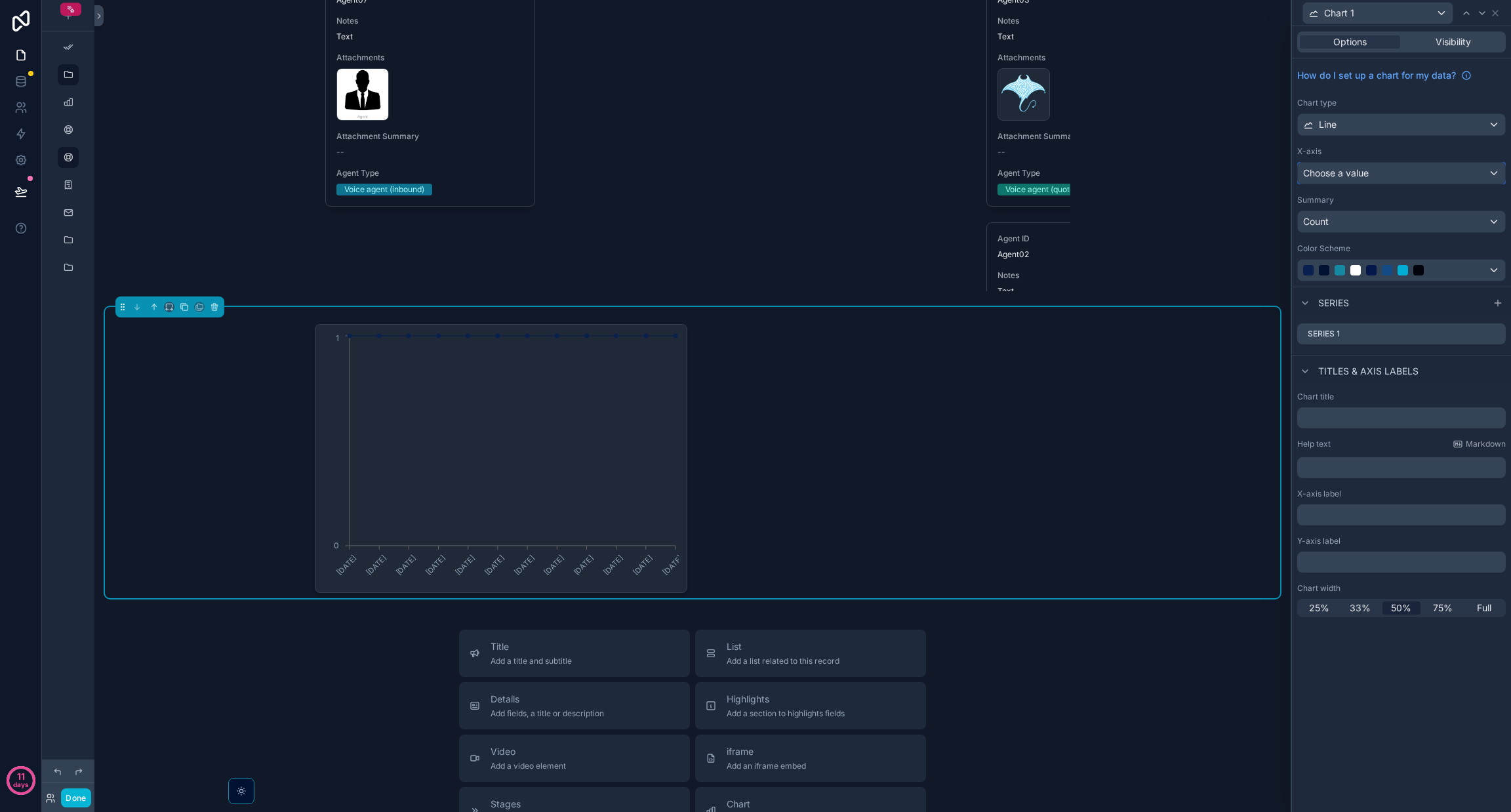
click at [755, 169] on span "Choose a value" at bounding box center [1336, 172] width 66 height 11
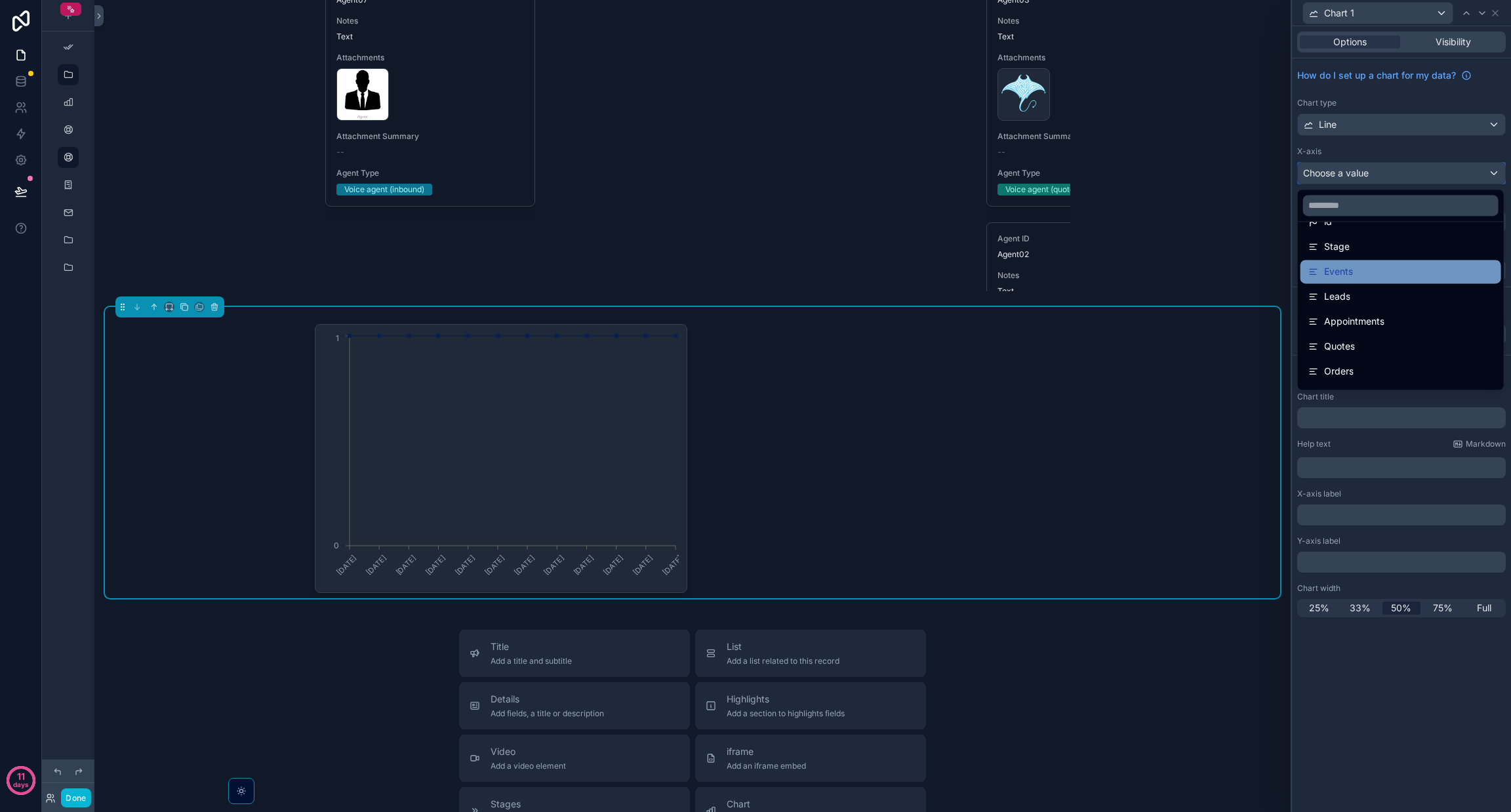
scroll to position [167, 0]
click at [755, 269] on div "Count" at bounding box center [1401, 276] width 185 height 16
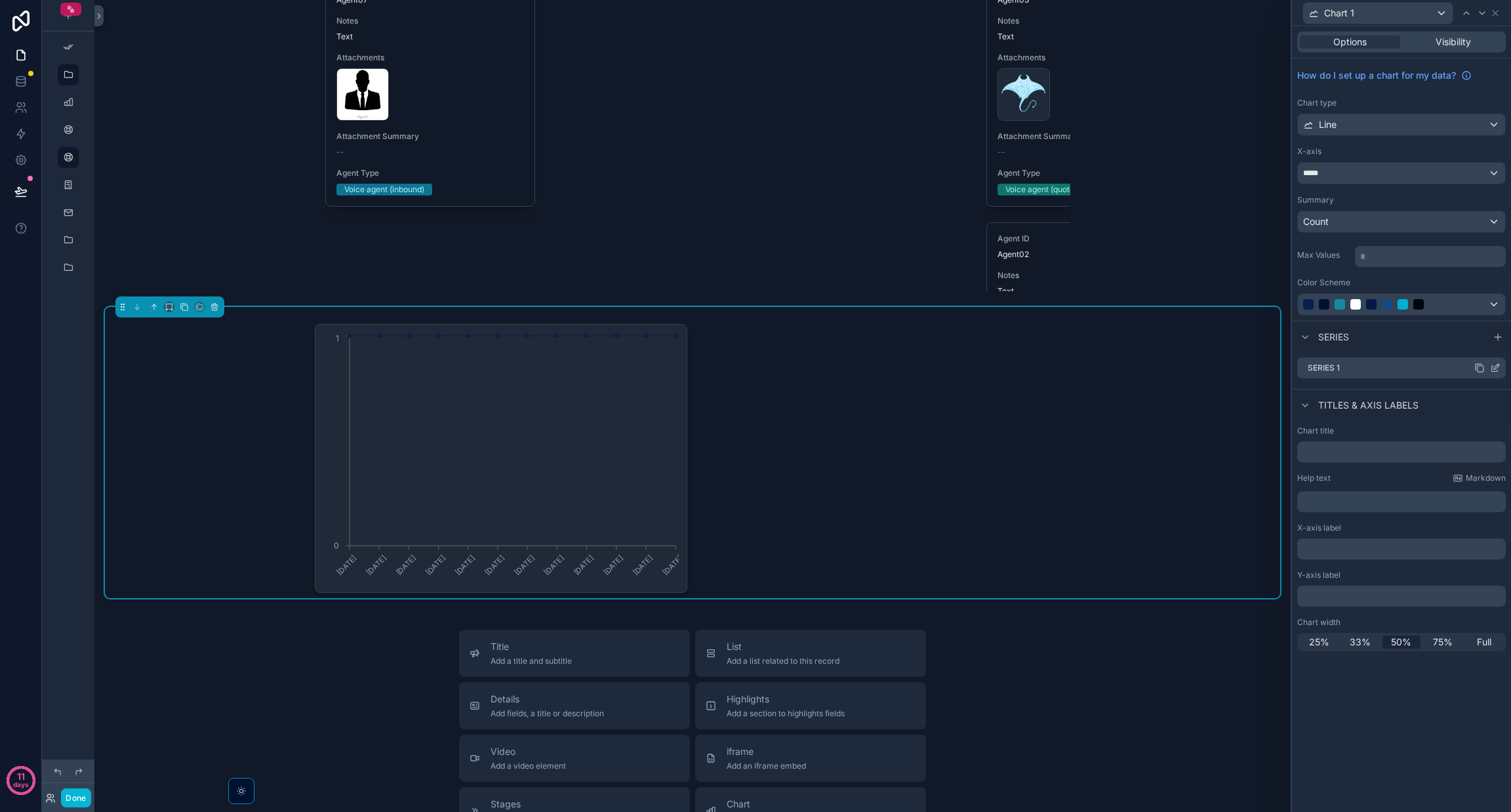
click at [755, 369] on icon at bounding box center [1495, 368] width 11 height 11
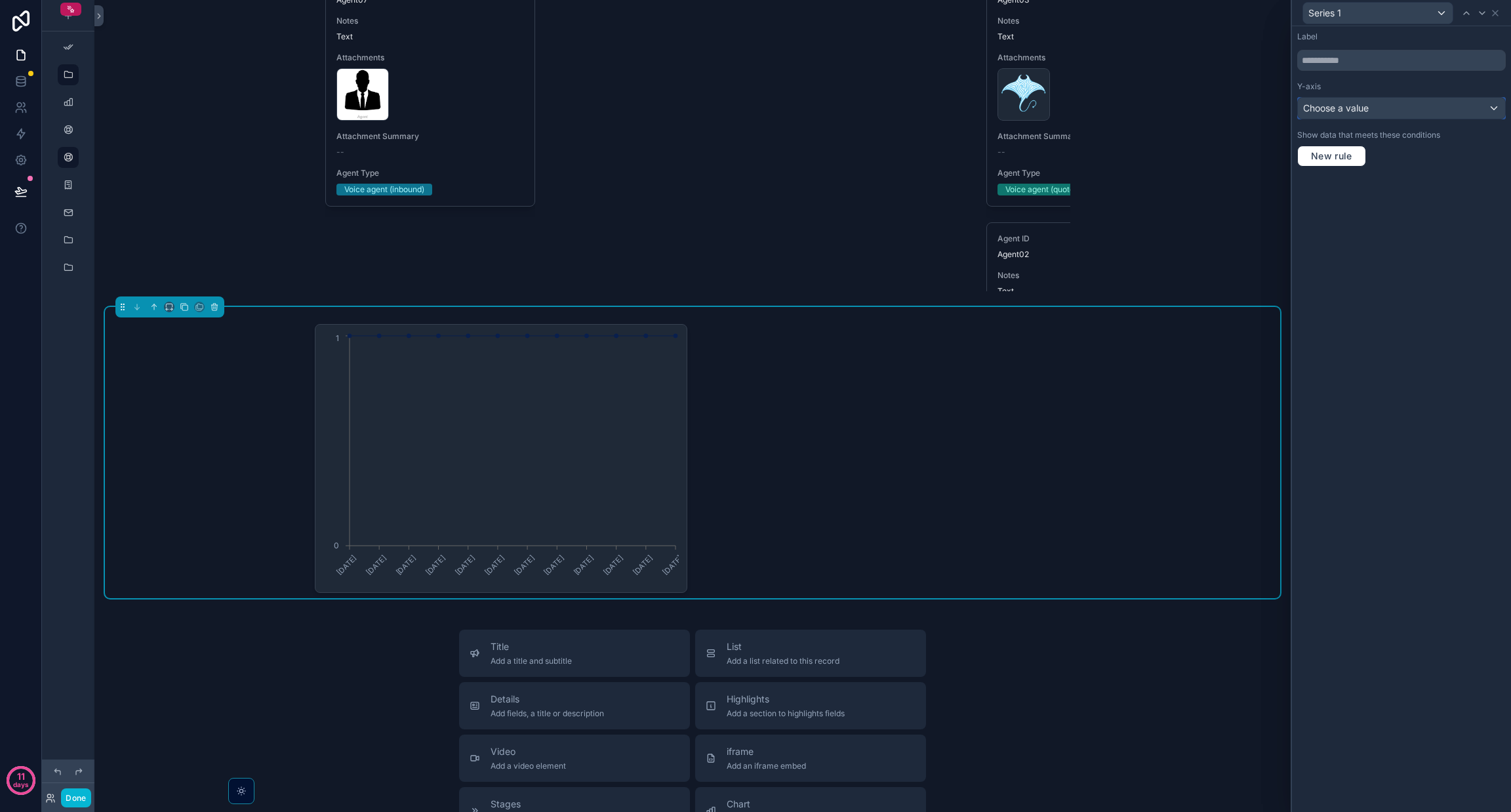
click at [755, 104] on div "Choose a value" at bounding box center [1402, 108] width 208 height 21
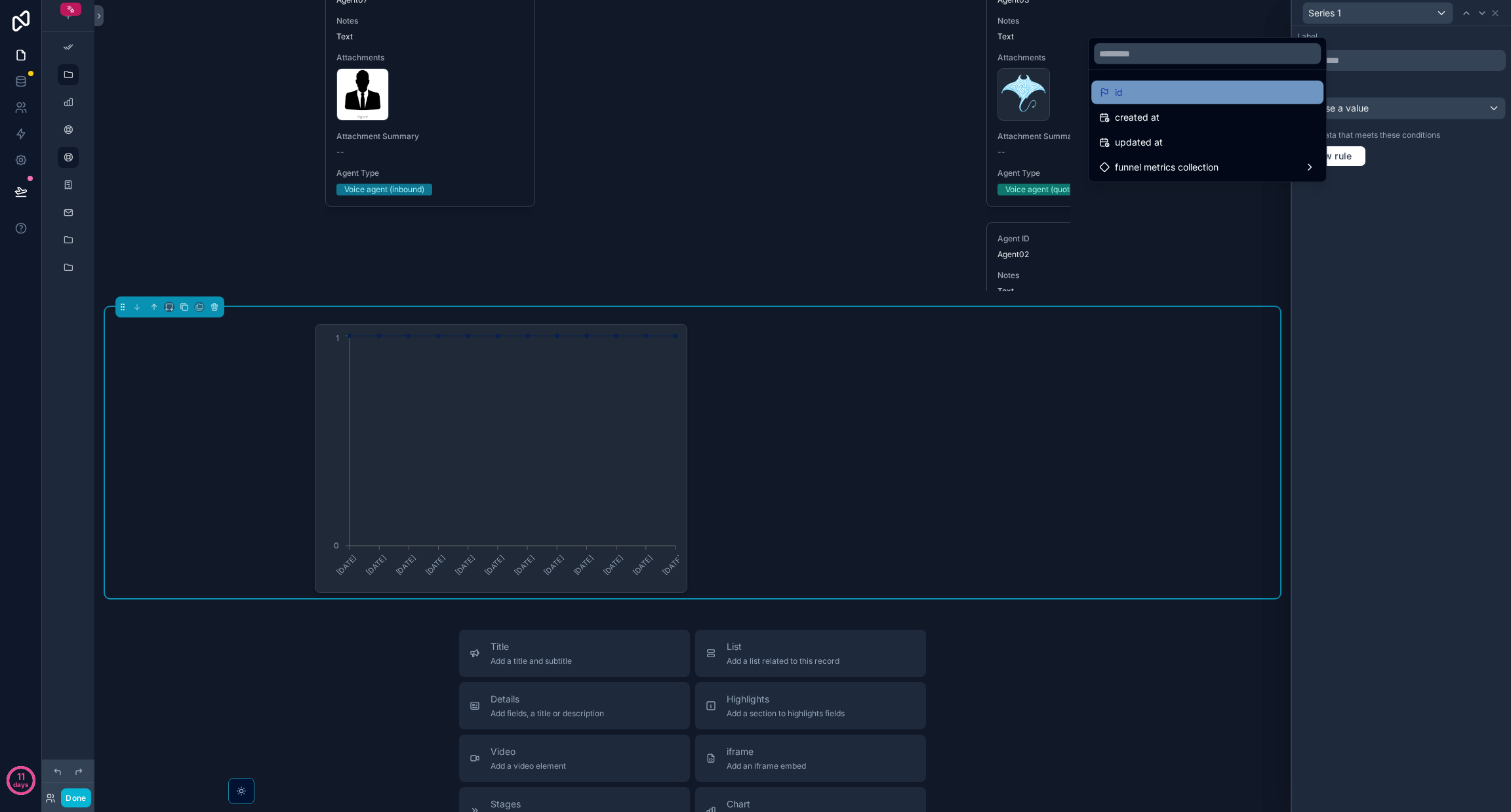
click at [755, 94] on div "id" at bounding box center [1207, 92] width 216 height 16
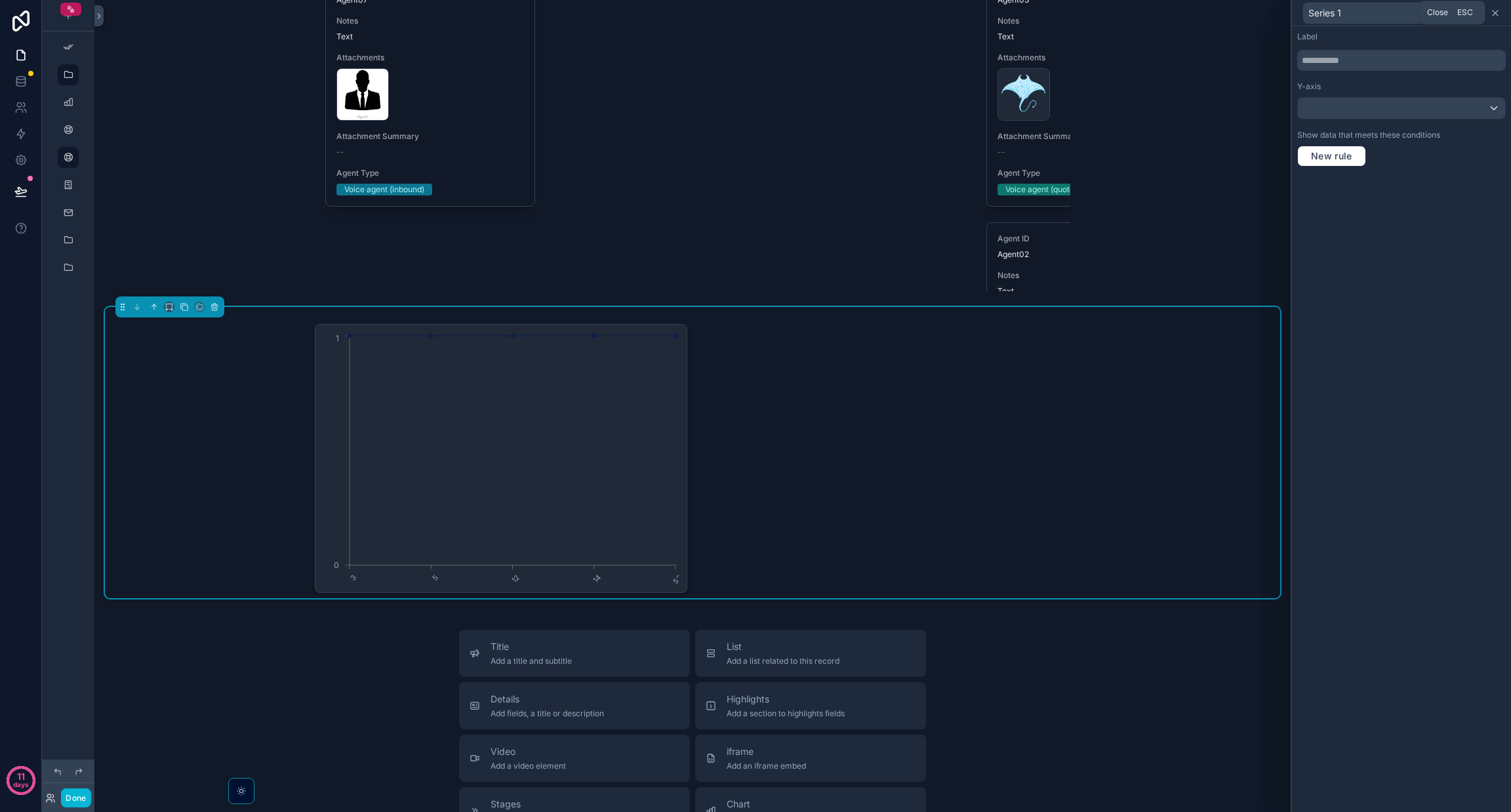
click at [755, 17] on icon at bounding box center [1495, 13] width 11 height 11
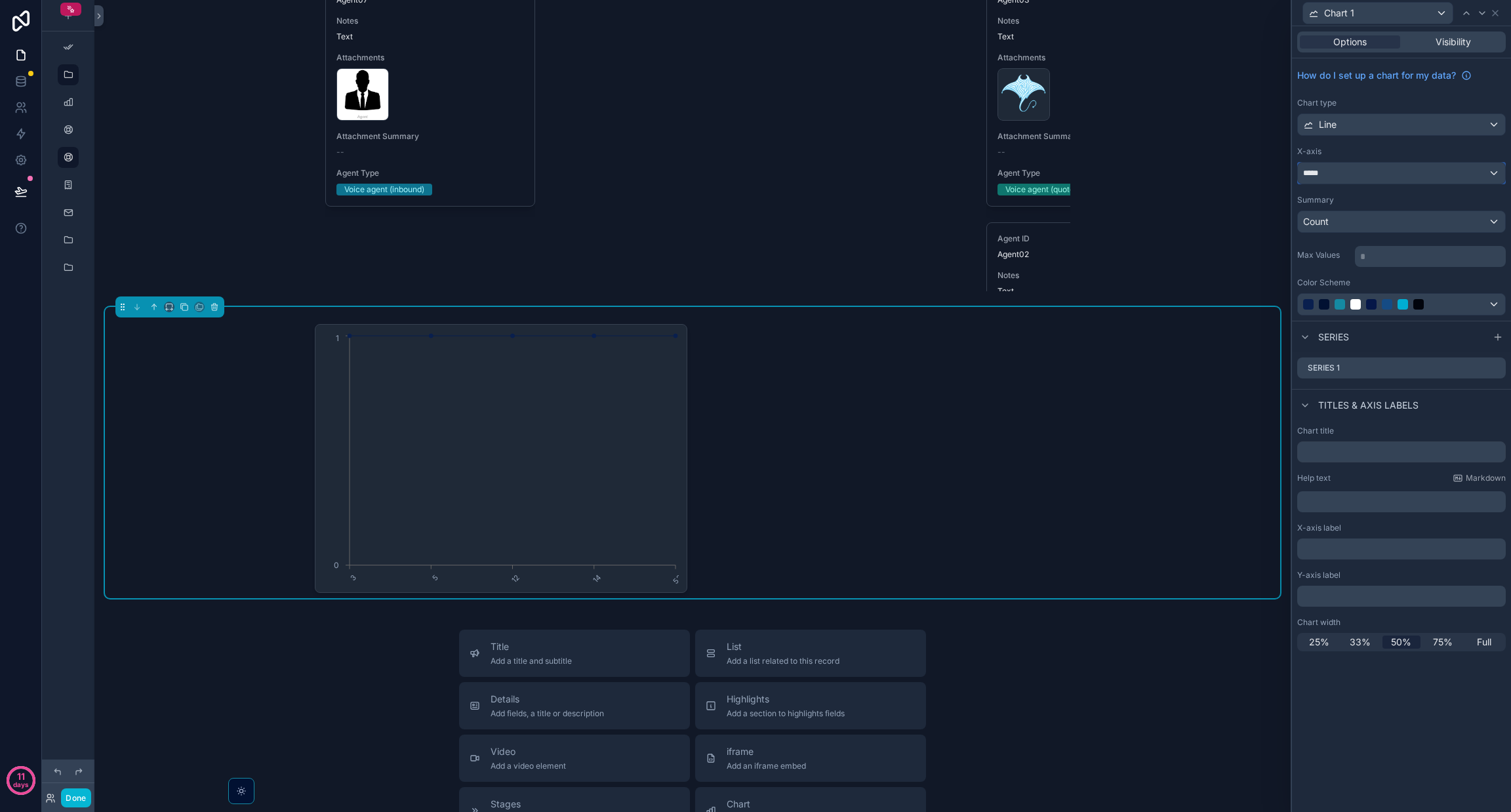
click at [755, 170] on div "*****" at bounding box center [1402, 173] width 208 height 21
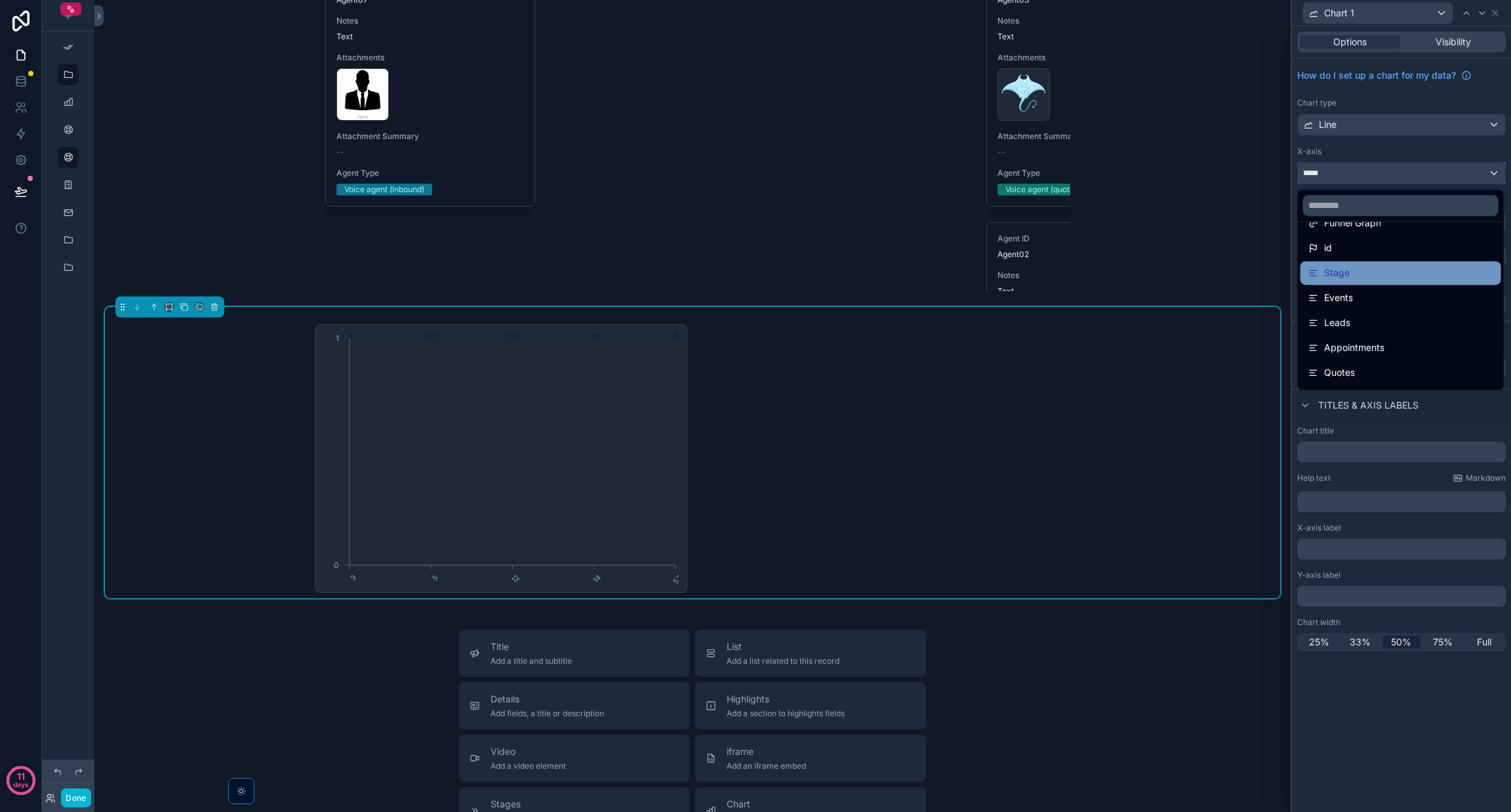
scroll to position [0, 0]
click at [755, 296] on div "Stage" at bounding box center [1401, 294] width 185 height 16
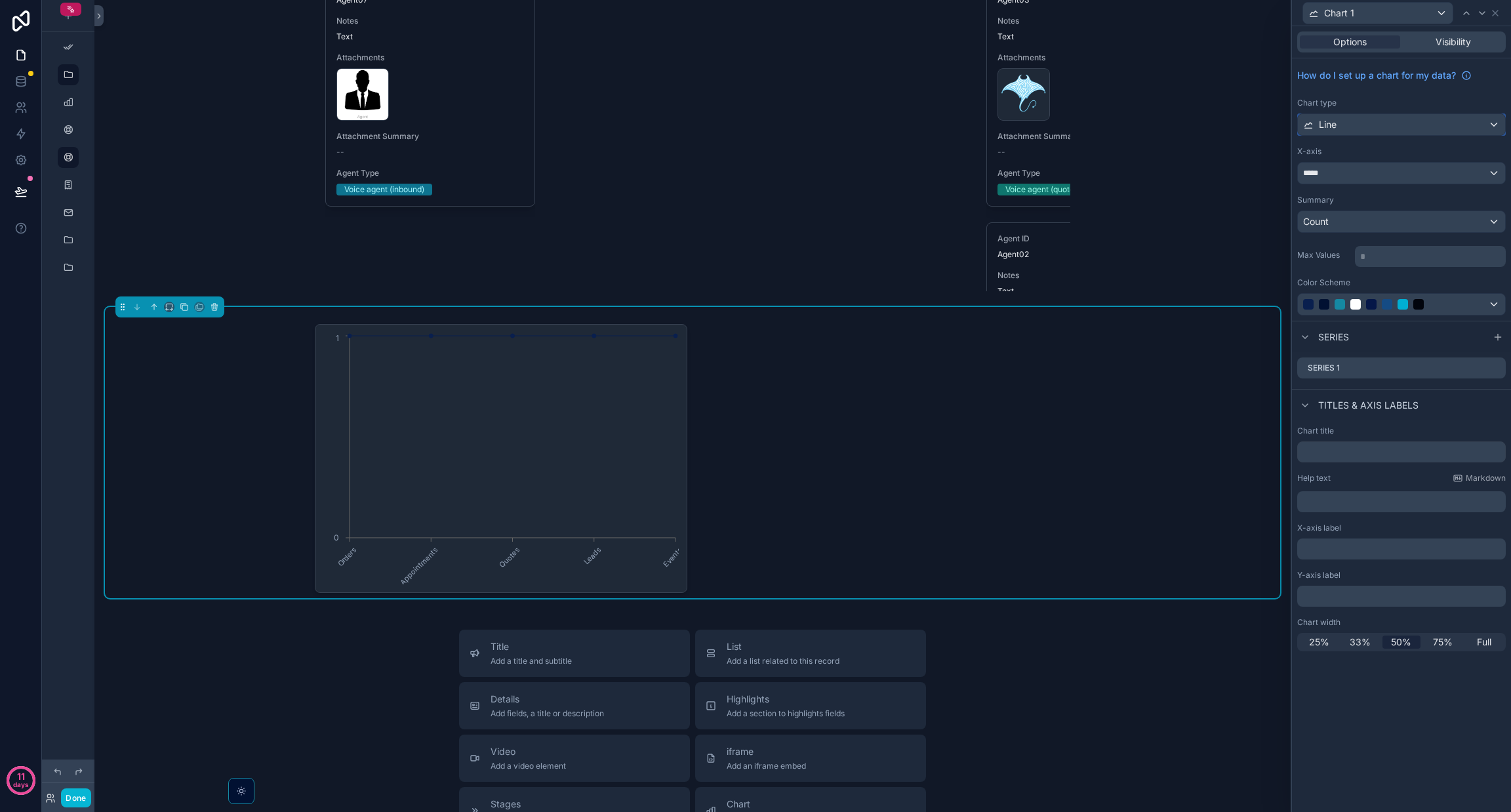
click at [755, 129] on div "Line" at bounding box center [1402, 125] width 208 height 21
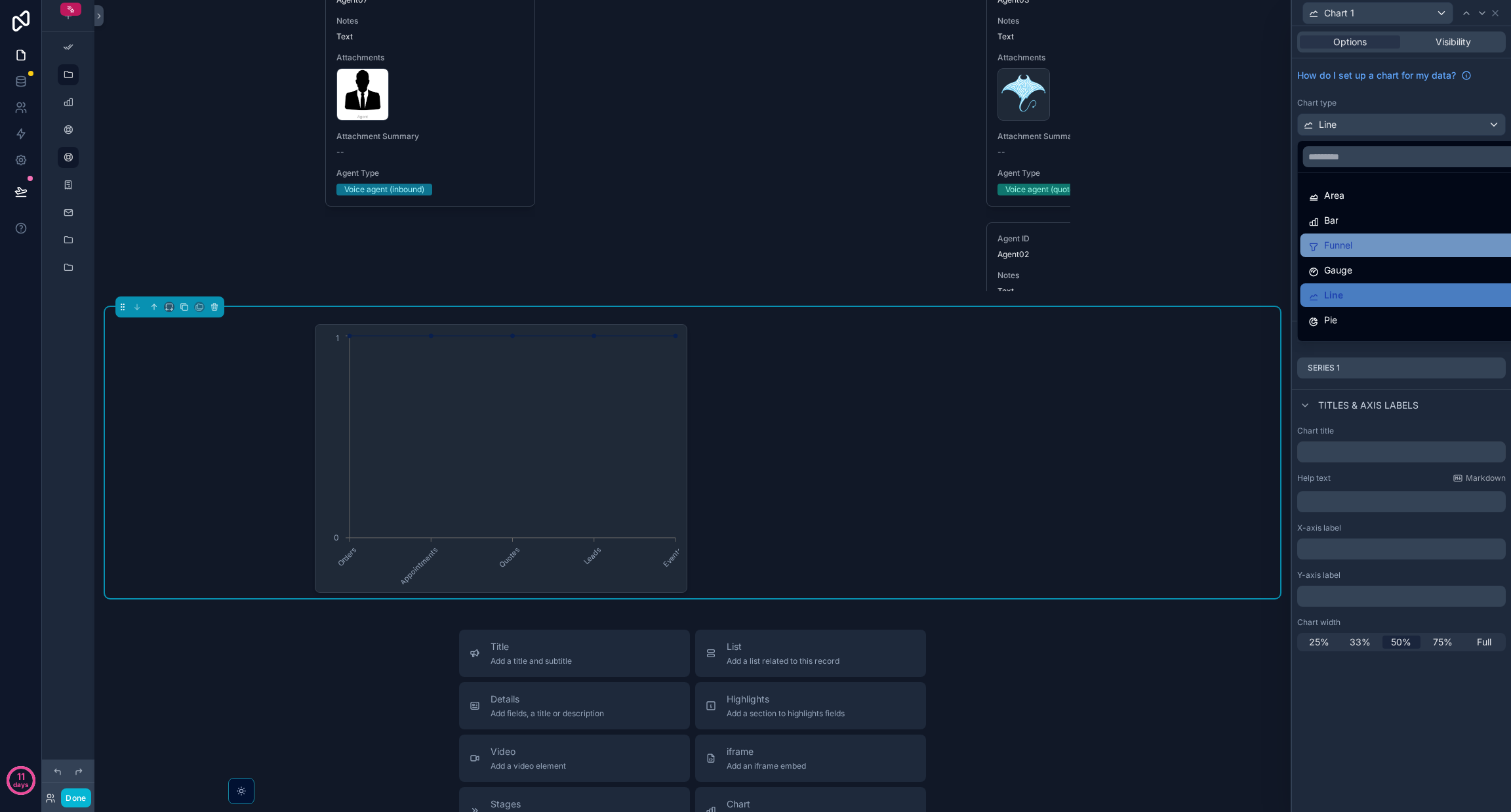
click at [755, 244] on span "Funnel" at bounding box center [1339, 245] width 28 height 16
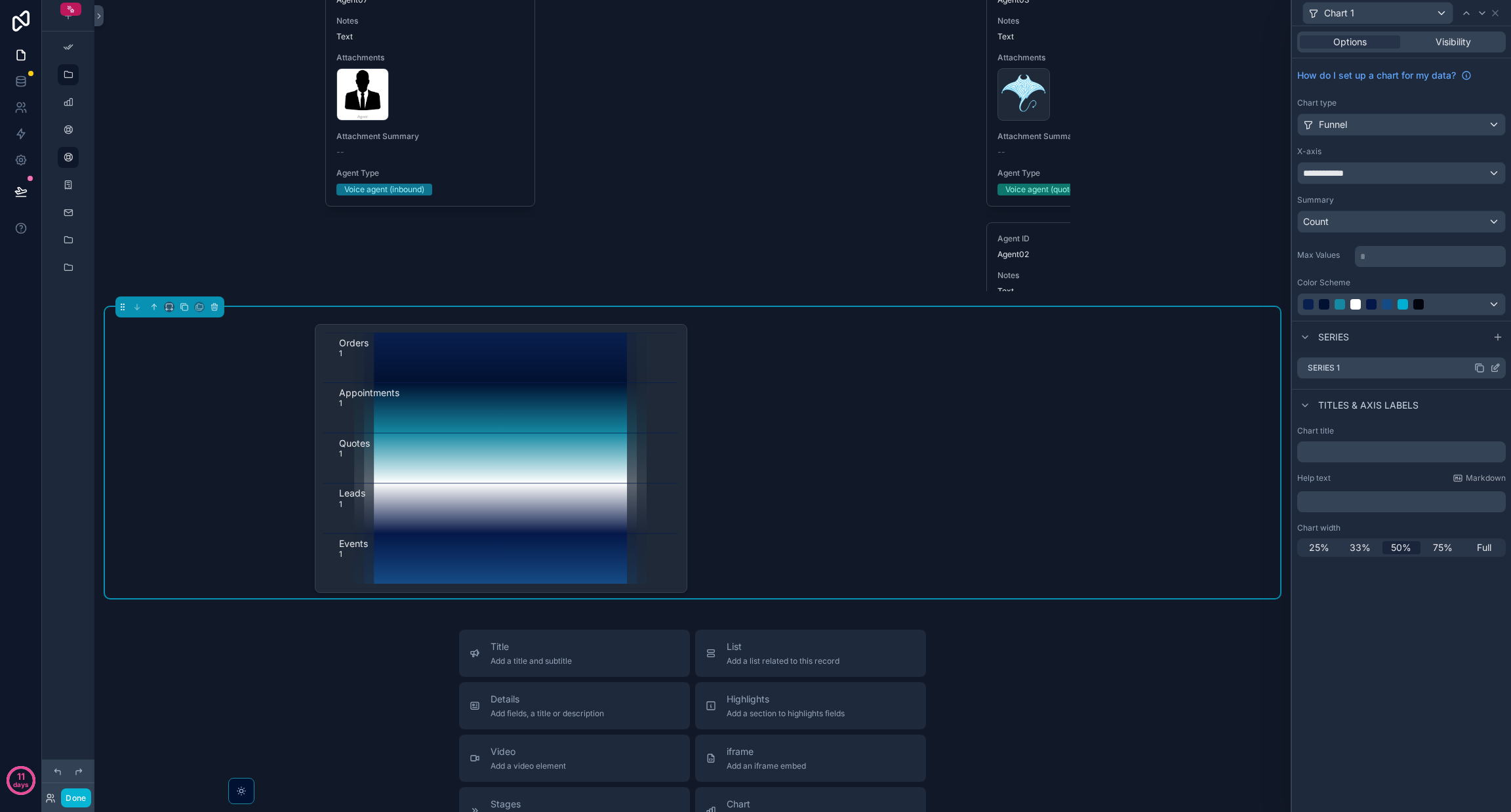
click at [755, 369] on div at bounding box center [1487, 368] width 26 height 11
click at [755, 369] on icon at bounding box center [1495, 368] width 11 height 11
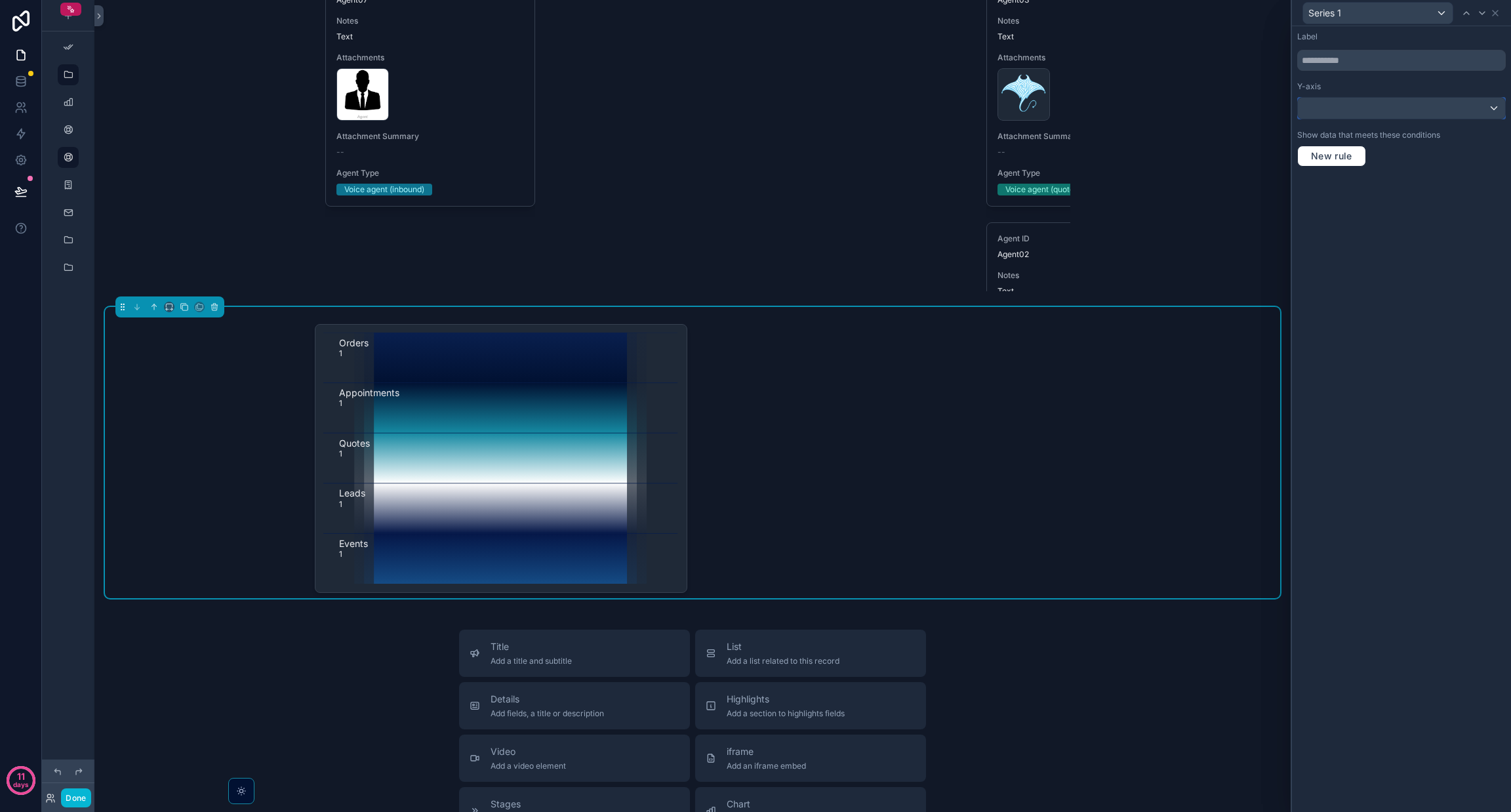
click at [755, 111] on div at bounding box center [1402, 108] width 208 height 21
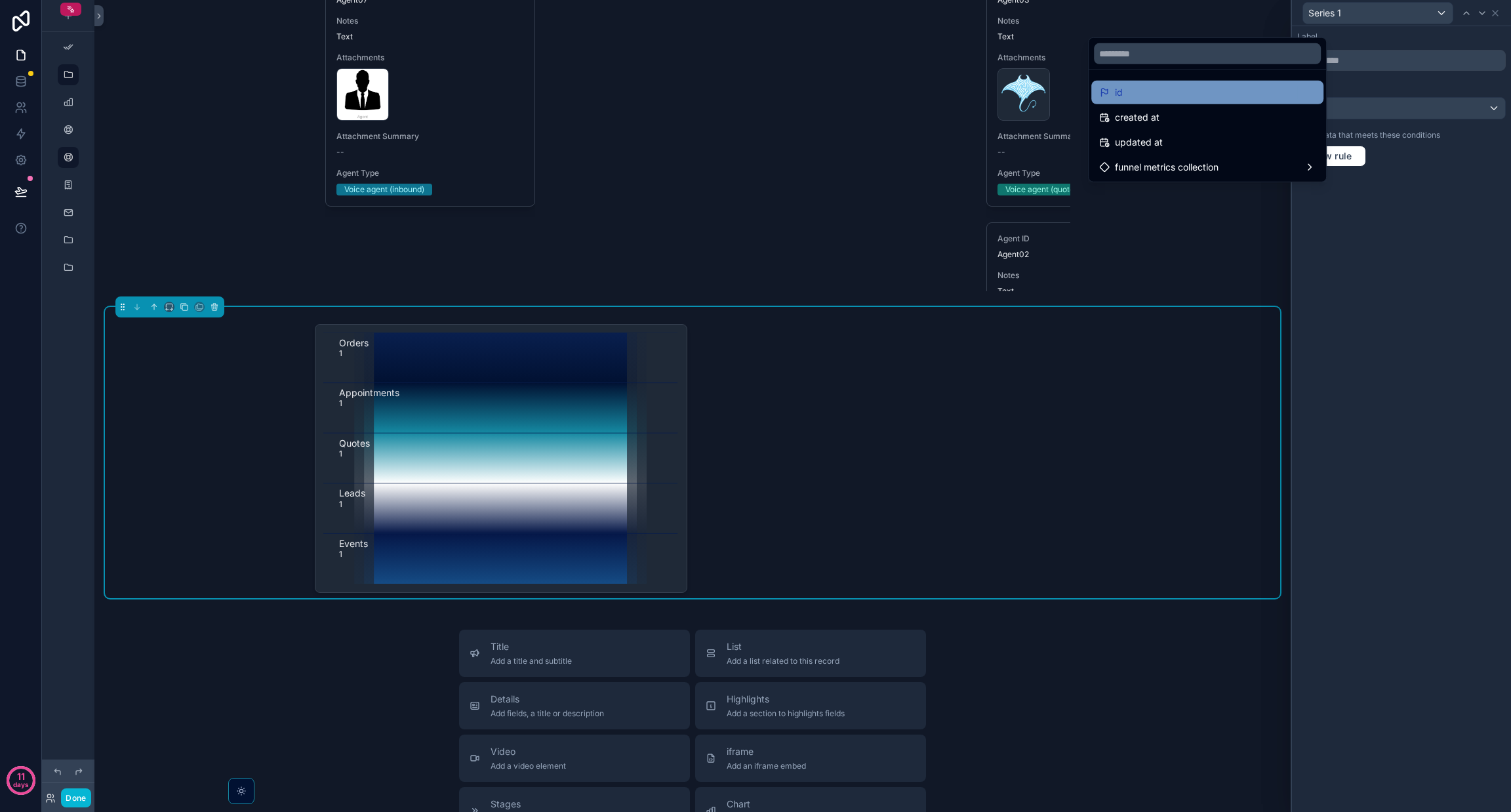
click at [755, 91] on div "id" at bounding box center [1207, 92] width 216 height 16
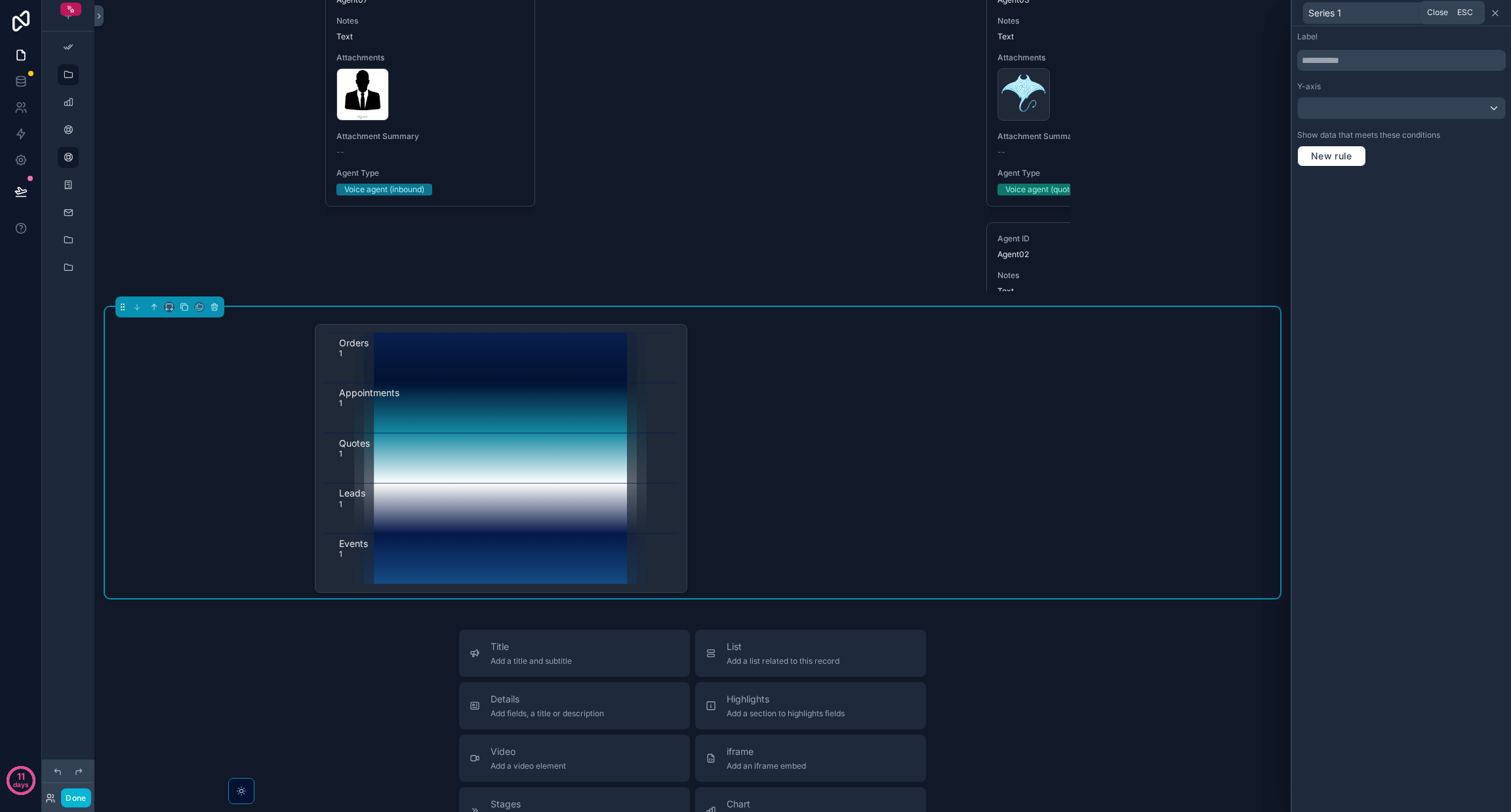
click at [755, 12] on icon at bounding box center [1495, 13] width 11 height 11
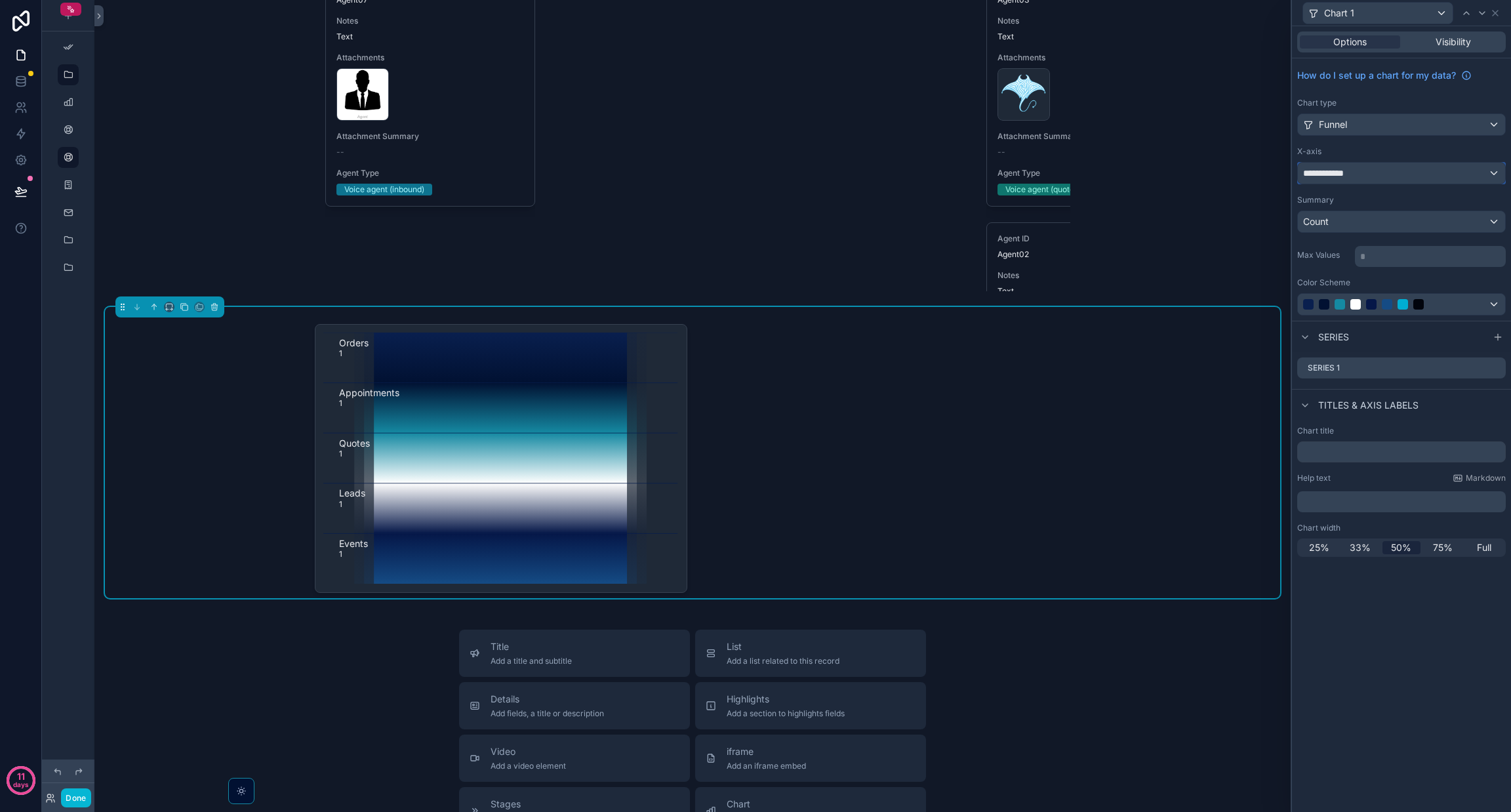
click at [755, 174] on div "**********" at bounding box center [1402, 173] width 208 height 21
click at [755, 338] on div at bounding box center [1401, 406] width 219 height 812
click at [214, 309] on icon "scrollable content" at bounding box center [214, 307] width 0 height 3
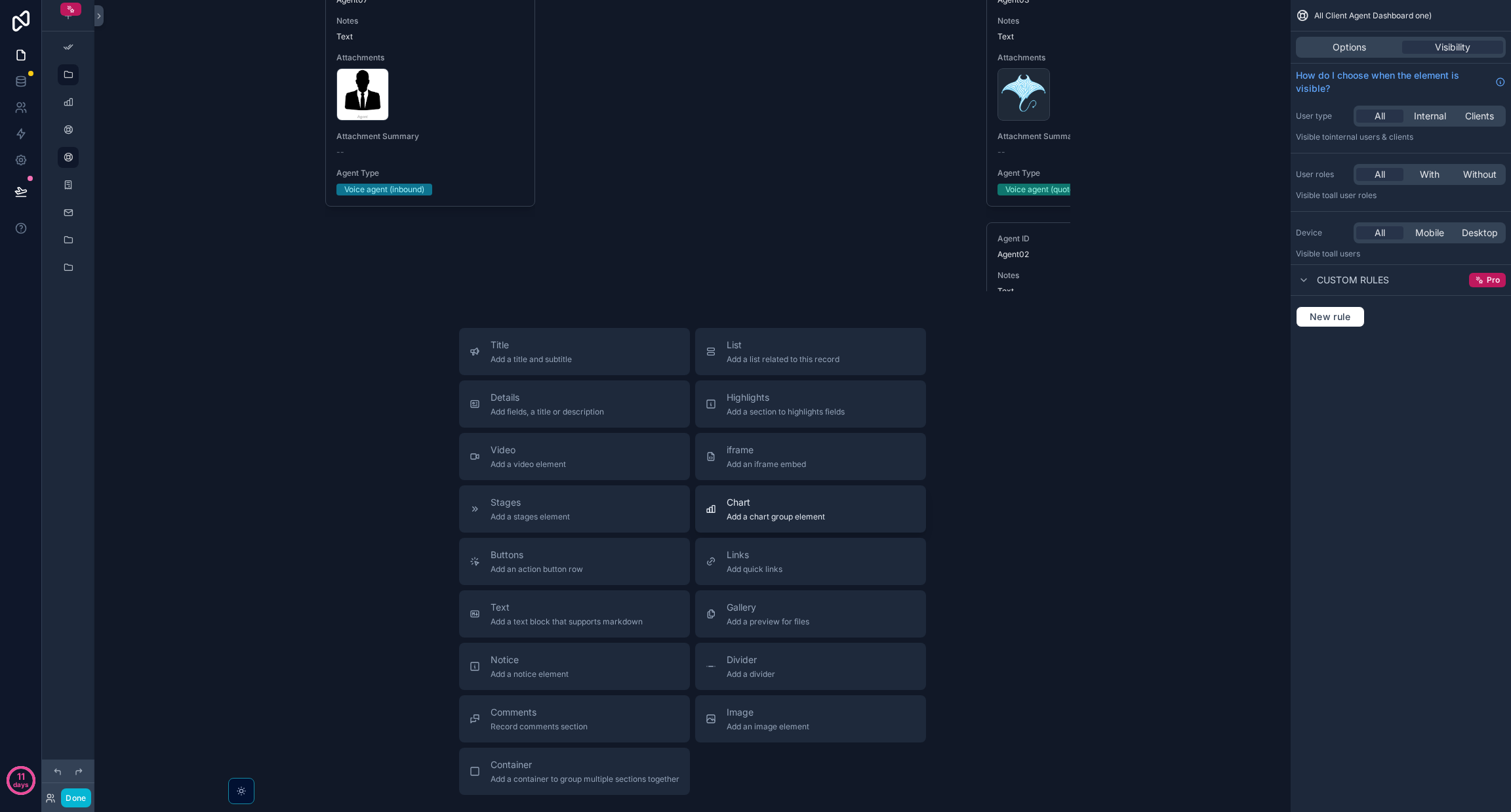
click at [755, 522] on span "Add a chart group element" at bounding box center [776, 516] width 99 height 11
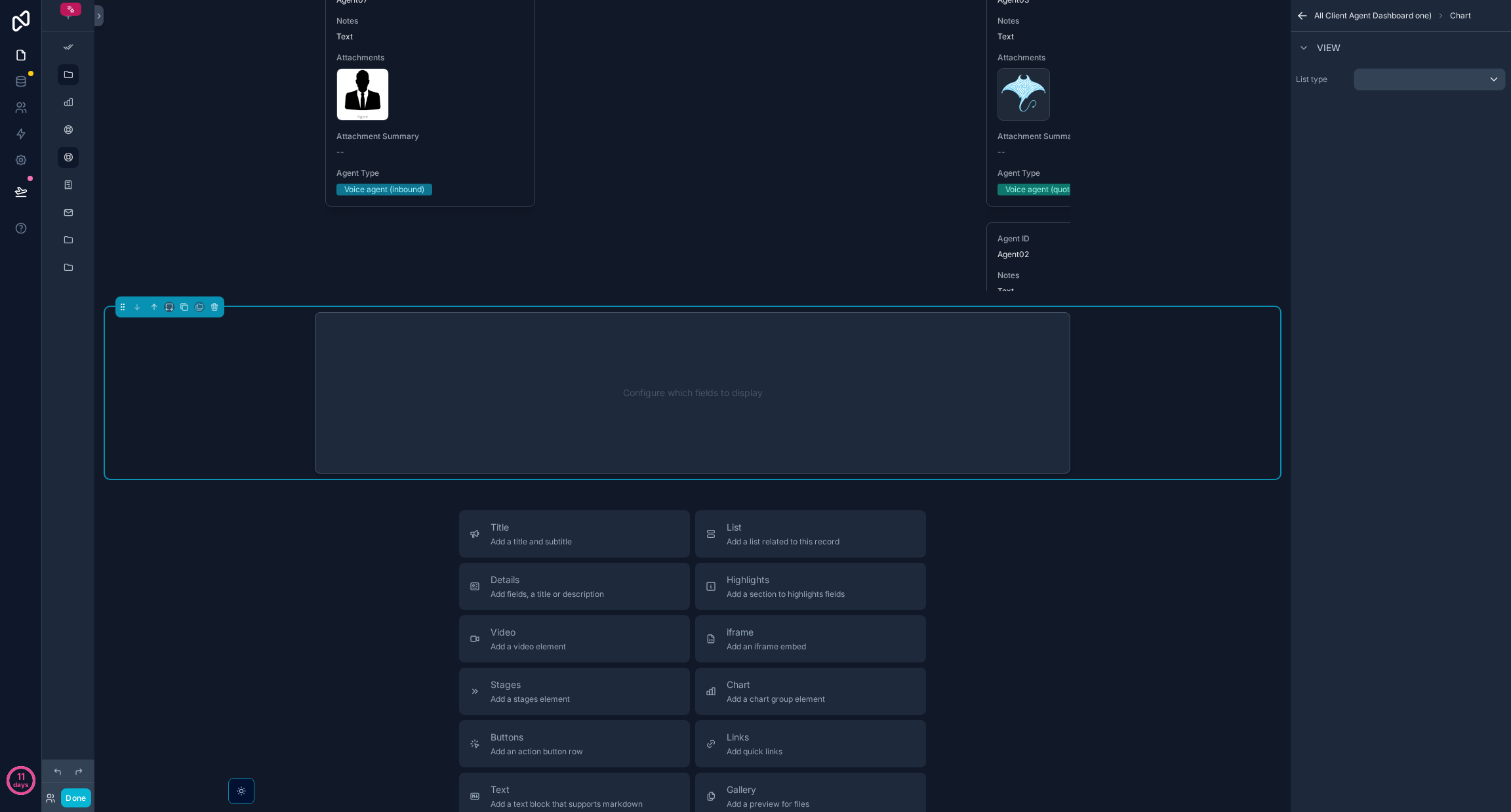
click at [755, 91] on div "List type" at bounding box center [1401, 79] width 220 height 33
click at [755, 79] on div "scrollable content" at bounding box center [1429, 79] width 150 height 21
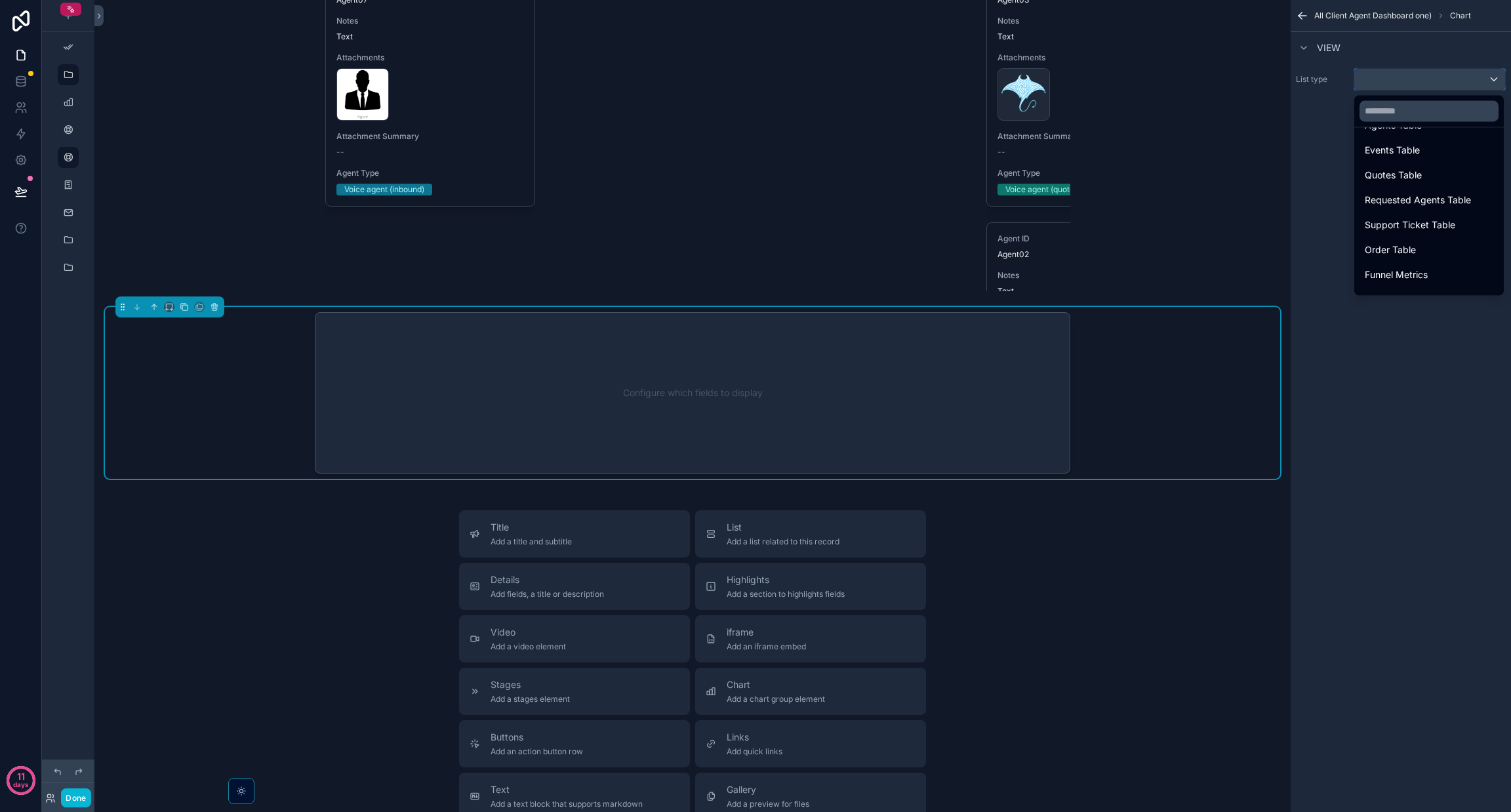
scroll to position [455, 0]
click at [755, 277] on div "Funnel Graph" at bounding box center [1429, 282] width 128 height 16
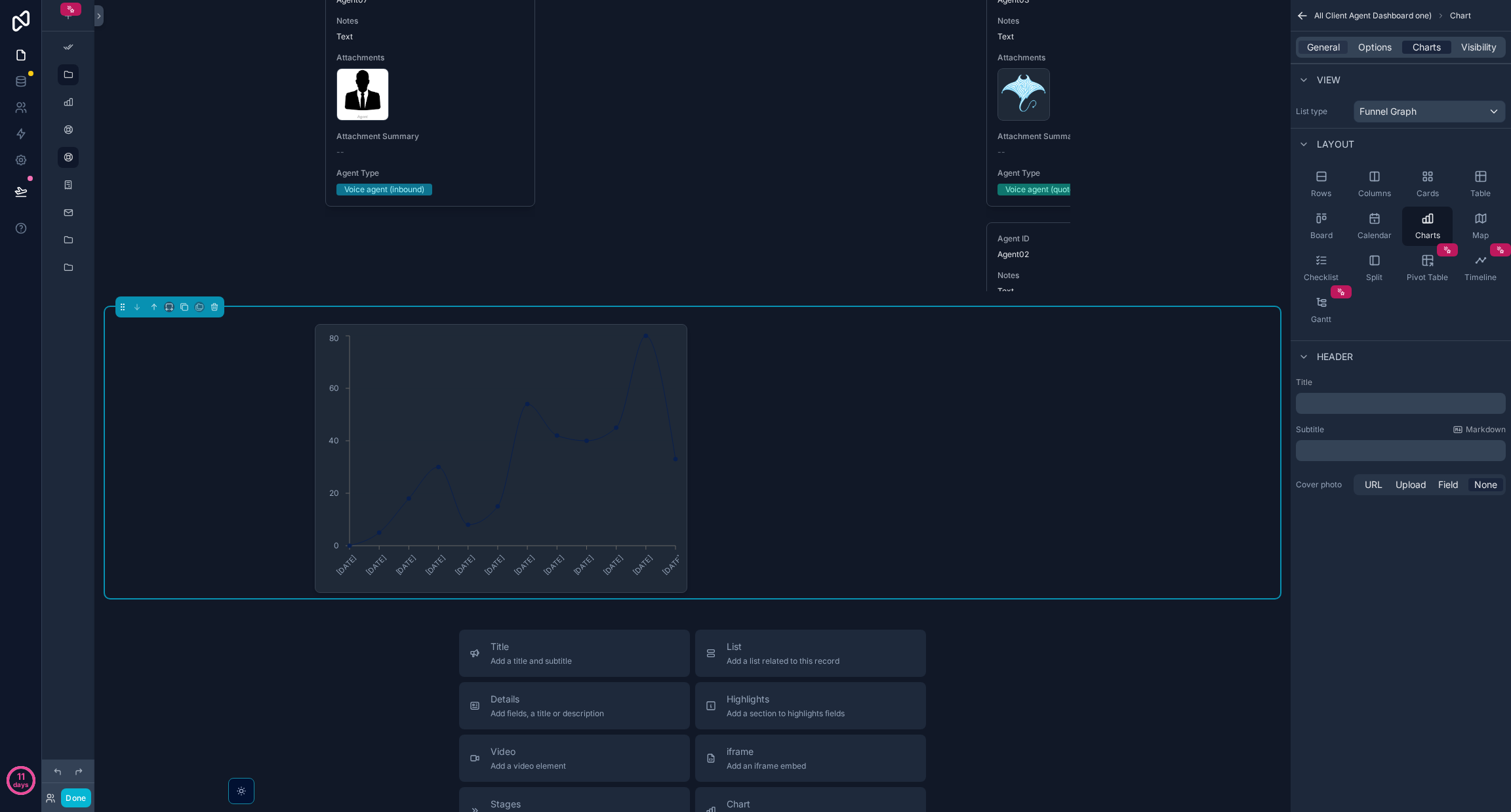
click at [755, 43] on span "Charts" at bounding box center [1427, 47] width 28 height 13
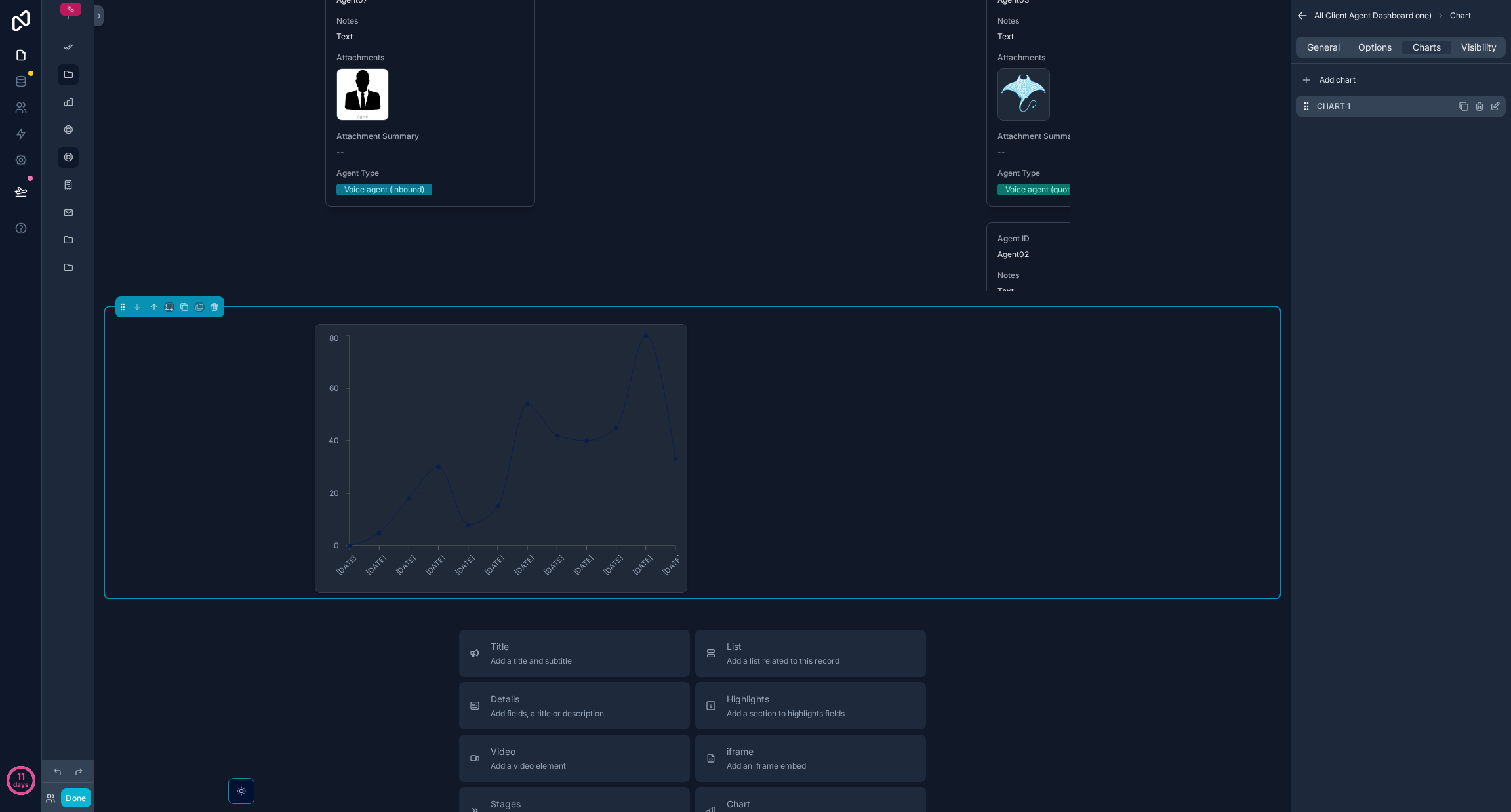
click at [755, 105] on icon "scrollable content" at bounding box center [1497, 105] width 5 height 5
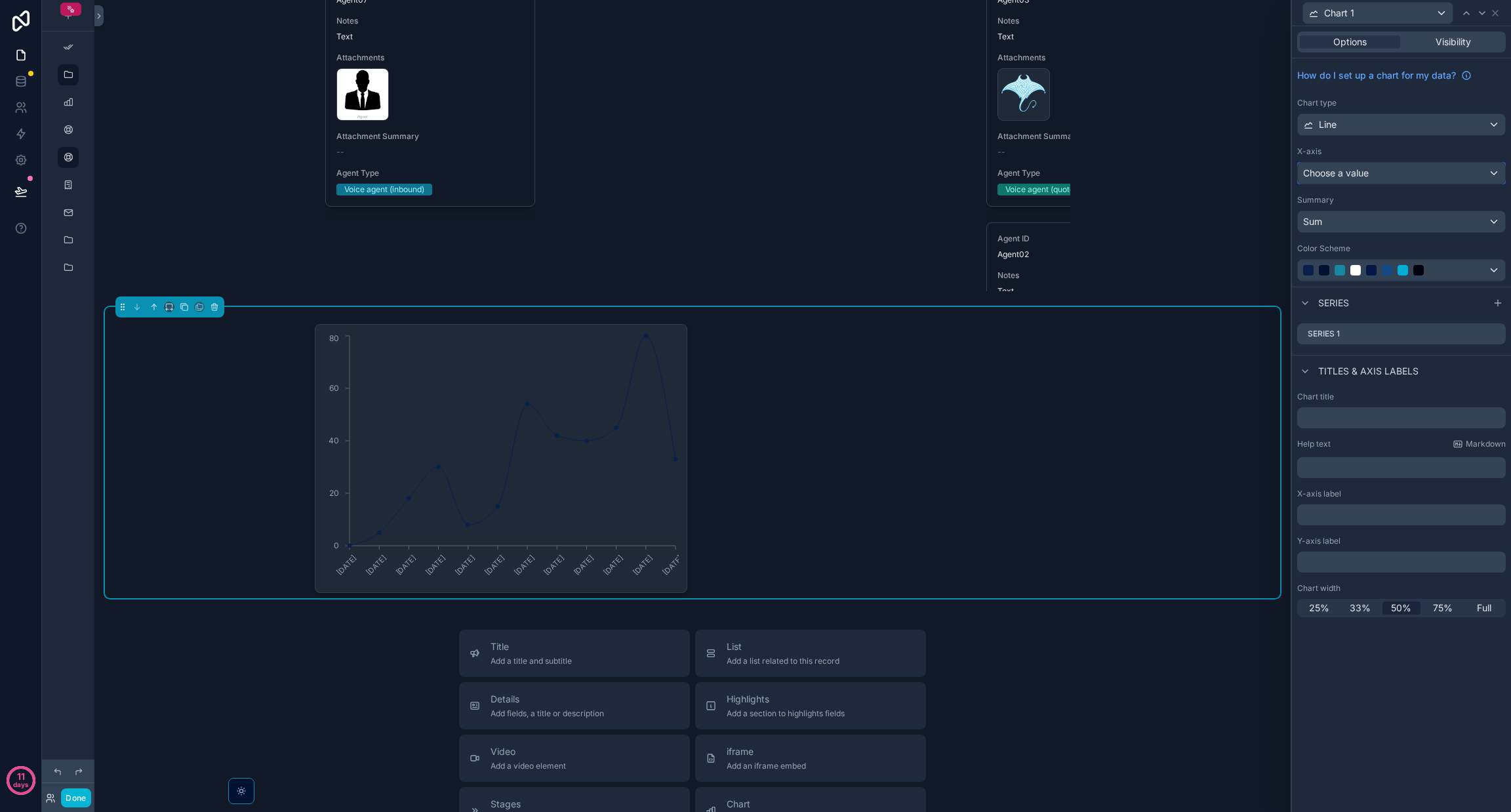
click at [755, 172] on div "Choose a value" at bounding box center [1402, 173] width 208 height 21
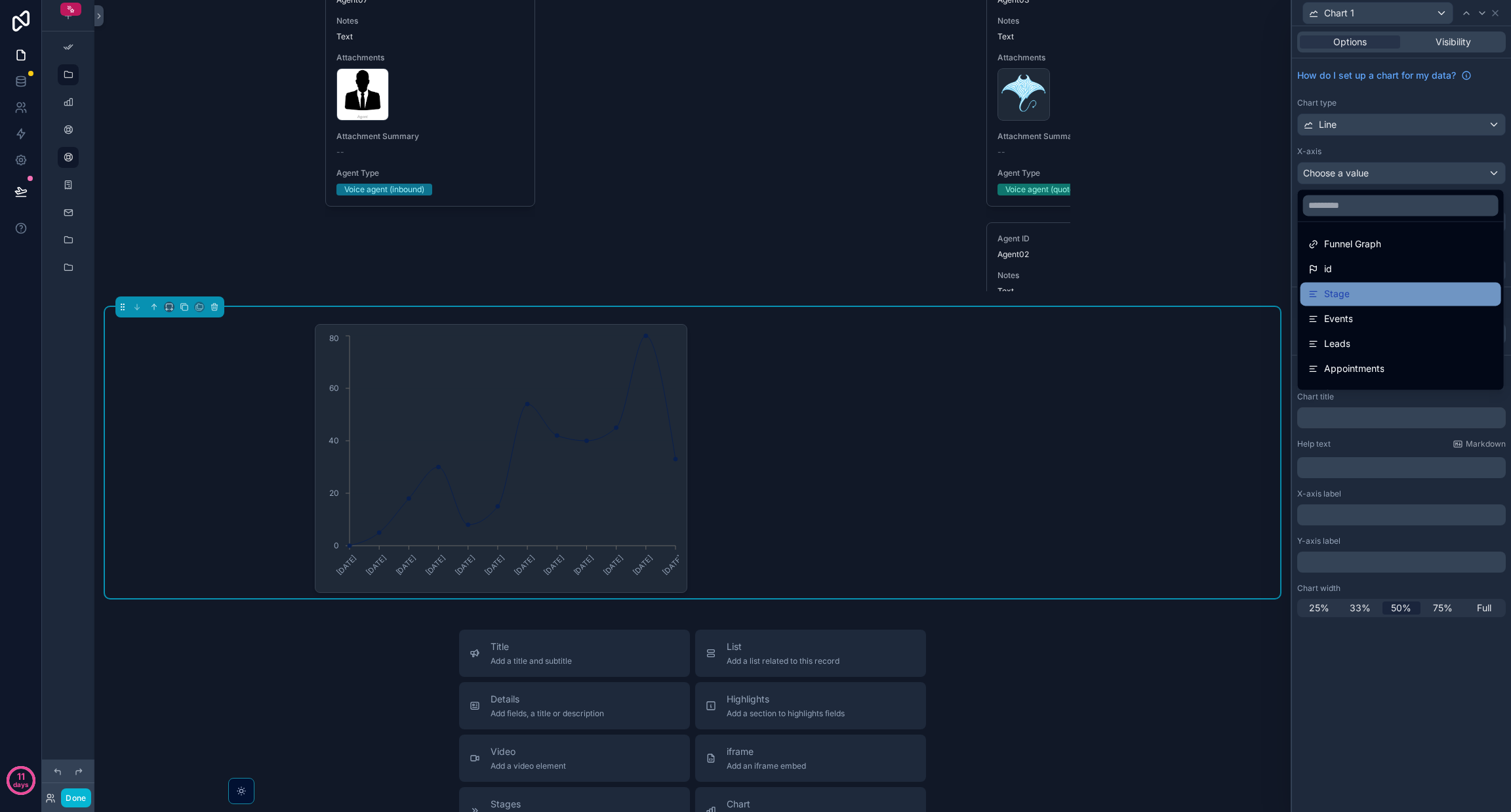
click at [755, 298] on div "Stage" at bounding box center [1401, 294] width 185 height 16
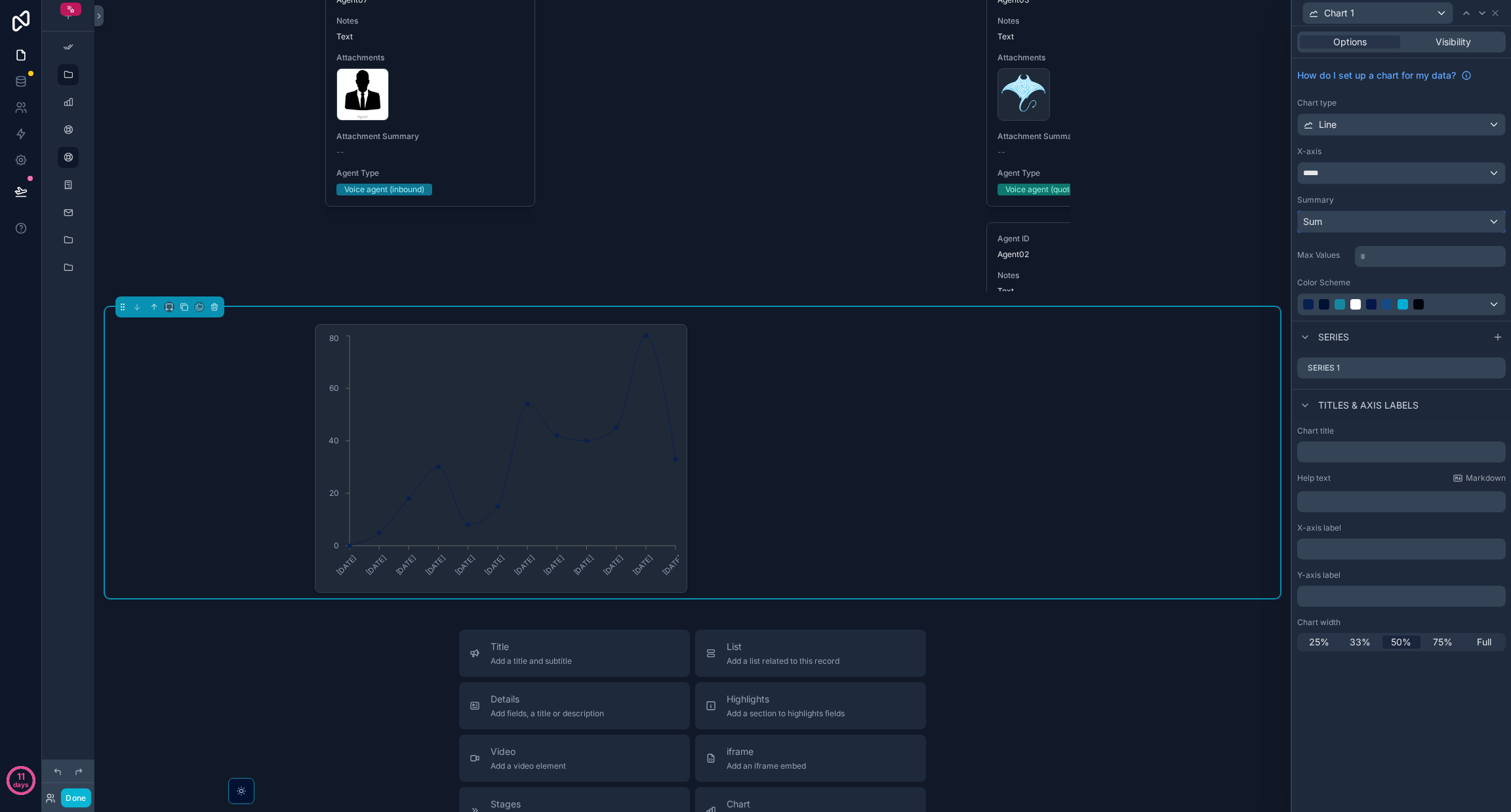
click at [755, 217] on div "Sum" at bounding box center [1402, 222] width 208 height 21
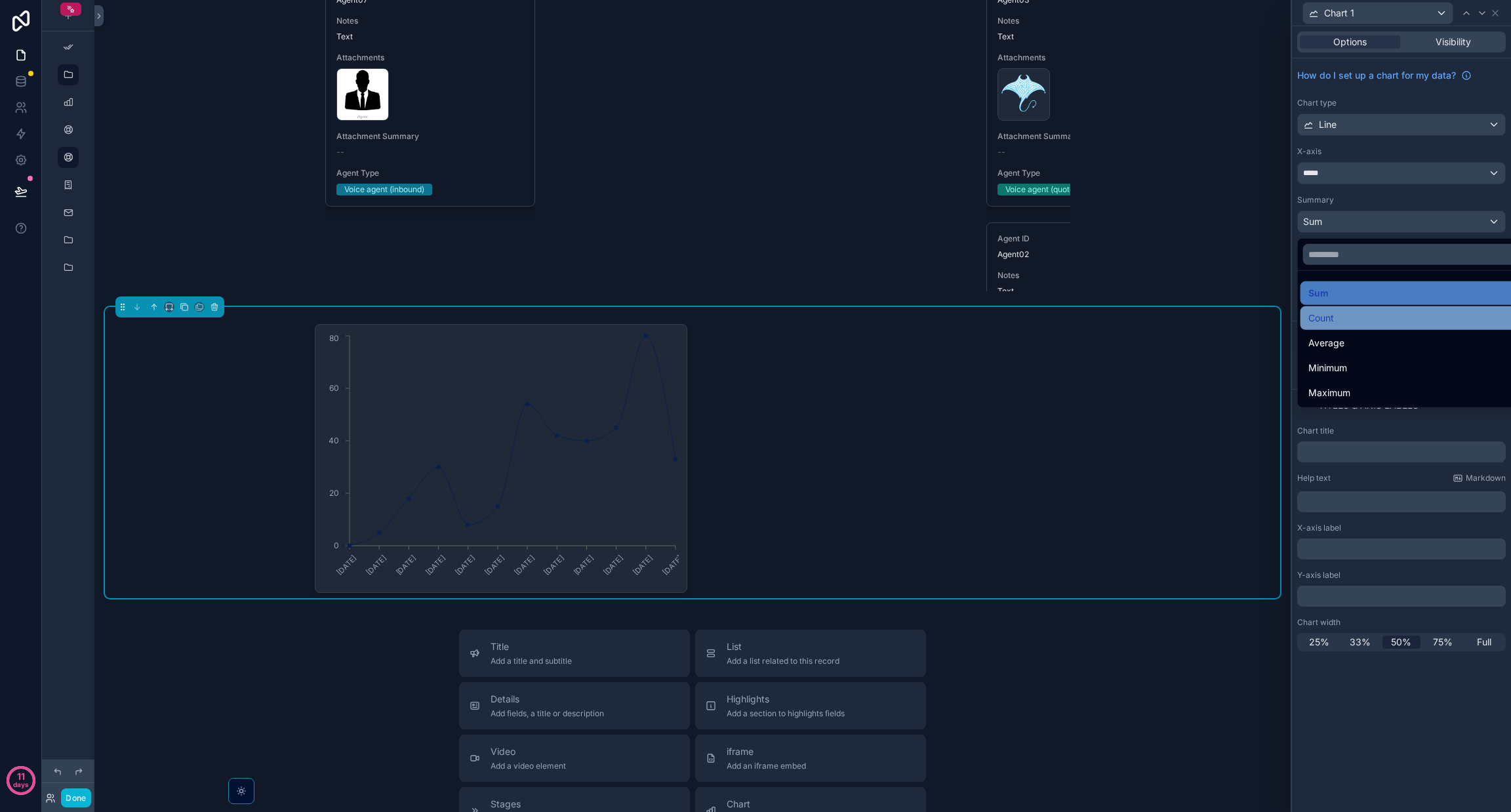
click at [755, 315] on div "Count" at bounding box center [1417, 318] width 216 height 16
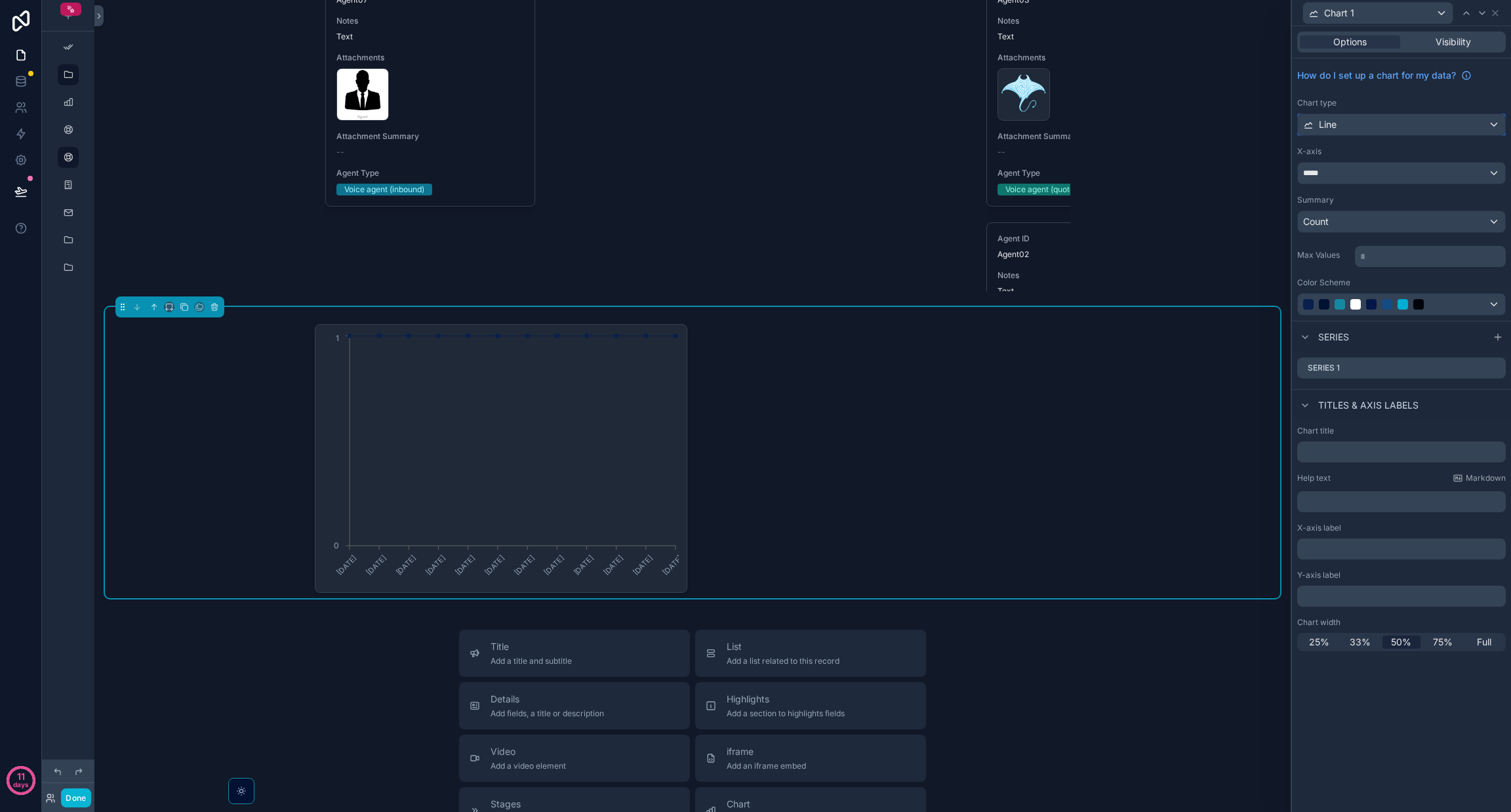
click at [755, 128] on div "Line" at bounding box center [1402, 125] width 208 height 21
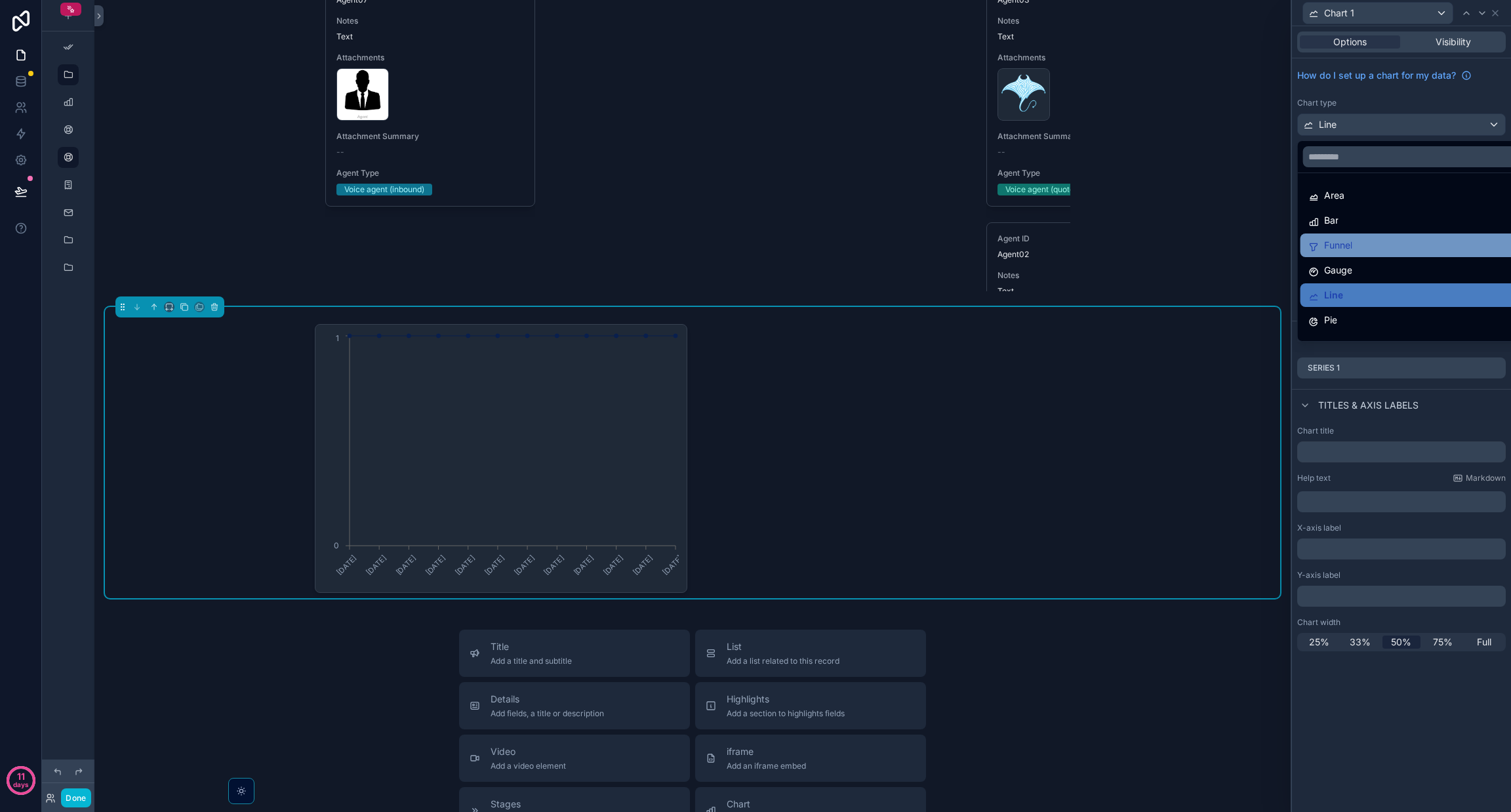
click at [755, 247] on div "Funnel" at bounding box center [1417, 245] width 216 height 16
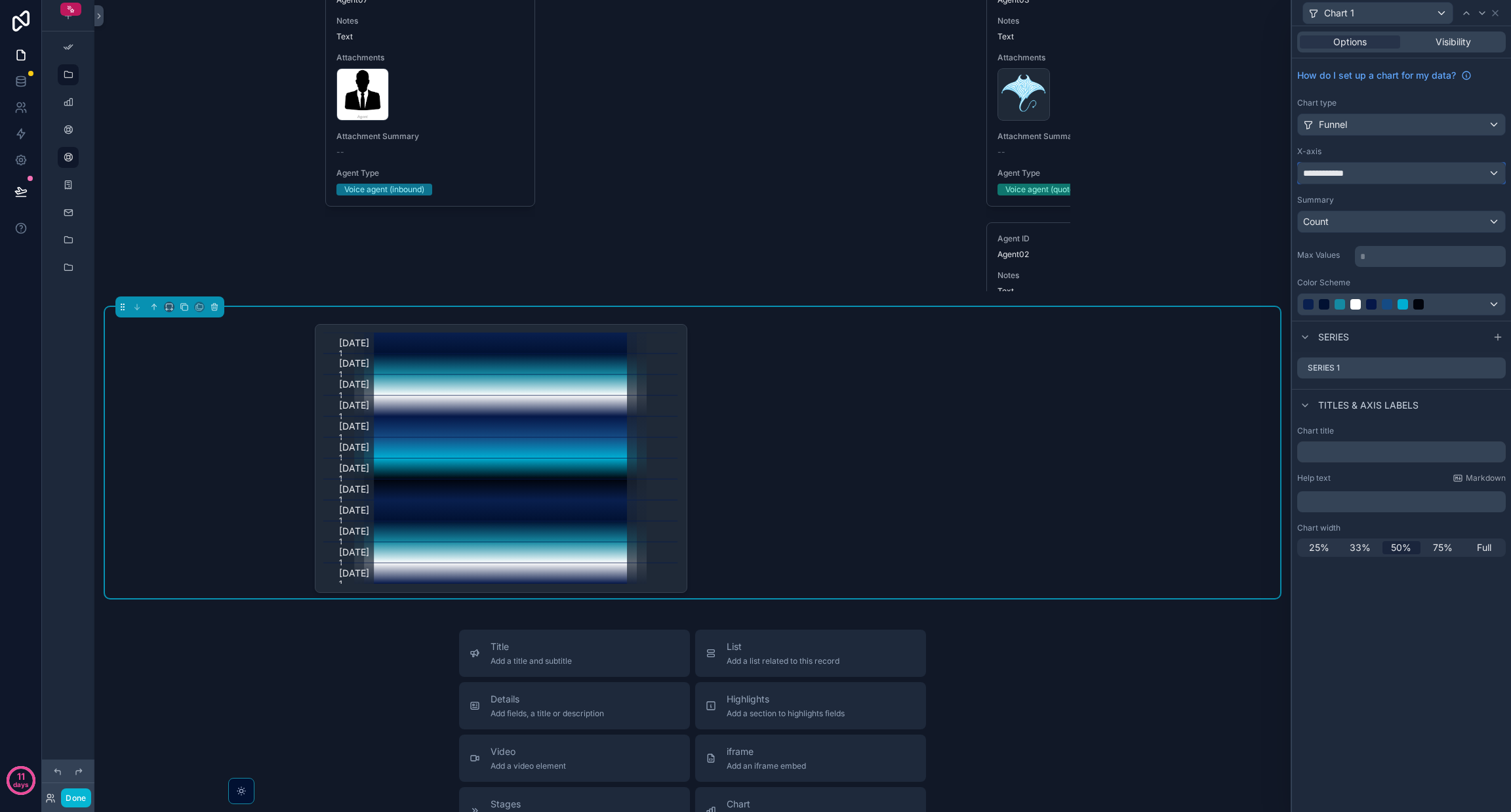
click at [755, 169] on div "**********" at bounding box center [1402, 173] width 208 height 21
click at [755, 145] on div at bounding box center [1401, 406] width 219 height 812
click at [755, 226] on div "Count" at bounding box center [1402, 222] width 208 height 21
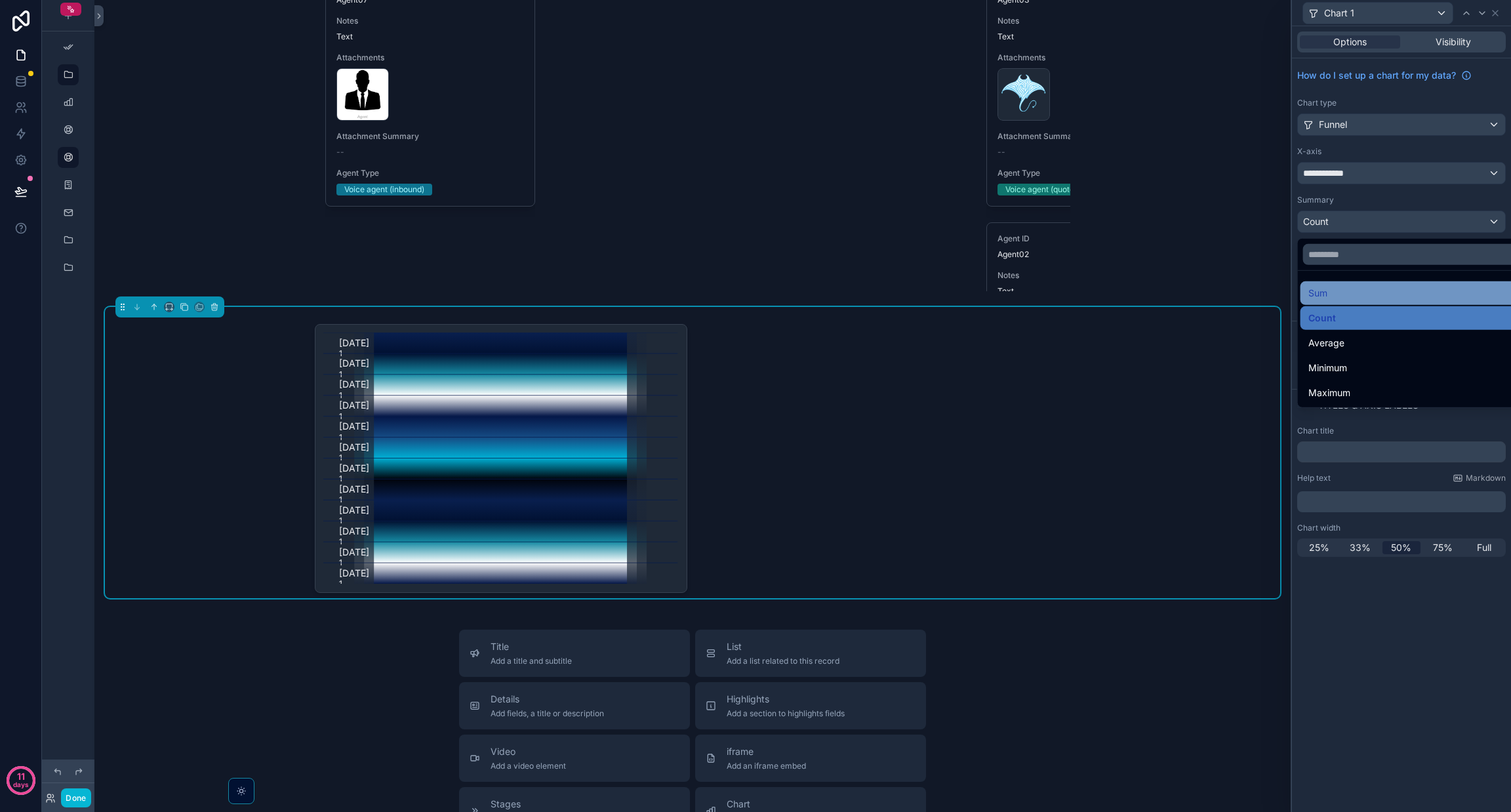
click at [755, 295] on div "Sum" at bounding box center [1417, 293] width 216 height 16
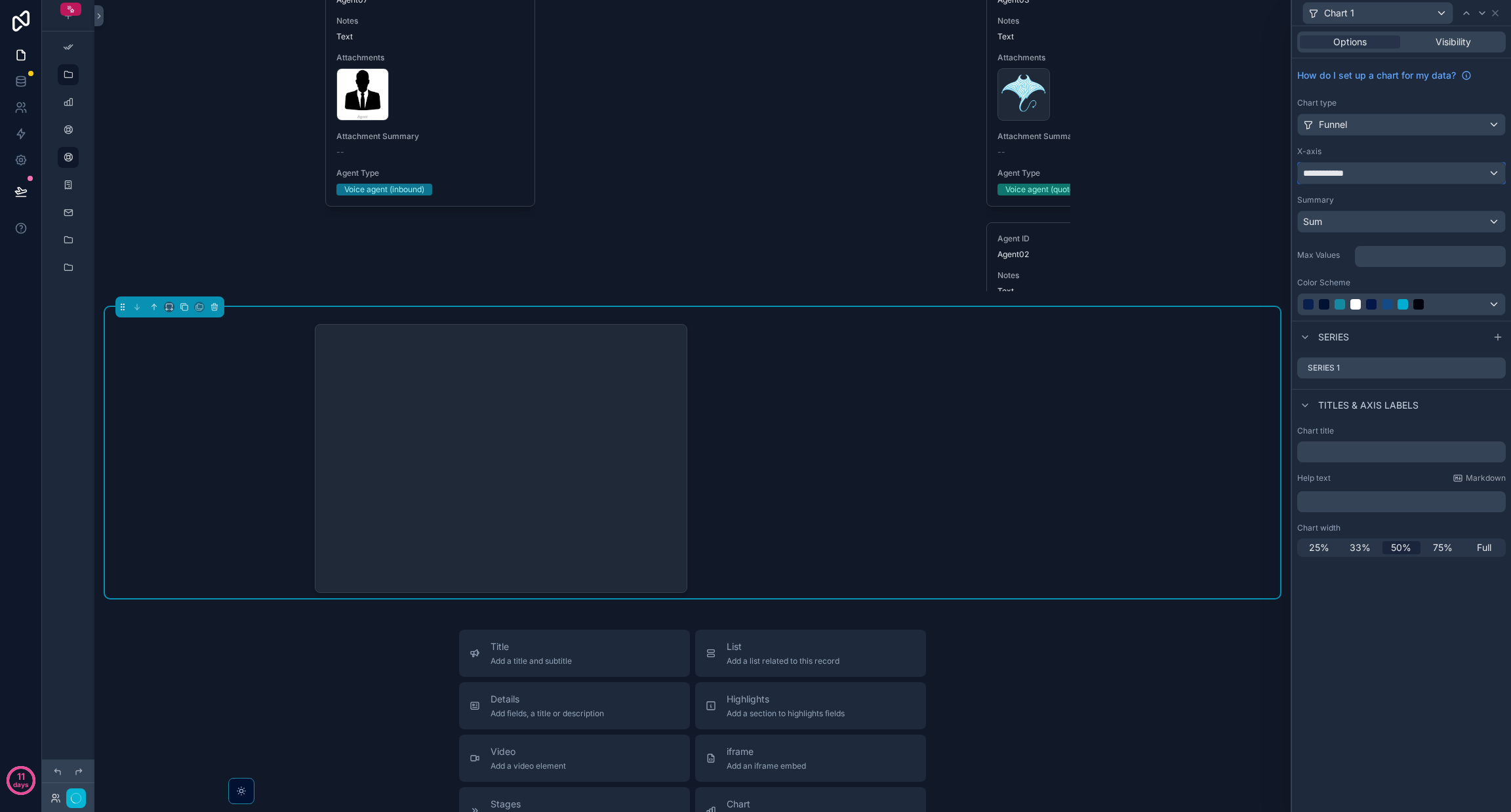
click at [755, 170] on div "**********" at bounding box center [1402, 173] width 208 height 21
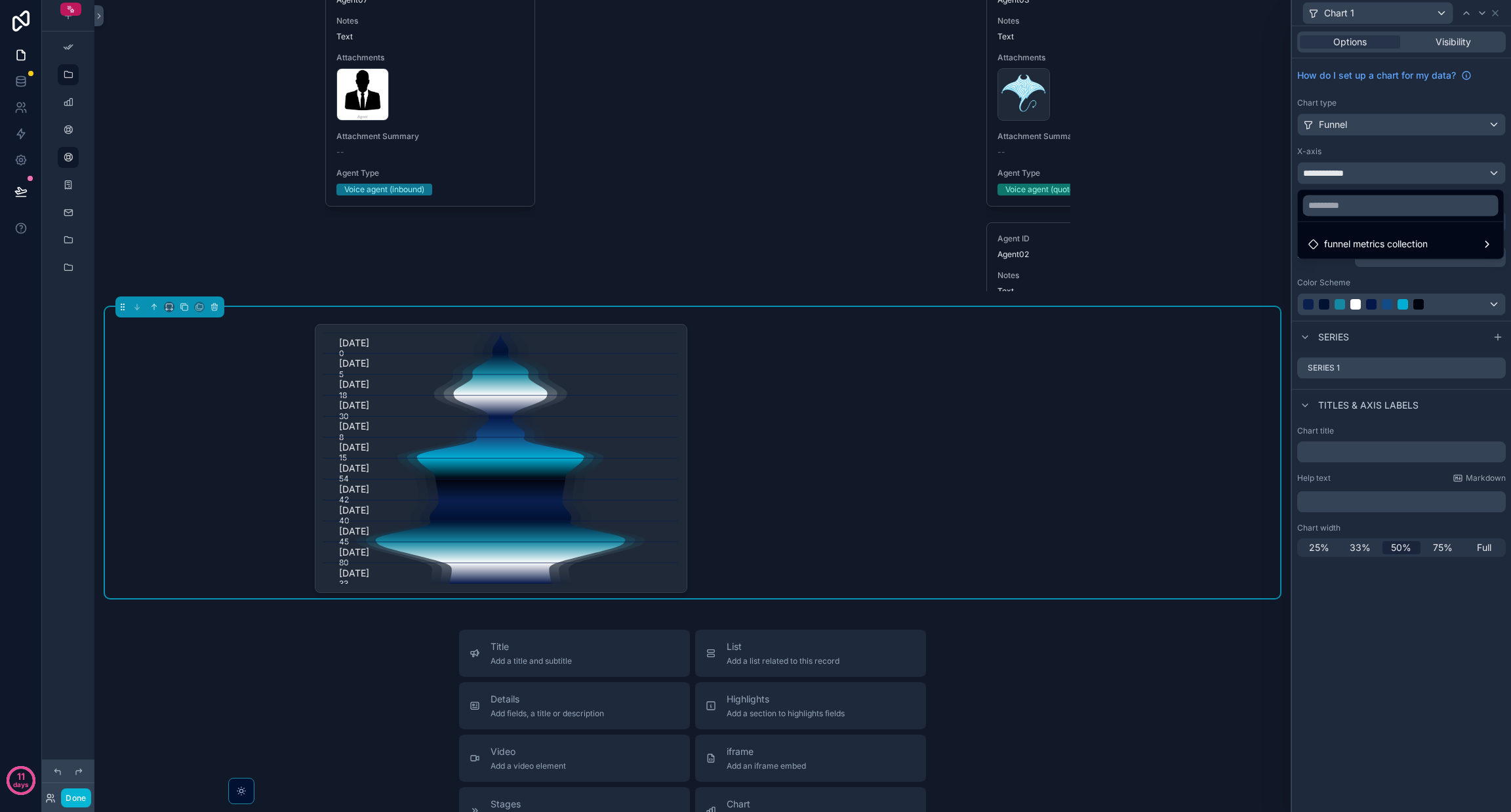
click at [755, 169] on div at bounding box center [1401, 406] width 219 height 812
click at [755, 169] on span "**********" at bounding box center [1328, 172] width 49 height 13
click at [755, 118] on div at bounding box center [1401, 406] width 219 height 812
click at [755, 123] on div "Funnel" at bounding box center [1402, 125] width 208 height 21
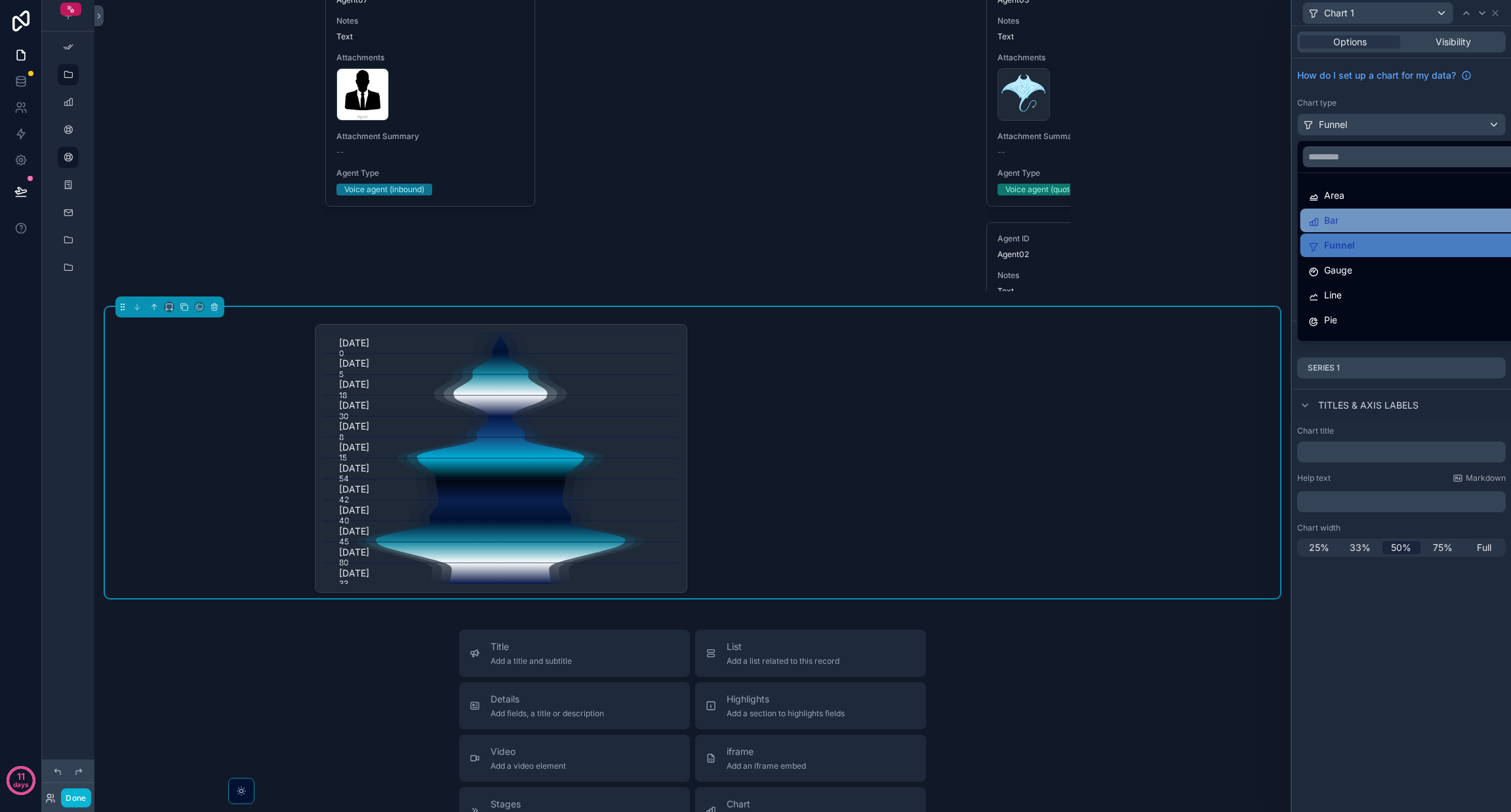
click at [755, 220] on div "Bar" at bounding box center [1417, 220] width 216 height 16
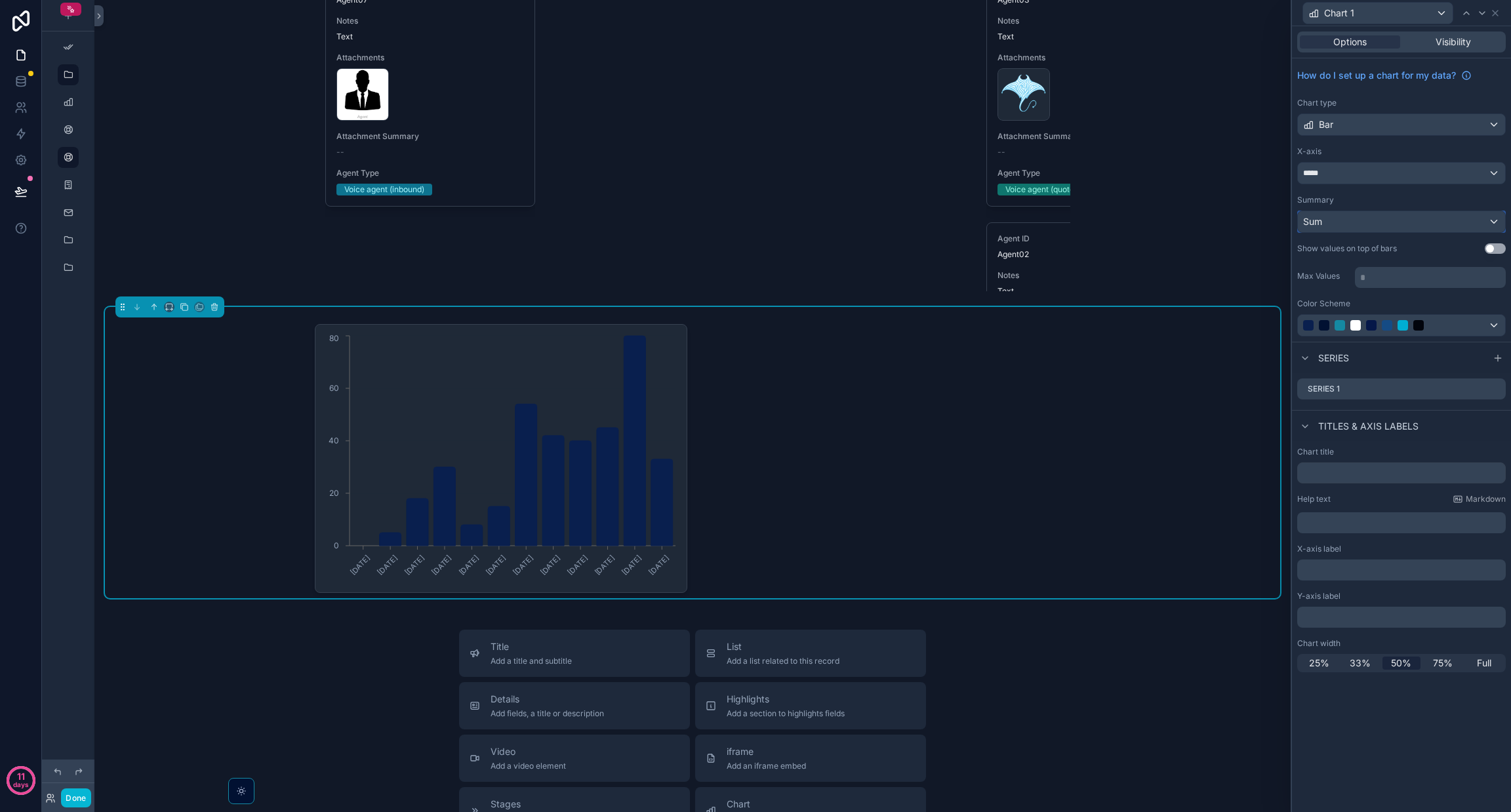
click at [755, 217] on div "Sum" at bounding box center [1402, 222] width 208 height 21
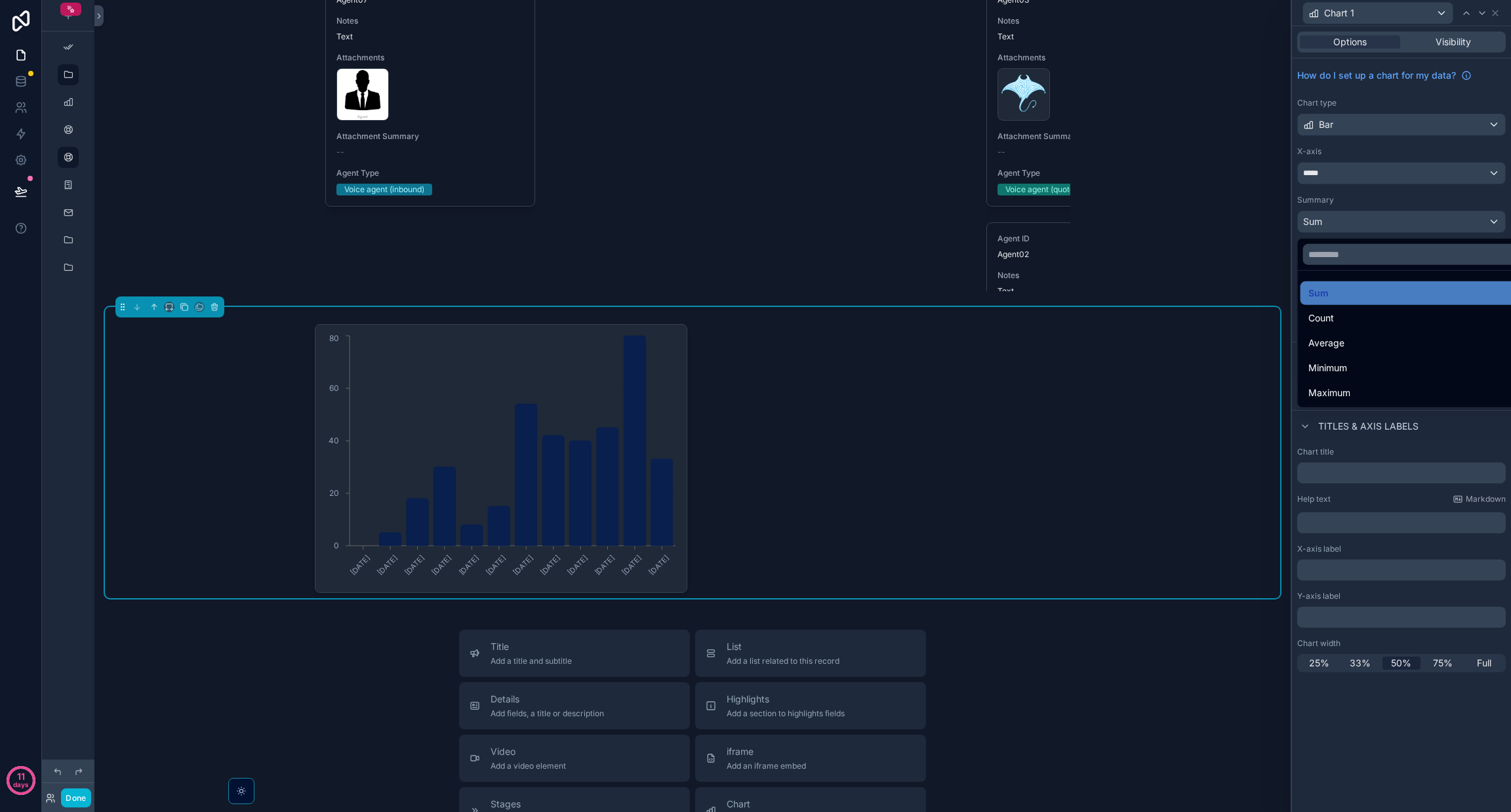
click at [755, 188] on div at bounding box center [1401, 406] width 219 height 812
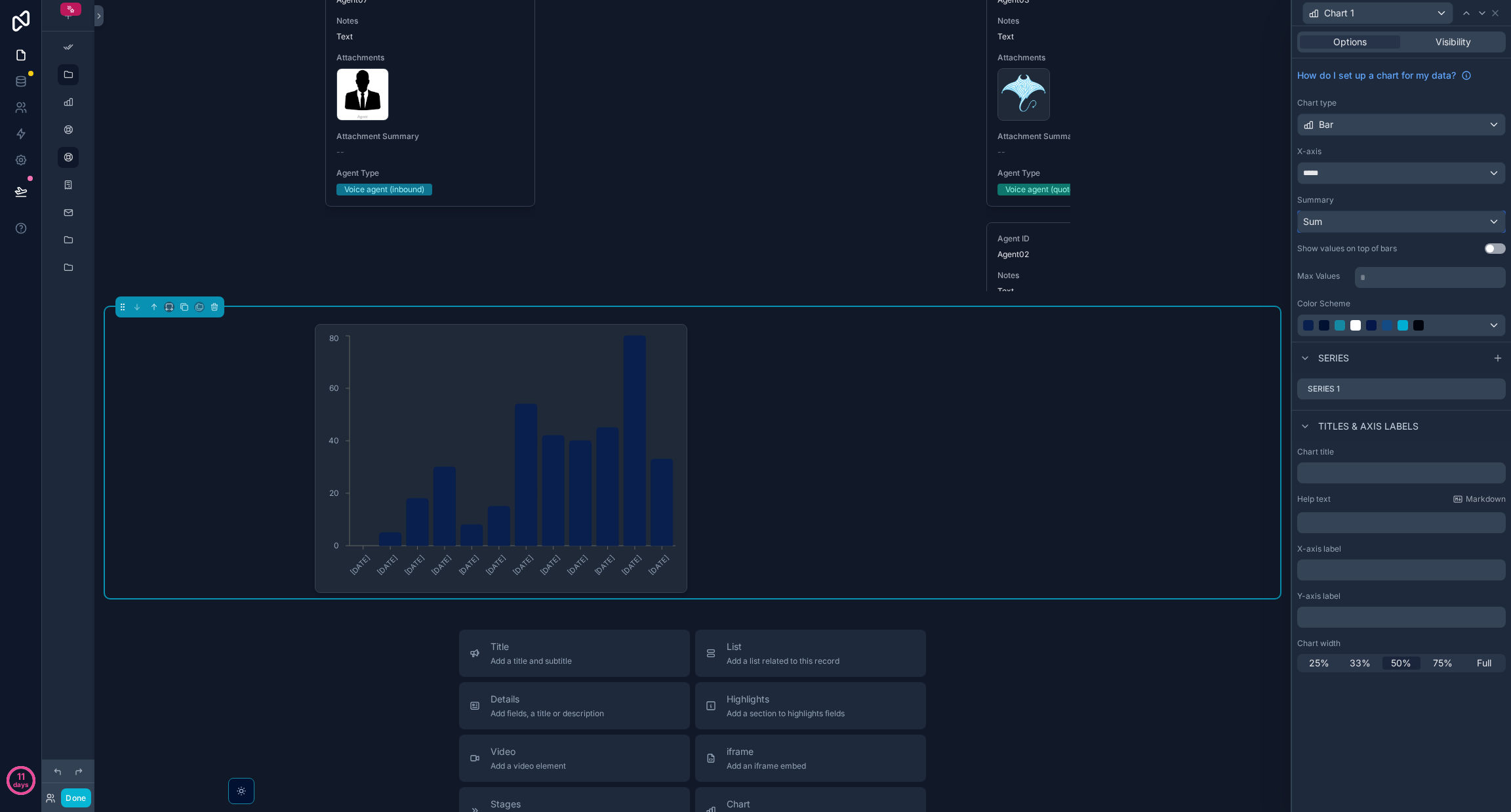
click at [755, 225] on div "Sum" at bounding box center [1402, 222] width 208 height 21
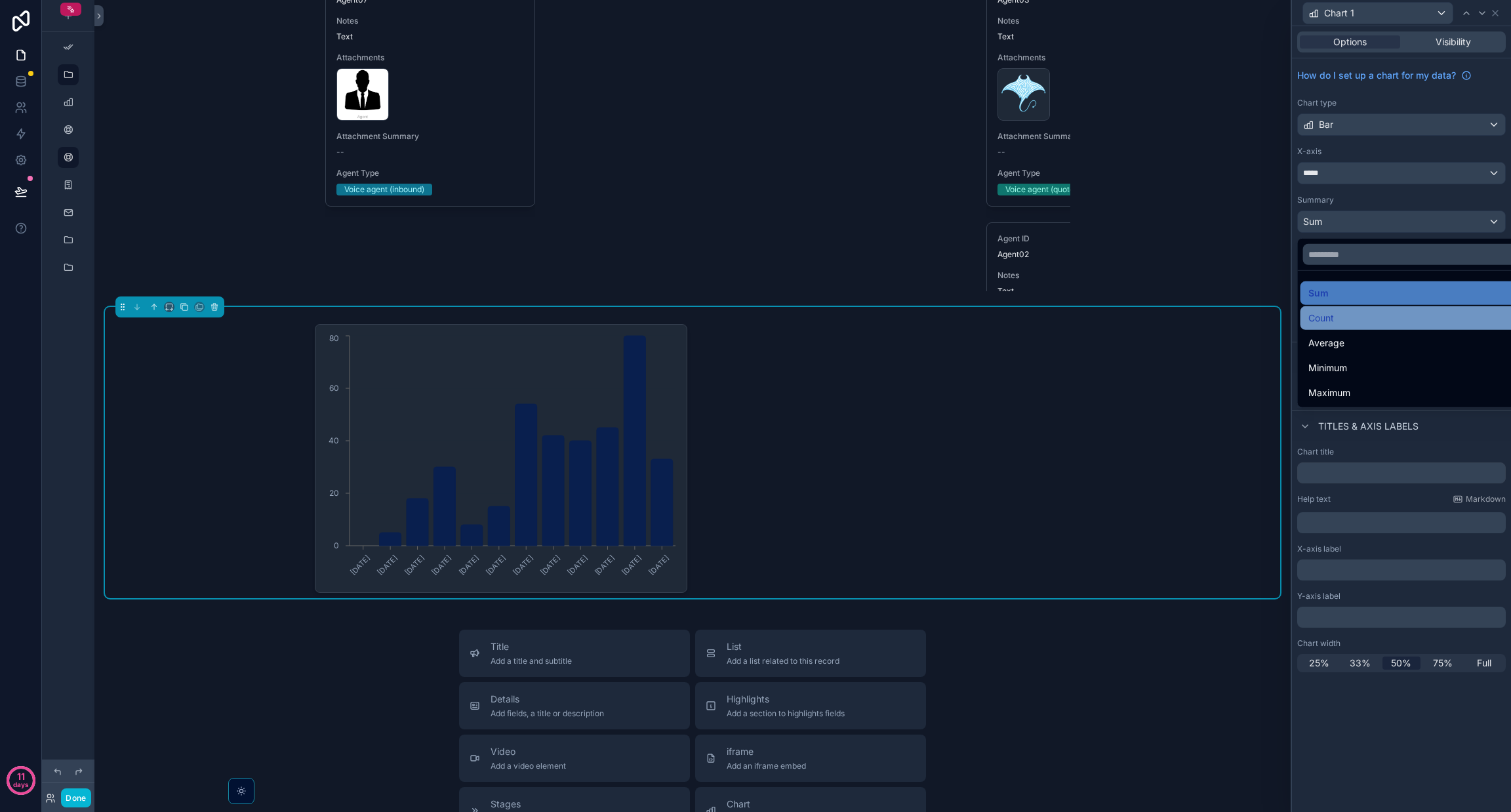
click at [755, 319] on div "Count" at bounding box center [1417, 318] width 216 height 16
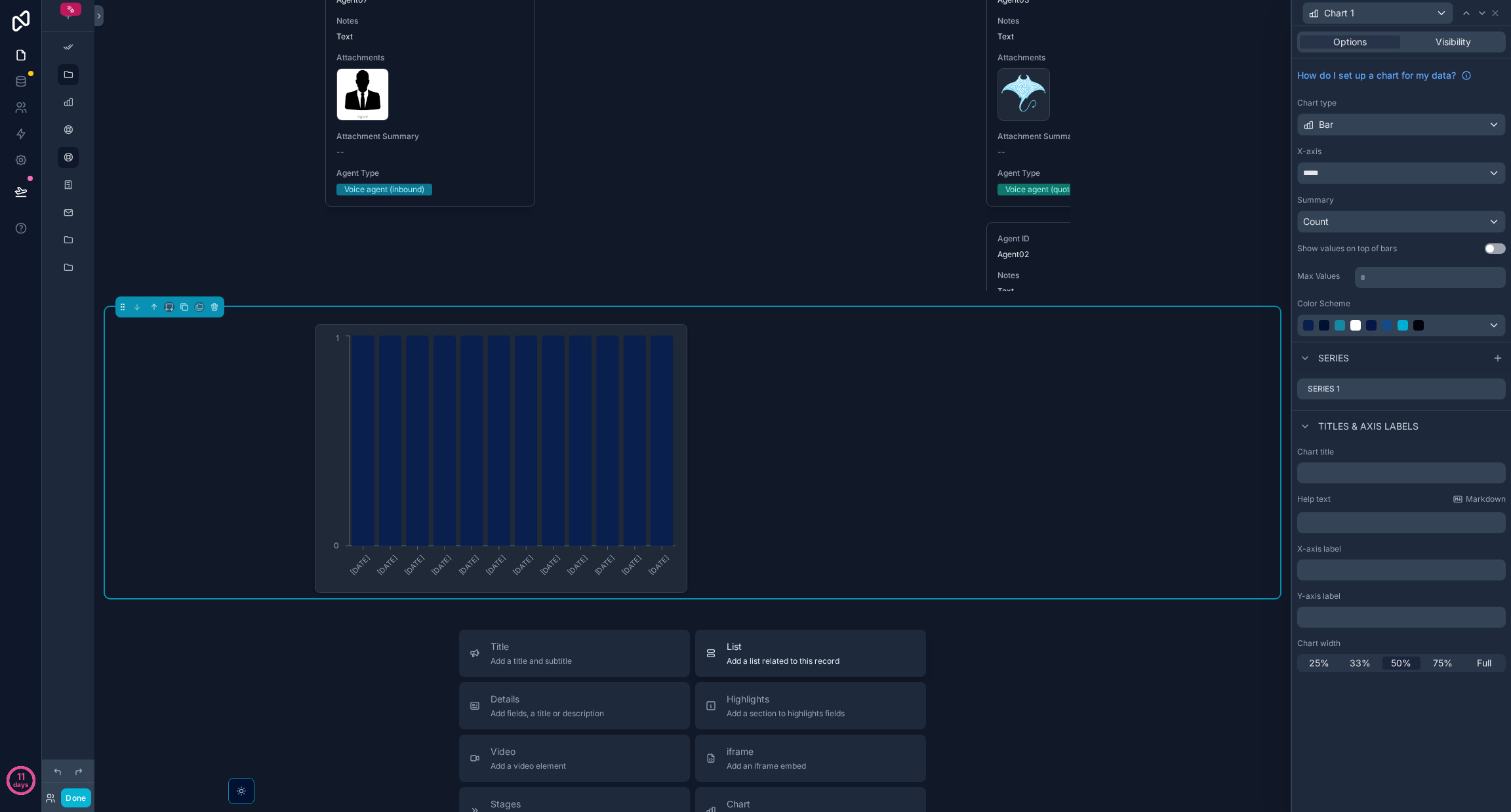
scroll to position [5585, 0]
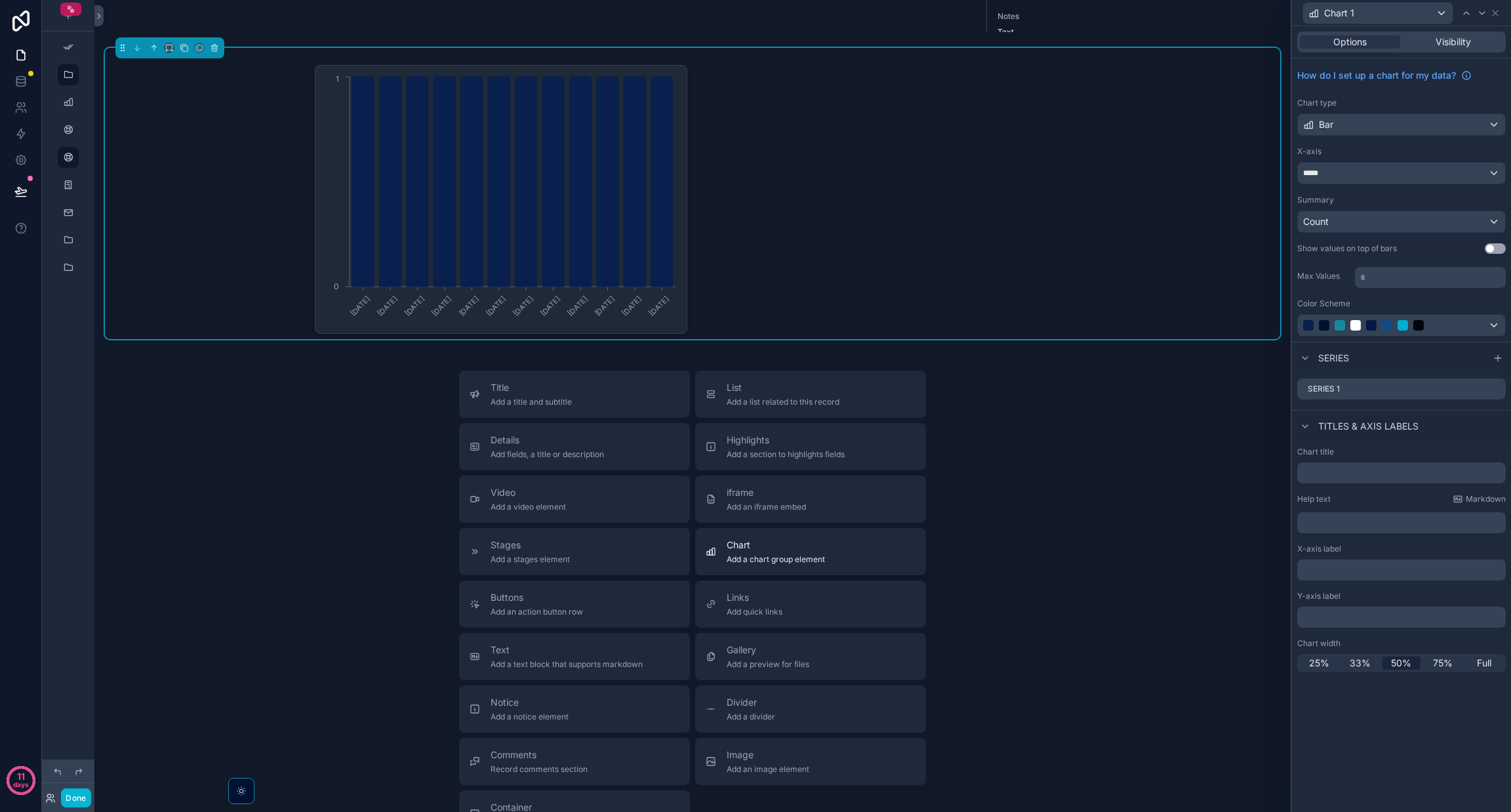
click at [755, 565] on span "Add a chart group element" at bounding box center [776, 560] width 99 height 11
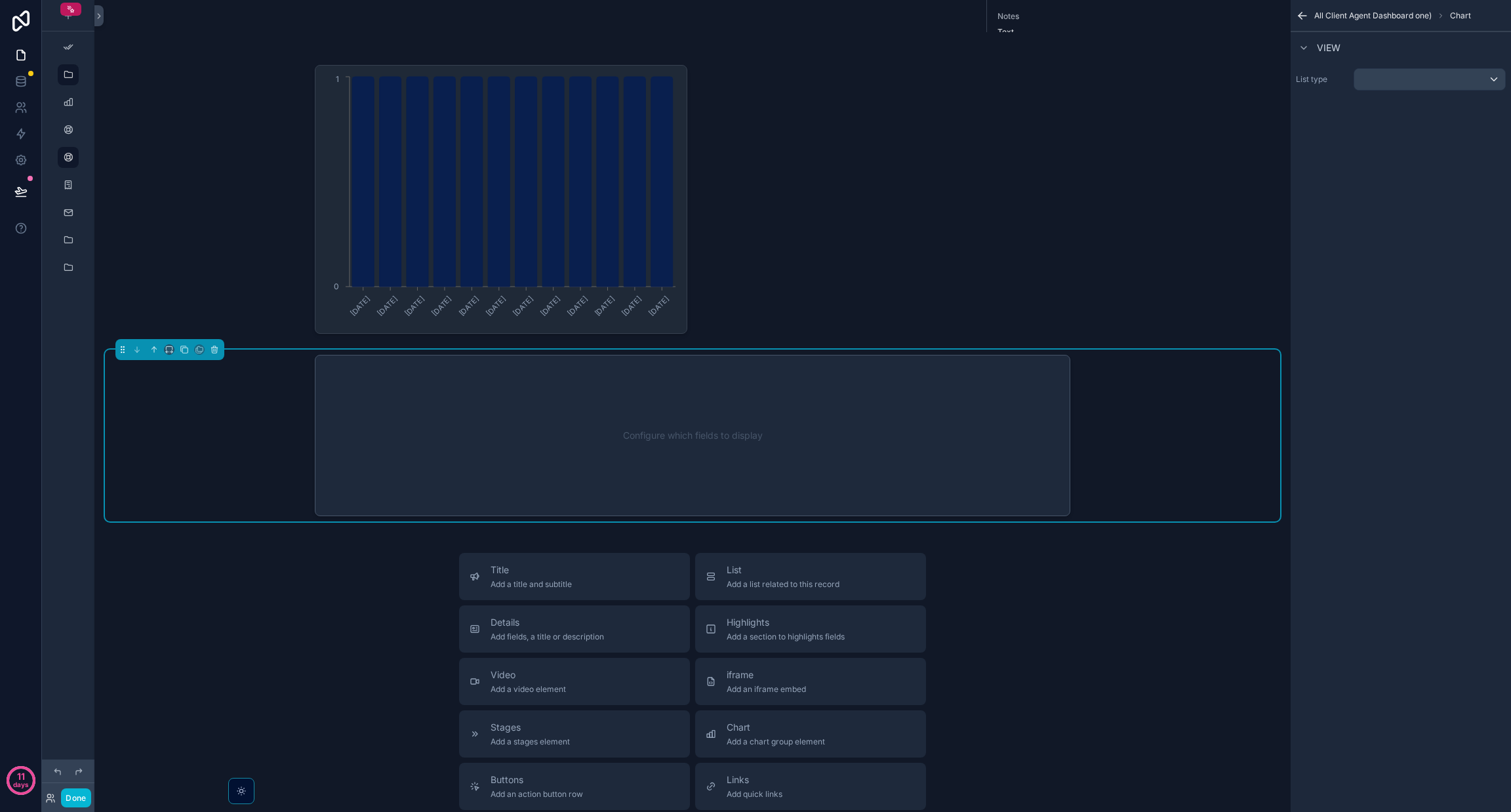
scroll to position [5628, 0]
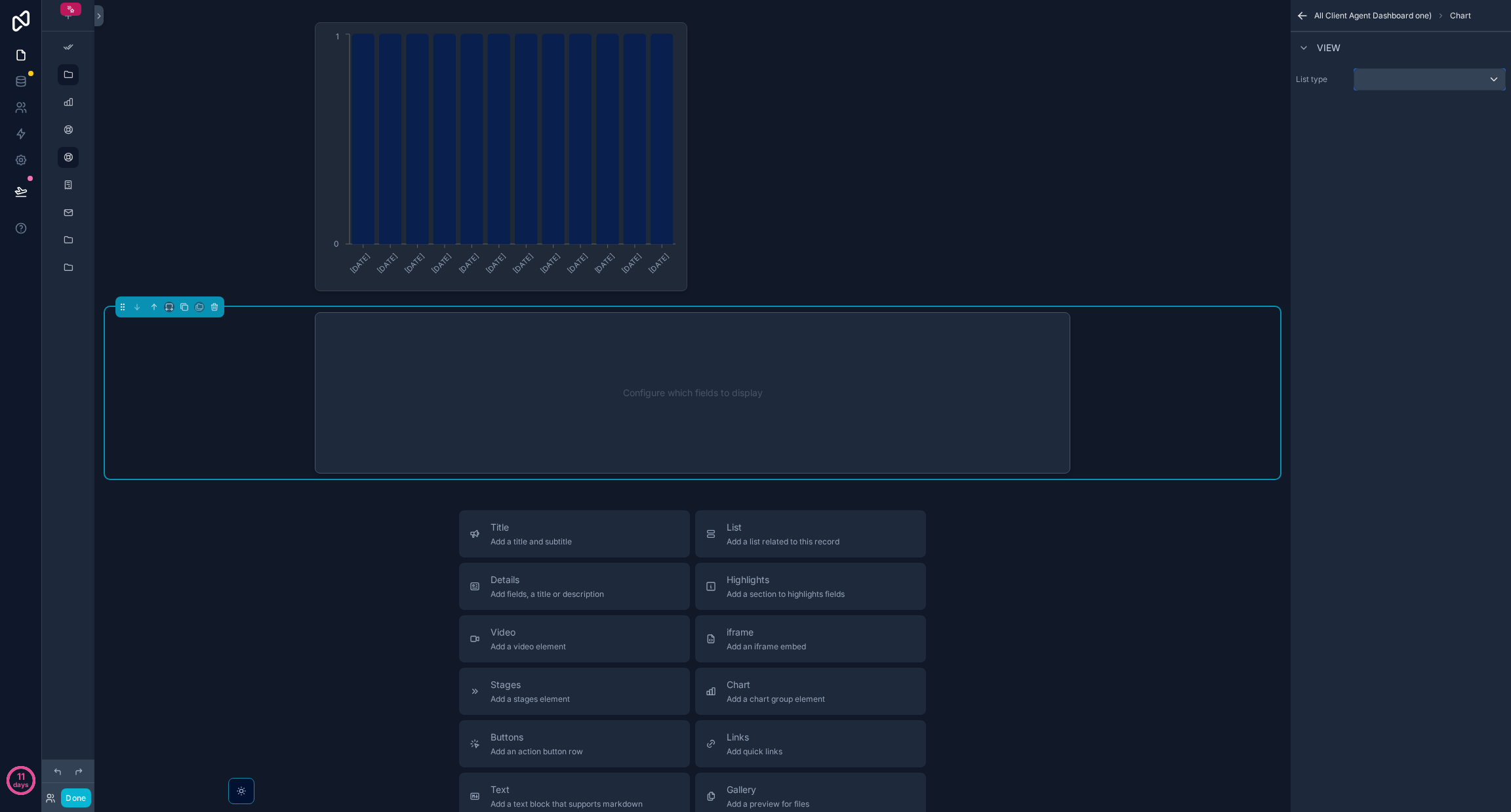
click at [755, 76] on div "scrollable content" at bounding box center [1429, 79] width 150 height 21
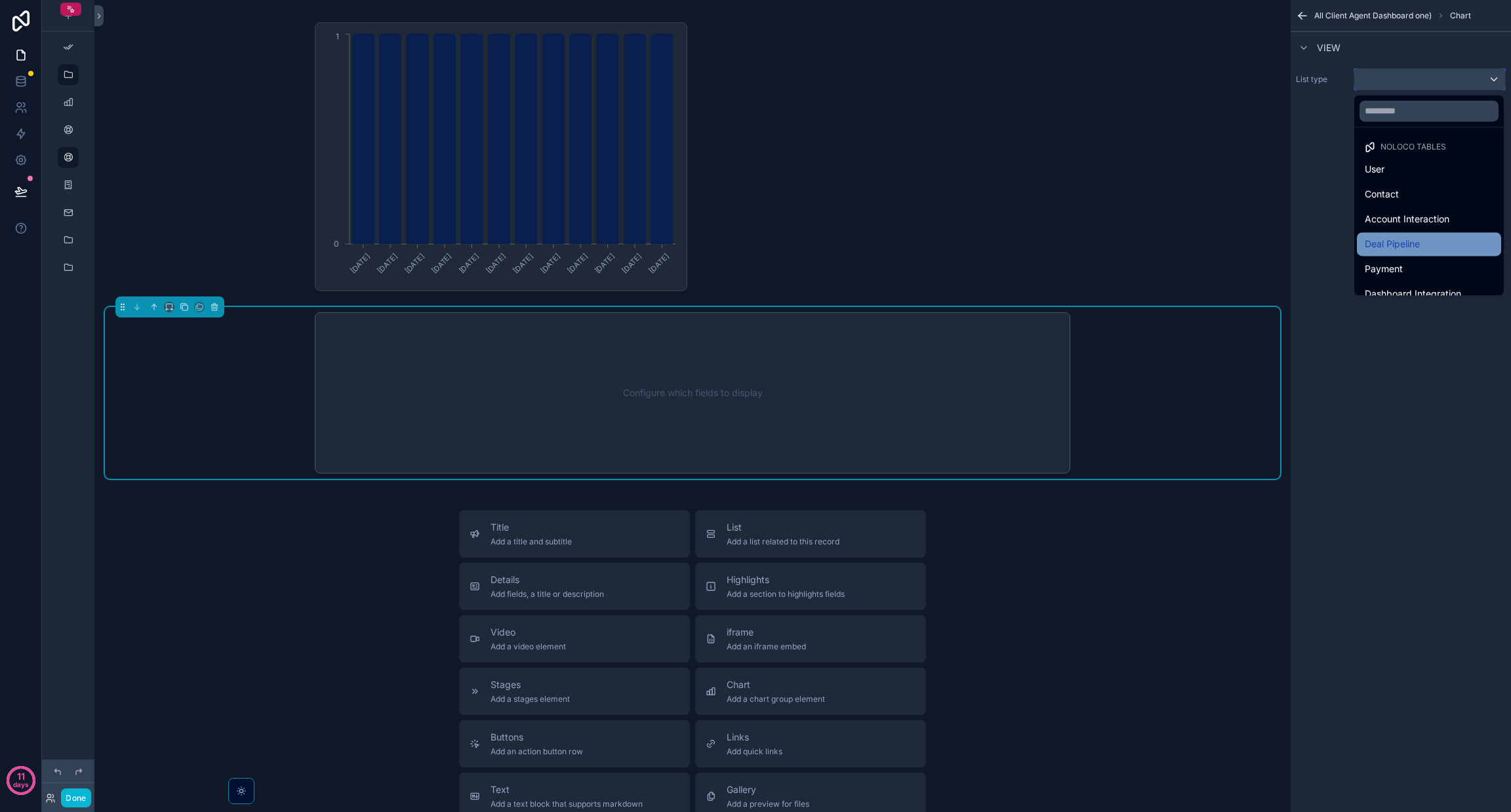
scroll to position [455, 0]
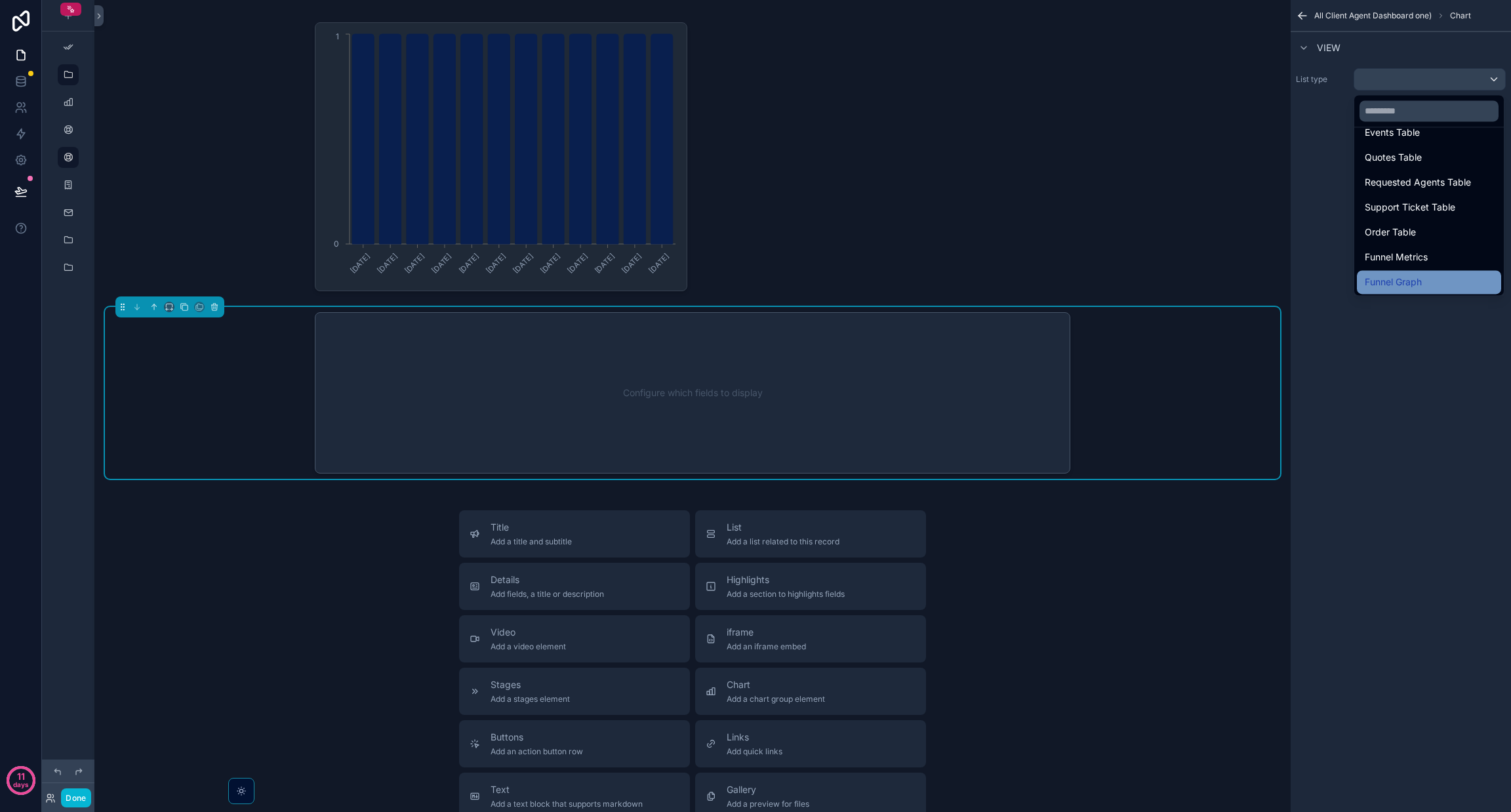
click at [755, 274] on div "Funnel Graph" at bounding box center [1429, 282] width 128 height 16
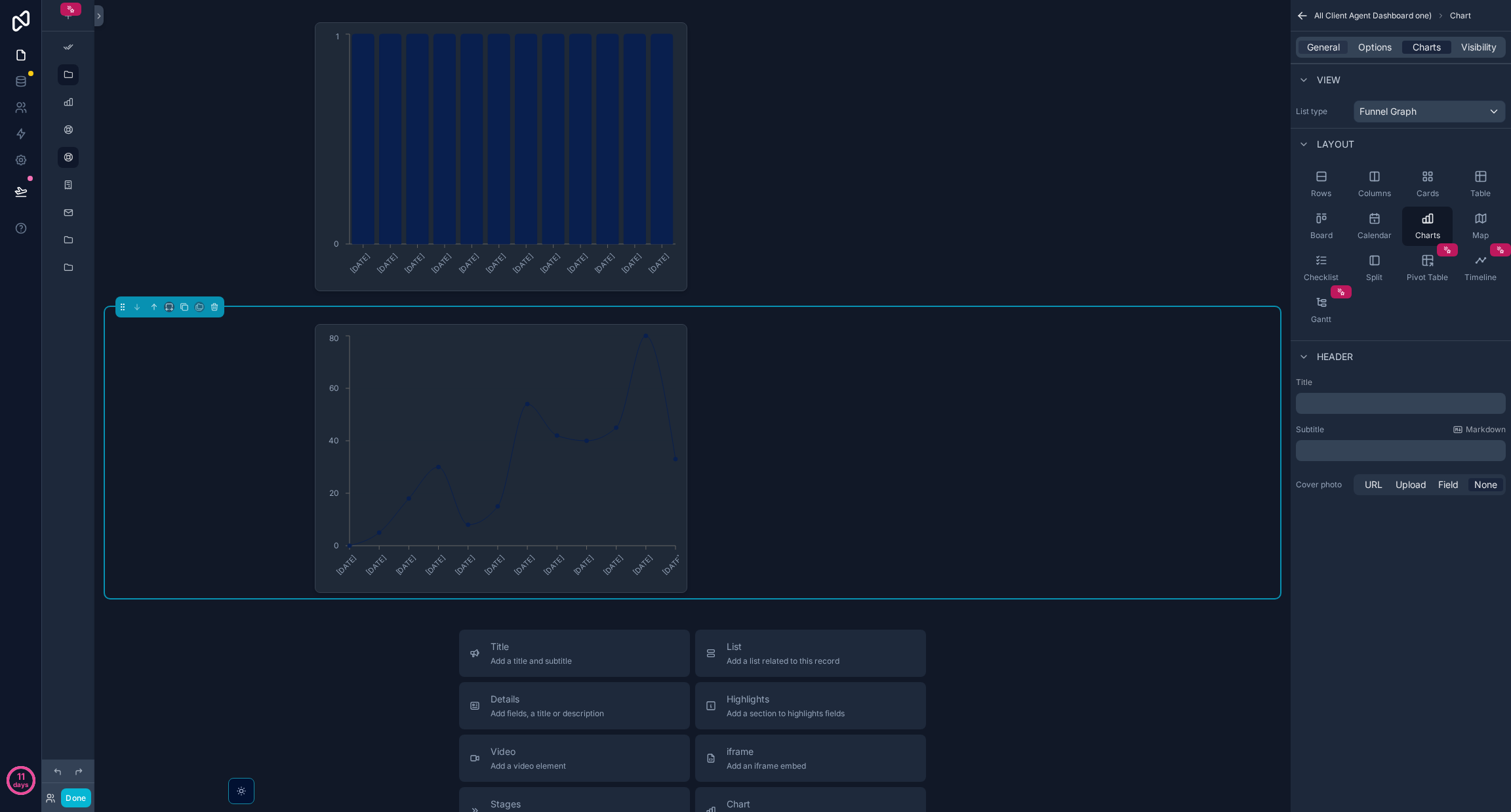
click at [755, 44] on span "Charts" at bounding box center [1427, 47] width 28 height 13
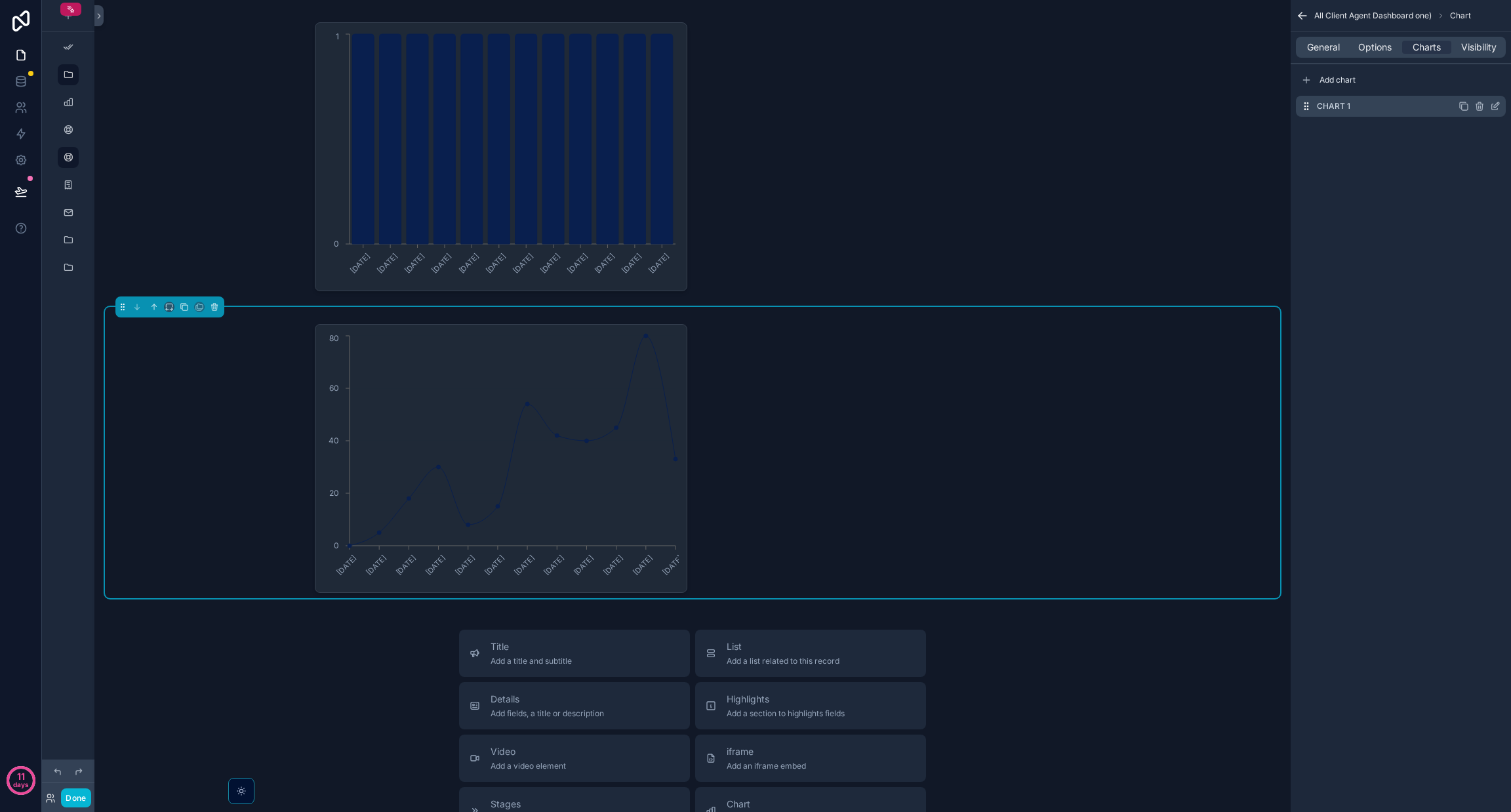
click at [755, 106] on icon "scrollable content" at bounding box center [1495, 106] width 11 height 11
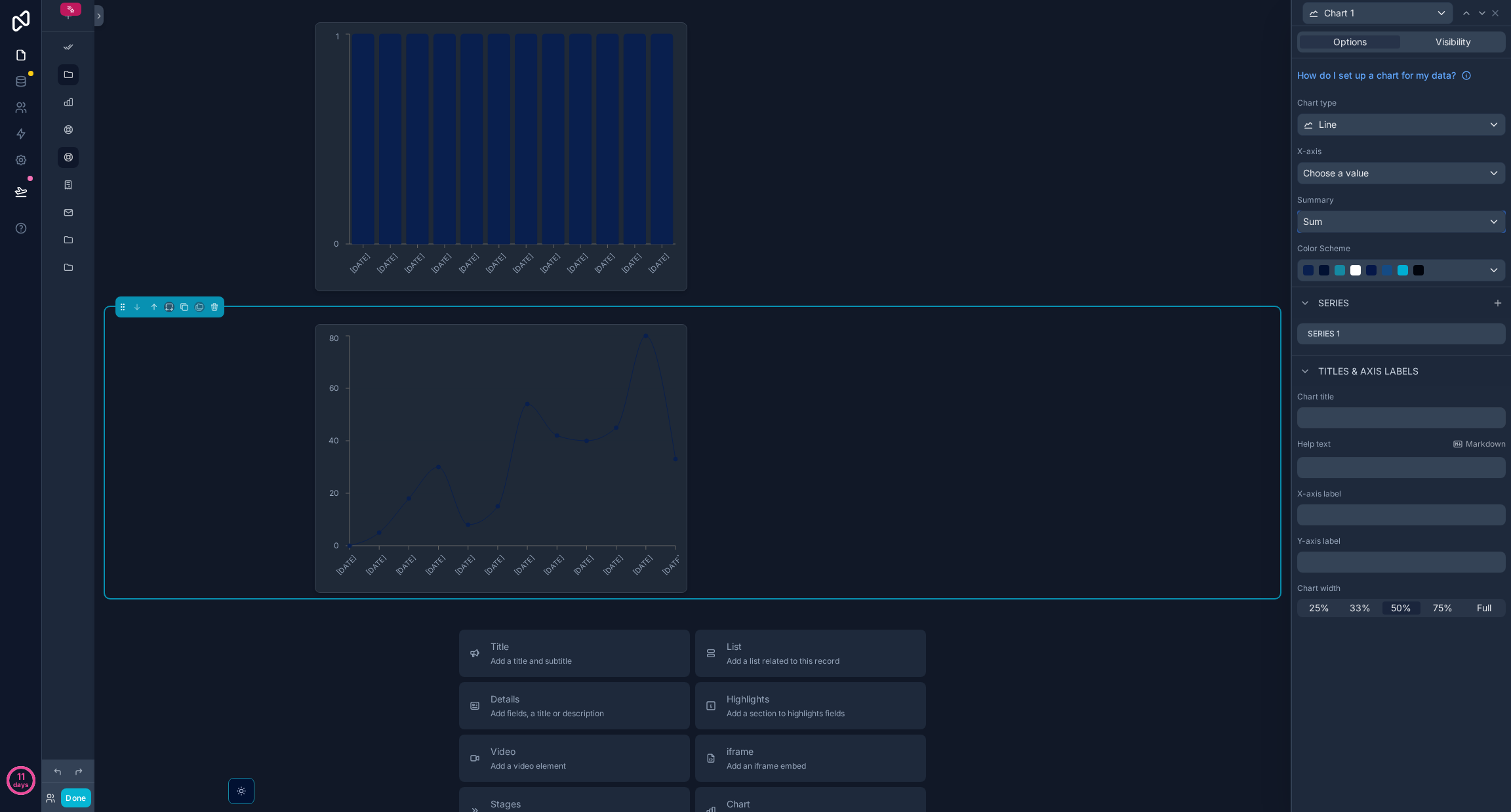
click at [755, 225] on div "Sum" at bounding box center [1402, 222] width 208 height 21
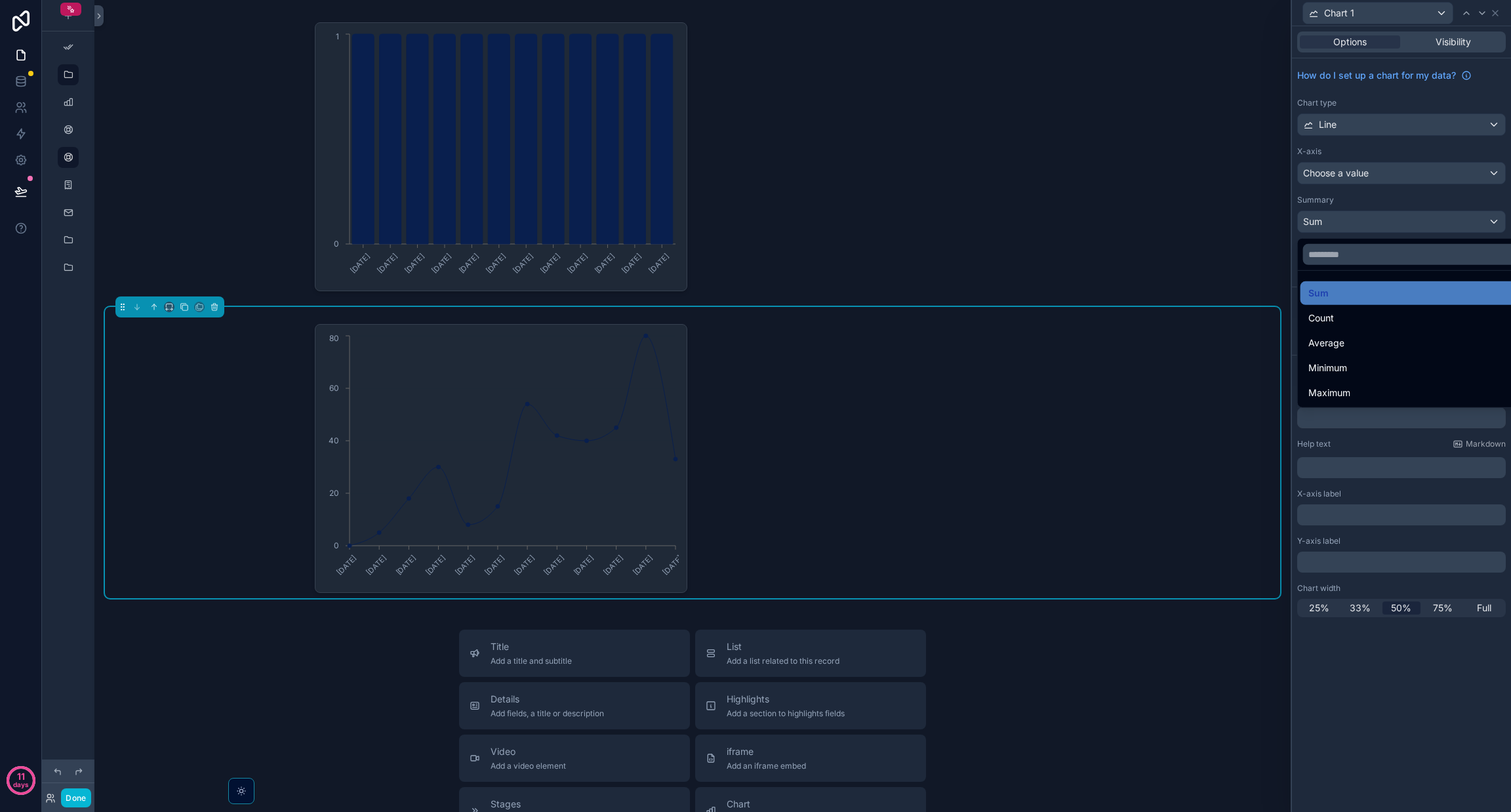
click at [755, 189] on div at bounding box center [1401, 406] width 219 height 812
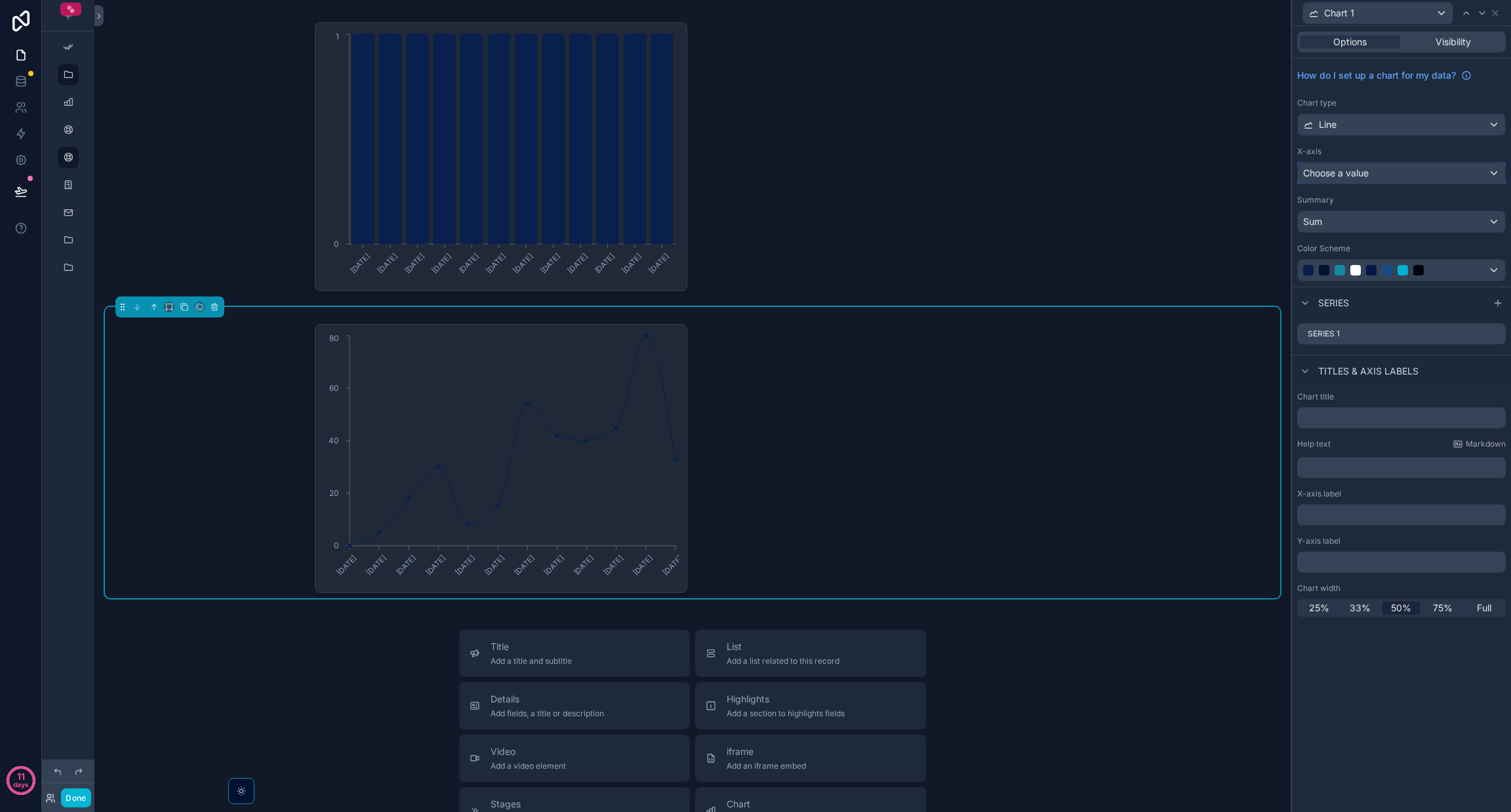
click at [755, 182] on div "Choose a value" at bounding box center [1402, 173] width 208 height 21
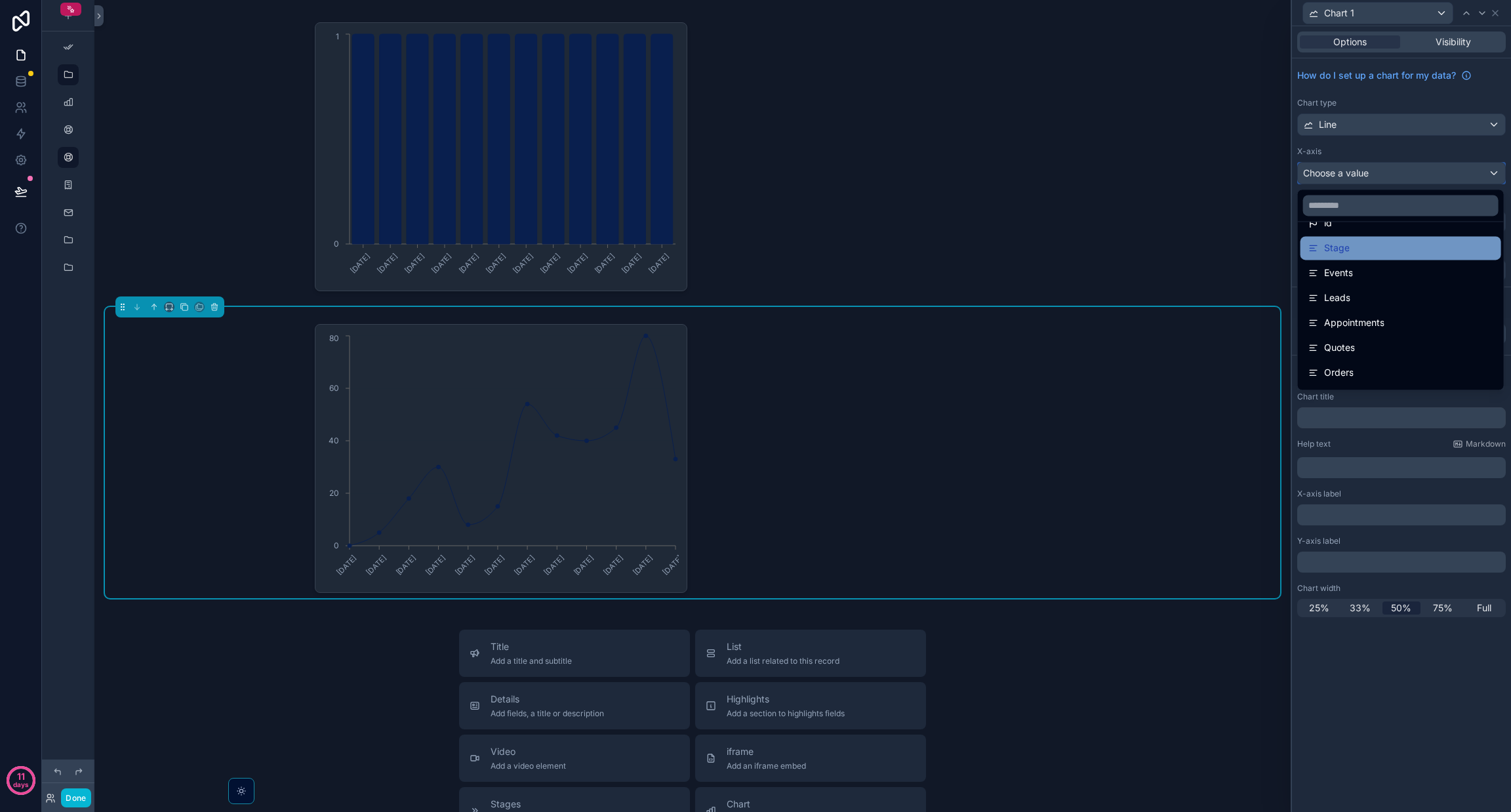
scroll to position [48, 0]
click at [755, 245] on span "Stage" at bounding box center [1337, 246] width 26 height 16
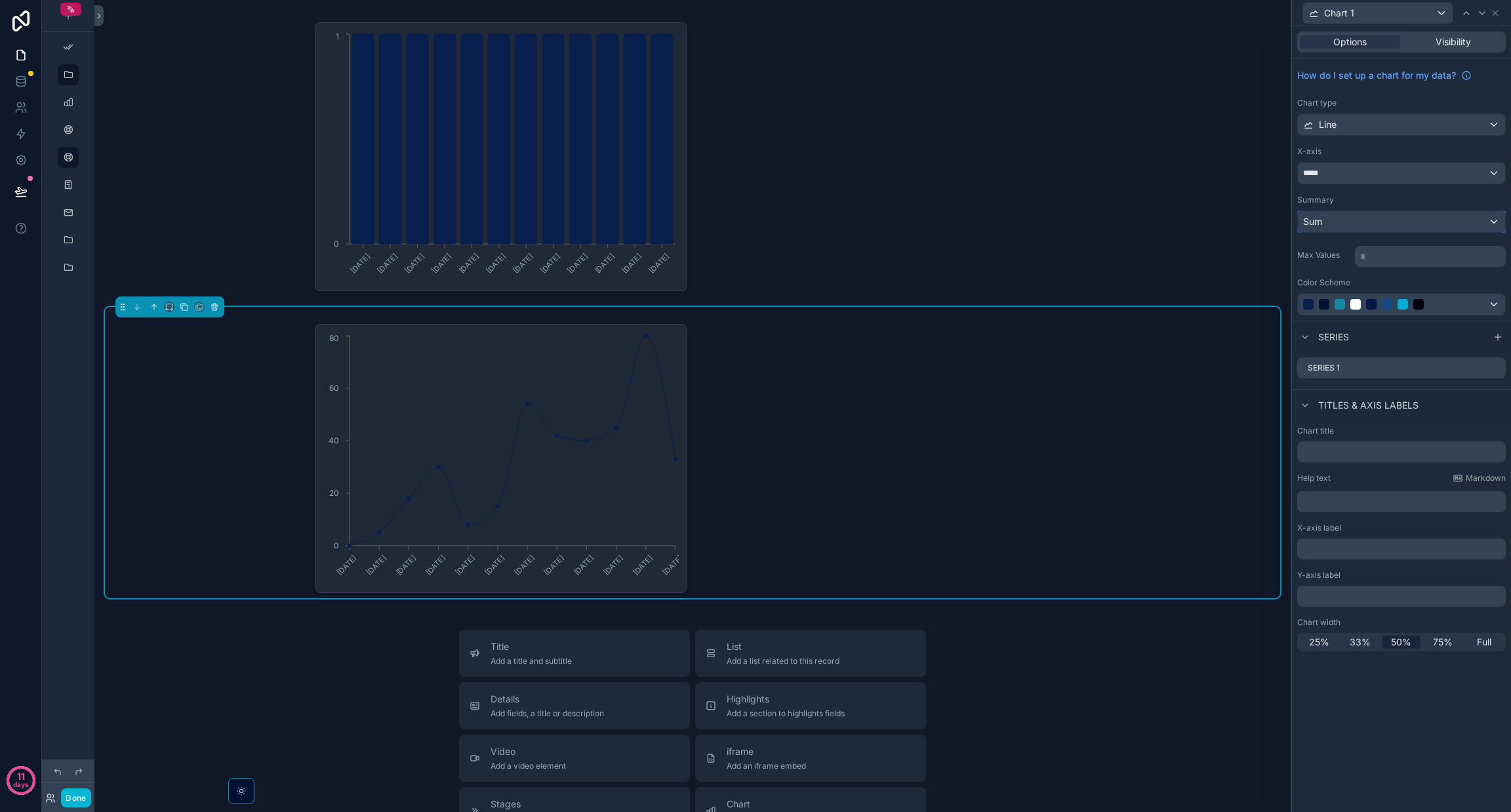
click at [755, 218] on div "Sum" at bounding box center [1402, 222] width 208 height 21
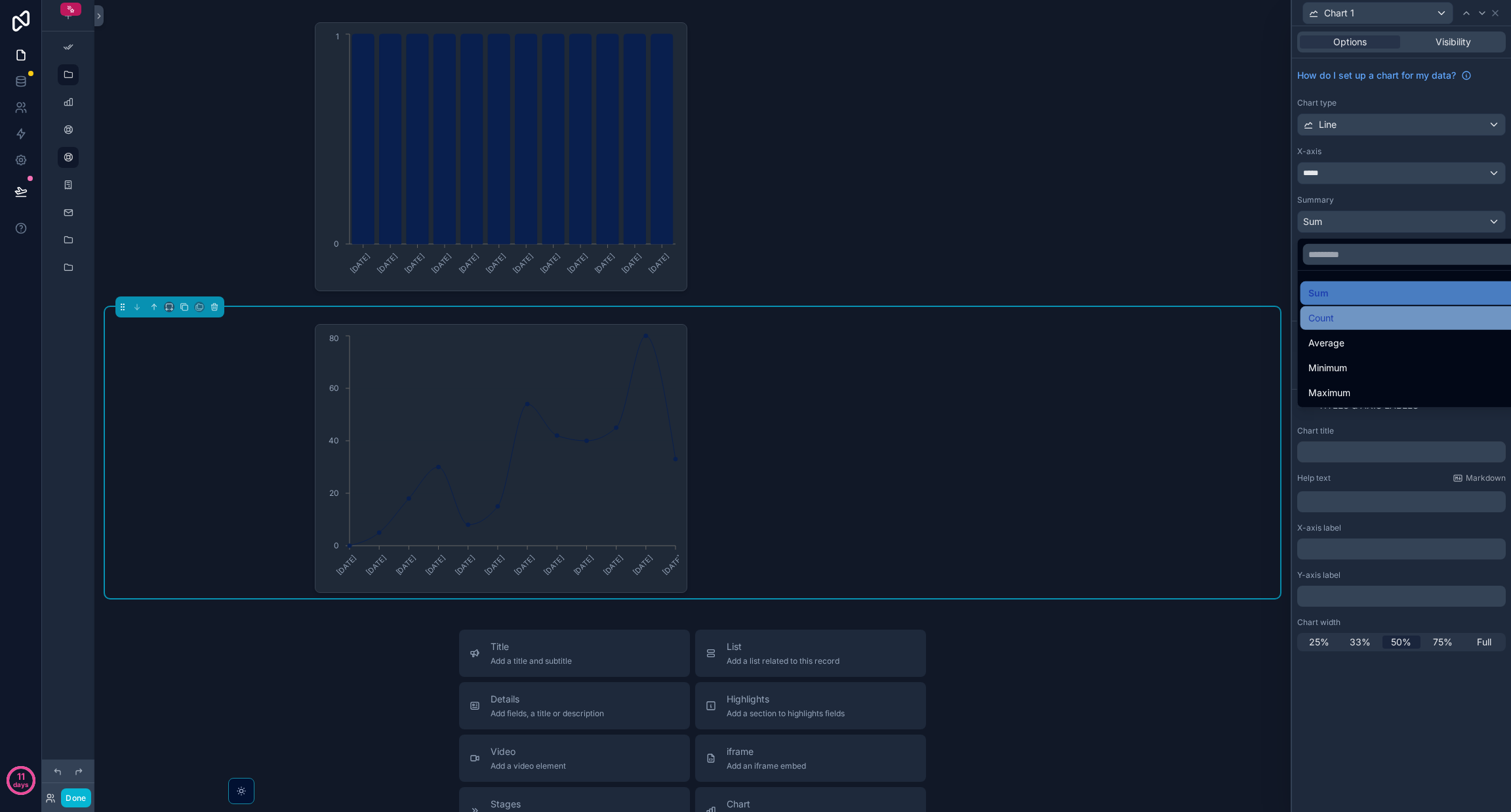
click at [755, 318] on div "Count" at bounding box center [1417, 318] width 216 height 16
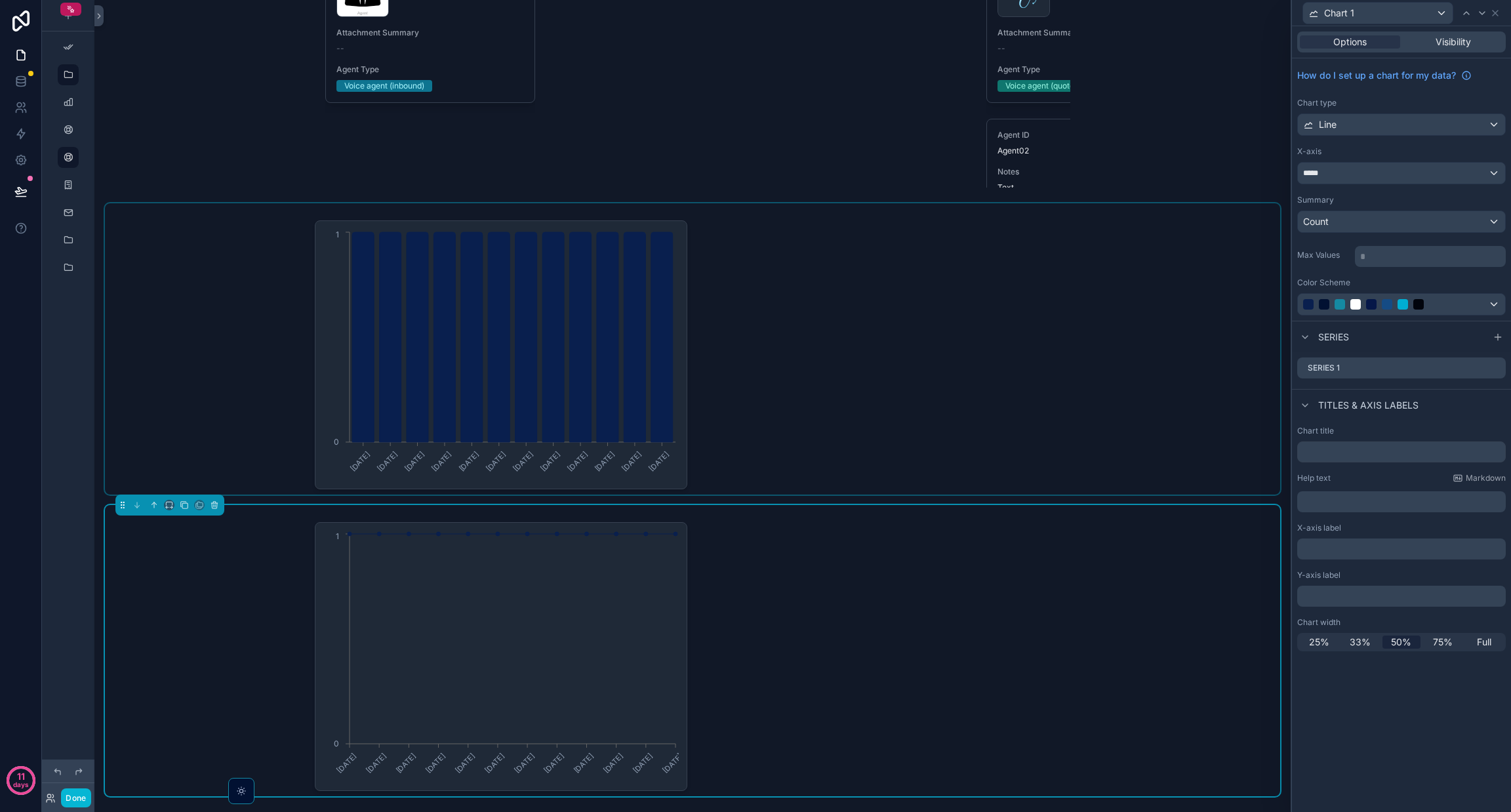
scroll to position [5431, 0]
click at [755, 298] on div "scrollable content" at bounding box center [693, 347] width 1176 height 291
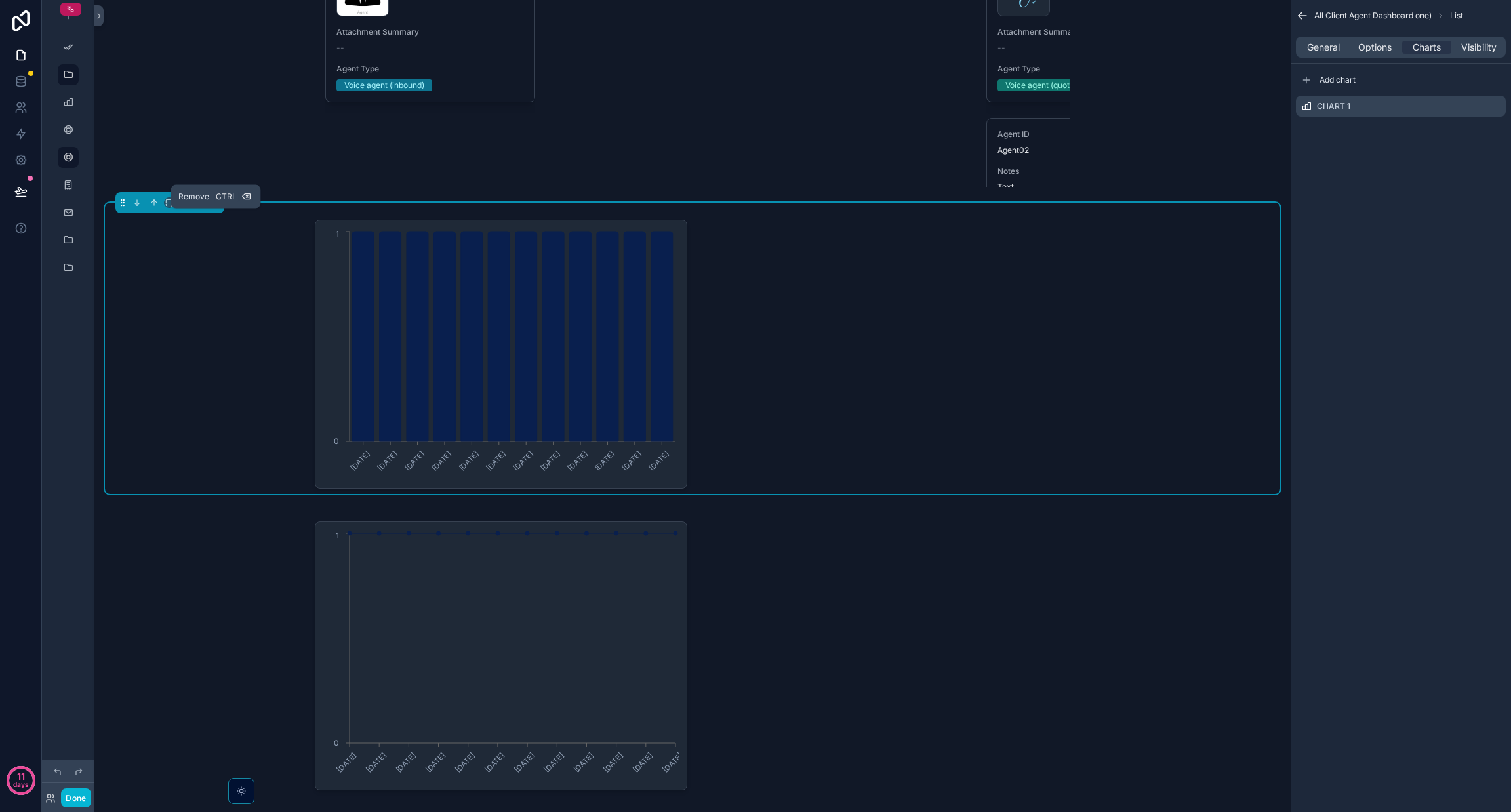
click at [211, 208] on icon "scrollable content" at bounding box center [215, 202] width 9 height 9
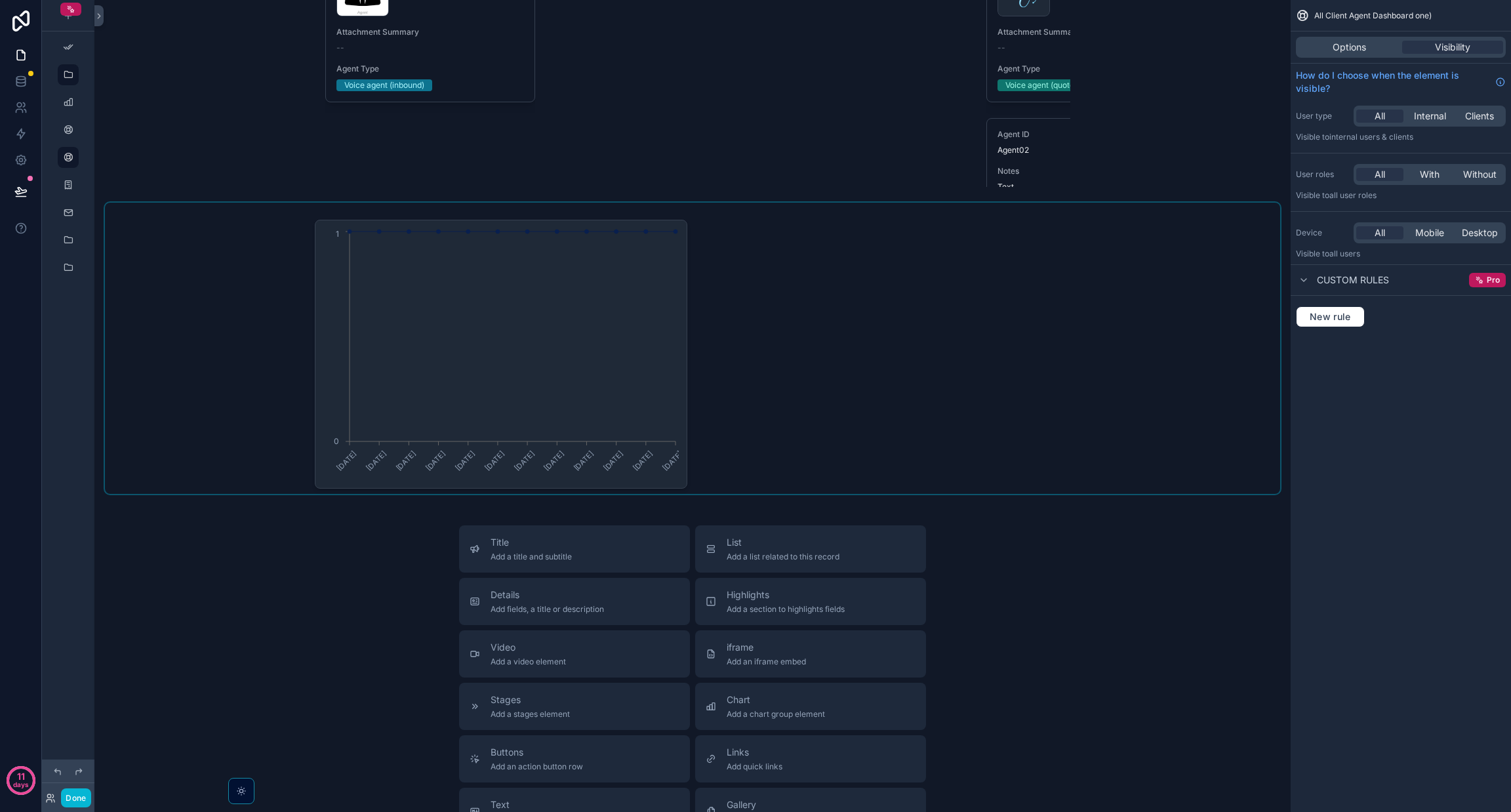
click at [192, 241] on div "scrollable content" at bounding box center [693, 347] width 1176 height 291
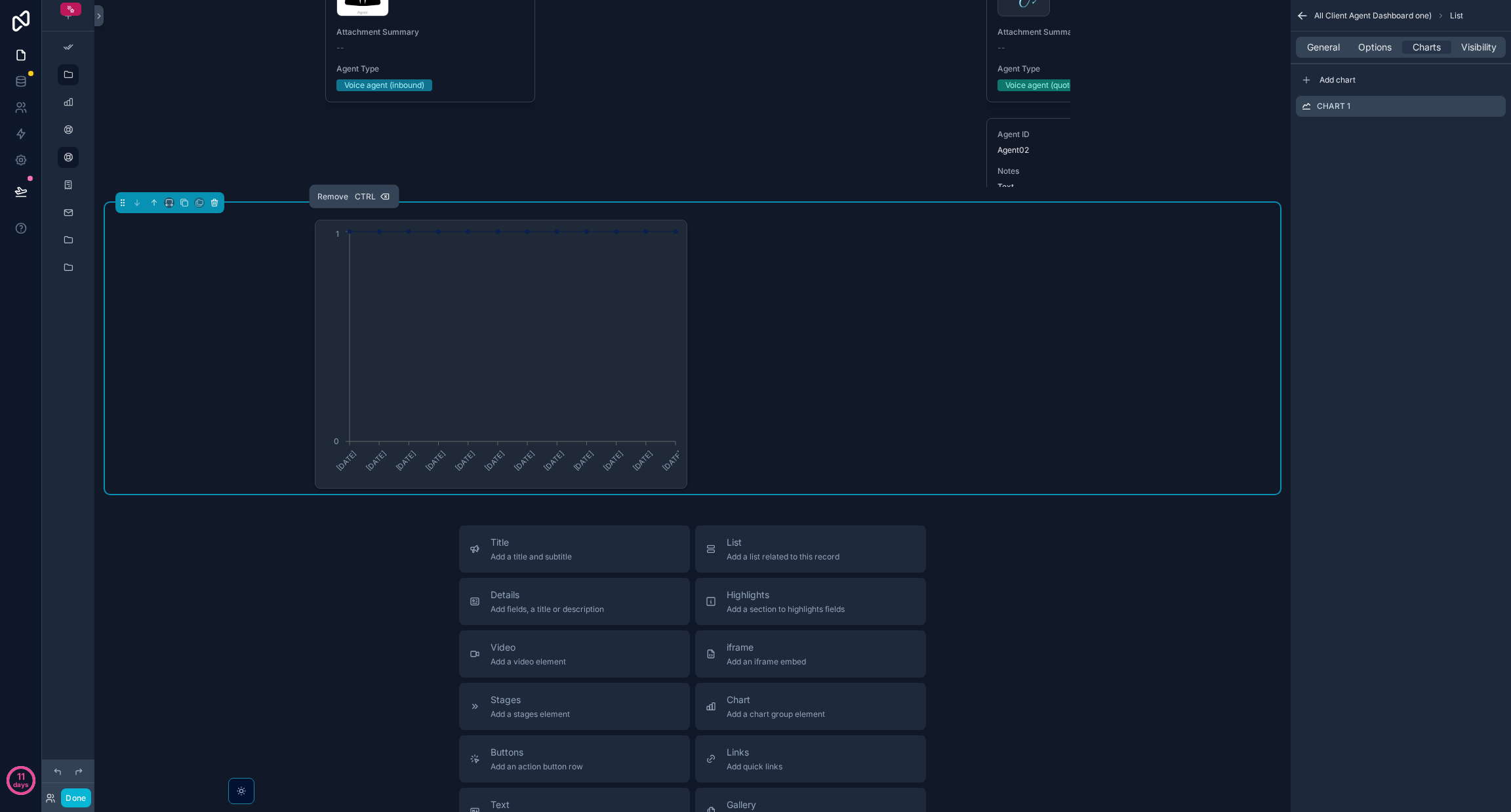
click at [209, 210] on button "scrollable content" at bounding box center [215, 202] width 14 height 14
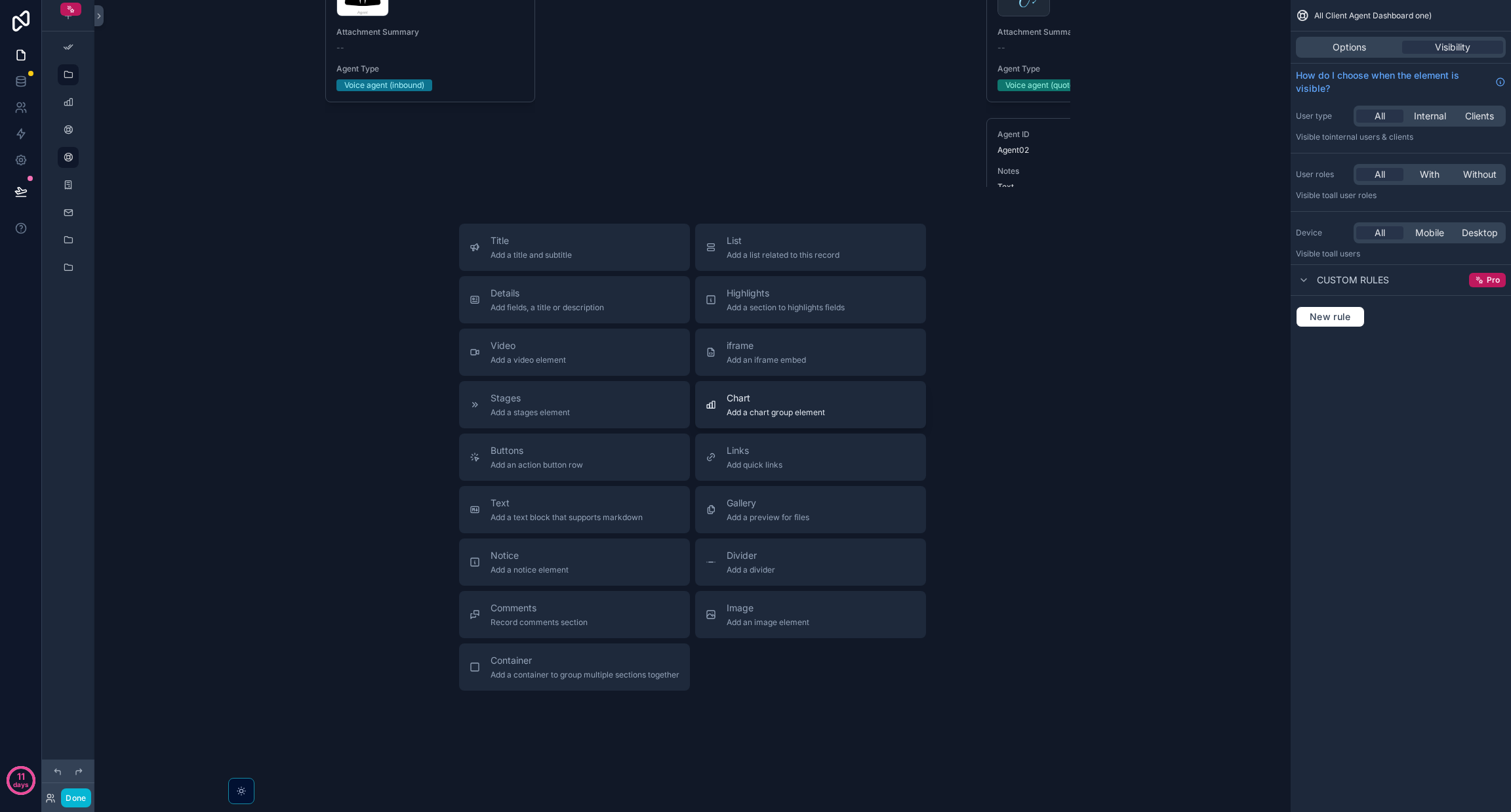
click at [755, 405] on span "Chart" at bounding box center [776, 398] width 99 height 13
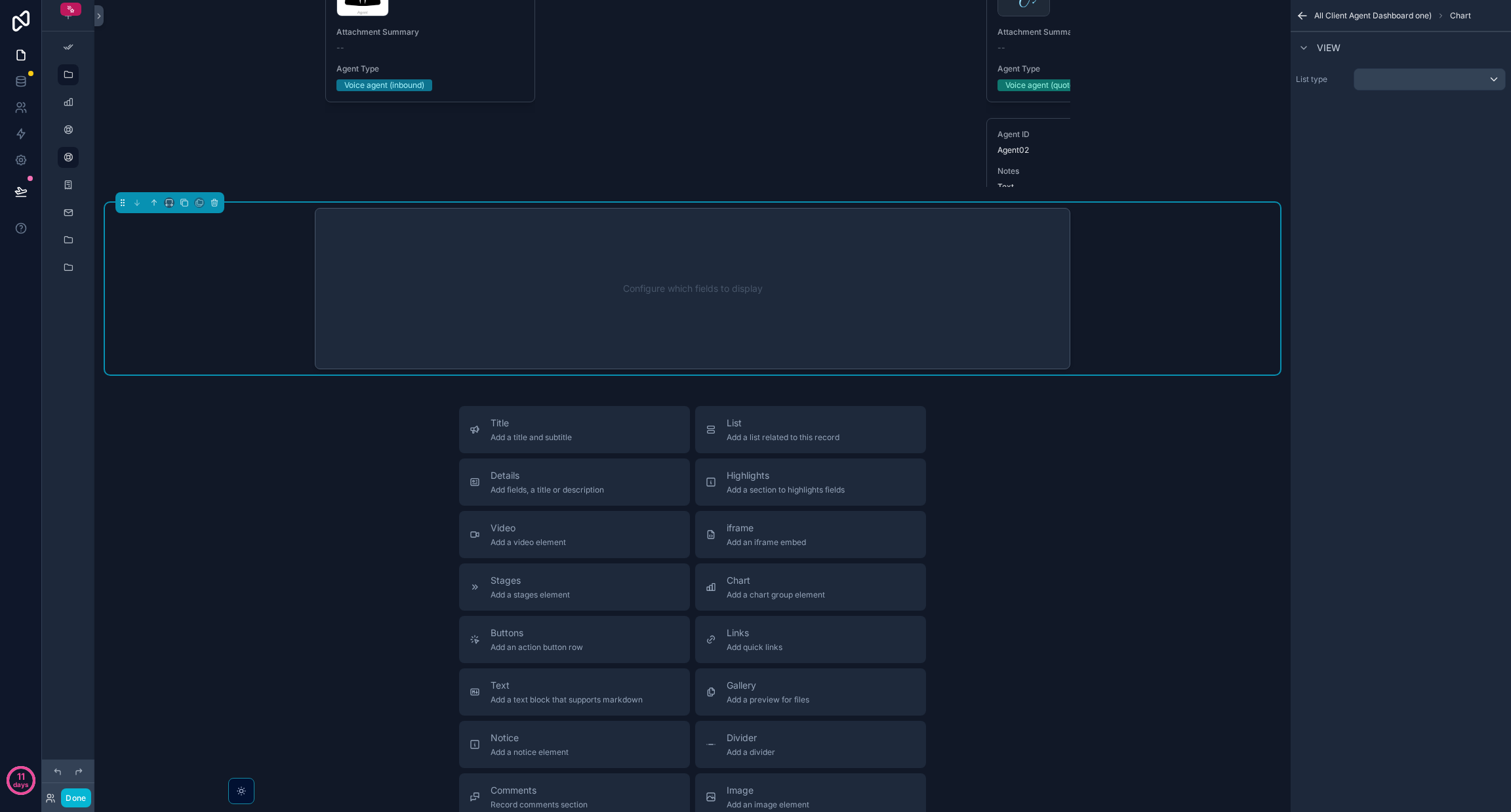
scroll to position [5326, 0]
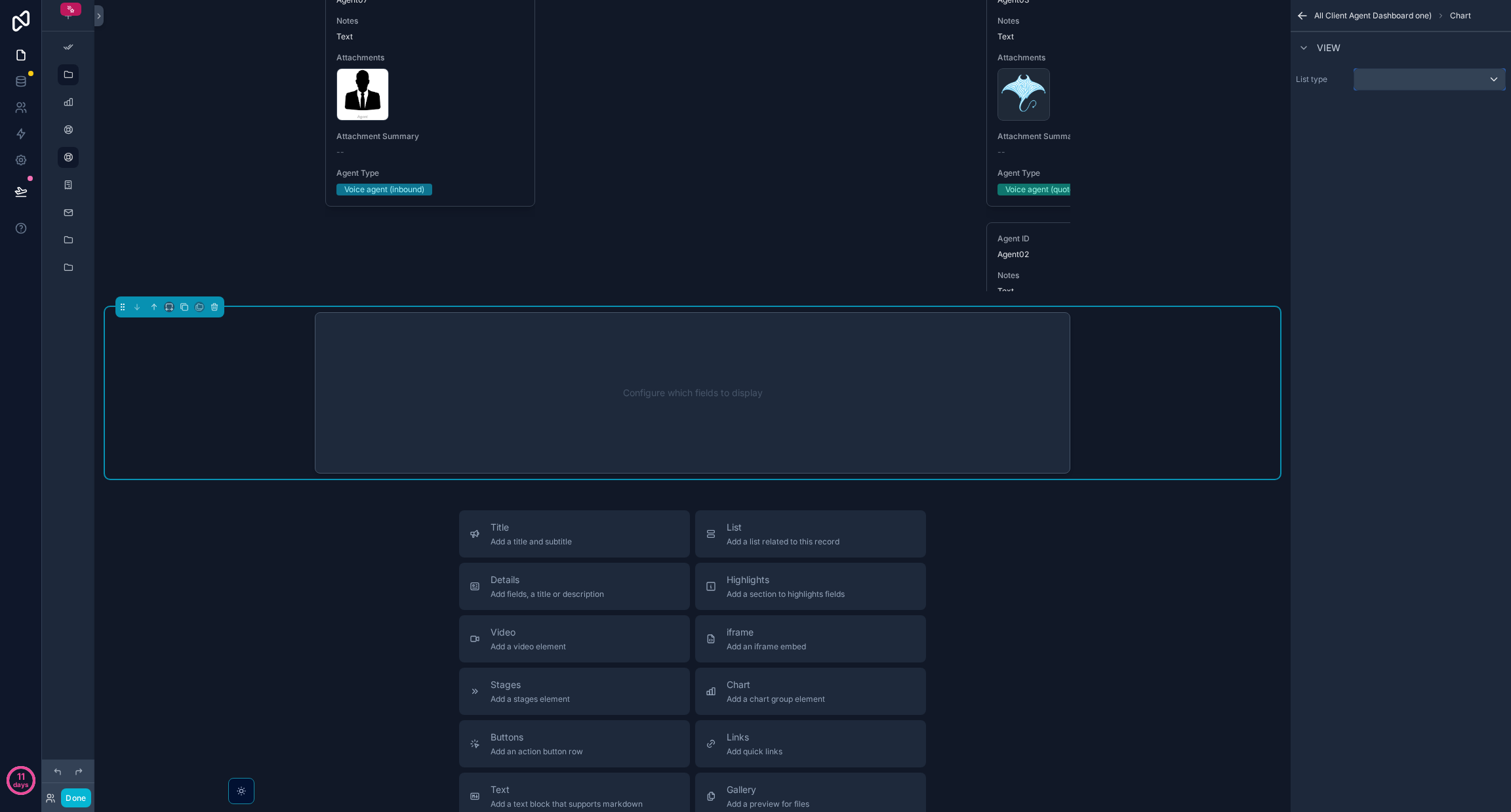
click at [755, 70] on div "scrollable content" at bounding box center [1429, 79] width 150 height 21
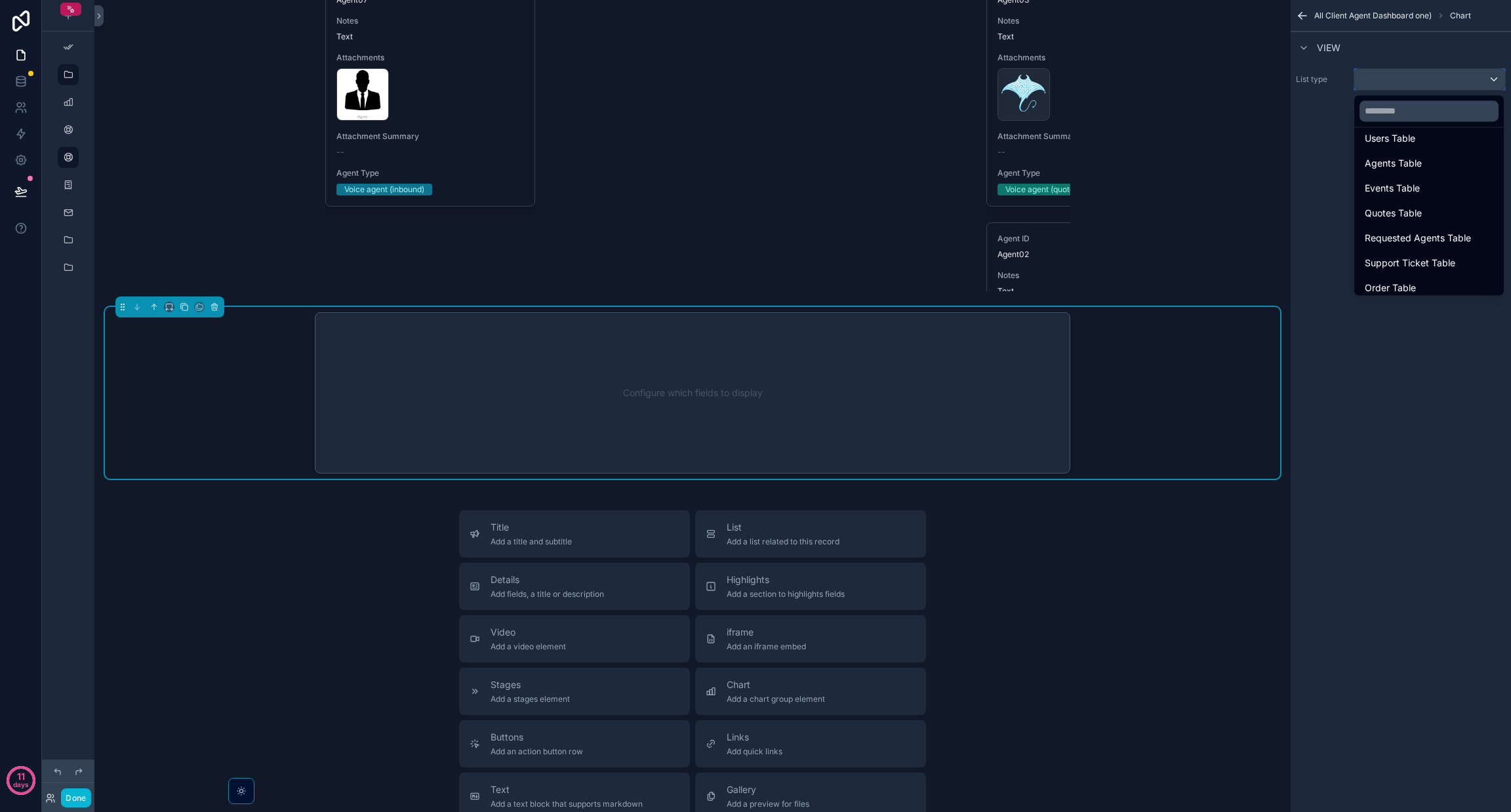
scroll to position [455, 0]
click at [755, 274] on span "Funnel Graph" at bounding box center [1393, 282] width 57 height 16
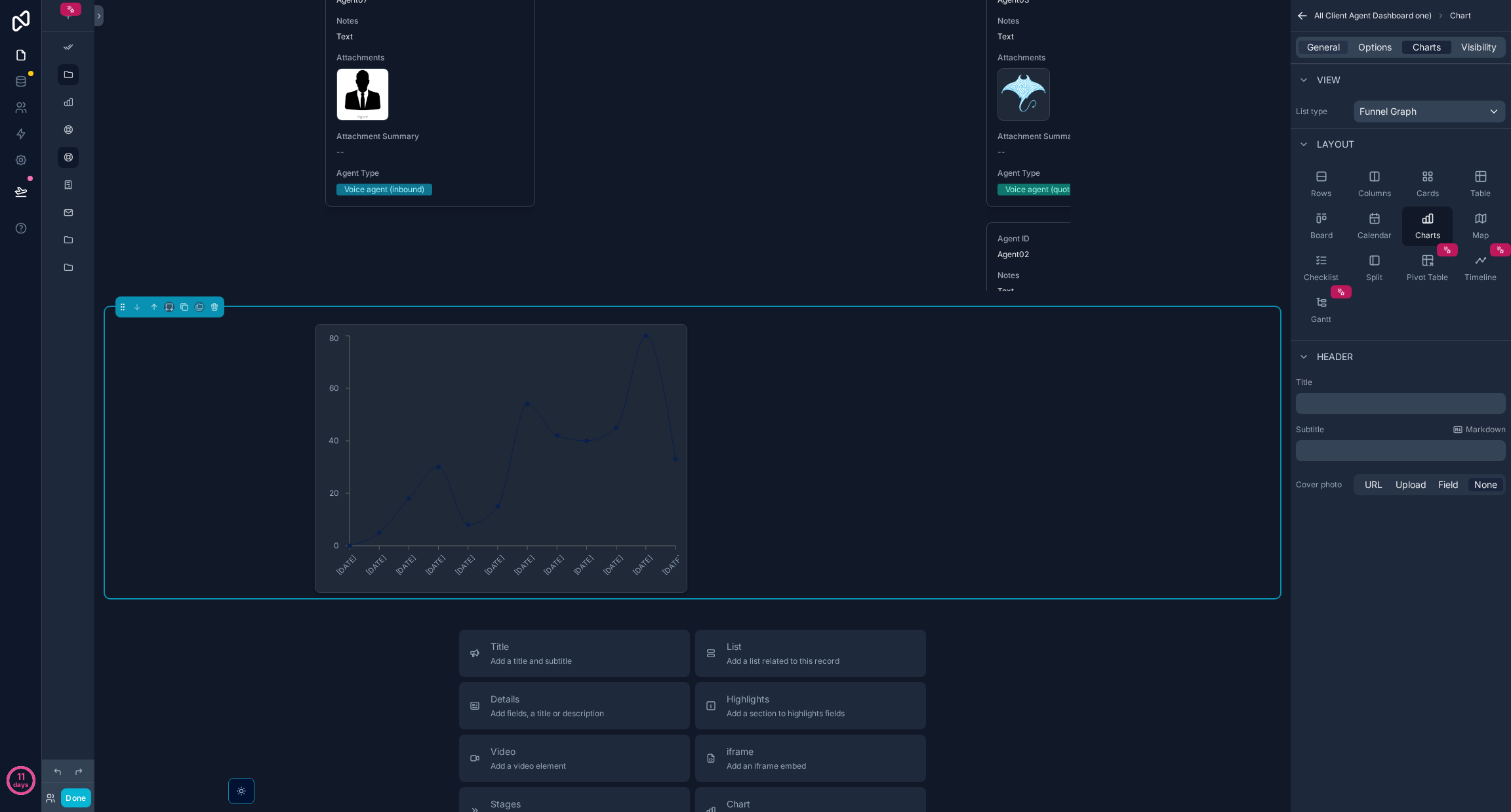
click at [755, 45] on span "Charts" at bounding box center [1427, 47] width 28 height 13
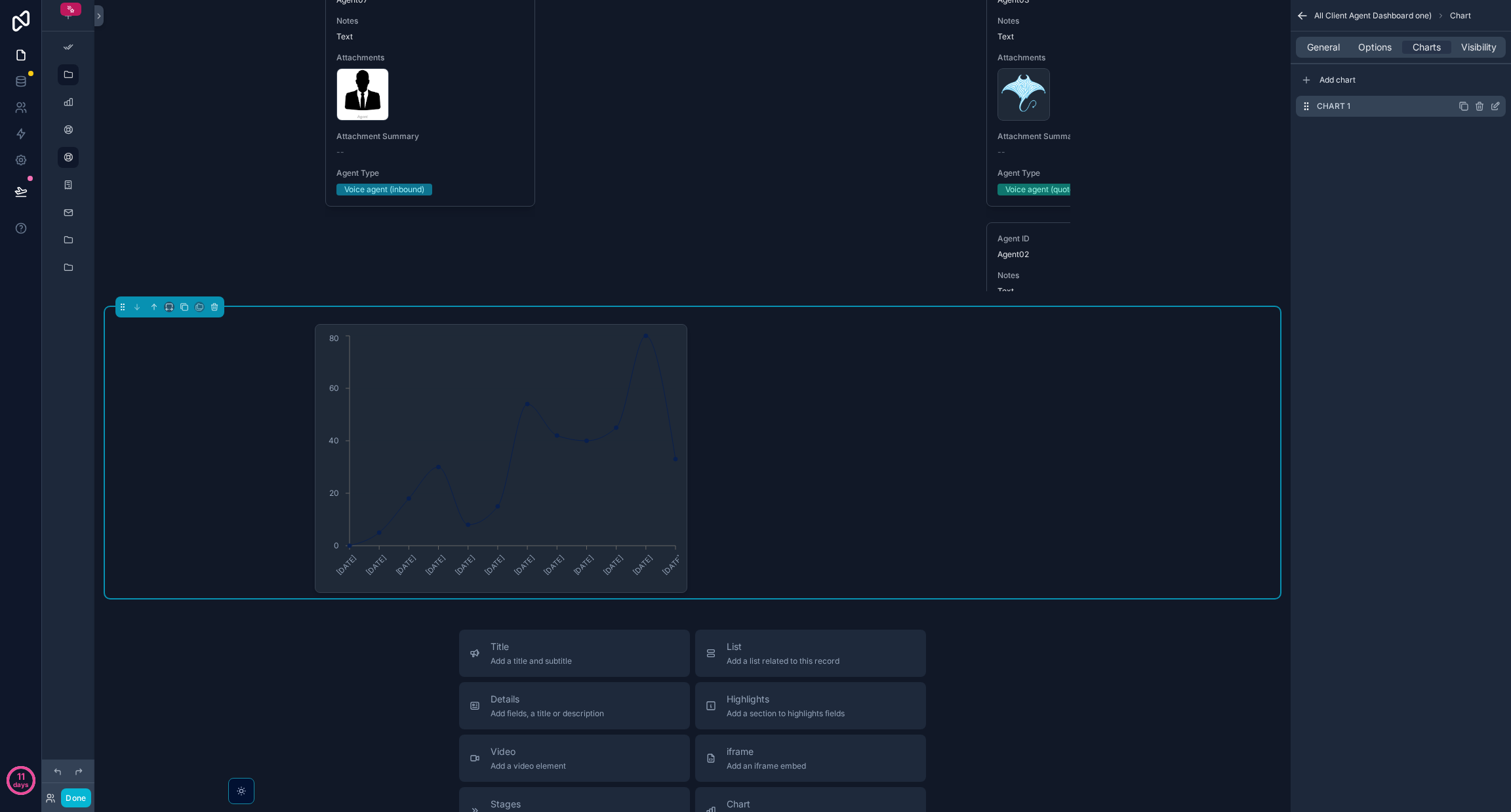
click at [755, 102] on div "Chart 1" at bounding box center [1401, 106] width 210 height 21
click at [755, 107] on icon "scrollable content" at bounding box center [1495, 106] width 11 height 11
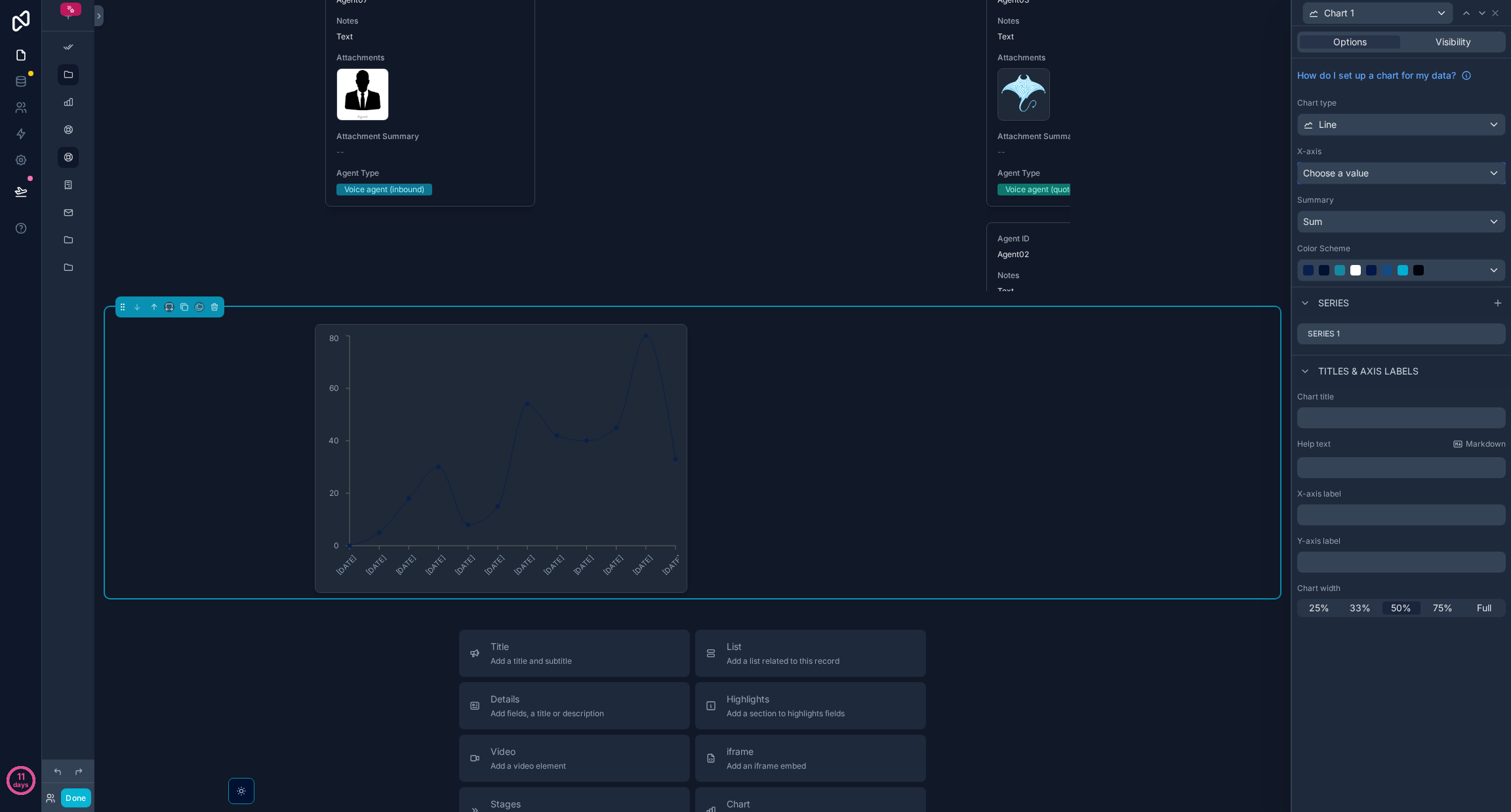
click at [755, 173] on span "Choose a value" at bounding box center [1336, 172] width 66 height 11
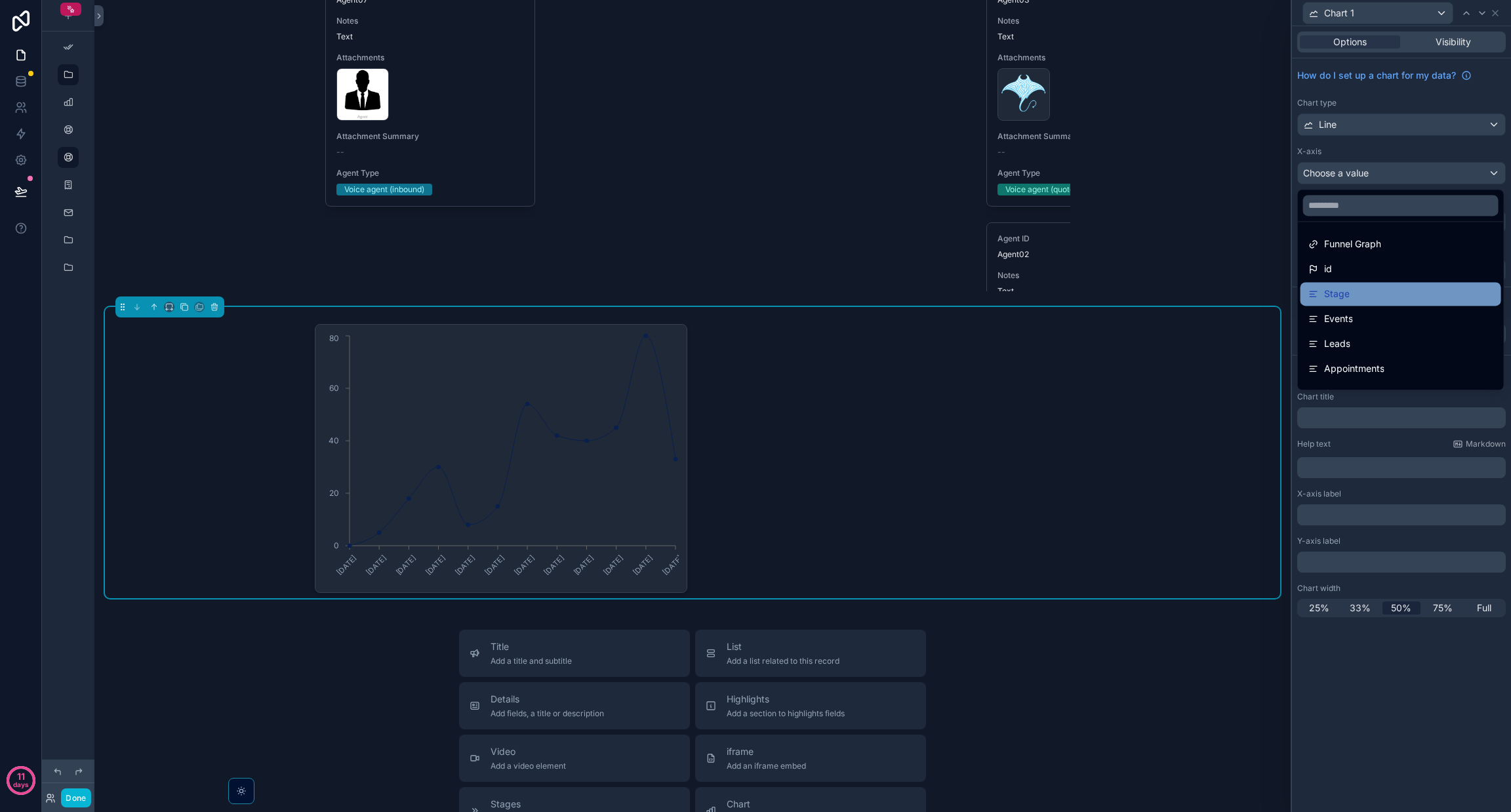
click at [755, 297] on span "Stage" at bounding box center [1337, 294] width 26 height 16
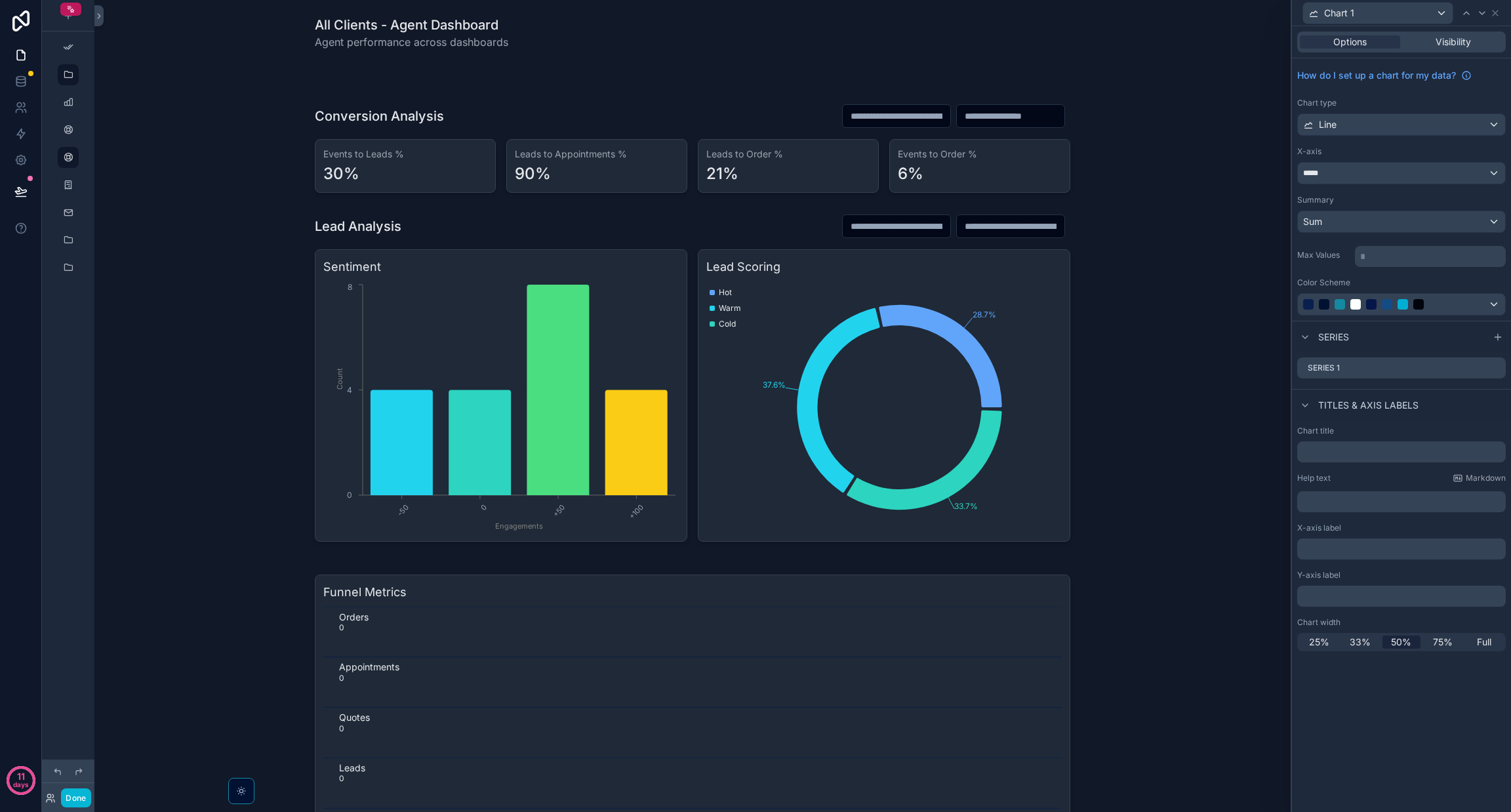
scroll to position [5326, 0]
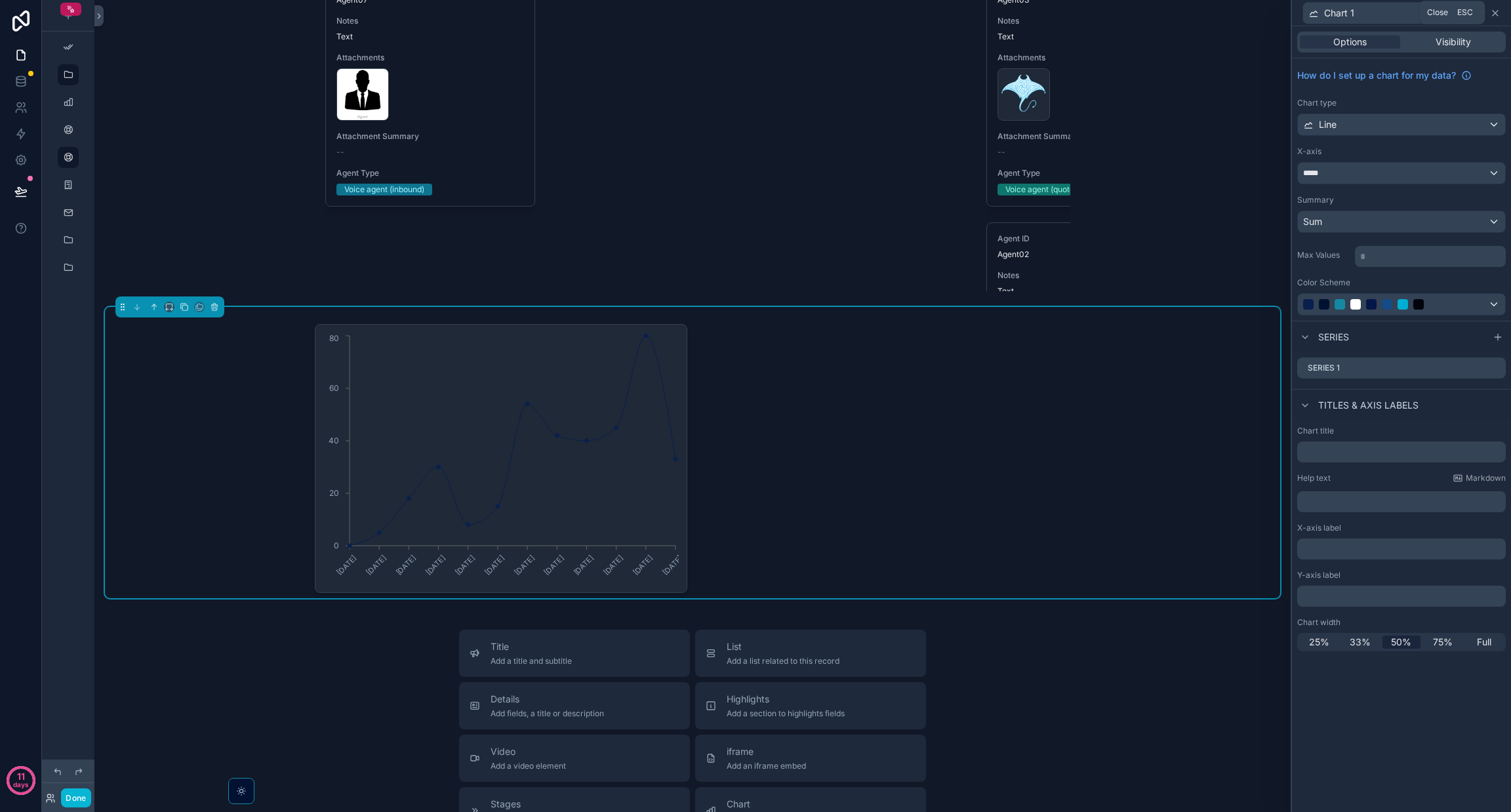
click at [1493, 17] on icon at bounding box center [1495, 13] width 11 height 11
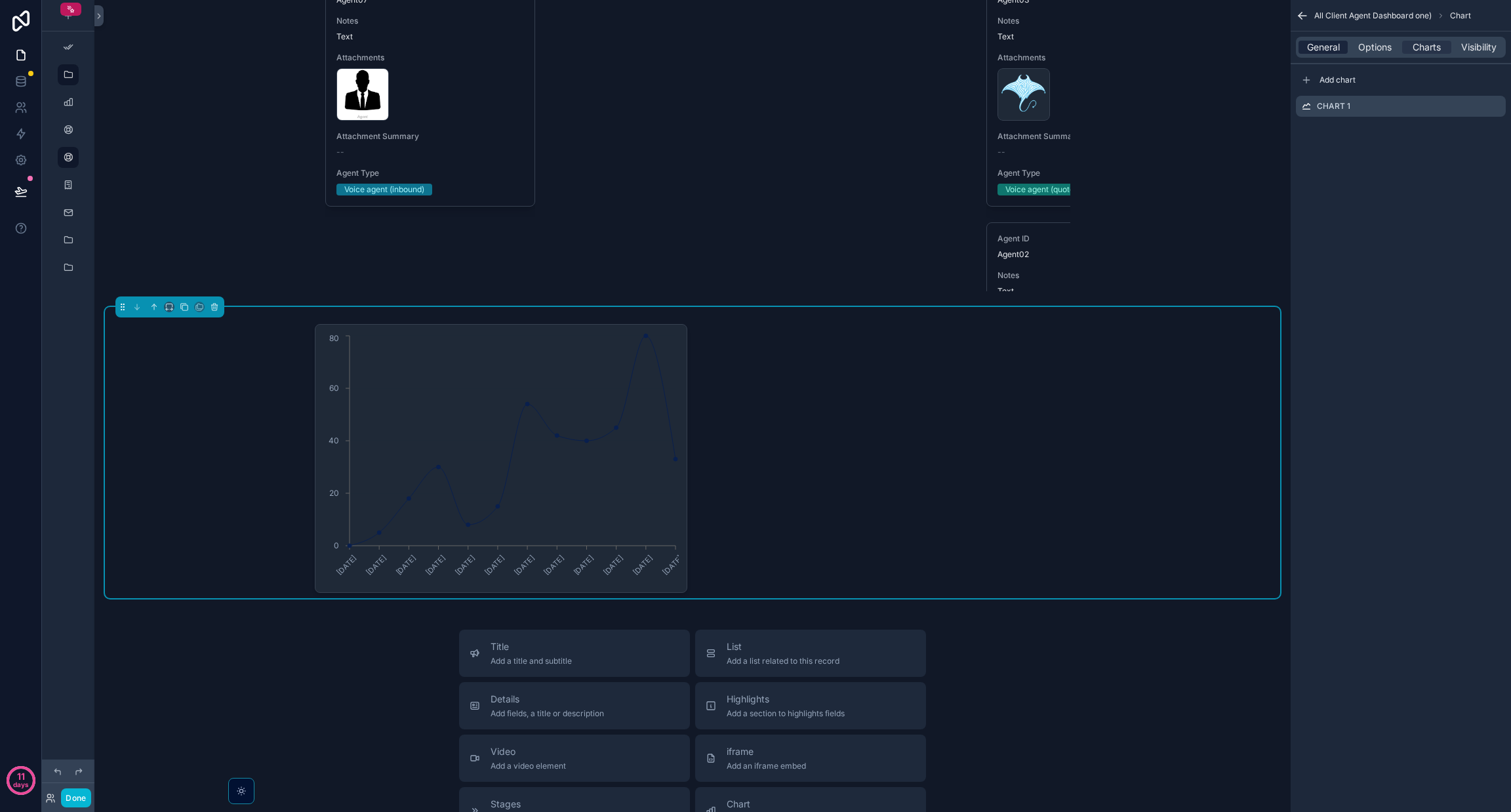
click at [1322, 40] on span "General" at bounding box center [1323, 47] width 33 height 13
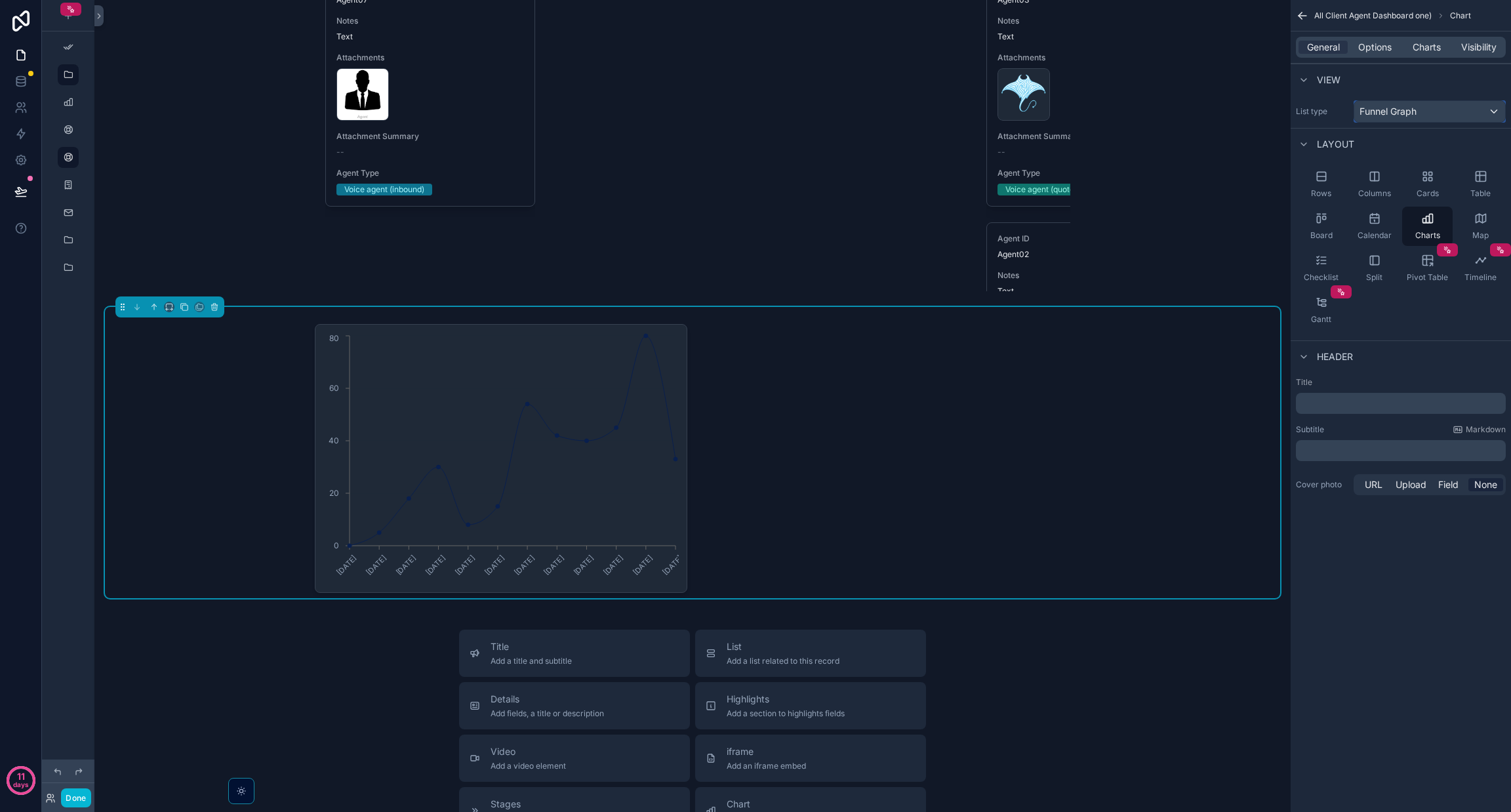
click at [1404, 120] on div "Funnel Graph" at bounding box center [1429, 112] width 150 height 21
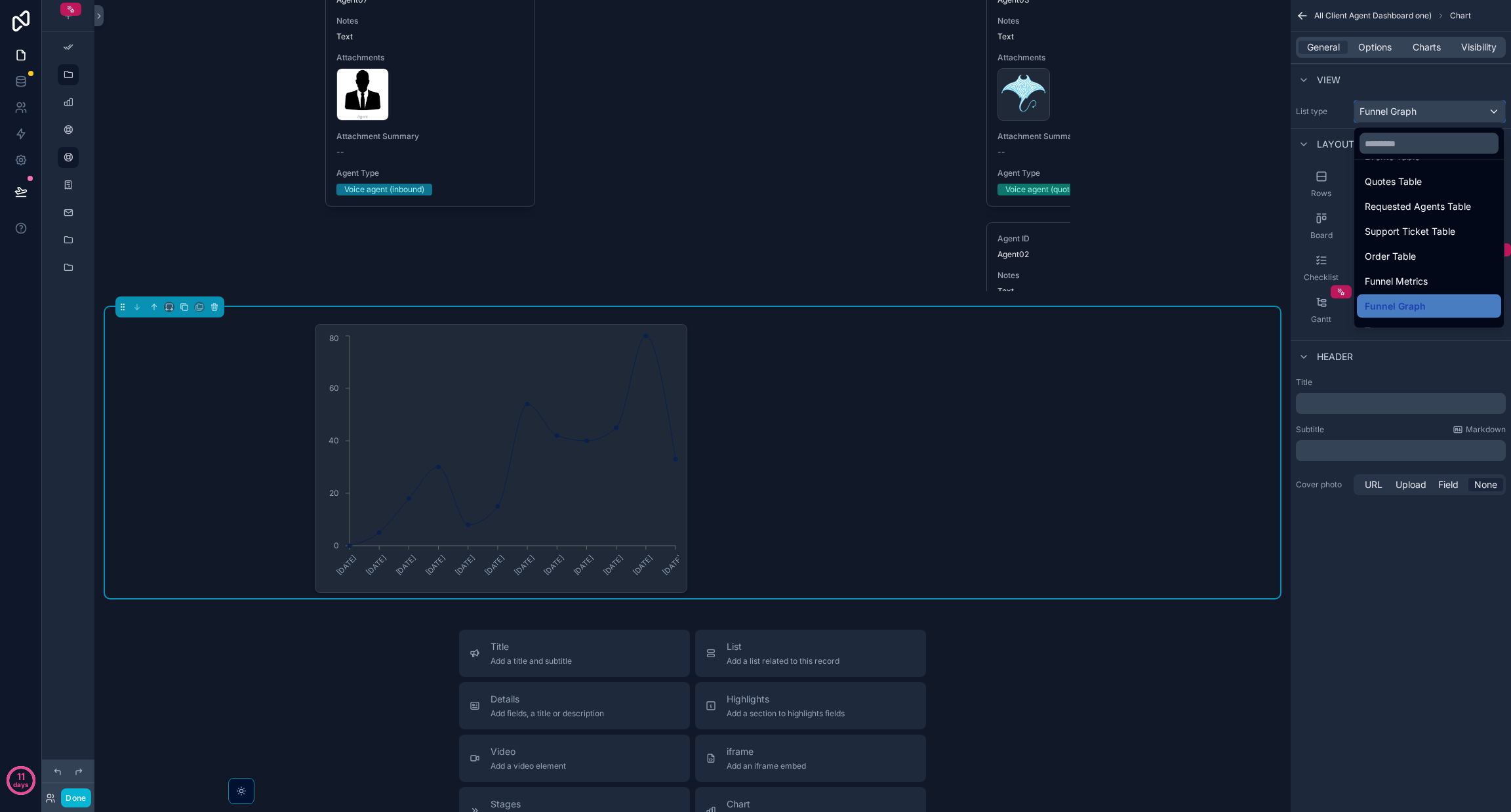
scroll to position [480, 0]
click at [1384, 304] on div "Test" at bounding box center [1429, 314] width 144 height 24
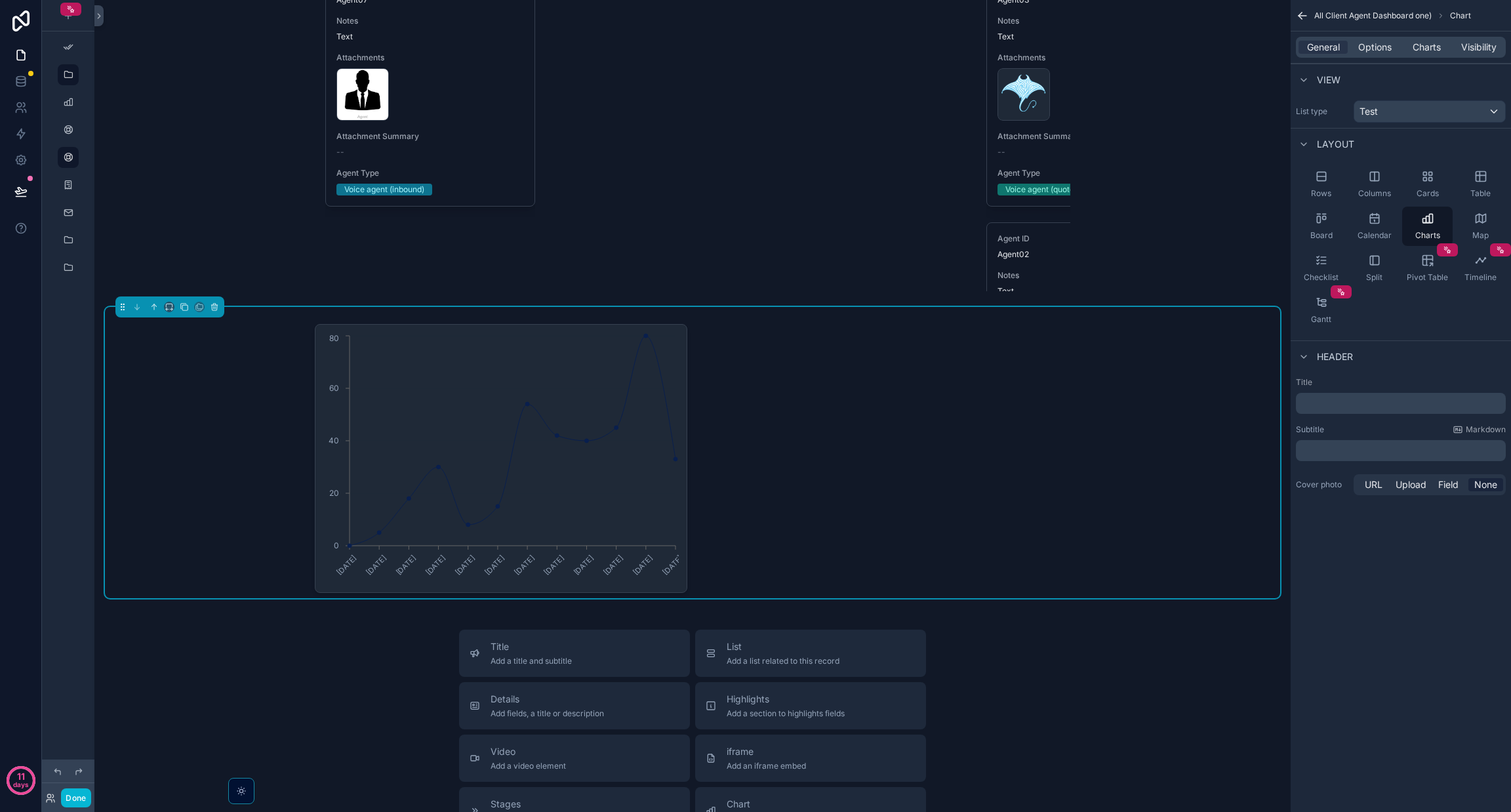
click at [1423, 55] on div "General Options Charts Visibility" at bounding box center [1401, 48] width 210 height 21
click at [1422, 40] on span "Charts" at bounding box center [1427, 47] width 28 height 13
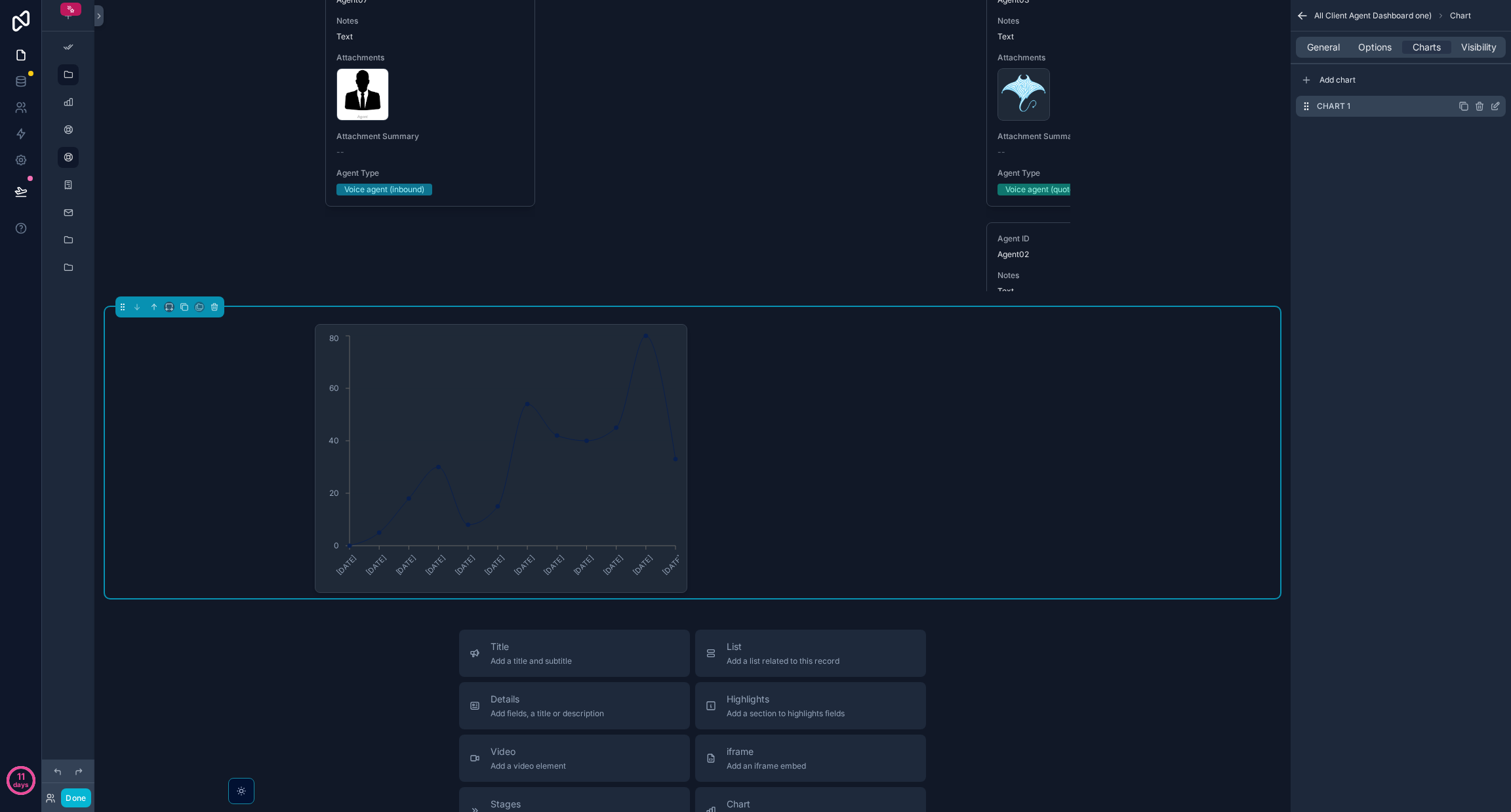
click at [1431, 104] on div "Chart 1" at bounding box center [1401, 106] width 210 height 21
click at [1489, 109] on div "scrollable content" at bounding box center [1480, 106] width 42 height 11
click at [1498, 103] on icon "scrollable content" at bounding box center [1498, 103] width 1 height 1
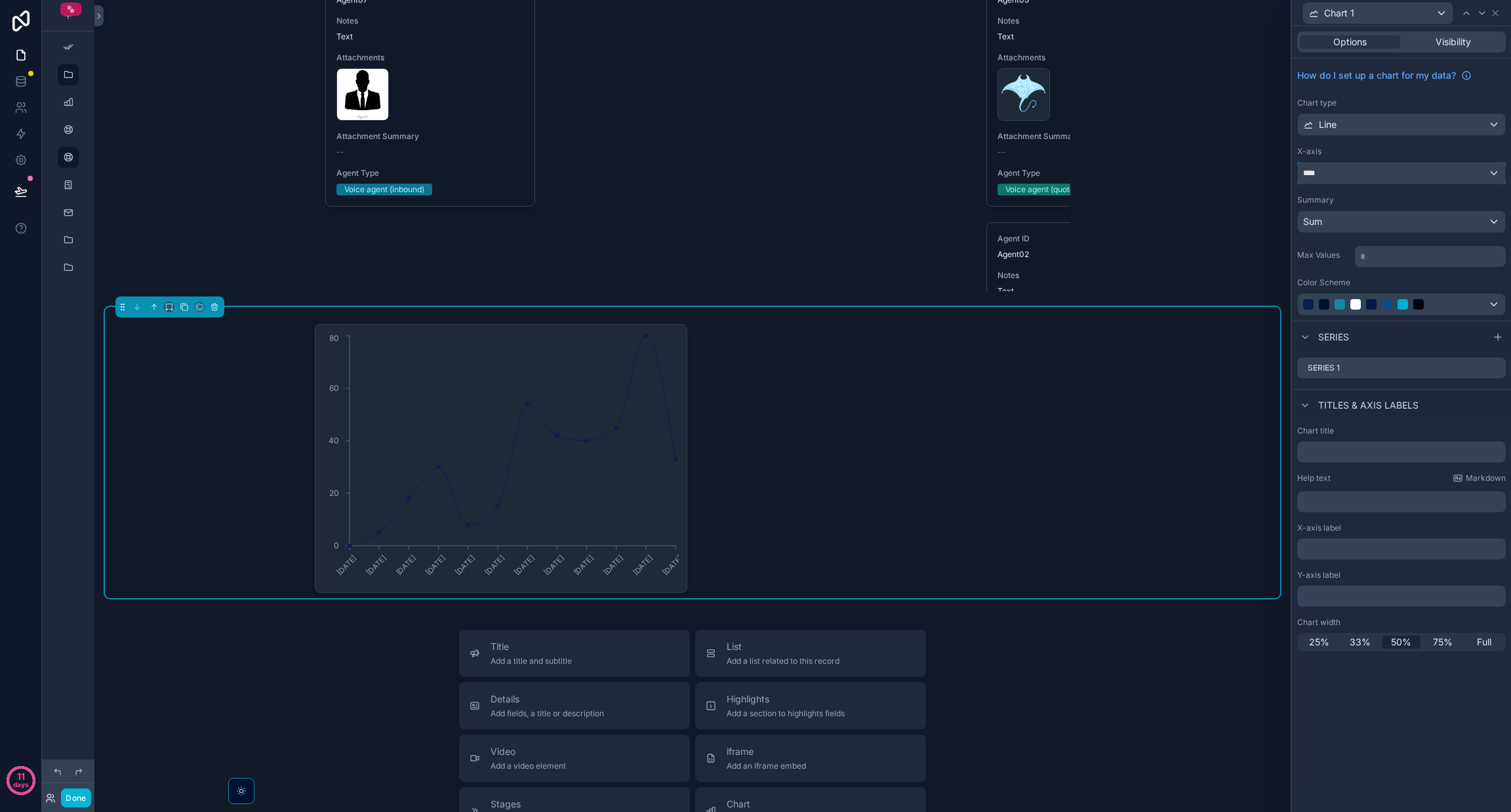
click at [1352, 172] on div "****" at bounding box center [1402, 173] width 208 height 21
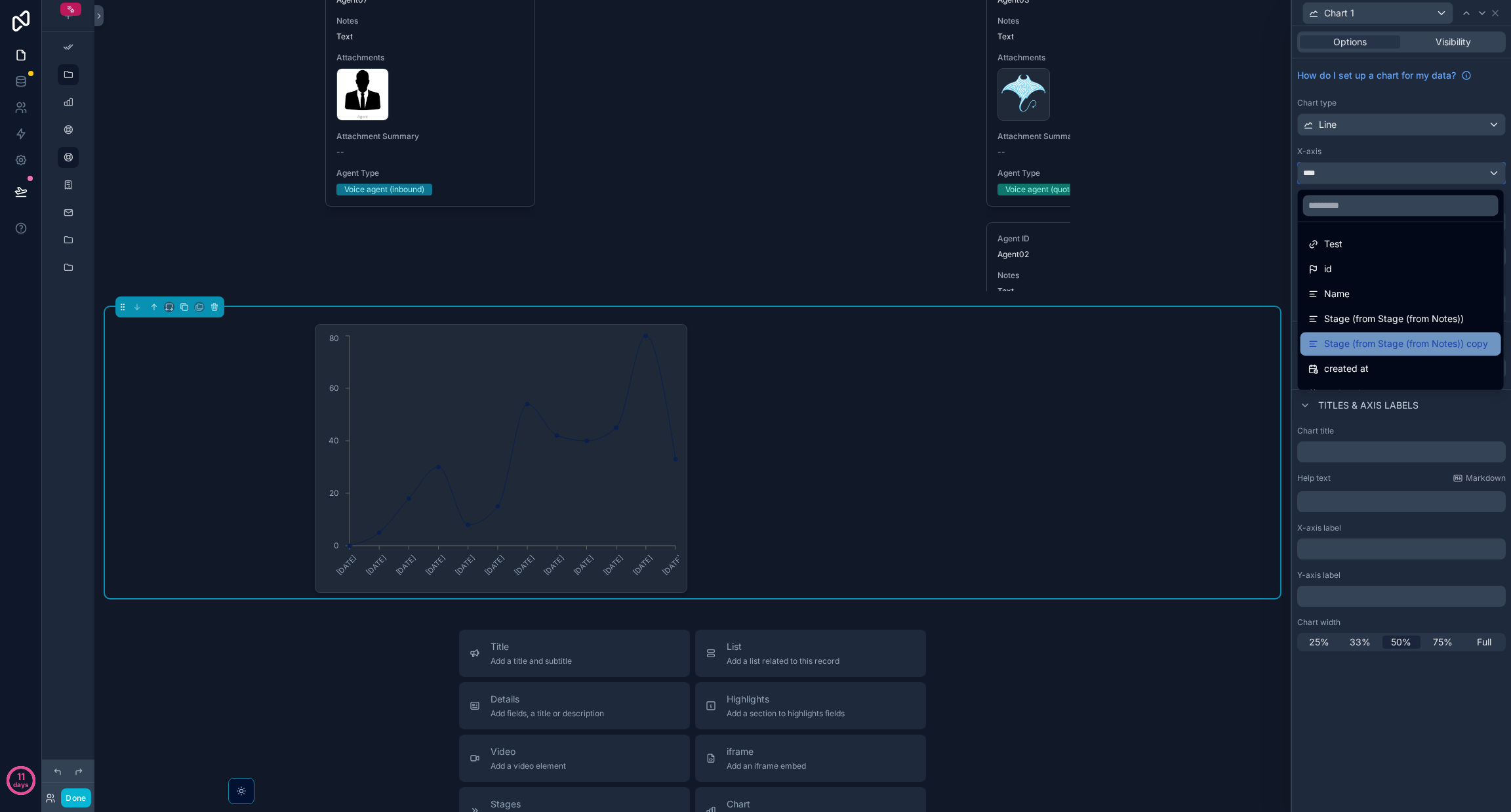
scroll to position [68, 0]
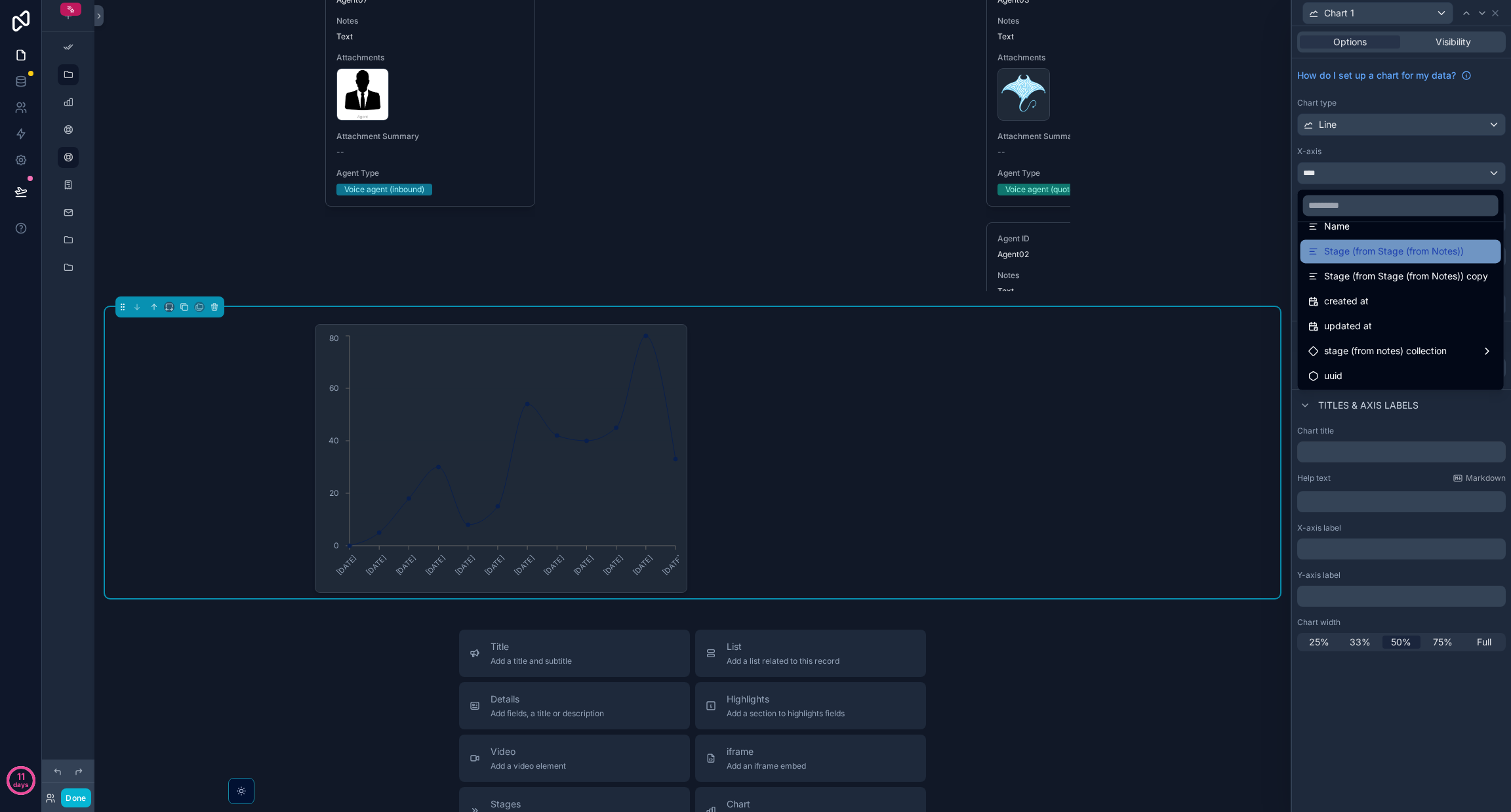
click at [1382, 257] on span "Stage (from Stage (from Notes))" at bounding box center [1394, 252] width 140 height 16
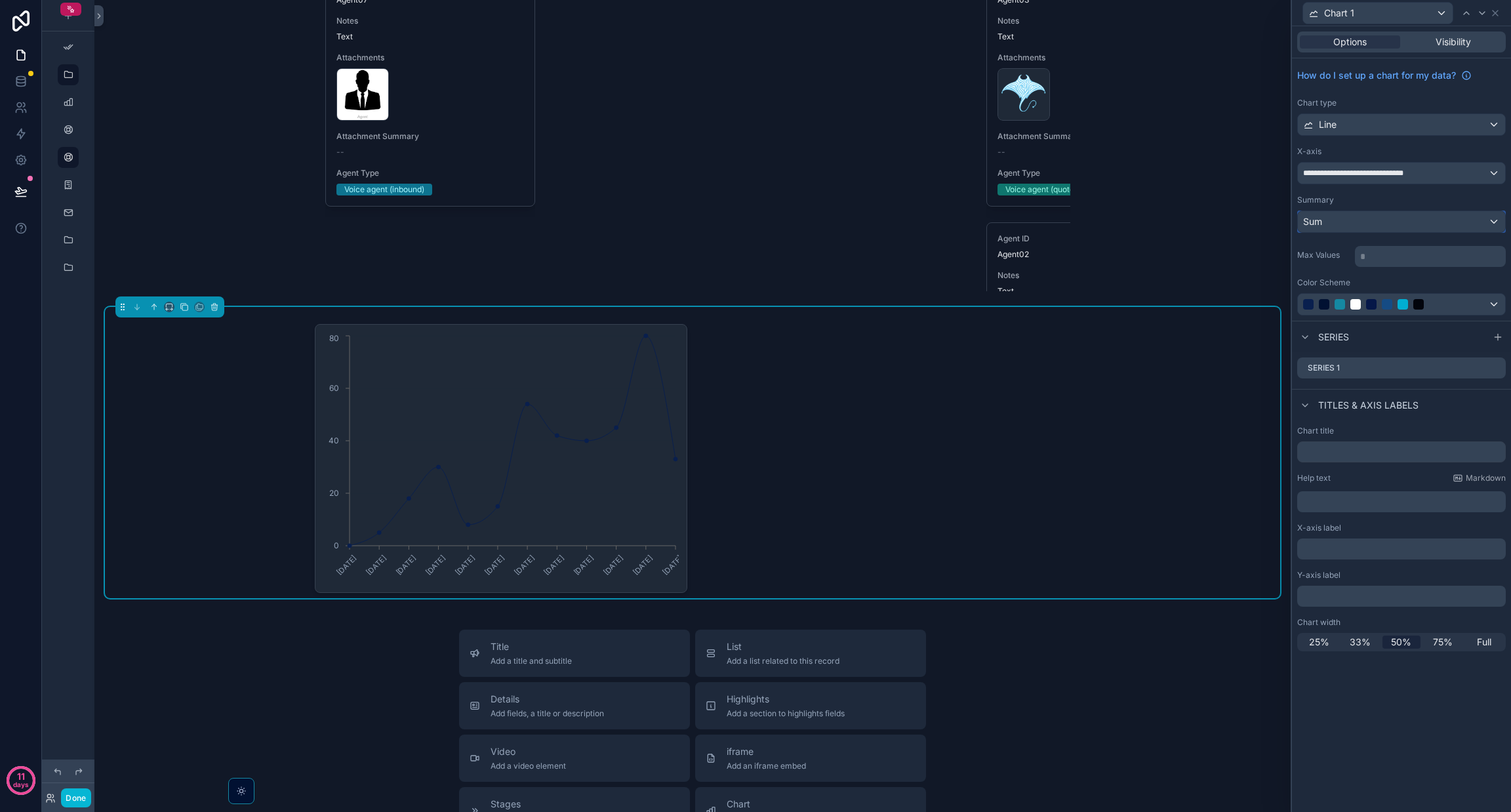
click at [1387, 218] on div "Sum" at bounding box center [1402, 222] width 208 height 21
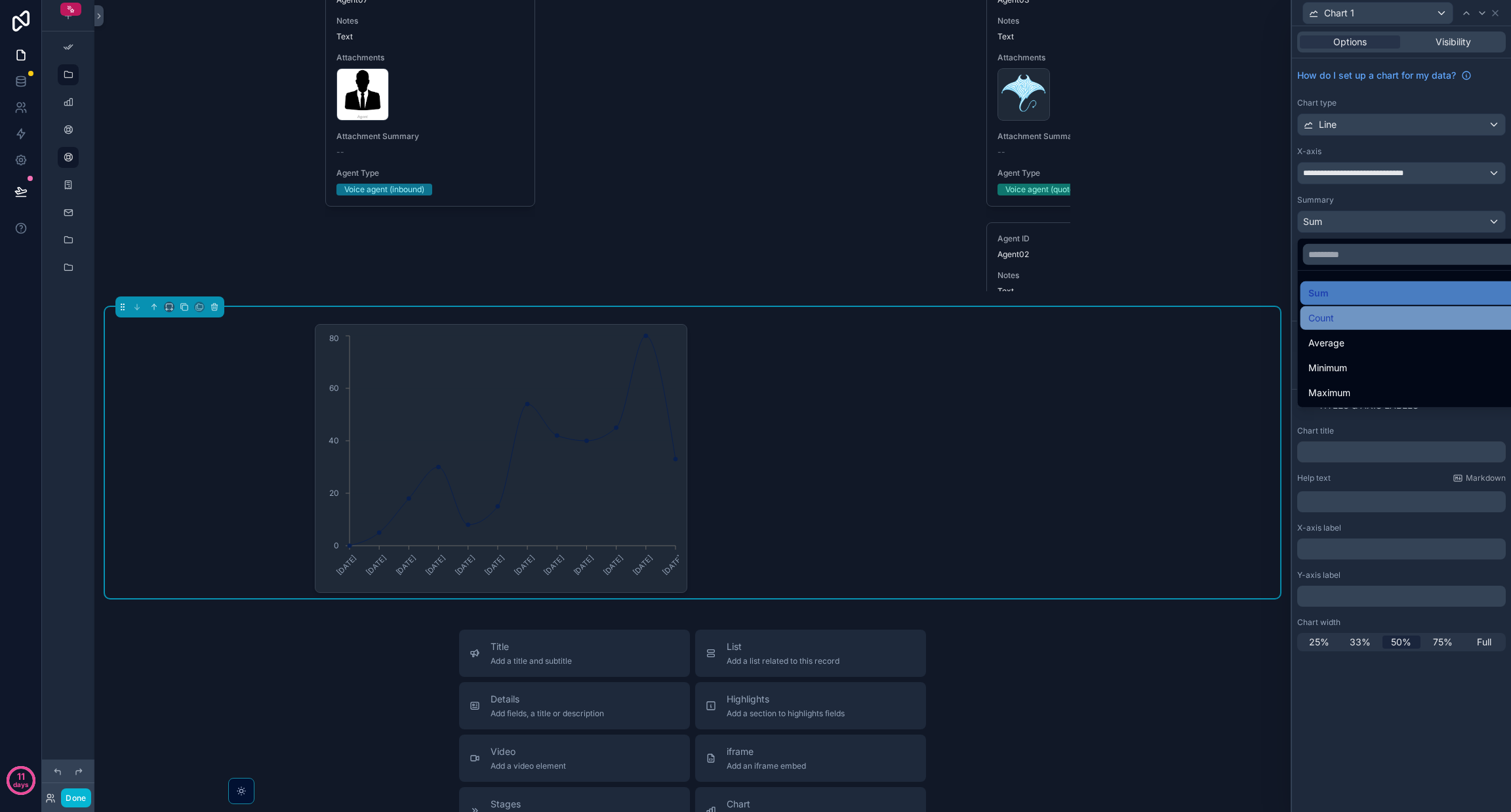
click at [1333, 312] on span "Count" at bounding box center [1321, 318] width 26 height 16
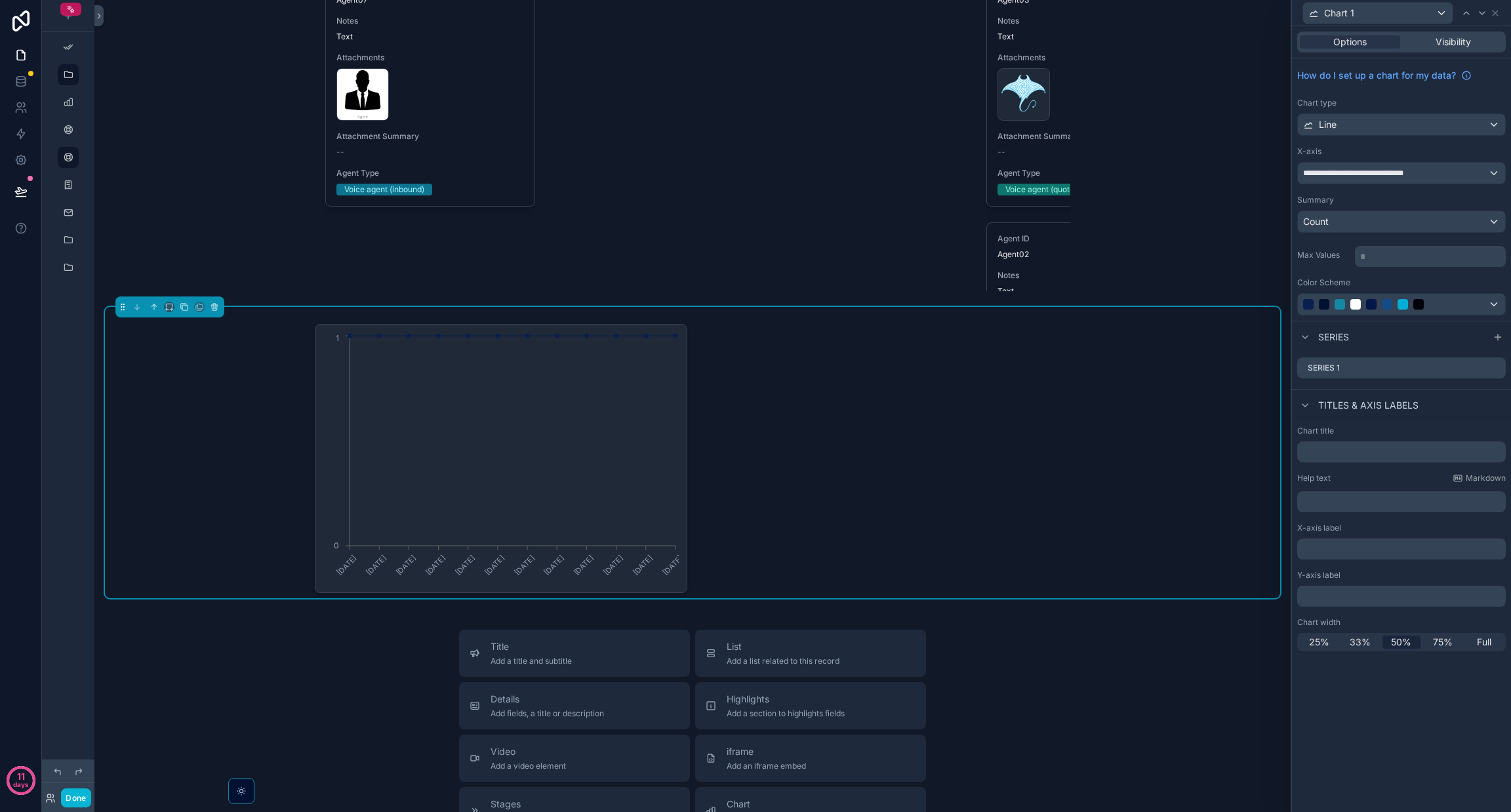
click at [215, 305] on icon "scrollable content" at bounding box center [214, 305] width 6 height 0
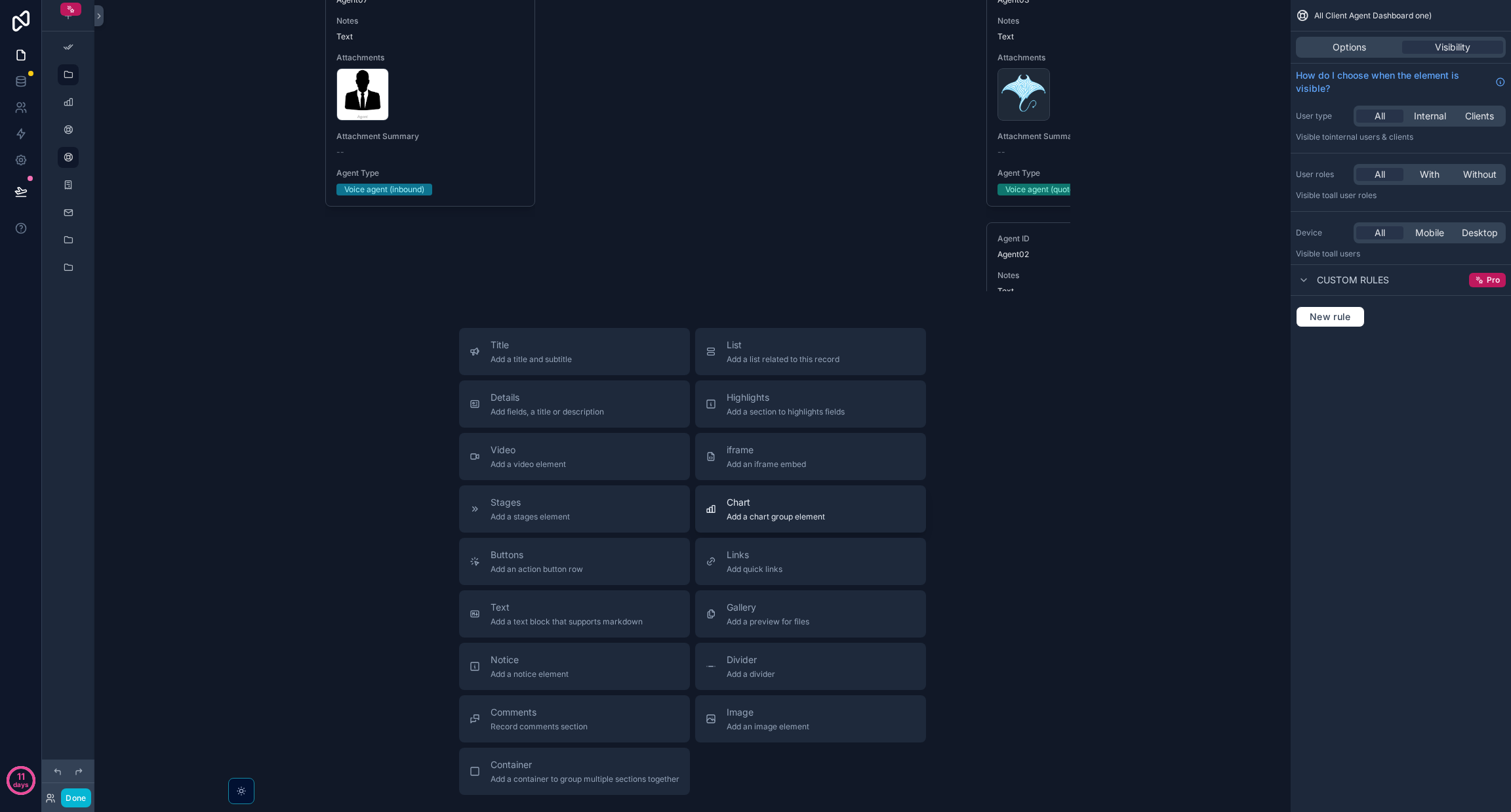
click at [749, 522] on span "Add a chart group element" at bounding box center [776, 516] width 99 height 11
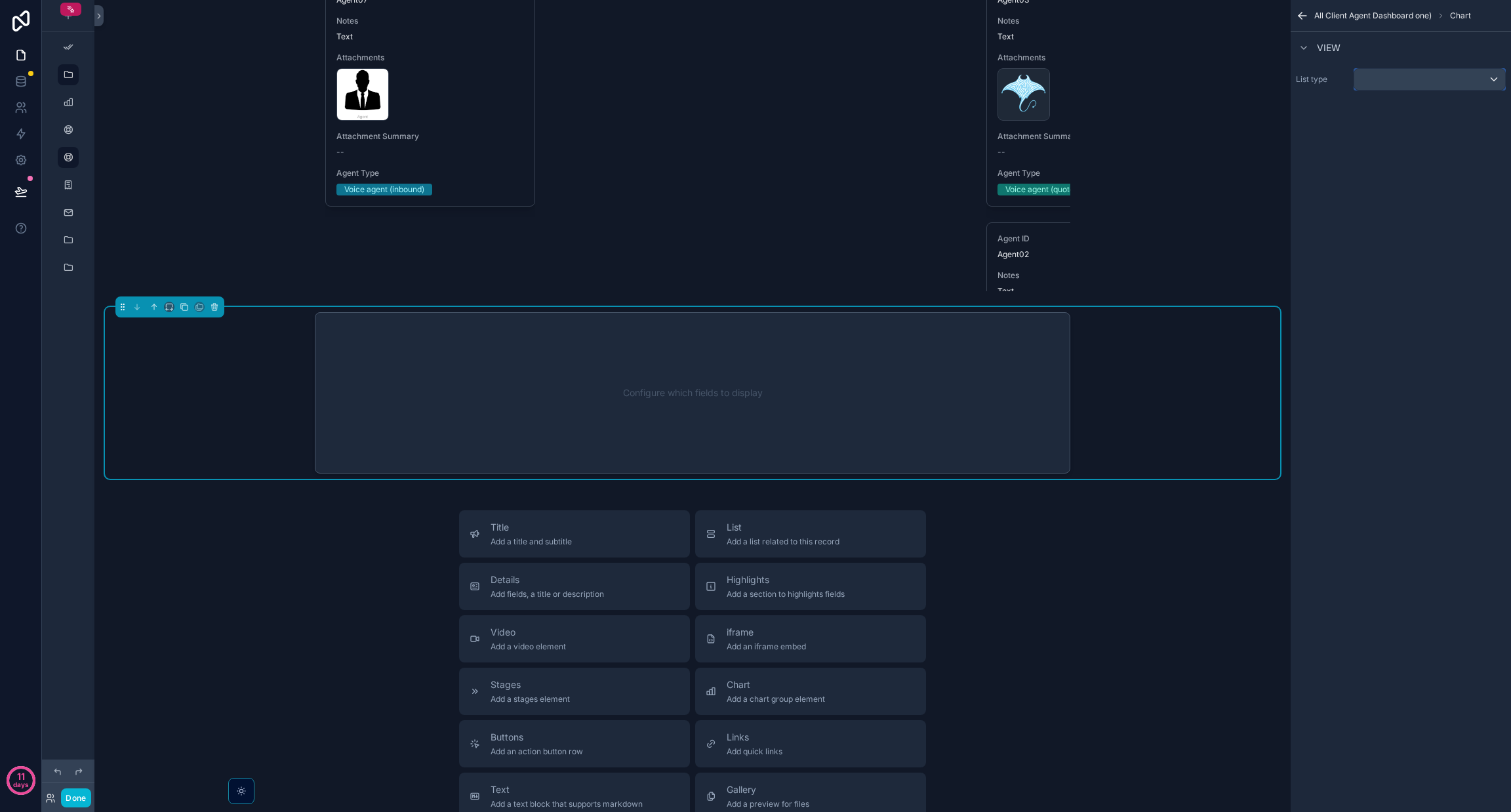
click at [1407, 70] on div "scrollable content" at bounding box center [1429, 79] width 150 height 21
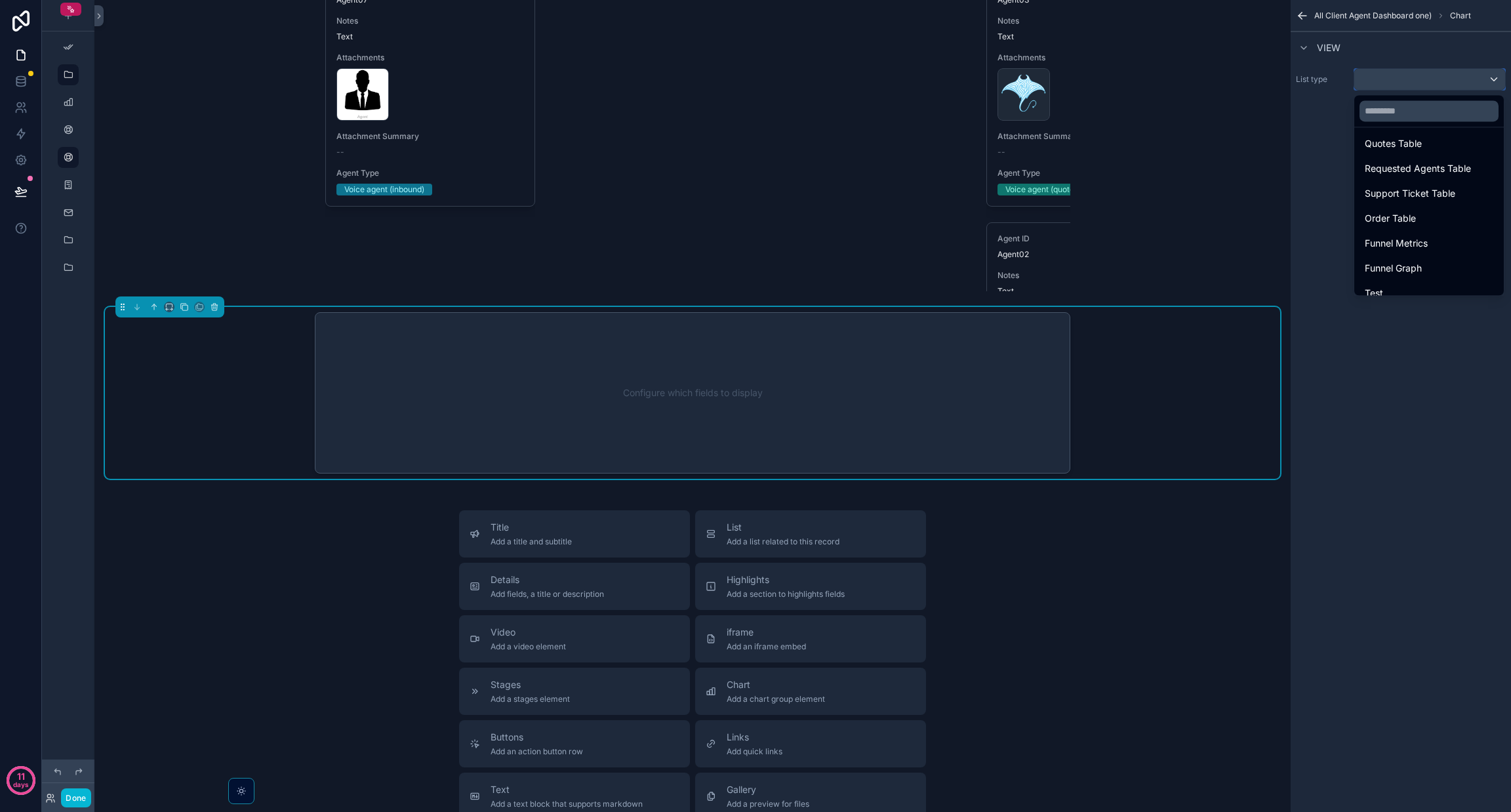
scroll to position [480, 0]
click at [1420, 272] on div "Test" at bounding box center [1429, 281] width 144 height 24
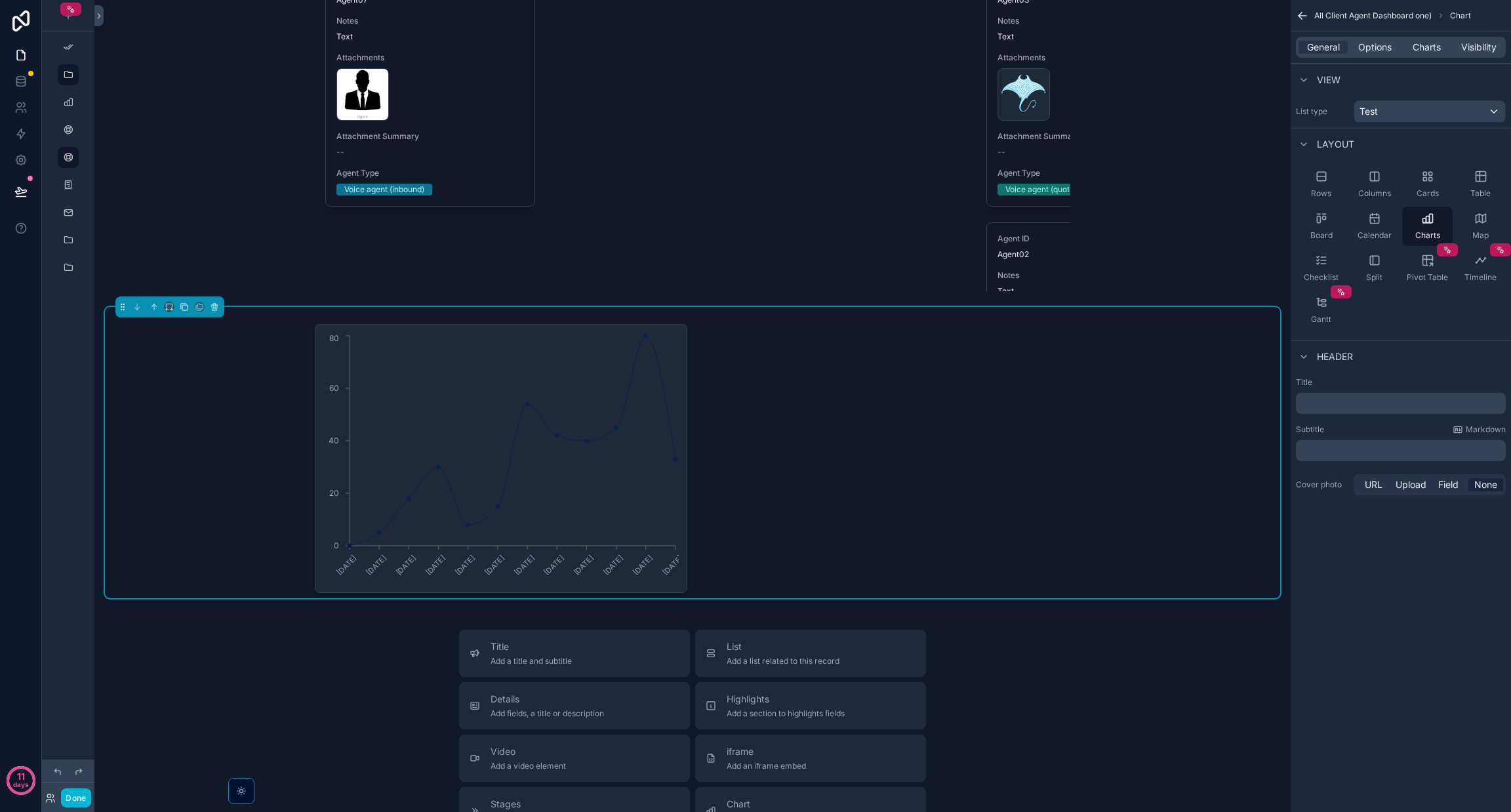
click at [1423, 33] on div "General Options Charts Visibility" at bounding box center [1401, 48] width 220 height 32
click at [1427, 47] on span "Charts" at bounding box center [1427, 47] width 28 height 13
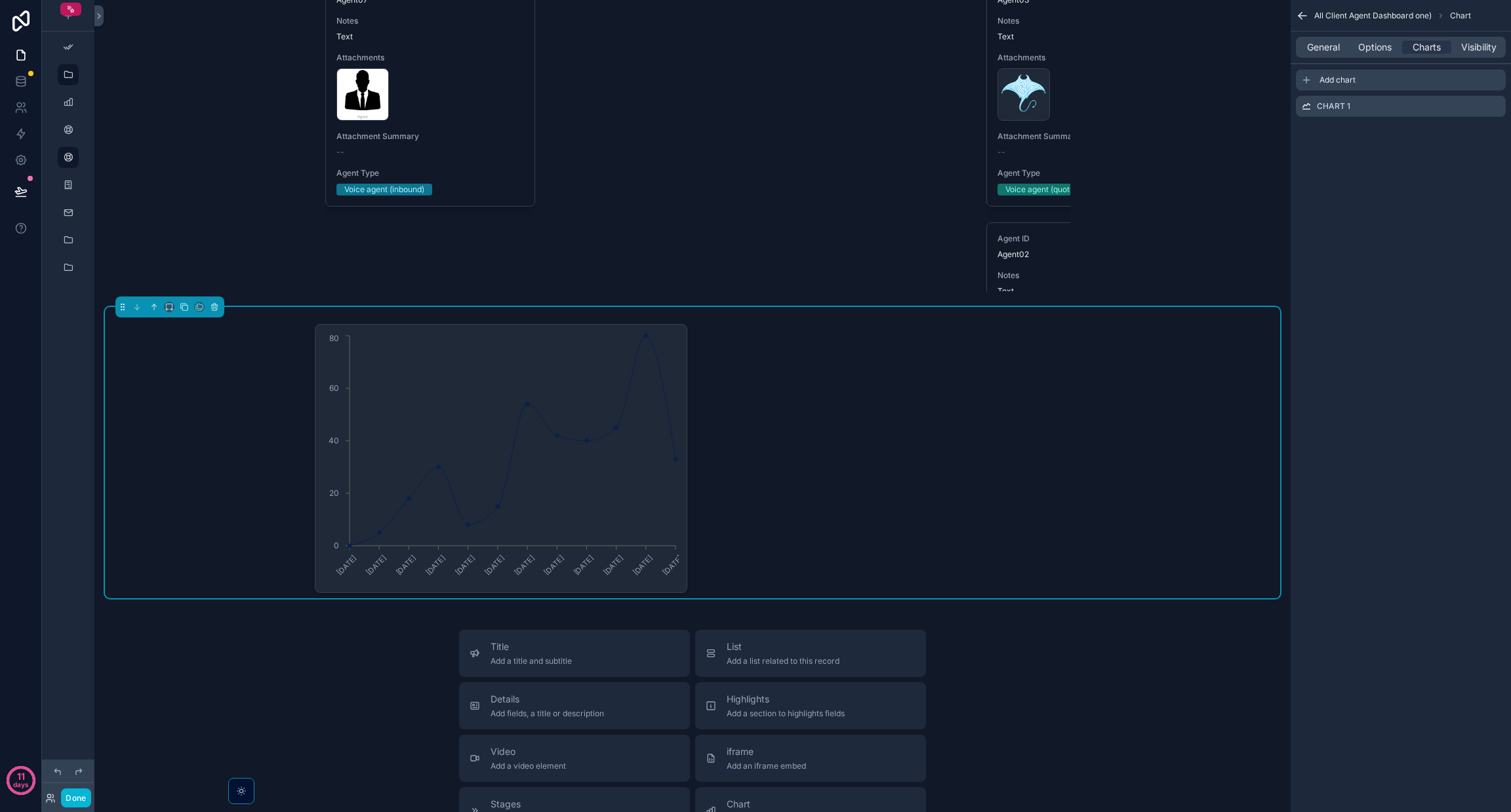
click at [1419, 90] on div "Add chart" at bounding box center [1401, 80] width 210 height 21
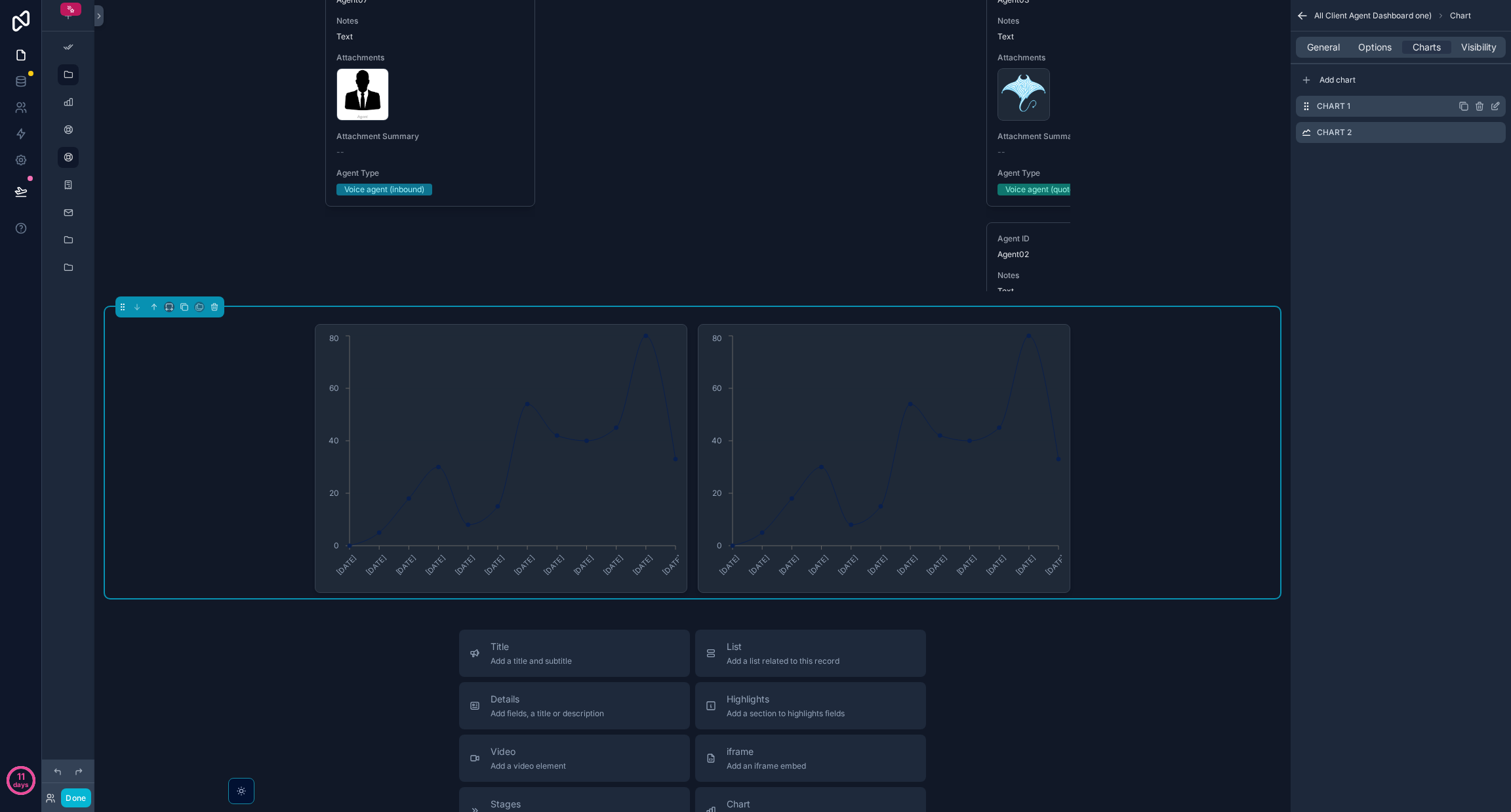
click at [1483, 106] on icon "scrollable content" at bounding box center [1479, 106] width 11 height 11
click at [1482, 106] on icon "scrollable content" at bounding box center [1479, 106] width 11 height 11
click at [1474, 84] on icon at bounding box center [1475, 86] width 11 height 11
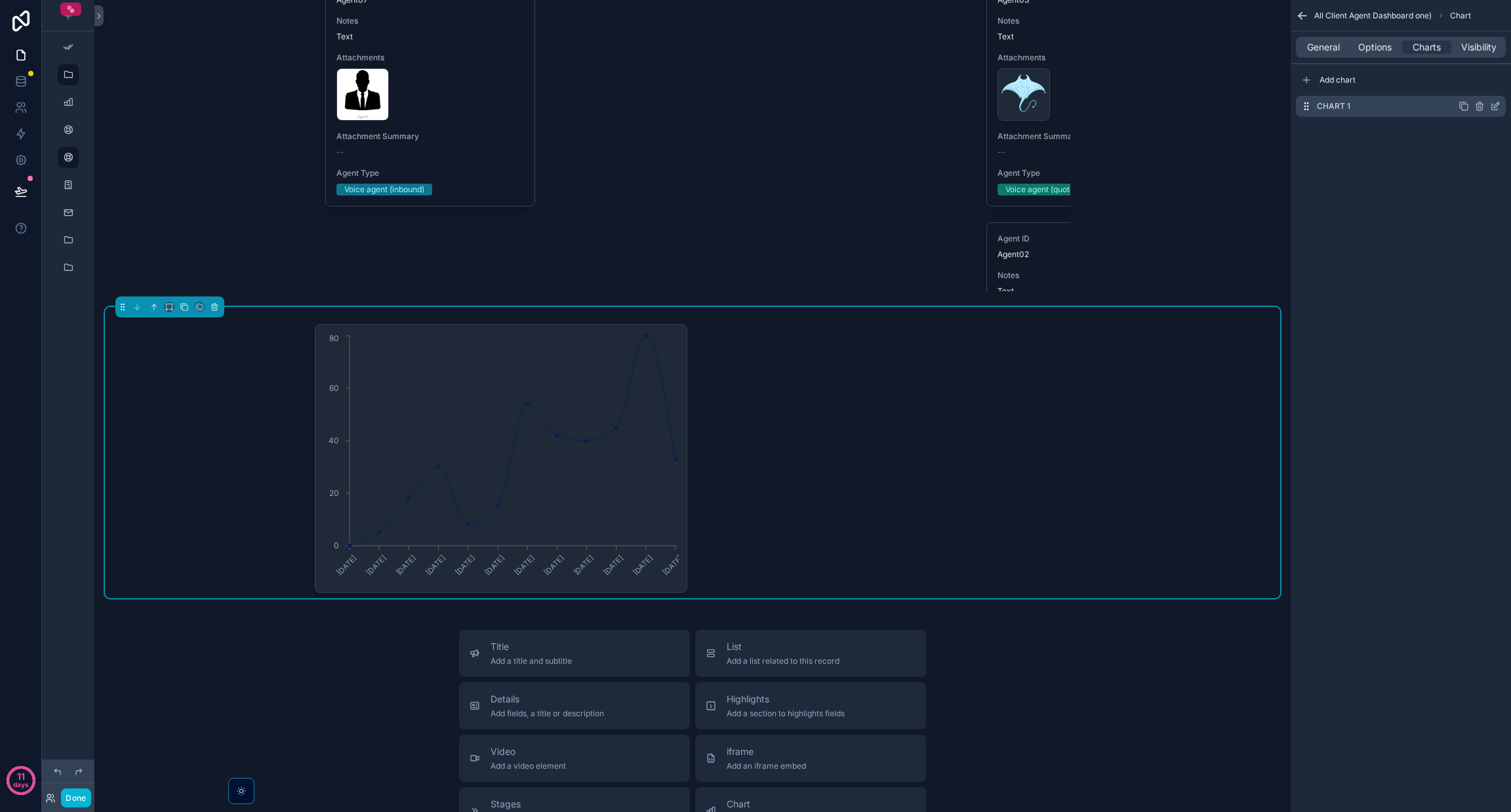
click at [1494, 104] on icon "scrollable content" at bounding box center [1495, 106] width 11 height 11
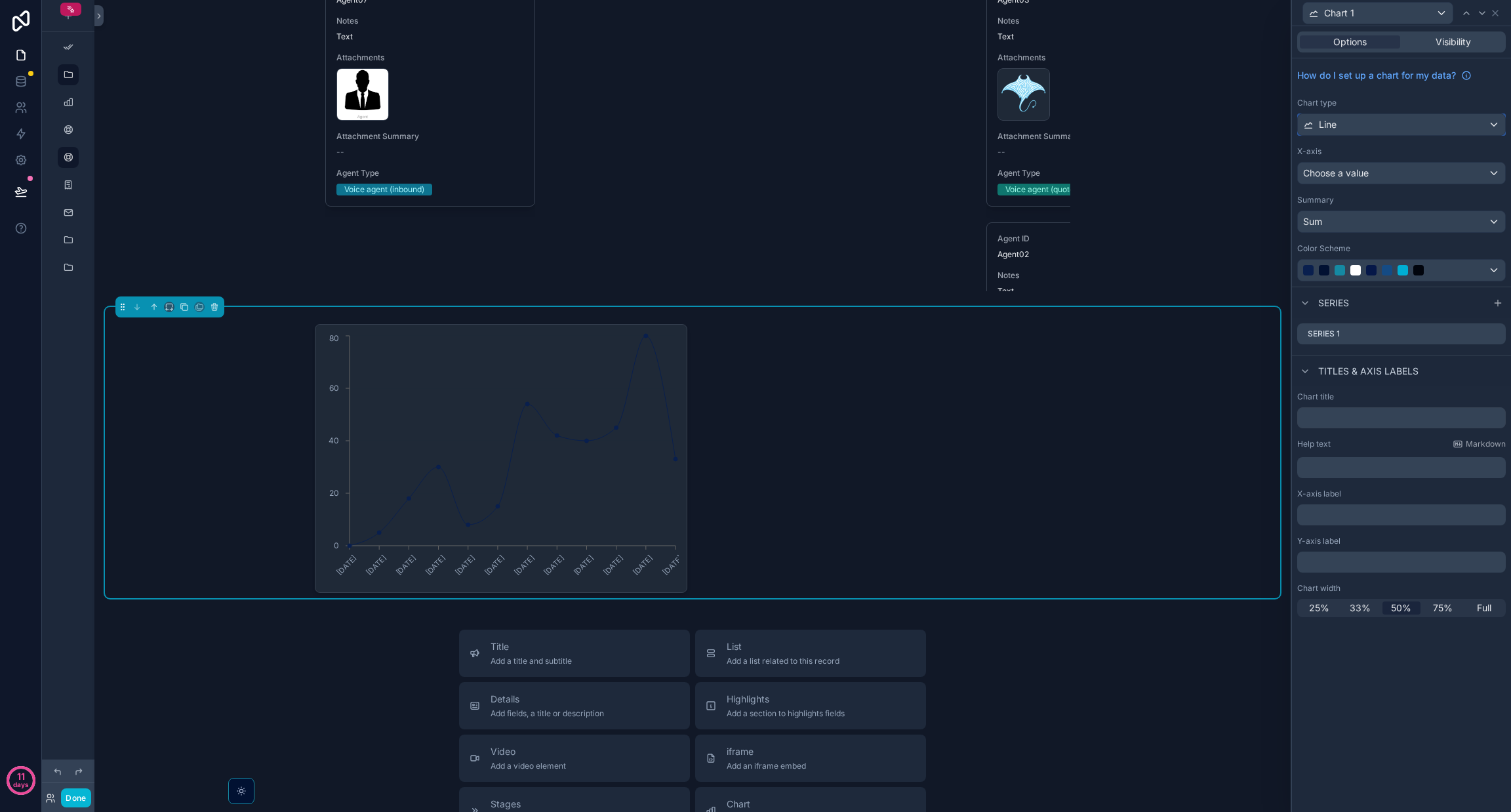
click at [1368, 122] on div "Line" at bounding box center [1402, 125] width 208 height 21
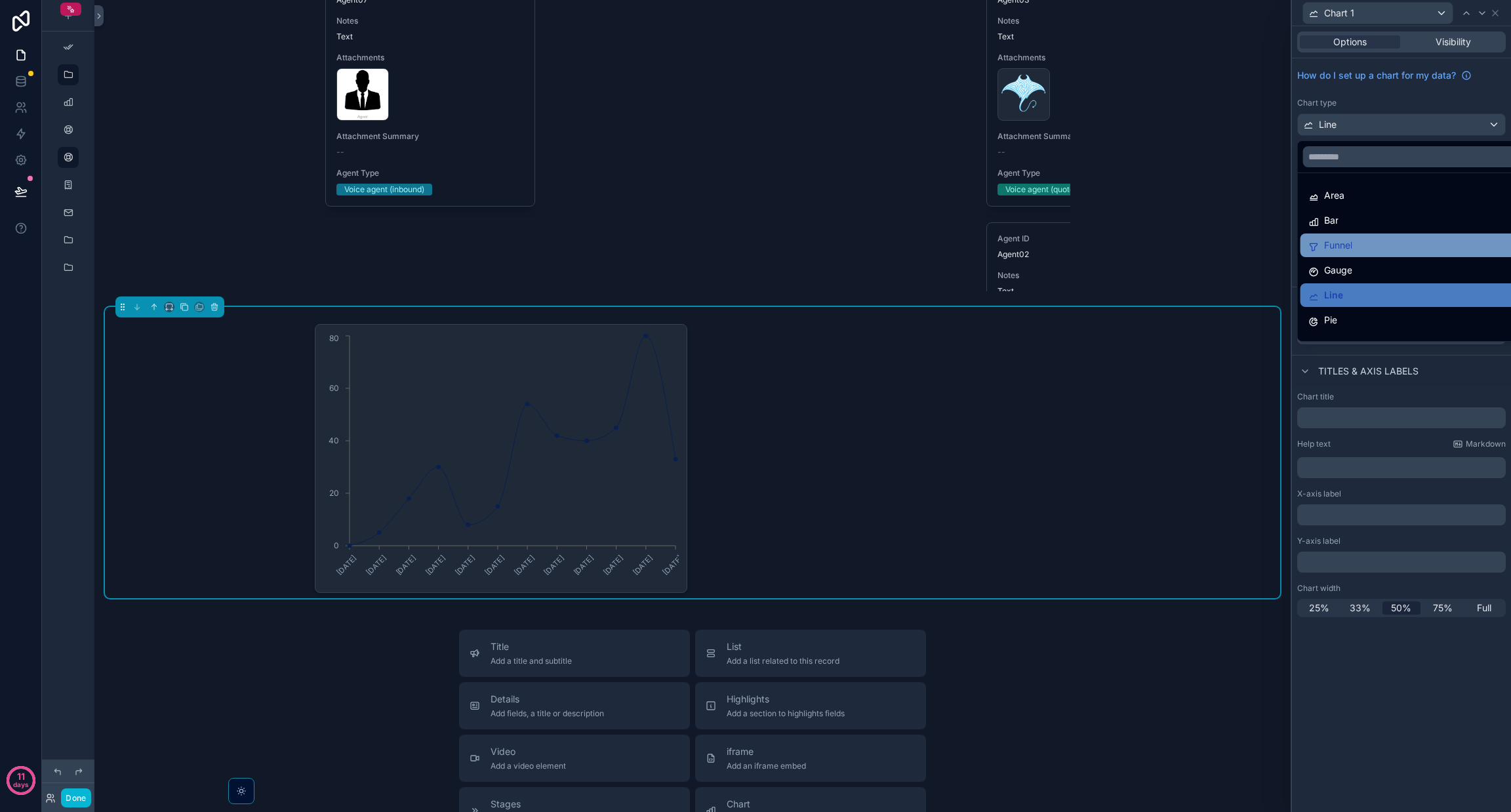
click at [1345, 236] on div "Funnel" at bounding box center [1417, 245] width 232 height 24
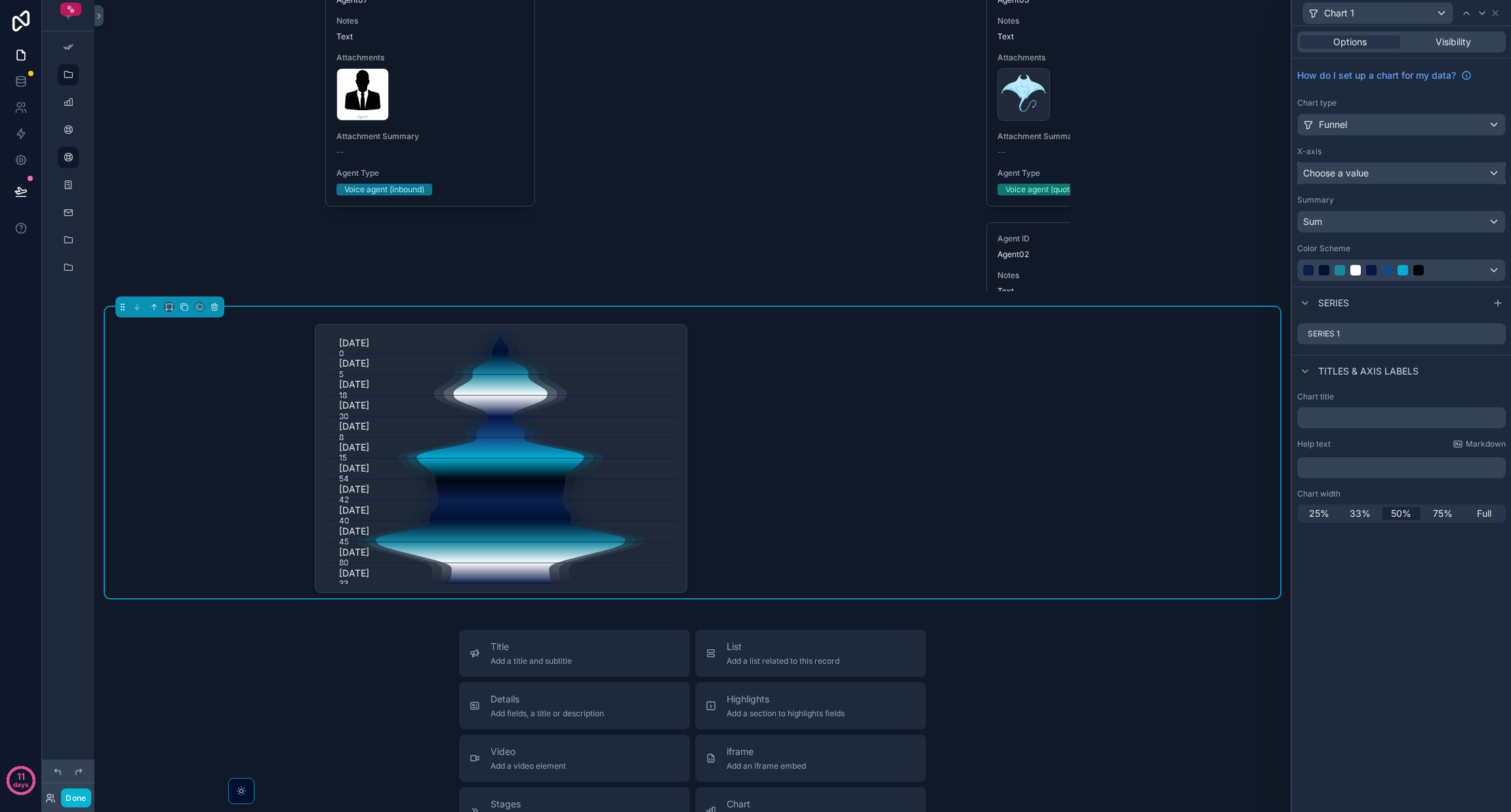
click at [1330, 174] on span "Choose a value" at bounding box center [1336, 172] width 66 height 11
click at [821, 434] on div "1/6/2025 0 2/10/2025 5 3/10/2025 18 4/7/2025 30 5/5/2025 8 6/9/2025 15 7/7/2025…" at bounding box center [693, 458] width 756 height 269
click at [217, 311] on icon "scrollable content" at bounding box center [215, 307] width 9 height 9
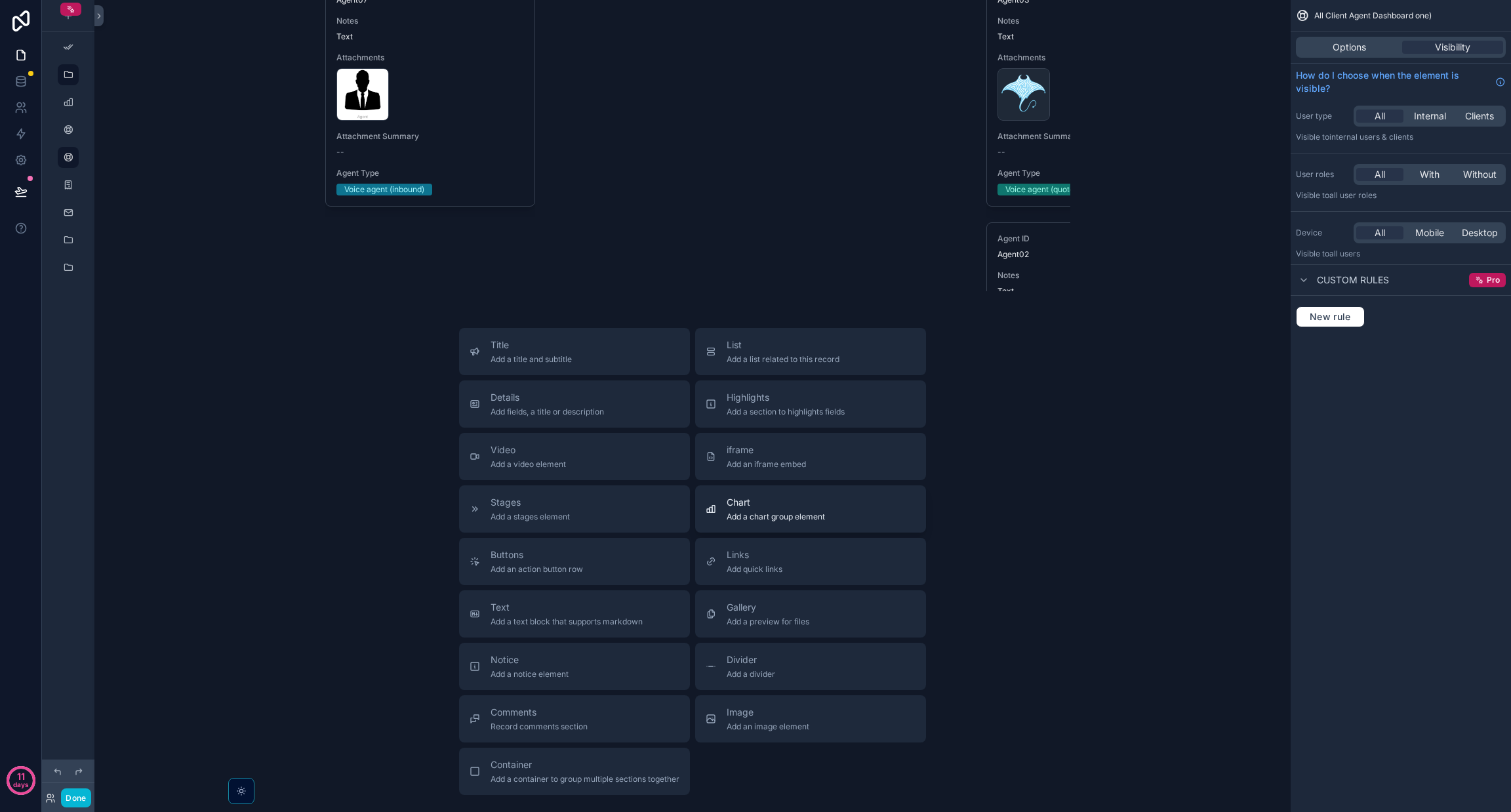
click at [766, 508] on span "Chart" at bounding box center [776, 501] width 99 height 13
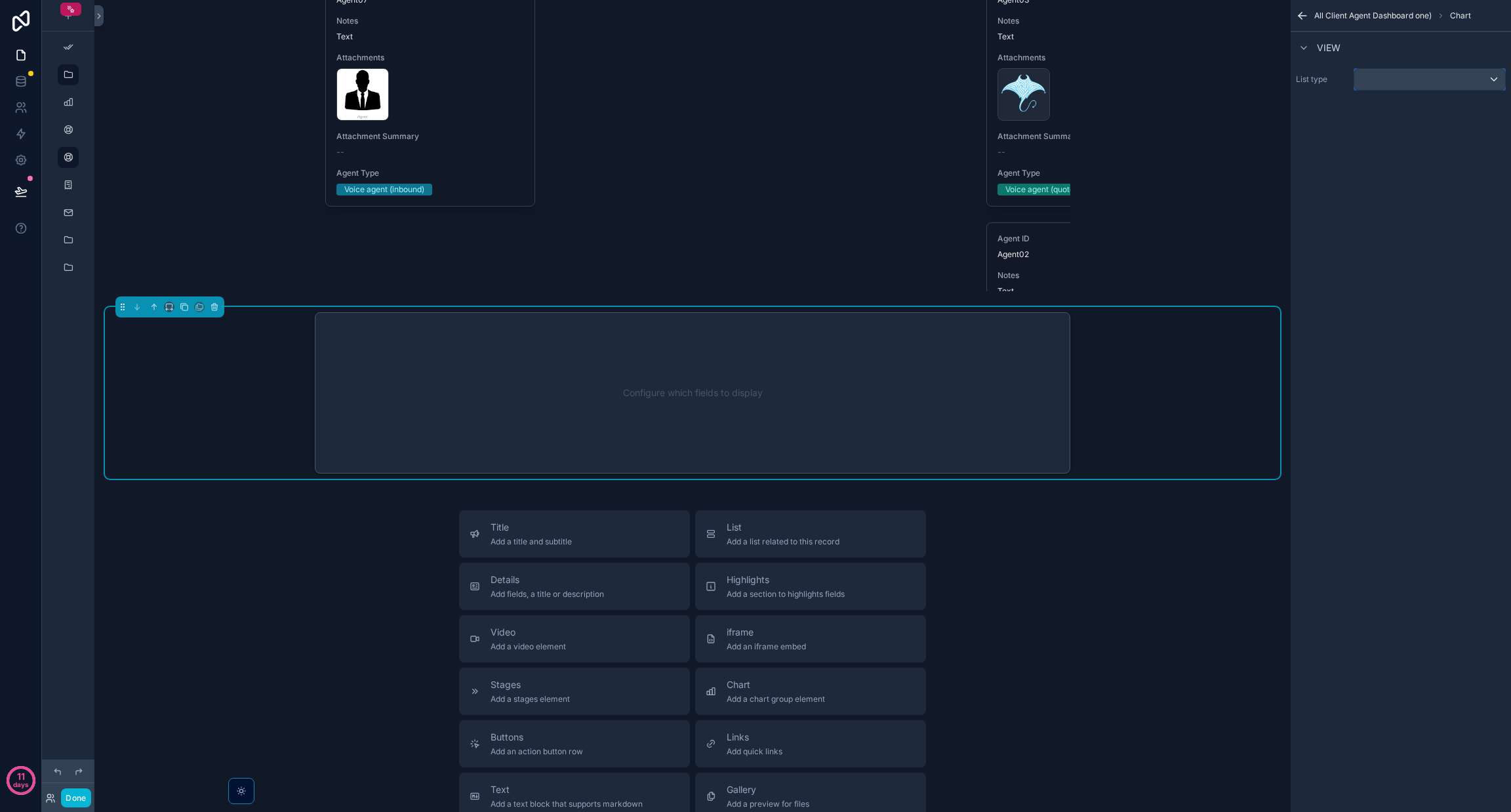
click at [1453, 82] on div "scrollable content" at bounding box center [1429, 79] width 150 height 21
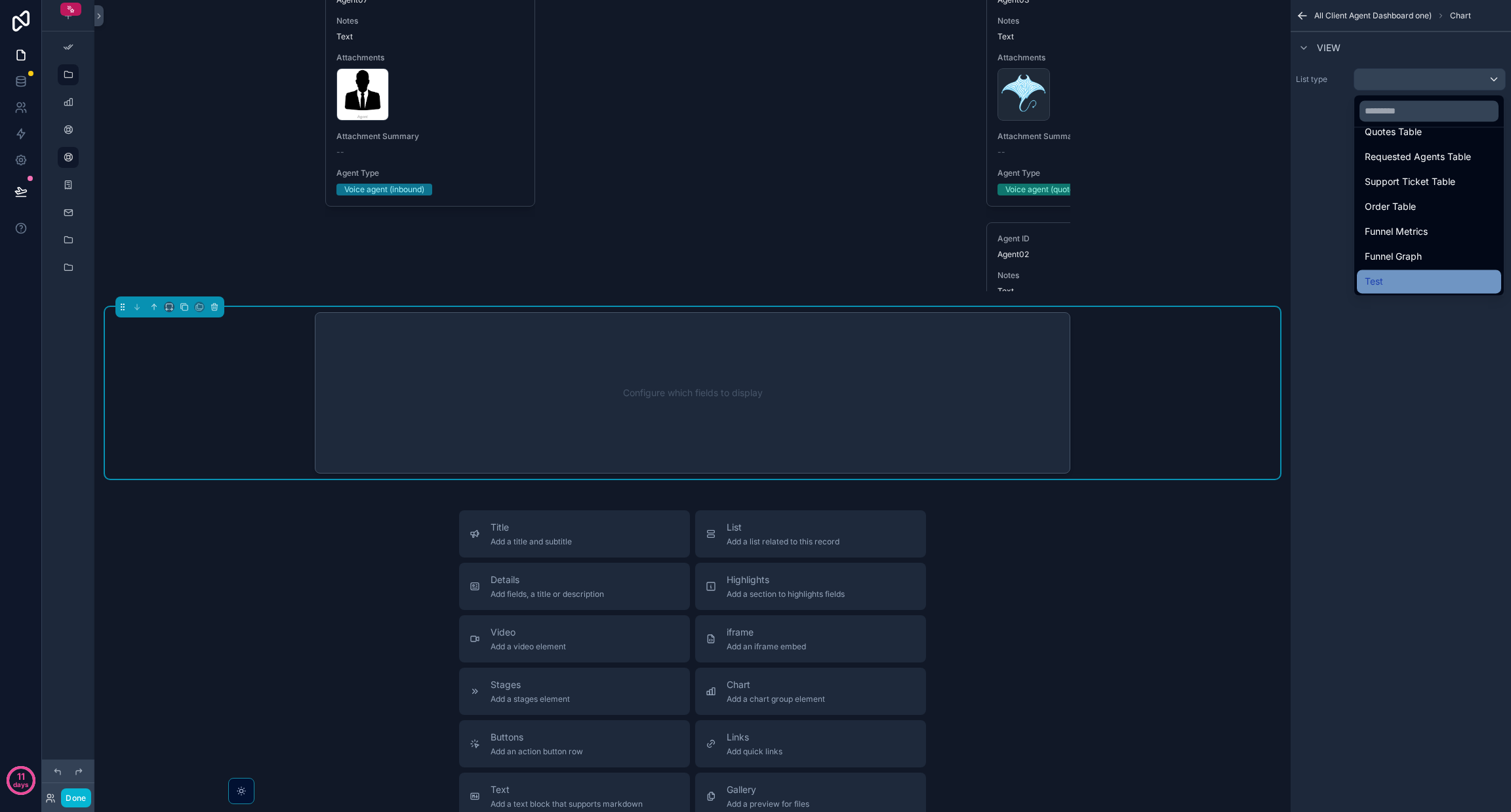
click at [1410, 287] on div "Test" at bounding box center [1429, 282] width 128 height 16
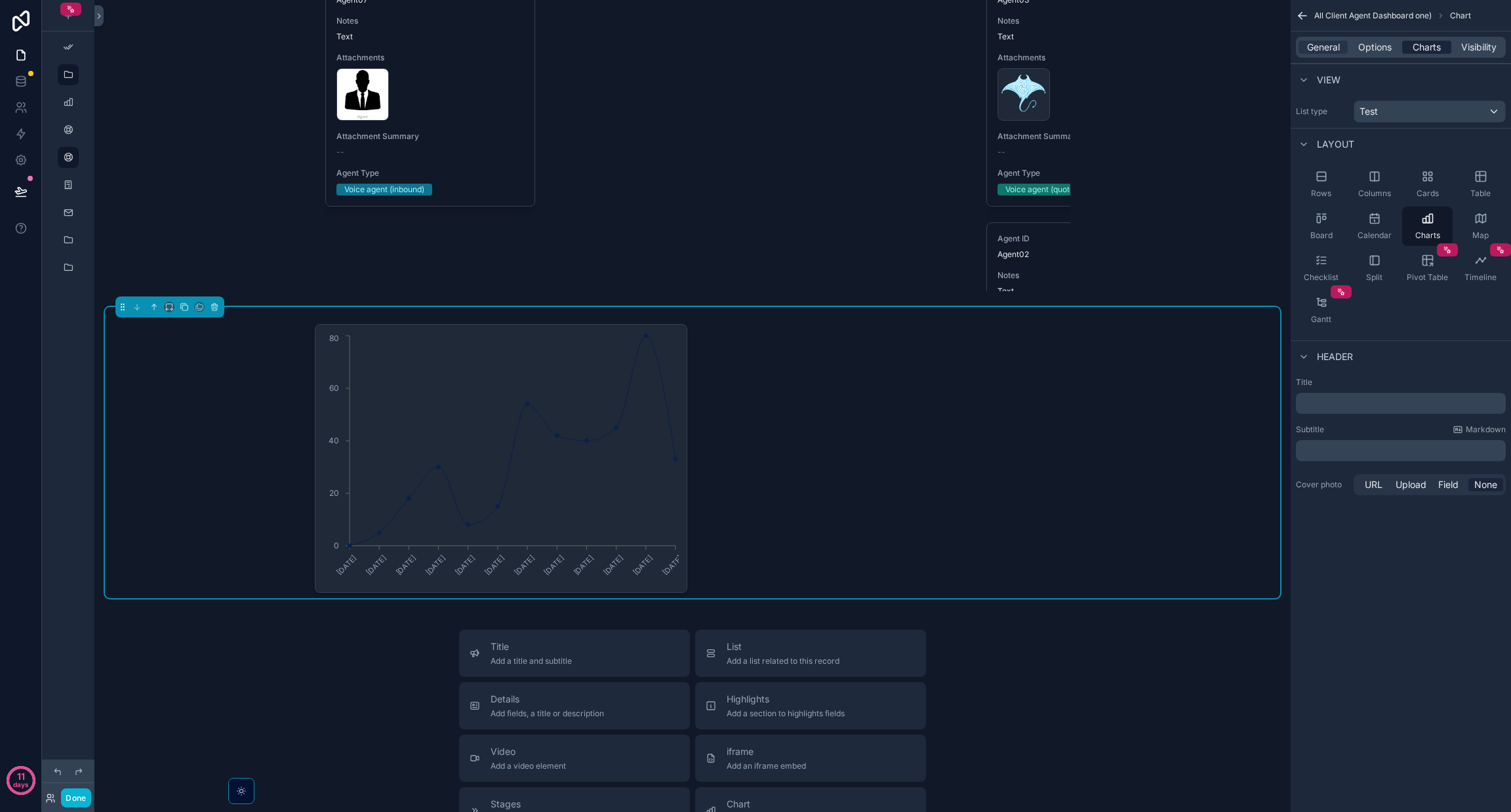
click at [1418, 48] on span "Charts" at bounding box center [1427, 47] width 28 height 13
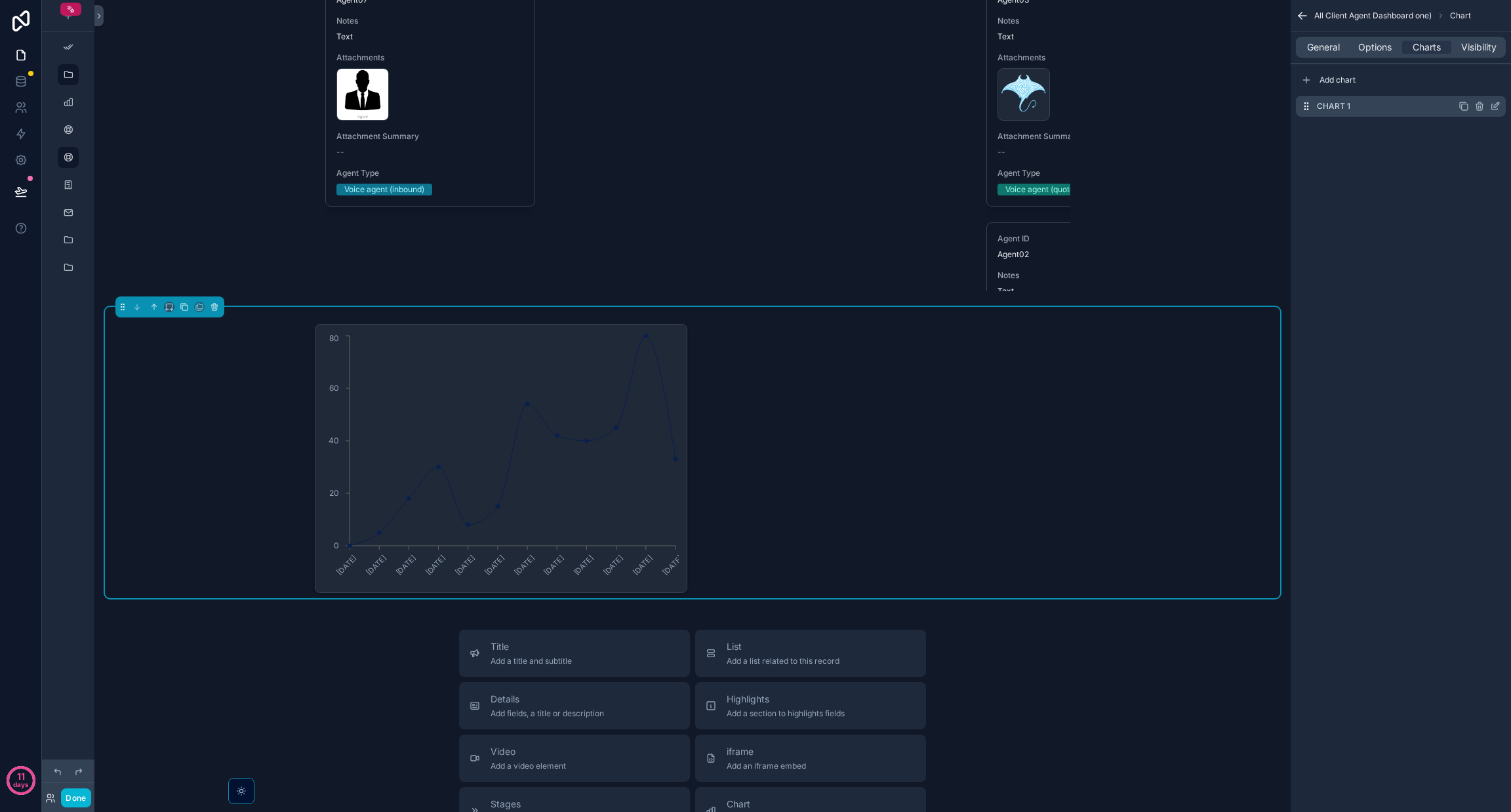
click at [1493, 106] on icon "scrollable content" at bounding box center [1495, 106] width 11 height 11
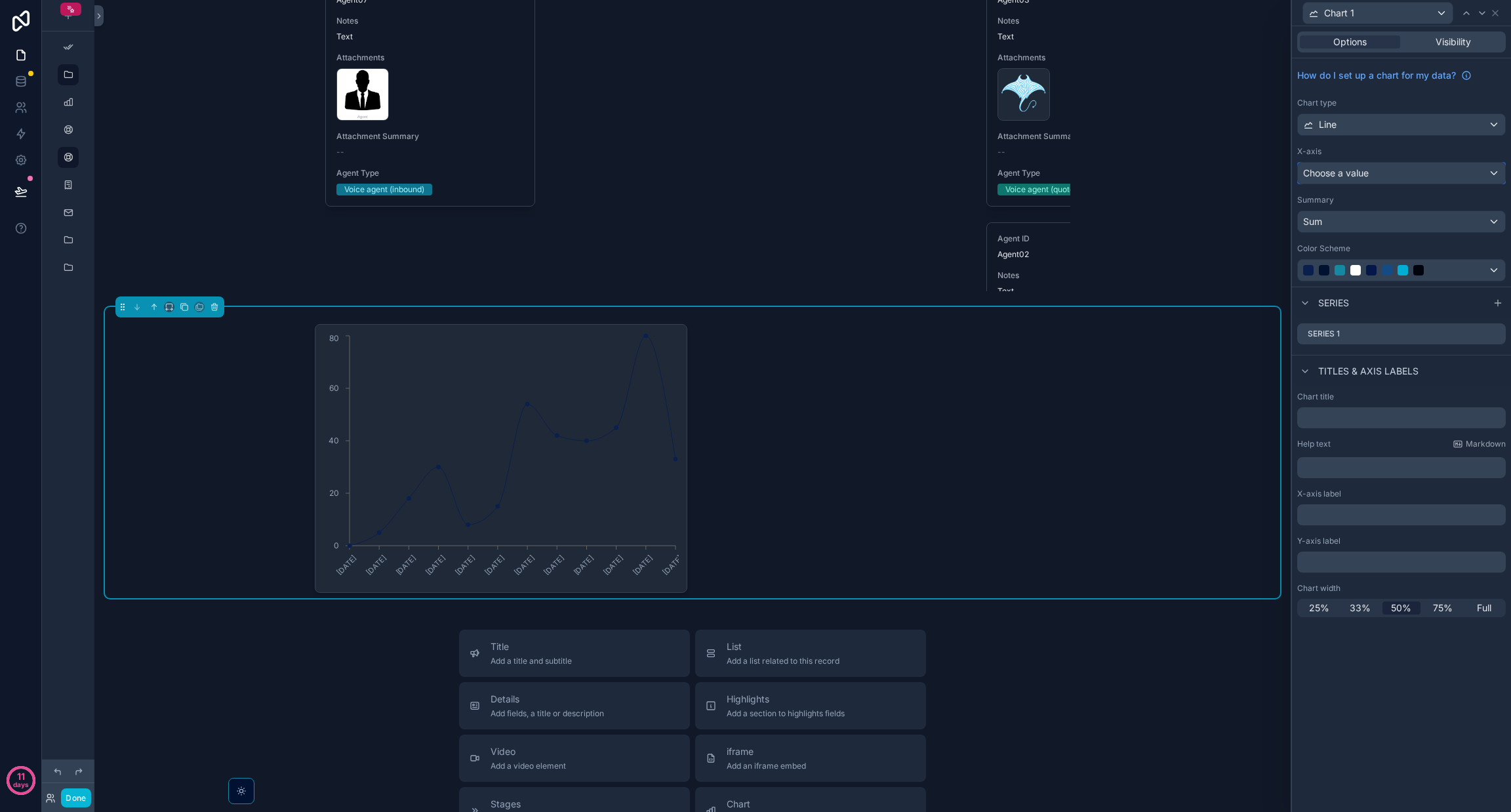
click at [1348, 172] on span "Choose a value" at bounding box center [1336, 172] width 66 height 11
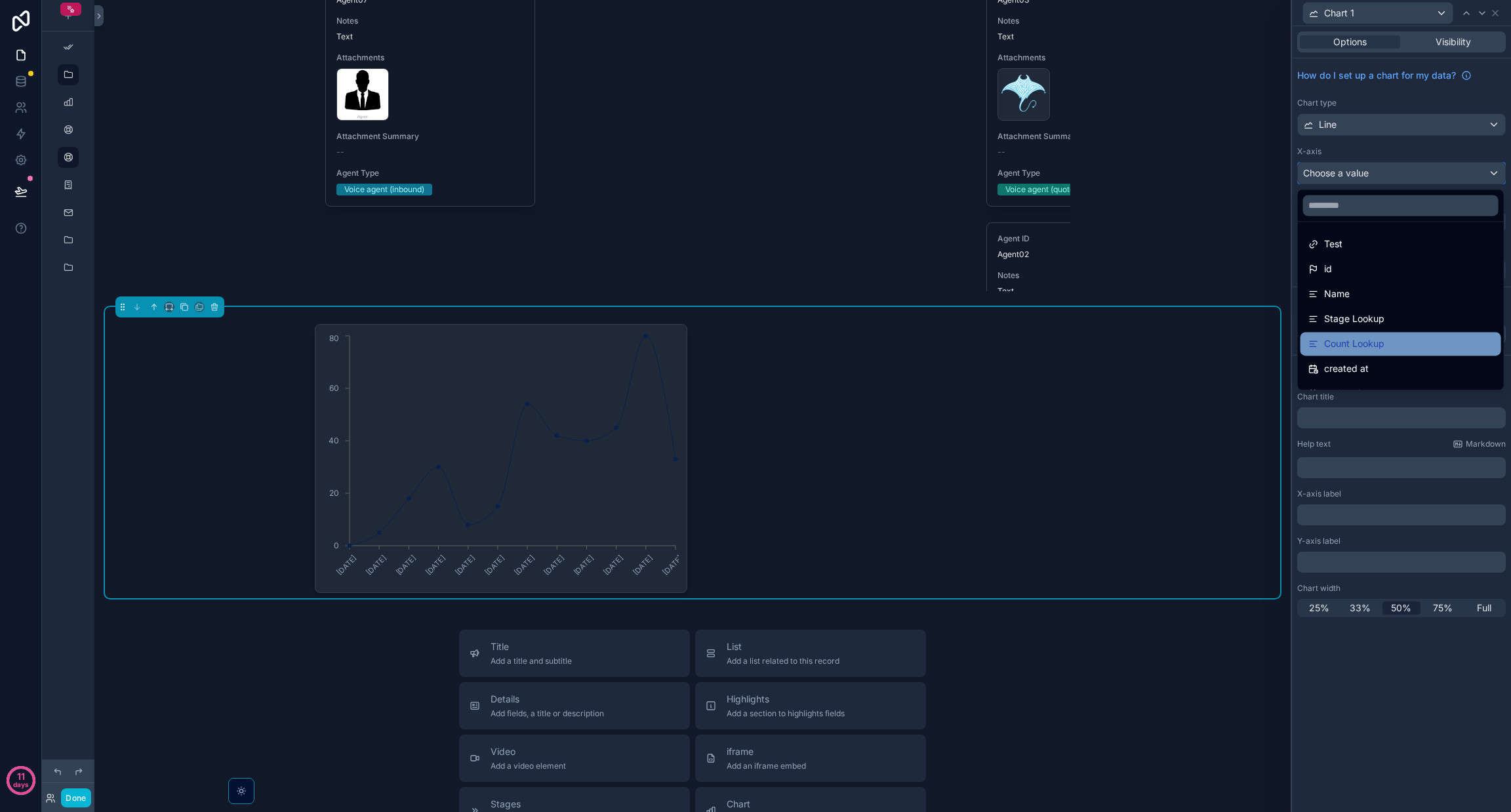
scroll to position [68, 0]
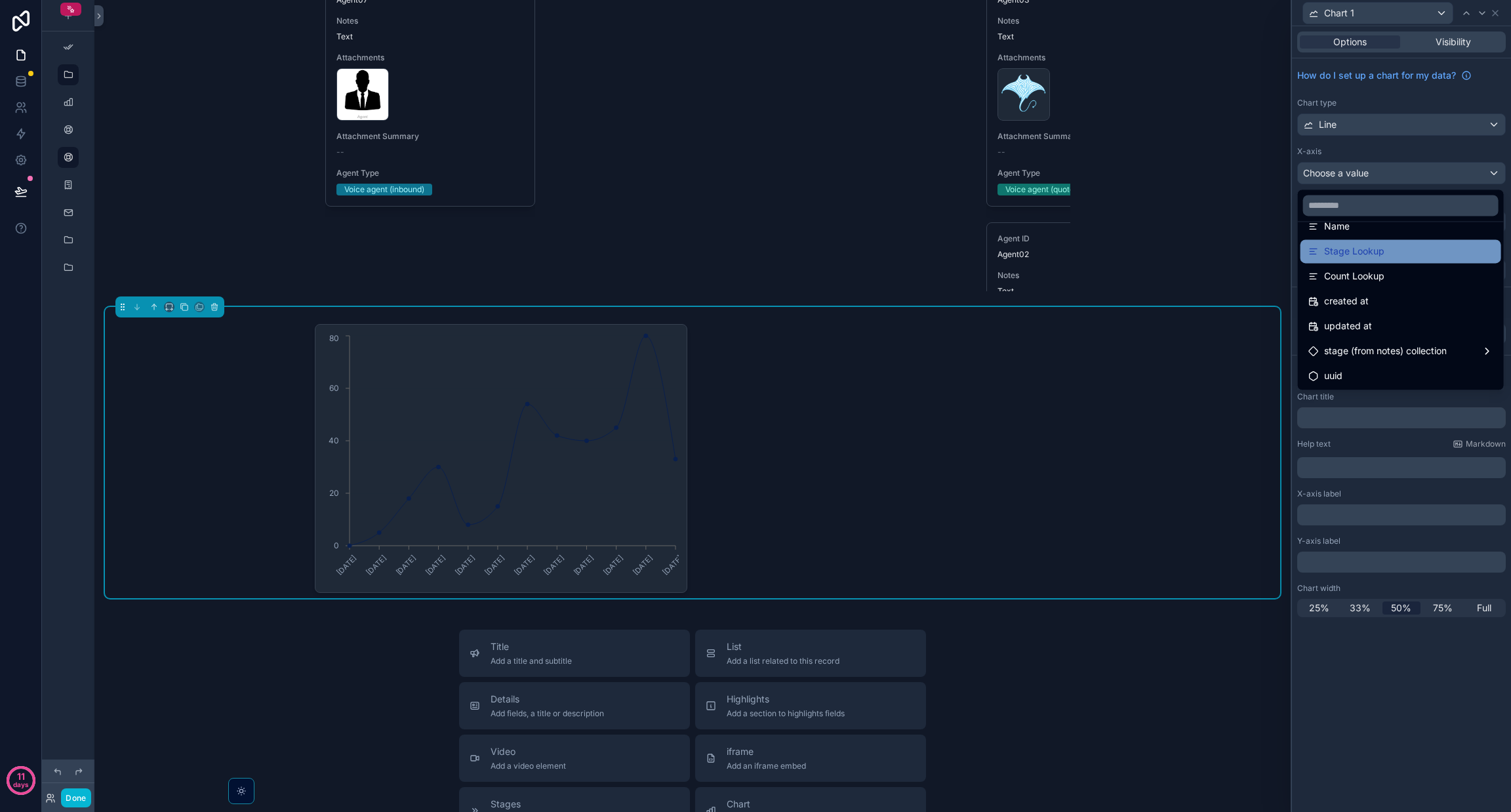
click at [1343, 263] on div "Stage Lookup" at bounding box center [1401, 251] width 201 height 24
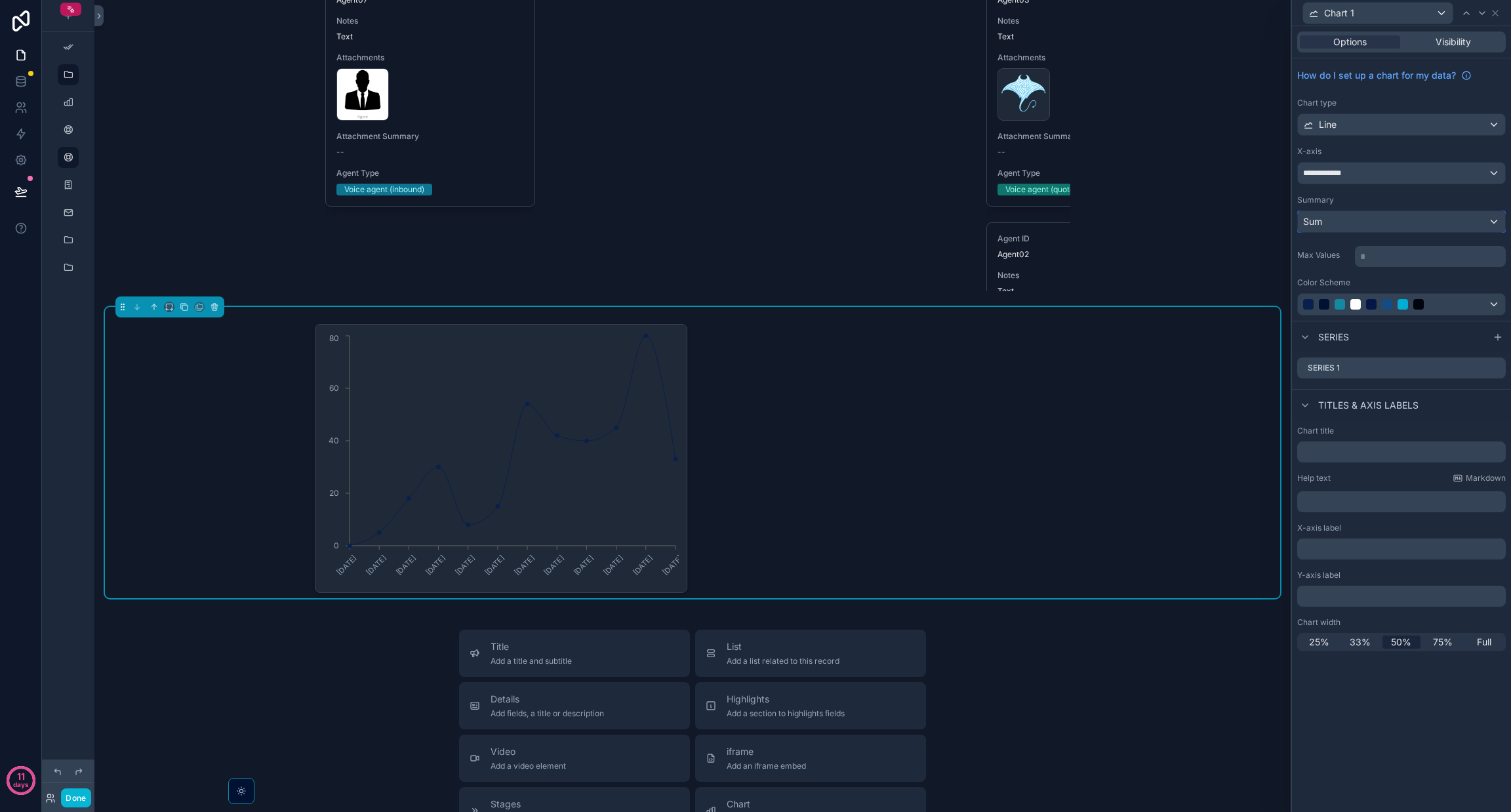
click at [1343, 222] on div "Sum" at bounding box center [1402, 222] width 208 height 21
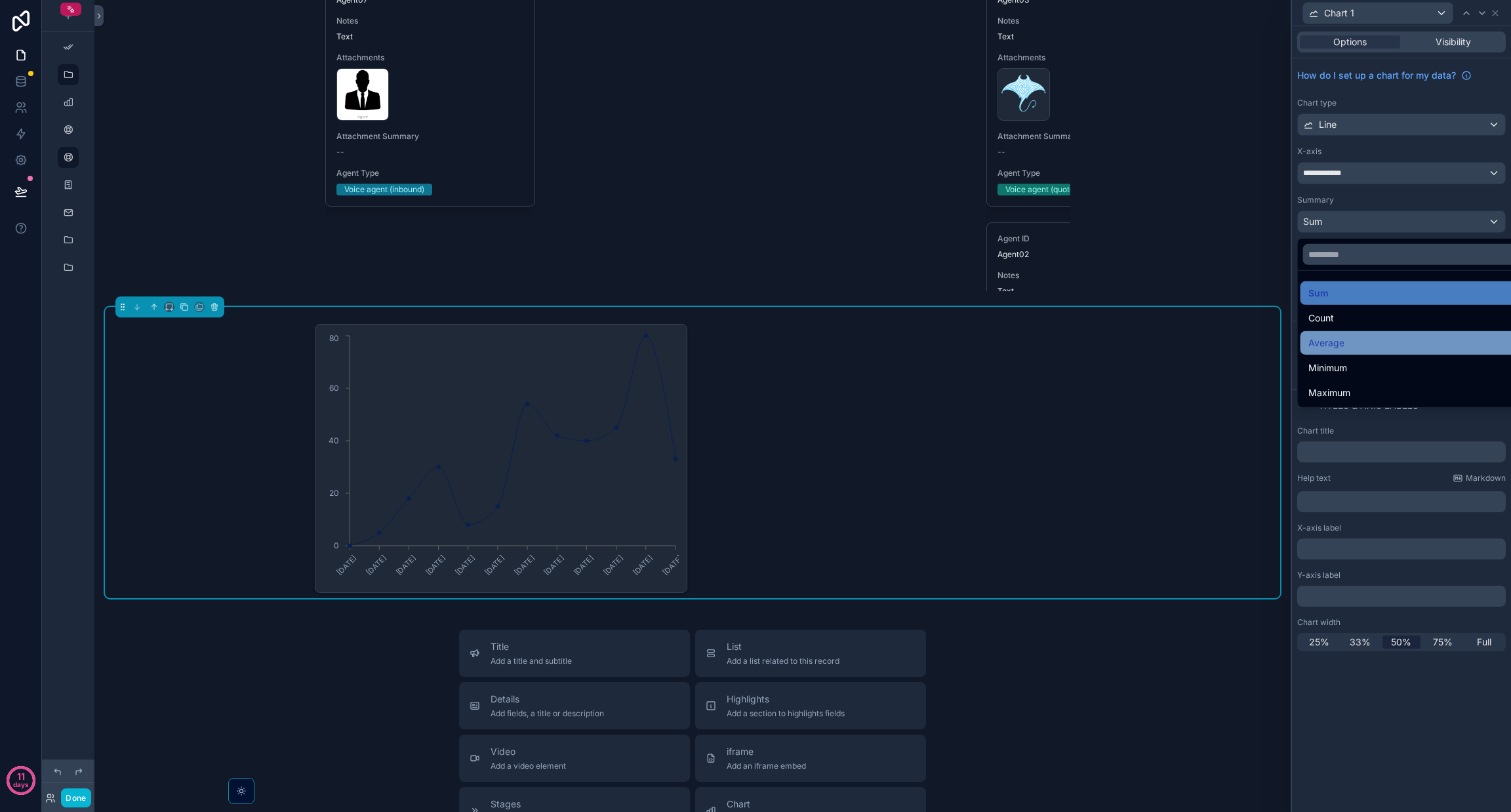
click at [1327, 335] on span "Average" at bounding box center [1326, 343] width 36 height 16
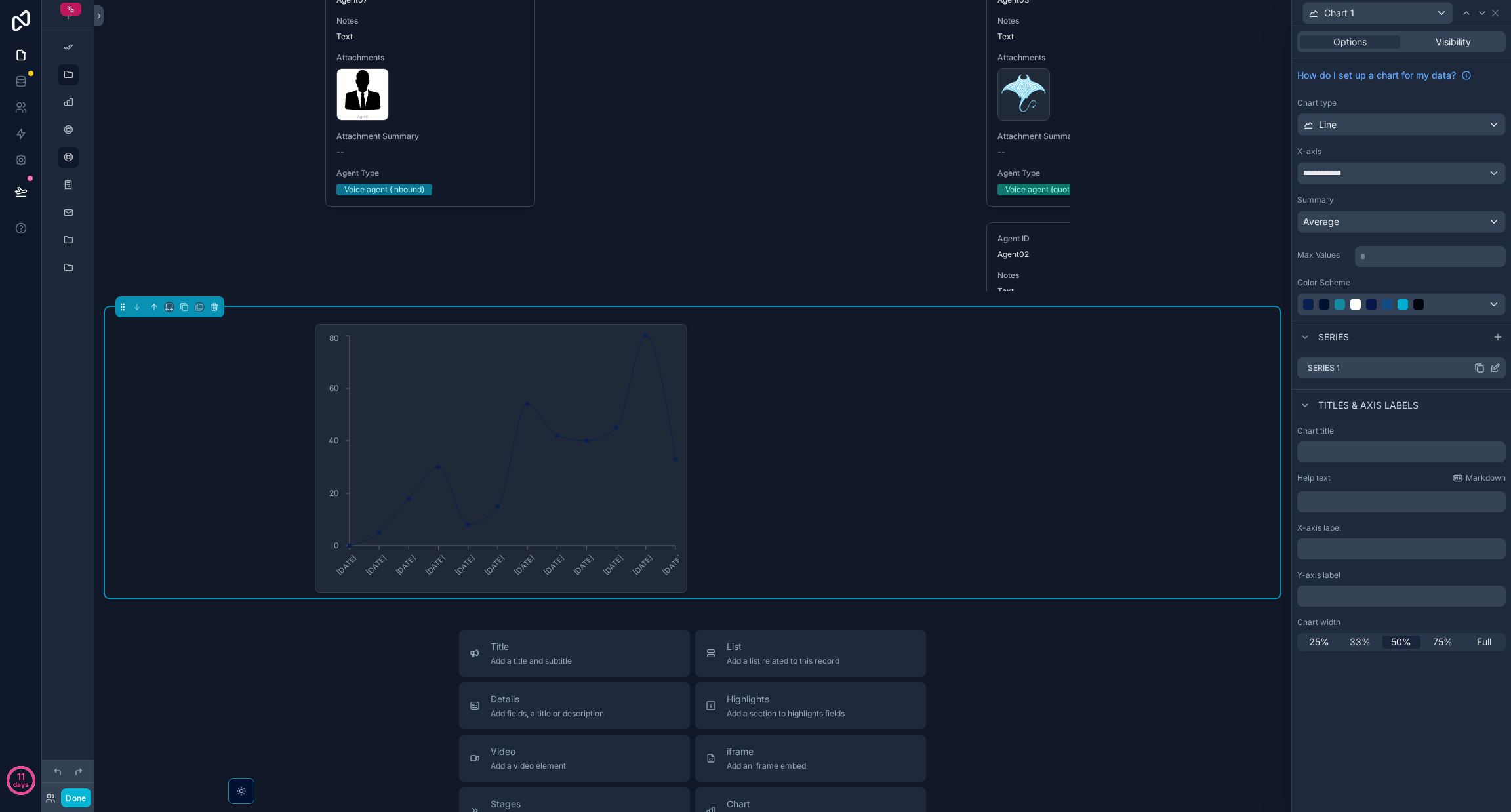
click at [1496, 367] on icon at bounding box center [1497, 367] width 5 height 5
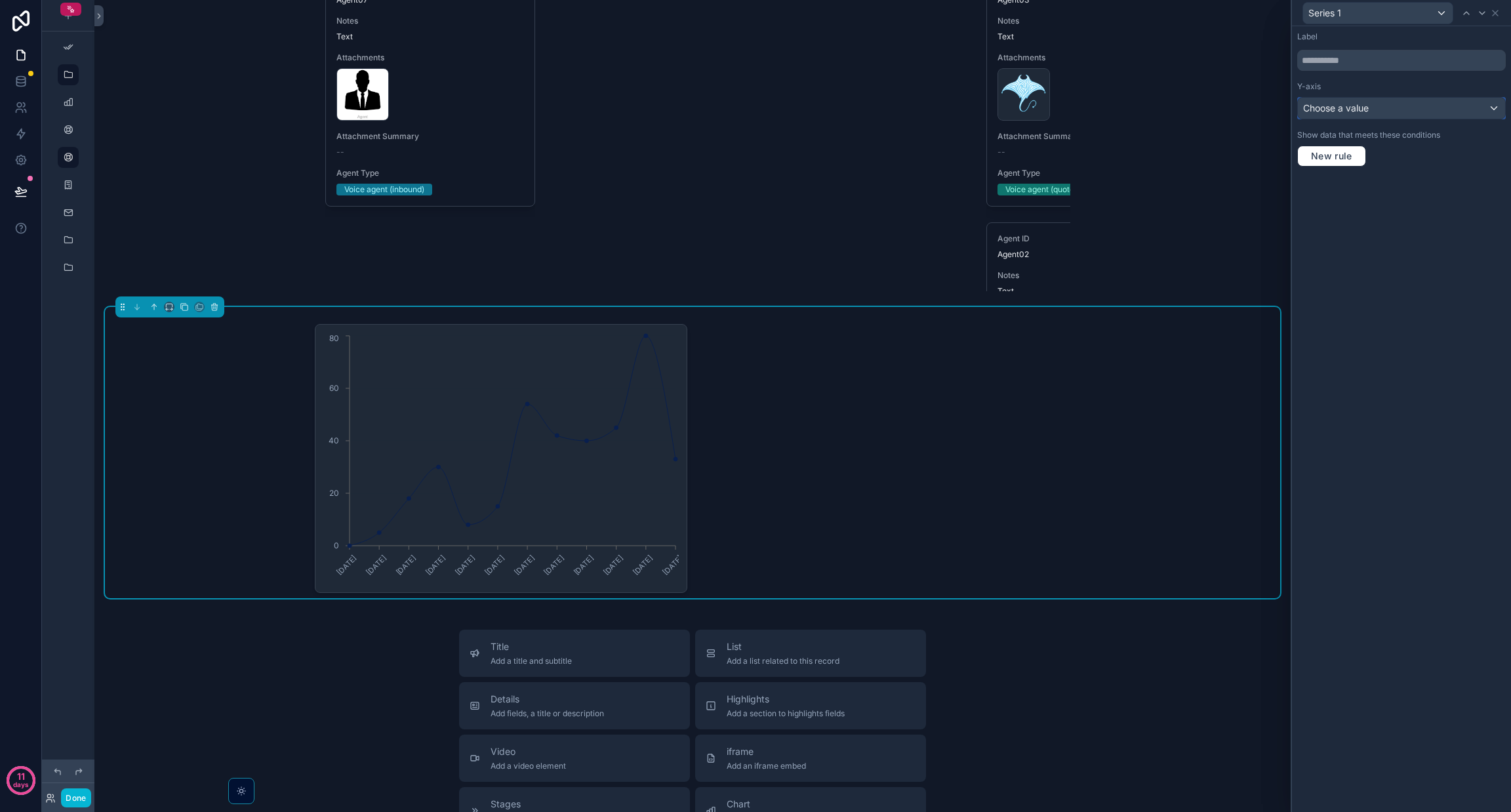
click at [1361, 107] on span "Choose a value" at bounding box center [1336, 107] width 66 height 11
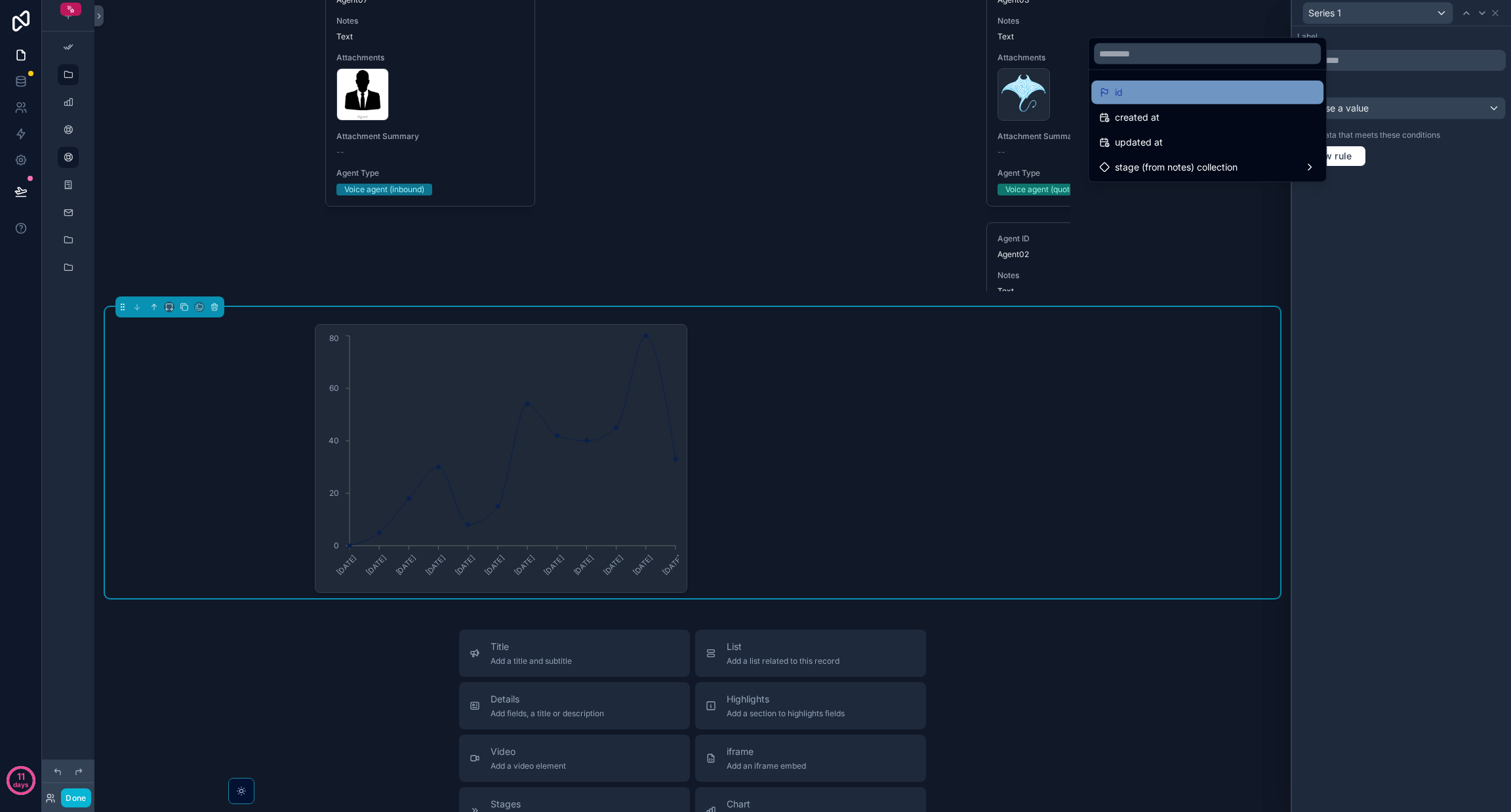
click at [1225, 81] on div "id" at bounding box center [1207, 92] width 232 height 24
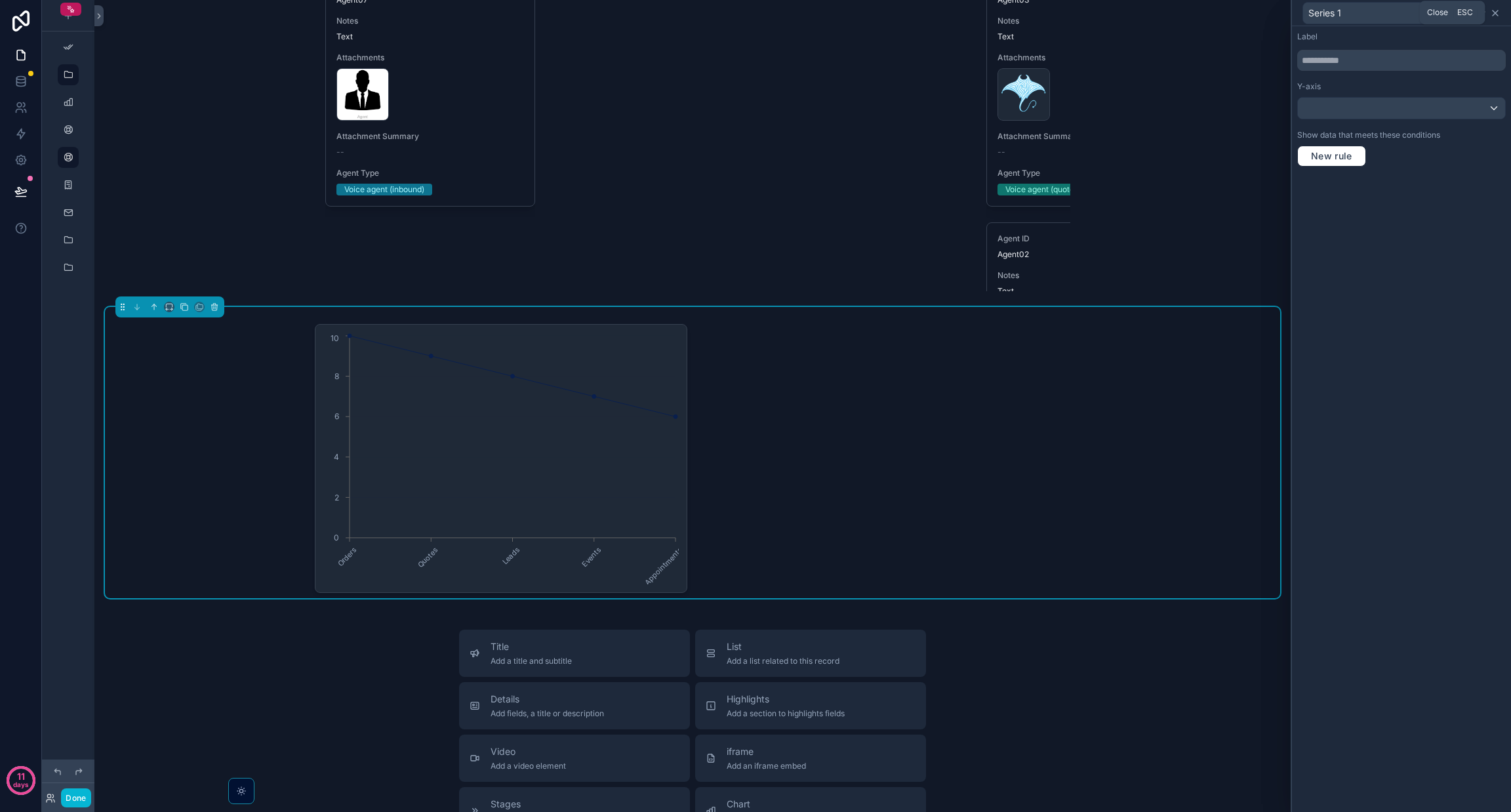
click at [1495, 13] on icon at bounding box center [1495, 13] width 11 height 11
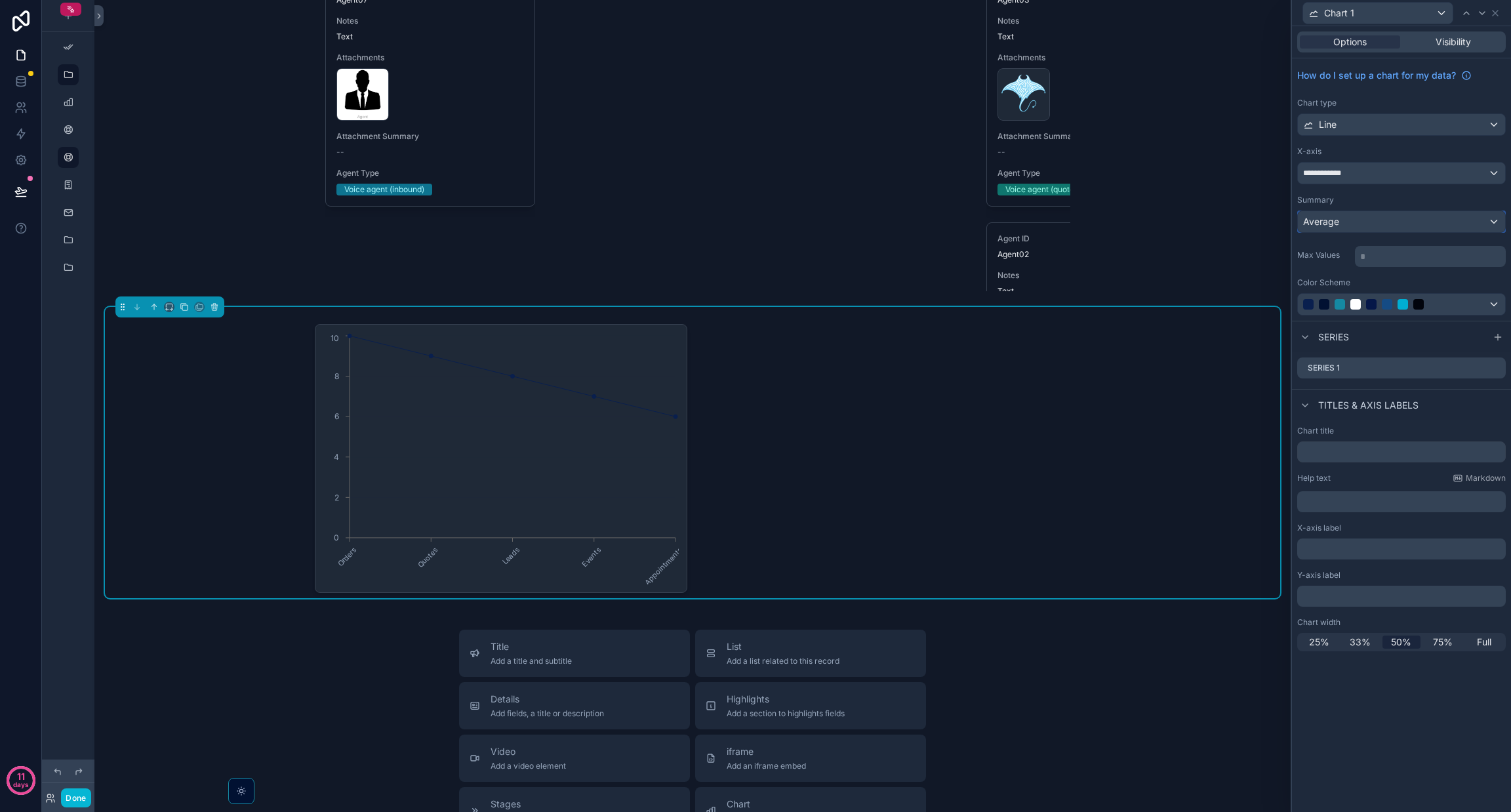
click at [1328, 220] on span "Average" at bounding box center [1321, 221] width 36 height 13
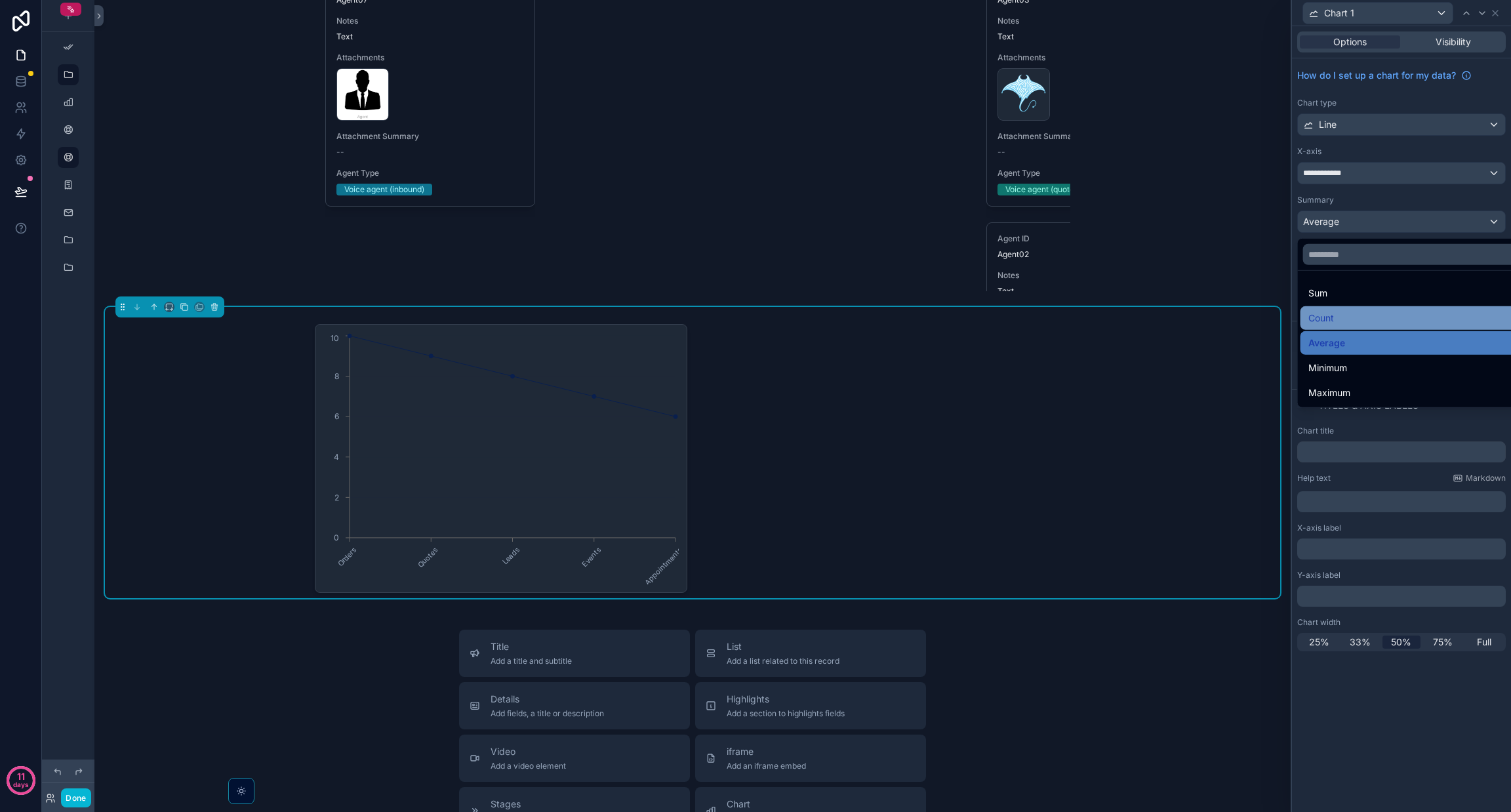
click at [1331, 311] on span "Count" at bounding box center [1321, 318] width 26 height 16
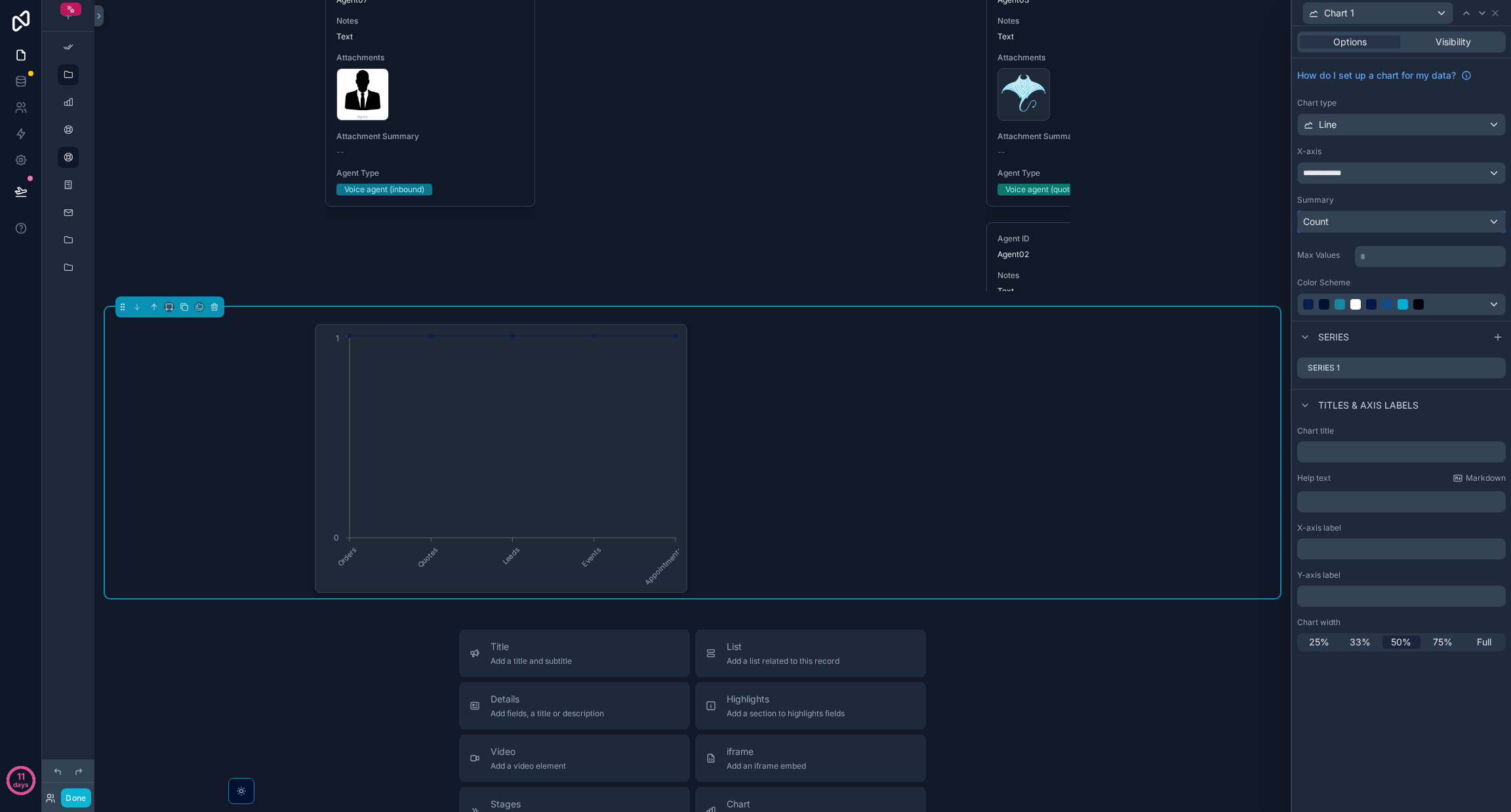
click at [1325, 217] on span "Count" at bounding box center [1316, 221] width 26 height 13
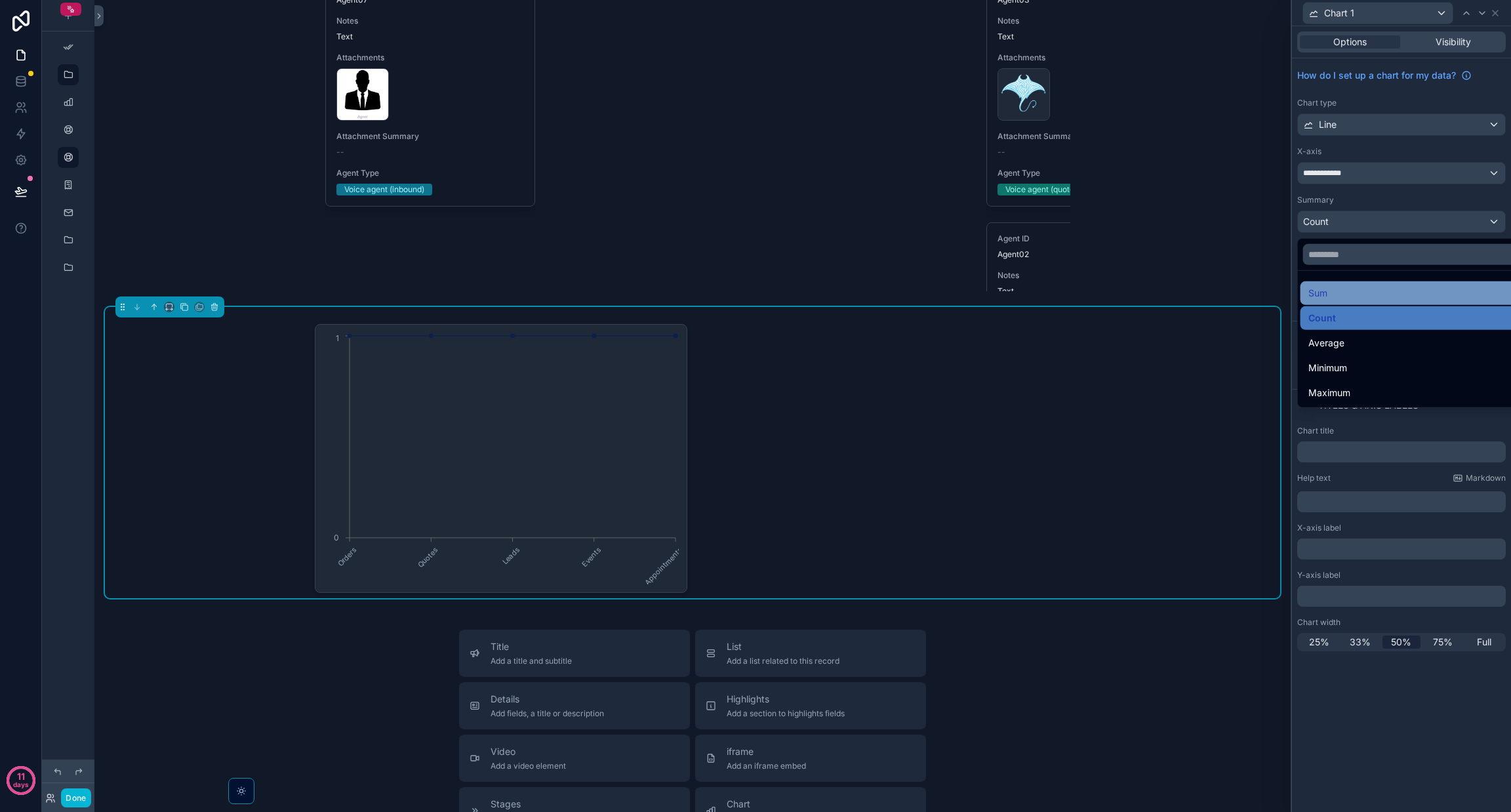
click at [1338, 287] on div "Sum" at bounding box center [1417, 293] width 216 height 16
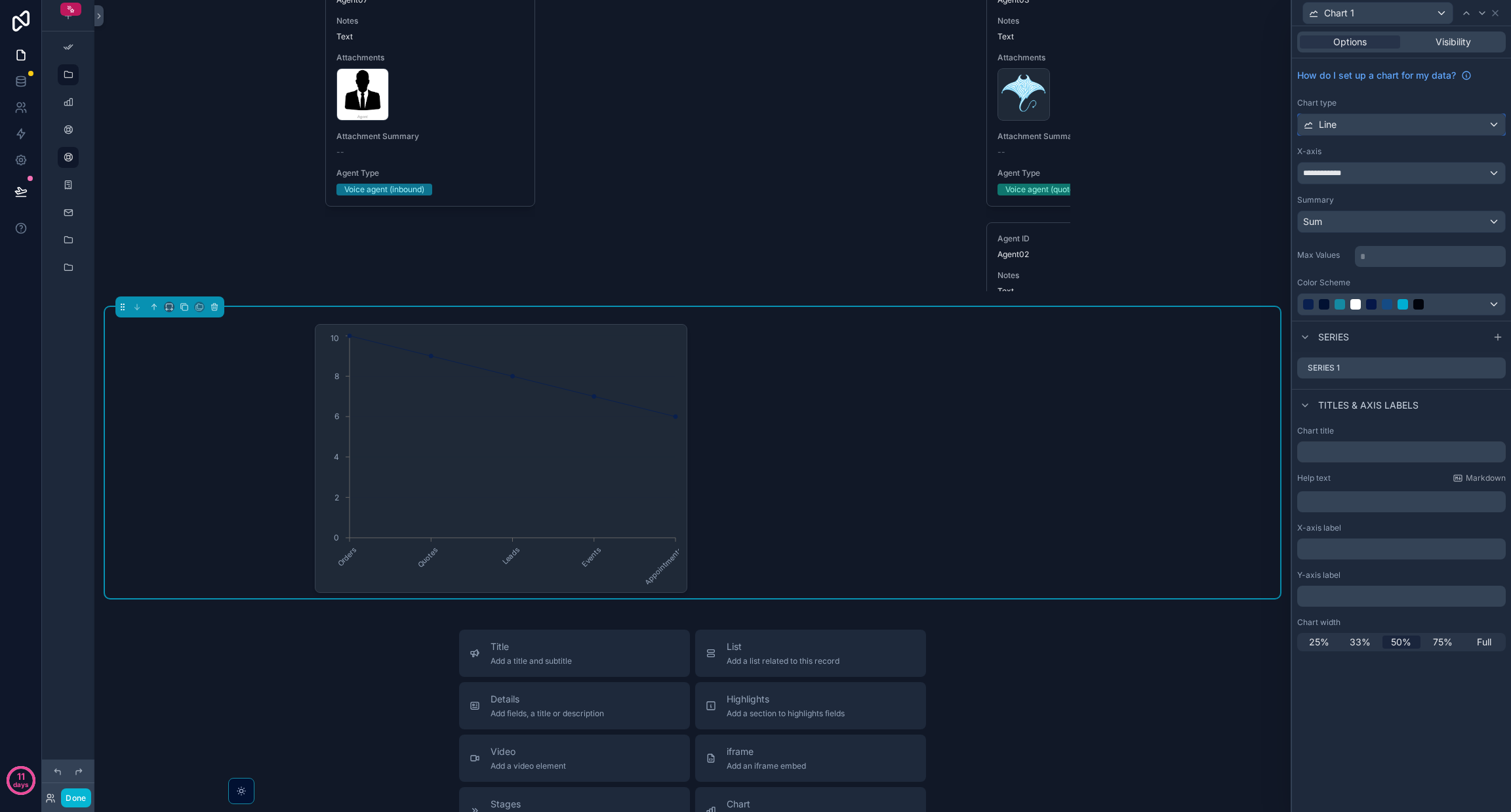
click at [1324, 121] on span "Line" at bounding box center [1328, 124] width 18 height 13
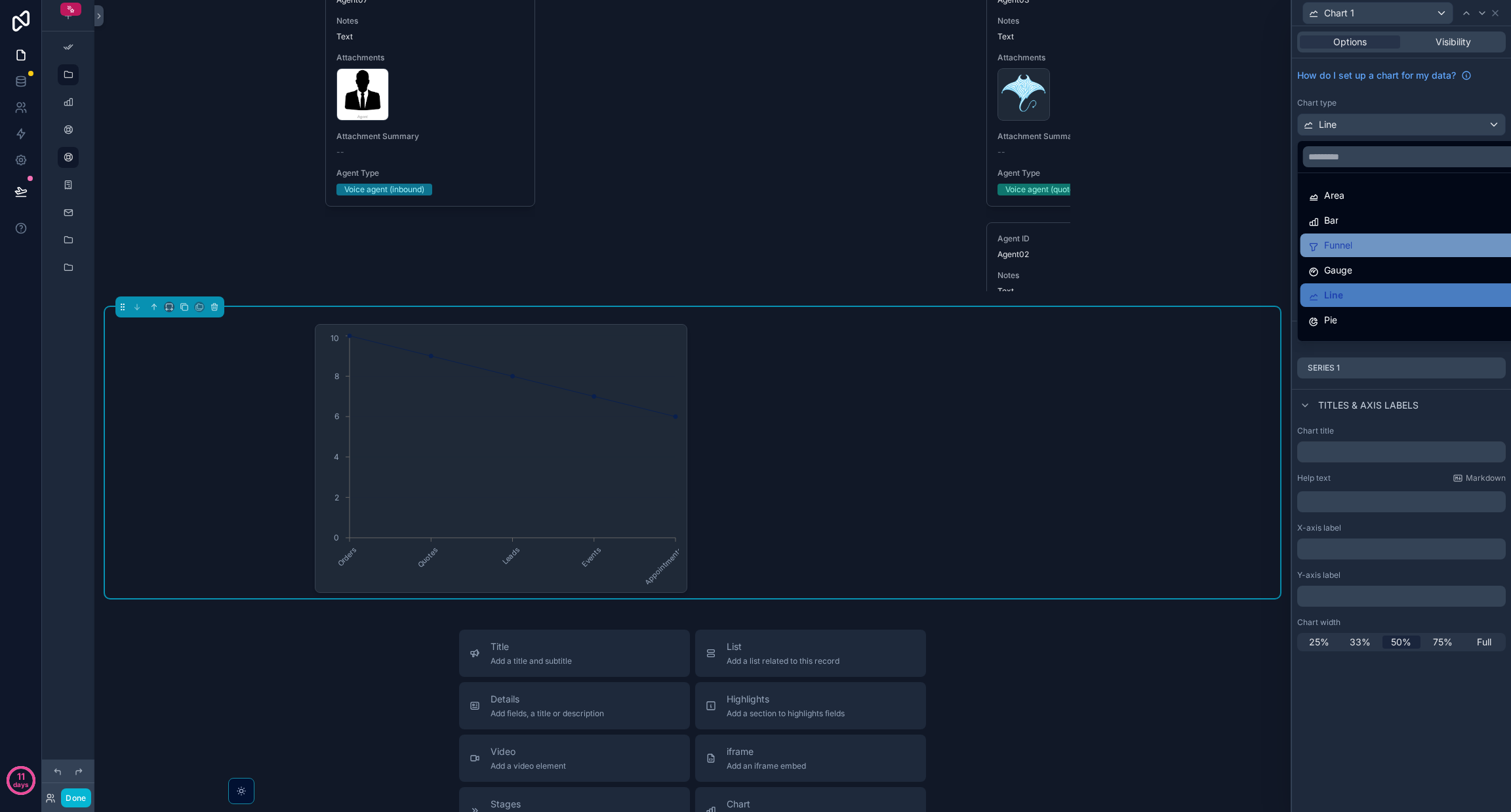
click at [1365, 238] on div "Funnel" at bounding box center [1417, 245] width 216 height 16
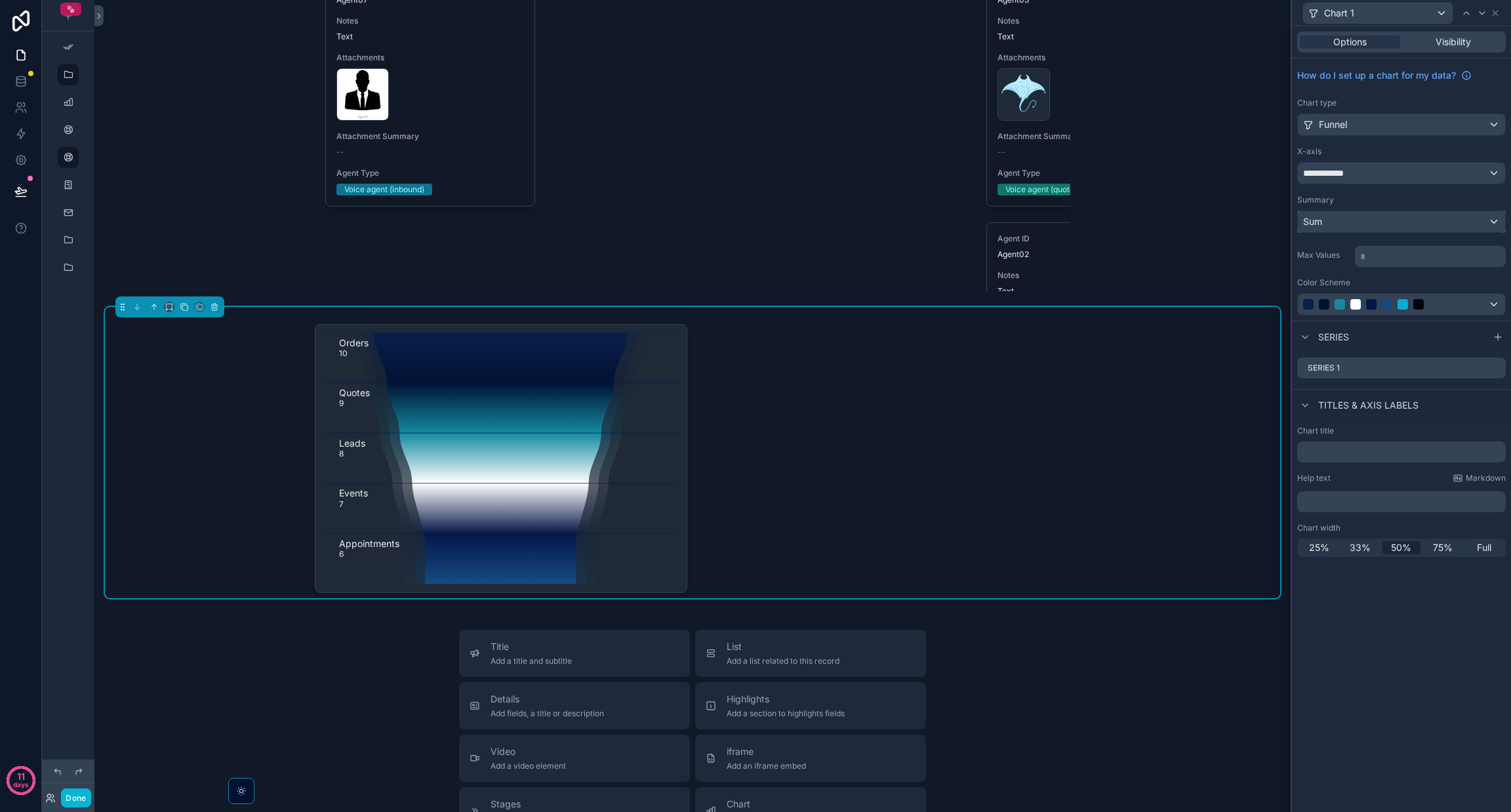
click at [1382, 217] on div "Sum" at bounding box center [1402, 222] width 208 height 21
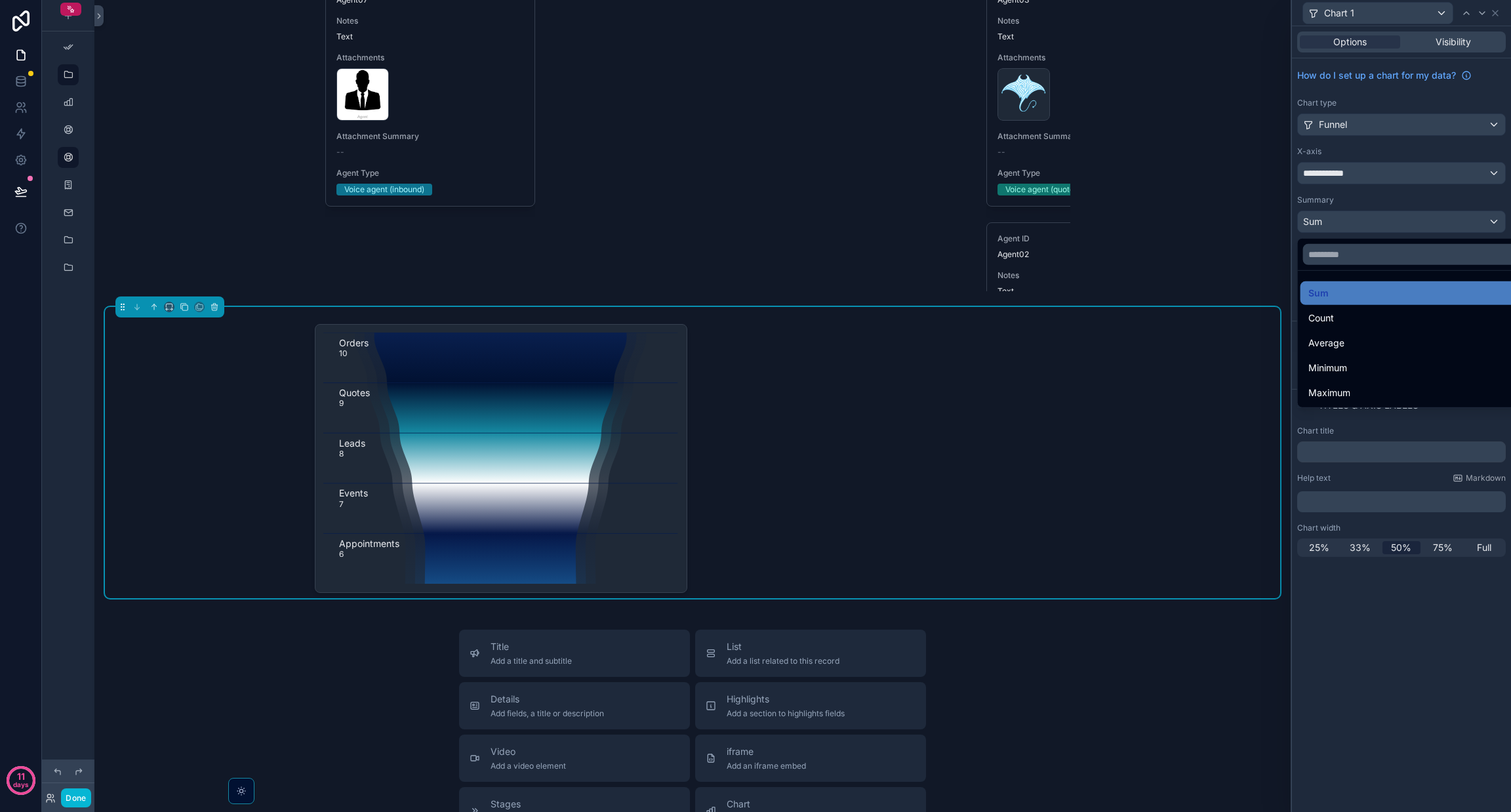
click at [1360, 172] on div at bounding box center [1401, 406] width 219 height 812
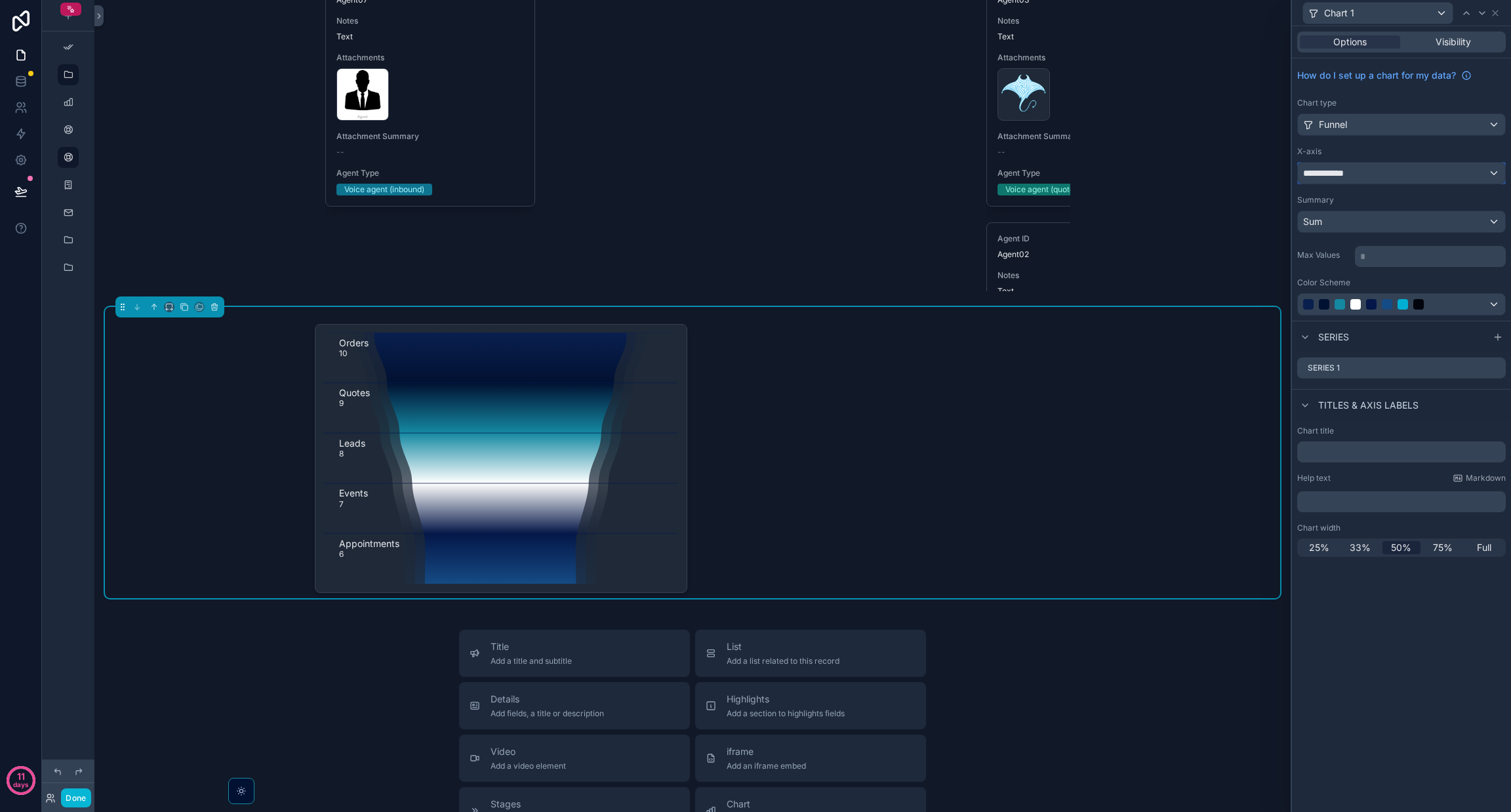
click at [1360, 172] on div "**********" at bounding box center [1402, 173] width 208 height 21
click at [10, 591] on div "11 days" at bounding box center [21, 406] width 42 height 812
click at [1343, 172] on div at bounding box center [1401, 406] width 219 height 812
click at [220, 314] on button "scrollable content" at bounding box center [215, 307] width 14 height 14
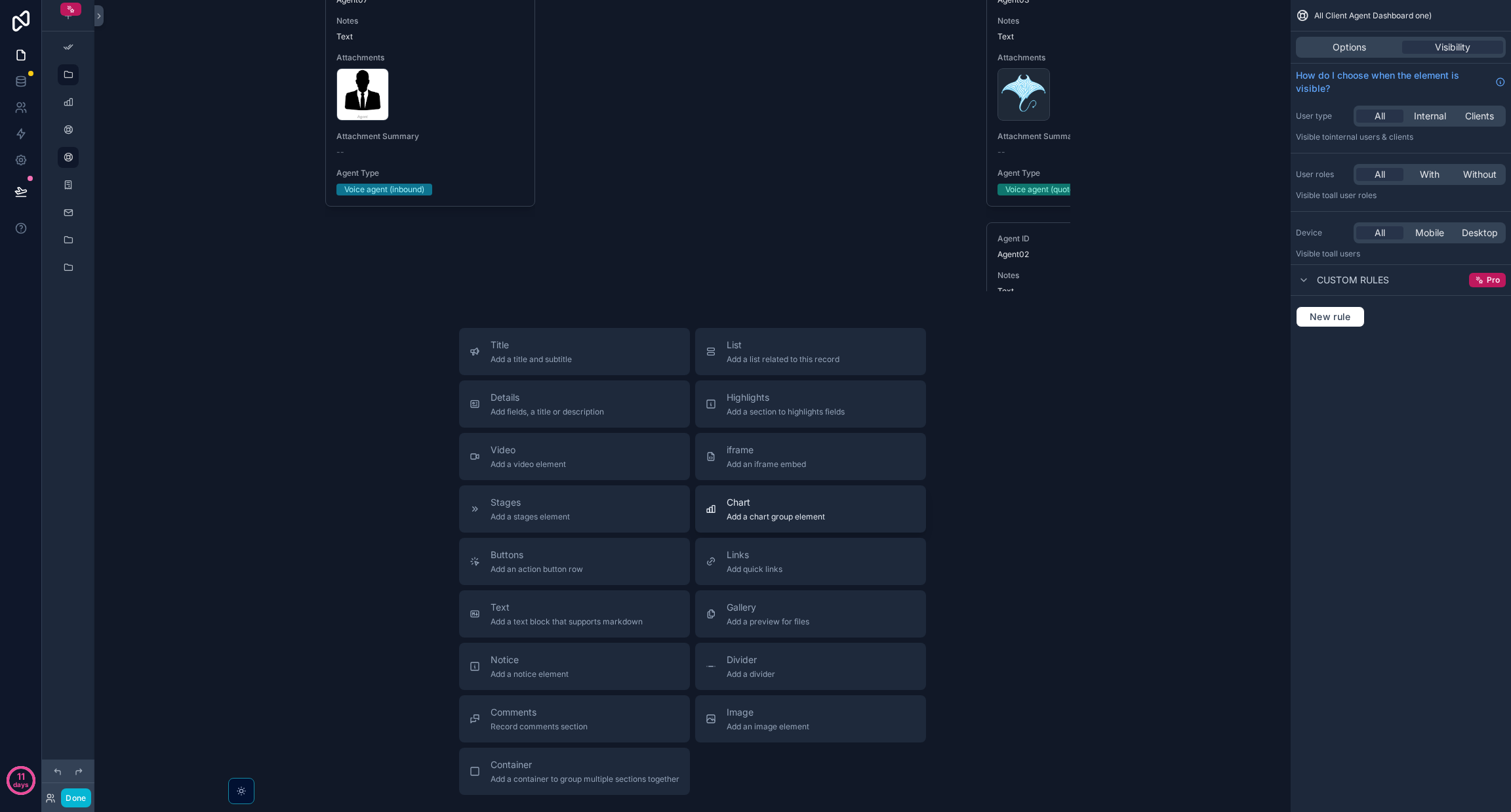
click at [733, 522] on span "Add a chart group element" at bounding box center [776, 516] width 99 height 11
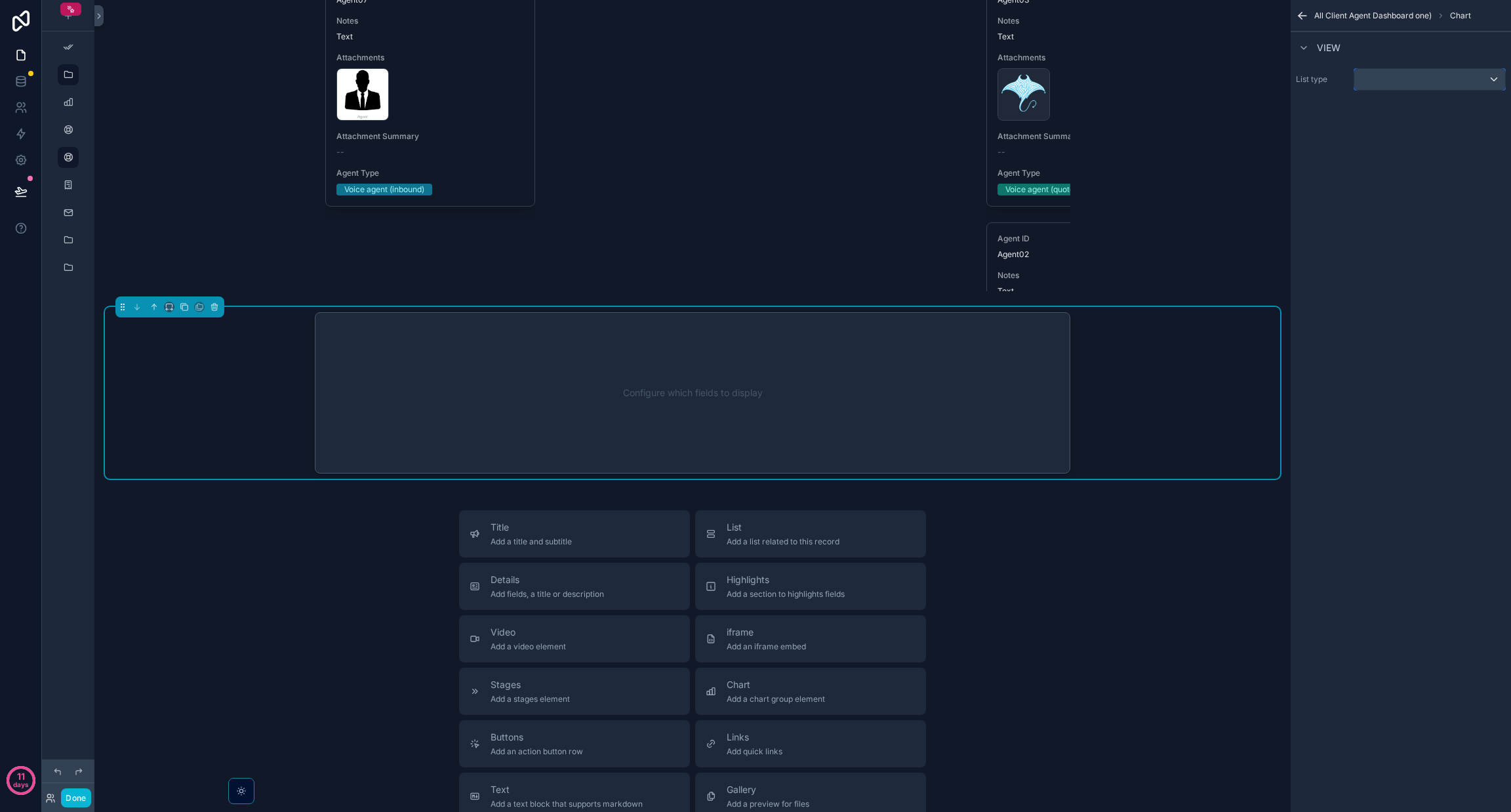
click at [1379, 69] on div "scrollable content" at bounding box center [1429, 79] width 150 height 21
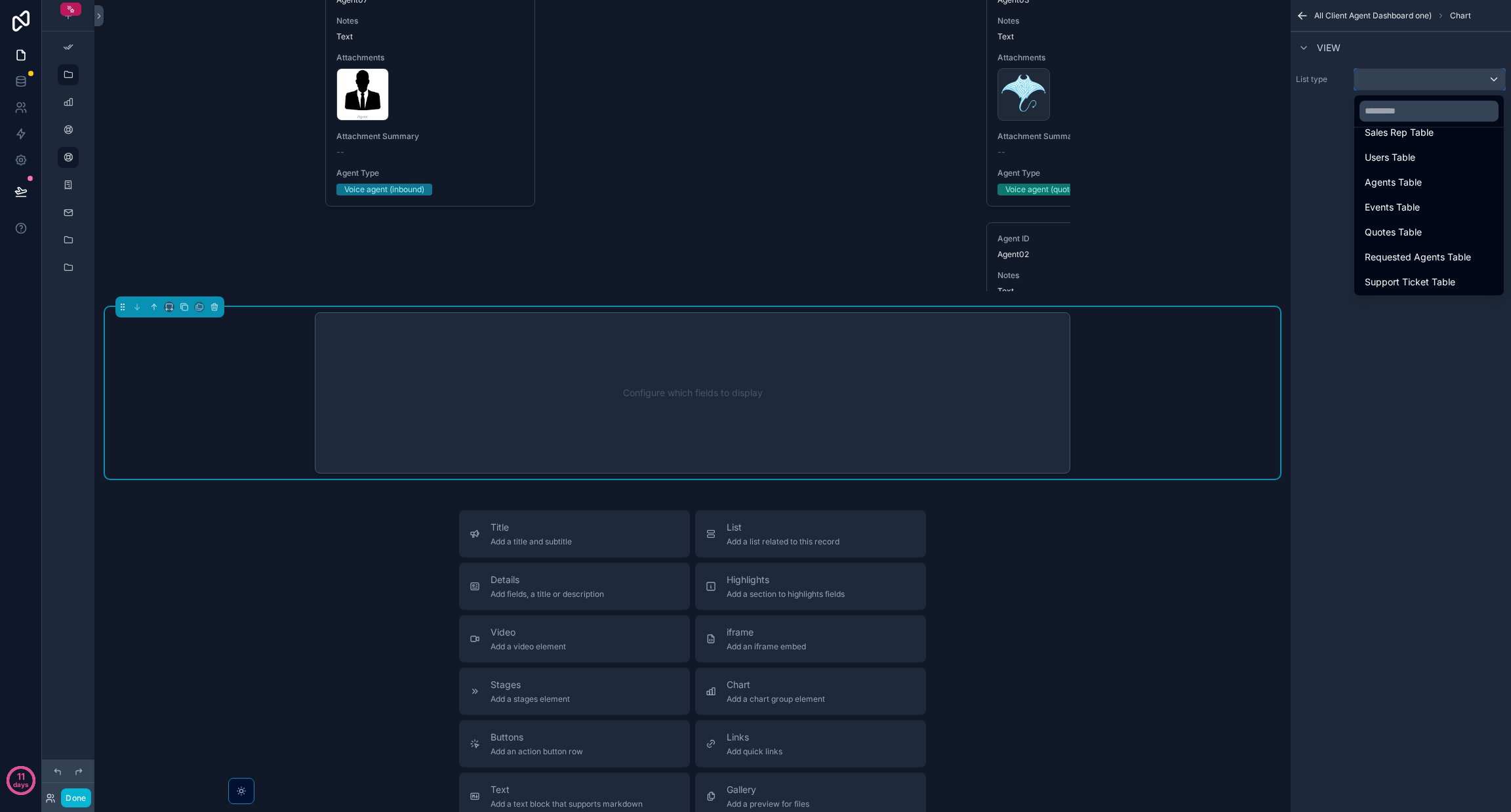
scroll to position [480, 0]
click at [1414, 274] on div "Test" at bounding box center [1429, 282] width 128 height 16
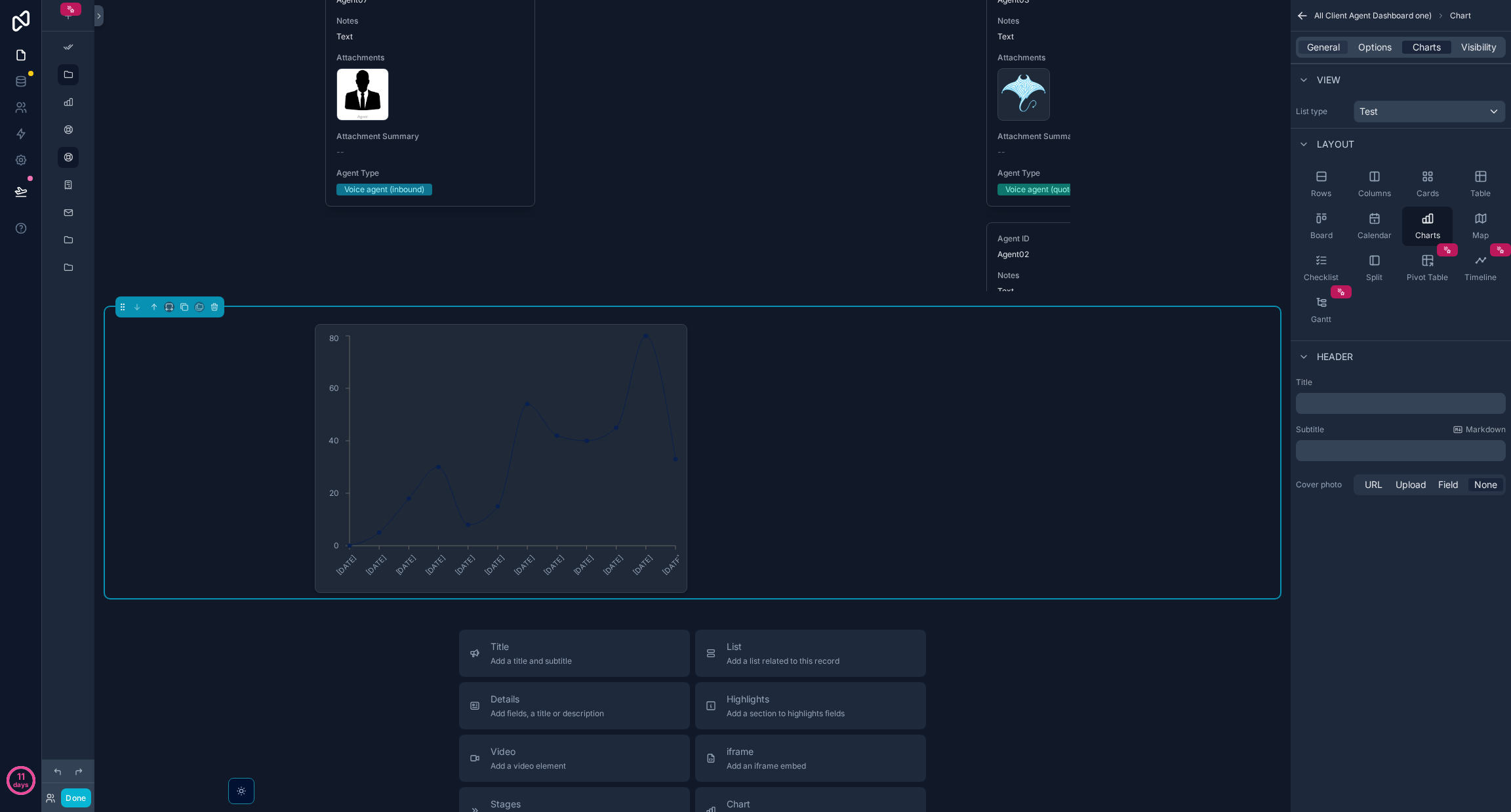
click at [1431, 45] on span "Charts" at bounding box center [1427, 47] width 28 height 13
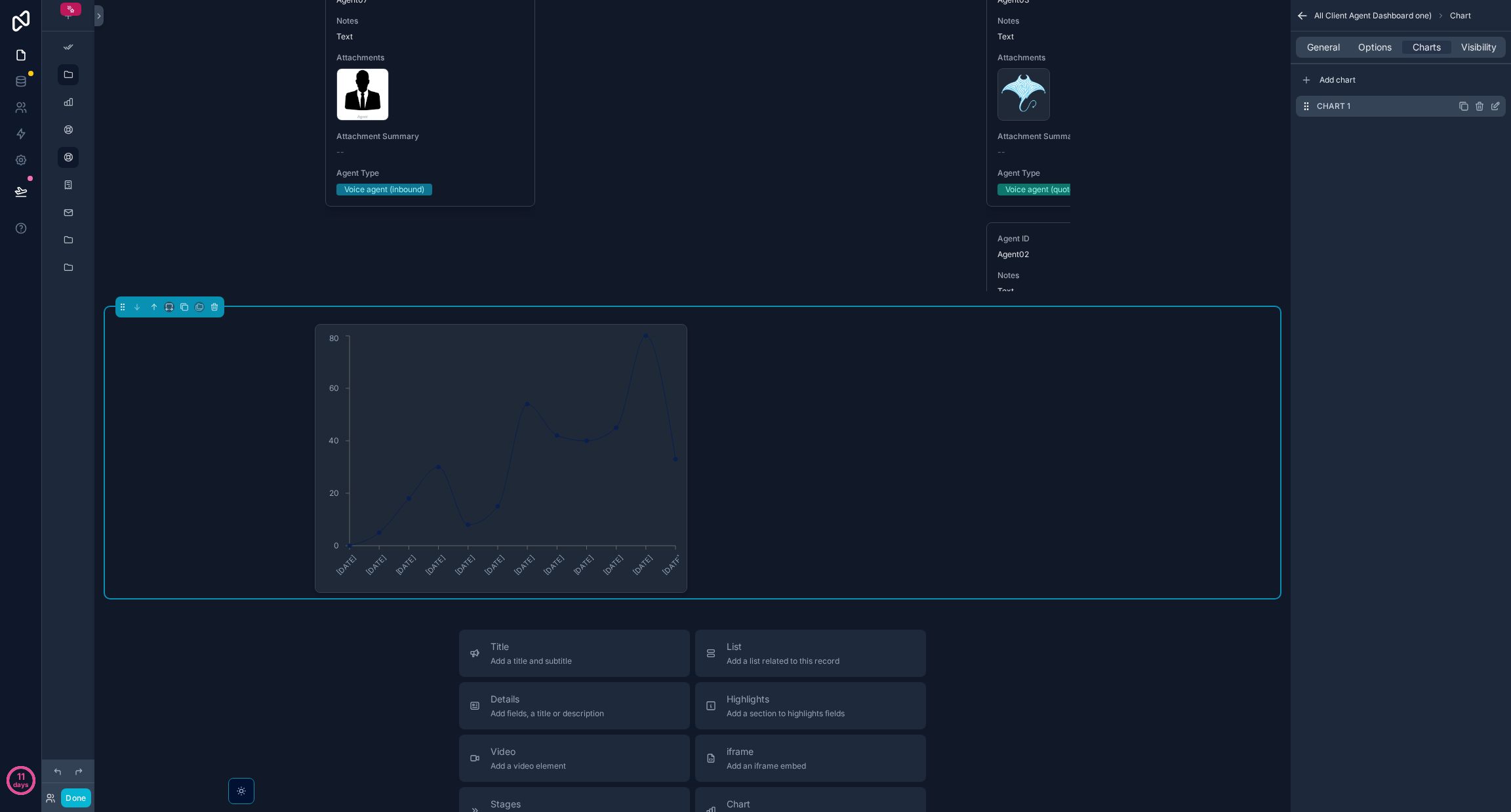
click at [1500, 103] on icon "scrollable content" at bounding box center [1495, 106] width 11 height 11
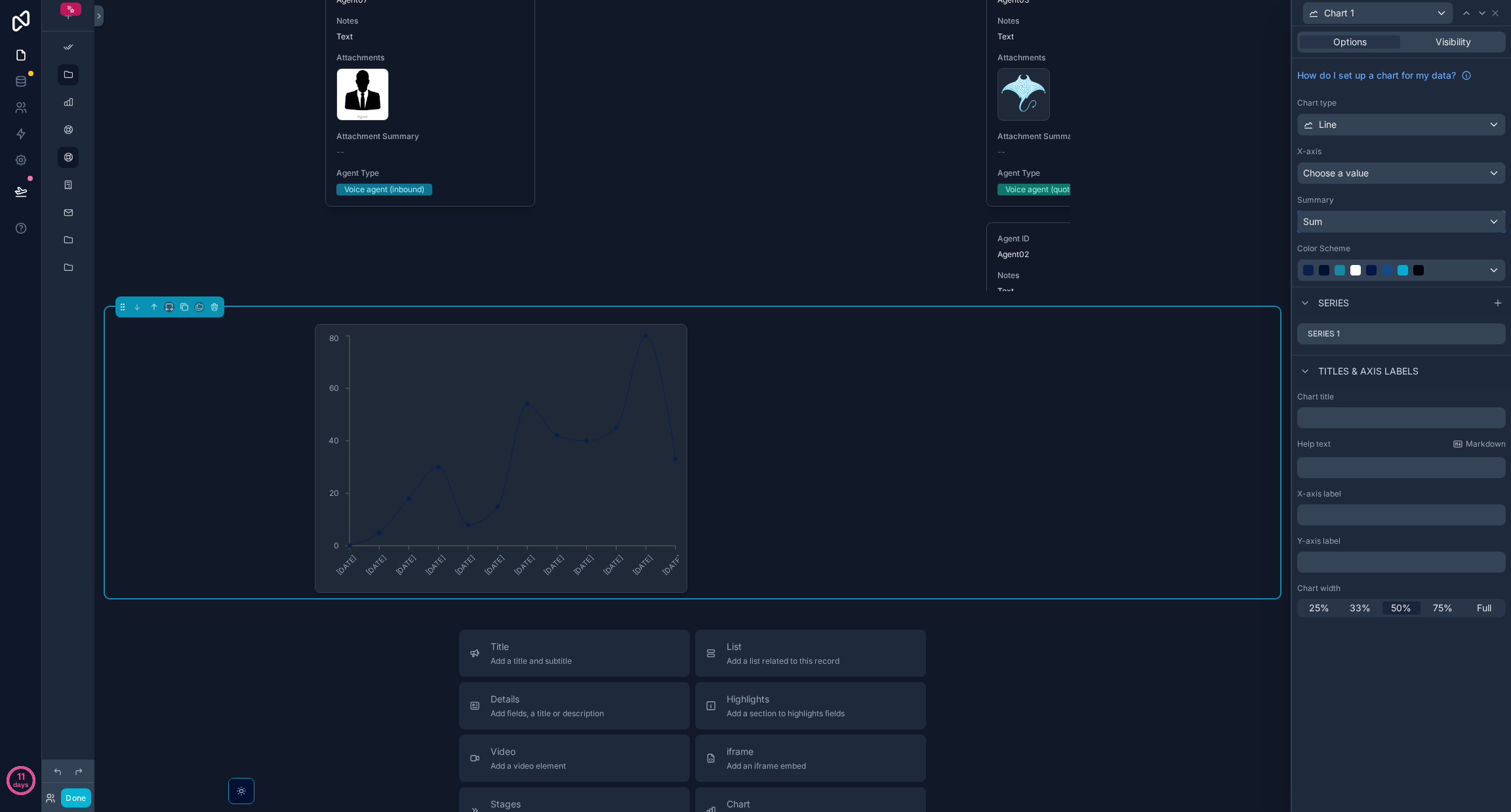
click at [1363, 224] on div "Sum" at bounding box center [1402, 222] width 208 height 21
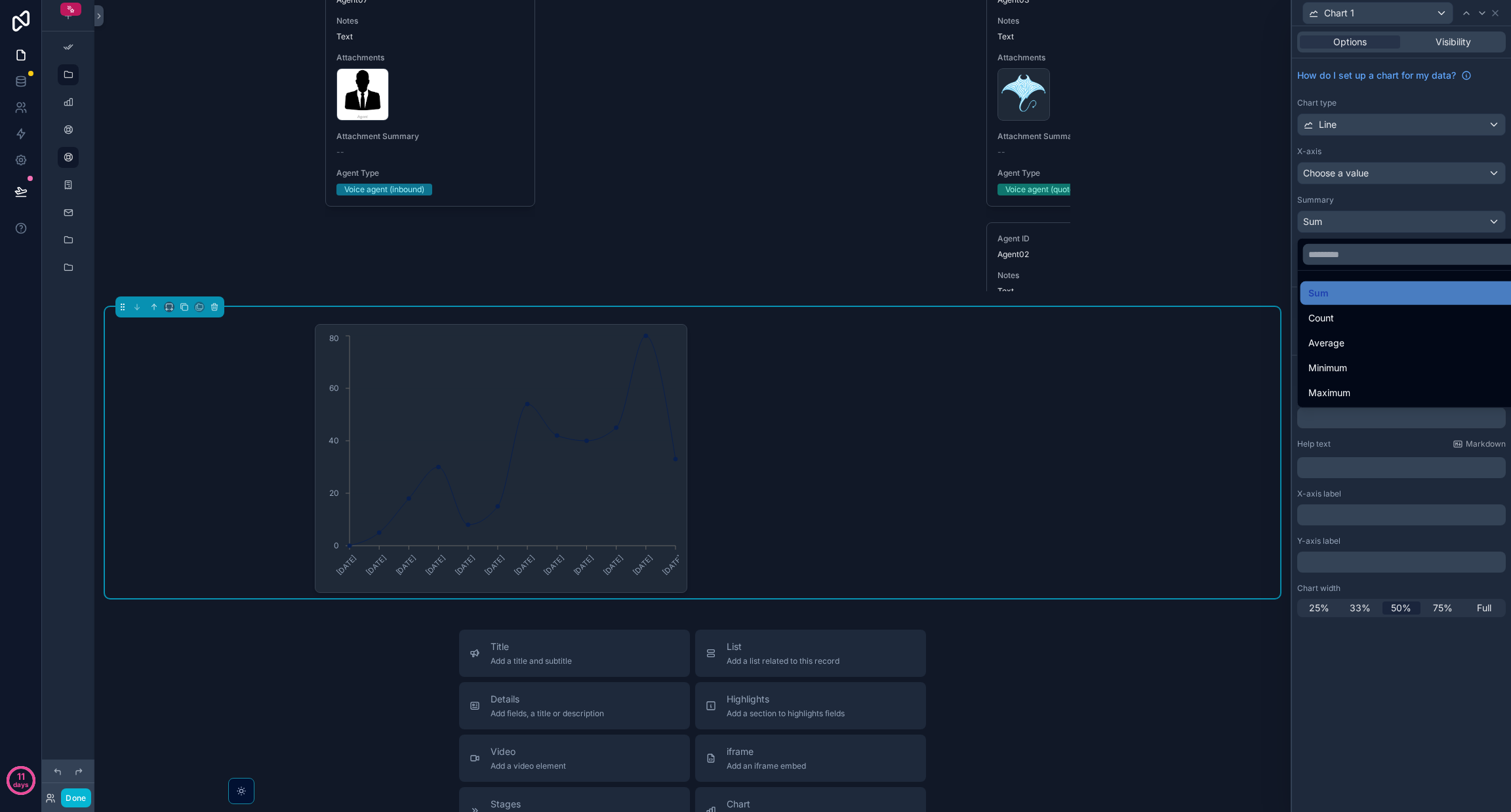
click at [1341, 164] on div at bounding box center [1401, 406] width 219 height 812
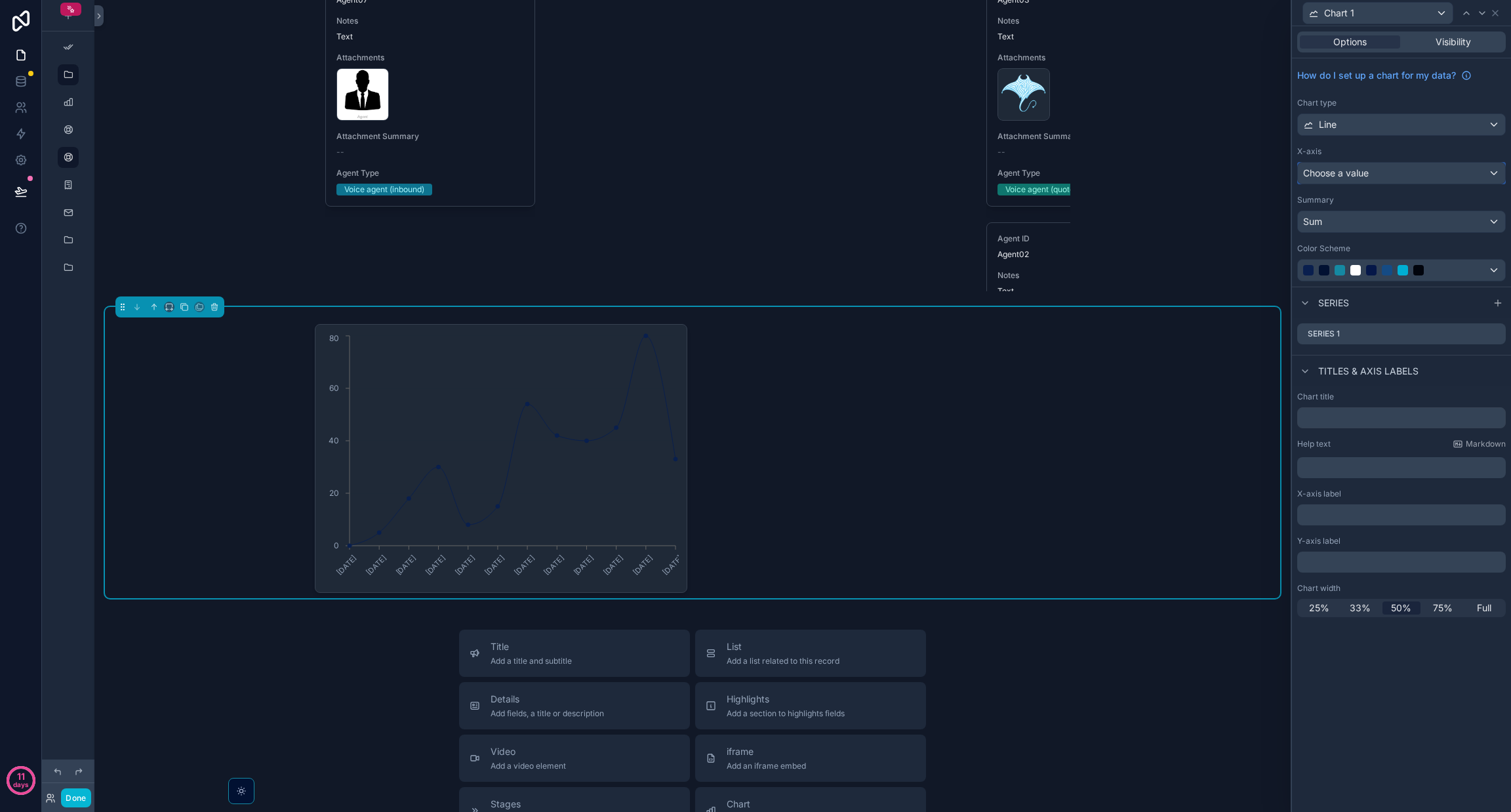
click at [1343, 167] on span "Choose a value" at bounding box center [1336, 172] width 66 height 11
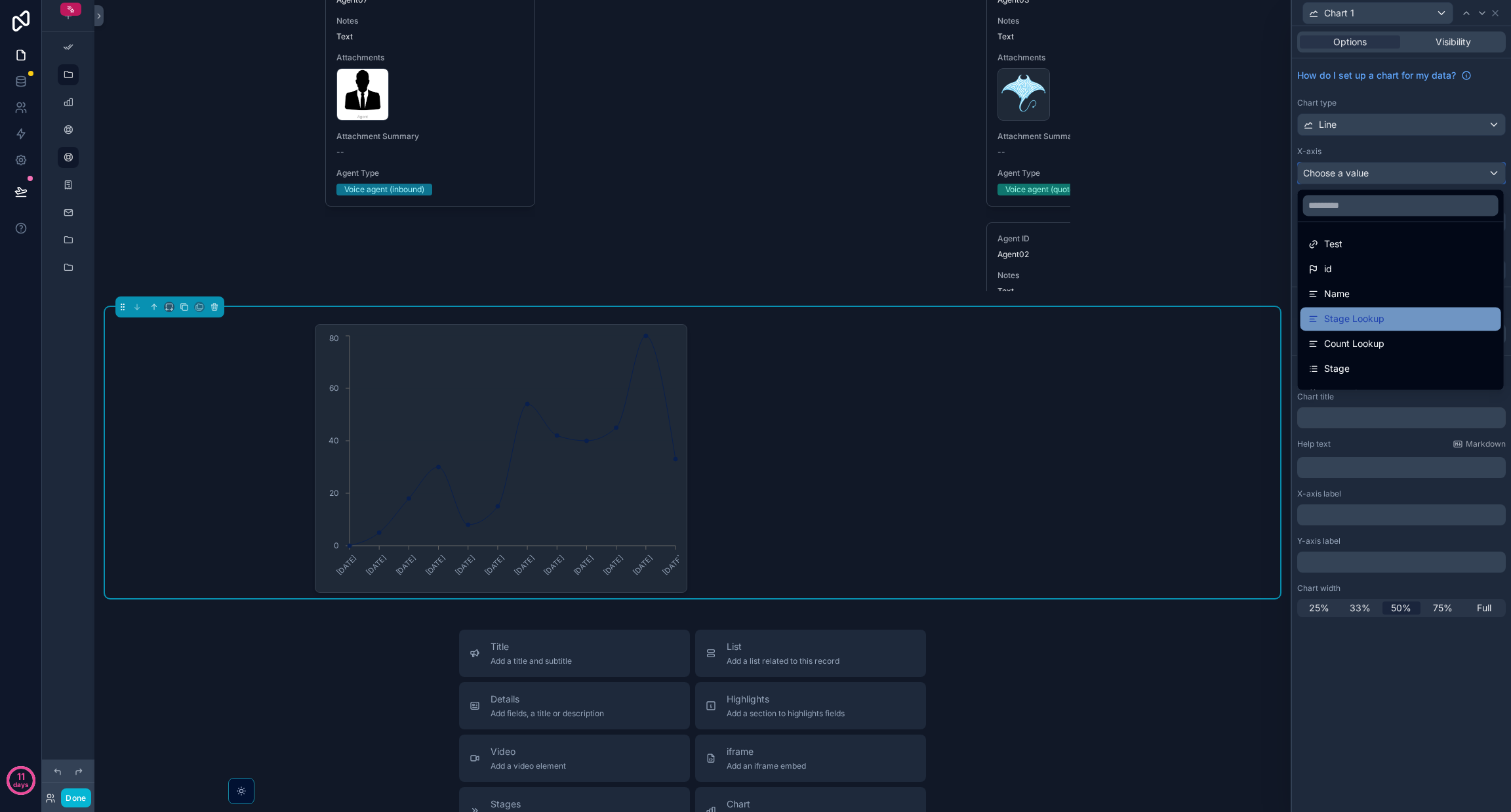
scroll to position [92, 0]
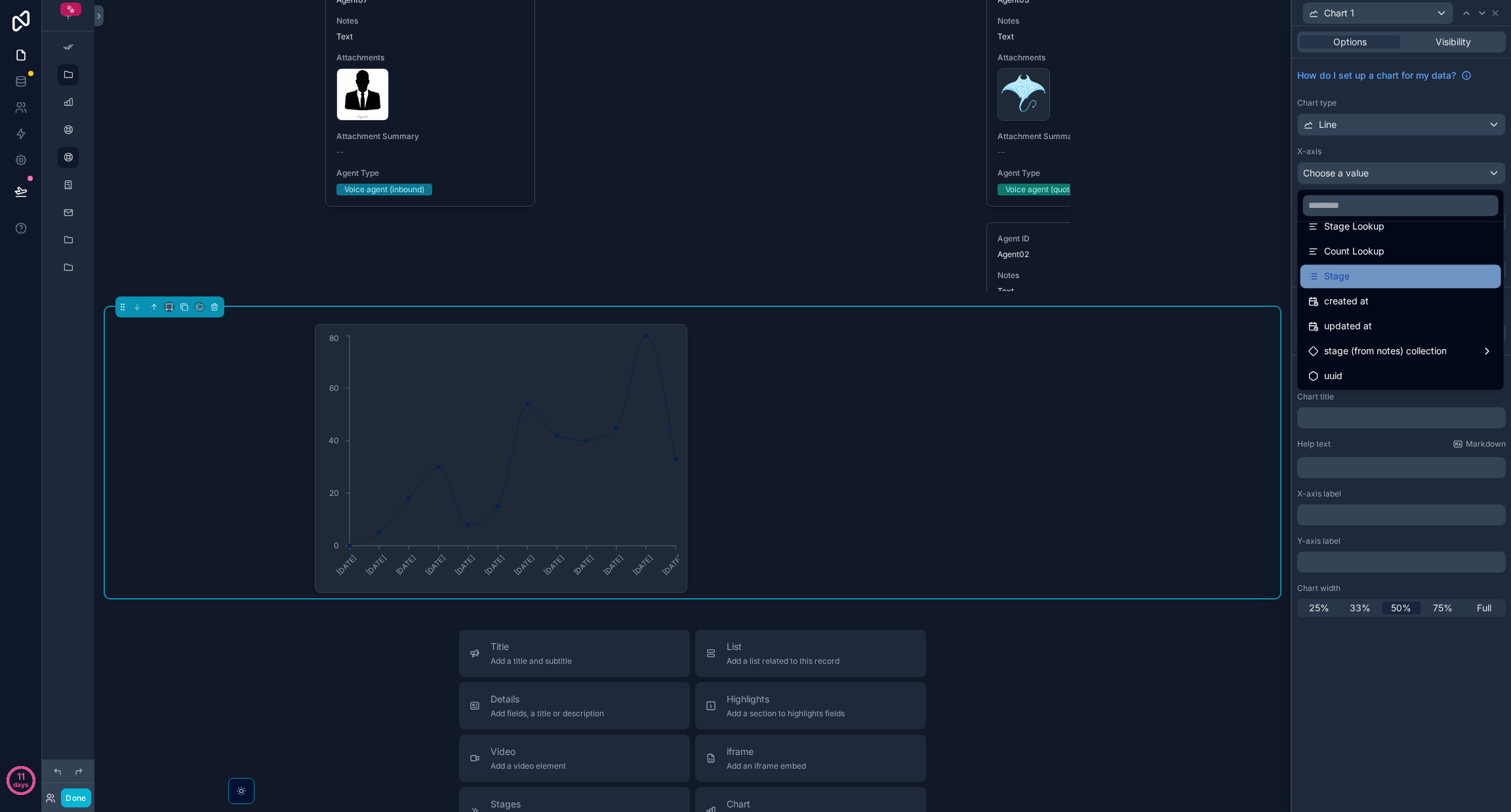
click at [1372, 273] on div "Stage" at bounding box center [1401, 276] width 185 height 16
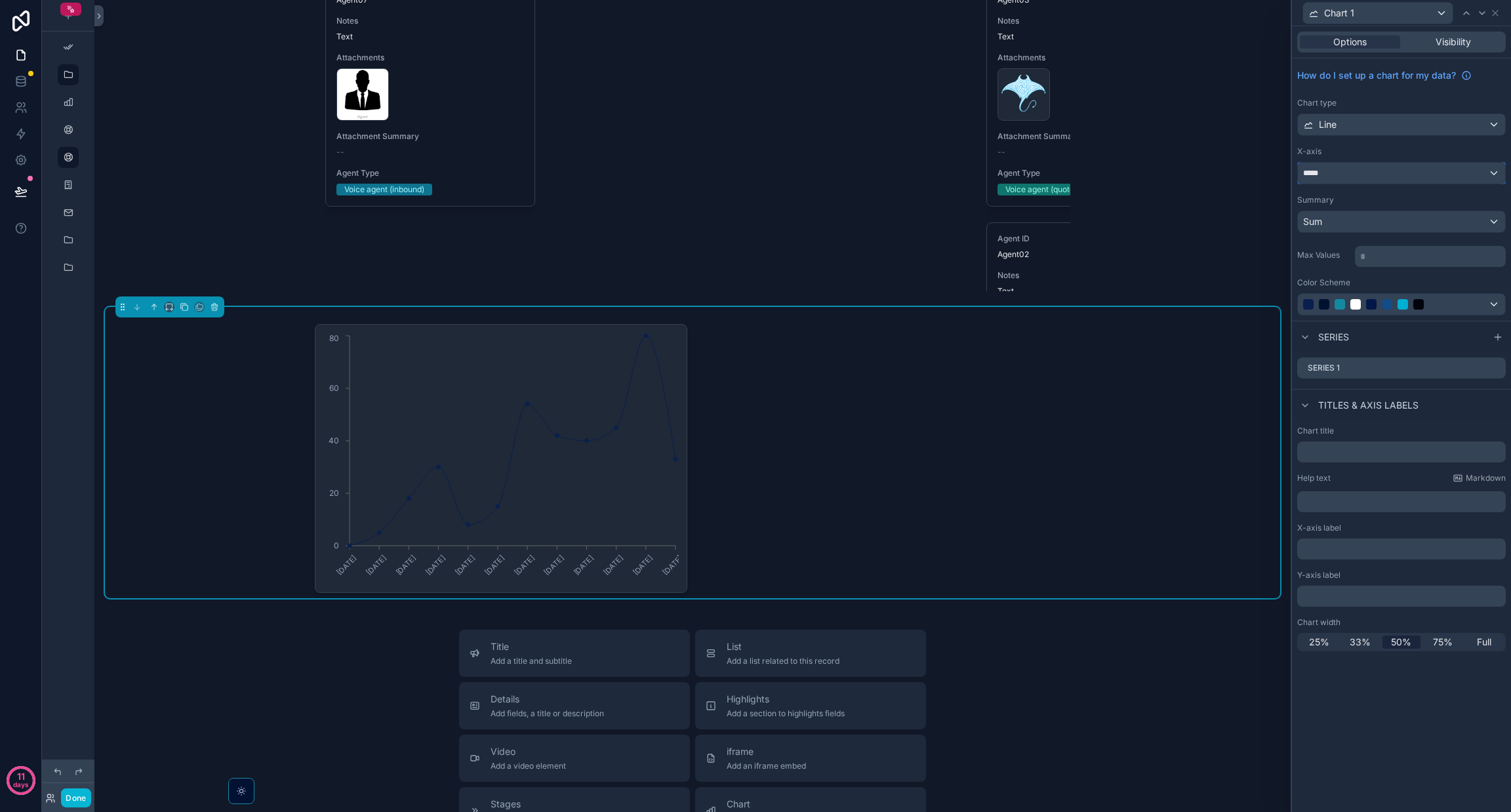
click at [1356, 171] on div "*****" at bounding box center [1402, 173] width 208 height 21
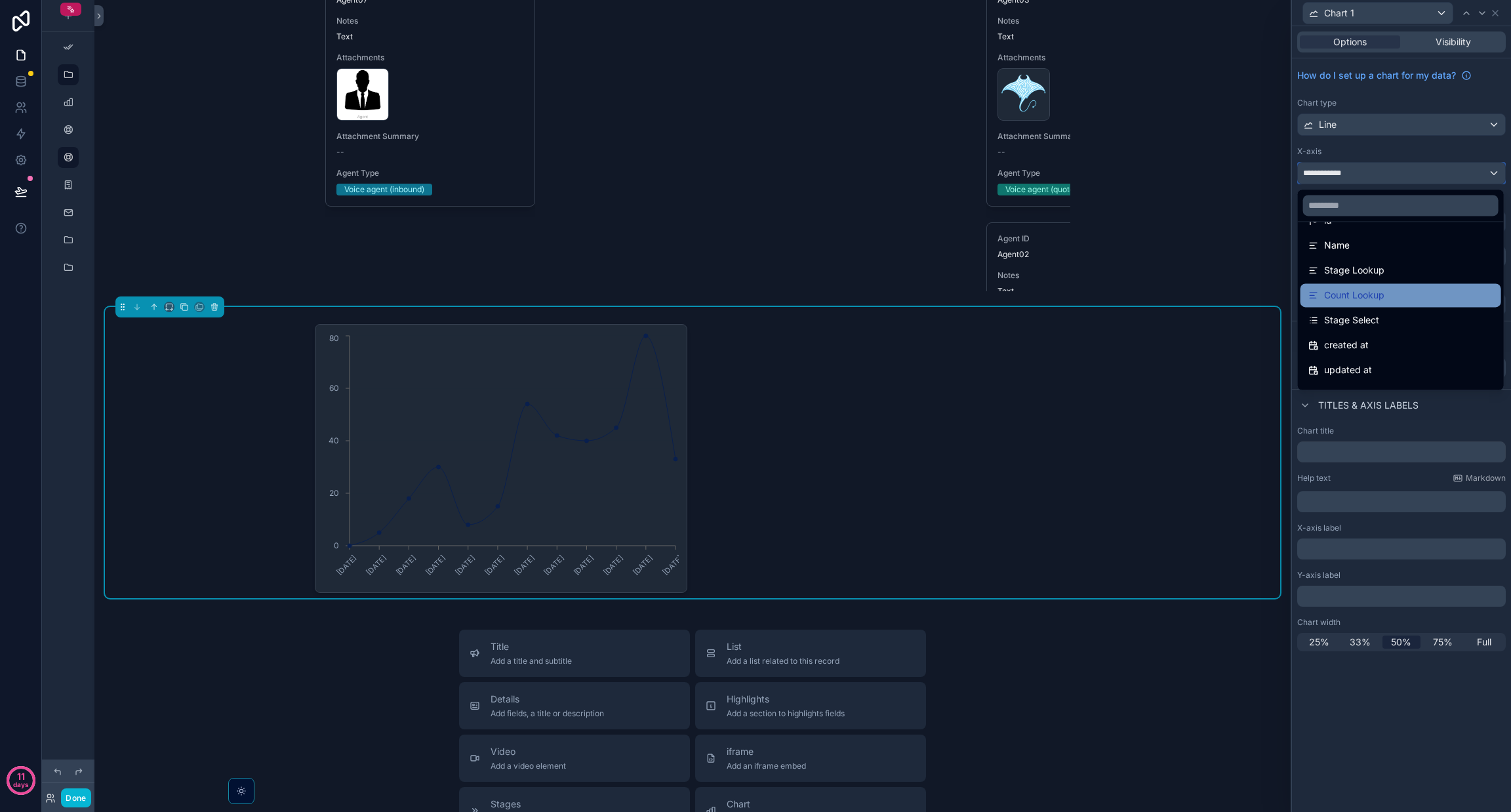
scroll to position [49, 0]
click at [1386, 323] on div "Stage Select" at bounding box center [1401, 319] width 185 height 16
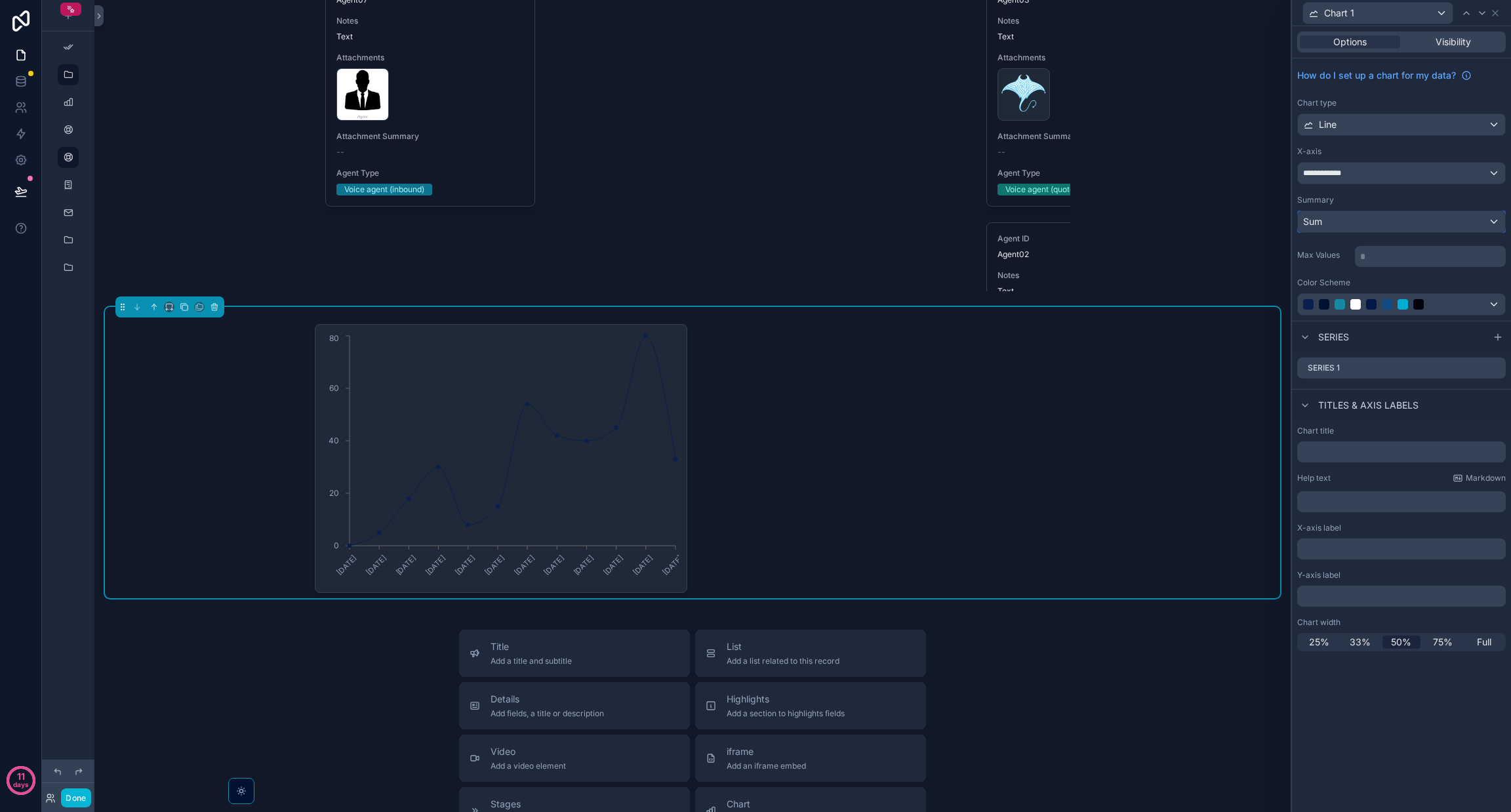
click at [1365, 215] on div "Sum" at bounding box center [1402, 222] width 208 height 21
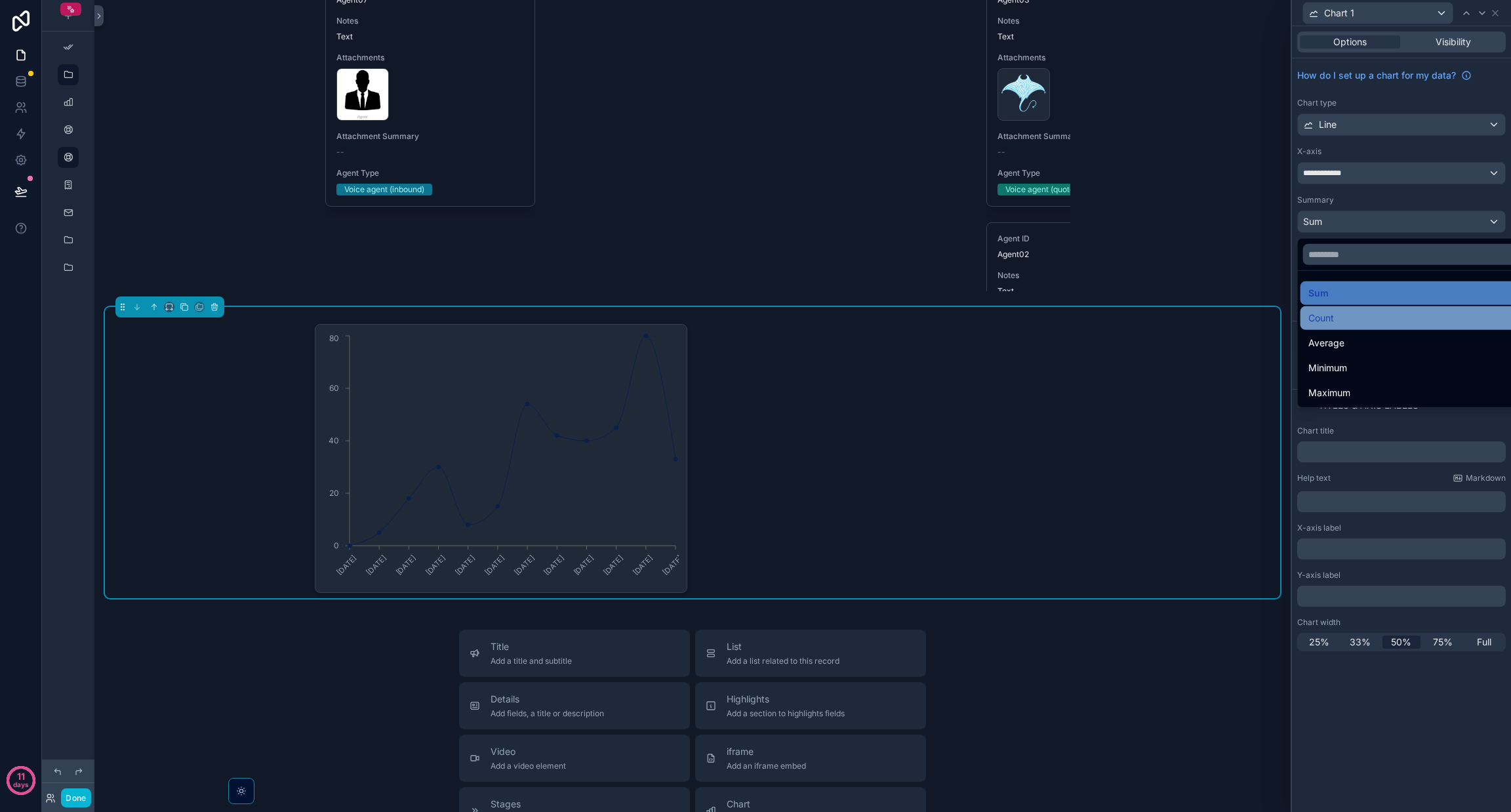
click at [1345, 311] on div "Count" at bounding box center [1417, 318] width 216 height 16
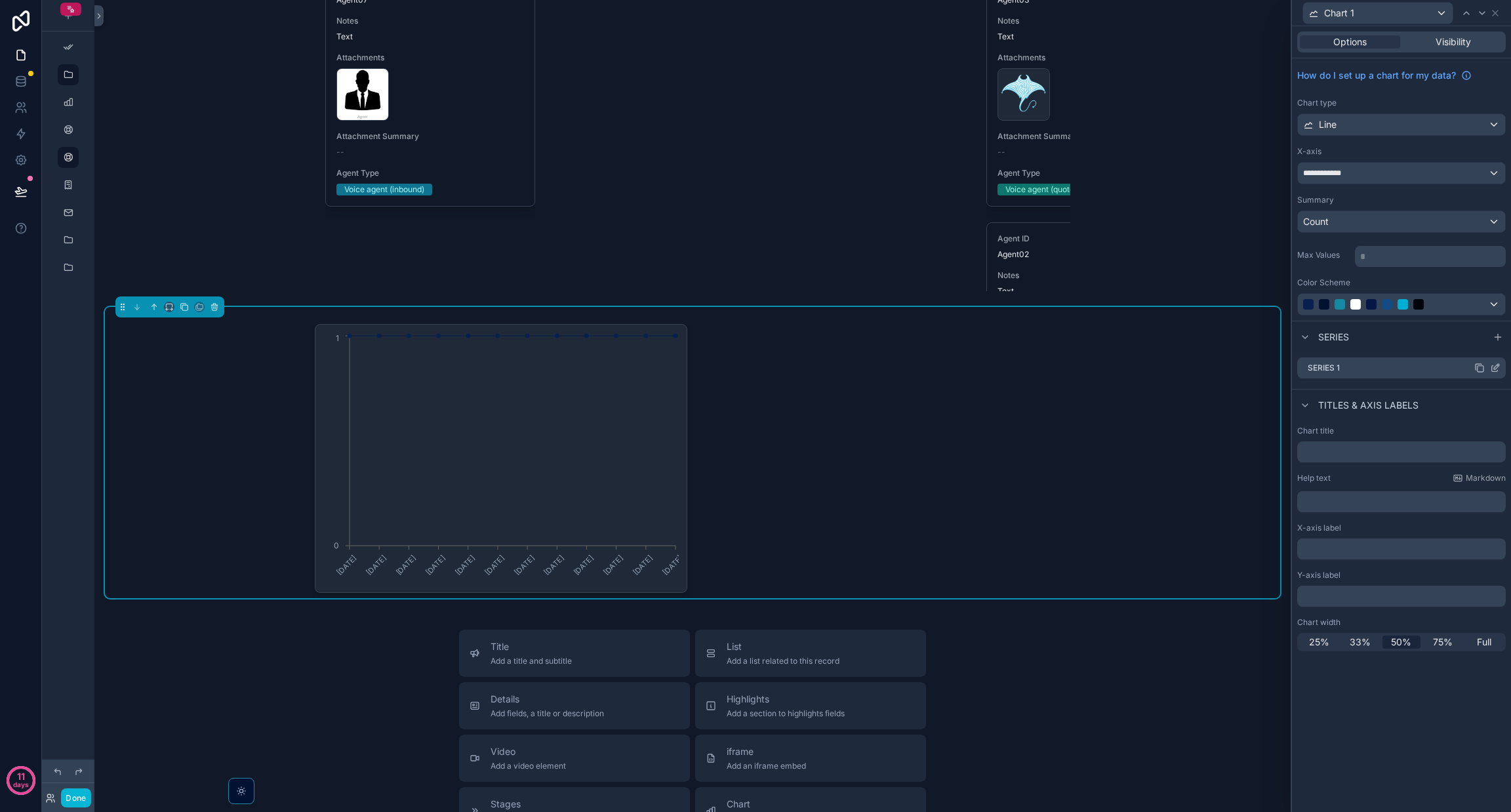
click at [1493, 363] on icon at bounding box center [1495, 368] width 11 height 11
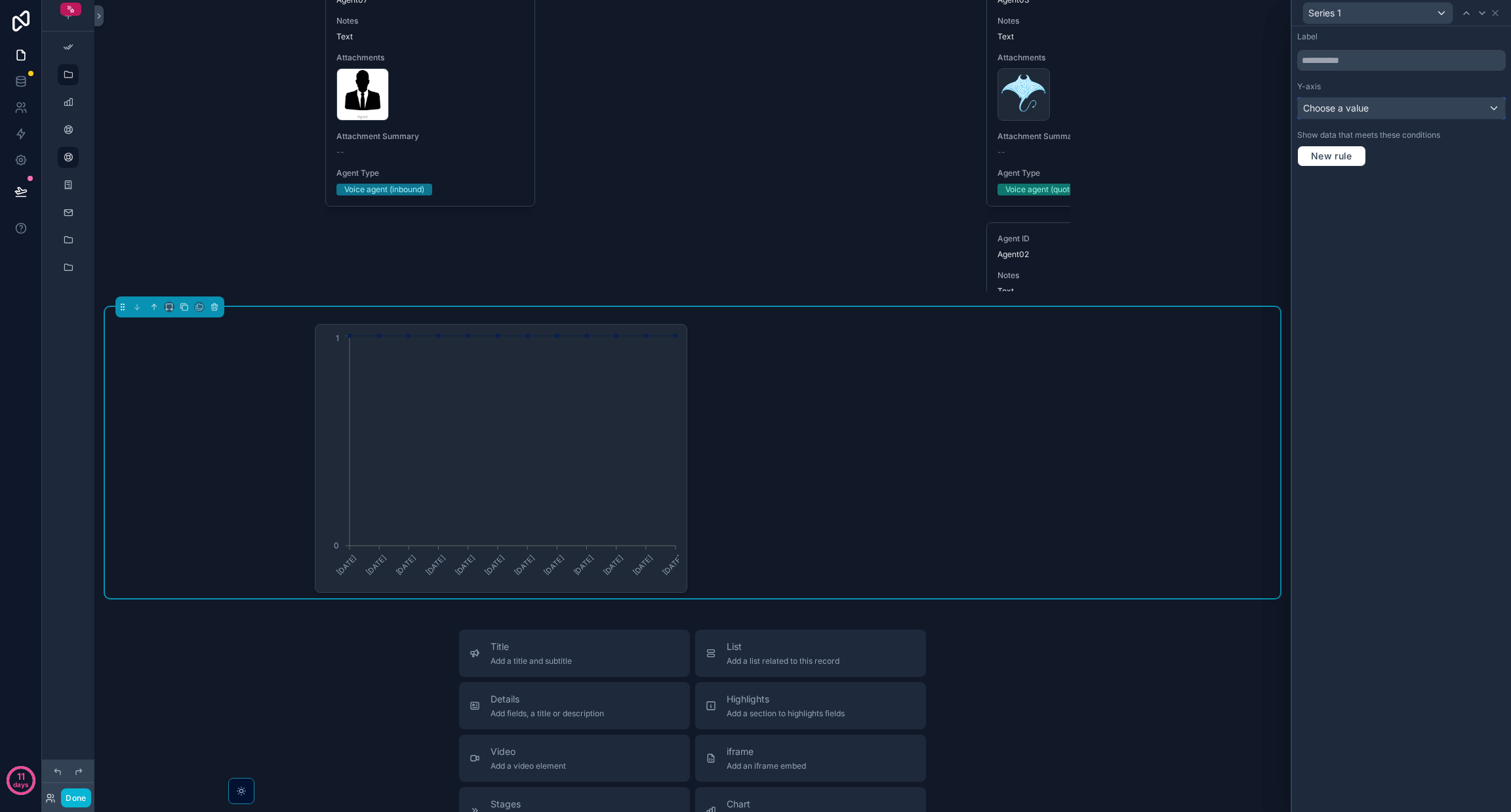
click at [1353, 107] on span "Choose a value" at bounding box center [1336, 107] width 66 height 11
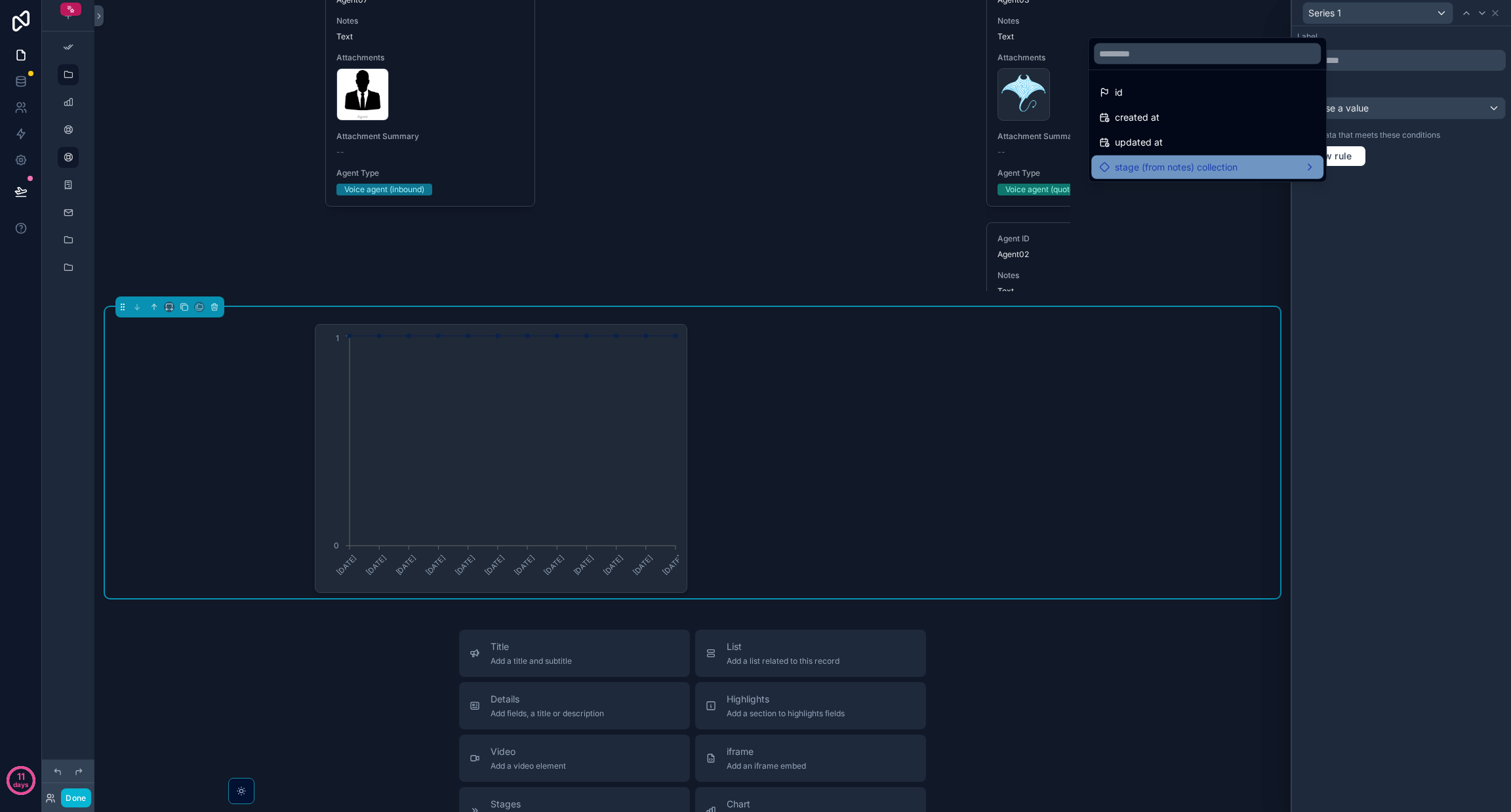
click at [1311, 166] on div "stage (from notes) collection" at bounding box center [1207, 167] width 216 height 16
click at [1045, 165] on span "stage (from notes) collection count" at bounding box center [1004, 169] width 150 height 16
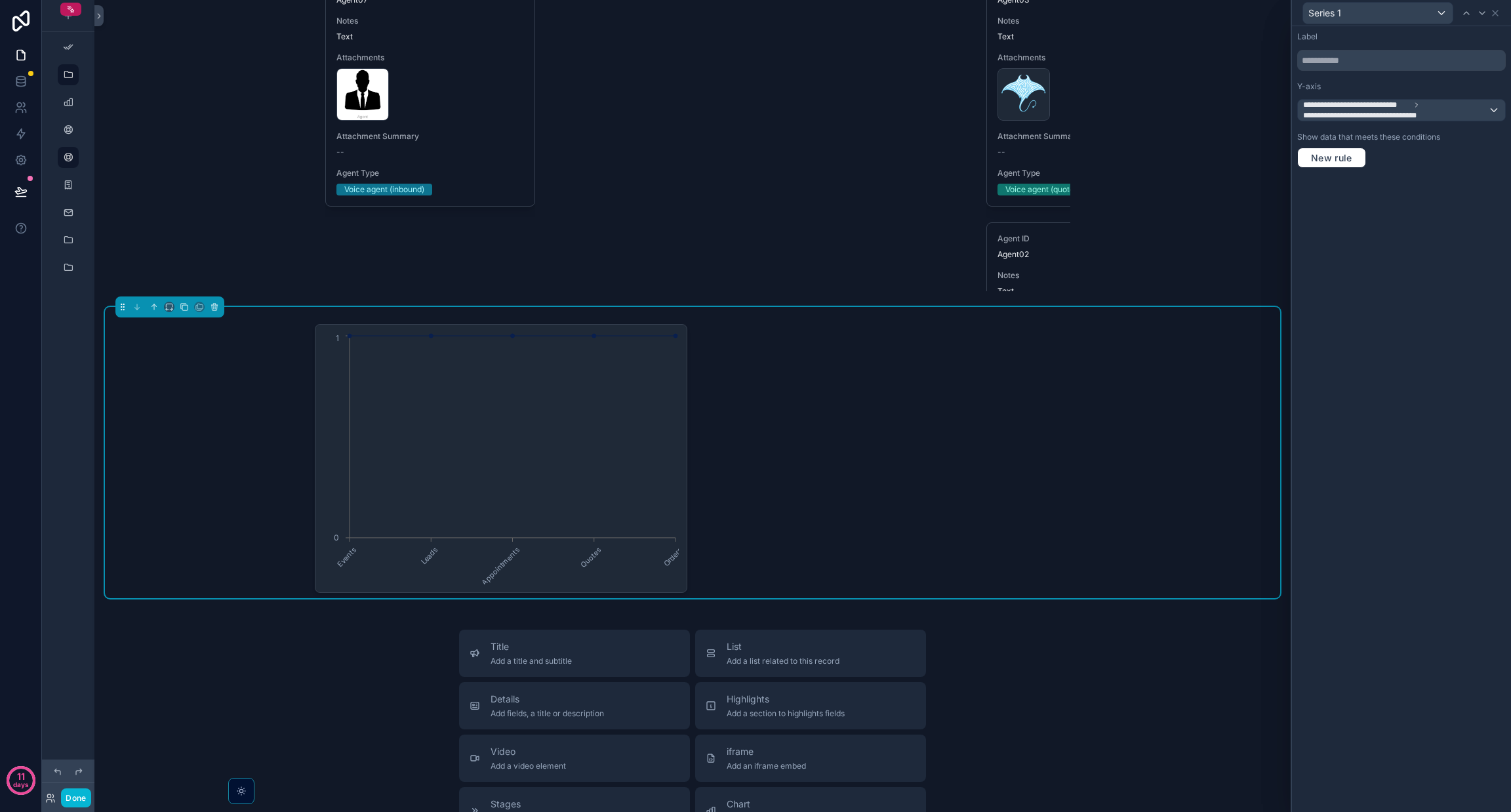
click at [1501, 12] on div "Series 1" at bounding box center [1401, 12] width 209 height 26
click at [1495, 9] on icon at bounding box center [1495, 13] width 11 height 11
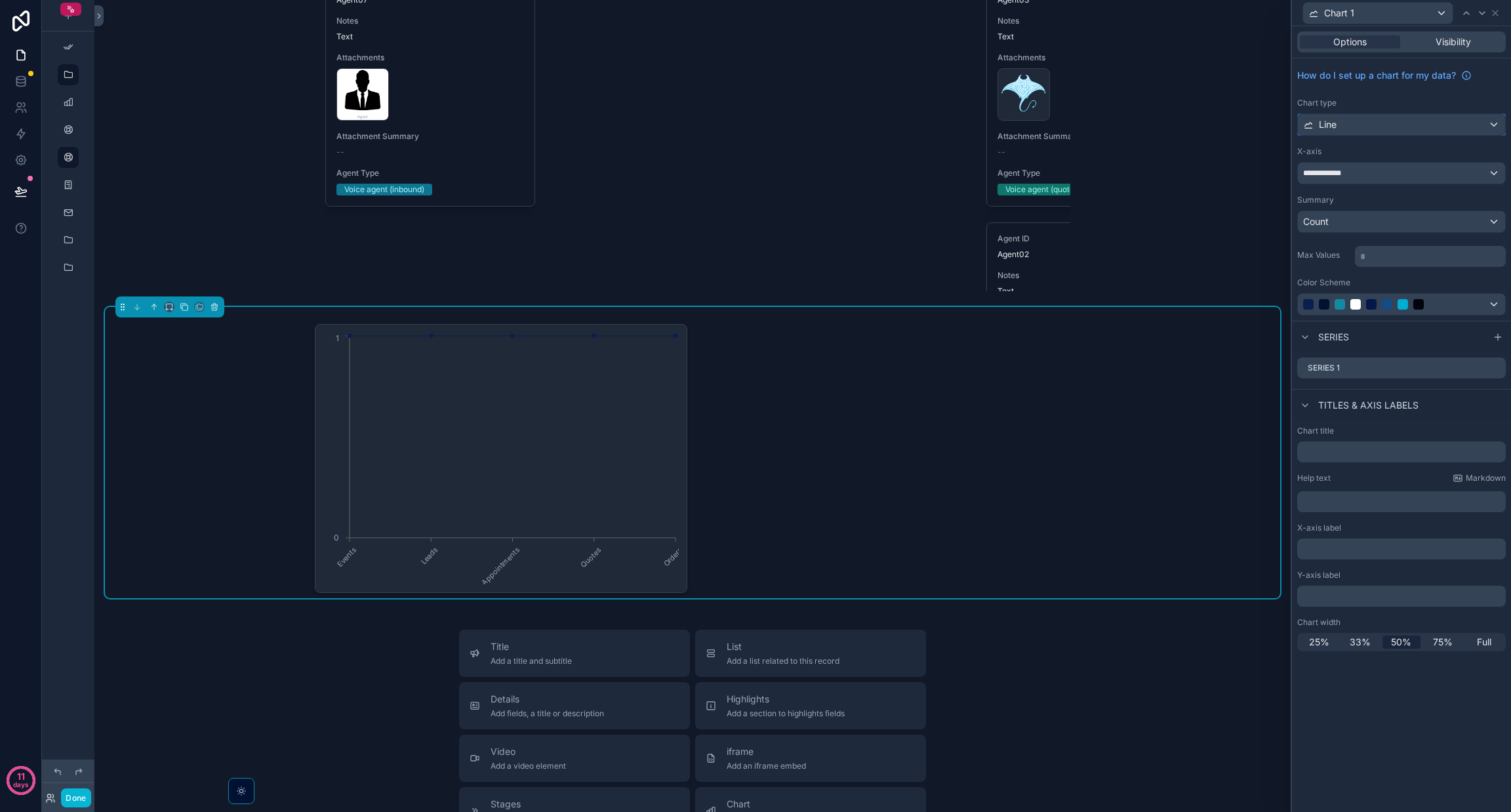
click at [1370, 118] on div "Line" at bounding box center [1402, 125] width 208 height 21
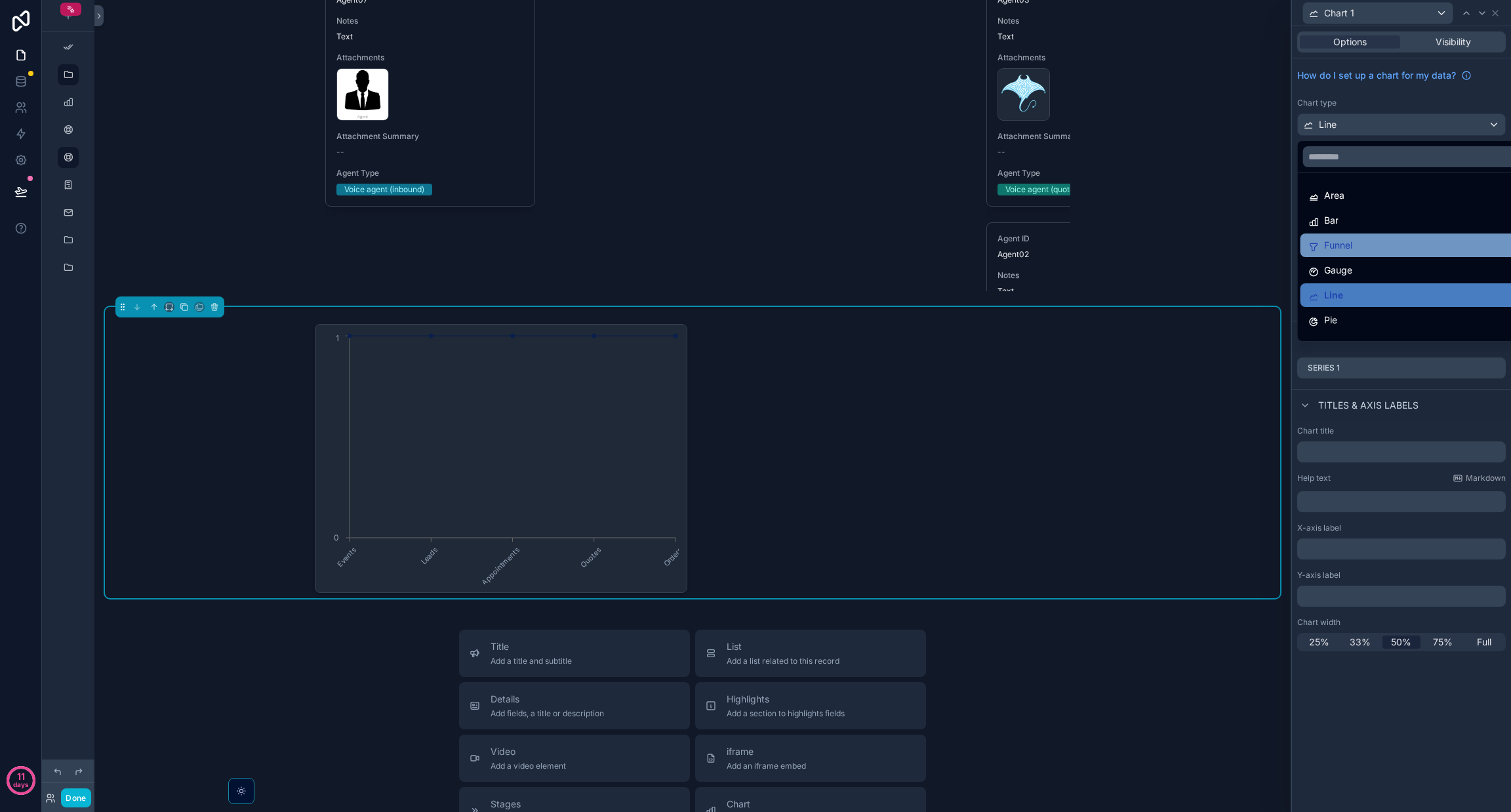
click at [1359, 241] on div "Funnel" at bounding box center [1417, 245] width 216 height 16
